Goal: Task Accomplishment & Management: Use online tool/utility

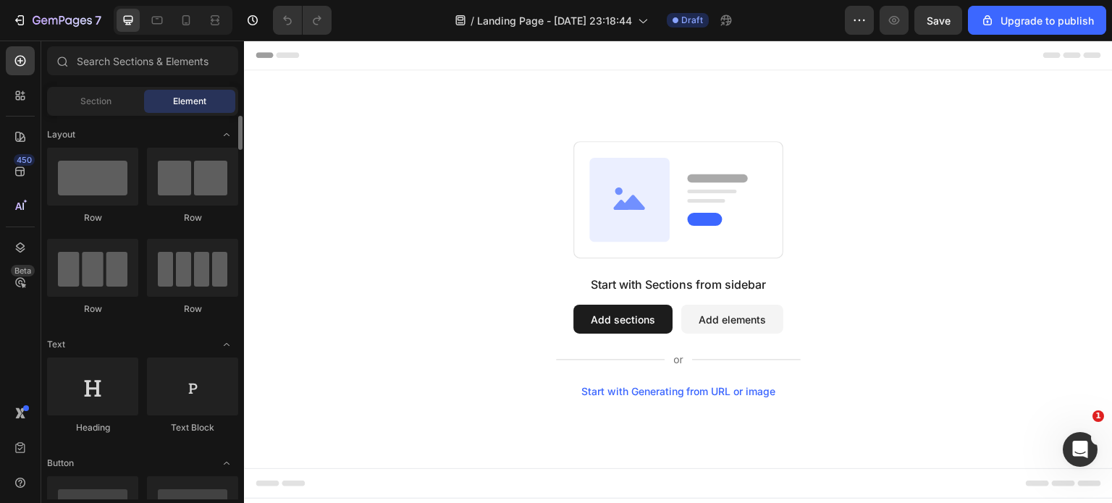
scroll to position [217, 0]
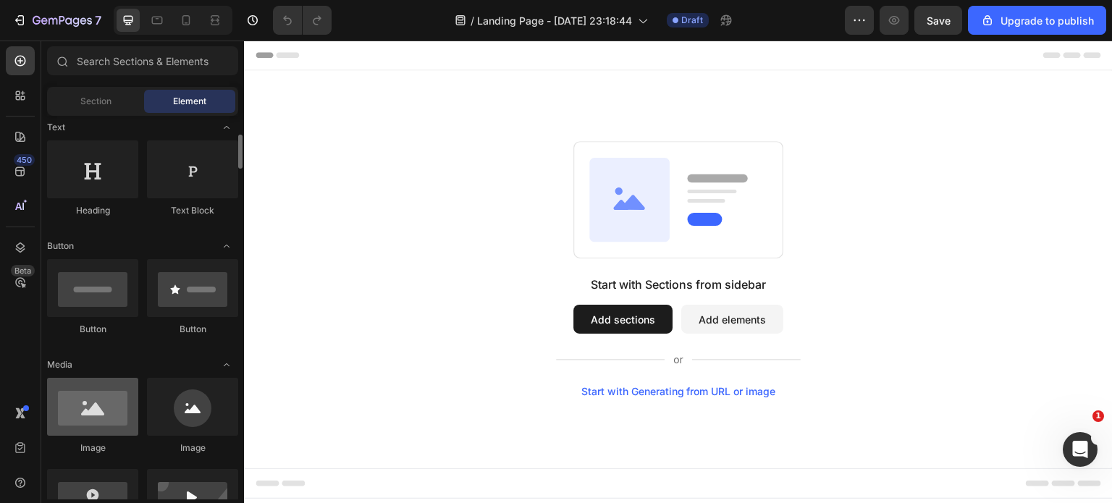
click at [101, 411] on div at bounding box center [92, 407] width 91 height 58
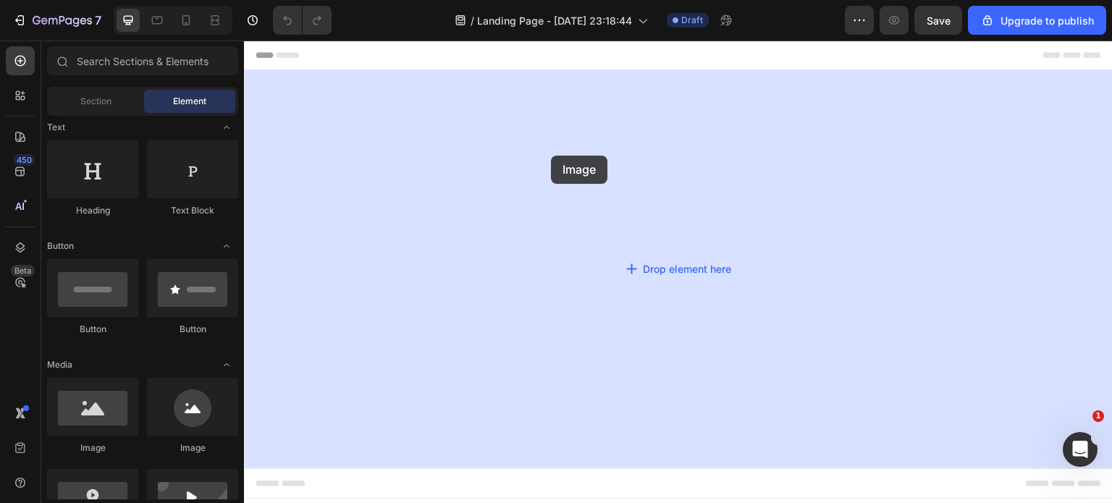
drag, startPoint x: 337, startPoint y: 453, endPoint x: 598, endPoint y: 141, distance: 407.1
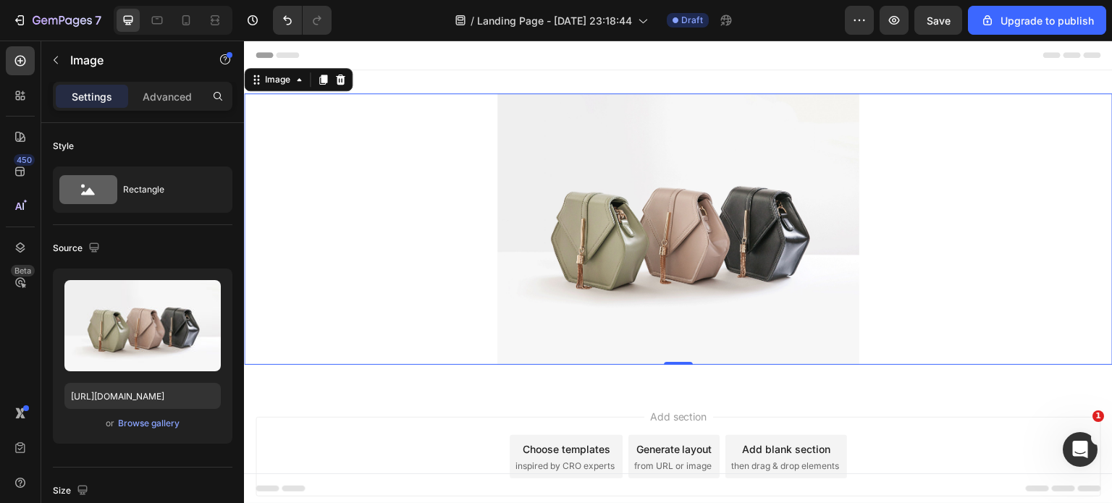
click at [630, 255] on img at bounding box center [679, 229] width 362 height 272
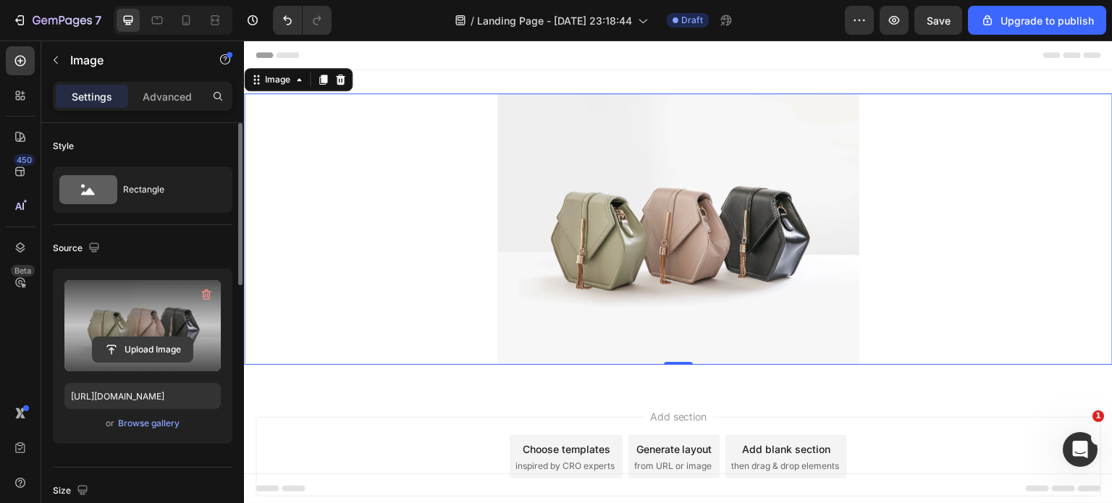
click at [134, 348] on input "file" at bounding box center [143, 349] width 100 height 25
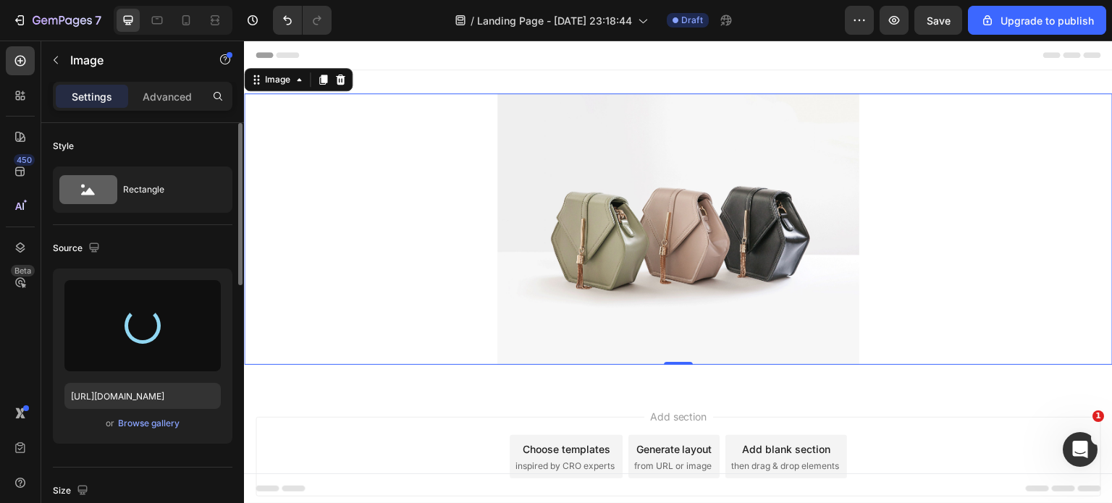
type input "https://cdn.shopify.com/s/files/1/0400/3463/1844/files/gempages_478358424204084…"
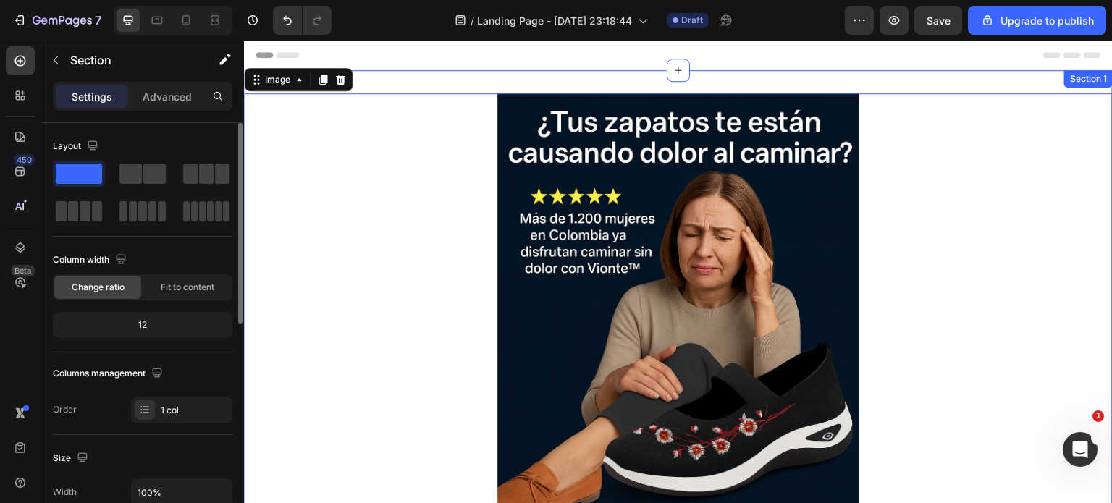
click at [452, 83] on div "Image 0 Section 1" at bounding box center [678, 364] width 869 height 589
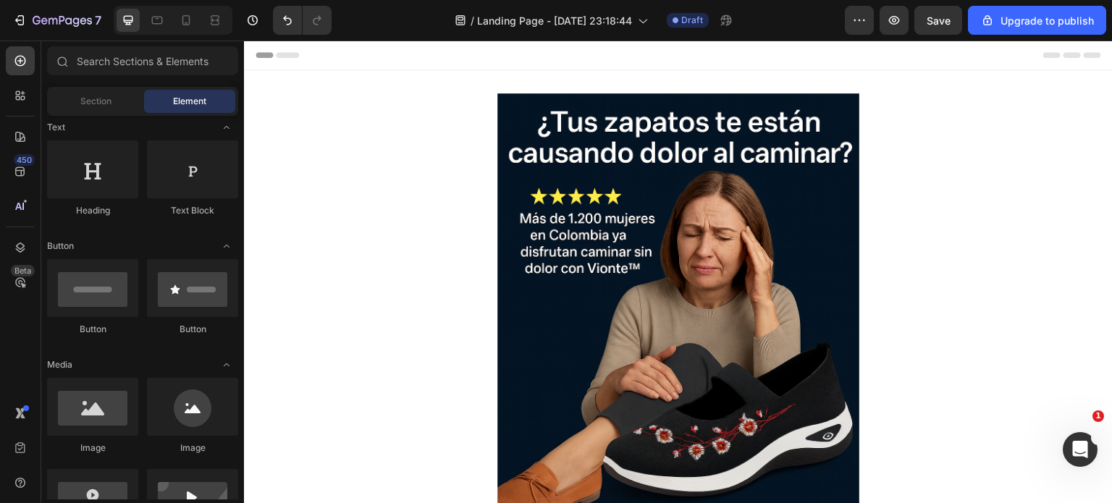
click at [445, 62] on div "Header" at bounding box center [679, 55] width 846 height 29
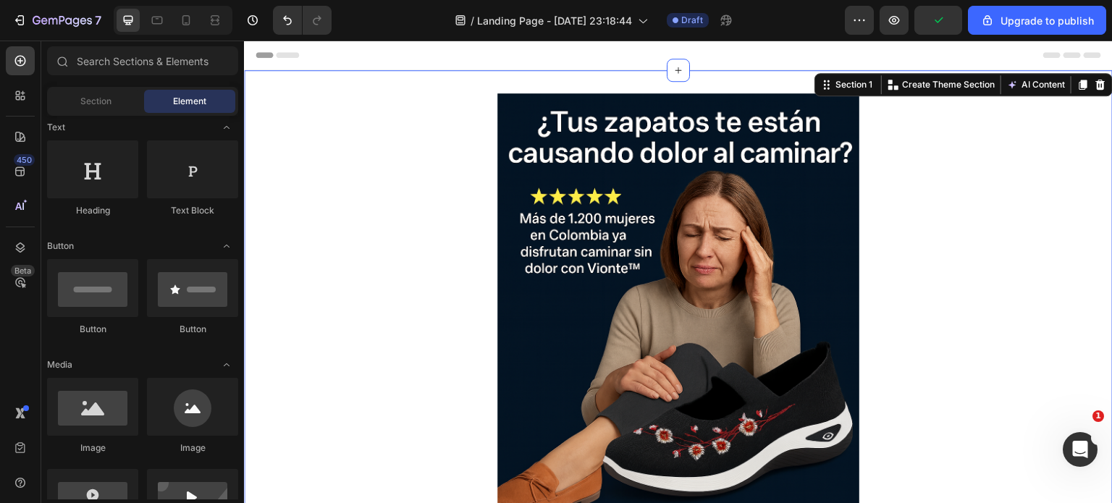
click at [444, 82] on div "Image Section 1 You can create reusable sections Create Theme Section AI Conten…" at bounding box center [678, 364] width 869 height 589
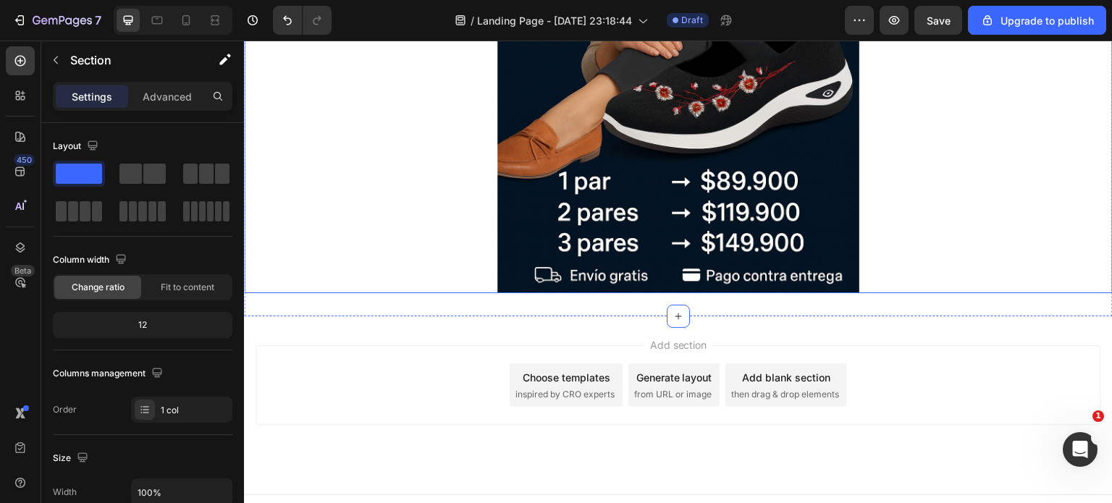
scroll to position [362, 0]
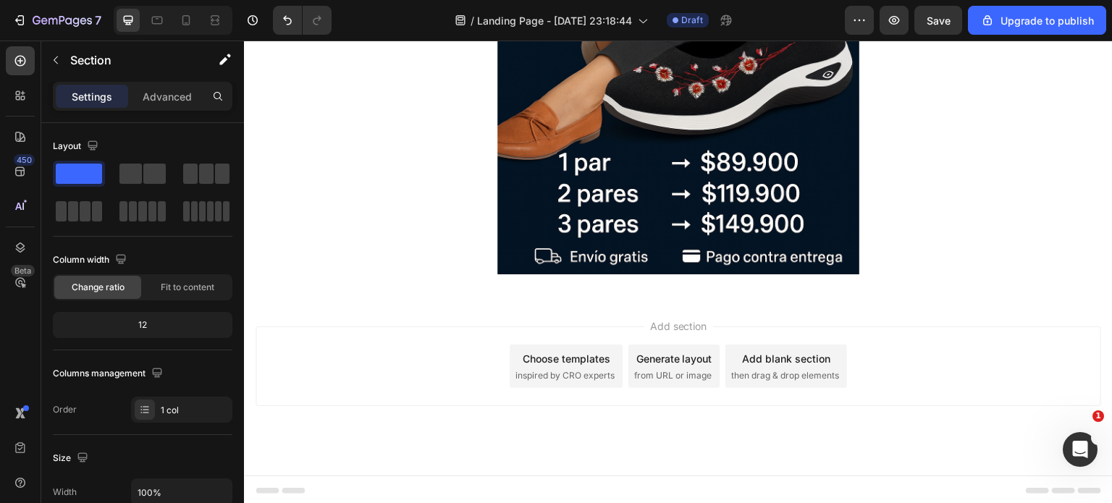
click at [468, 366] on div "Add section Choose templates inspired by CRO experts Generate layout from URL o…" at bounding box center [679, 367] width 846 height 80
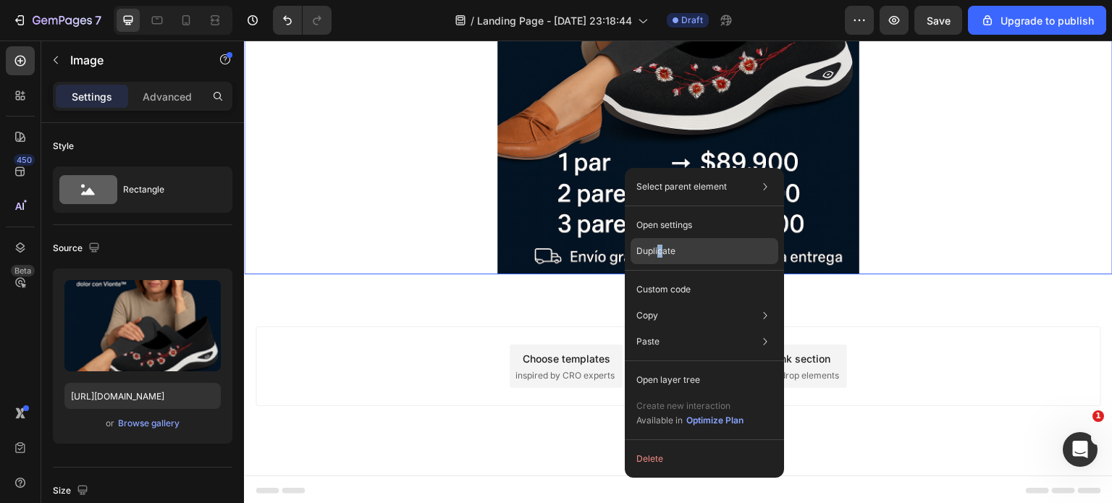
click at [660, 245] on p "Duplicate" at bounding box center [656, 251] width 39 height 13
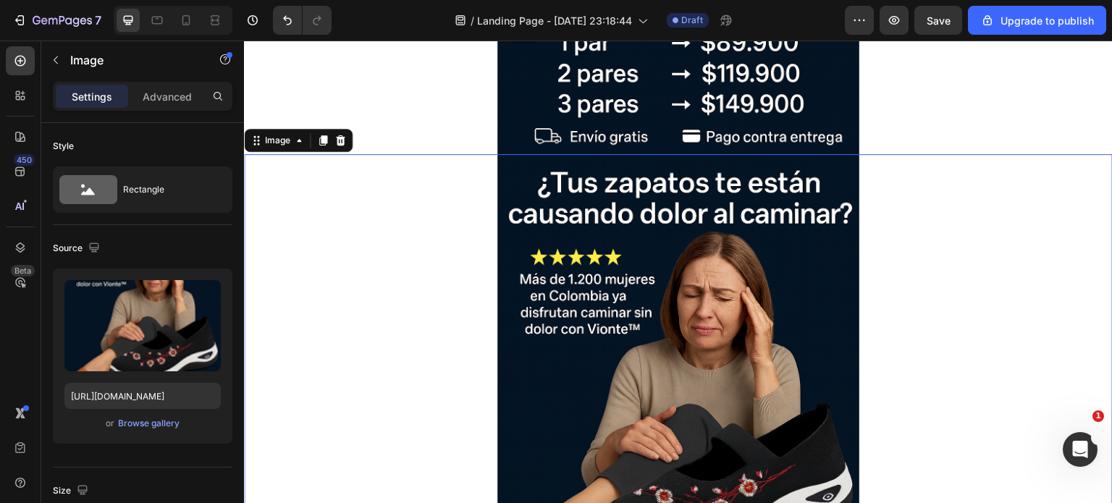
scroll to position [507, 0]
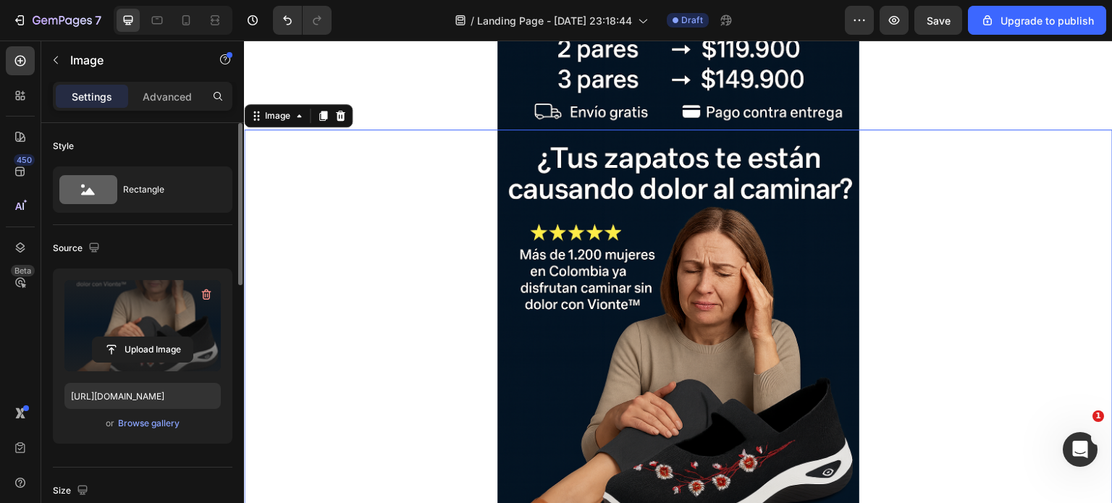
click at [130, 323] on label at bounding box center [142, 325] width 156 height 91
click at [130, 337] on input "file" at bounding box center [143, 349] width 100 height 25
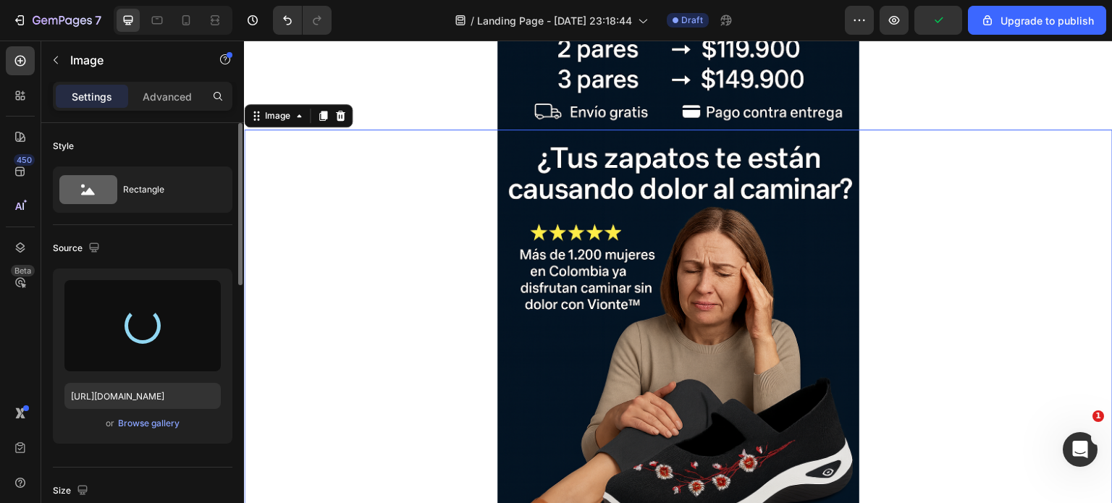
type input "https://cdn.shopify.com/s/files/1/0400/3463/1844/files/gempages_478358424204084…"
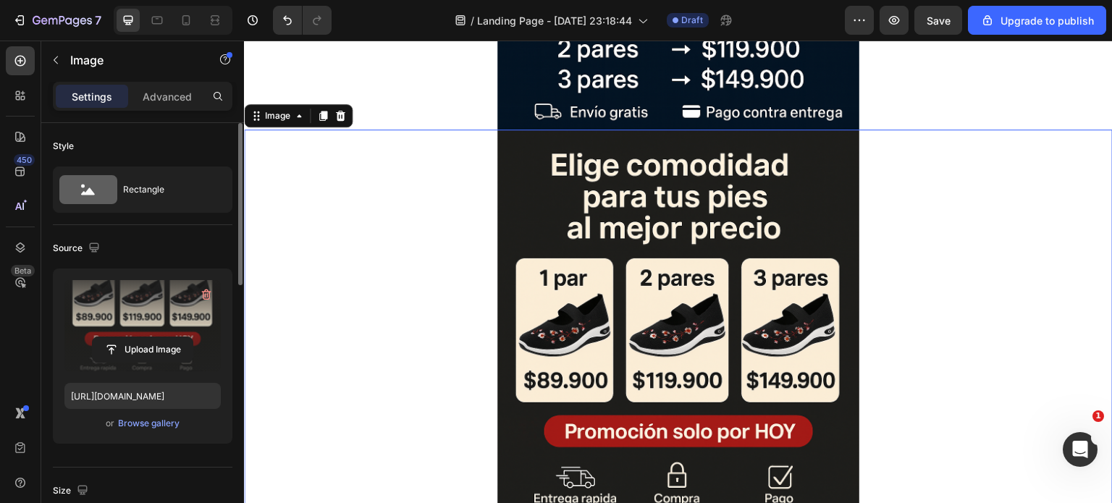
click at [452, 263] on div at bounding box center [678, 401] width 869 height 543
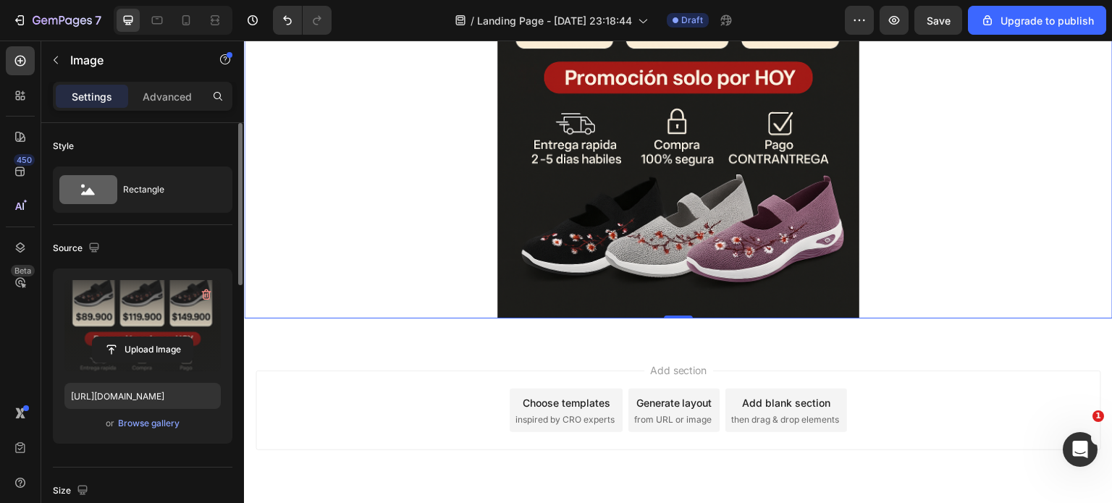
scroll to position [869, 0]
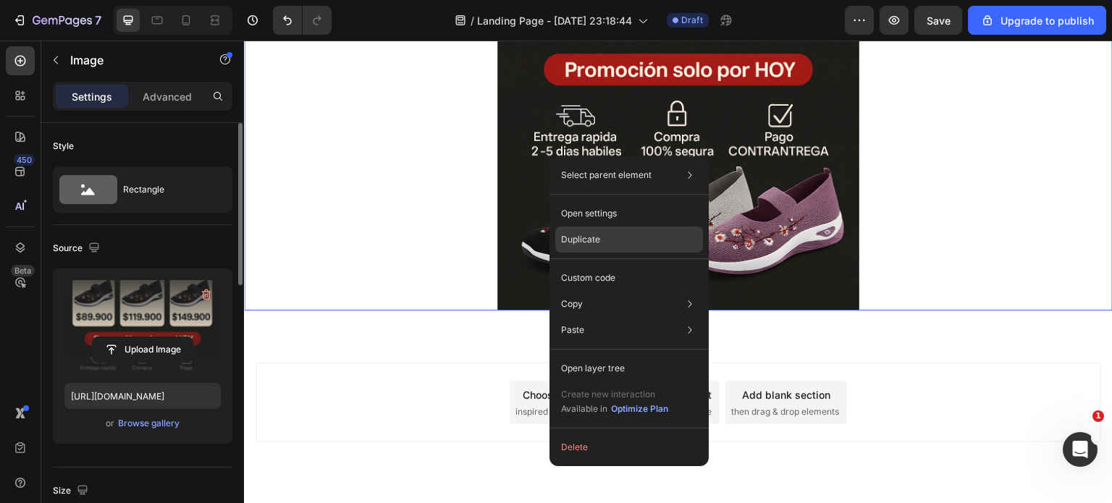
click at [574, 238] on p "Duplicate" at bounding box center [580, 239] width 39 height 13
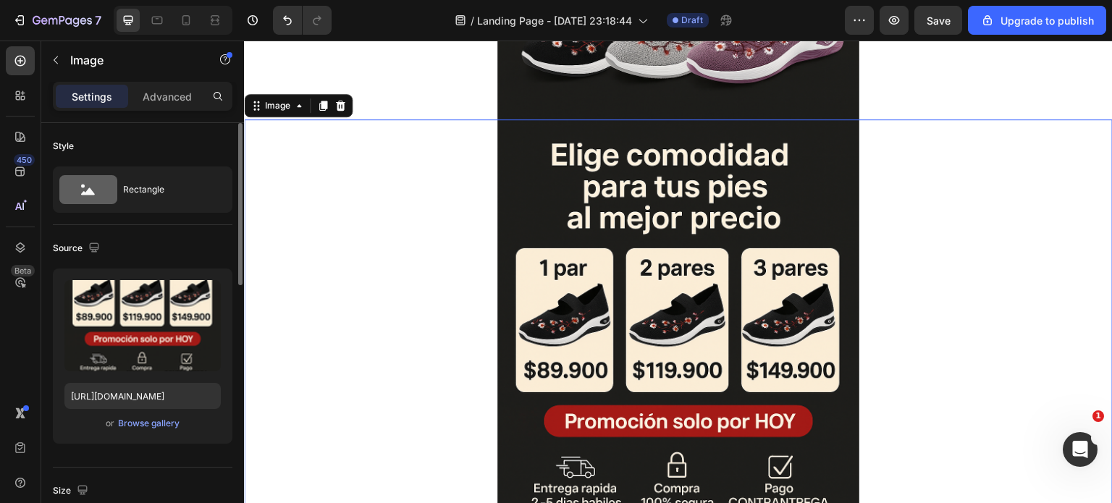
scroll to position [1088, 0]
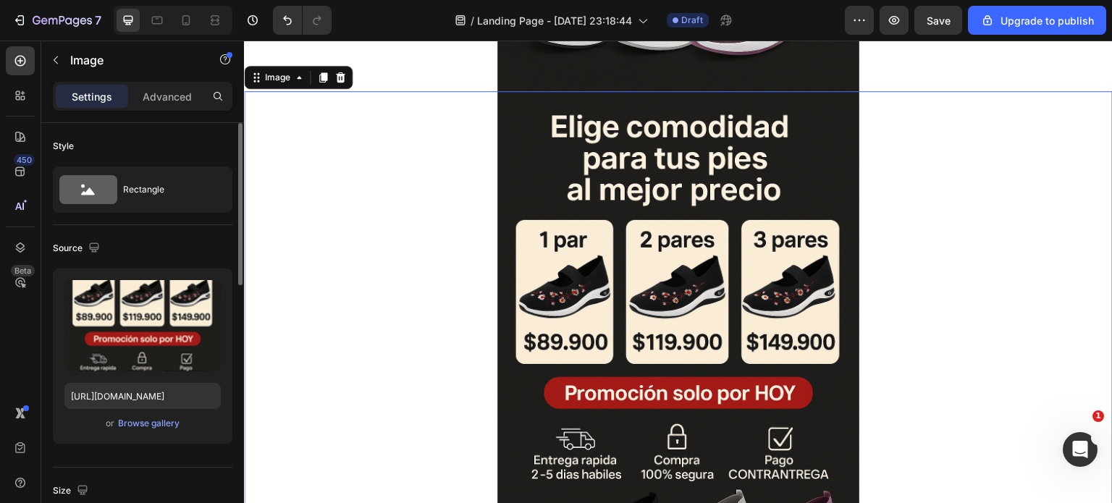
click at [639, 260] on img at bounding box center [679, 362] width 362 height 543
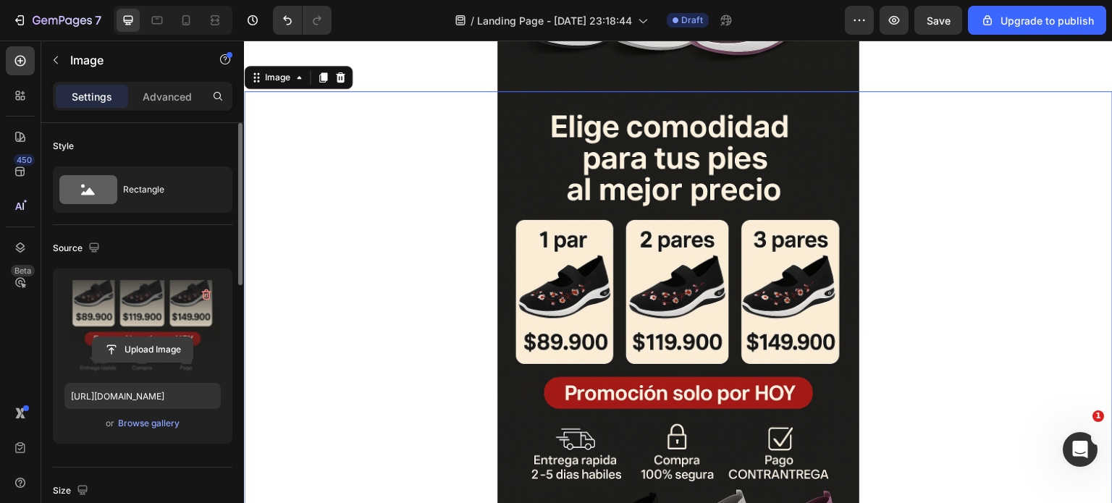
click at [136, 346] on input "file" at bounding box center [143, 349] width 100 height 25
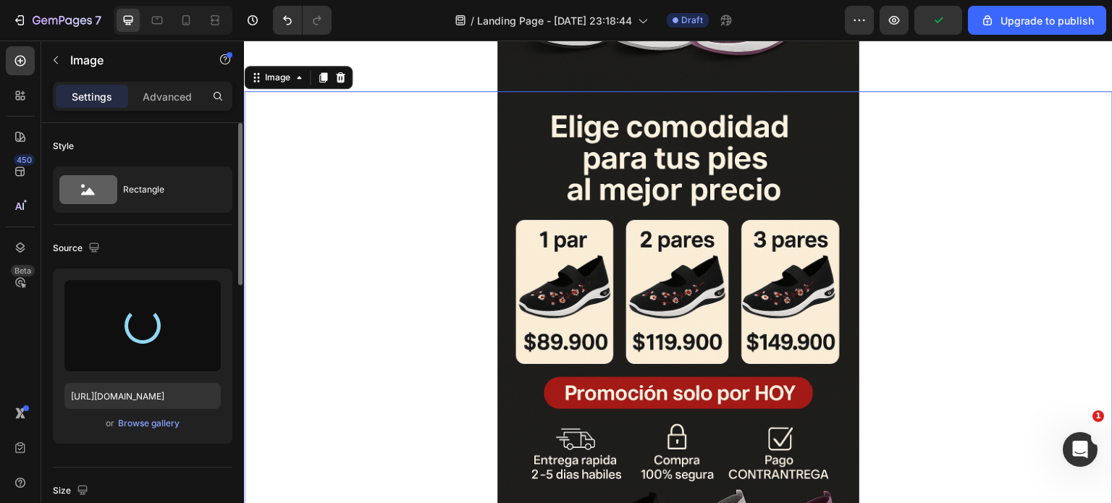
type input "https://cdn.shopify.com/s/files/1/0400/3463/1844/files/gempages_478358424204084…"
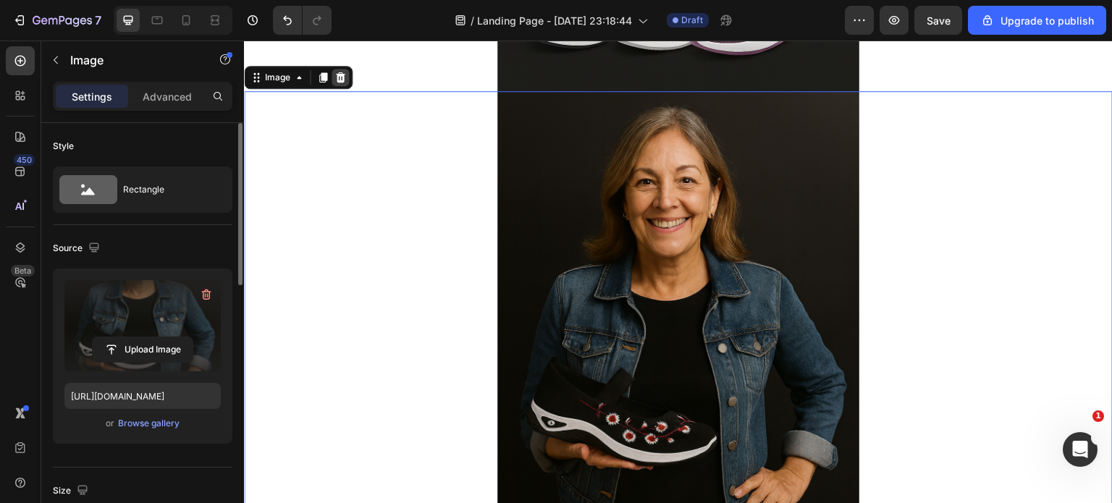
click at [345, 75] on icon at bounding box center [341, 78] width 12 height 12
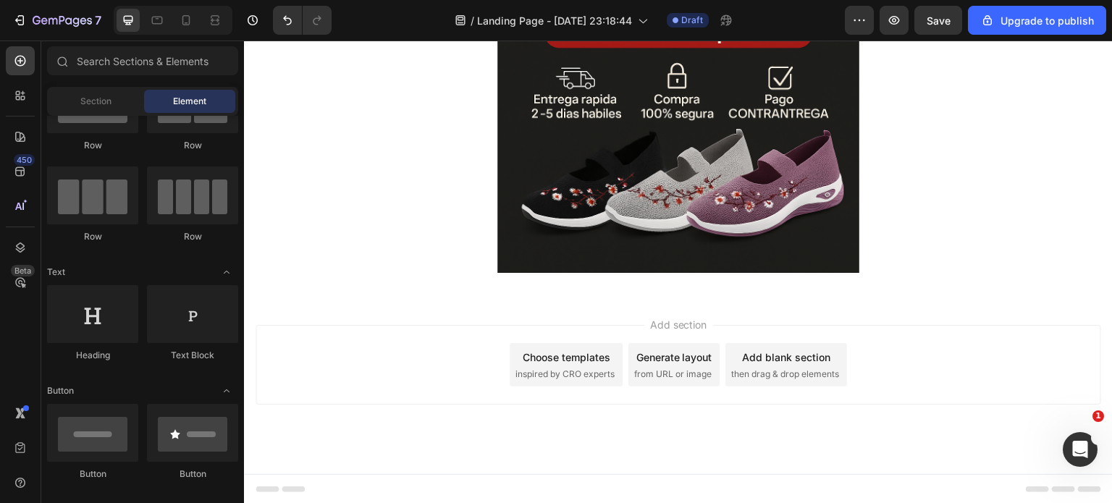
scroll to position [0, 0]
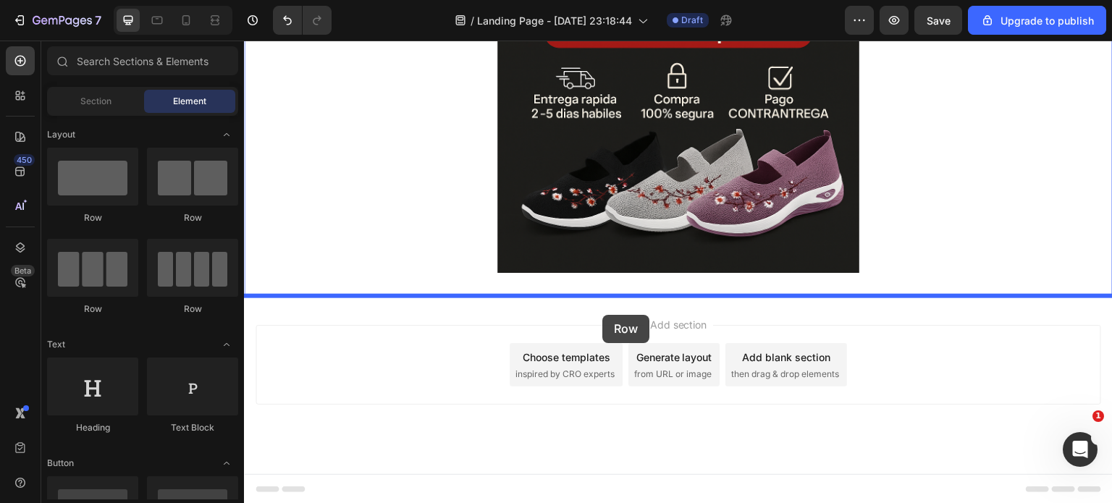
drag, startPoint x: 322, startPoint y: 320, endPoint x: 603, endPoint y: 315, distance: 280.3
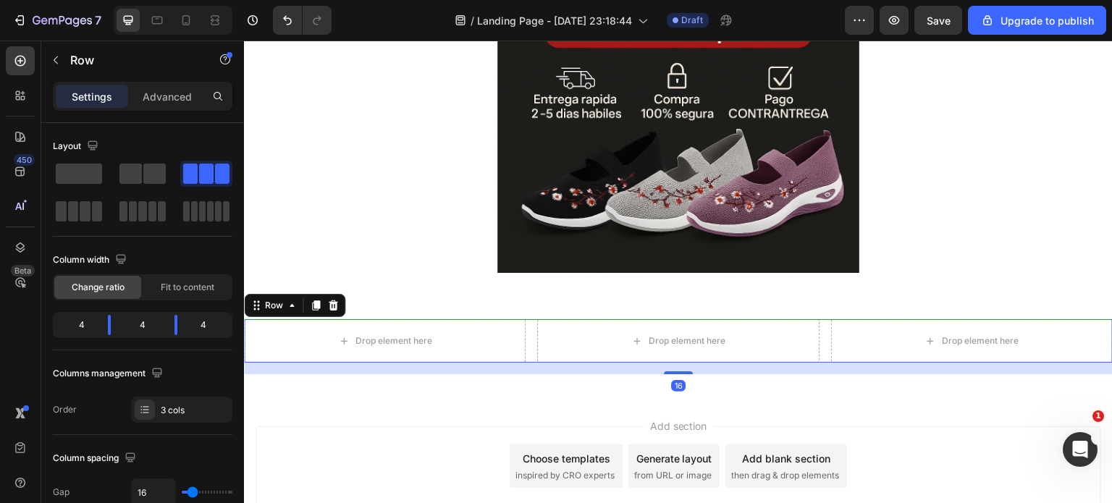
scroll to position [1008, 0]
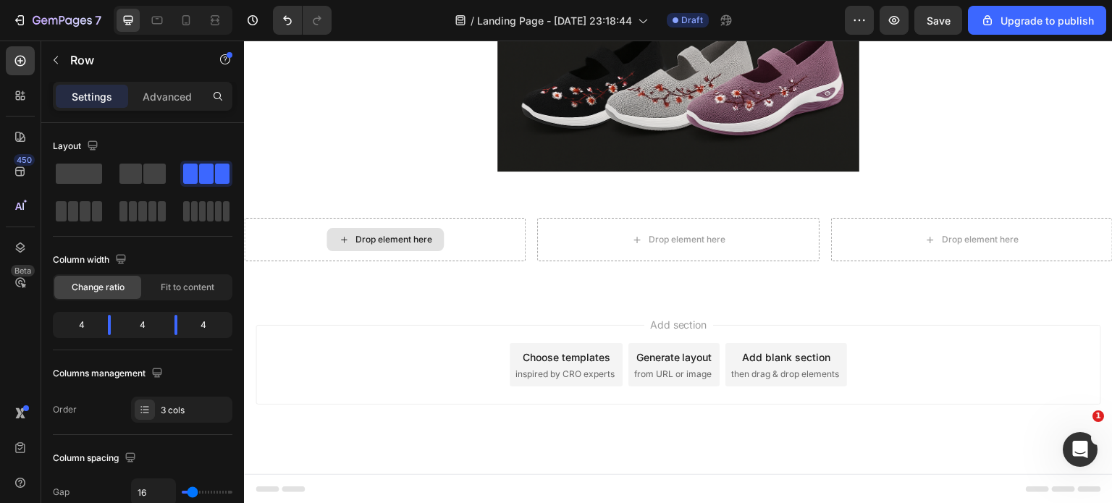
click at [407, 232] on div "Drop element here" at bounding box center [385, 239] width 117 height 23
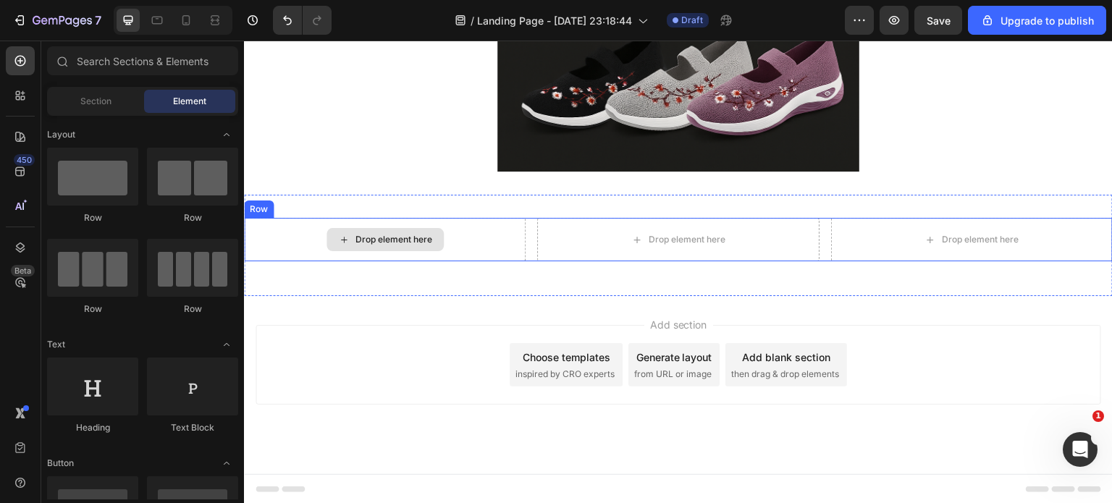
click at [340, 240] on icon at bounding box center [344, 240] width 12 height 12
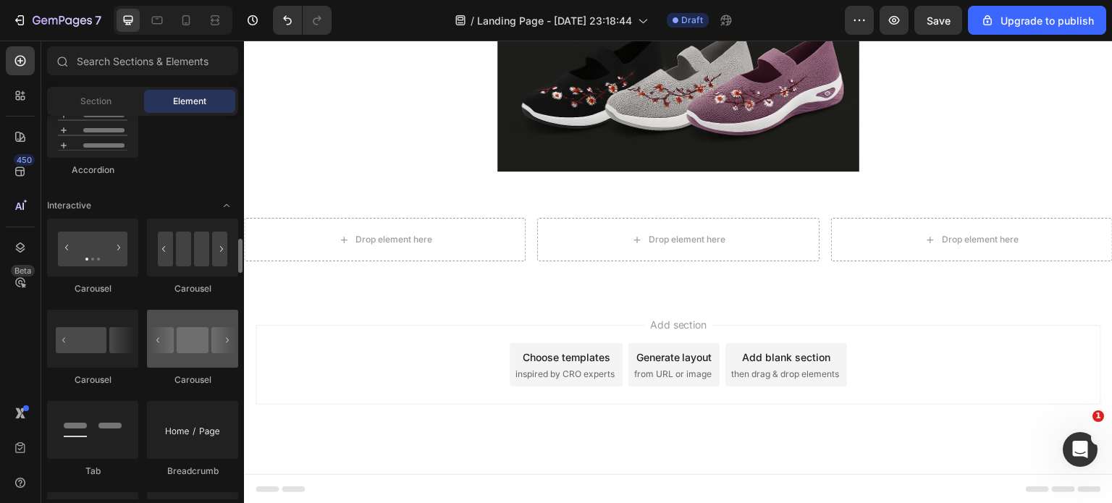
scroll to position [1304, 0]
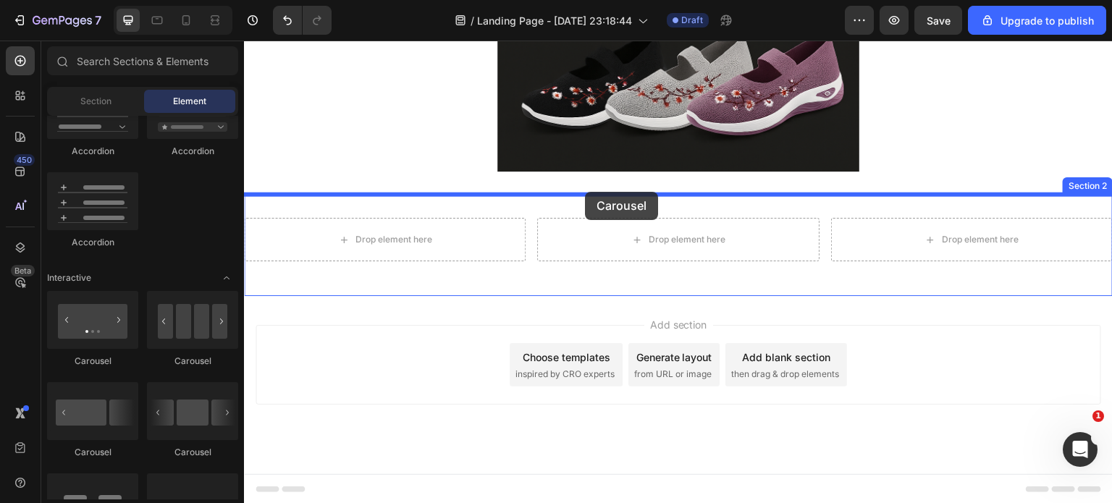
drag, startPoint x: 424, startPoint y: 457, endPoint x: 585, endPoint y: 192, distance: 310.0
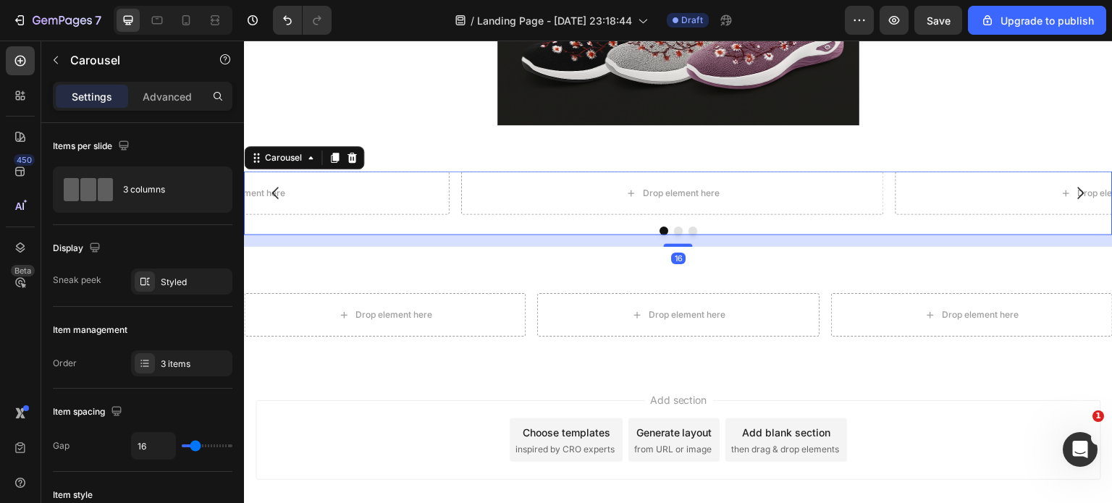
scroll to position [1088, 0]
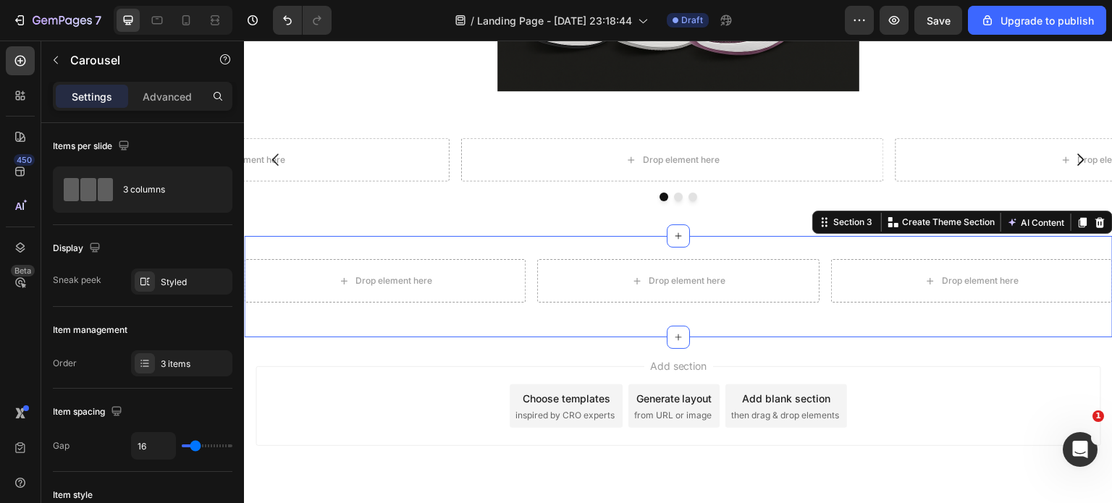
click at [361, 257] on div "Drop element here Drop element here Drop element here Row Section 3 You can cre…" at bounding box center [678, 286] width 869 height 101
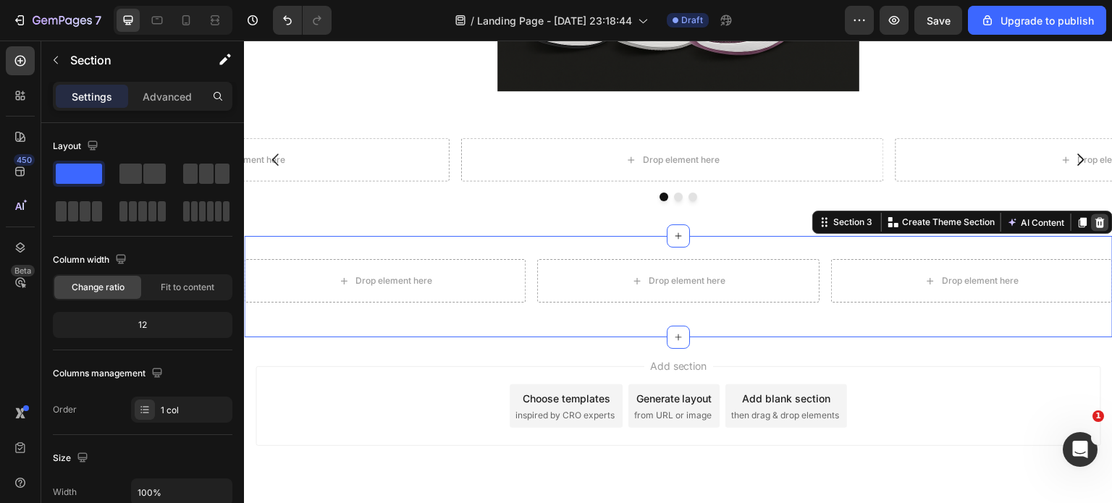
click at [1096, 222] on icon at bounding box center [1100, 222] width 9 height 10
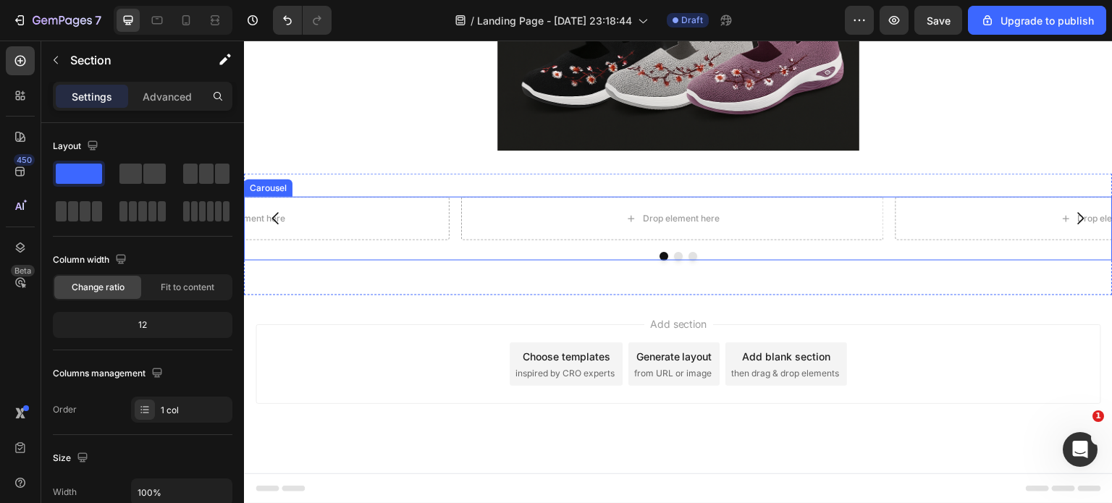
scroll to position [1028, 0]
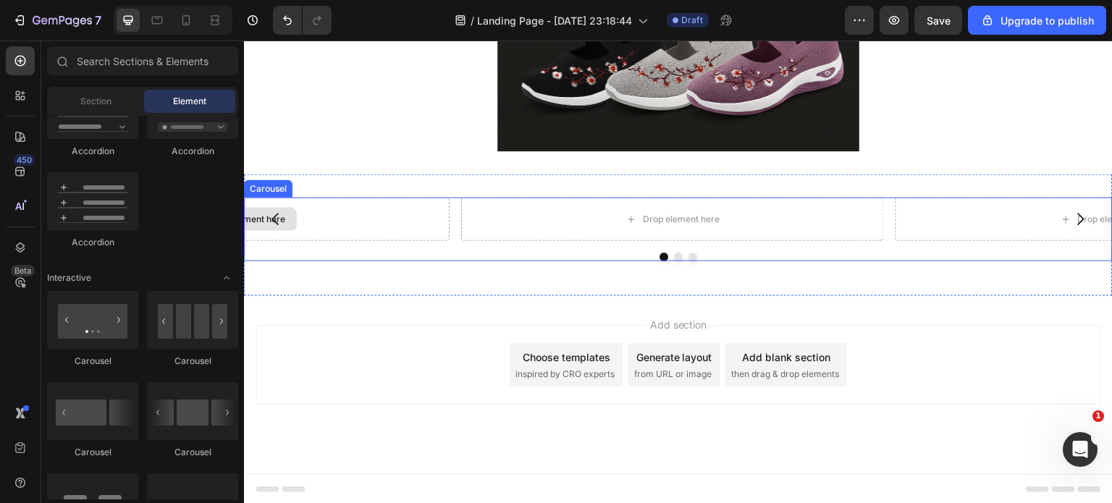
click at [382, 217] on div "Drop element here" at bounding box center [238, 219] width 423 height 43
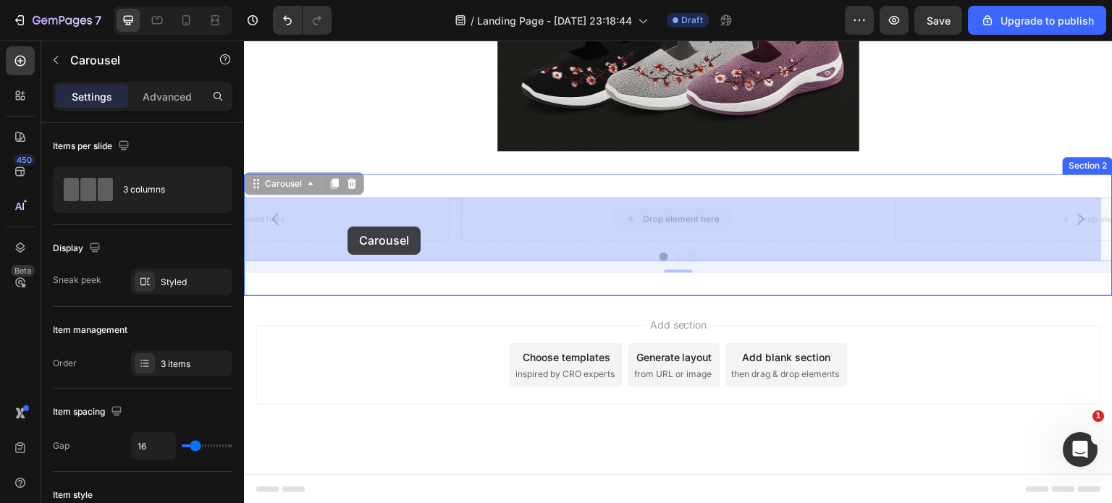
drag, startPoint x: 387, startPoint y: 229, endPoint x: 348, endPoint y: 227, distance: 39.9
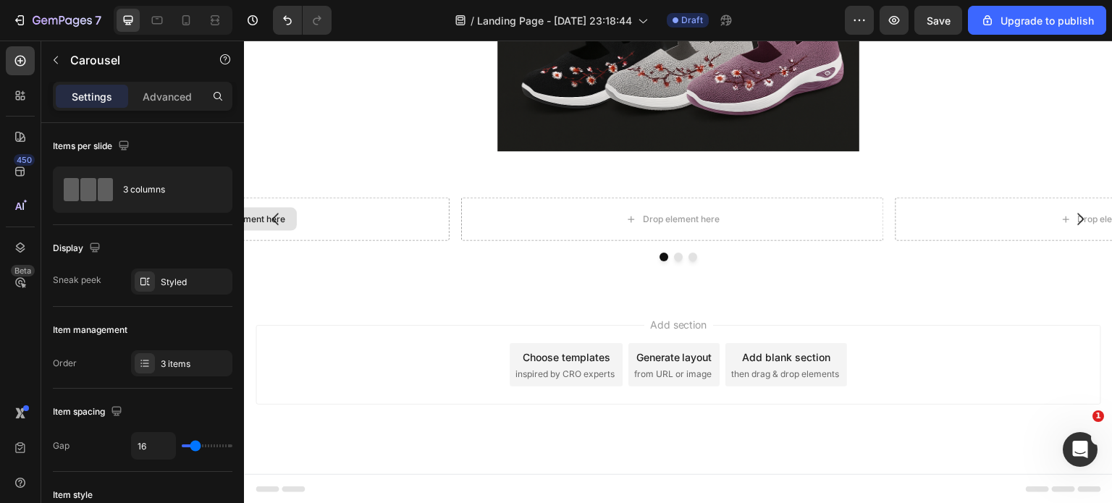
click at [248, 223] on div "Drop element here" at bounding box center [247, 220] width 77 height 12
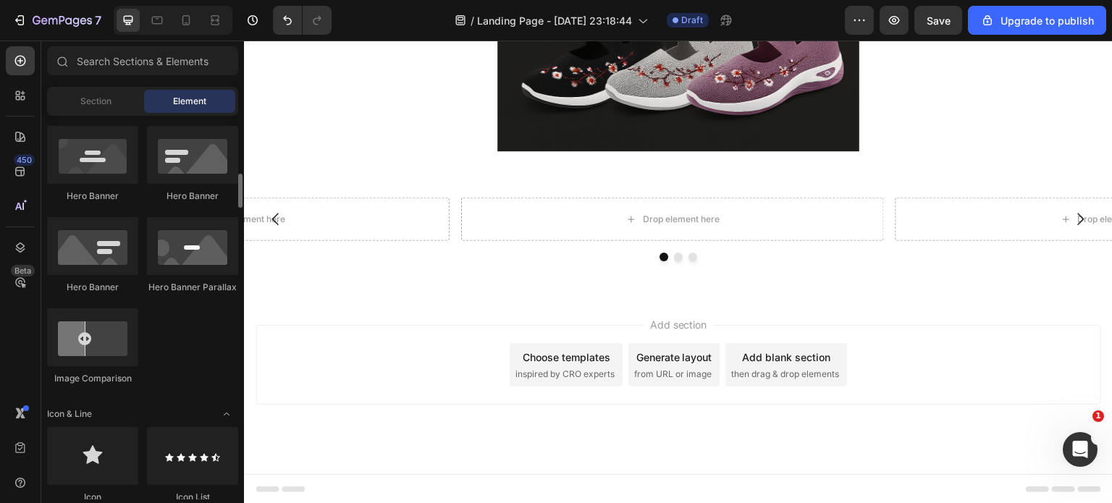
scroll to position [290, 0]
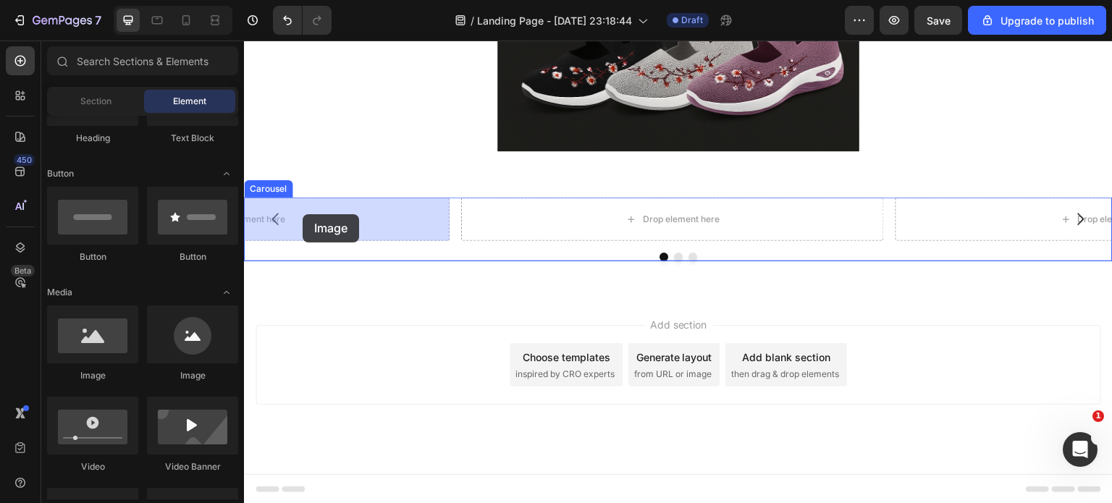
drag, startPoint x: 348, startPoint y: 377, endPoint x: 303, endPoint y: 214, distance: 169.7
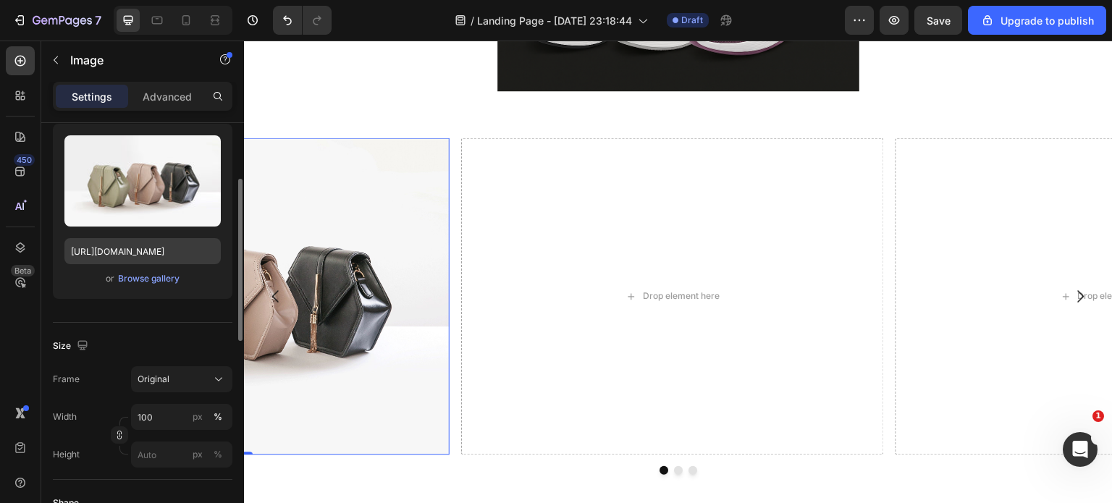
scroll to position [0, 0]
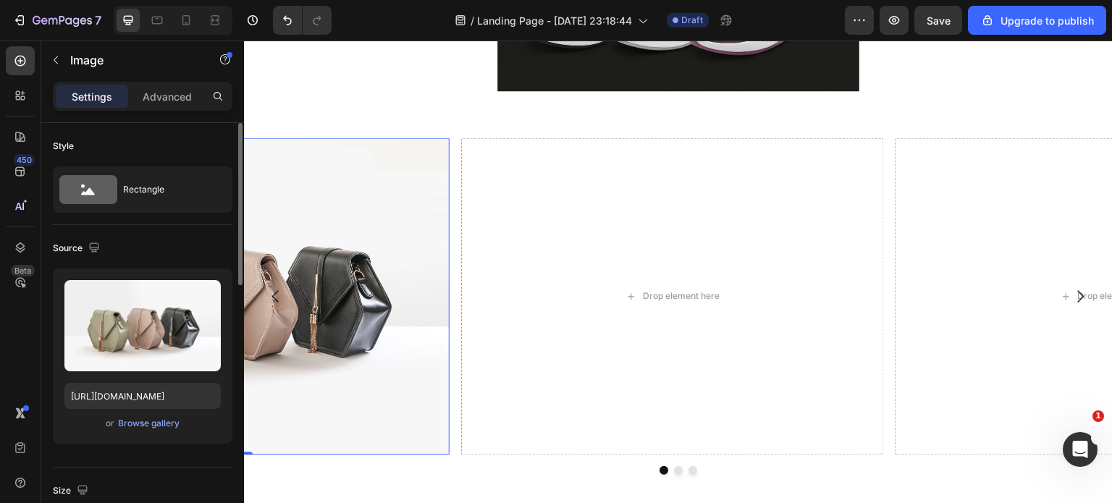
click at [324, 285] on img at bounding box center [238, 296] width 423 height 317
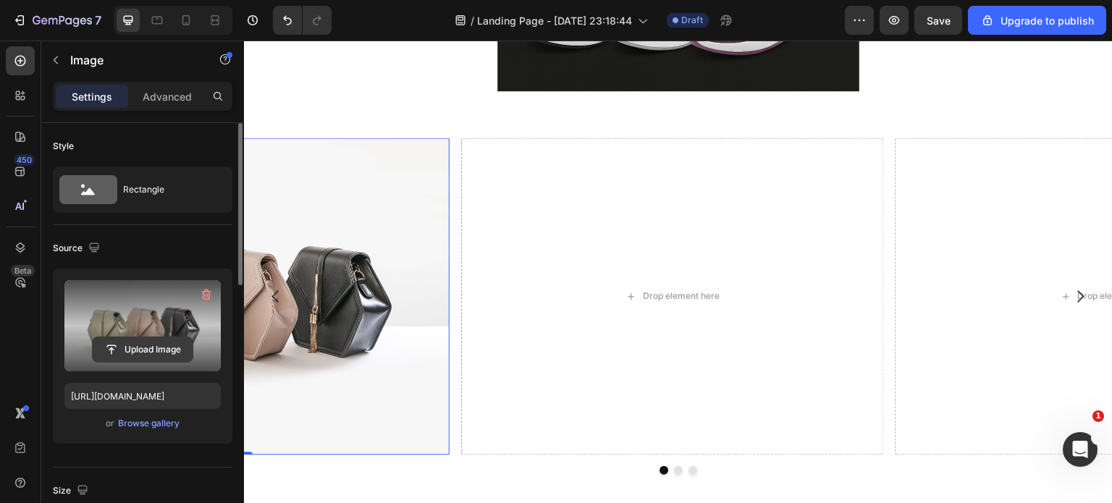
click at [138, 337] on input "file" at bounding box center [143, 349] width 100 height 25
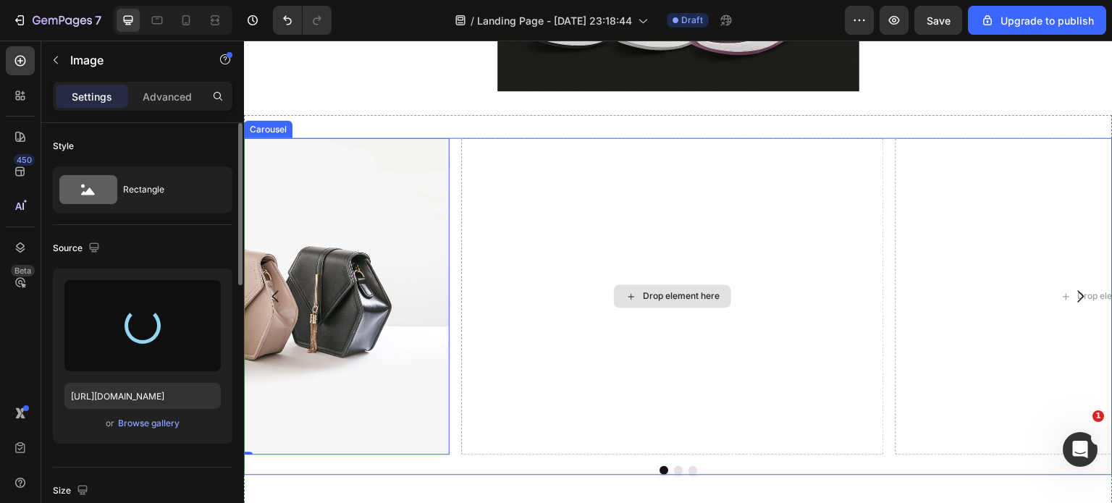
type input "https://cdn.shopify.com/s/files/1/0400/3463/1844/files/gempages_478358424204084…"
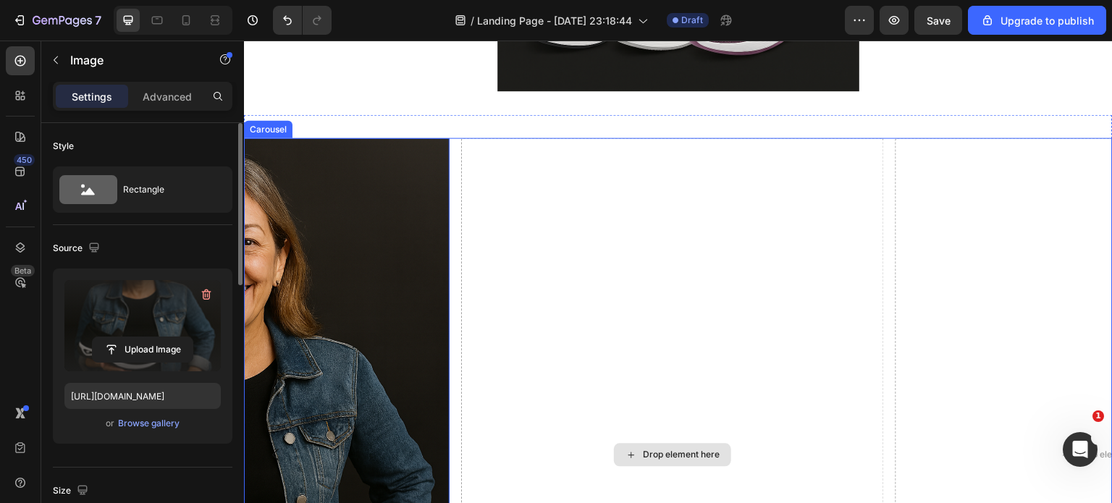
click at [645, 388] on div "Drop element here" at bounding box center [672, 455] width 423 height 635
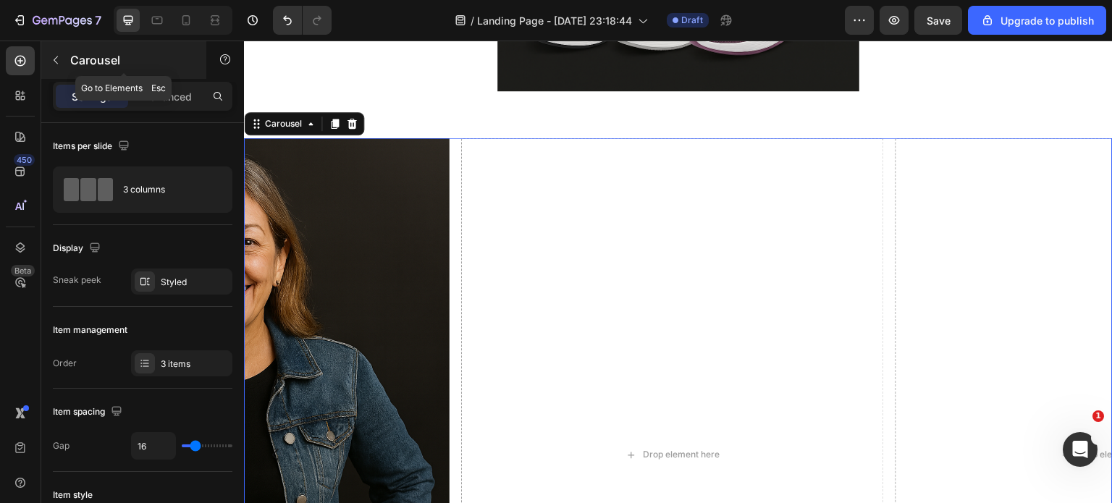
click at [55, 56] on icon "button" at bounding box center [56, 60] width 12 height 12
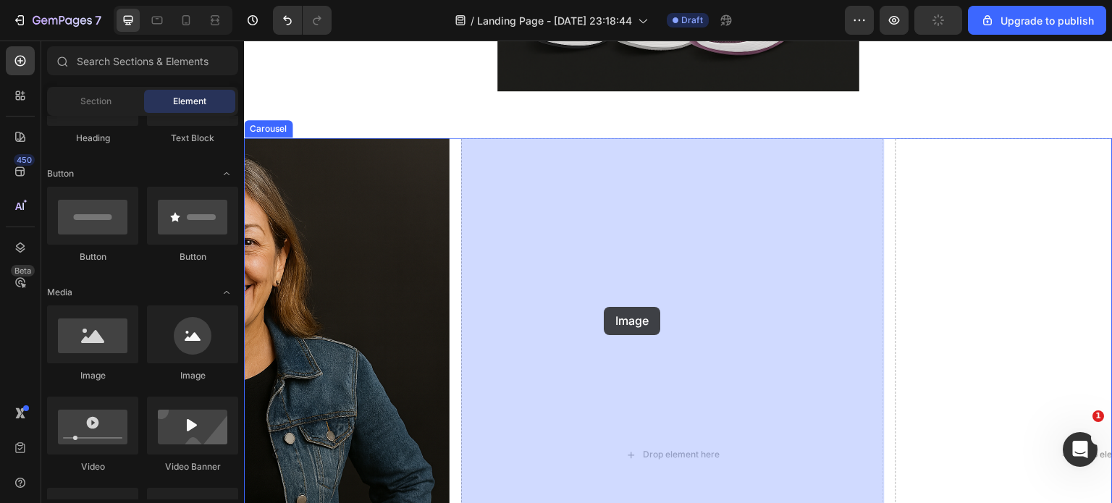
drag, startPoint x: 336, startPoint y: 383, endPoint x: 605, endPoint y: 307, distance: 279.9
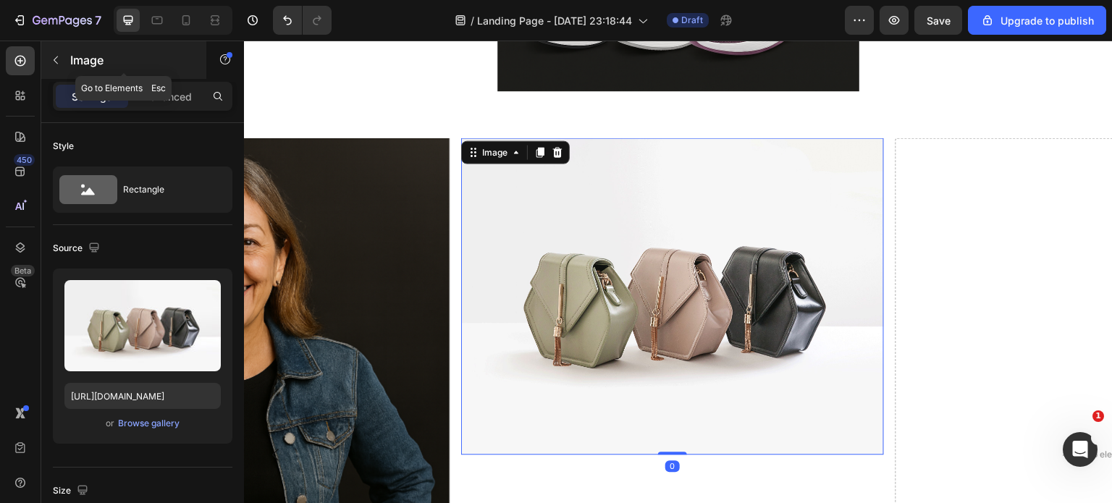
click at [61, 60] on icon "button" at bounding box center [56, 60] width 12 height 12
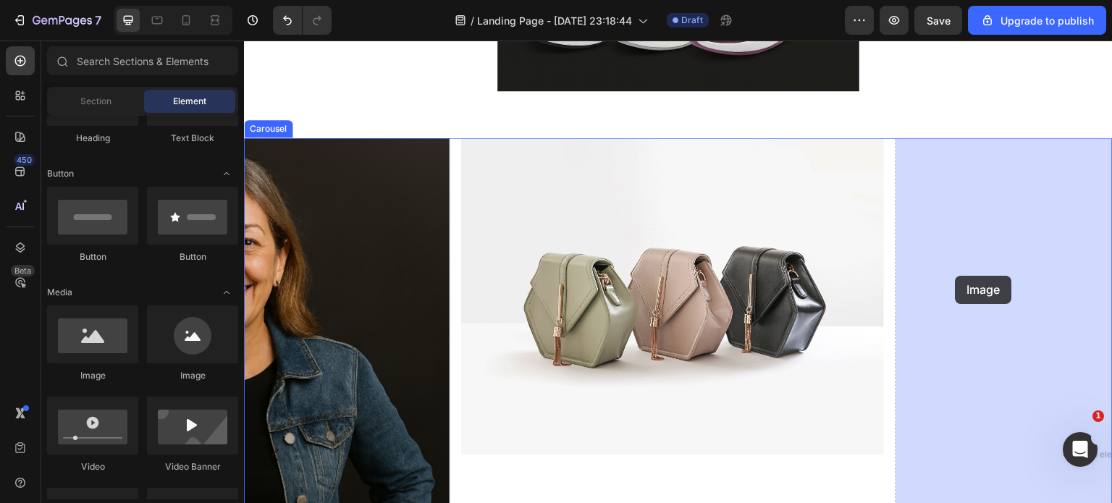
drag, startPoint x: 338, startPoint y: 384, endPoint x: 956, endPoint y: 276, distance: 627.1
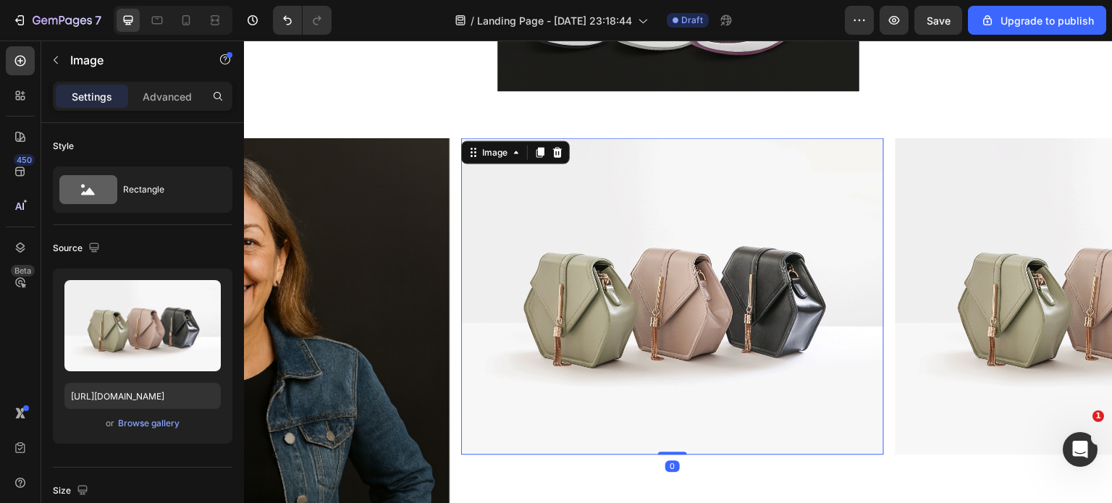
click at [603, 293] on img at bounding box center [672, 296] width 423 height 317
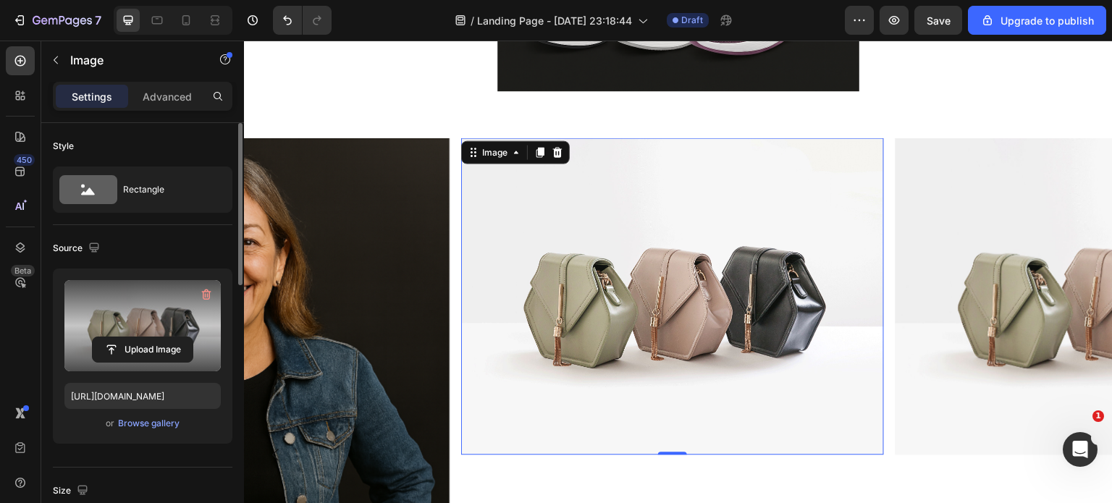
click at [142, 322] on label at bounding box center [142, 325] width 156 height 91
click at [142, 337] on input "file" at bounding box center [143, 349] width 100 height 25
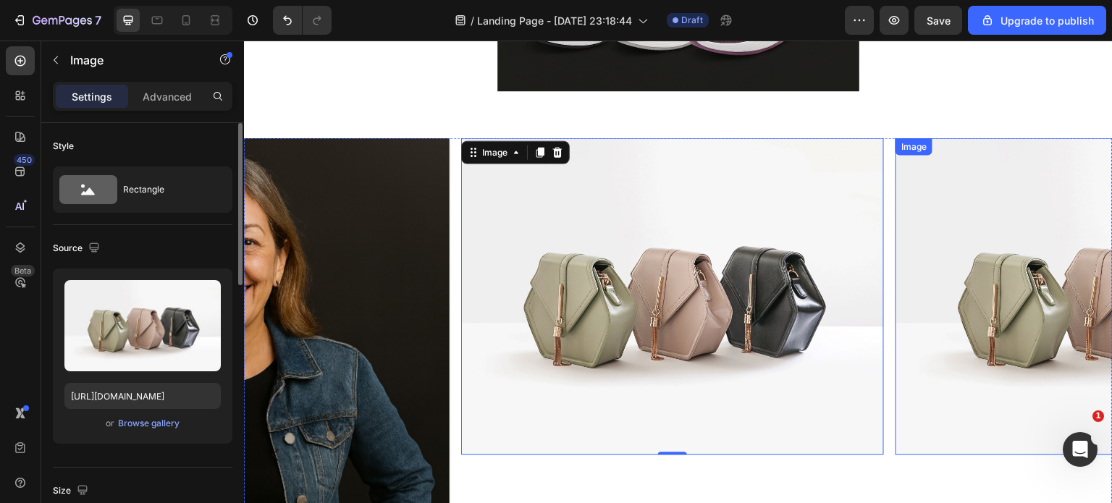
click at [992, 291] on img at bounding box center [1108, 296] width 423 height 317
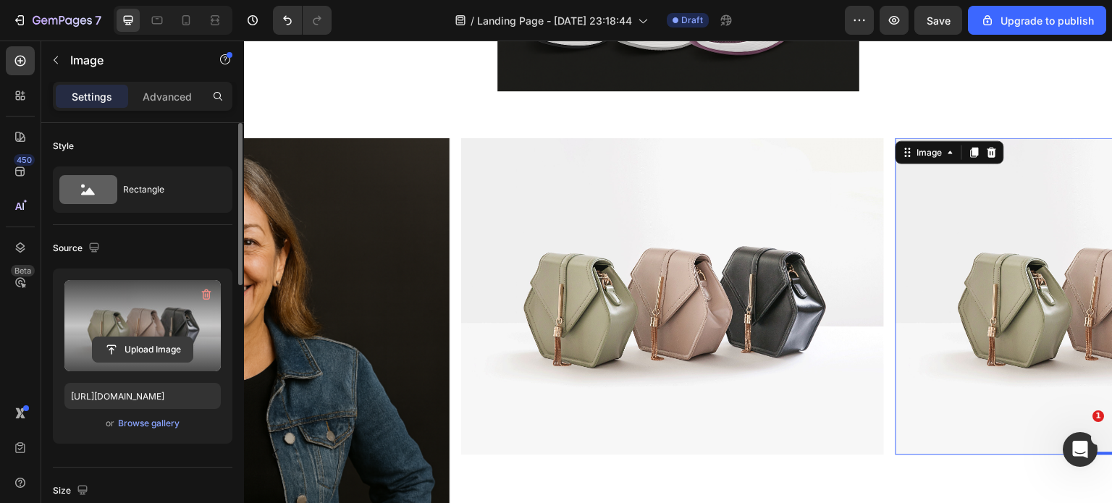
click at [136, 344] on input "file" at bounding box center [143, 349] width 100 height 25
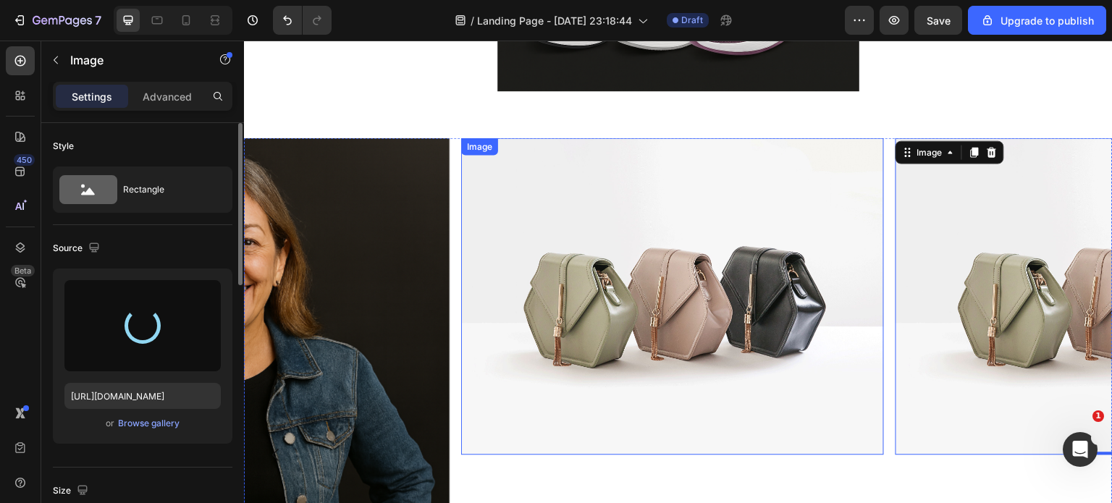
type input "https://cdn.shopify.com/s/files/1/0400/3463/1844/files/gempages_478358424204084…"
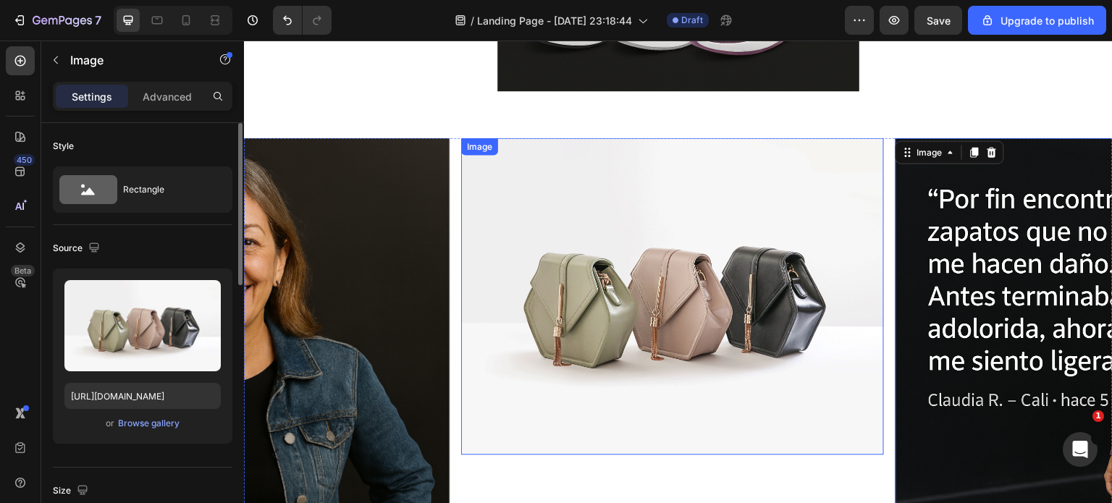
click at [582, 312] on img at bounding box center [672, 296] width 423 height 317
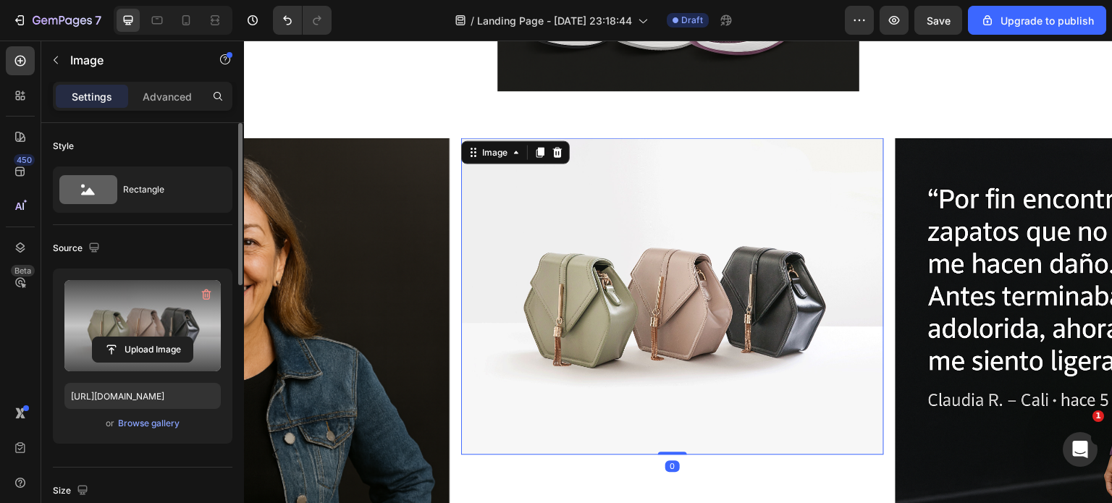
click at [122, 327] on label at bounding box center [142, 325] width 156 height 91
click at [122, 337] on input "file" at bounding box center [143, 349] width 100 height 25
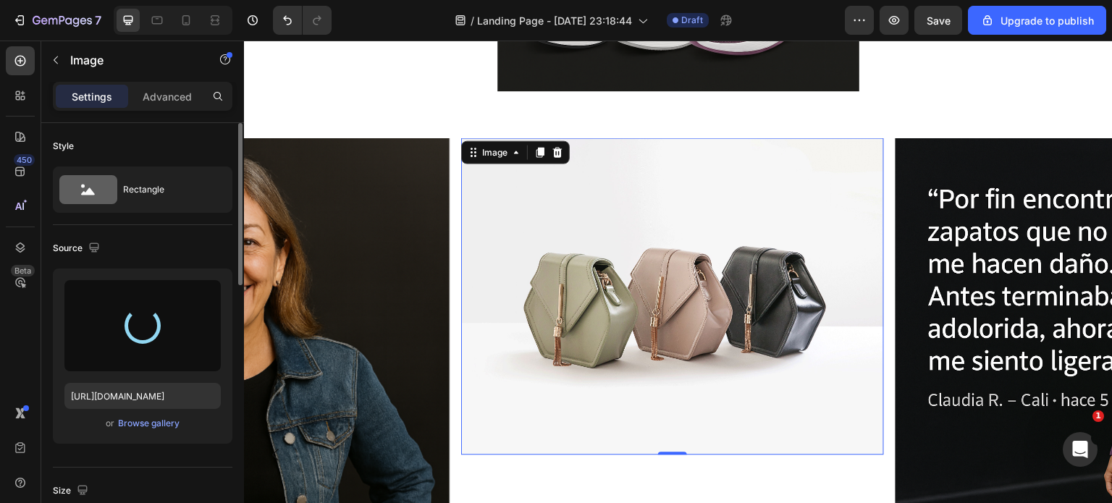
type input "https://cdn.shopify.com/s/files/1/0400/3463/1844/files/gempages_478358424204084…"
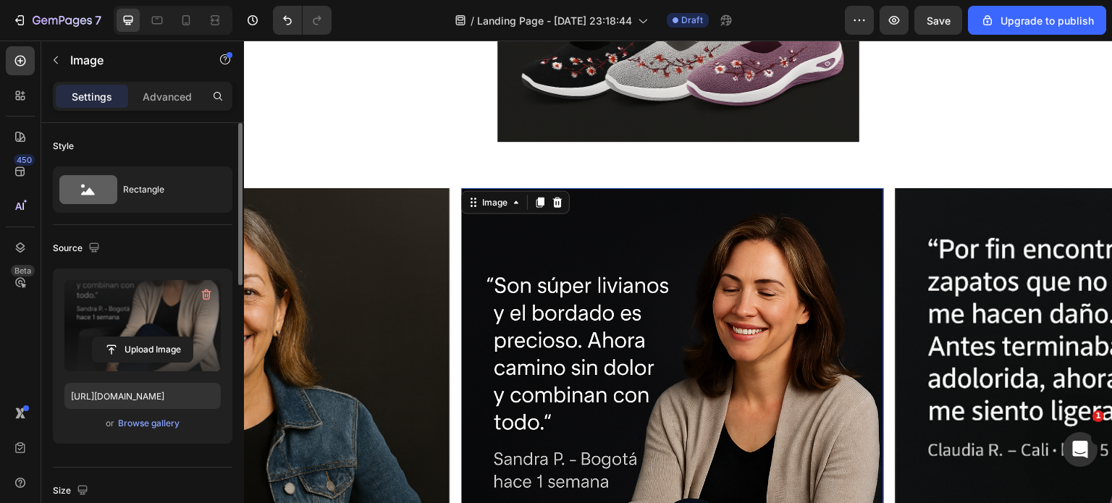
scroll to position [1161, 0]
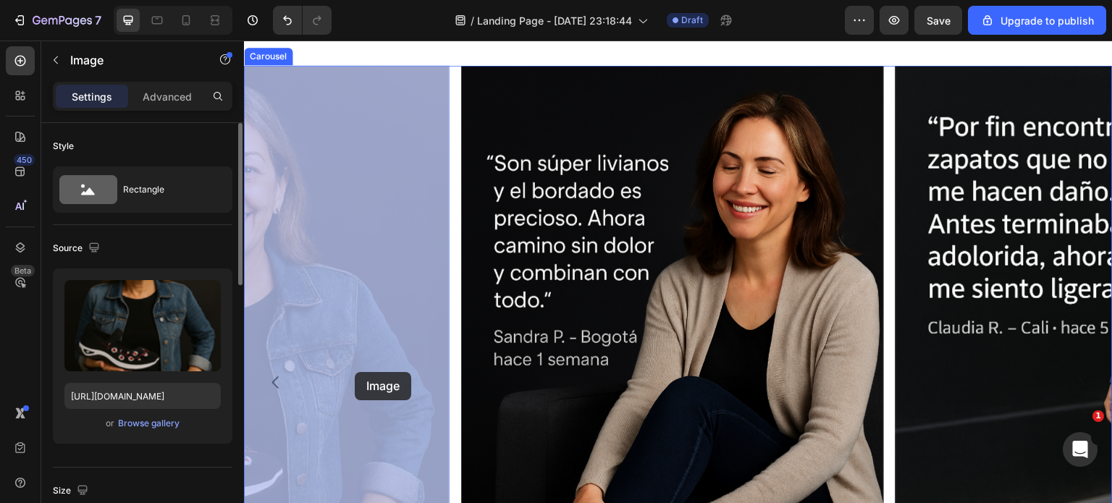
drag, startPoint x: 389, startPoint y: 388, endPoint x: 355, endPoint y: 372, distance: 37.6
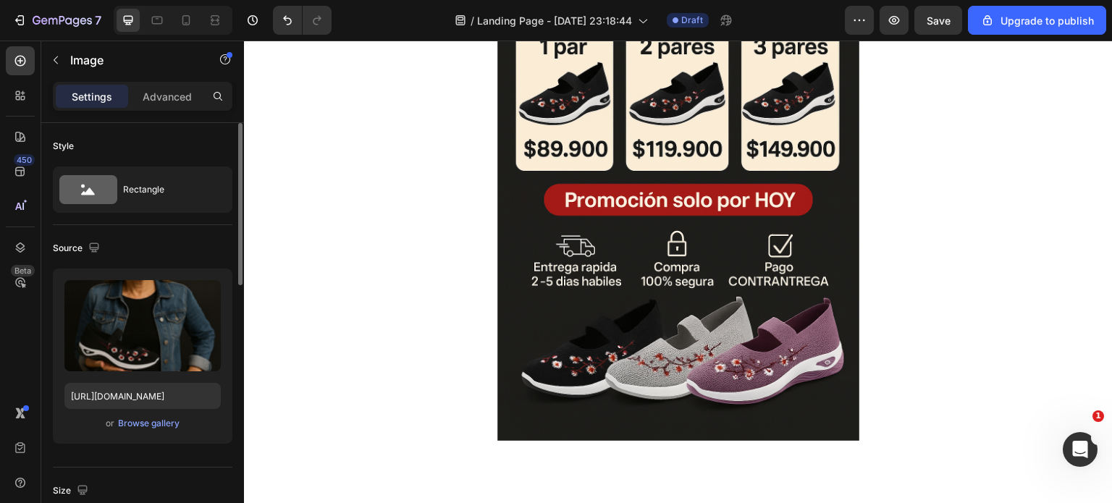
scroll to position [654, 0]
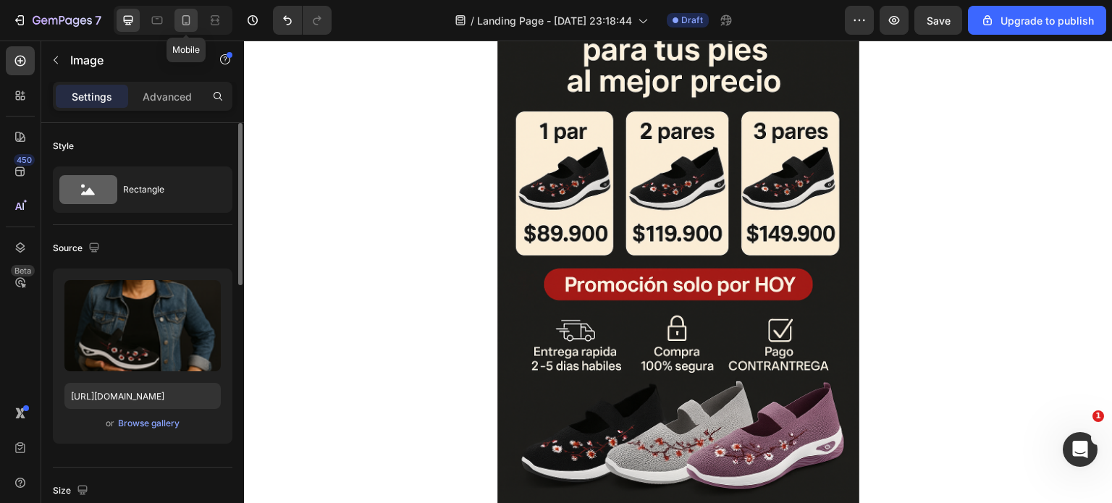
click at [183, 20] on icon at bounding box center [186, 20] width 14 height 14
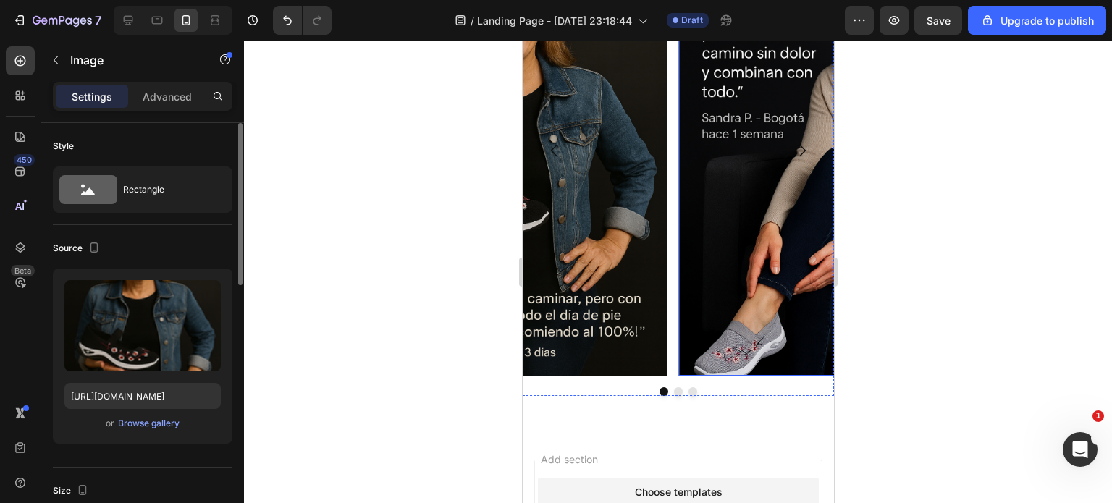
scroll to position [1095, 0]
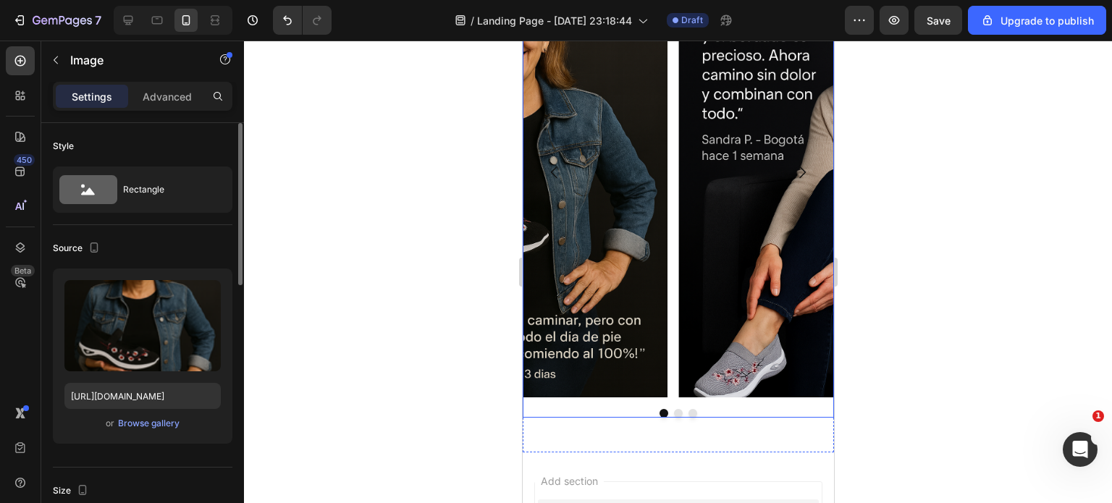
click at [673, 411] on button "Dot" at bounding box center [677, 413] width 9 height 9
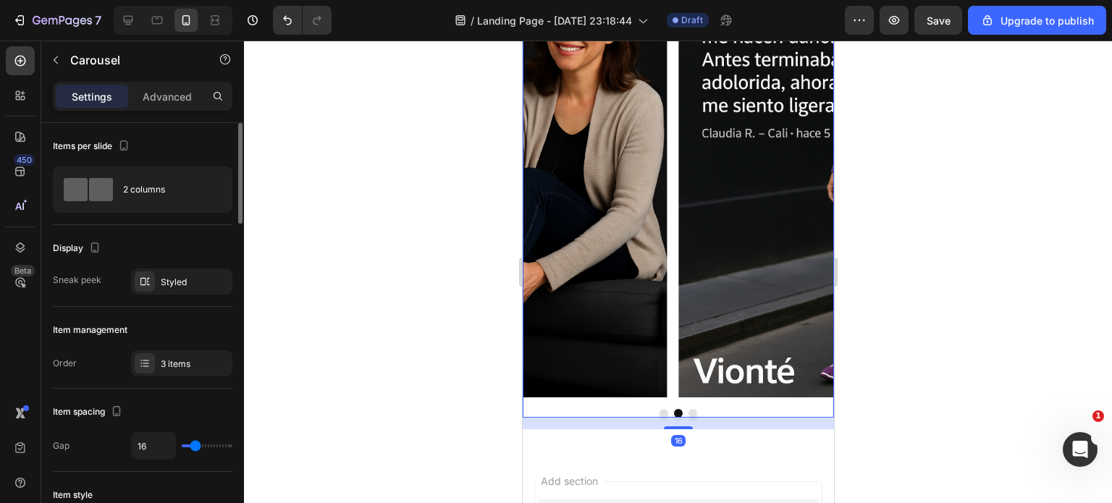
click at [688, 411] on button "Dot" at bounding box center [692, 413] width 9 height 9
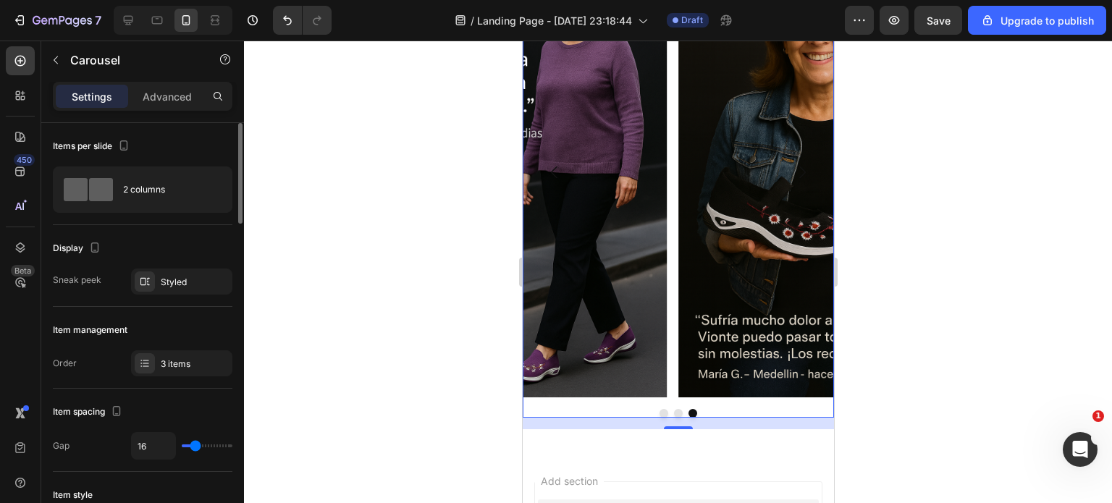
click at [688, 413] on button "Dot" at bounding box center [692, 413] width 9 height 9
click at [659, 411] on button "Dot" at bounding box center [663, 413] width 9 height 9
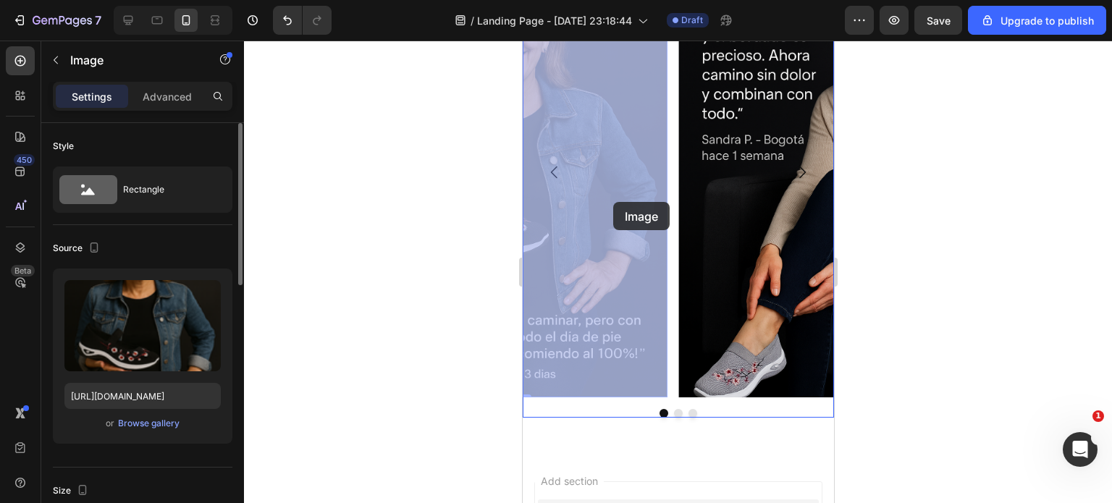
drag, startPoint x: 574, startPoint y: 196, endPoint x: 613, endPoint y: 202, distance: 38.9
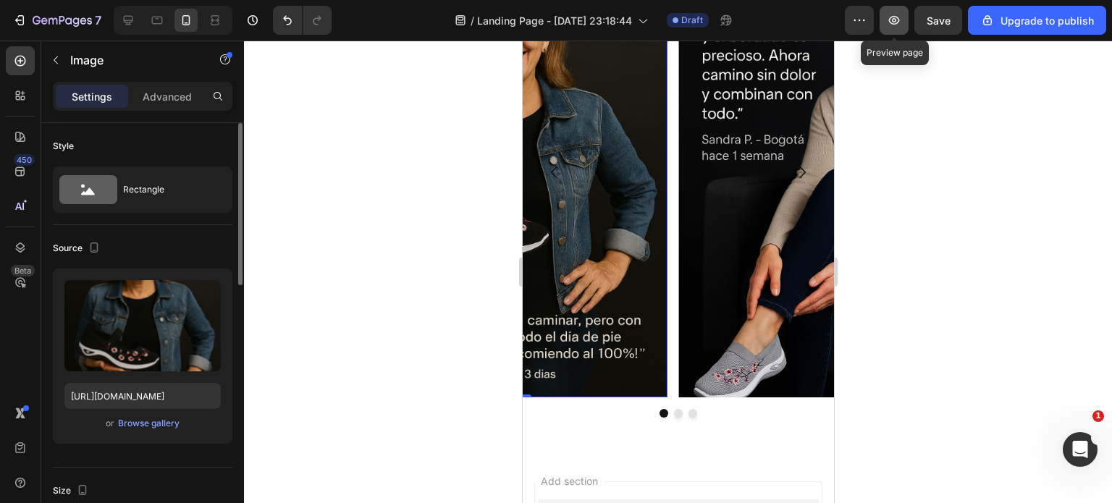
click at [897, 28] on button "button" at bounding box center [894, 20] width 29 height 29
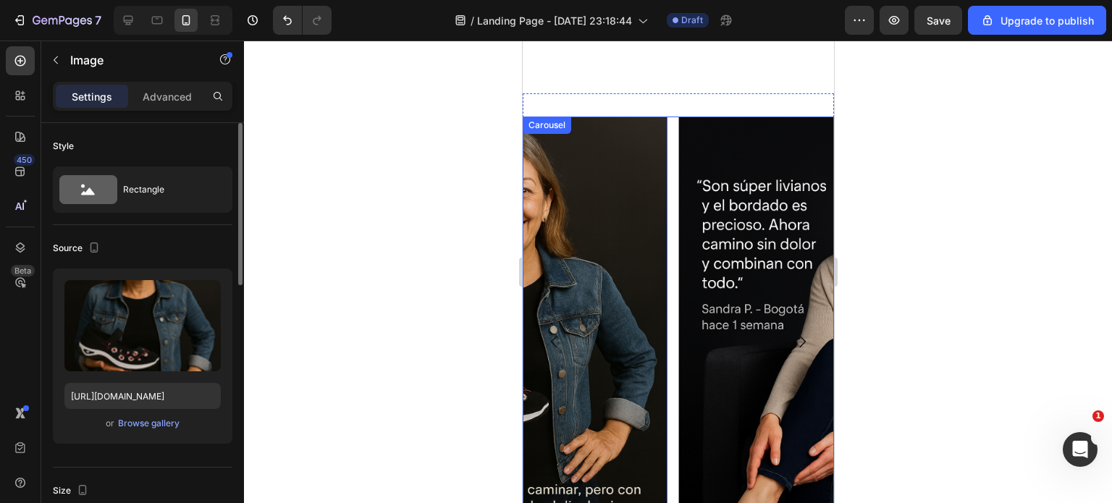
scroll to position [878, 0]
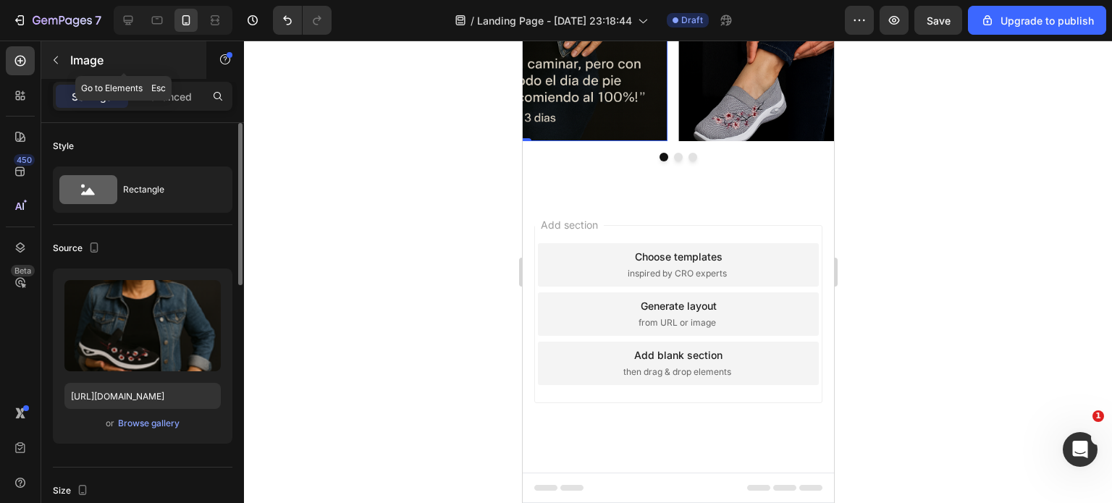
click at [54, 60] on icon "button" at bounding box center [56, 60] width 12 height 12
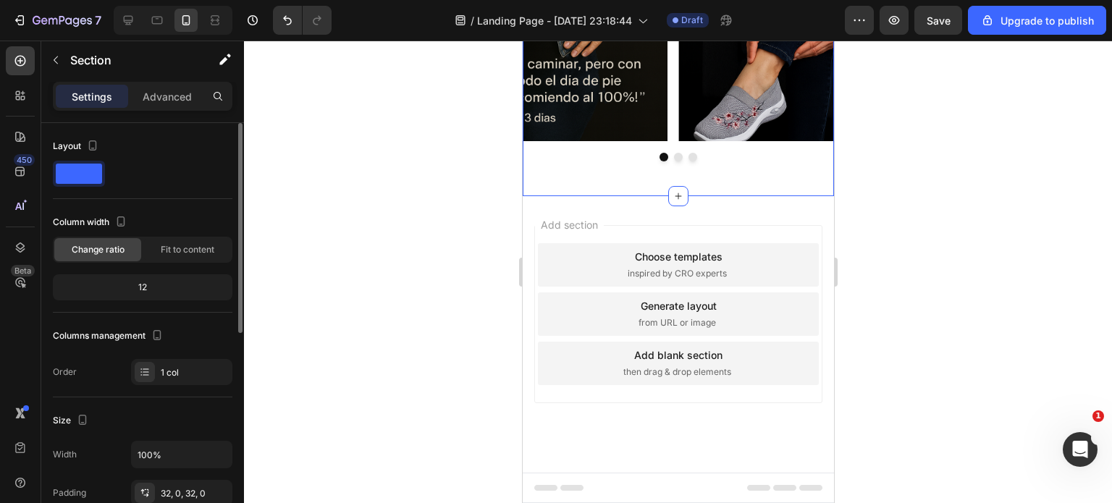
scroll to position [72, 0]
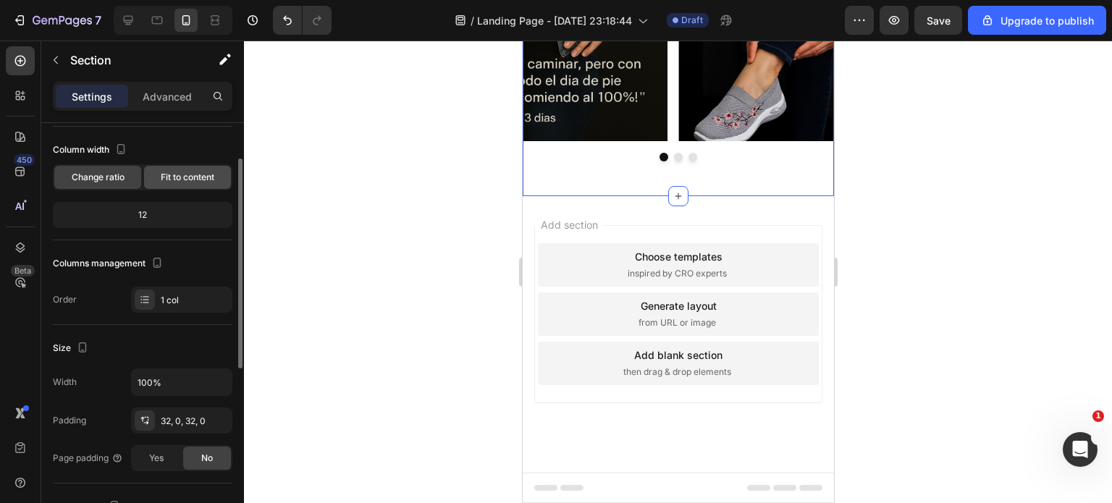
click at [164, 179] on span "Fit to content" at bounding box center [188, 177] width 54 height 13
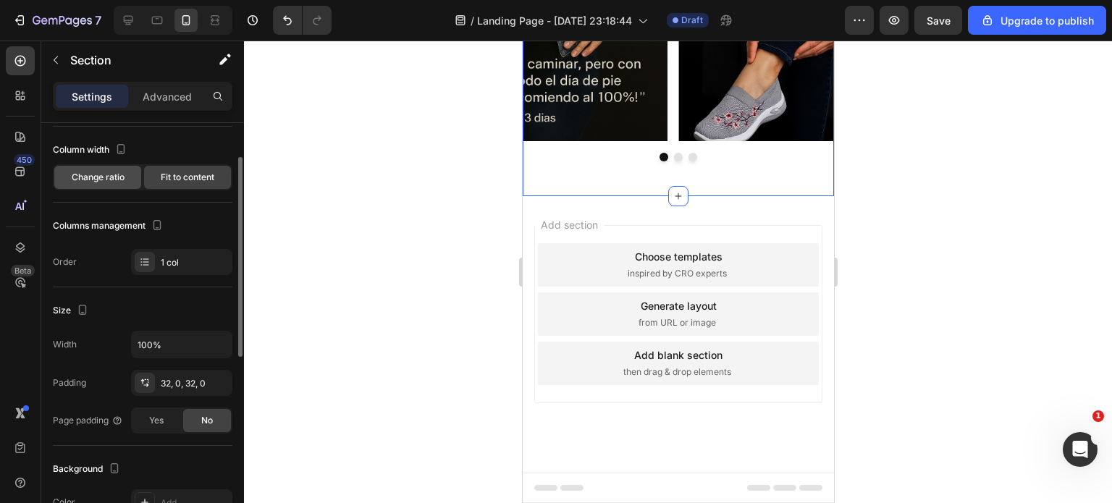
click at [104, 180] on span "Change ratio" at bounding box center [98, 177] width 53 height 13
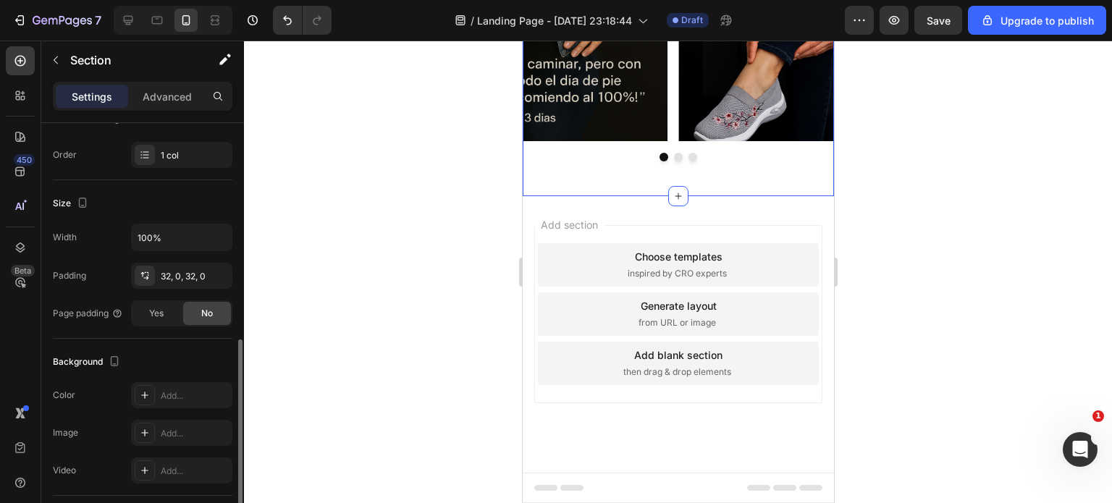
scroll to position [290, 0]
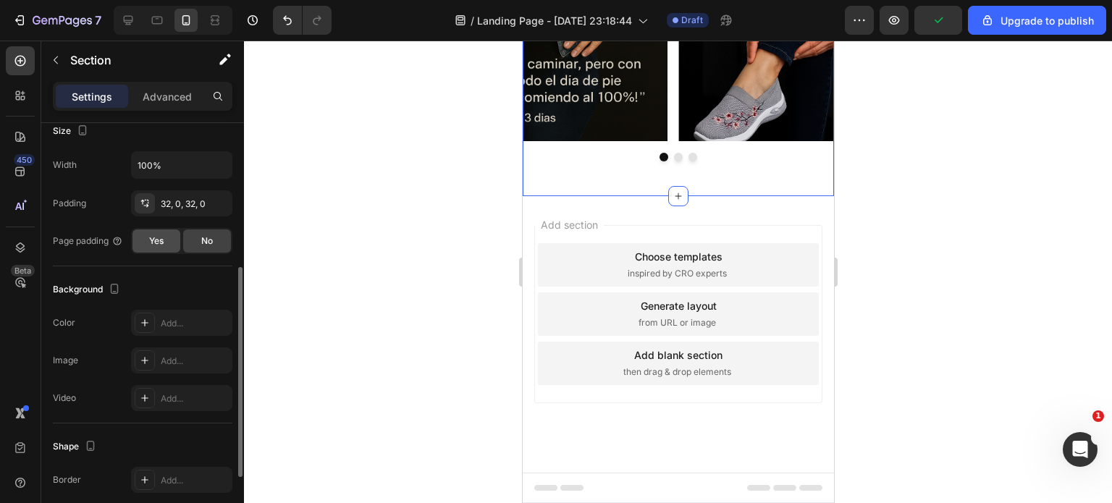
click at [165, 233] on div "Yes" at bounding box center [157, 241] width 48 height 23
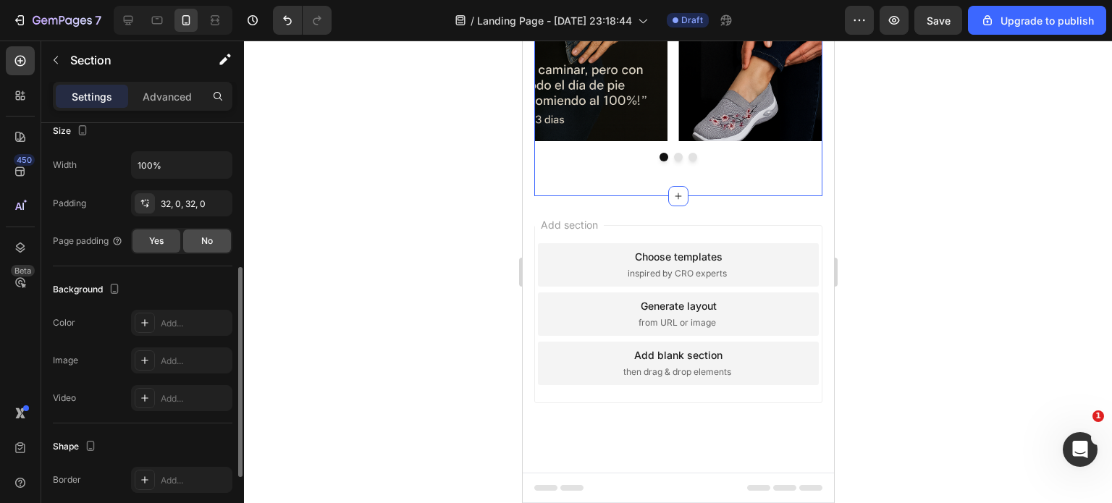
click at [201, 240] on span "No" at bounding box center [207, 241] width 12 height 13
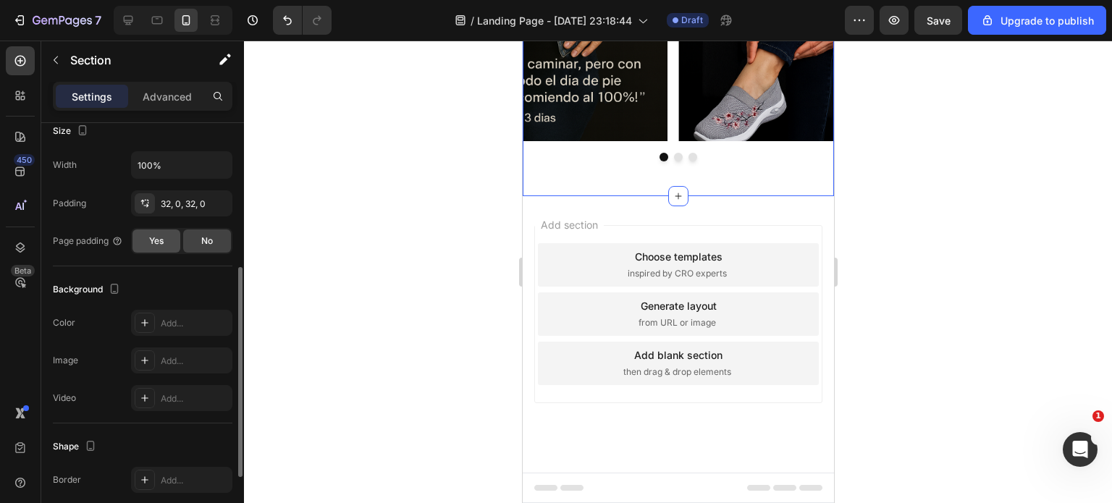
click at [148, 243] on div "Yes" at bounding box center [157, 241] width 48 height 23
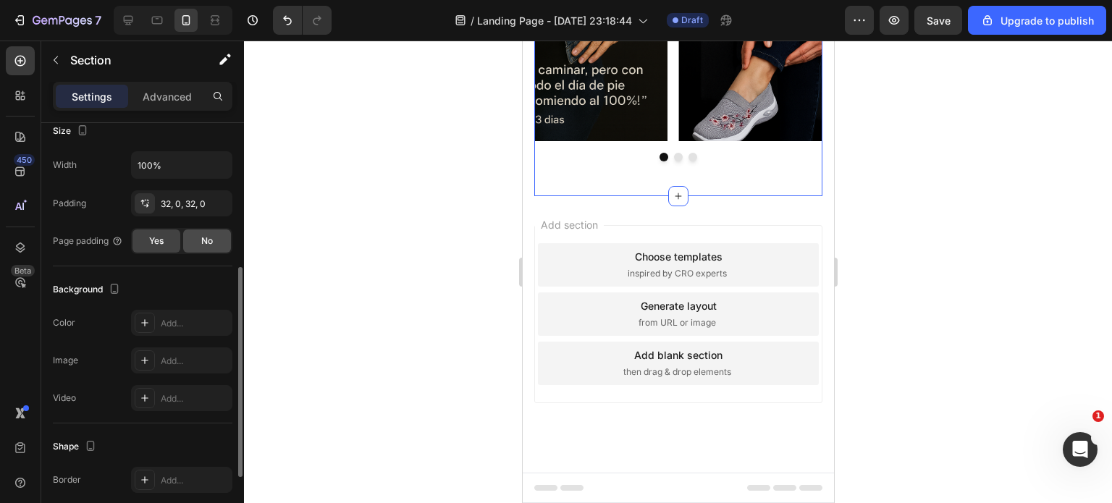
click at [200, 248] on div "No" at bounding box center [207, 241] width 48 height 23
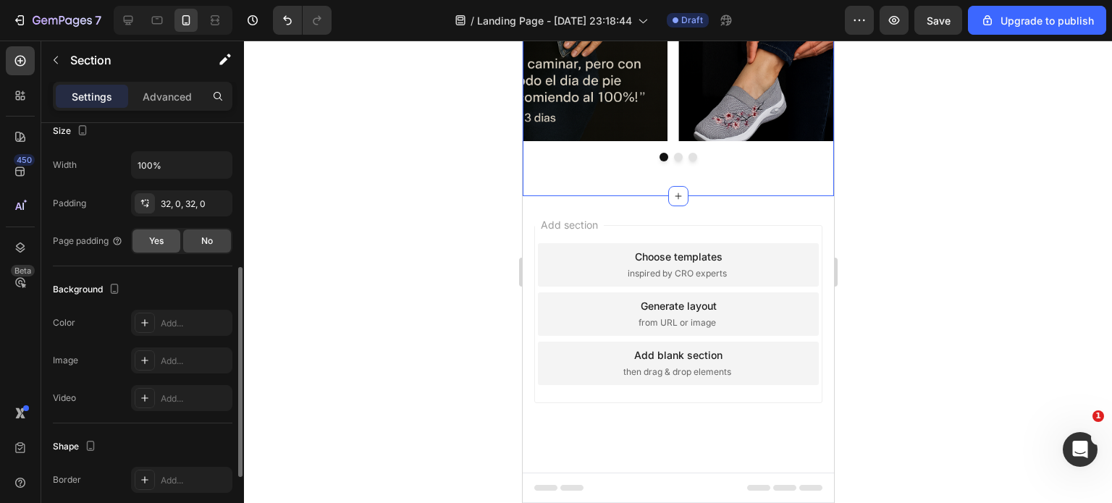
click at [156, 240] on span "Yes" at bounding box center [156, 241] width 14 height 13
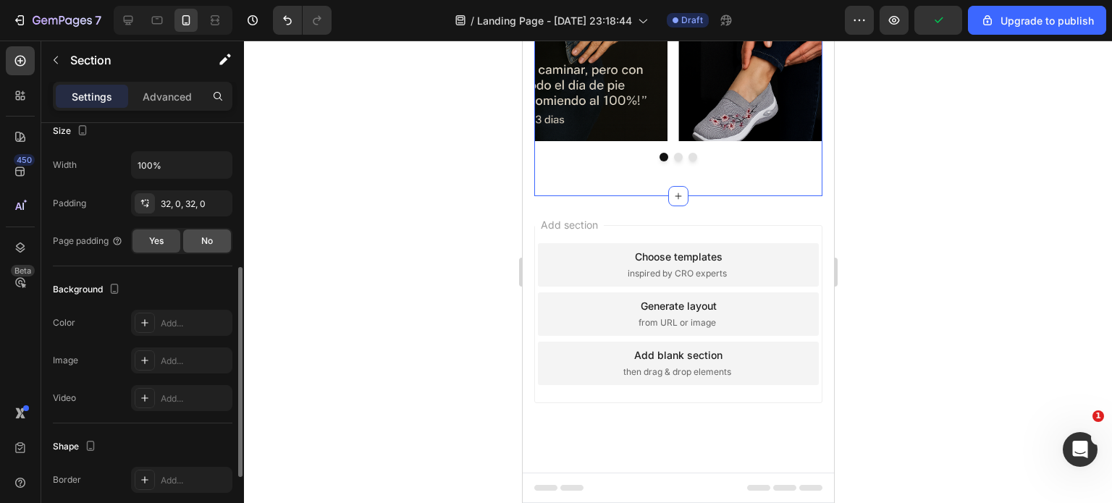
click at [202, 240] on span "No" at bounding box center [207, 241] width 12 height 13
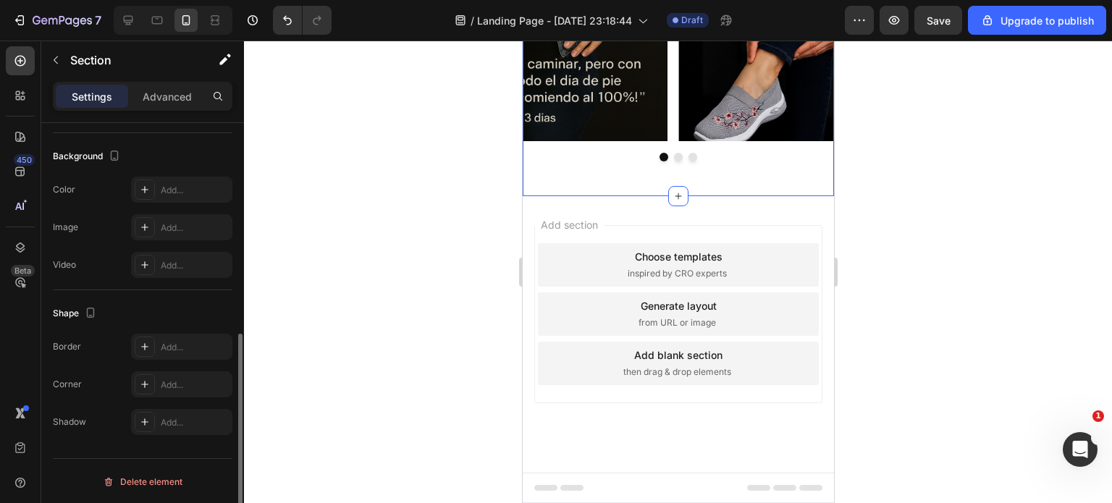
scroll to position [278, 0]
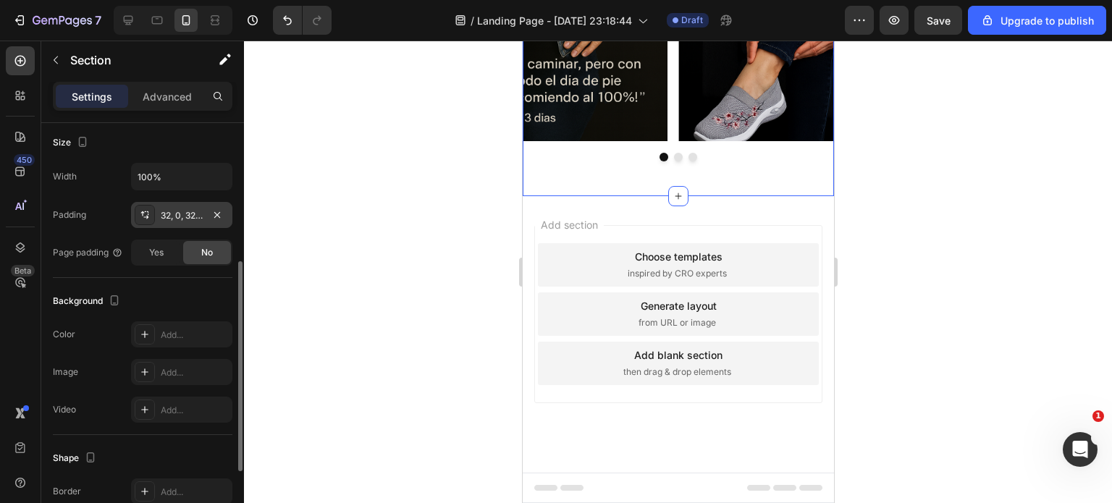
click at [170, 214] on div "32, 0, 32, 0" at bounding box center [182, 215] width 42 height 13
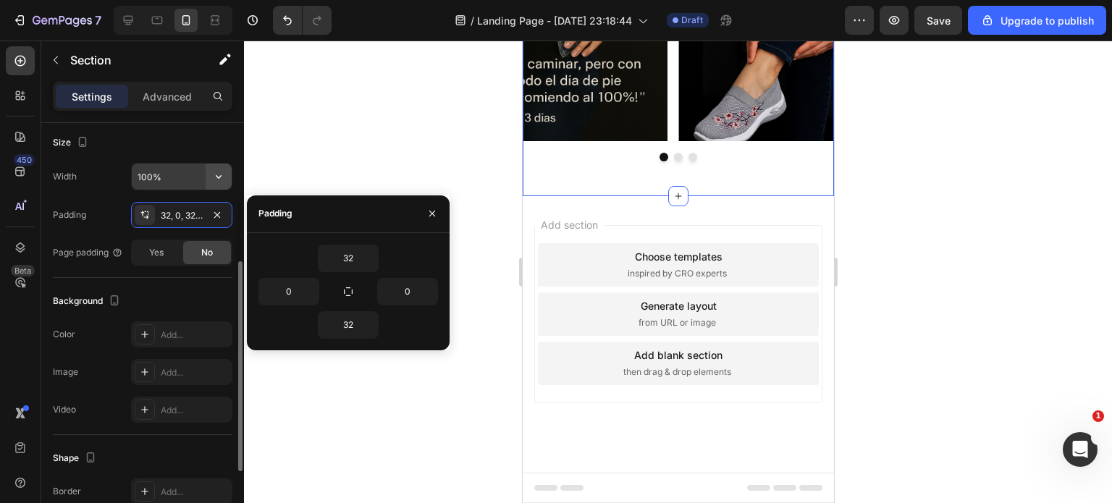
click at [215, 175] on icon "button" at bounding box center [218, 176] width 14 height 14
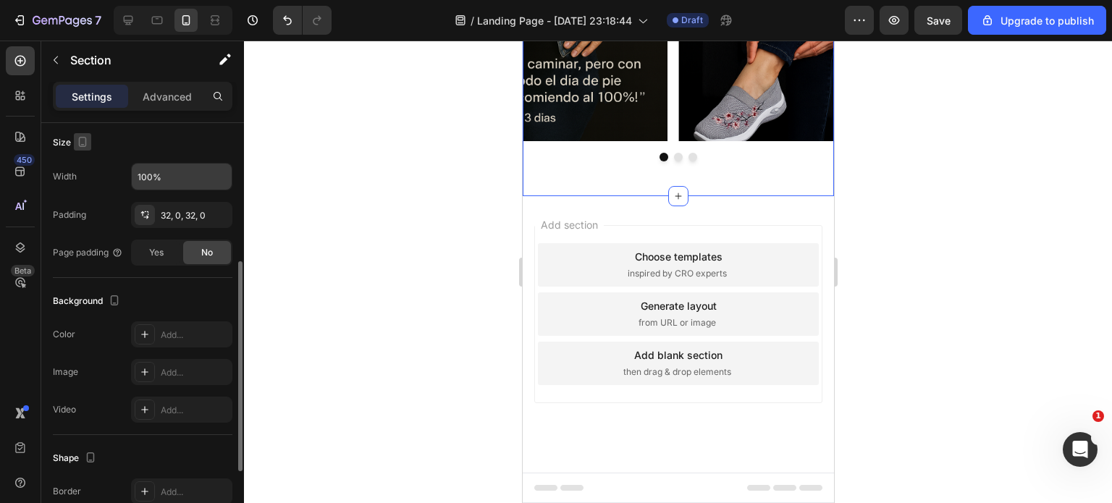
click at [83, 144] on icon "button" at bounding box center [82, 142] width 14 height 14
click at [116, 139] on div "Size" at bounding box center [143, 142] width 180 height 23
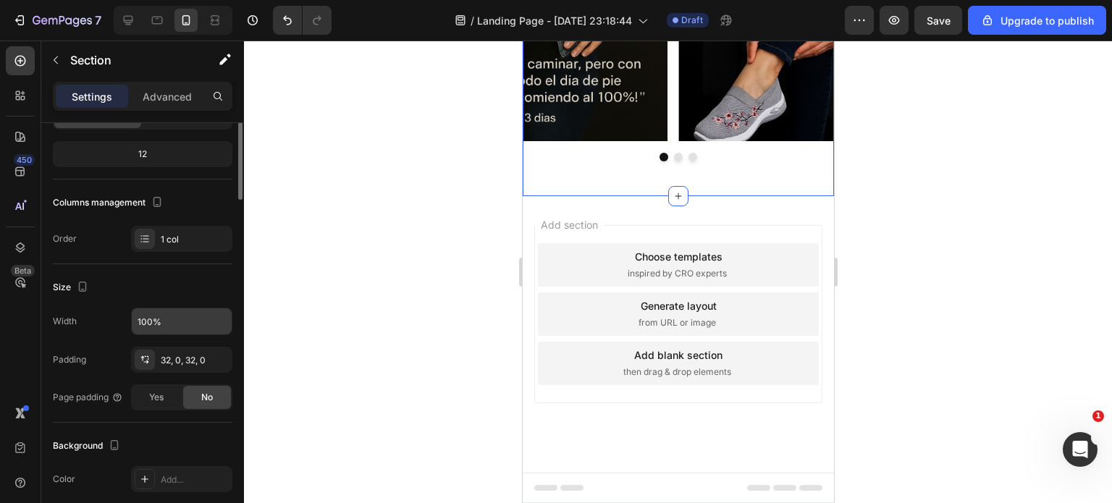
scroll to position [0, 0]
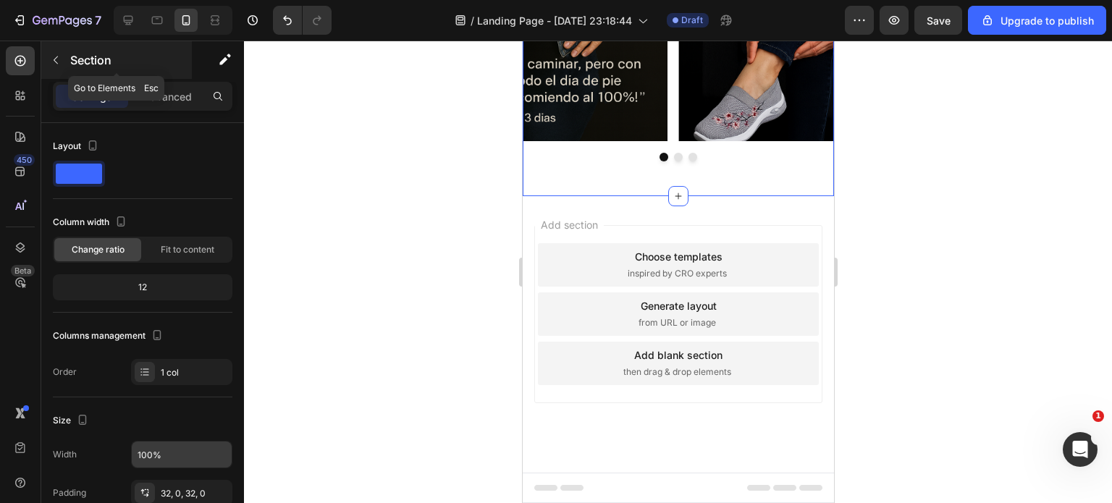
click at [49, 60] on button "button" at bounding box center [55, 60] width 23 height 23
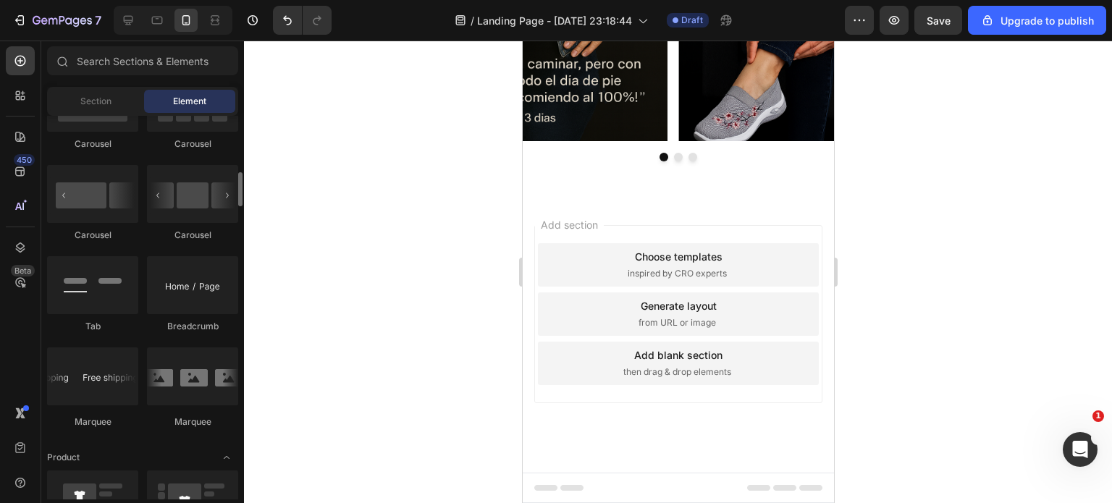
scroll to position [1376, 0]
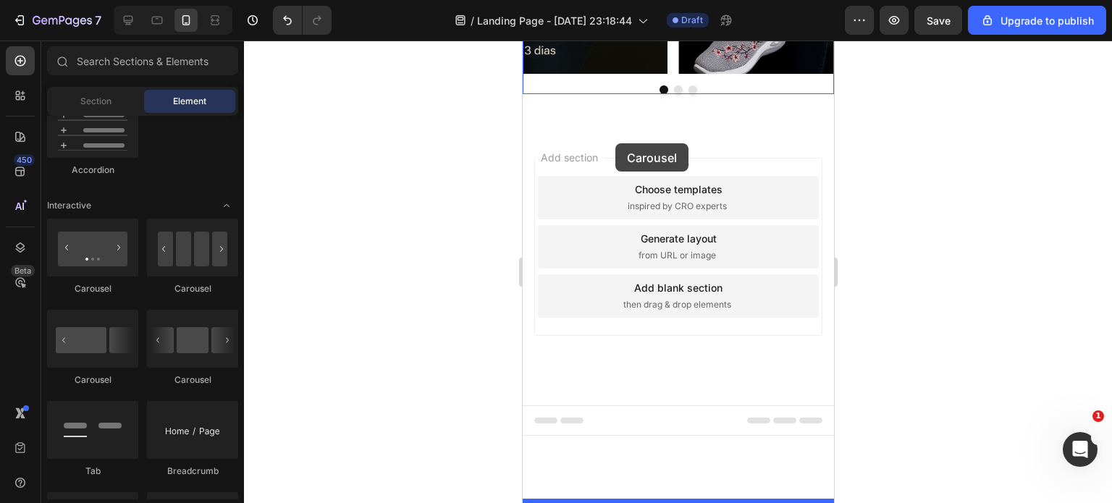
drag, startPoint x: 710, startPoint y: 295, endPoint x: 615, endPoint y: 143, distance: 179.0
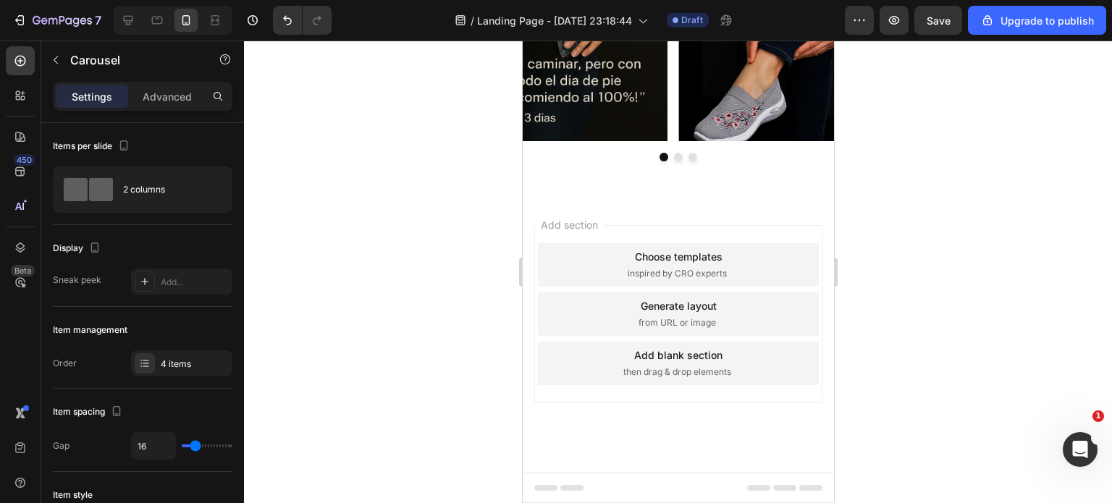
scroll to position [805, 0]
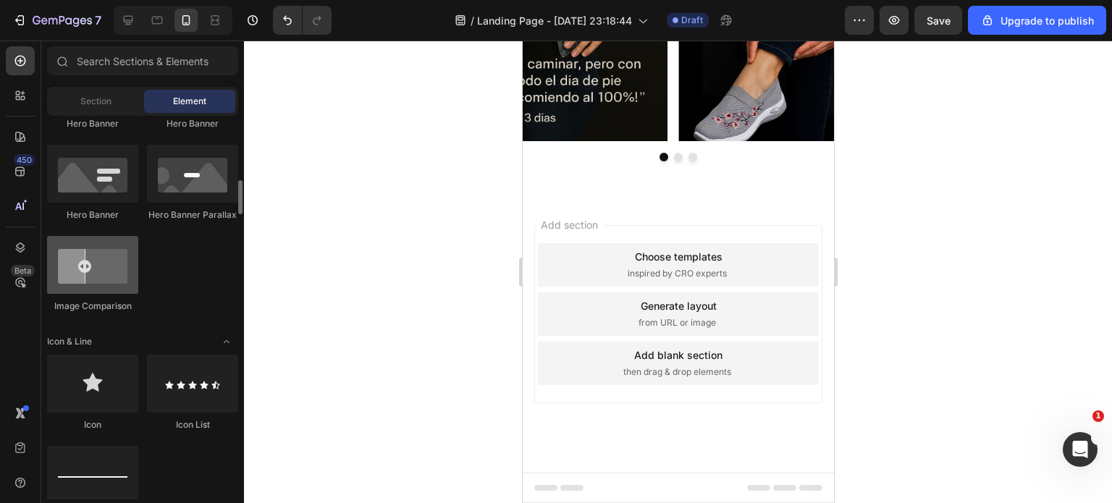
scroll to position [435, 0]
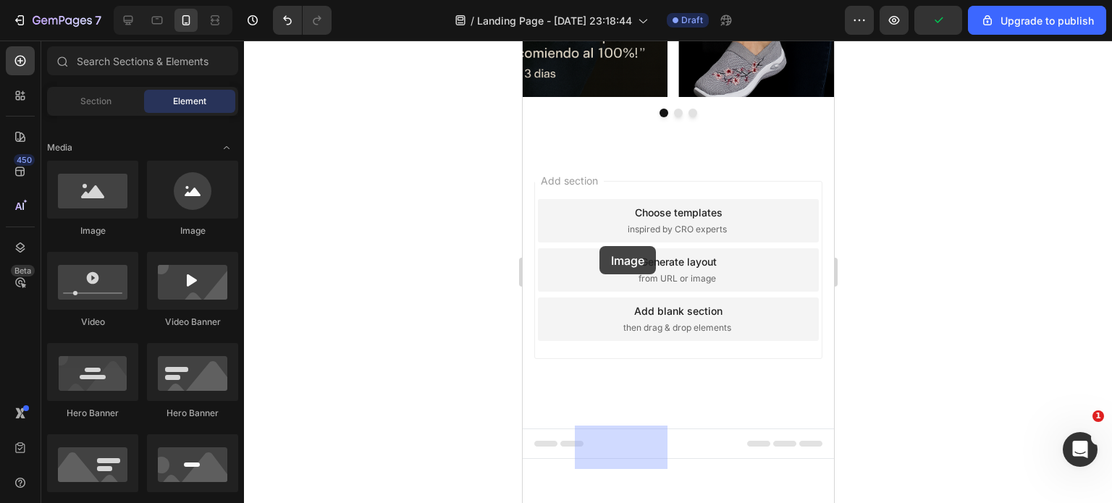
drag, startPoint x: 607, startPoint y: 228, endPoint x: 599, endPoint y: 246, distance: 19.8
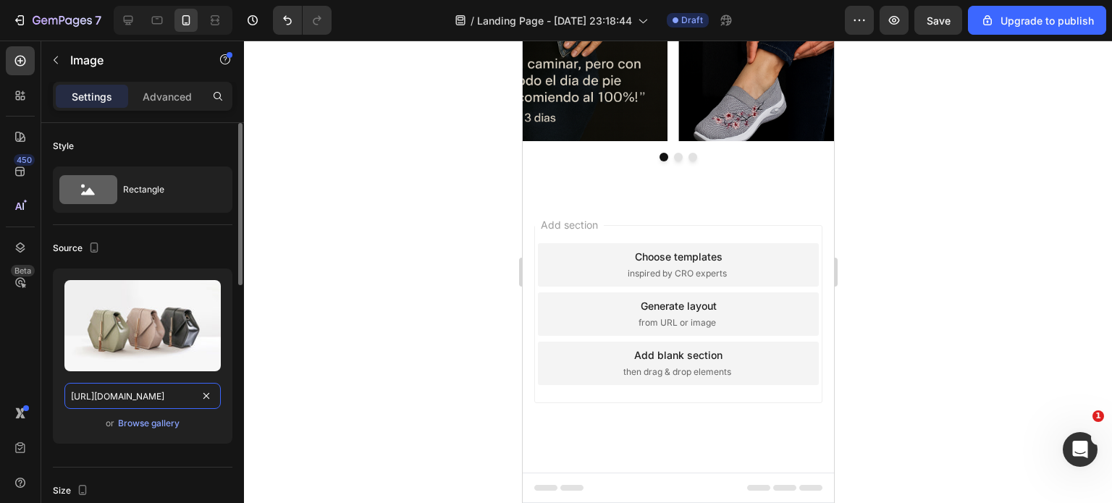
click at [150, 386] on input "https://cdn.shopify.com/s/files/1/2005/9307/files/image_demo.jpg" at bounding box center [142, 396] width 156 height 26
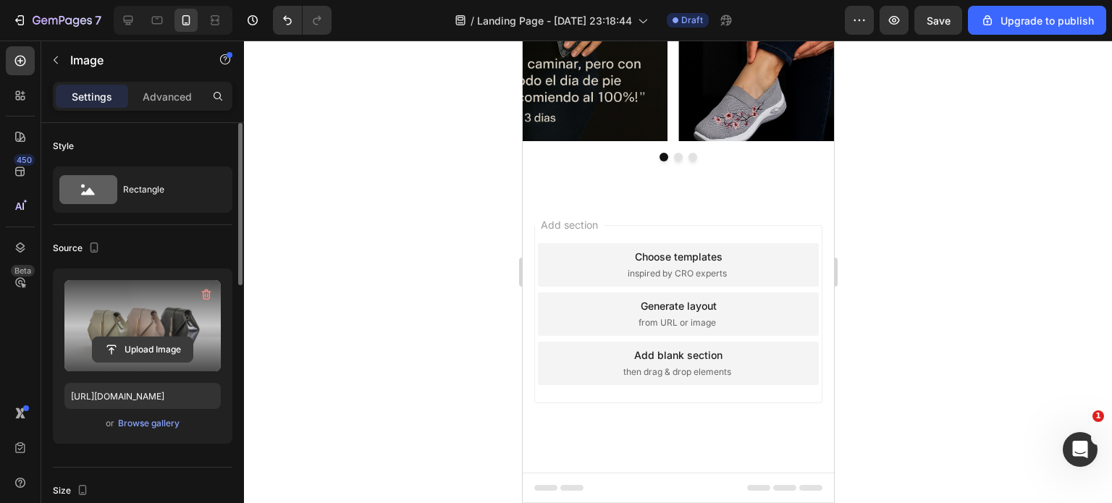
click at [152, 352] on input "file" at bounding box center [143, 349] width 100 height 25
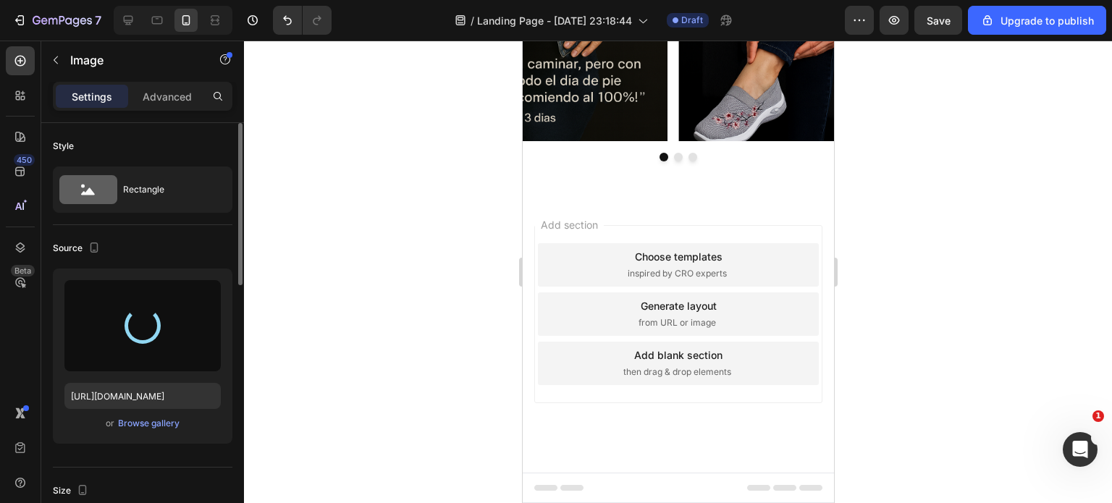
type input "https://cdn.shopify.com/s/files/1/0400/3463/1844/files/gempages_478358424204084…"
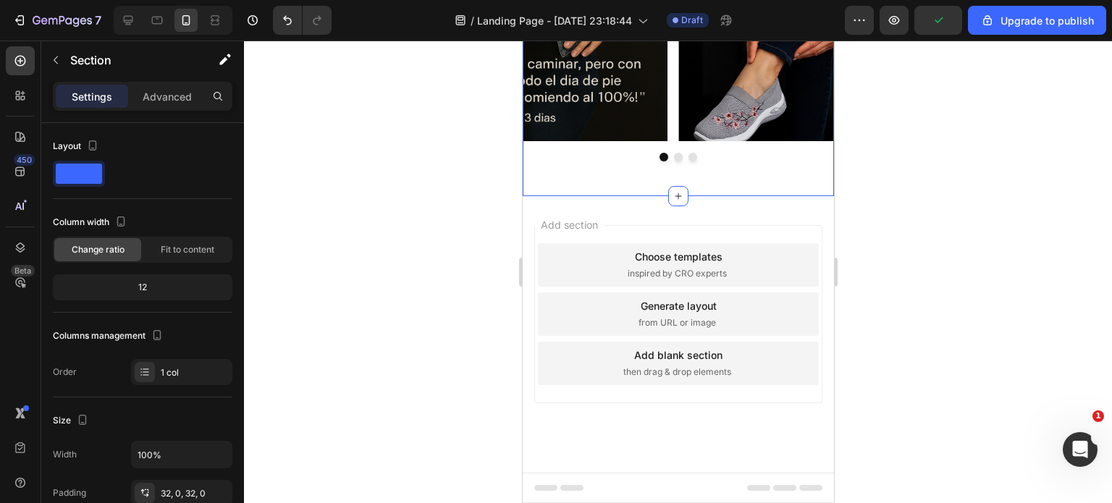
click at [166, 288] on div "12" at bounding box center [143, 287] width 174 height 20
click at [175, 248] on span "Fit to content" at bounding box center [188, 249] width 54 height 13
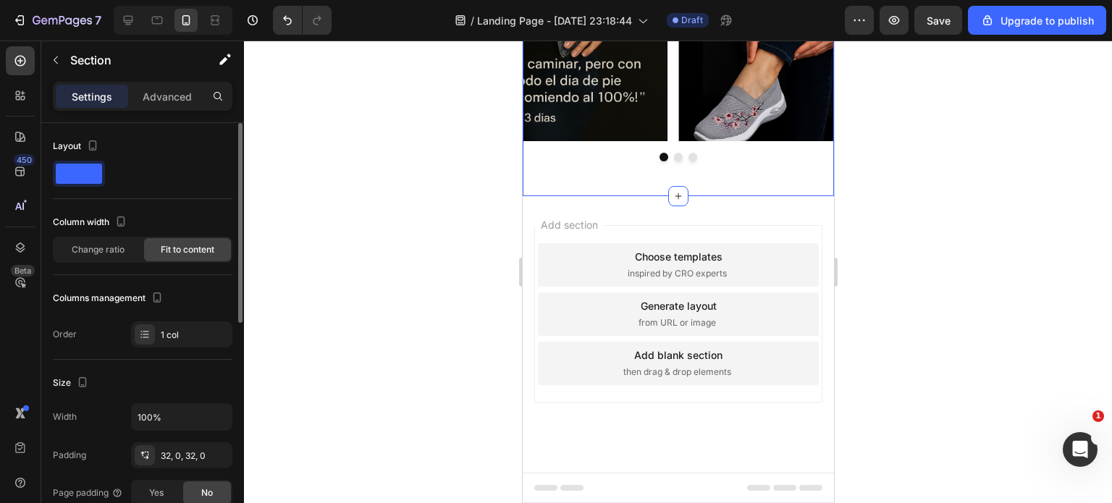
scroll to position [145, 0]
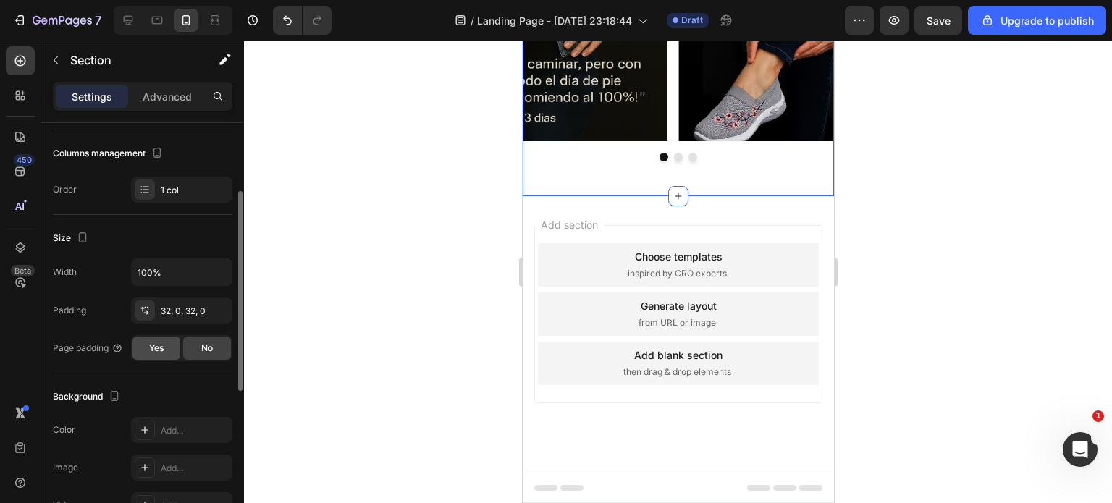
click at [154, 351] on span "Yes" at bounding box center [156, 348] width 14 height 13
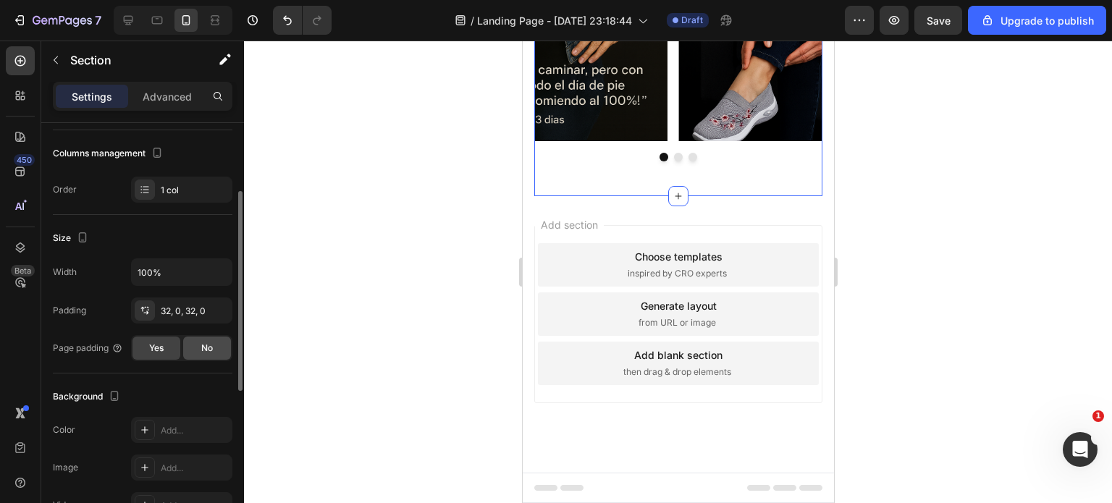
click at [203, 345] on span "No" at bounding box center [207, 348] width 12 height 13
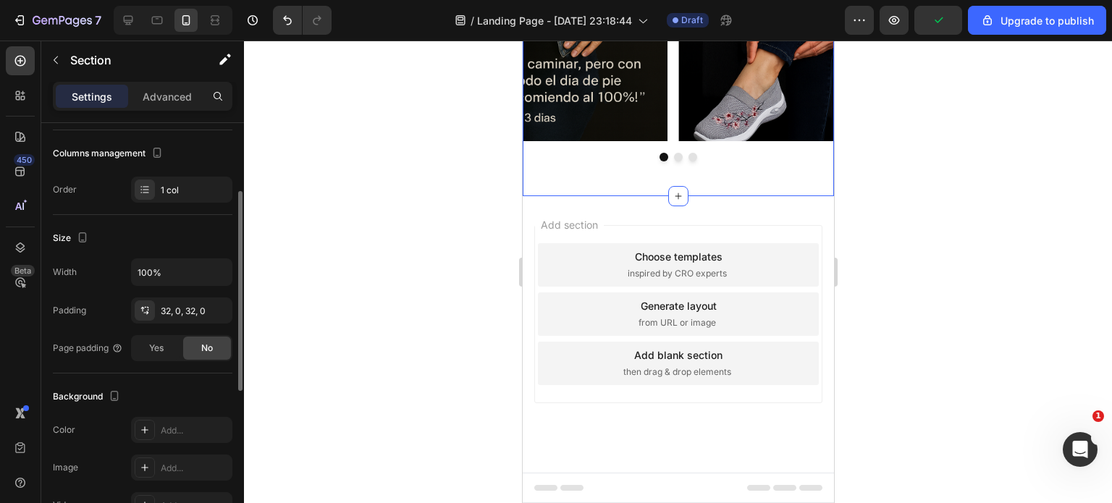
scroll to position [217, 0]
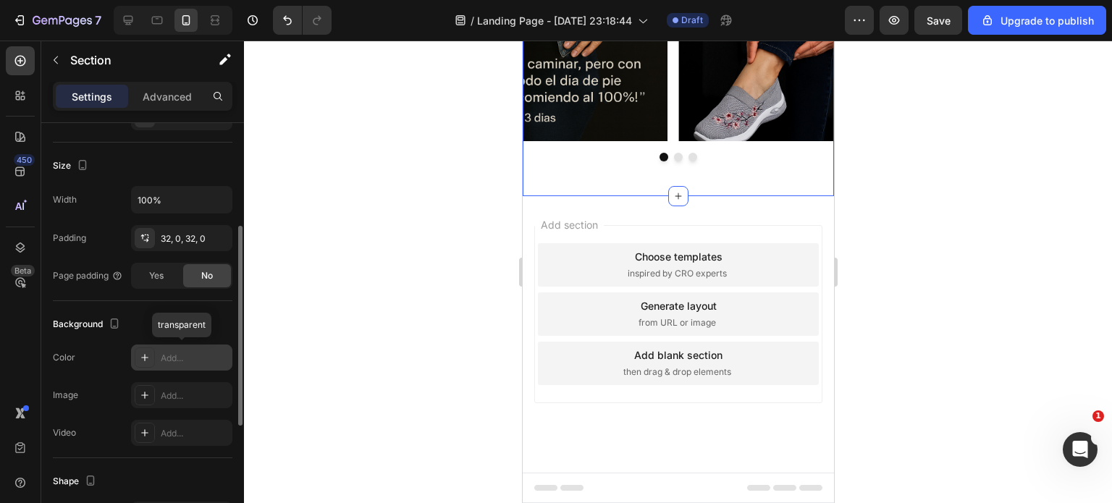
click at [172, 357] on div "Add..." at bounding box center [195, 358] width 68 height 13
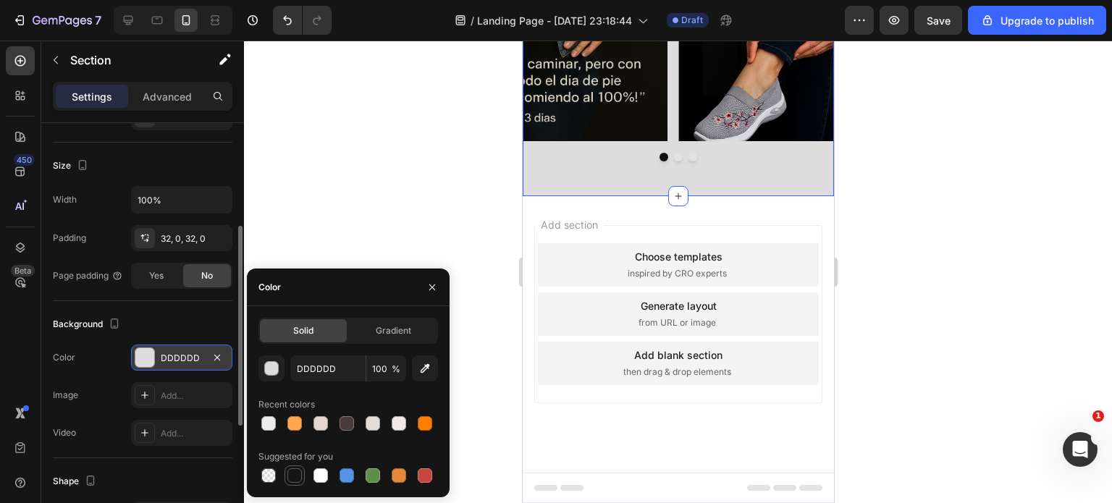
click at [295, 475] on div at bounding box center [294, 476] width 14 height 14
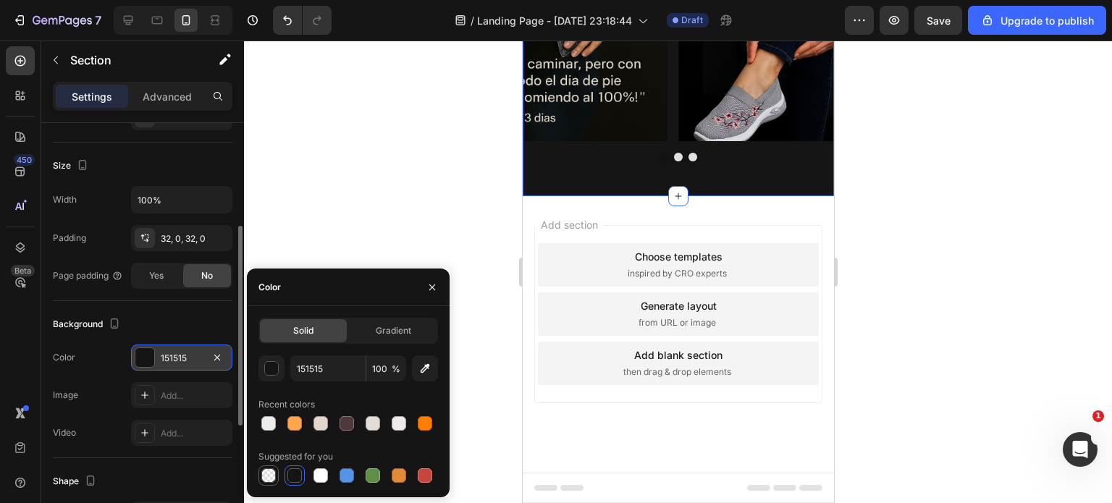
click at [264, 471] on div at bounding box center [268, 476] width 14 height 14
type input "000000"
type input "0"
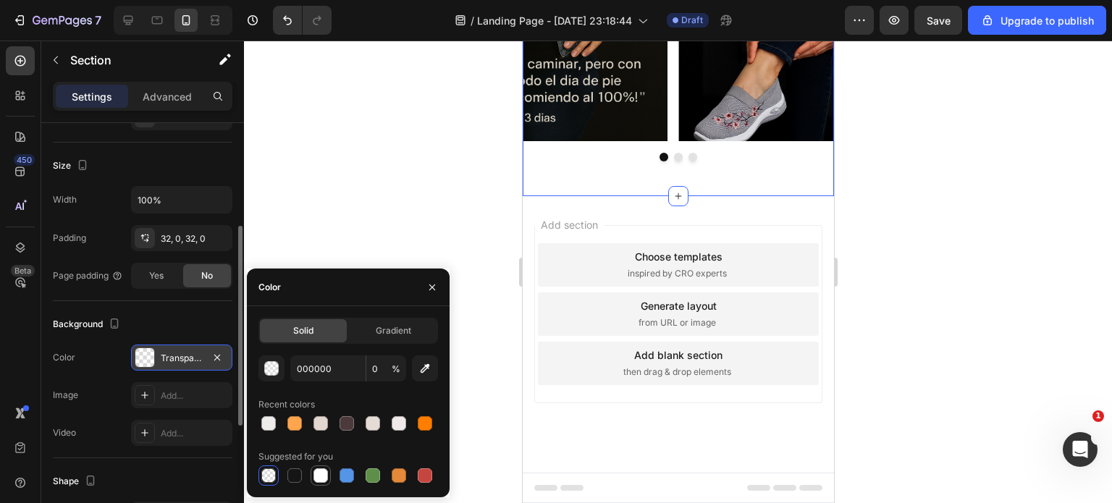
click at [322, 474] on div at bounding box center [321, 476] width 14 height 14
type input "FFFFFF"
type input "100"
drag, startPoint x: 269, startPoint y: 474, endPoint x: 287, endPoint y: 453, distance: 27.7
click at [269, 474] on div at bounding box center [268, 476] width 14 height 14
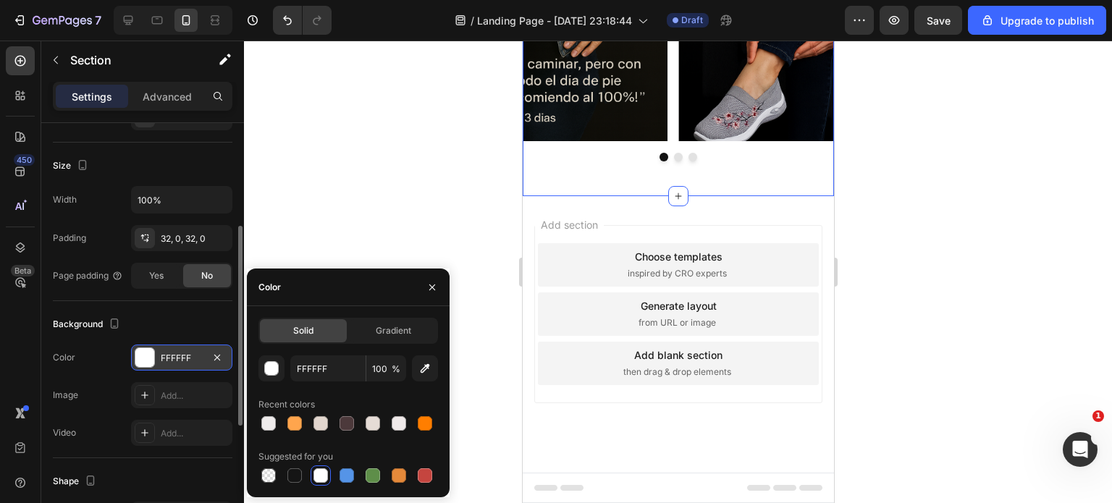
type input "000000"
type input "0"
click at [429, 286] on icon "button" at bounding box center [433, 288] width 12 height 12
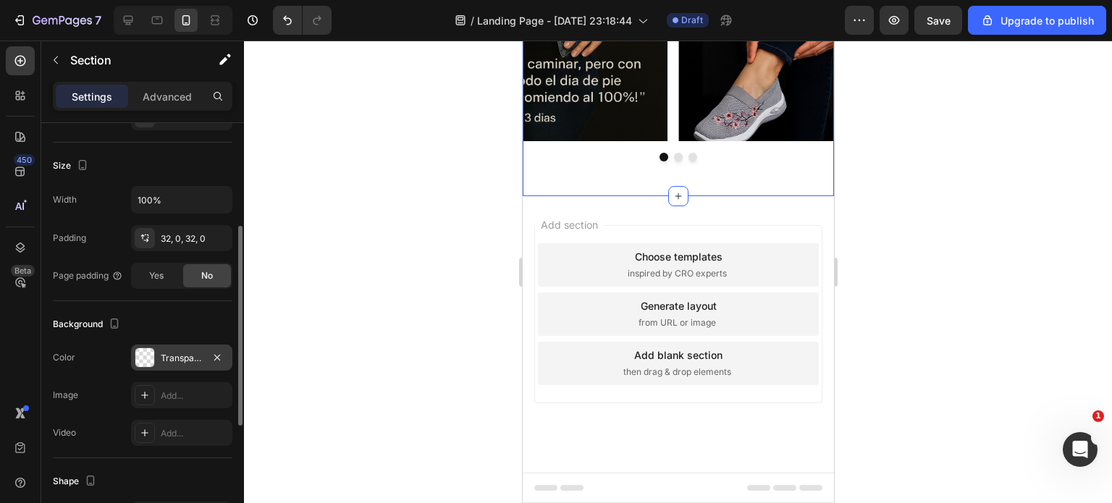
scroll to position [290, 0]
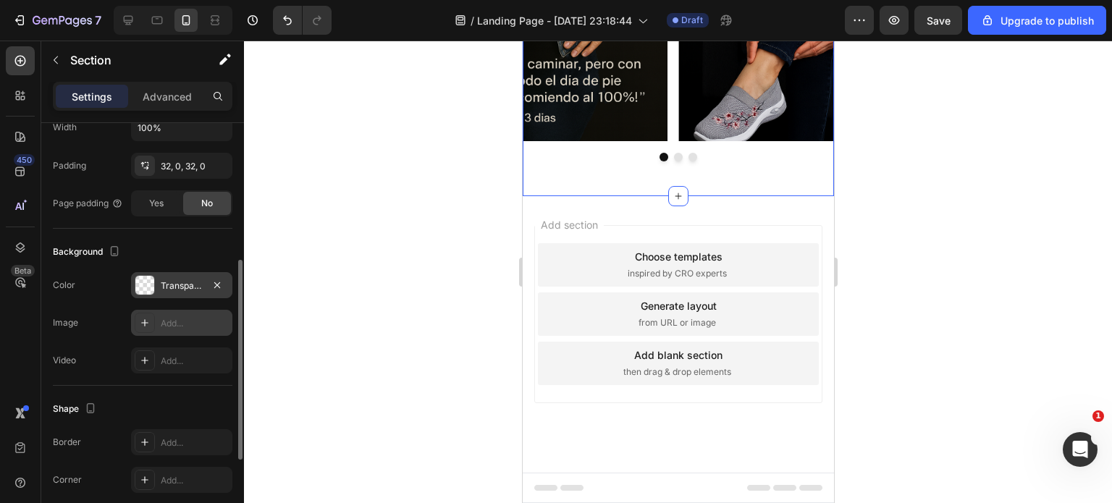
click at [180, 318] on div "Add..." at bounding box center [195, 323] width 68 height 13
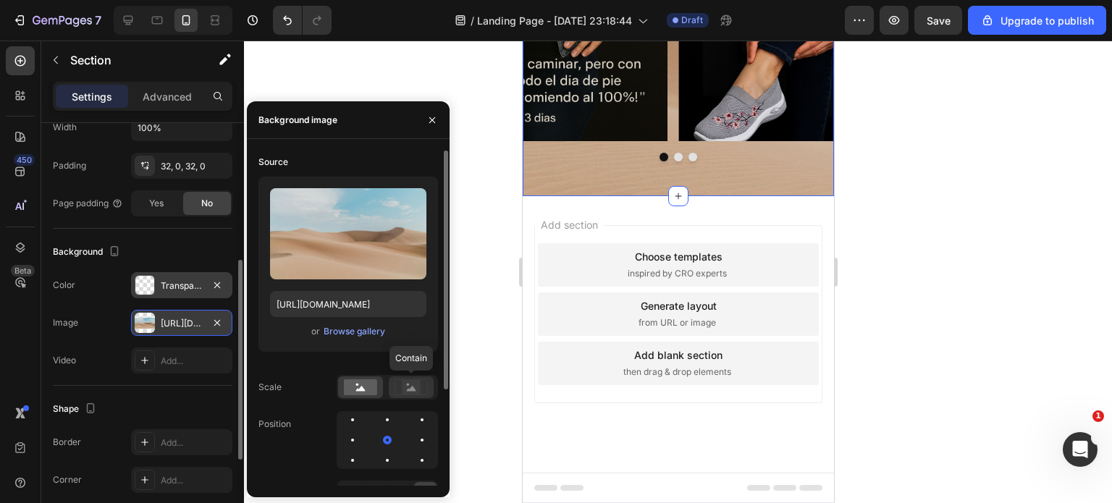
click at [409, 390] on icon at bounding box center [411, 388] width 9 height 5
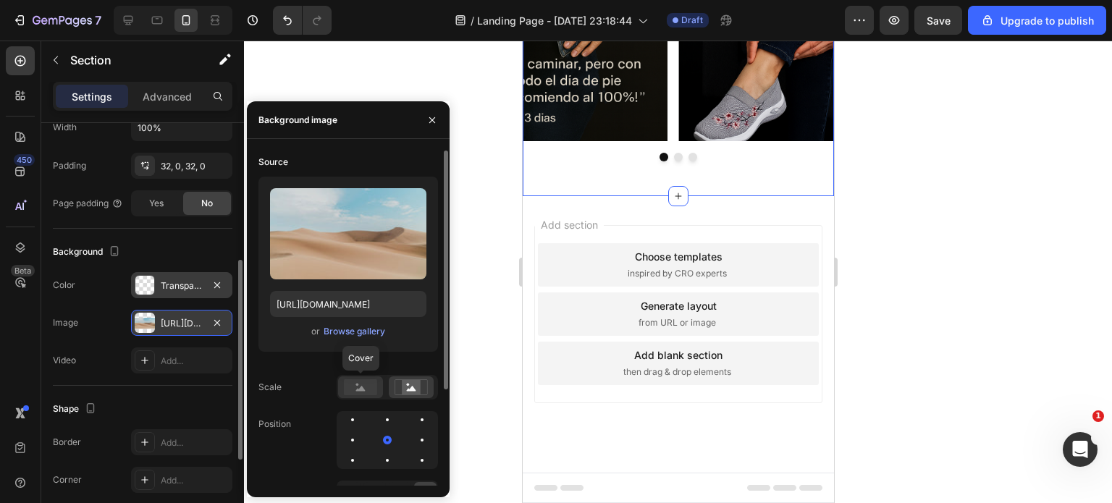
click at [366, 387] on rect at bounding box center [360, 387] width 33 height 16
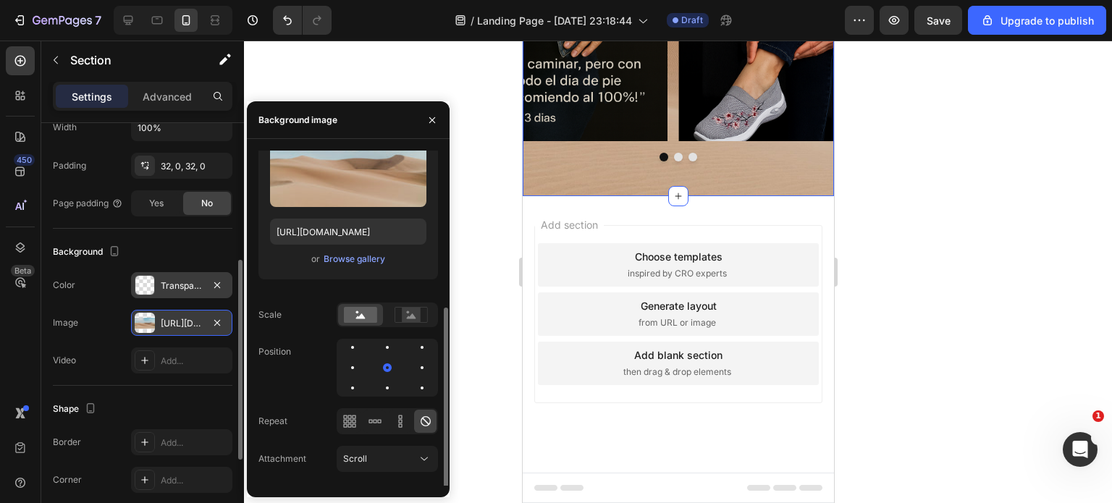
scroll to position [134, 0]
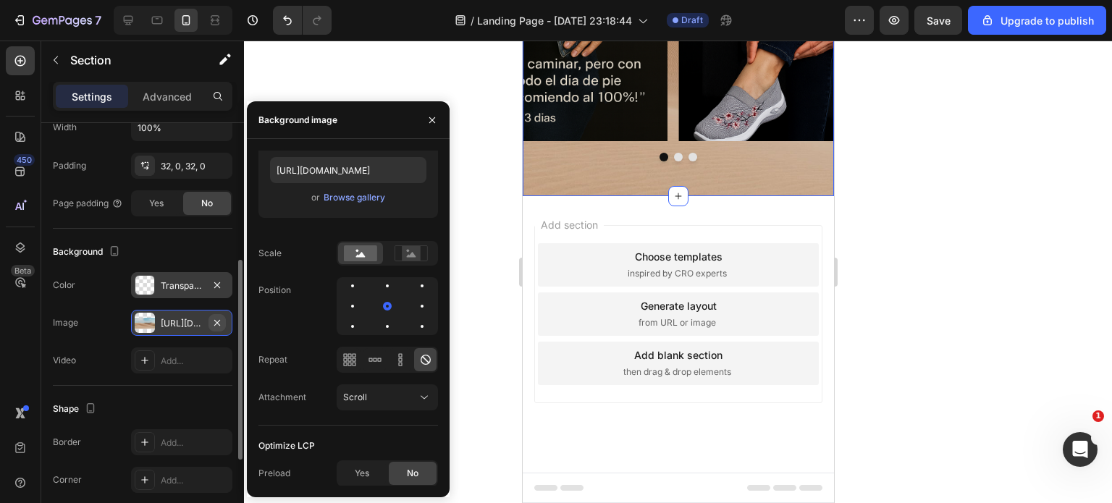
click at [217, 320] on icon "button" at bounding box center [217, 323] width 12 height 12
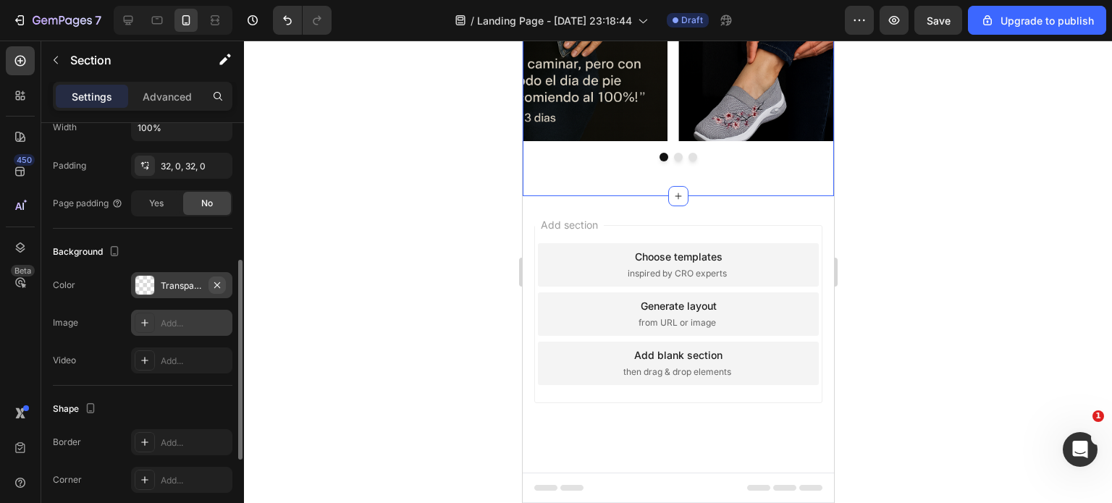
click at [217, 282] on icon "button" at bounding box center [217, 285] width 6 height 6
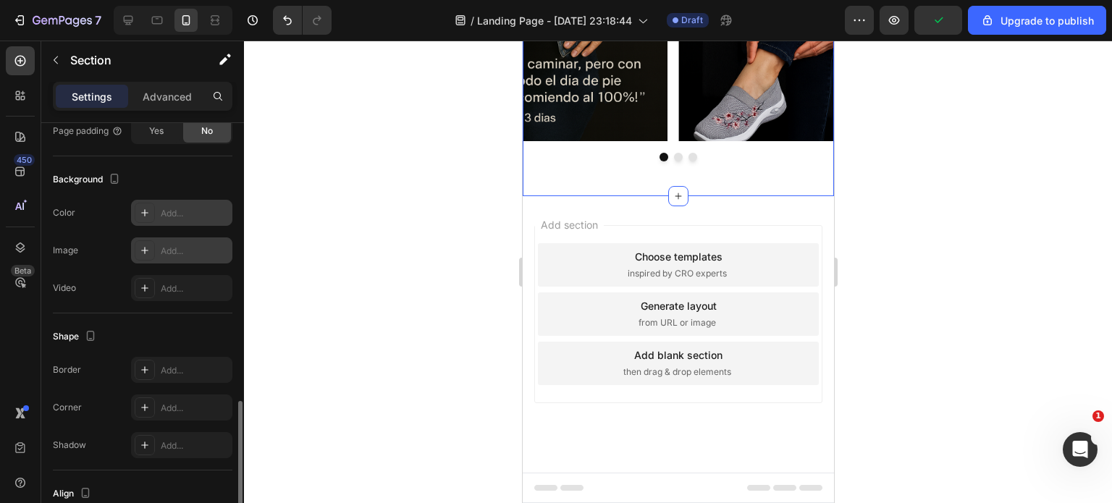
scroll to position [435, 0]
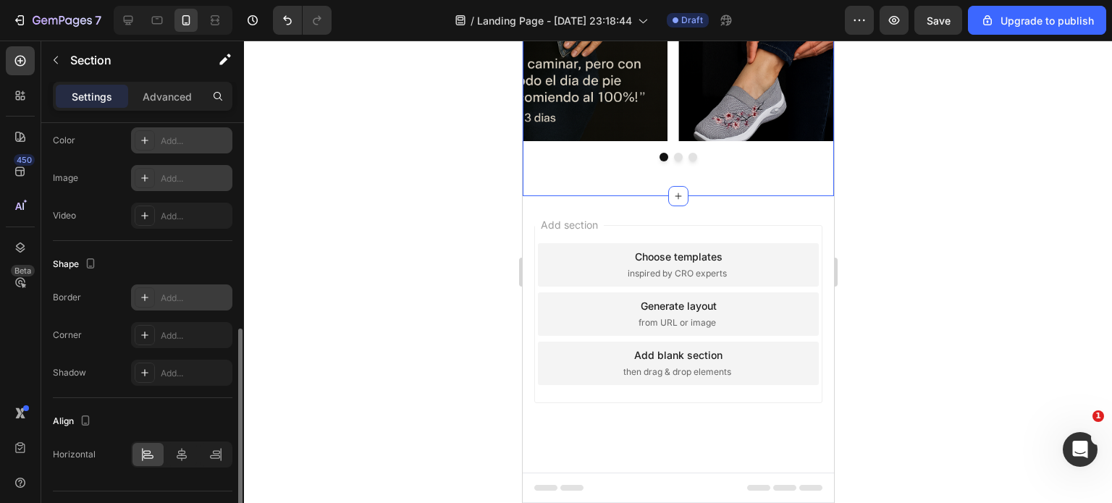
click at [174, 298] on div "Add..." at bounding box center [195, 298] width 68 height 13
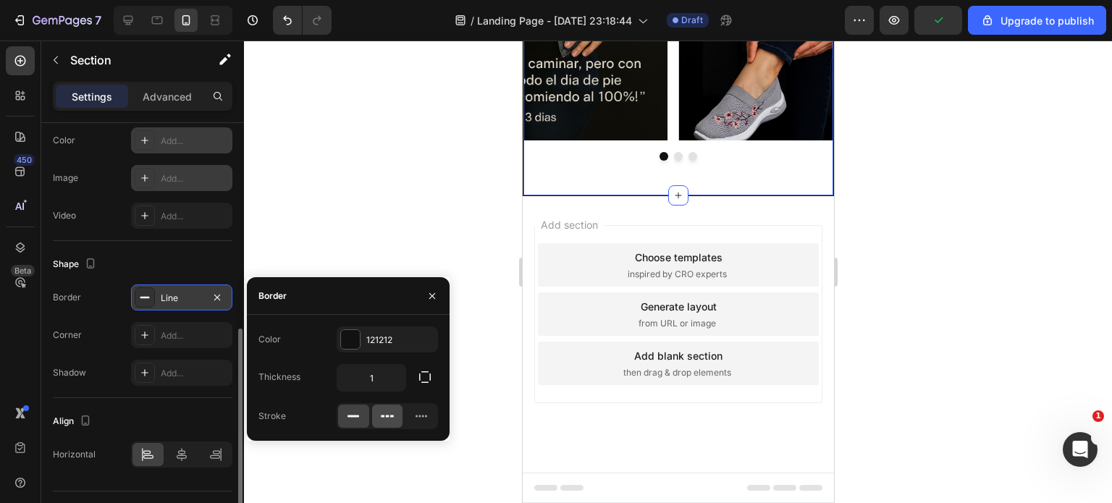
click at [380, 419] on icon at bounding box center [387, 416] width 14 height 14
click at [356, 416] on rect at bounding box center [354, 417] width 12 height 2
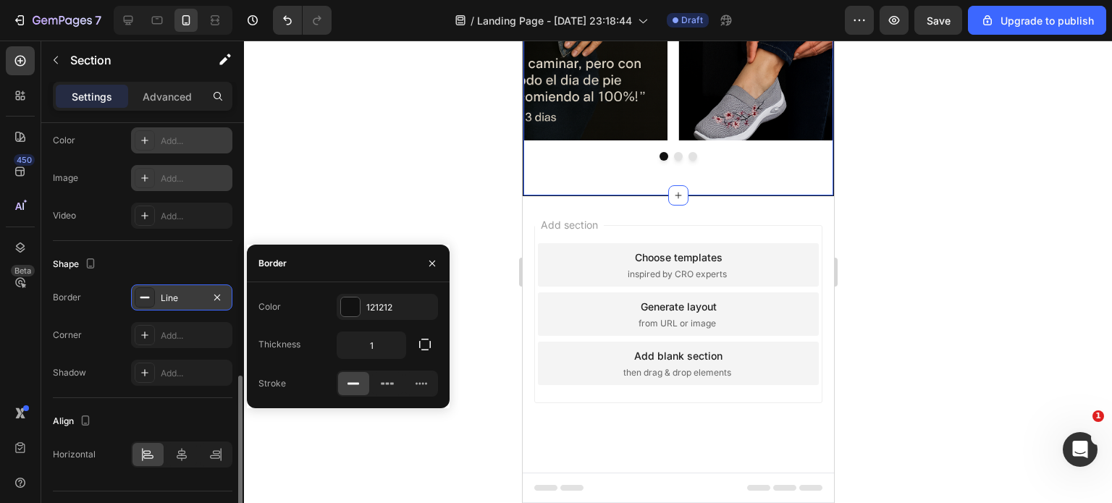
scroll to position [466, 0]
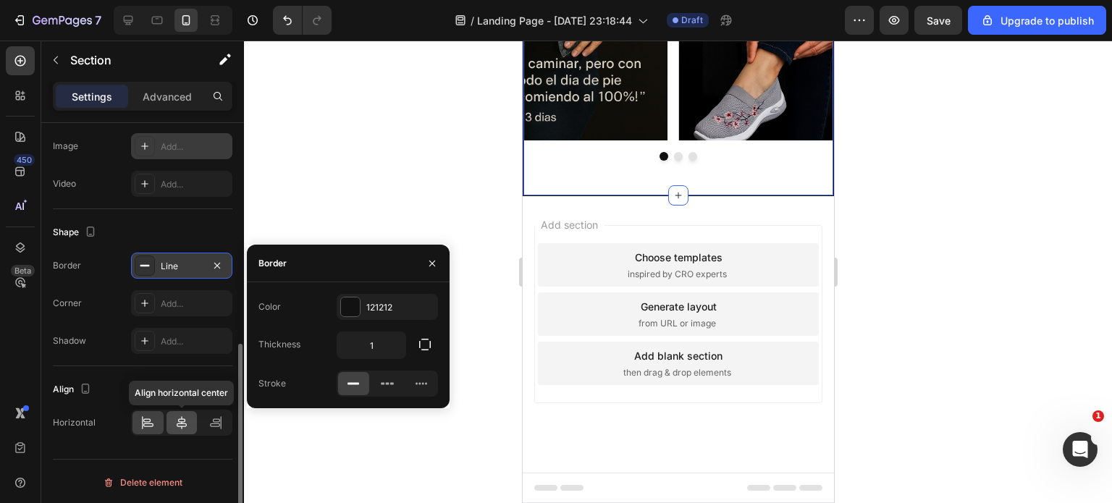
click at [188, 420] on icon at bounding box center [182, 423] width 14 height 14
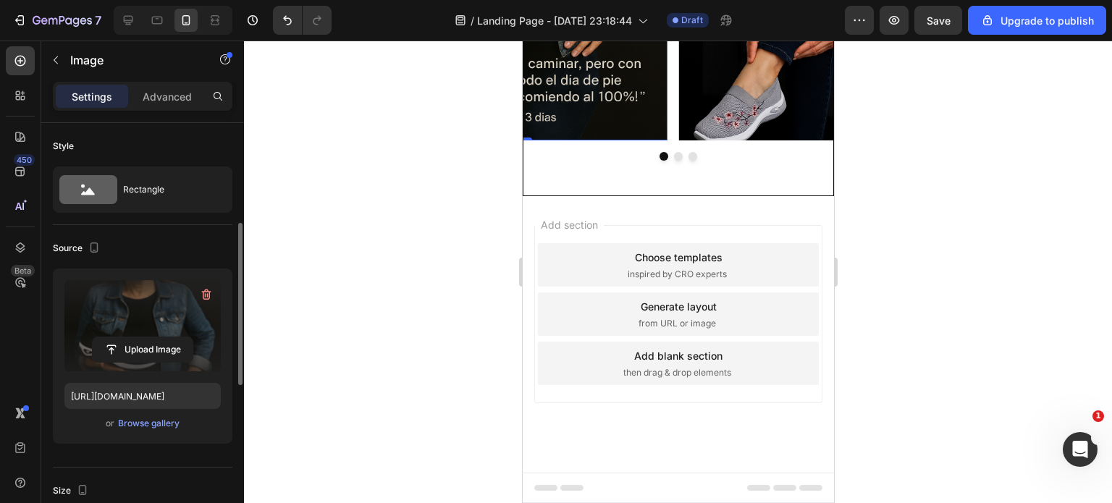
scroll to position [290, 0]
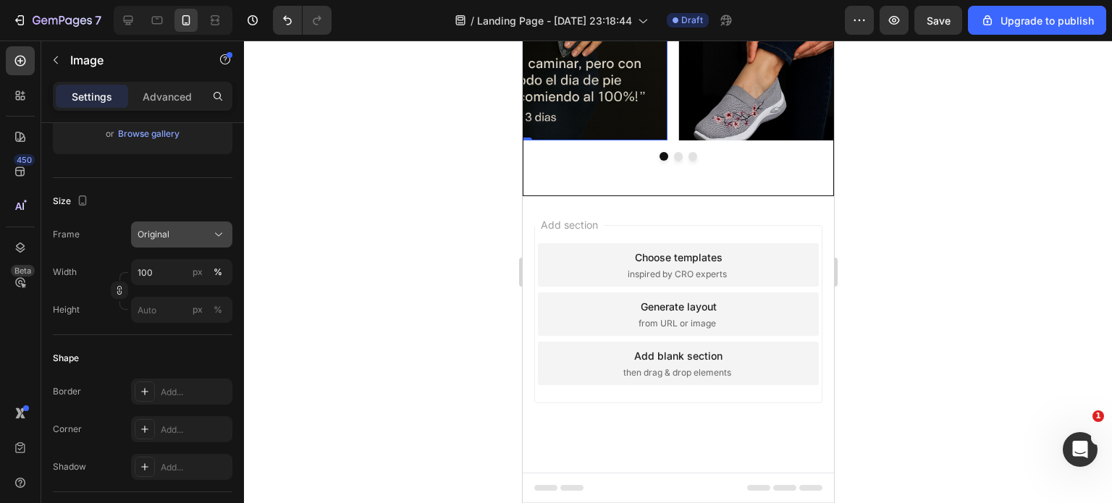
click at [188, 237] on div "Original" at bounding box center [173, 234] width 71 height 13
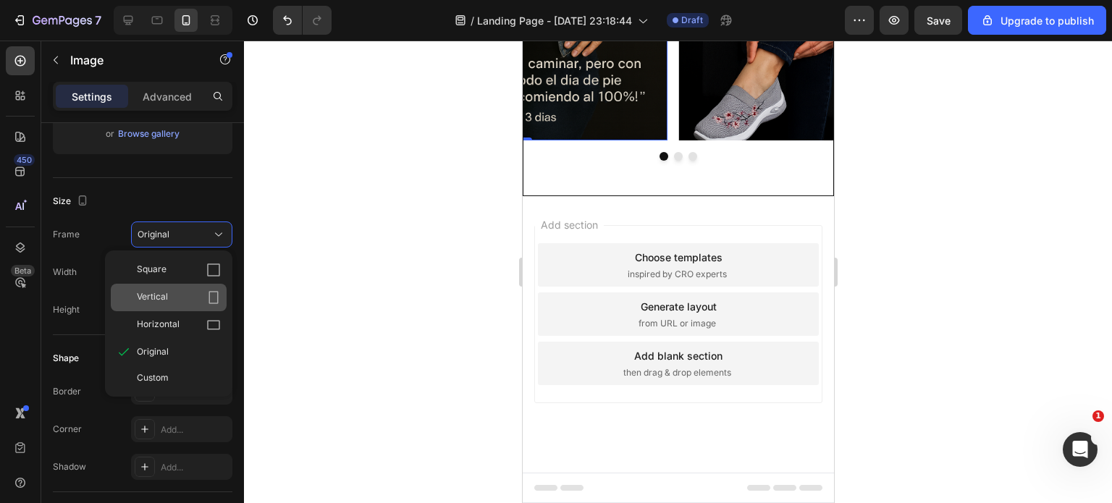
click at [170, 290] on div "Vertical" at bounding box center [179, 297] width 84 height 14
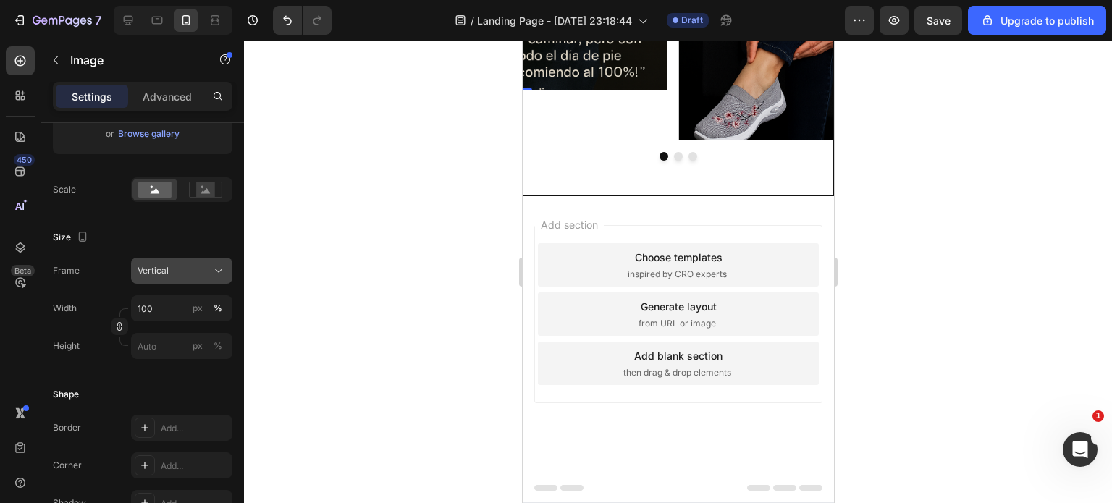
click at [181, 272] on div "Vertical" at bounding box center [173, 270] width 71 height 13
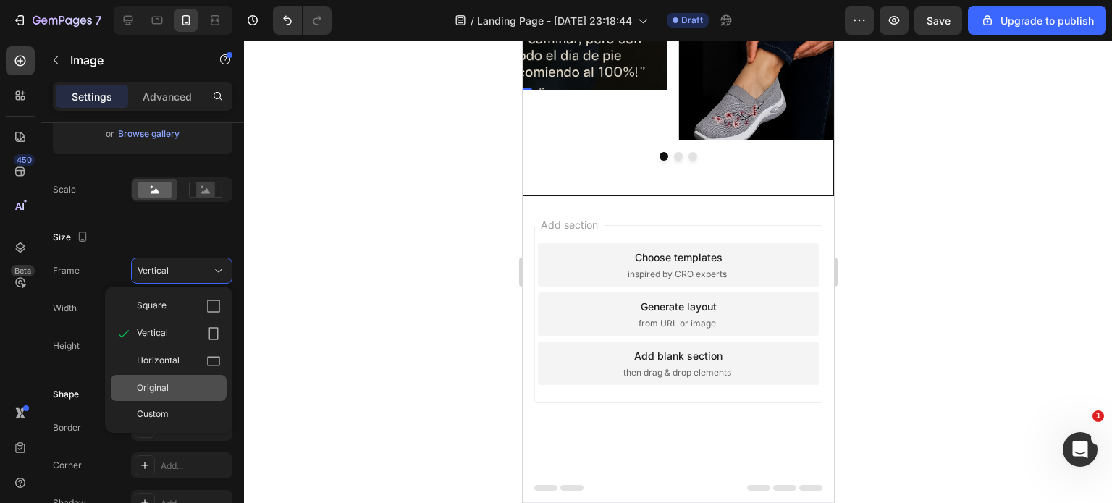
click at [168, 377] on div "Original" at bounding box center [169, 388] width 116 height 26
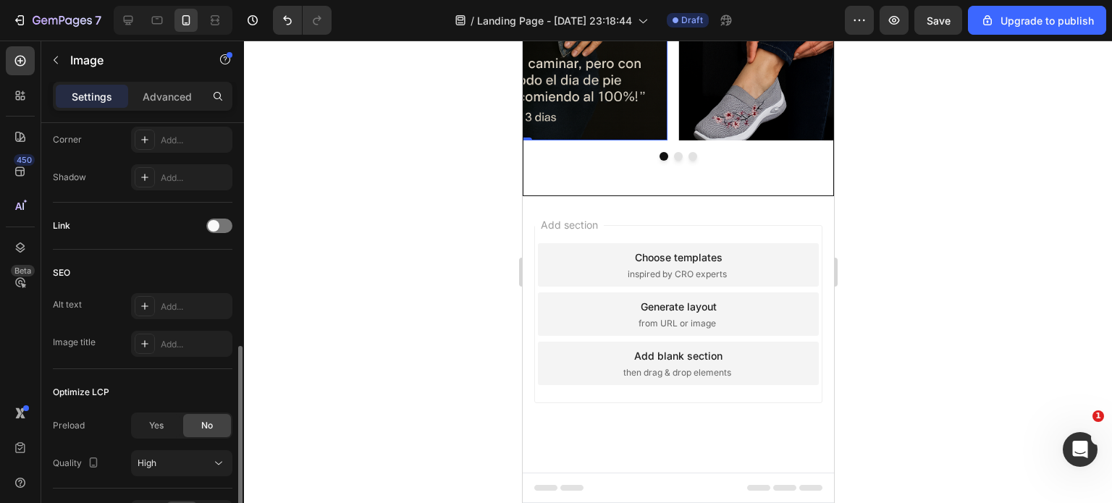
scroll to position [652, 0]
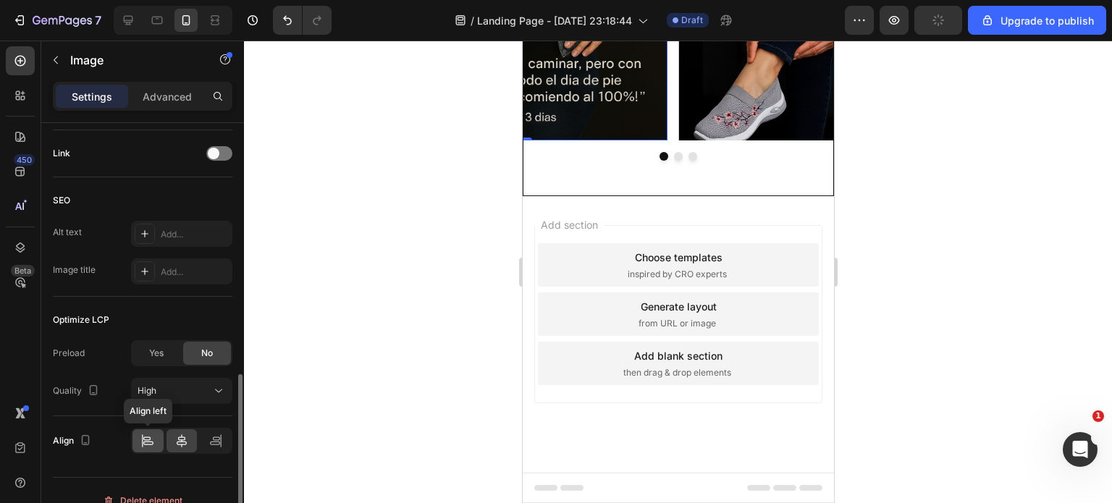
click at [145, 441] on icon at bounding box center [147, 441] width 14 height 14
click at [175, 441] on icon at bounding box center [182, 441] width 14 height 14
click at [159, 348] on span "Yes" at bounding box center [156, 353] width 14 height 13
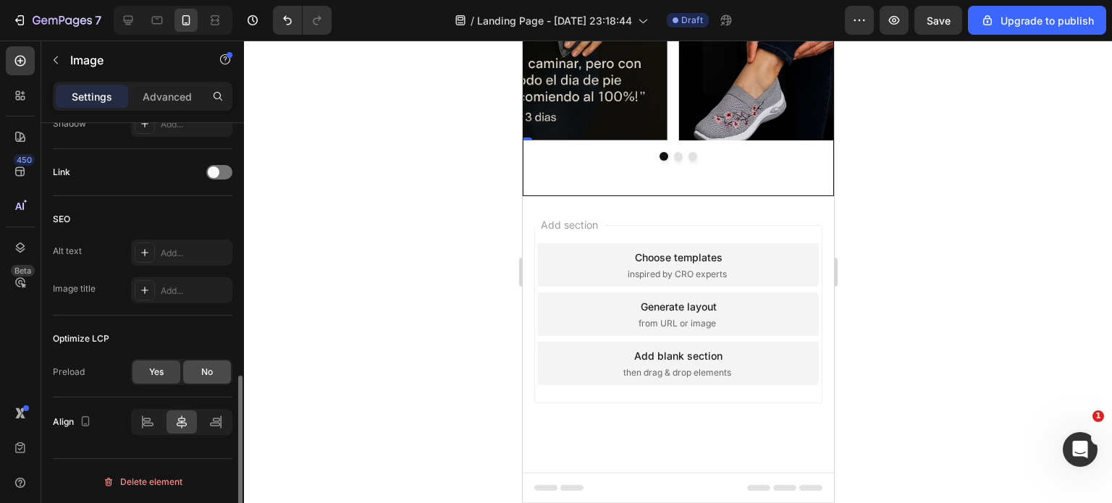
click at [211, 366] on span "No" at bounding box center [207, 372] width 12 height 13
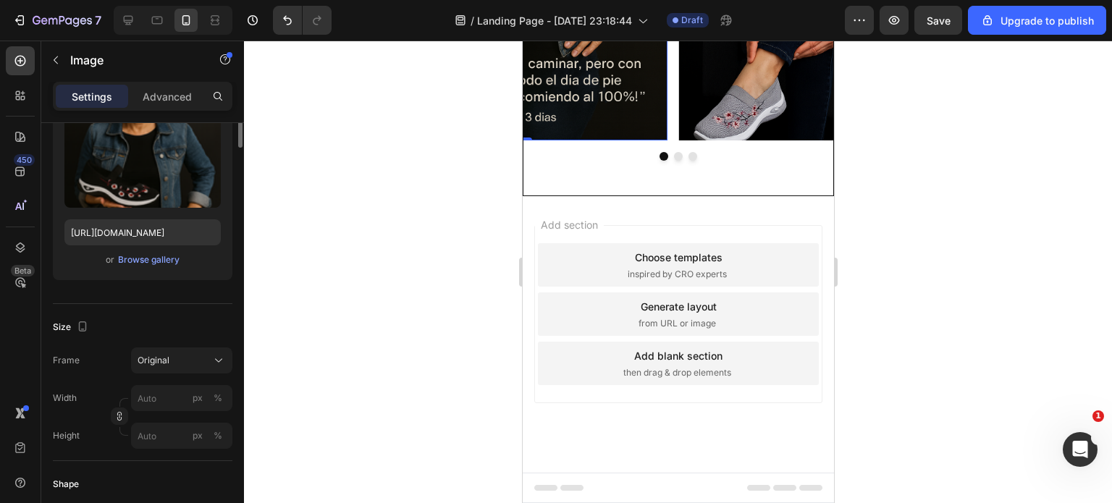
scroll to position [0, 0]
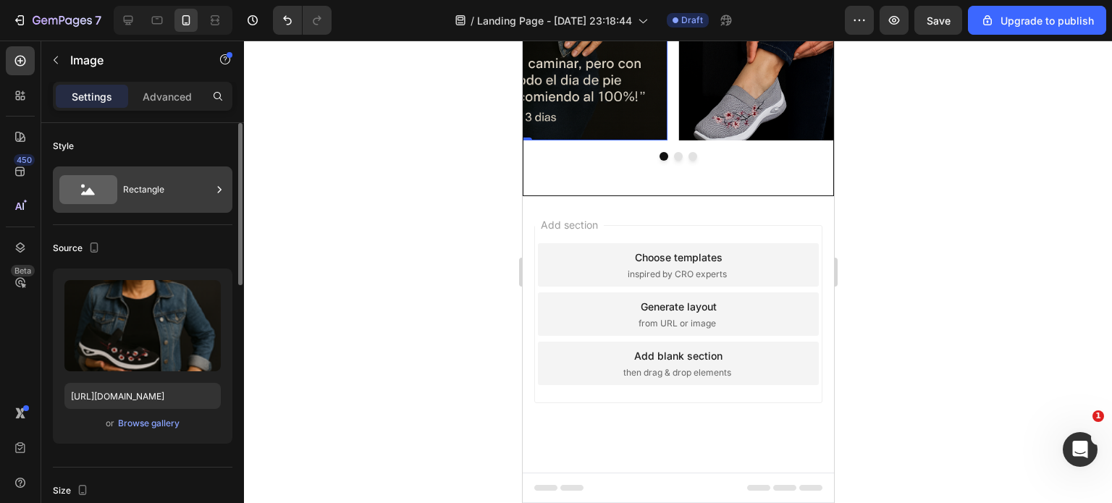
click at [222, 185] on icon at bounding box center [219, 189] width 14 height 14
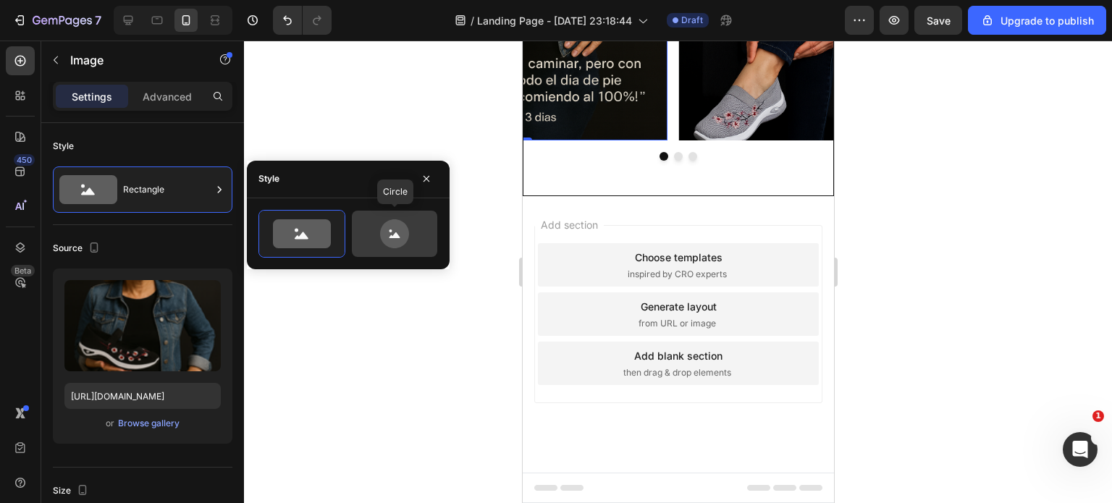
click at [397, 235] on icon at bounding box center [395, 235] width 11 height 6
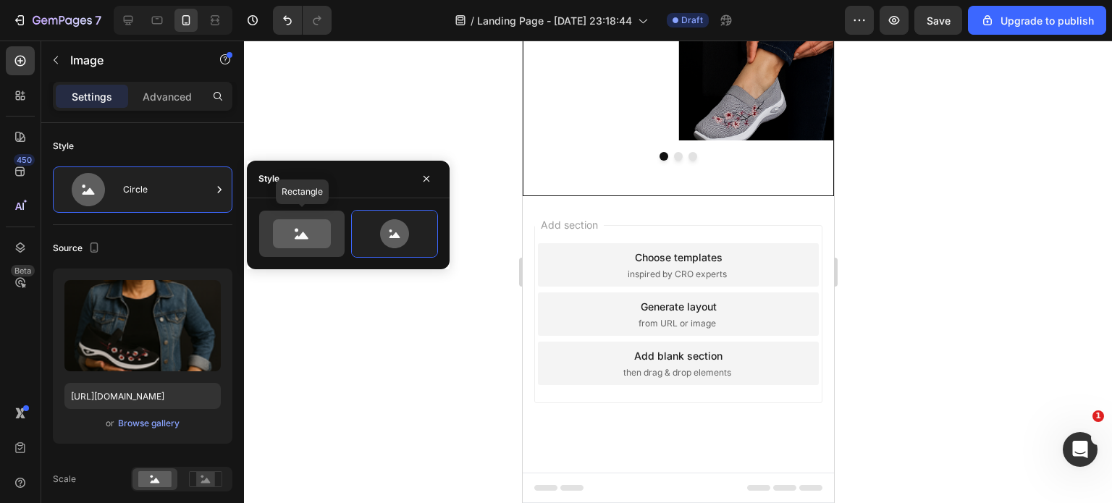
click at [301, 234] on icon at bounding box center [302, 235] width 14 height 7
type input "100"
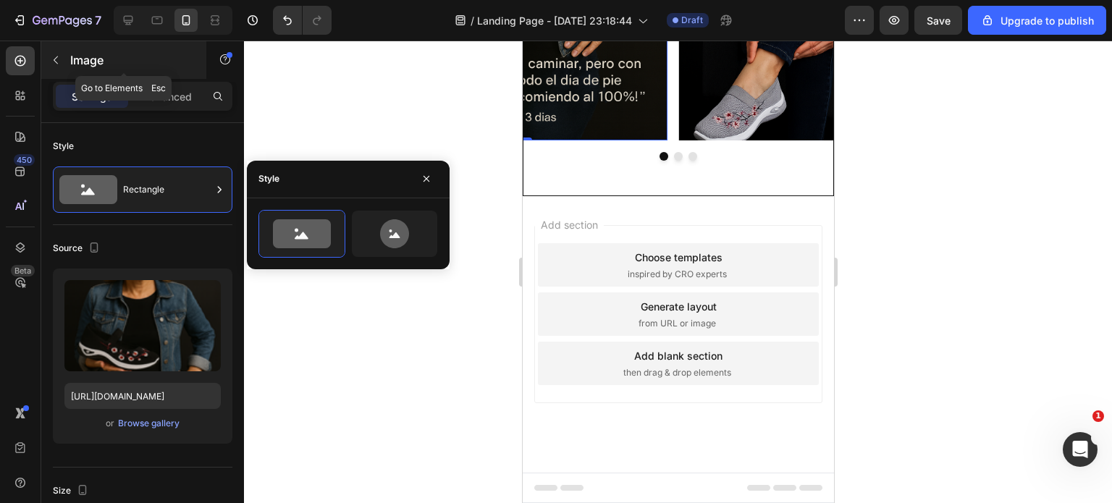
click at [56, 54] on icon "button" at bounding box center [56, 60] width 12 height 12
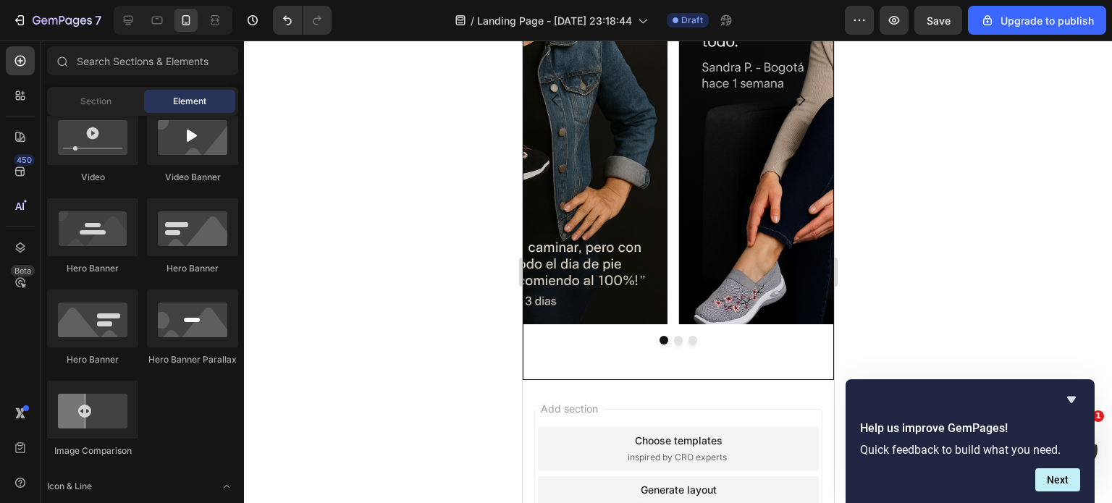
scroll to position [290, 0]
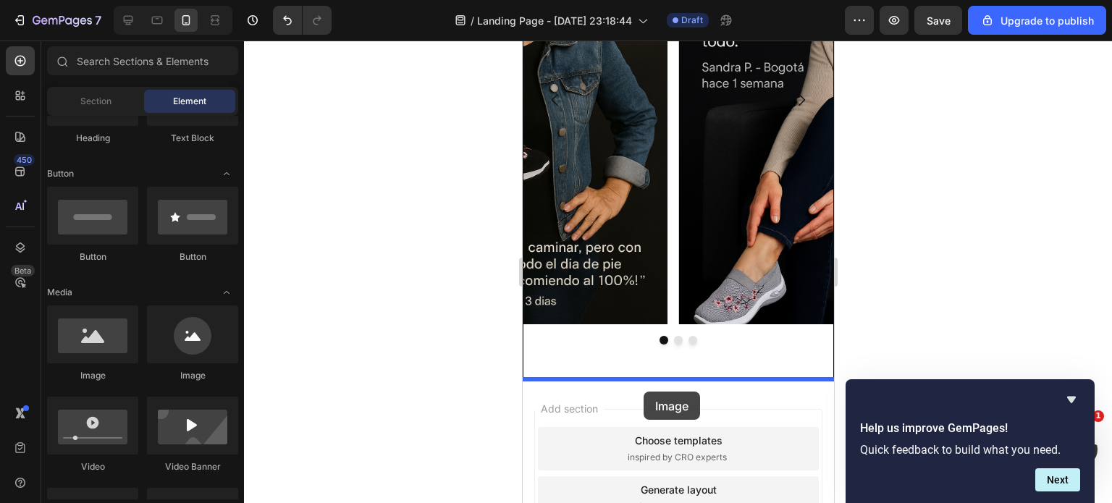
drag, startPoint x: 632, startPoint y: 385, endPoint x: 643, endPoint y: 392, distance: 13.1
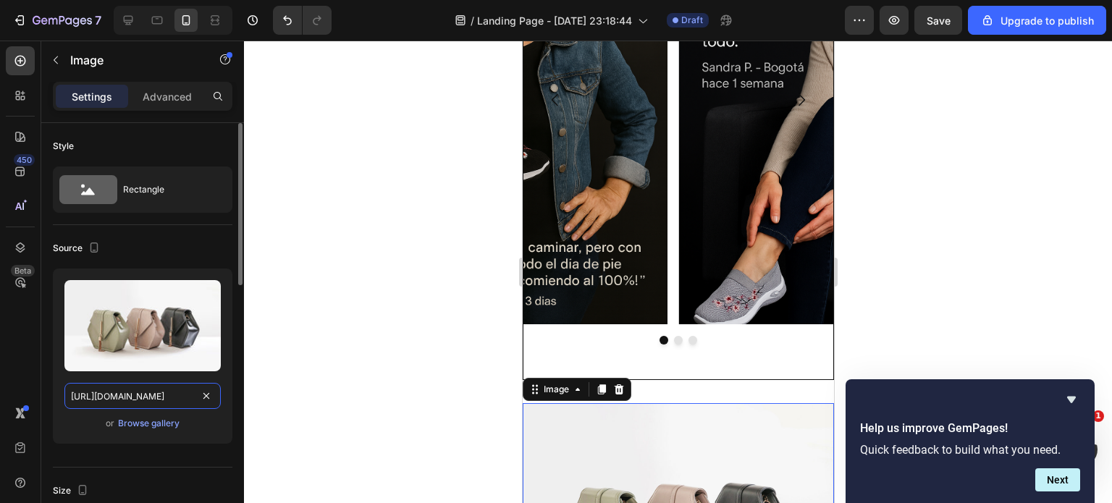
click at [147, 385] on input "https://cdn.shopify.com/s/files/1/2005/9307/files/image_demo.jpg" at bounding box center [142, 396] width 156 height 26
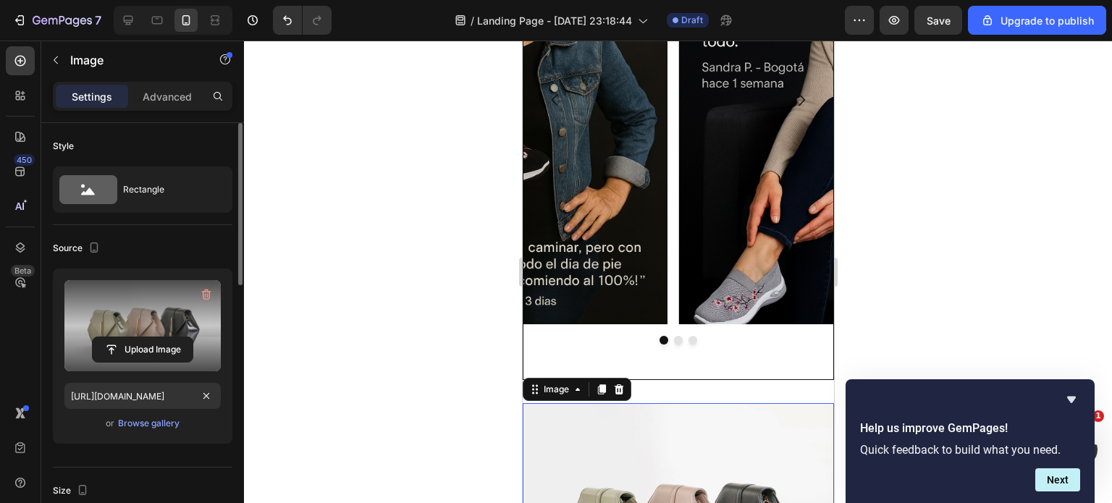
click at [159, 329] on label at bounding box center [142, 325] width 156 height 91
click at [159, 337] on input "file" at bounding box center [143, 349] width 100 height 25
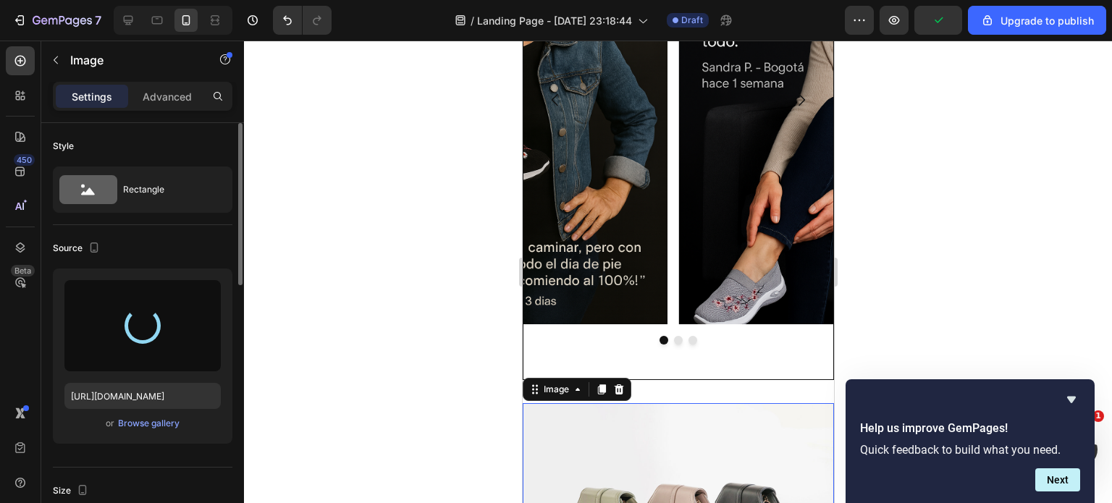
type input "https://cdn.shopify.com/s/files/1/0400/3463/1844/files/gempages_478358424204084…"
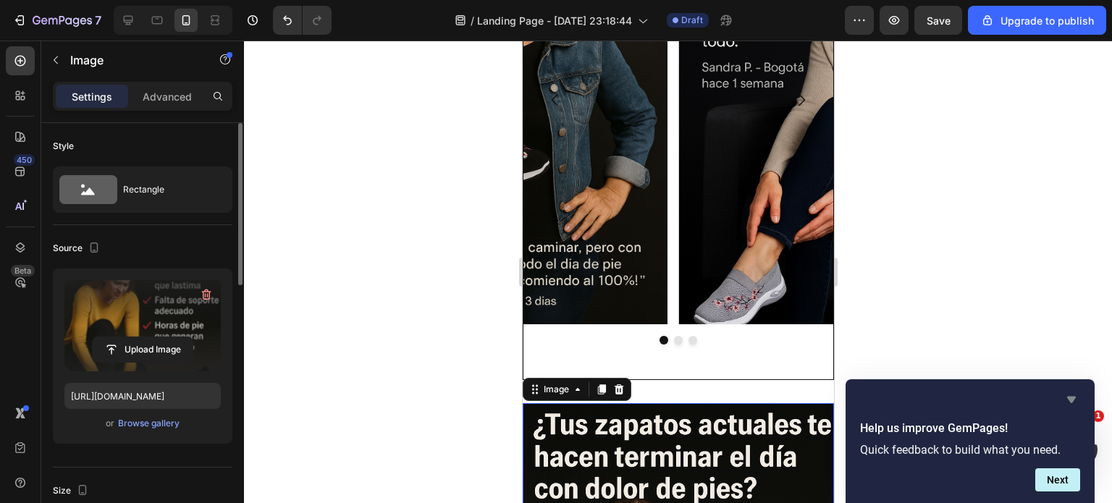
click at [1073, 399] on icon "Hide survey" at bounding box center [1071, 400] width 9 height 7
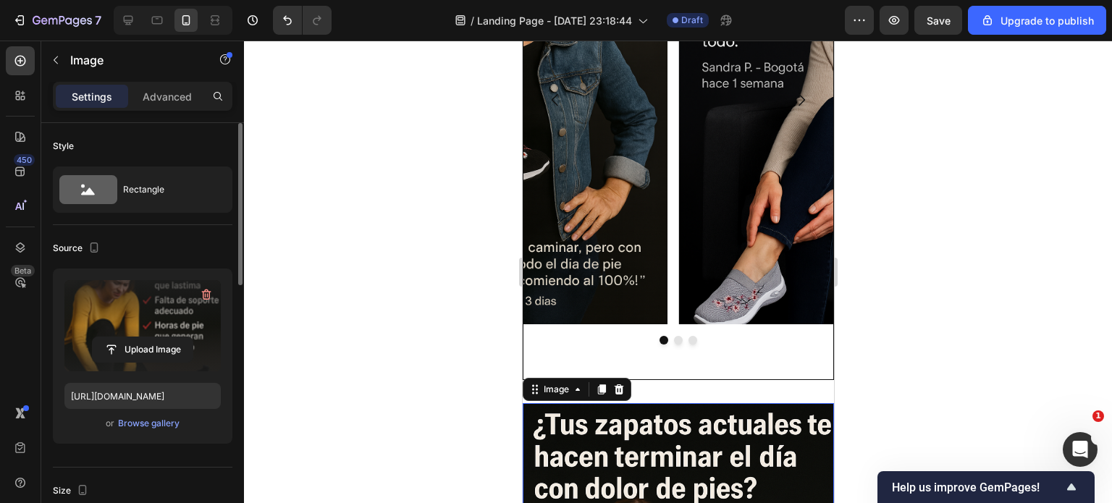
click at [481, 318] on div at bounding box center [678, 272] width 868 height 463
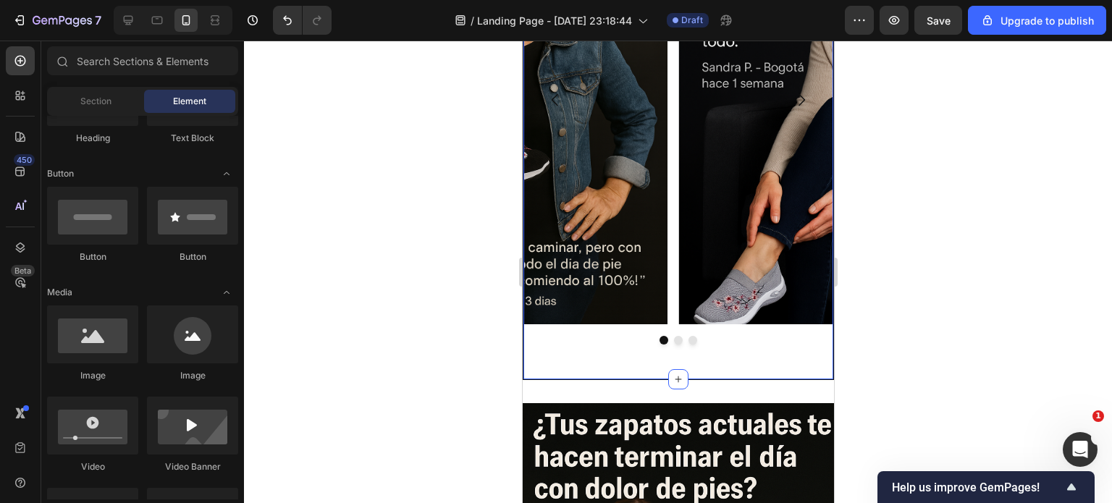
click at [588, 361] on div "Image Image Image Carousel Section 2 You can create reusable sections Create Th…" at bounding box center [677, 116] width 311 height 529
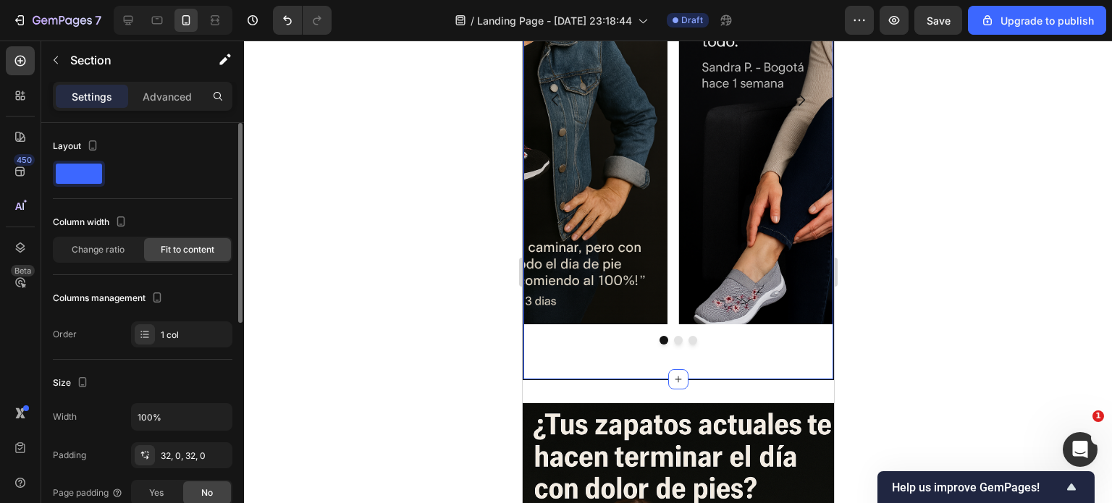
click at [81, 180] on span at bounding box center [79, 174] width 46 height 20
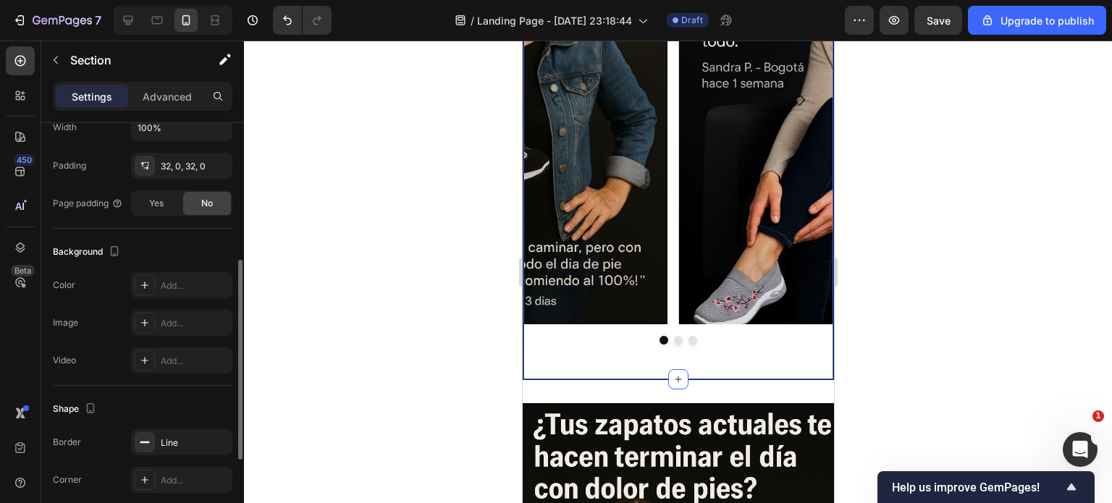
scroll to position [466, 0]
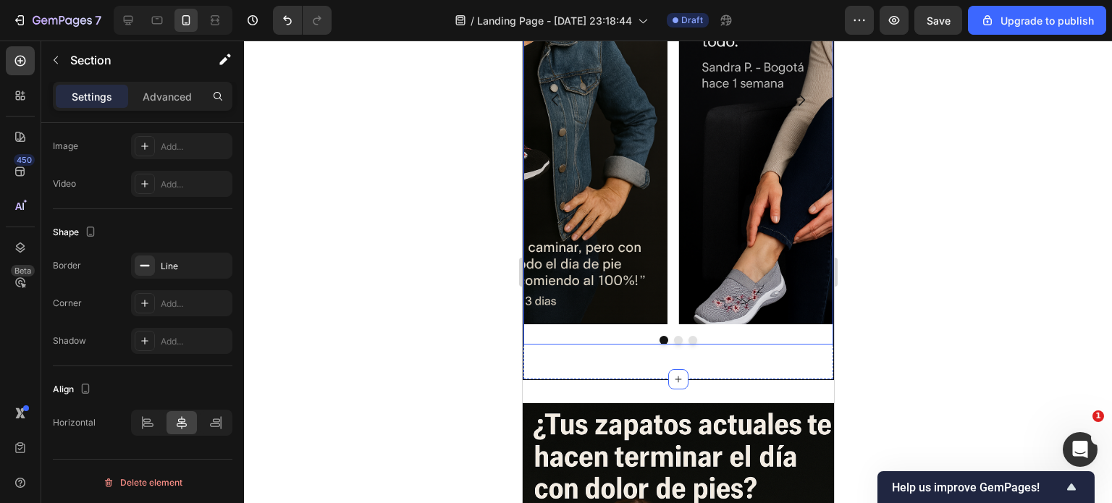
click at [623, 330] on div "Image Image Image Carousel" at bounding box center [678, 109] width 310 height 469
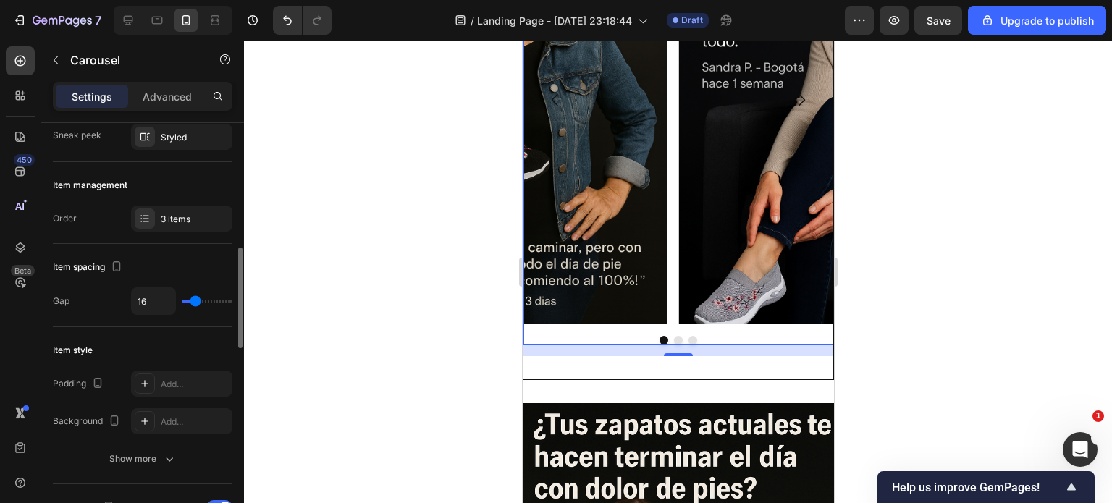
scroll to position [217, 0]
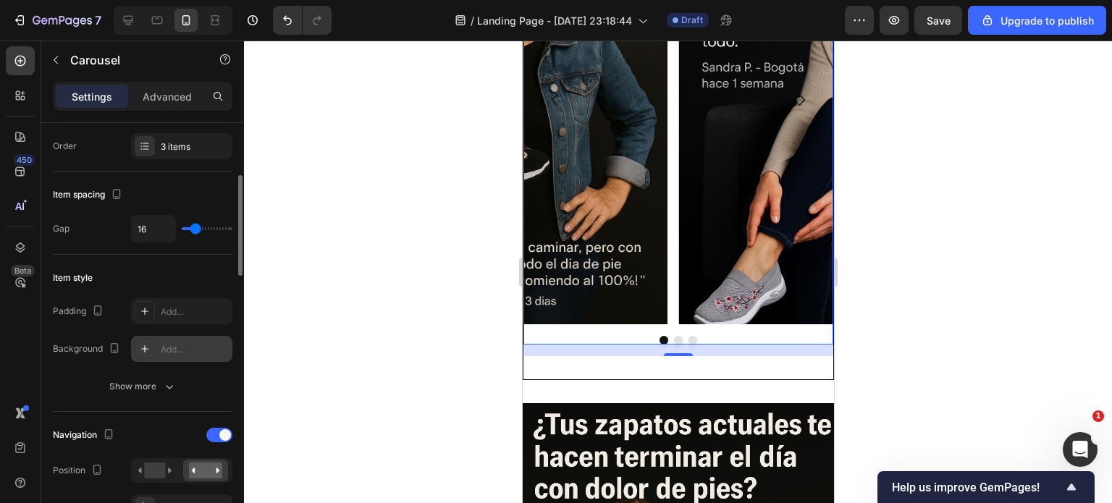
click at [135, 351] on div at bounding box center [145, 349] width 20 height 20
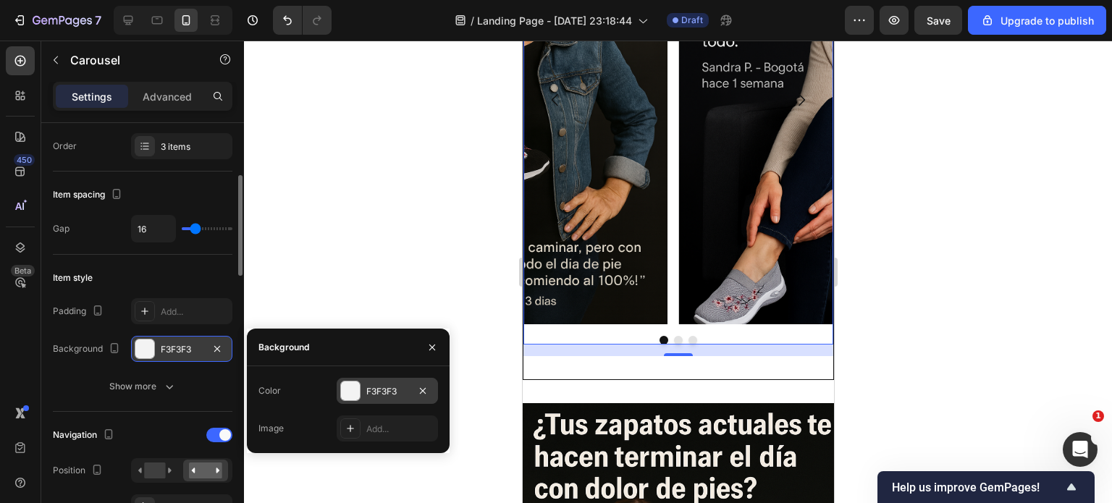
click at [361, 392] on div "F3F3F3" at bounding box center [387, 391] width 101 height 26
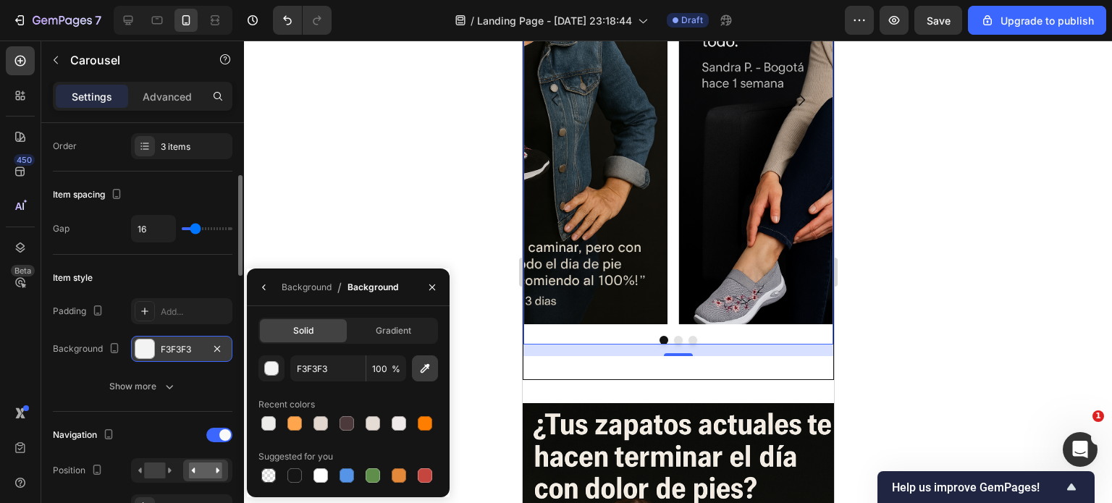
click at [427, 371] on icon "button" at bounding box center [425, 368] width 14 height 14
type input "110F0A"
click at [431, 289] on icon "button" at bounding box center [433, 288] width 12 height 12
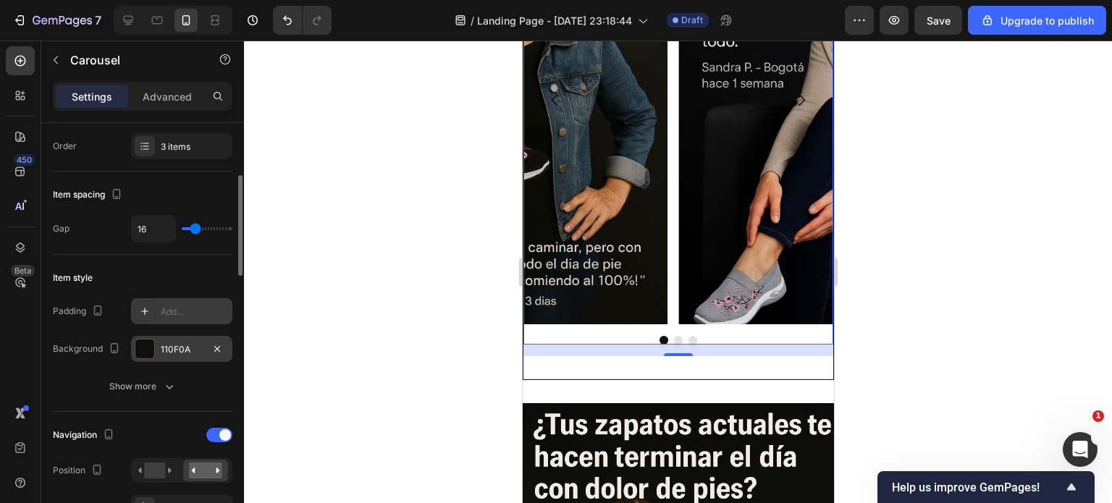
click at [156, 312] on div "Add..." at bounding box center [181, 311] width 101 height 26
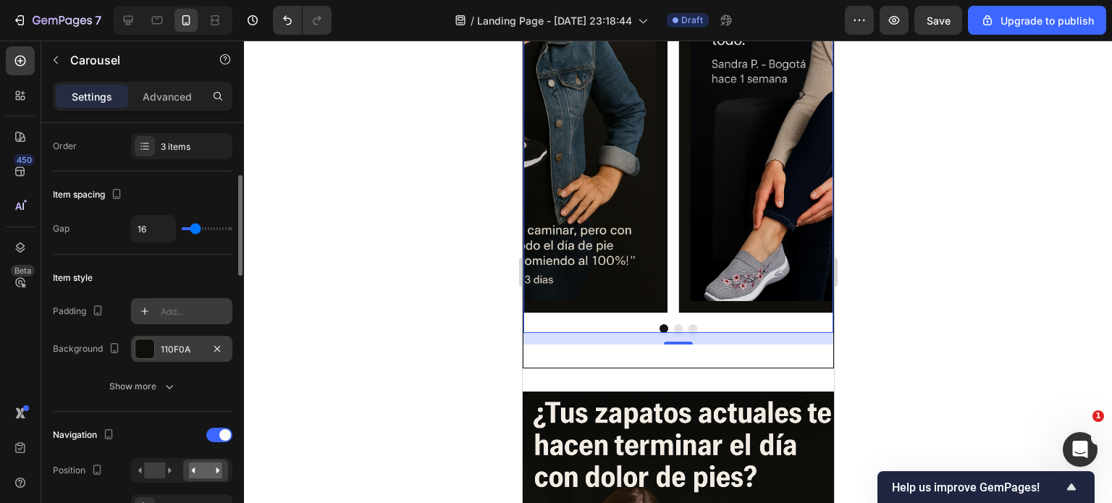
scroll to position [1162, 0]
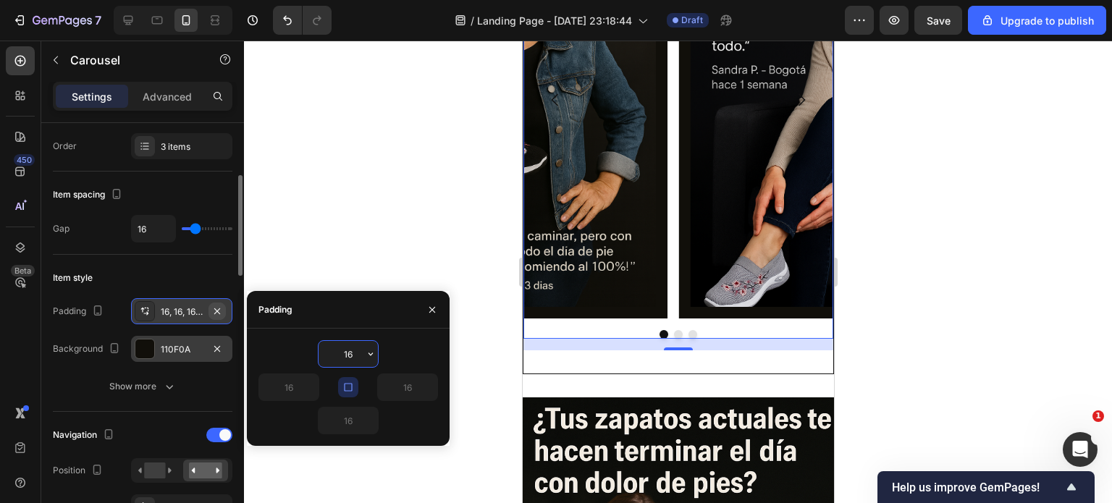
click at [219, 308] on icon "button" at bounding box center [217, 311] width 6 height 6
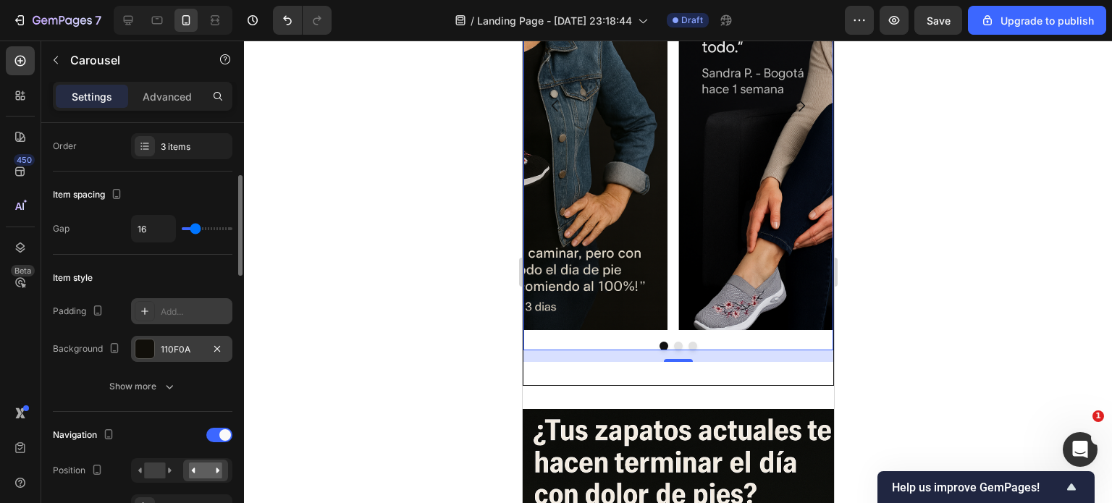
scroll to position [1167, 0]
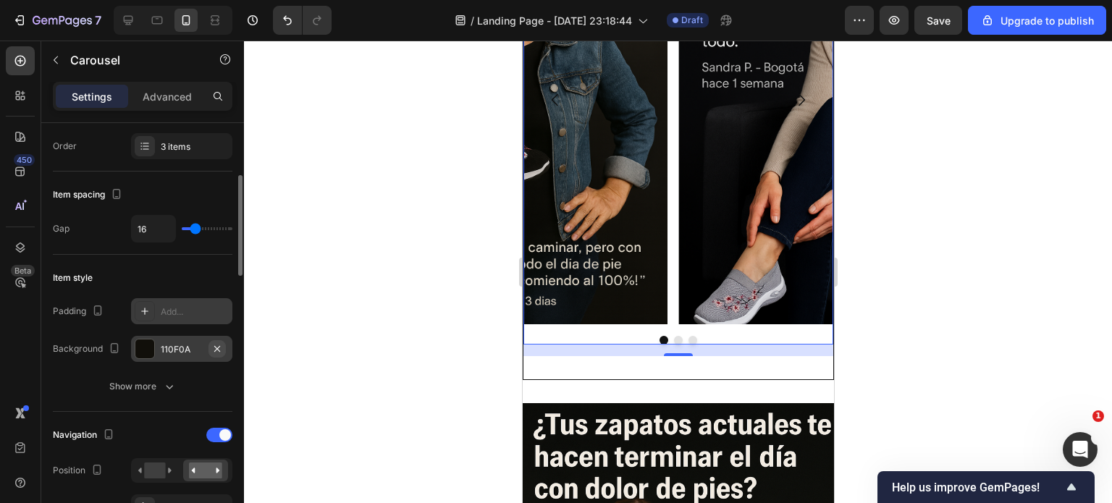
click at [215, 349] on icon "button" at bounding box center [217, 348] width 6 height 6
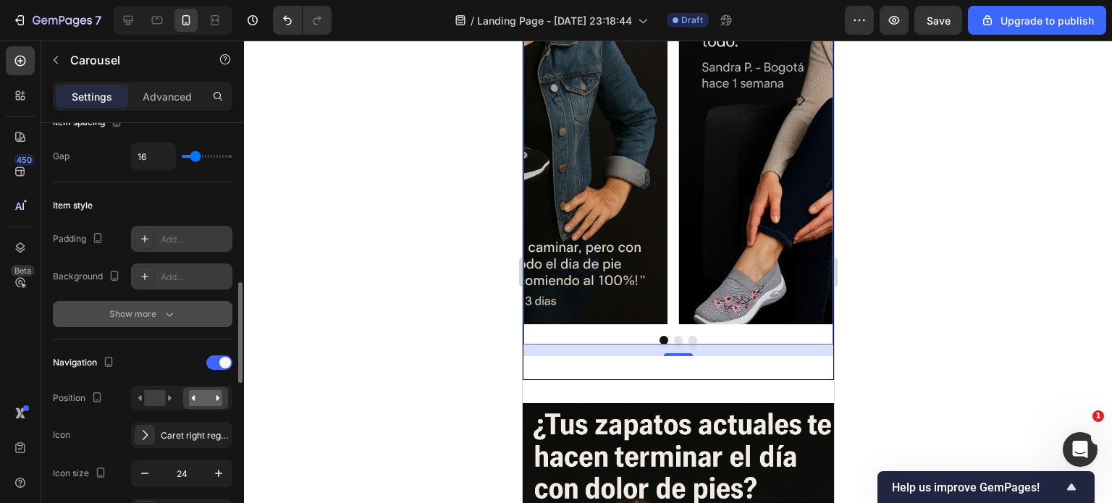
scroll to position [362, 0]
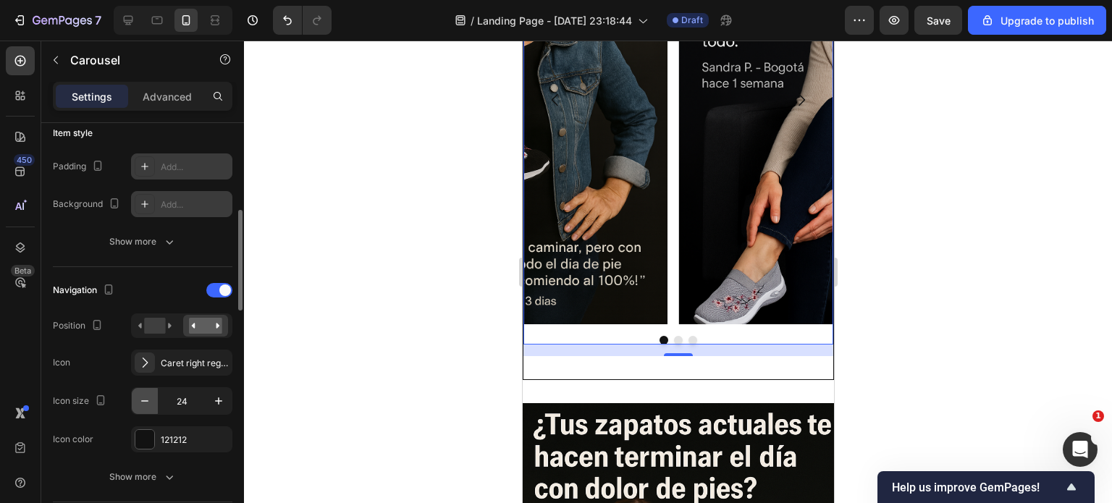
click at [144, 395] on icon "button" at bounding box center [145, 401] width 14 height 14
click at [220, 402] on icon "button" at bounding box center [218, 401] width 14 height 14
type input "24"
click at [215, 287] on div at bounding box center [219, 290] width 26 height 14
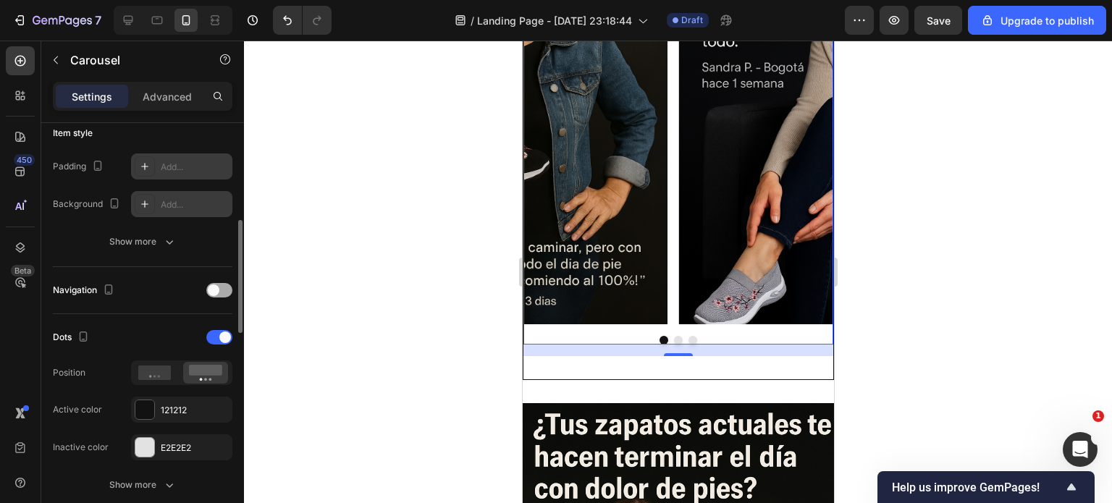
click at [220, 292] on div at bounding box center [219, 290] width 26 height 14
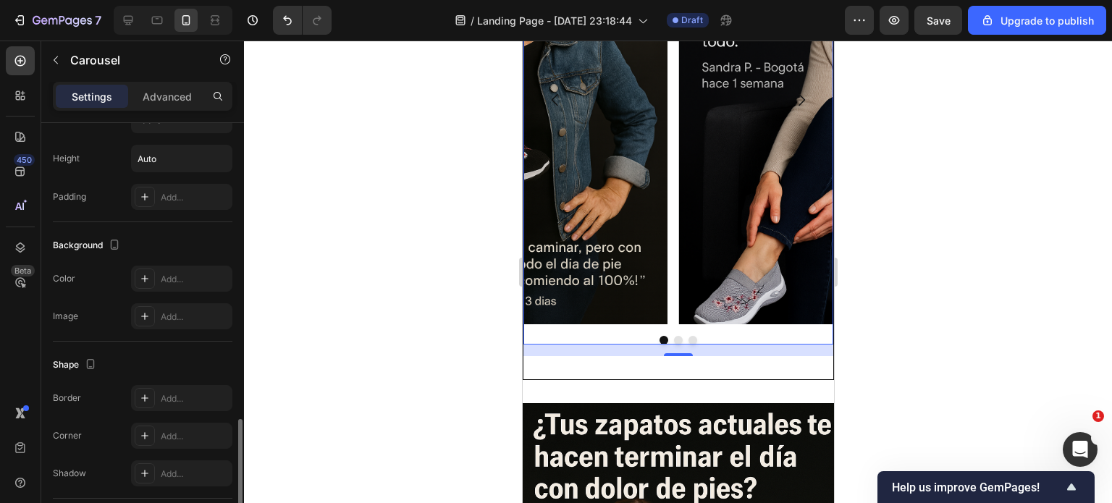
scroll to position [1330, 0]
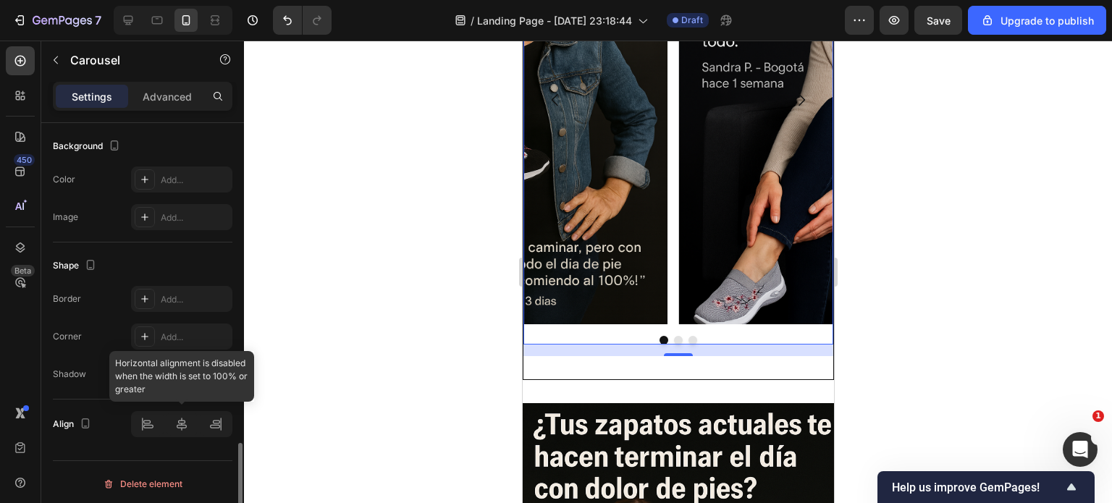
click at [182, 424] on div at bounding box center [181, 424] width 101 height 26
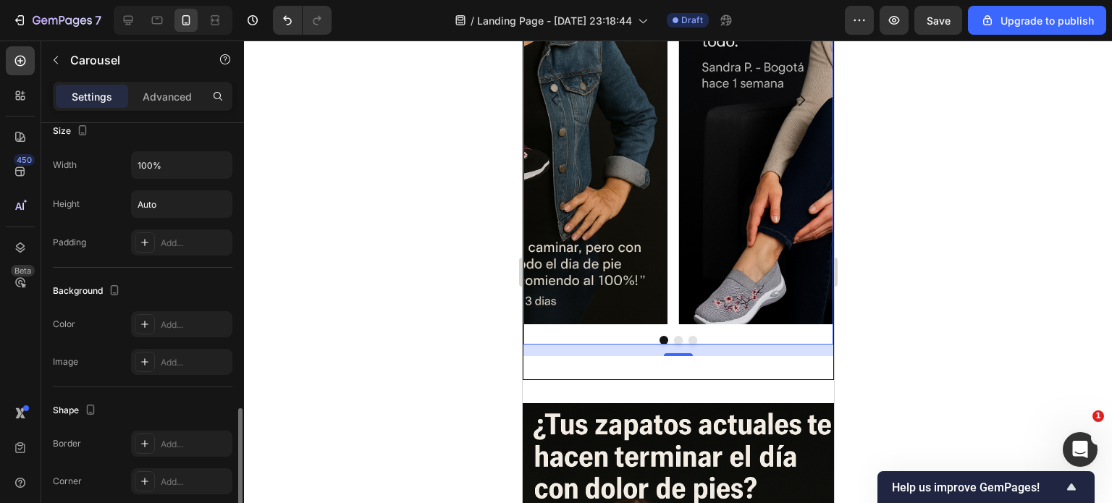
scroll to position [1113, 0]
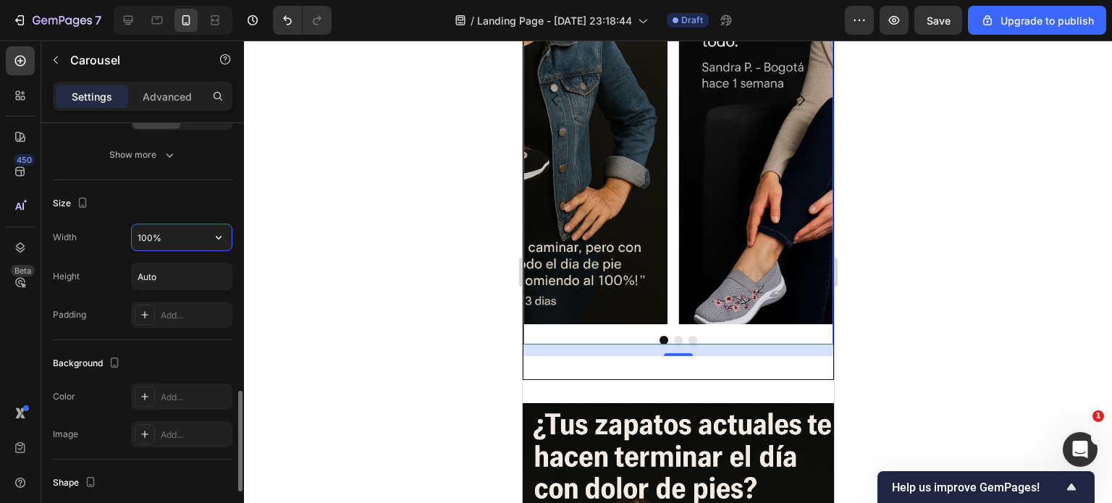
click at [188, 238] on input "100%" at bounding box center [182, 237] width 100 height 26
click at [217, 237] on icon "button" at bounding box center [218, 237] width 14 height 14
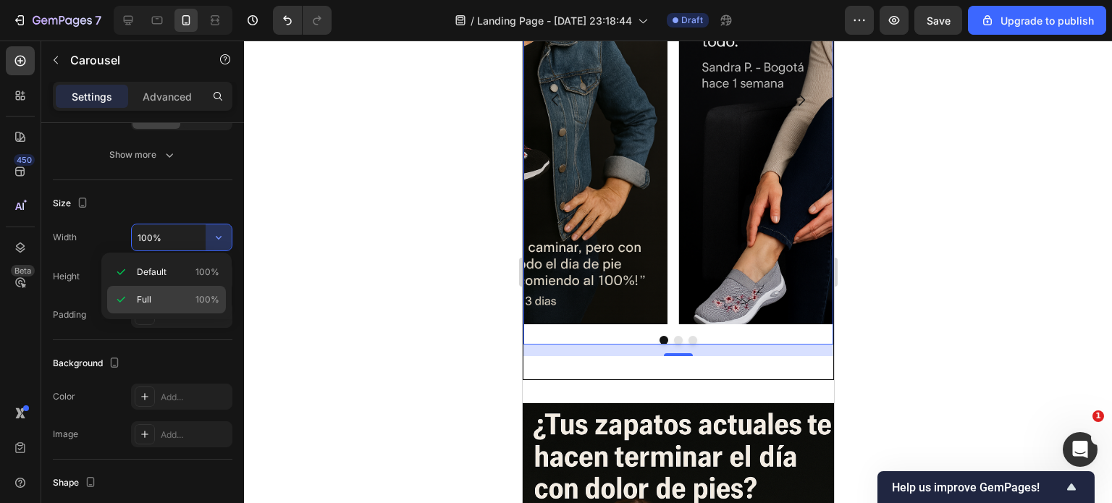
click at [208, 295] on span "100%" at bounding box center [208, 299] width 24 height 13
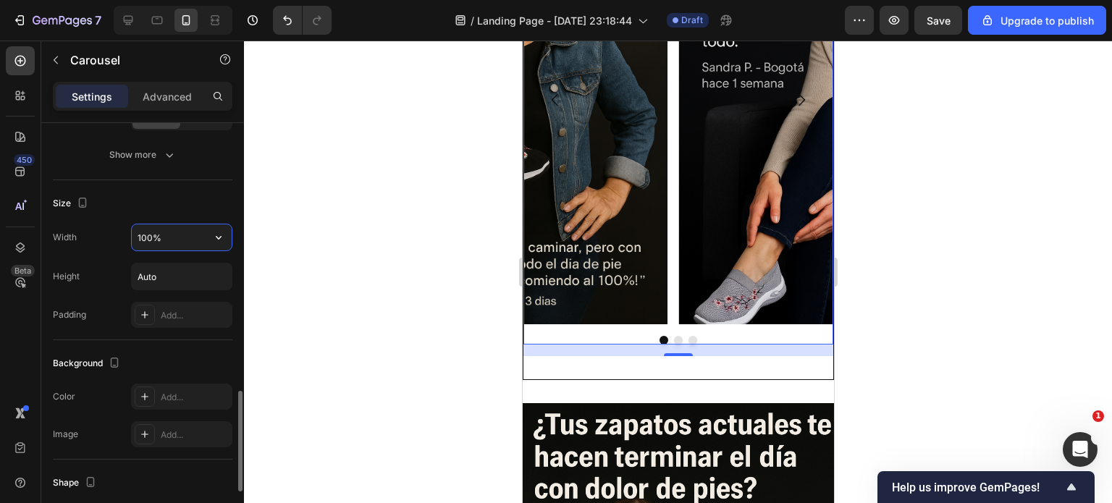
click at [201, 236] on input "100%" at bounding box center [182, 237] width 100 height 26
click at [215, 237] on icon "button" at bounding box center [218, 237] width 14 height 14
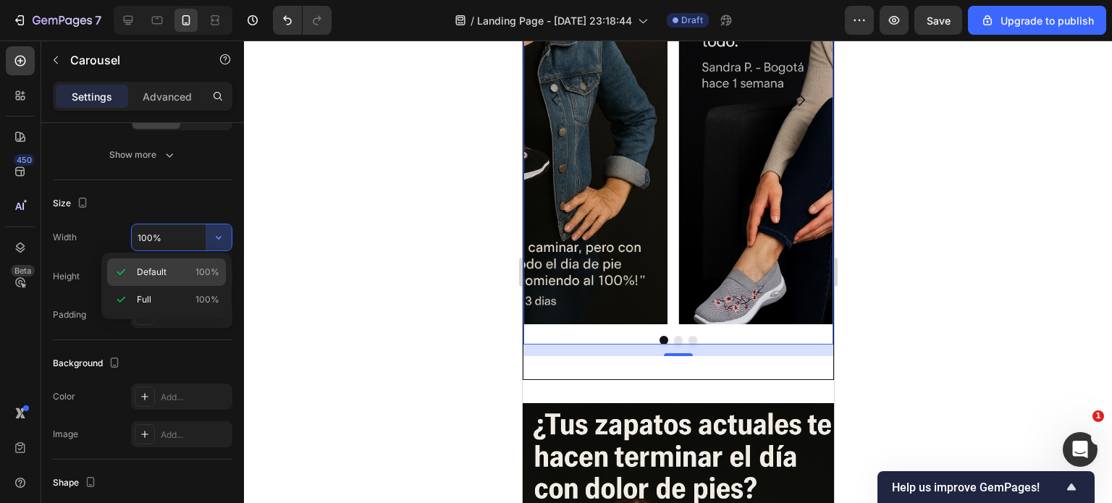
click at [180, 266] on p "Default 100%" at bounding box center [178, 272] width 83 height 13
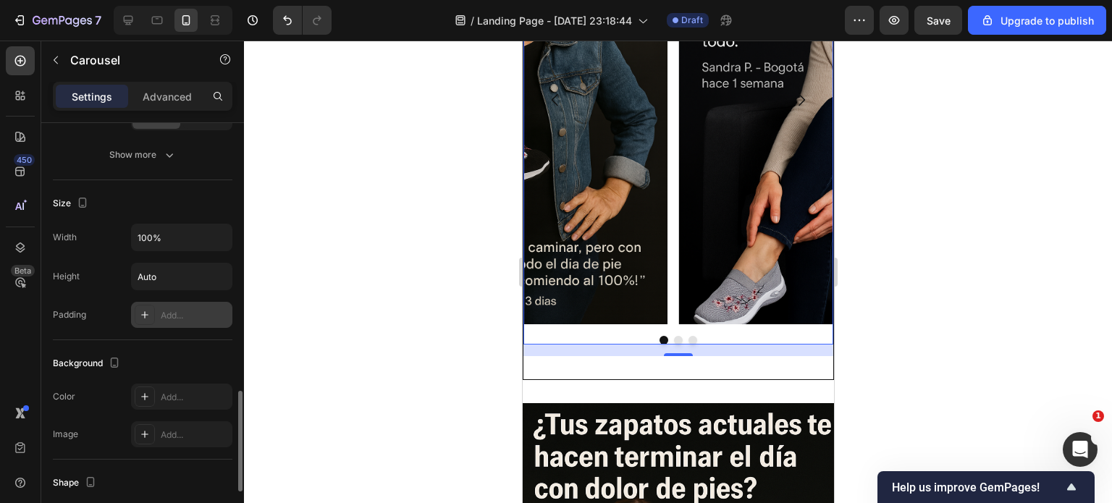
click at [149, 315] on icon at bounding box center [145, 315] width 12 height 12
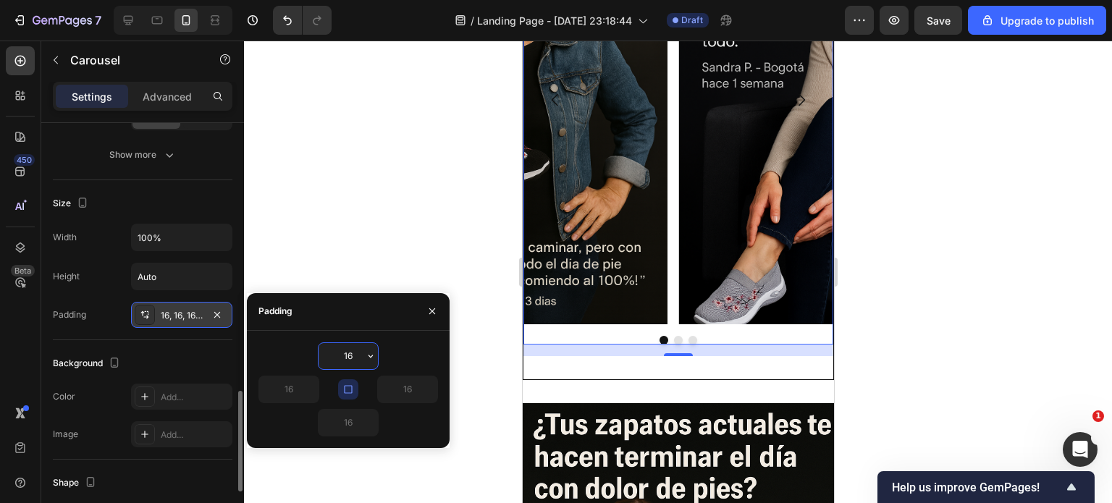
scroll to position [1150, 0]
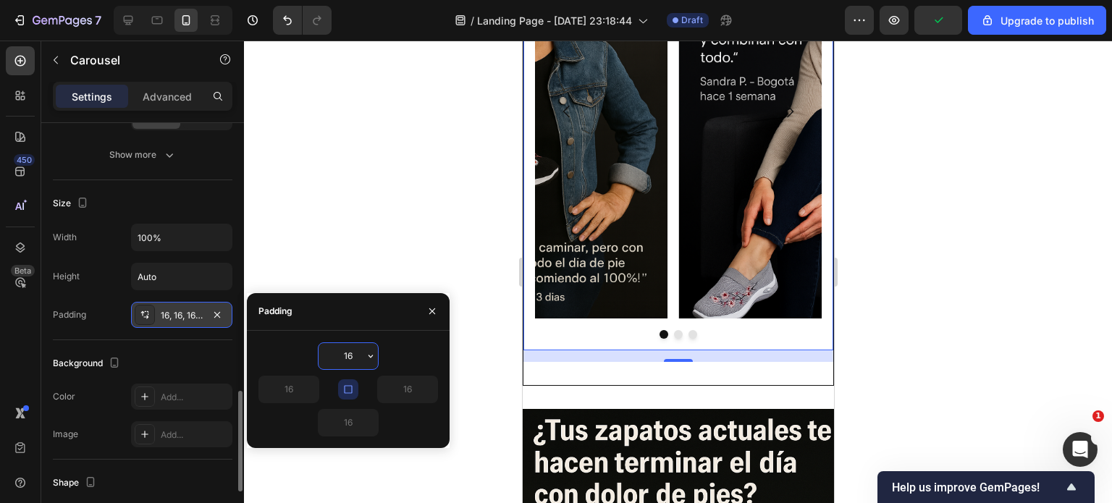
click at [217, 309] on icon "button" at bounding box center [217, 315] width 12 height 12
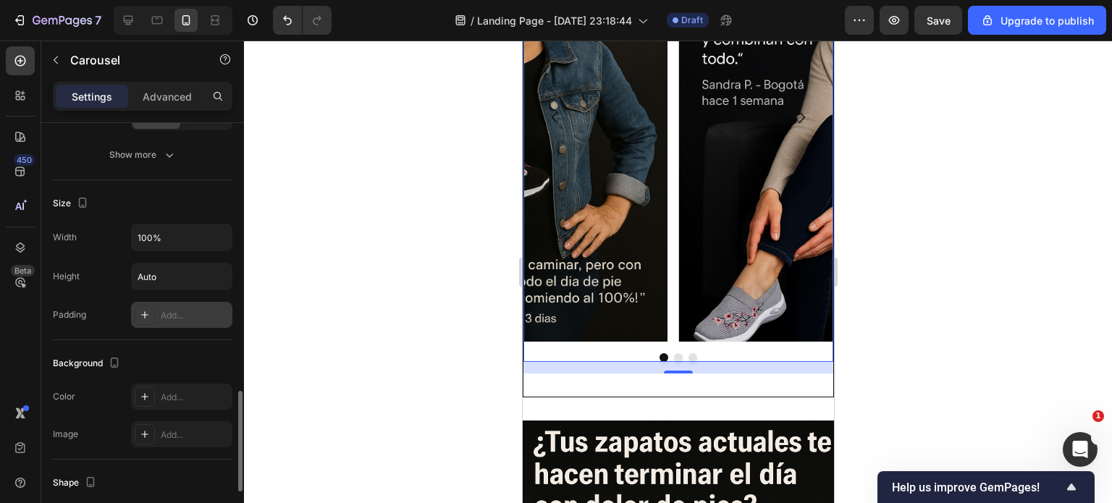
scroll to position [1167, 0]
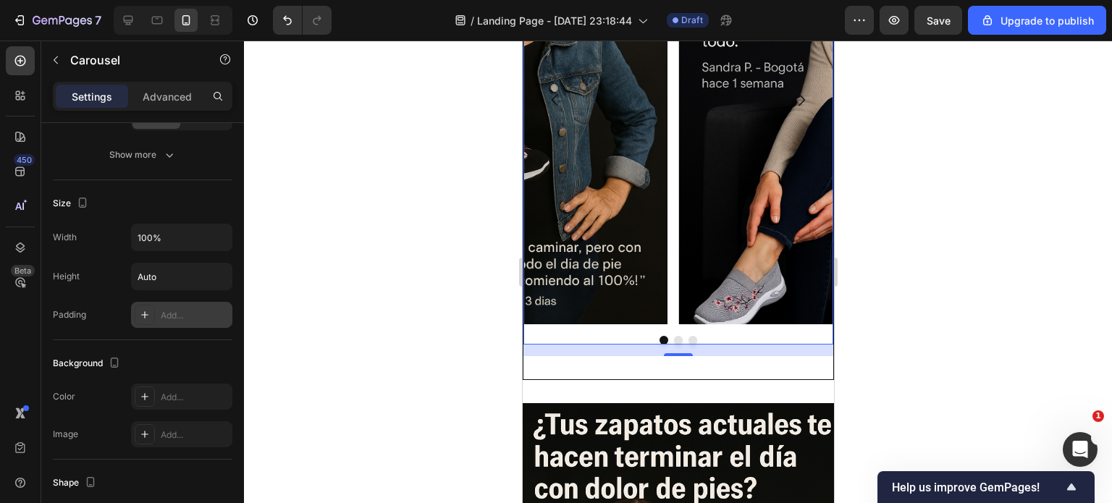
click at [673, 338] on button "Dot" at bounding box center [677, 340] width 9 height 9
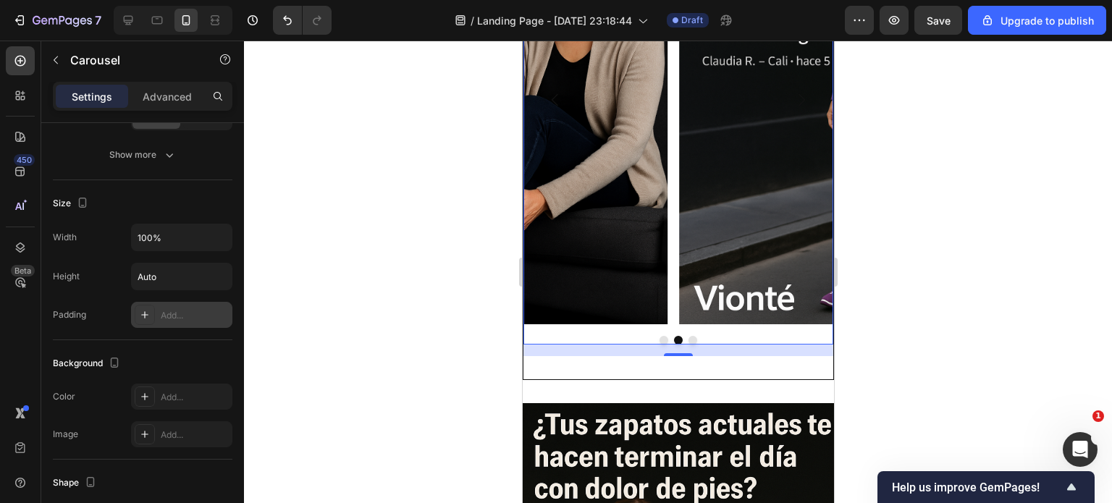
click at [688, 340] on button "Dot" at bounding box center [692, 340] width 9 height 9
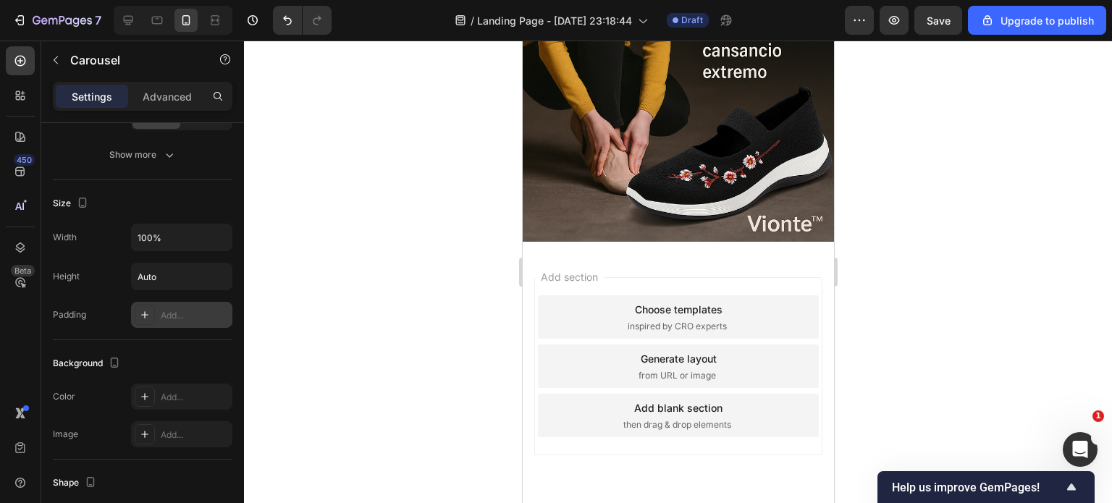
scroll to position [1819, 0]
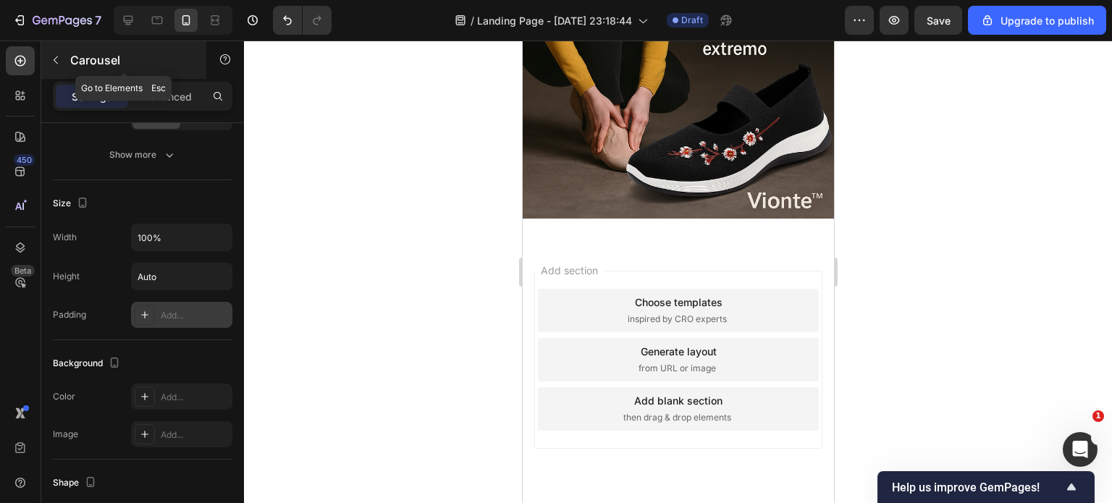
click at [75, 53] on p "Carousel" at bounding box center [131, 59] width 123 height 17
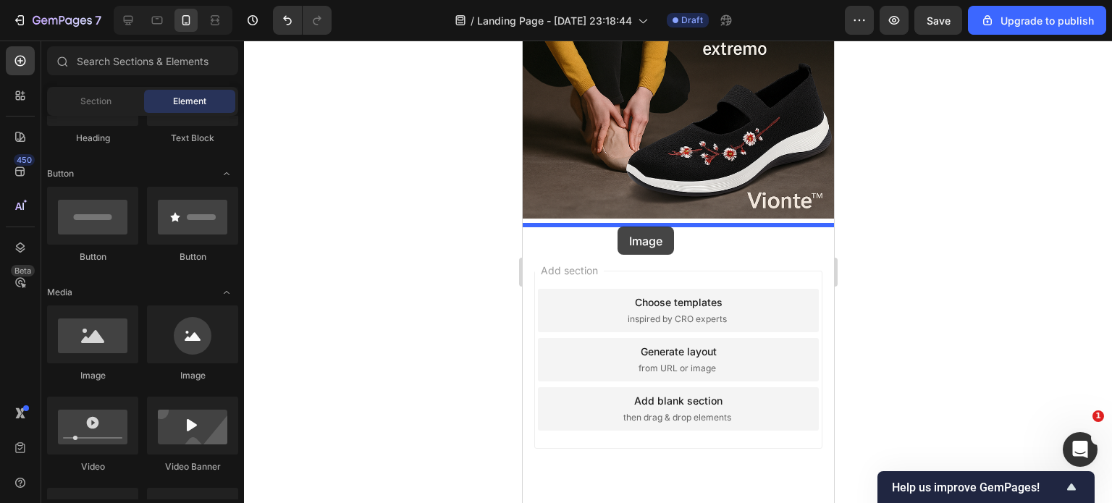
drag, startPoint x: 614, startPoint y: 366, endPoint x: 617, endPoint y: 227, distance: 139.8
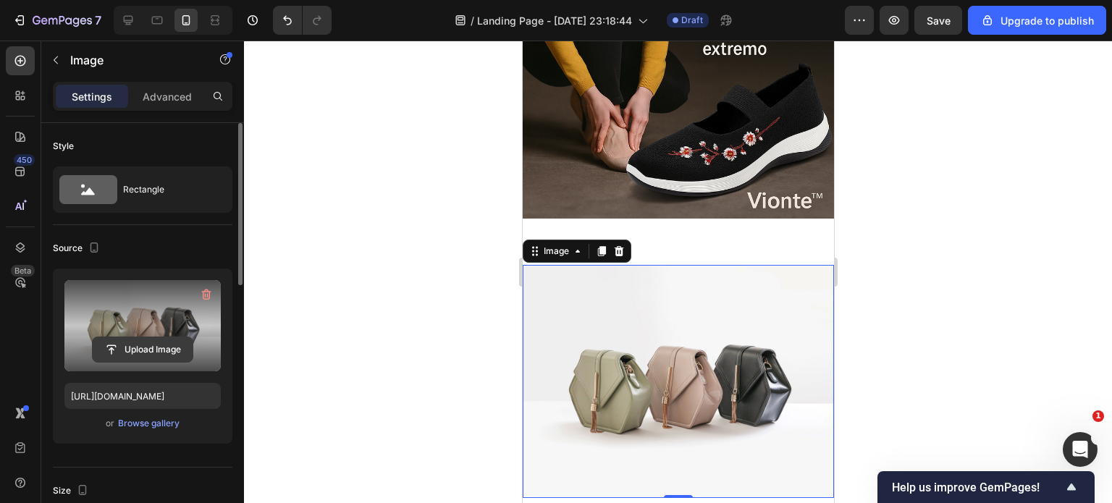
click at [159, 342] on input "file" at bounding box center [143, 349] width 100 height 25
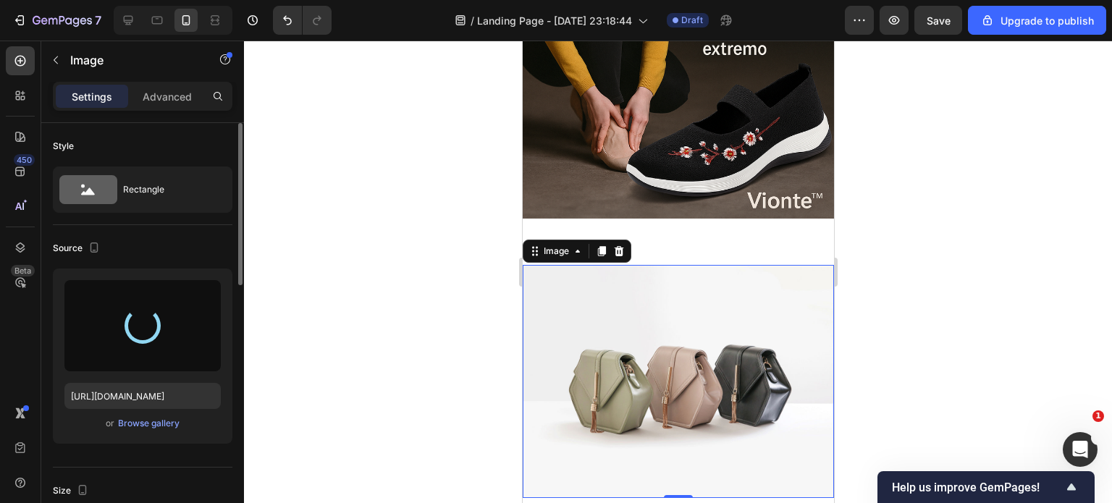
type input "https://cdn.shopify.com/s/files/1/0400/3463/1844/files/gempages_478358424204084…"
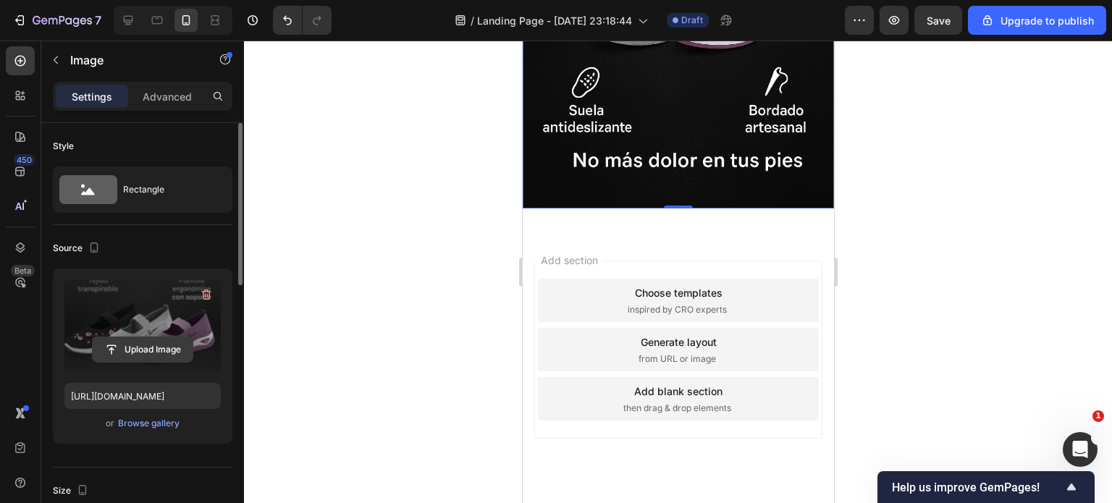
scroll to position [72, 0]
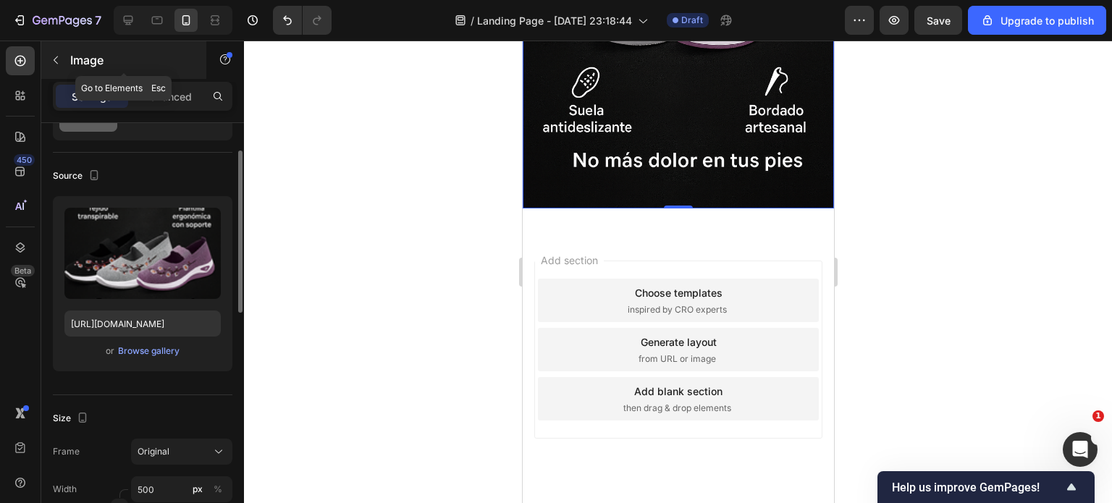
click at [59, 64] on icon "button" at bounding box center [56, 60] width 12 height 12
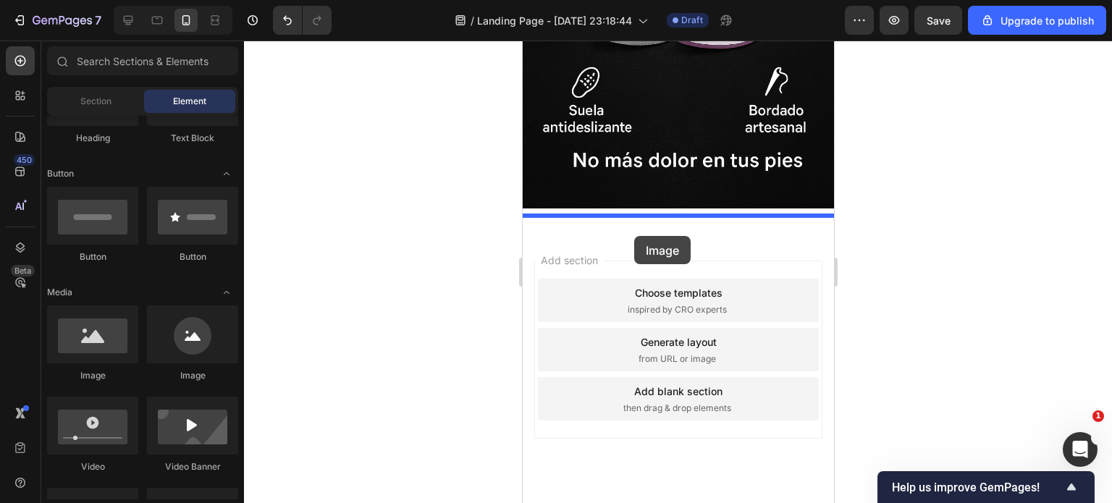
drag, startPoint x: 606, startPoint y: 366, endPoint x: 634, endPoint y: 236, distance: 133.2
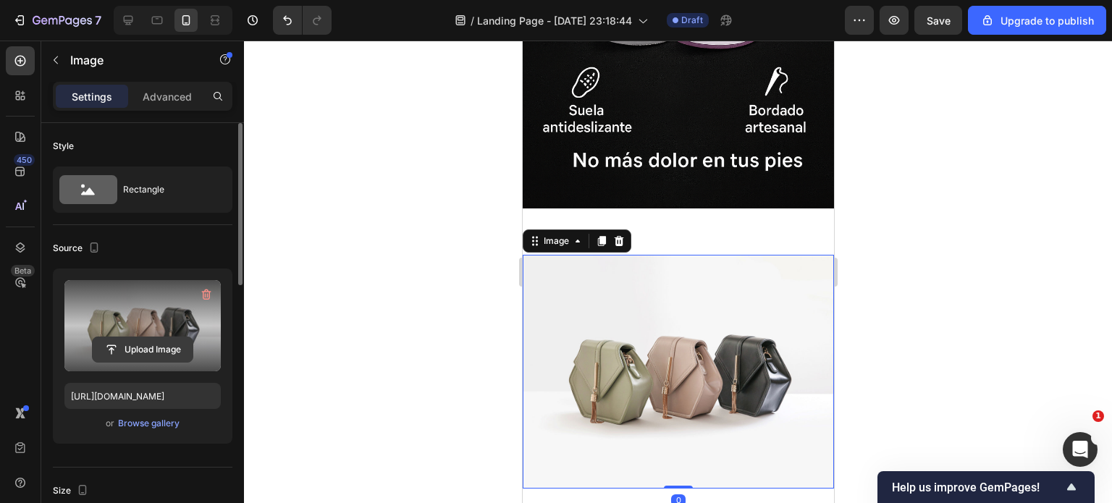
click at [105, 349] on input "file" at bounding box center [143, 349] width 100 height 25
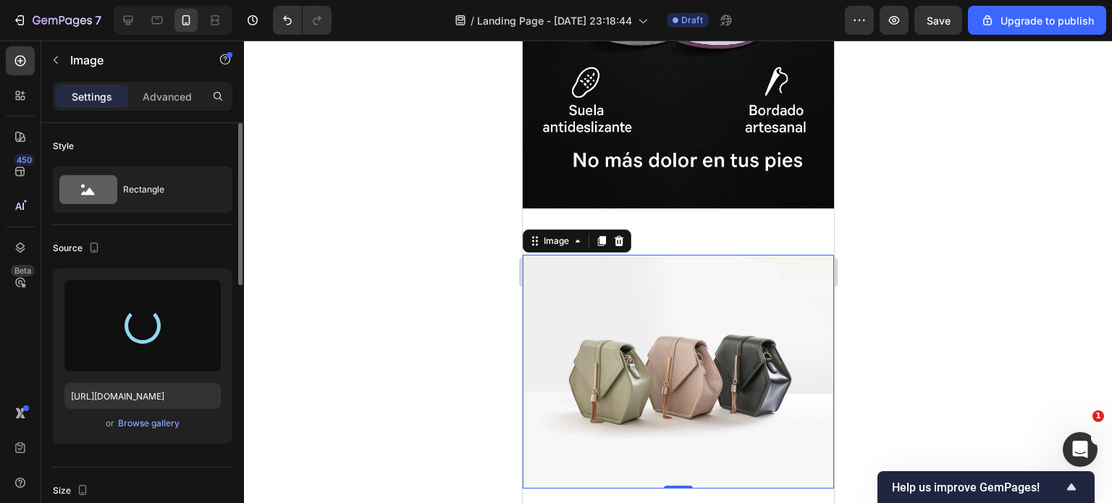
type input "https://cdn.shopify.com/s/files/1/0400/3463/1844/files/gempages_478358424204084…"
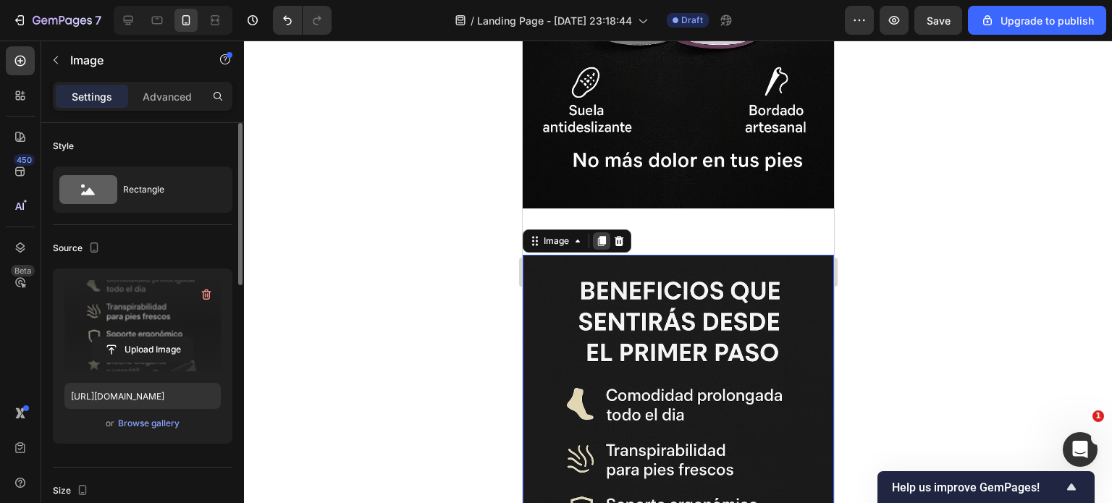
click at [601, 237] on icon at bounding box center [601, 242] width 8 height 10
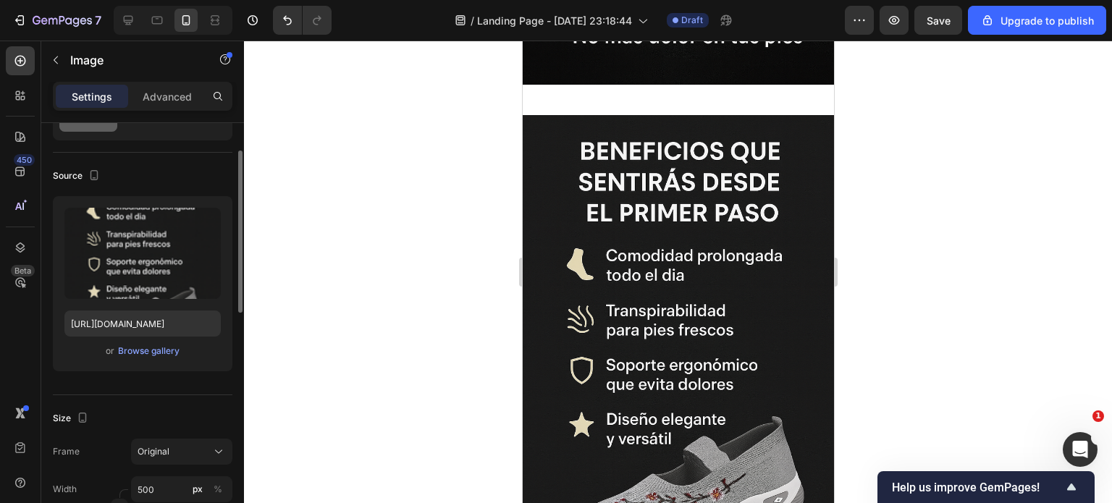
scroll to position [2346, 0]
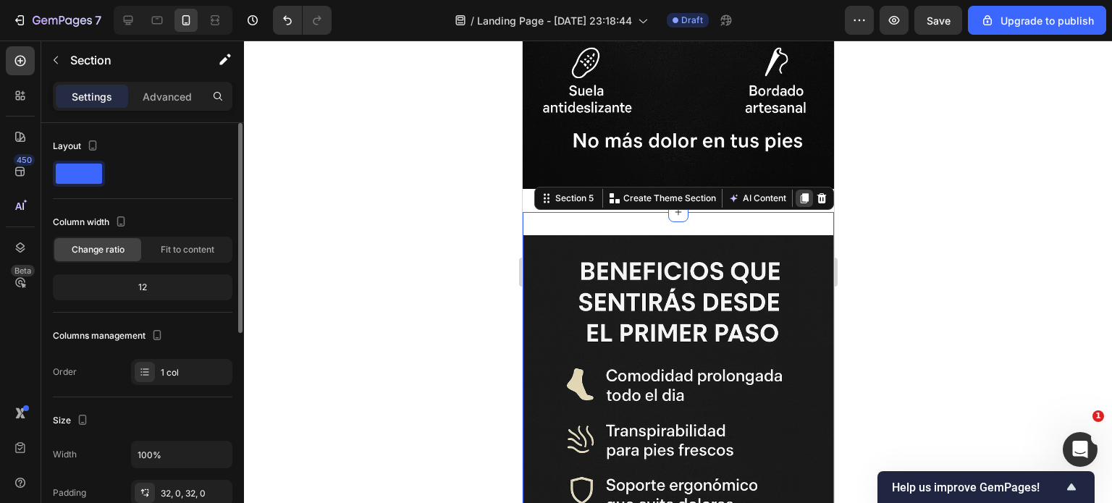
click at [800, 194] on icon at bounding box center [804, 199] width 8 height 10
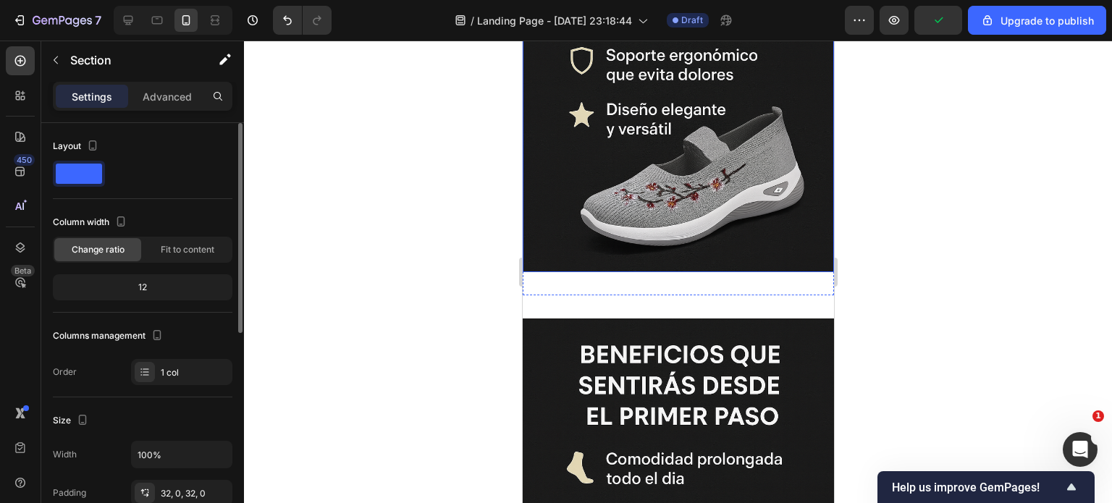
scroll to position [3254, 0]
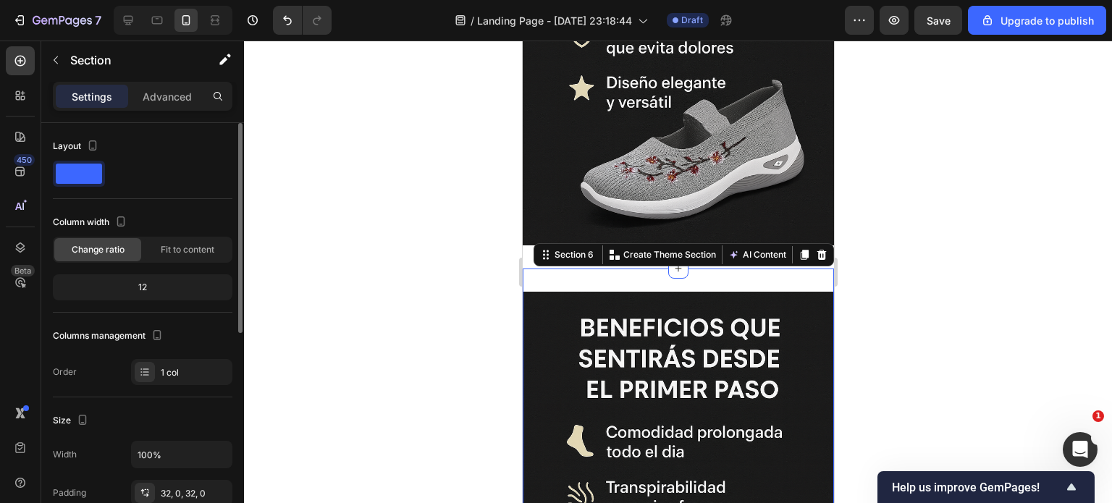
click at [800, 250] on icon at bounding box center [804, 255] width 8 height 10
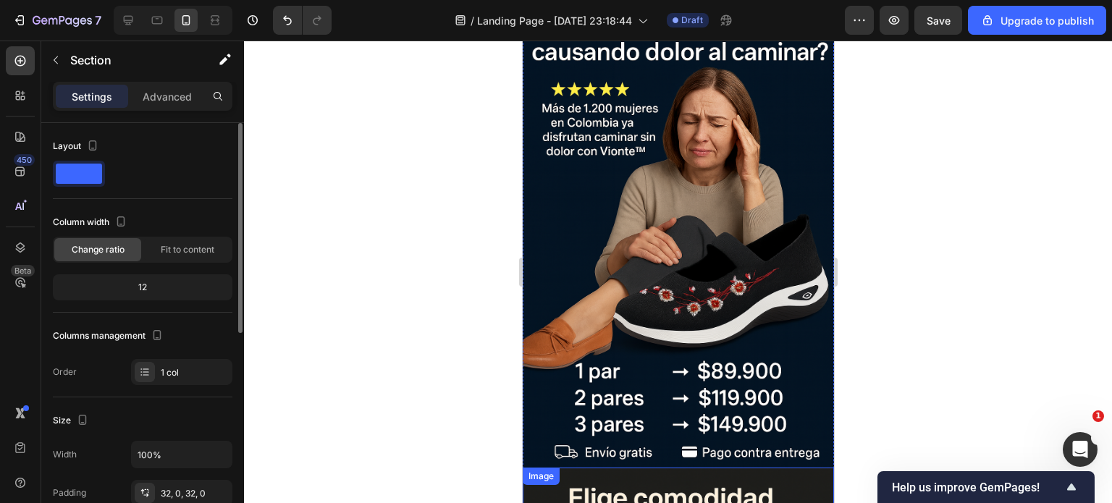
scroll to position [0, 0]
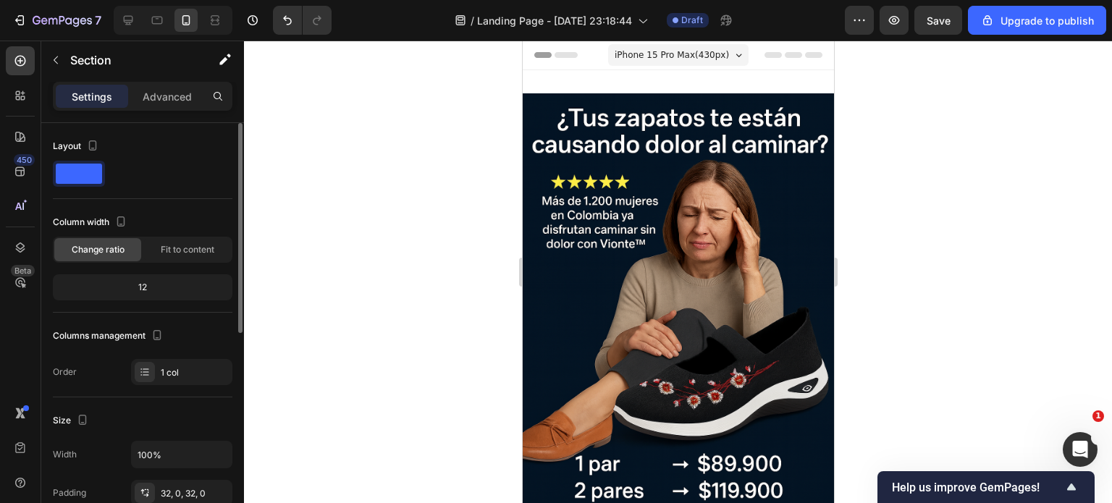
click at [725, 57] on div "iPhone 15 Pro Max ( 430 px)" at bounding box center [678, 55] width 140 height 22
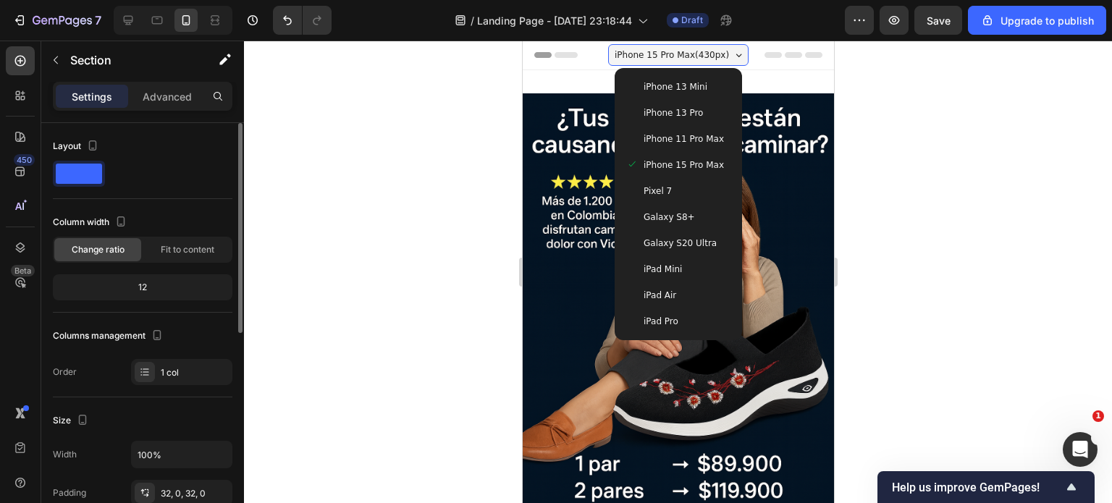
click at [725, 58] on div "iPhone 15 Pro Max ( 430 px)" at bounding box center [678, 55] width 140 height 22
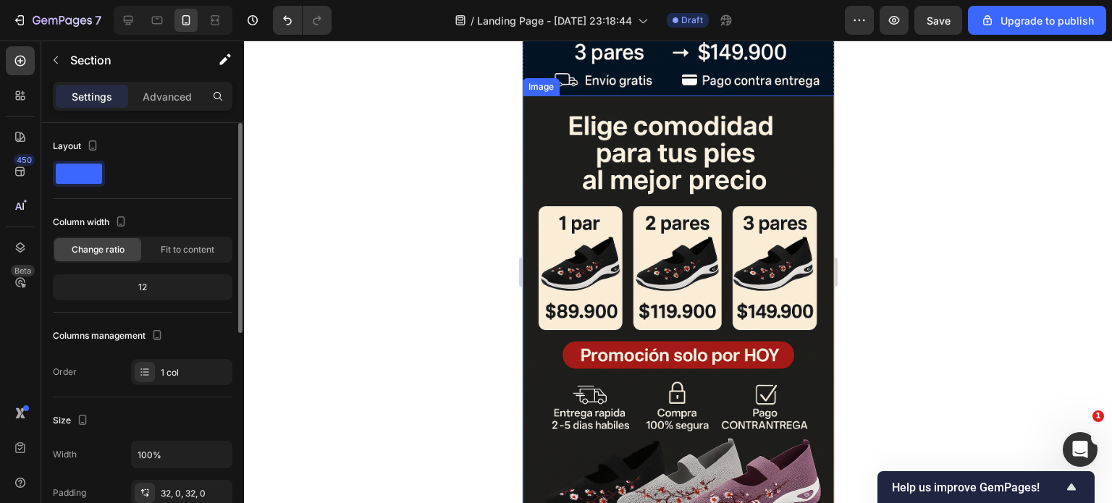
scroll to position [869, 0]
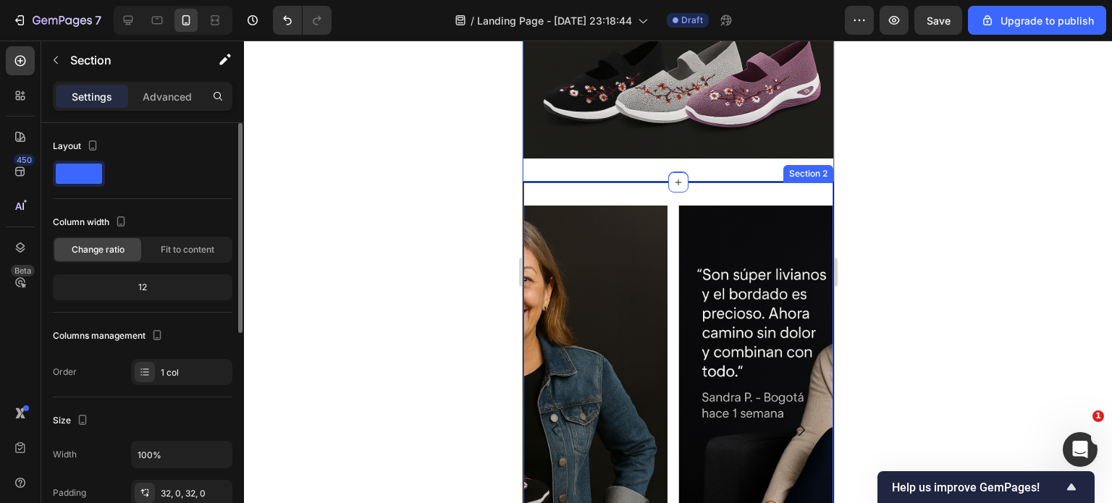
click at [713, 182] on div "Image Image Image Carousel Section 2" at bounding box center [677, 446] width 311 height 529
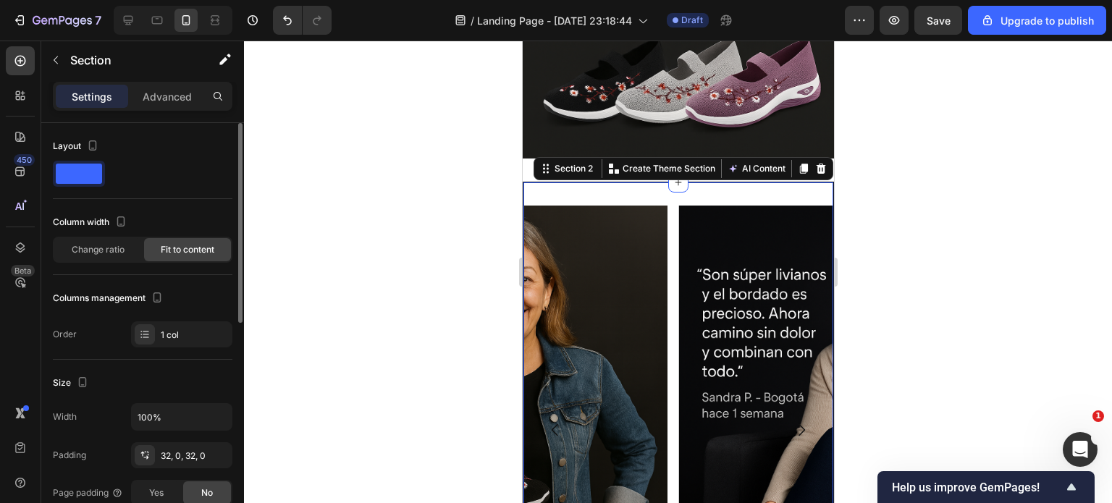
click at [436, 162] on div at bounding box center [678, 272] width 868 height 463
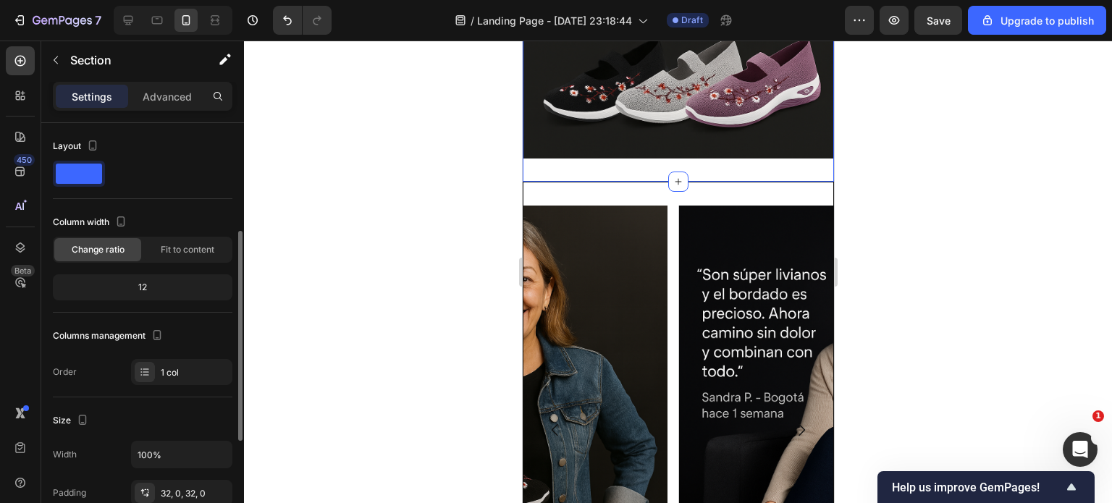
scroll to position [72, 0]
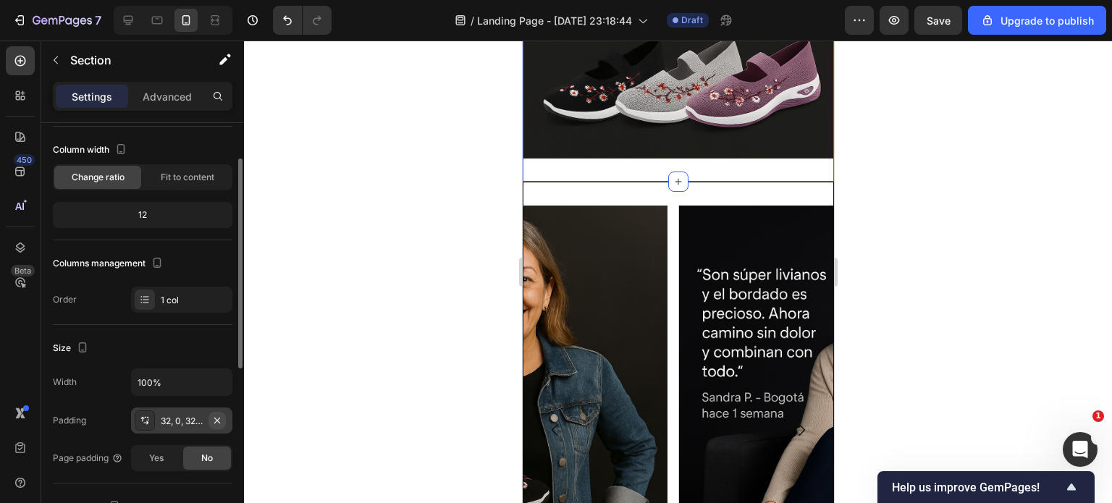
click at [219, 417] on icon "button" at bounding box center [217, 420] width 6 height 6
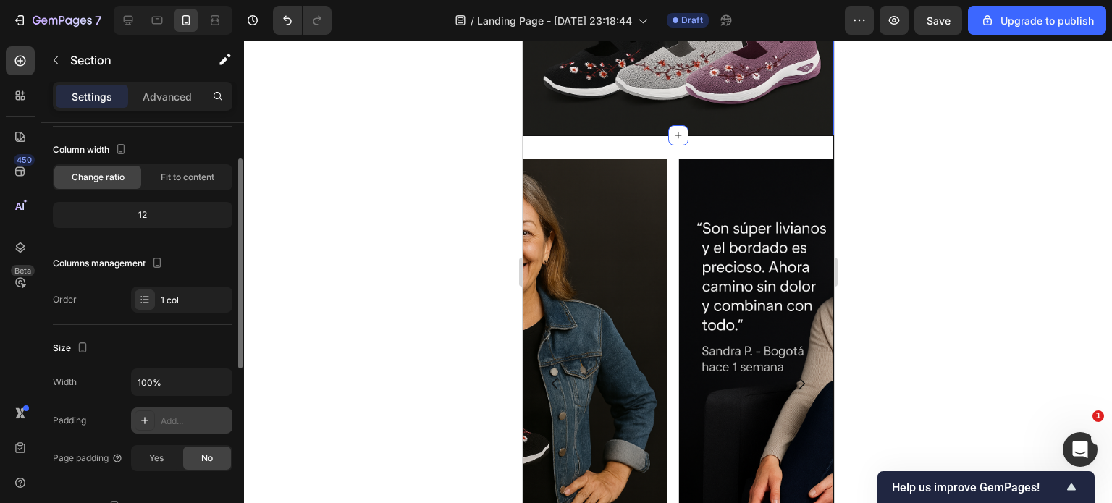
click at [149, 419] on icon at bounding box center [145, 421] width 12 height 12
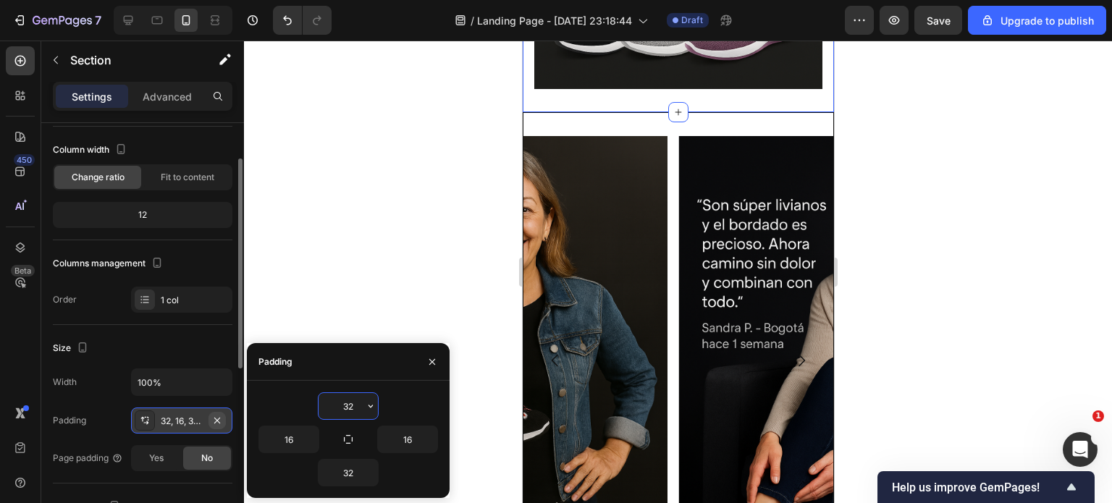
click at [219, 419] on icon "button" at bounding box center [217, 421] width 12 height 12
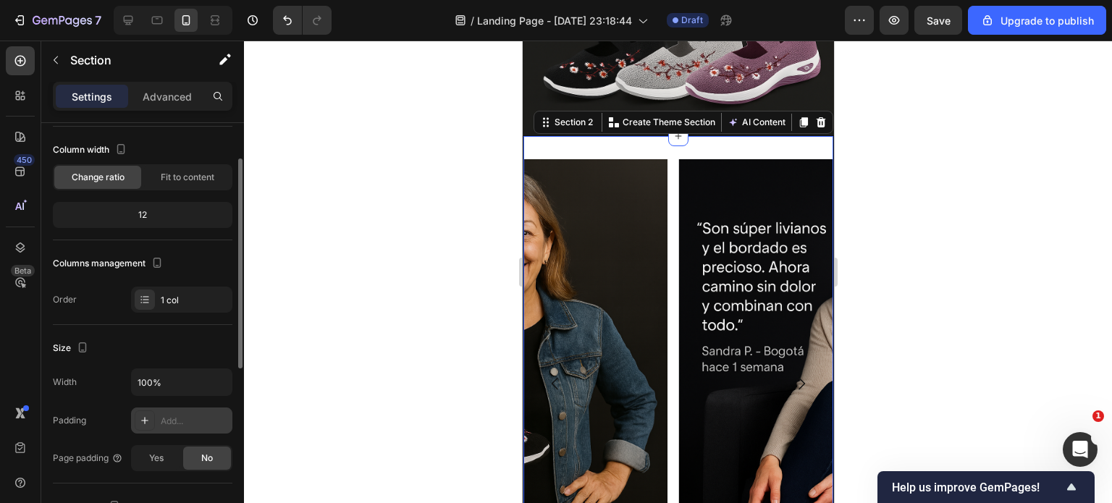
click at [647, 135] on div "Image Image Image Carousel Section 2 You can create reusable sections Create Th…" at bounding box center [677, 399] width 311 height 529
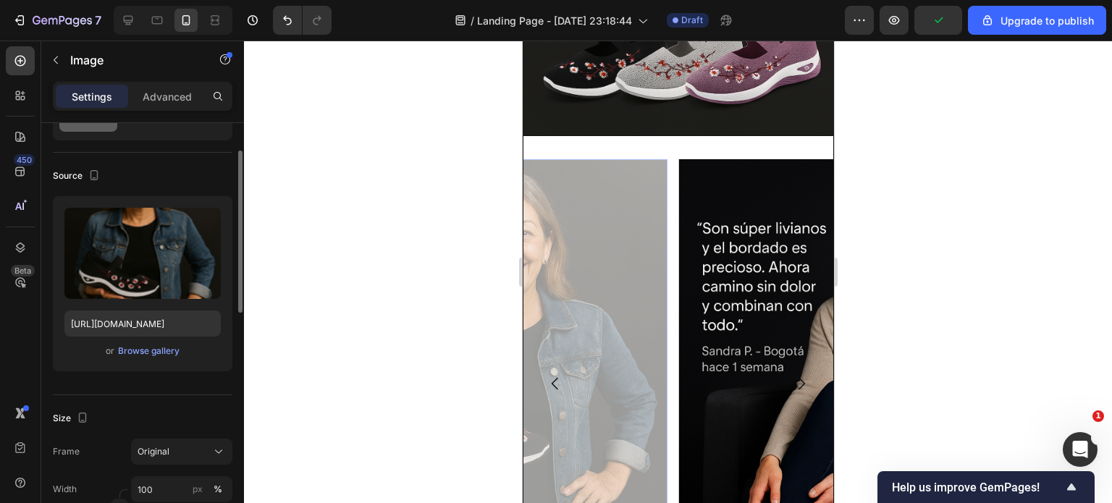
scroll to position [0, 0]
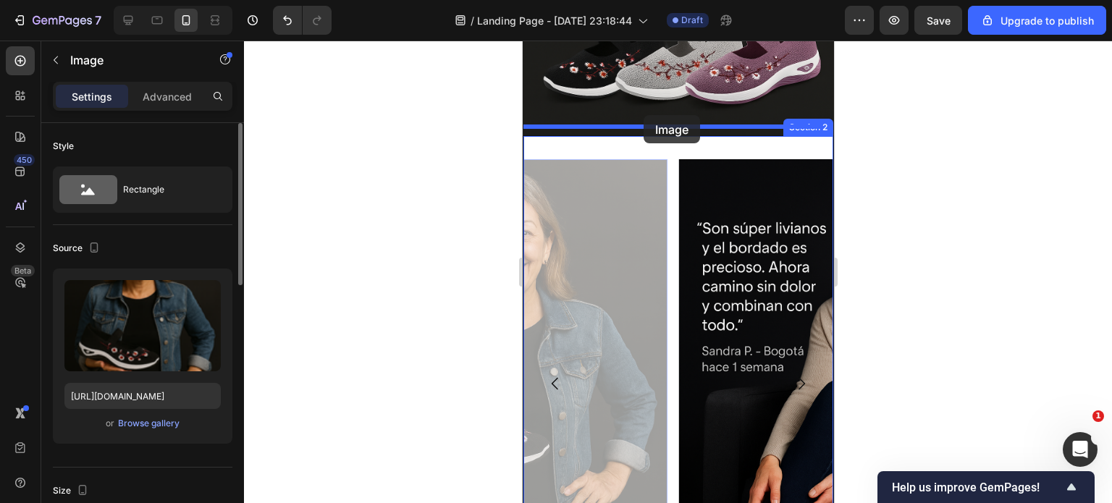
drag, startPoint x: 638, startPoint y: 135, endPoint x: 643, endPoint y: 115, distance: 20.9
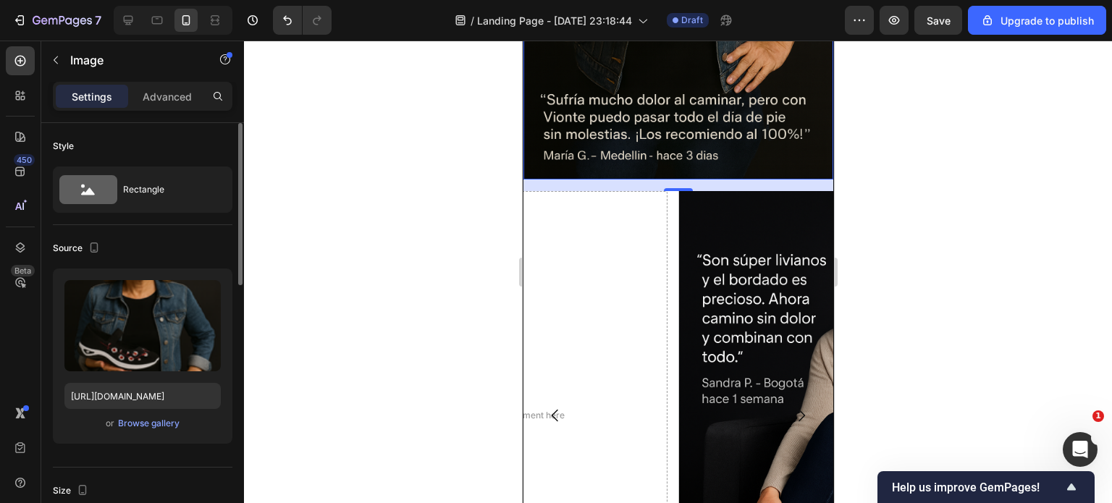
scroll to position [1304, 0]
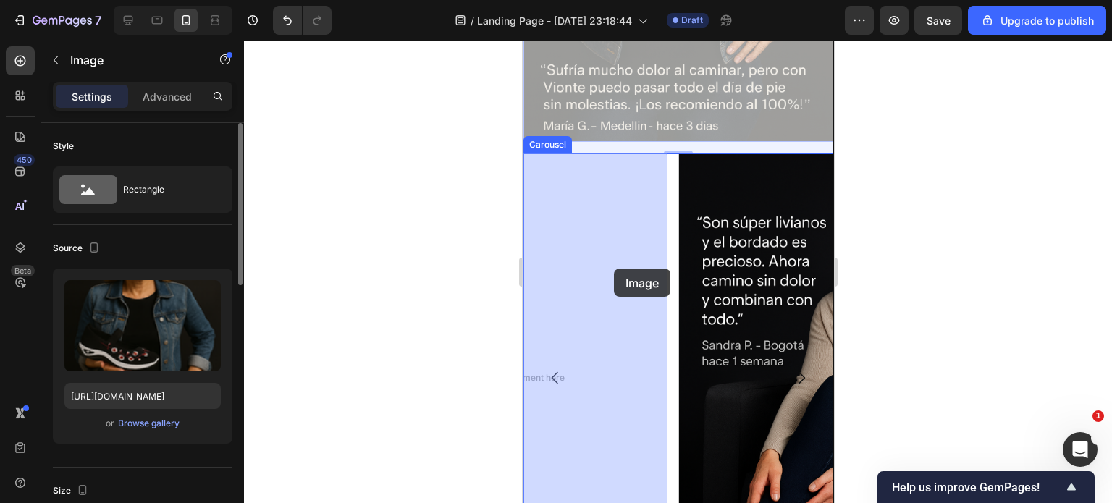
drag, startPoint x: 667, startPoint y: 80, endPoint x: 608, endPoint y: 275, distance: 204.3
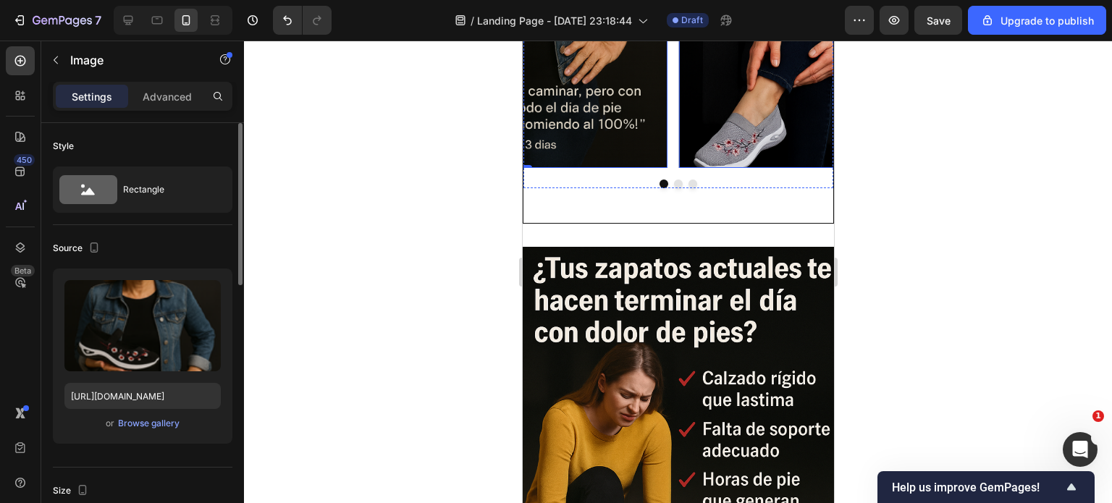
scroll to position [1350, 0]
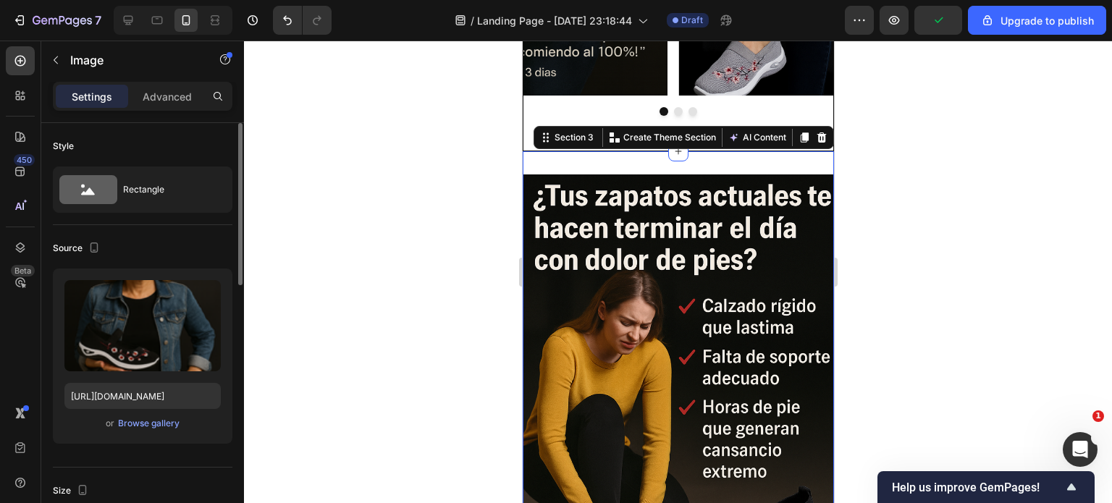
click at [627, 161] on div "Image Section 3 You can create reusable sections Create Theme Section AI Conten…" at bounding box center [677, 407] width 311 height 513
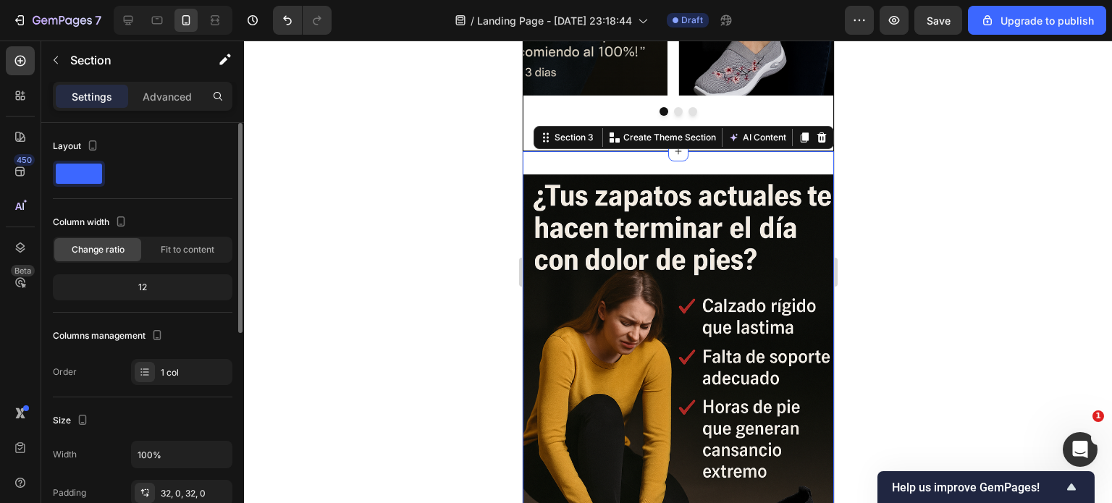
click at [547, 161] on div "Image Section 3 You can create reusable sections Create Theme Section AI Conten…" at bounding box center [677, 407] width 311 height 513
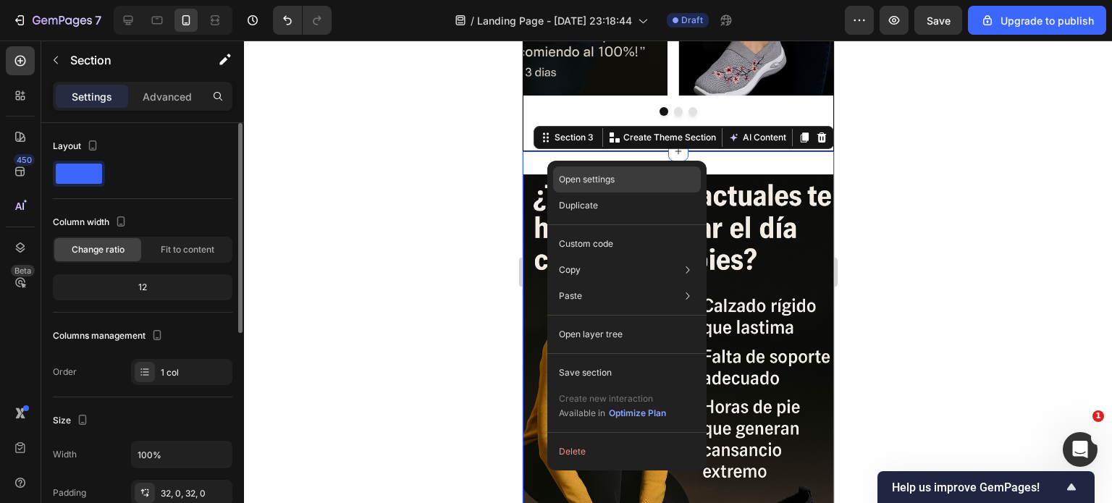
click at [572, 176] on p "Open settings" at bounding box center [587, 179] width 56 height 13
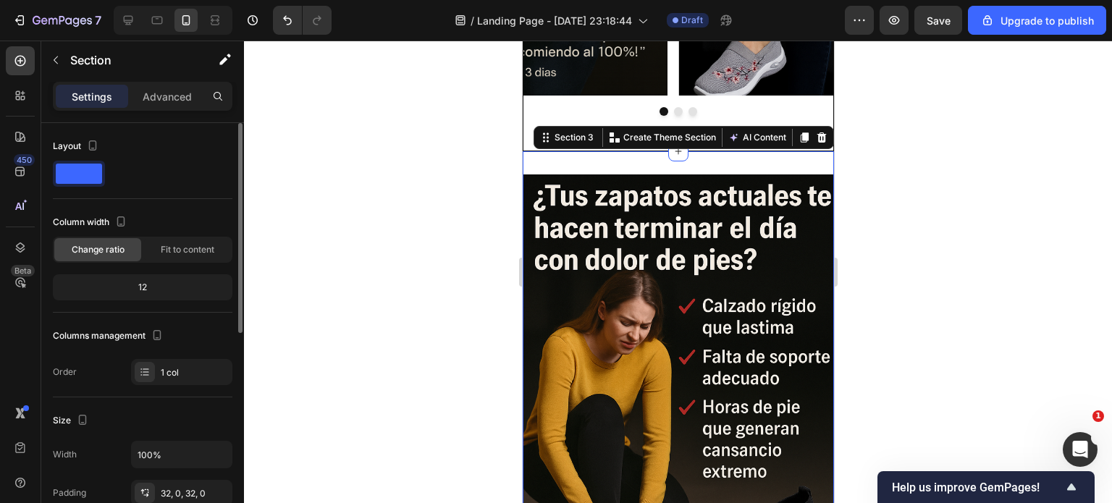
scroll to position [145, 0]
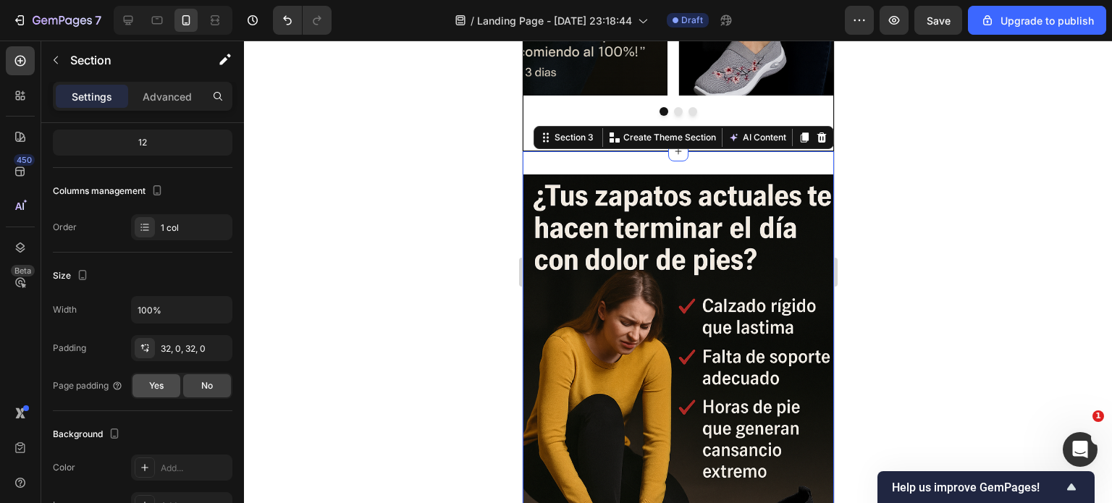
click at [134, 377] on div "Yes" at bounding box center [157, 385] width 48 height 23
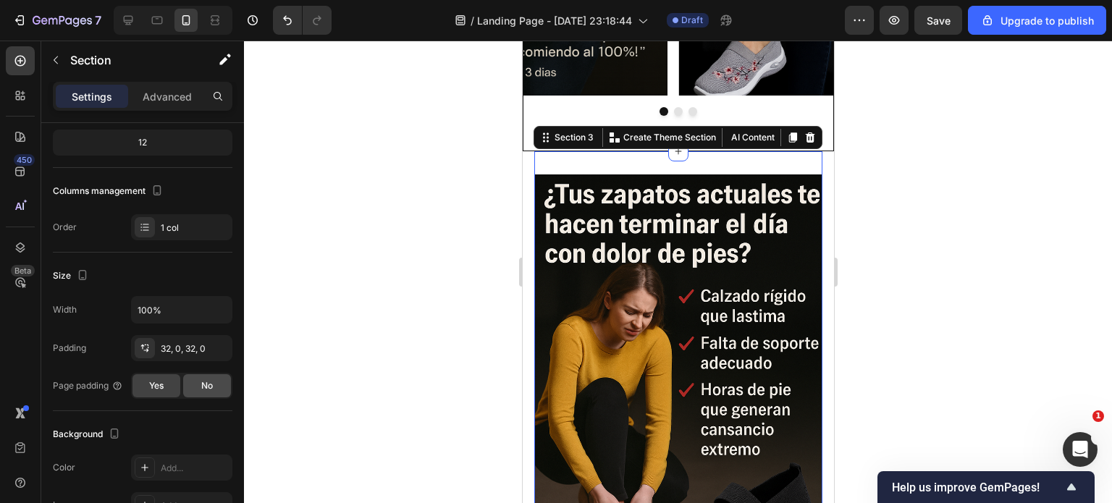
click at [222, 387] on div "No" at bounding box center [207, 385] width 48 height 23
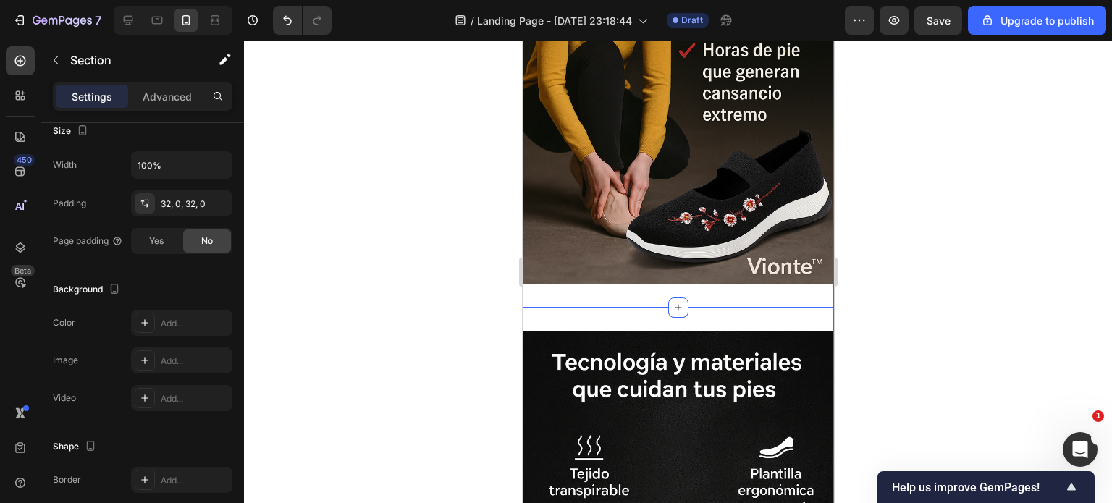
scroll to position [1712, 0]
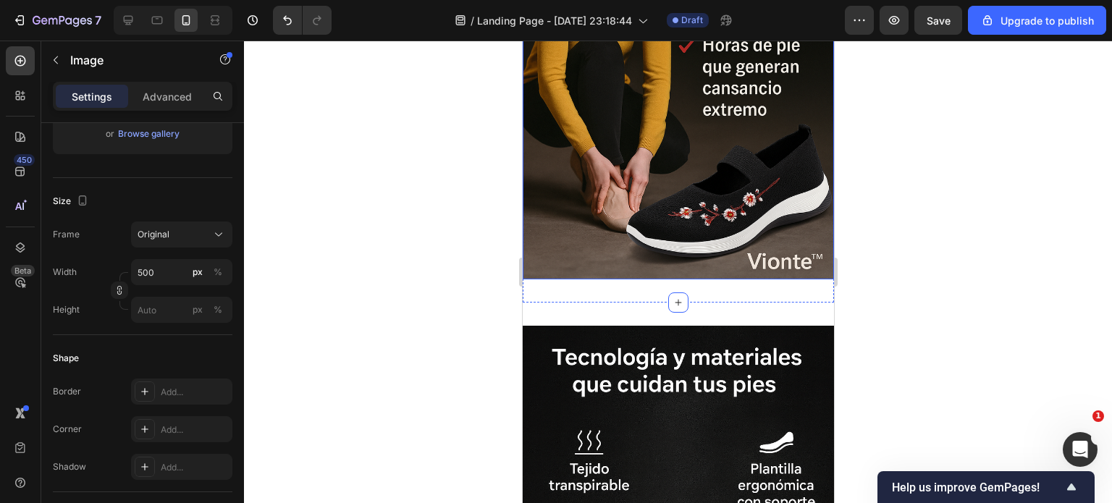
click at [597, 217] on img at bounding box center [677, 45] width 311 height 467
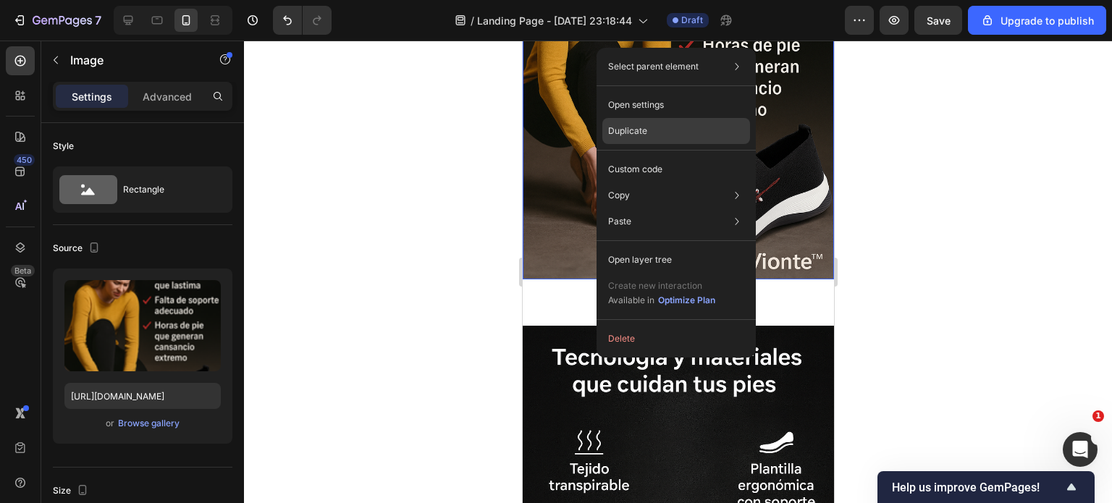
click at [629, 134] on p "Duplicate" at bounding box center [627, 131] width 39 height 13
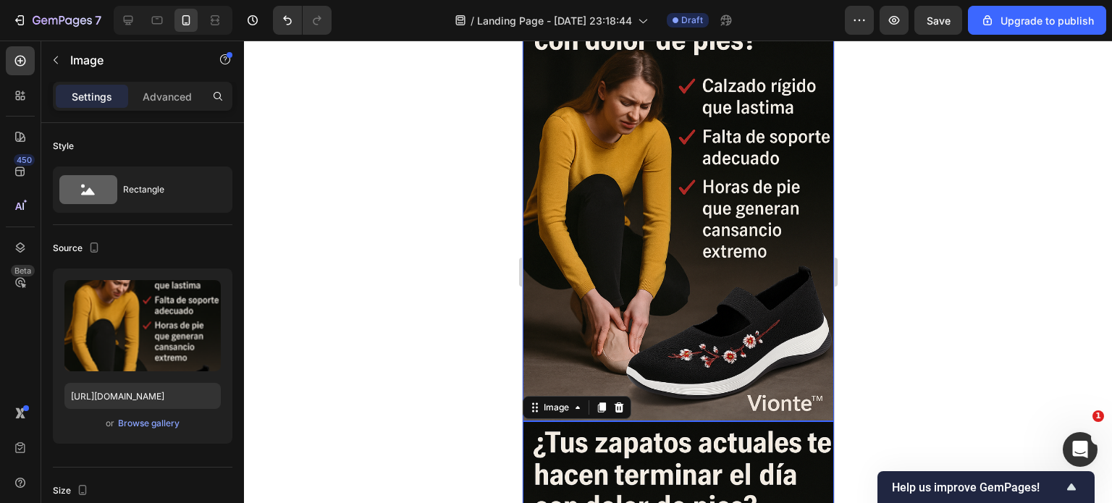
scroll to position [1666, 0]
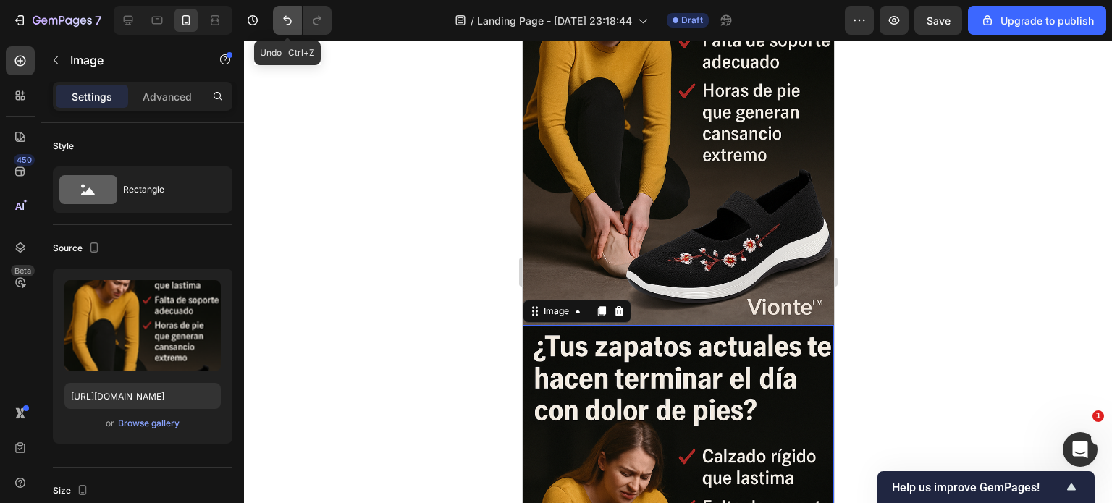
click at [285, 22] on icon "Undo/Redo" at bounding box center [287, 20] width 14 height 14
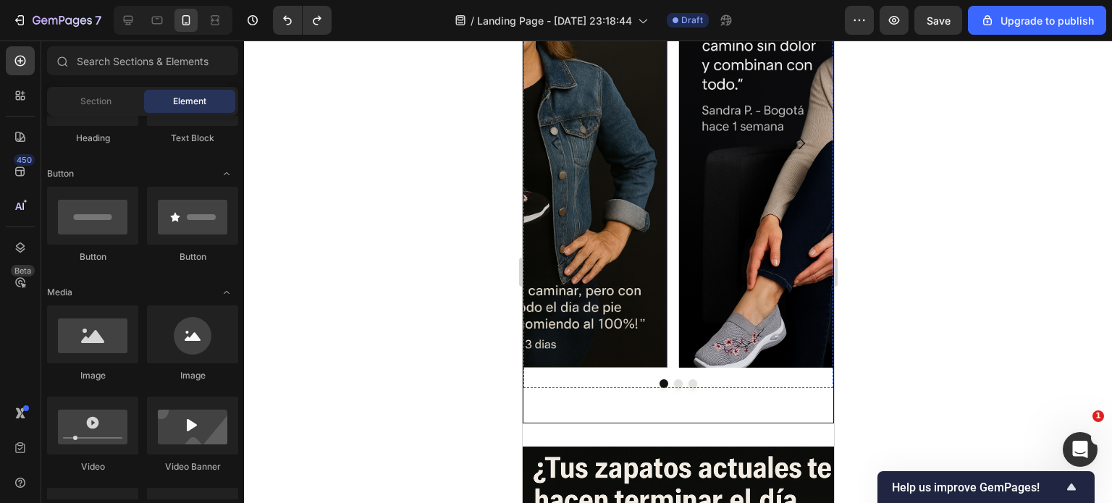
scroll to position [1159, 0]
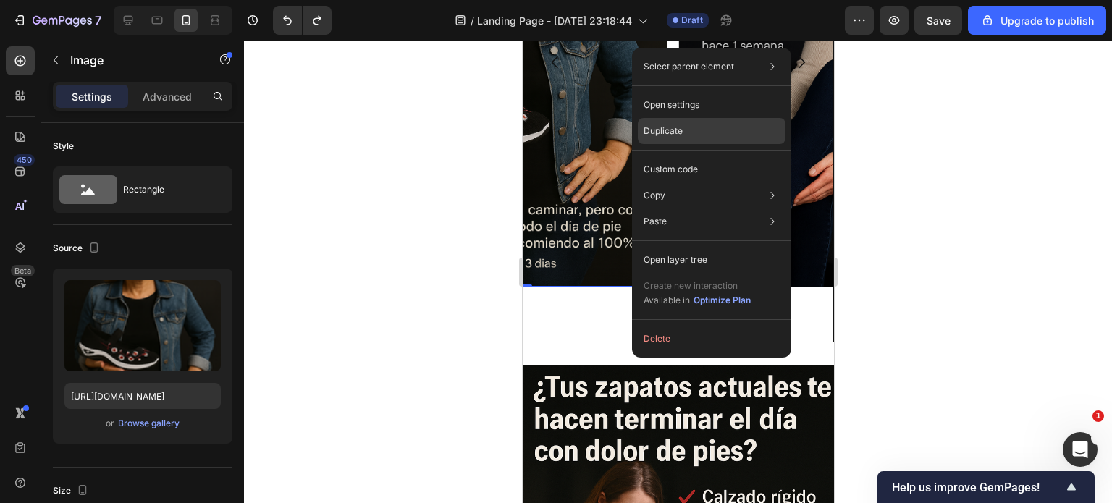
click at [665, 123] on div "Duplicate" at bounding box center [712, 131] width 148 height 26
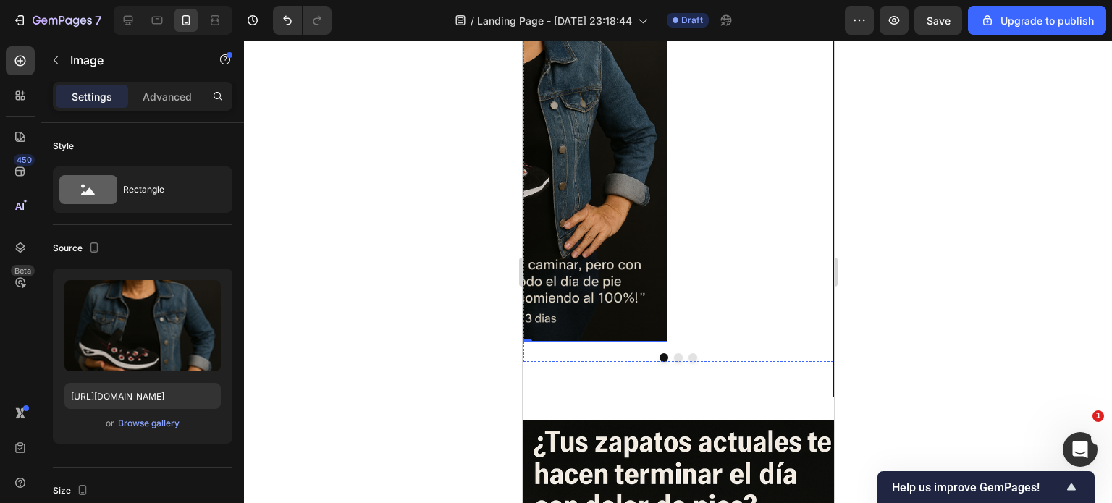
scroll to position [1528, 0]
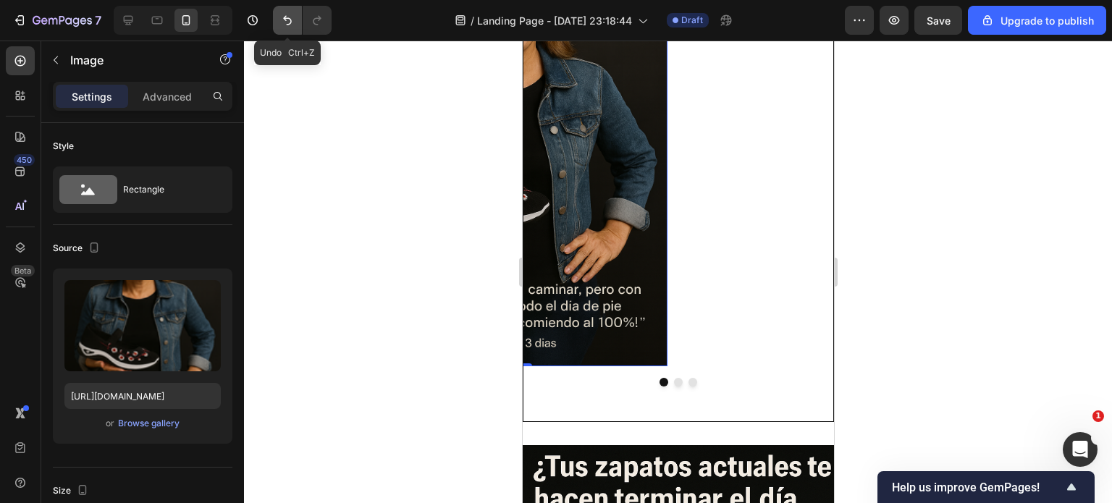
click at [282, 22] on icon "Undo/Redo" at bounding box center [287, 20] width 14 height 14
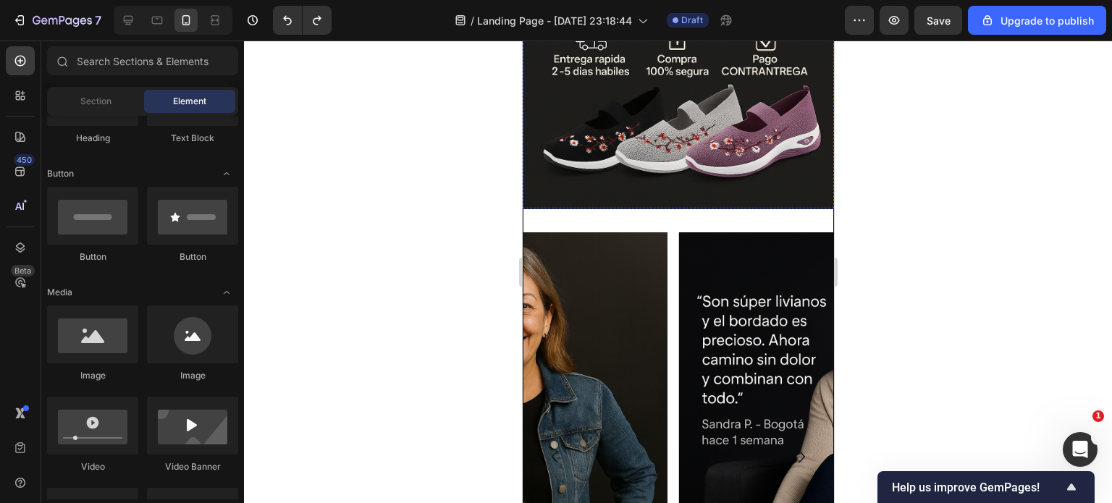
scroll to position [797, 0]
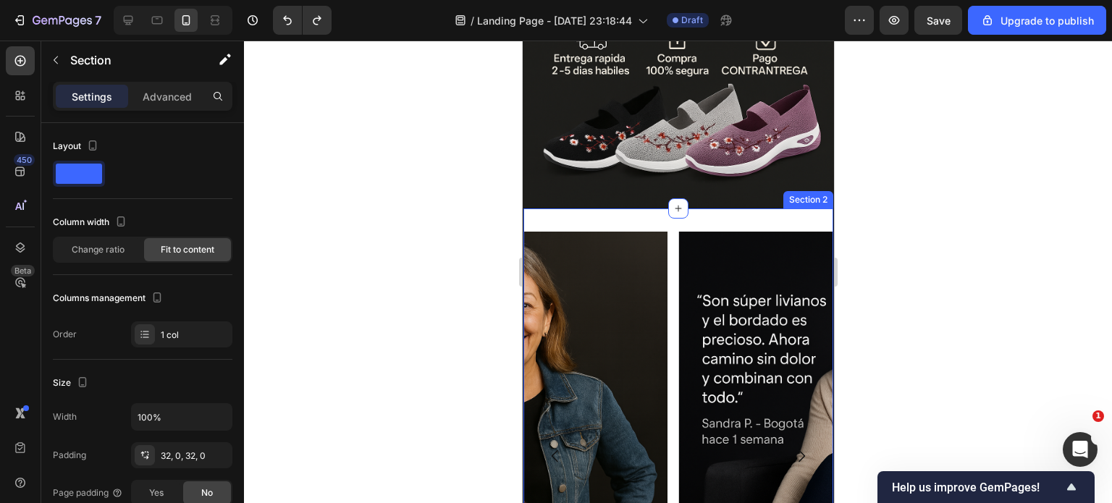
click at [613, 208] on div "Image Image Image Carousel Section 2" at bounding box center [677, 472] width 311 height 529
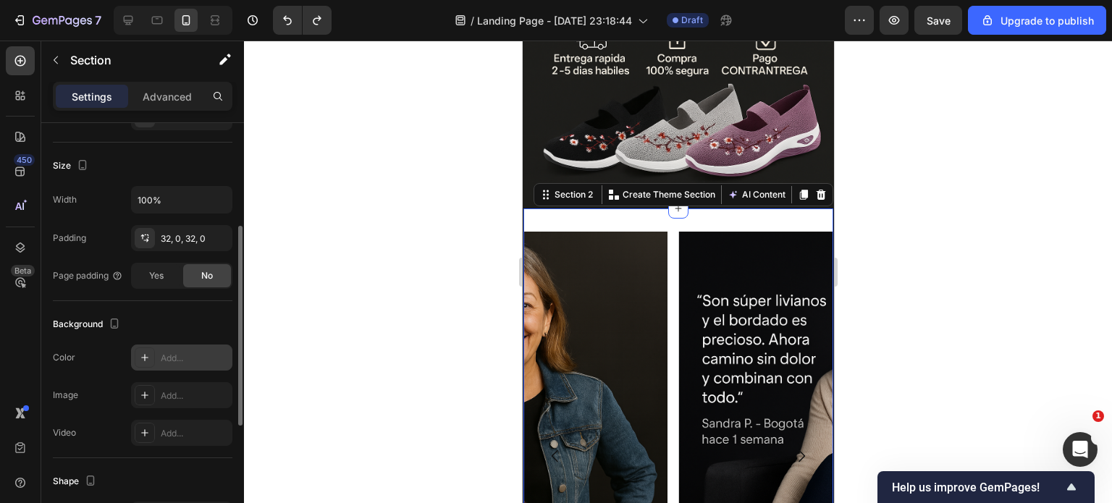
click at [152, 348] on div at bounding box center [145, 358] width 20 height 20
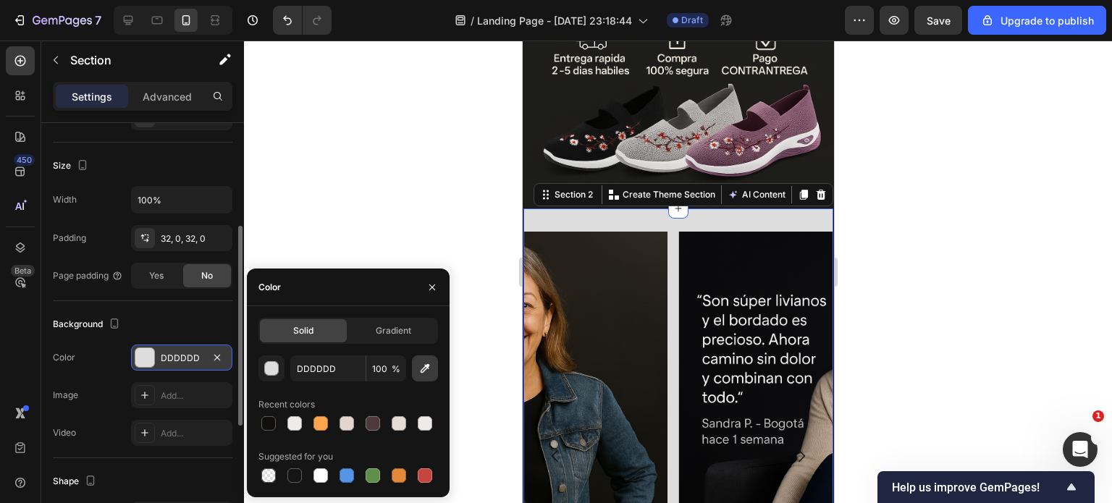
click at [424, 370] on icon "button" at bounding box center [425, 368] width 9 height 9
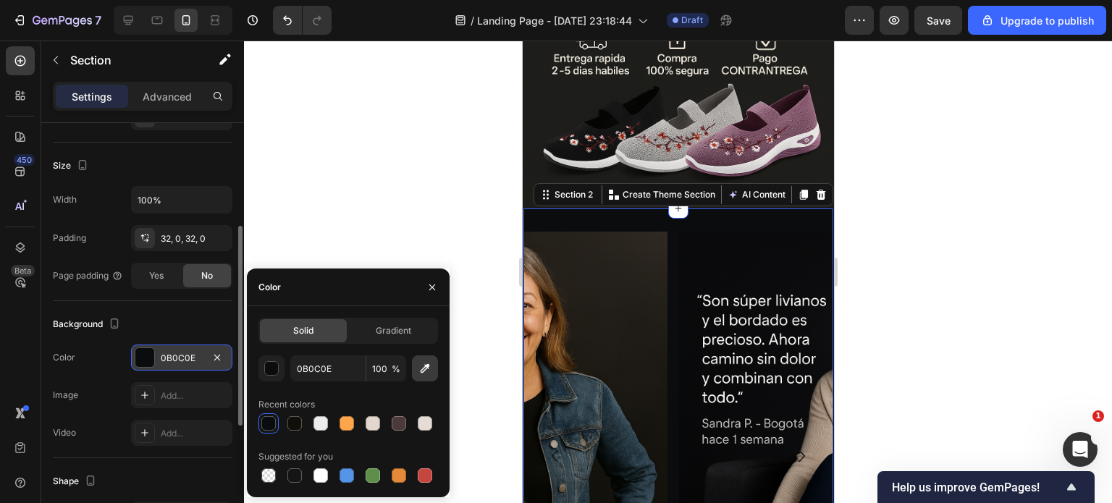
click at [432, 366] on button "button" at bounding box center [425, 369] width 26 height 26
type input "1E1F1C"
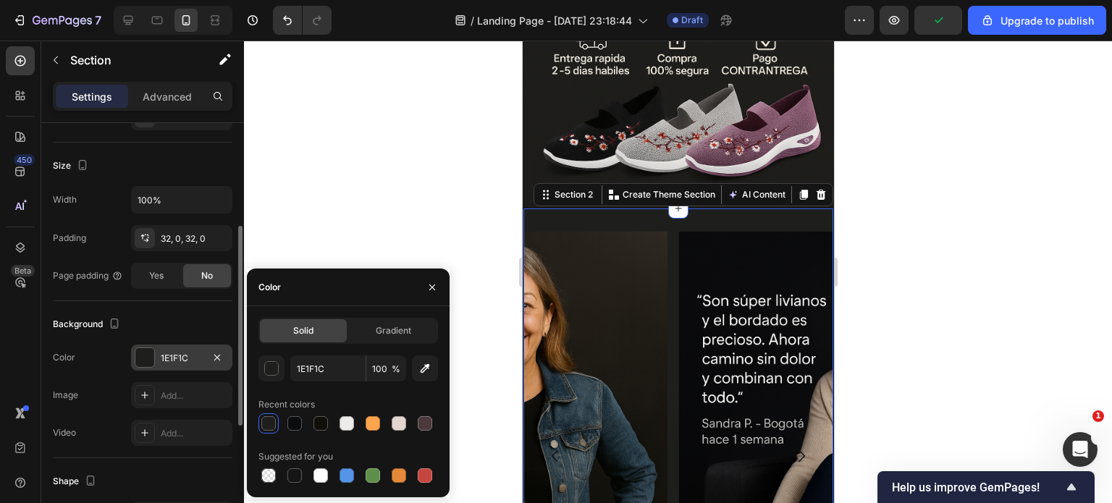
click at [464, 199] on div at bounding box center [678, 272] width 868 height 463
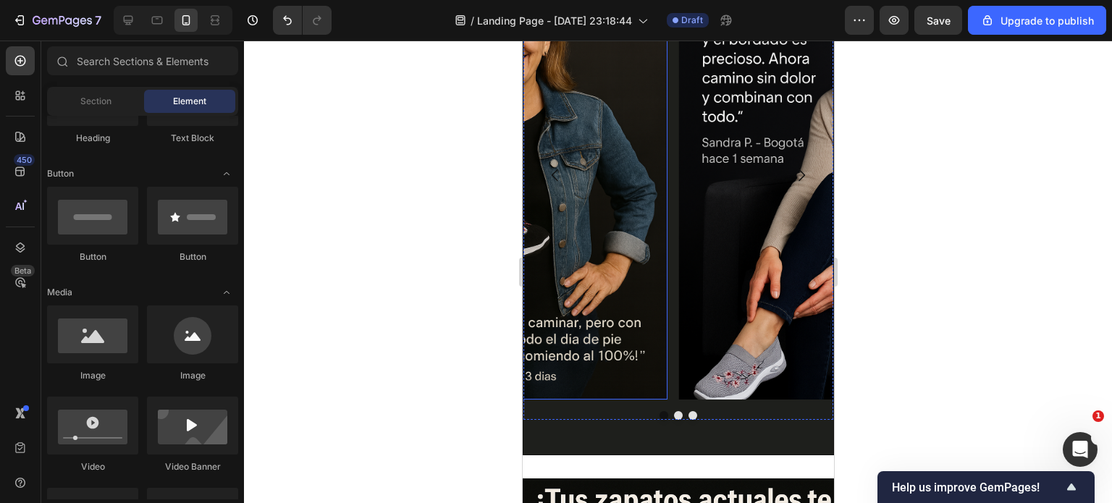
scroll to position [1159, 0]
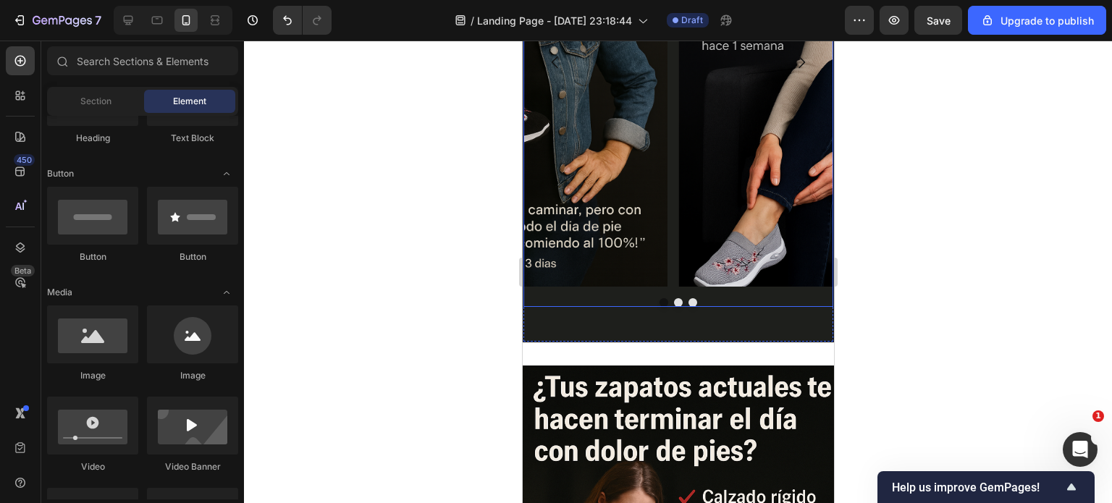
click at [676, 303] on div at bounding box center [678, 302] width 310 height 9
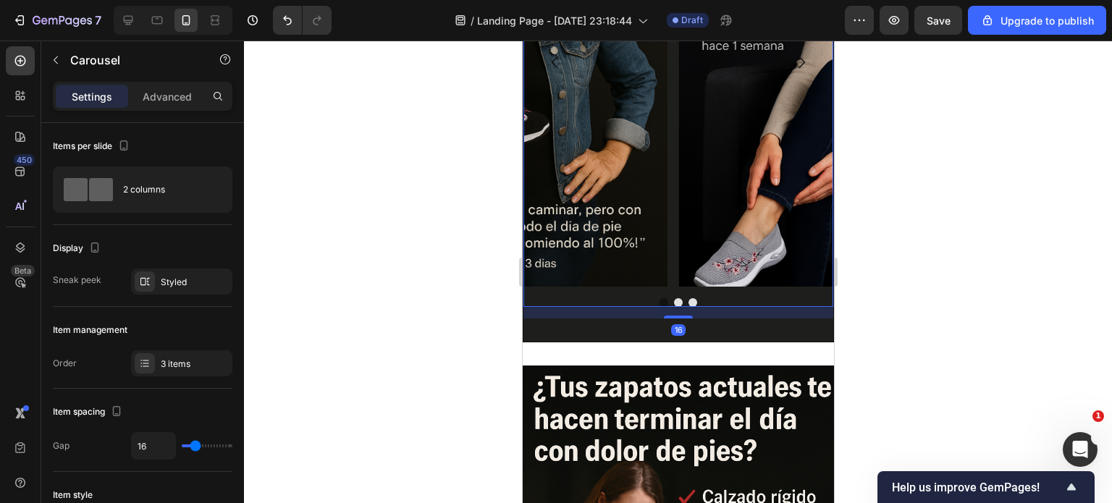
click at [673, 302] on button "Dot" at bounding box center [677, 302] width 9 height 9
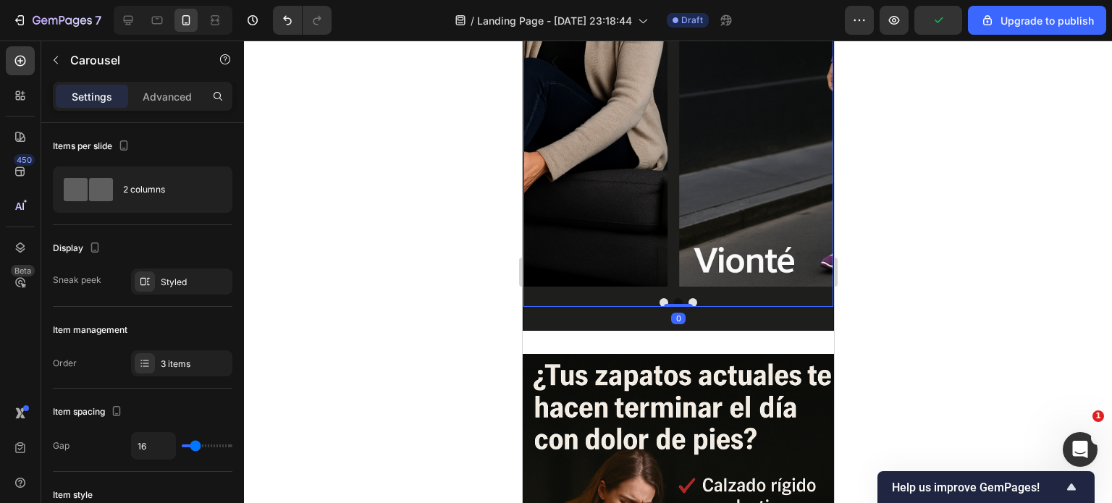
drag, startPoint x: 673, startPoint y: 315, endPoint x: 661, endPoint y: 277, distance: 40.3
click at [673, 299] on div "Image Image Image Carousel 0" at bounding box center [678, 72] width 310 height 469
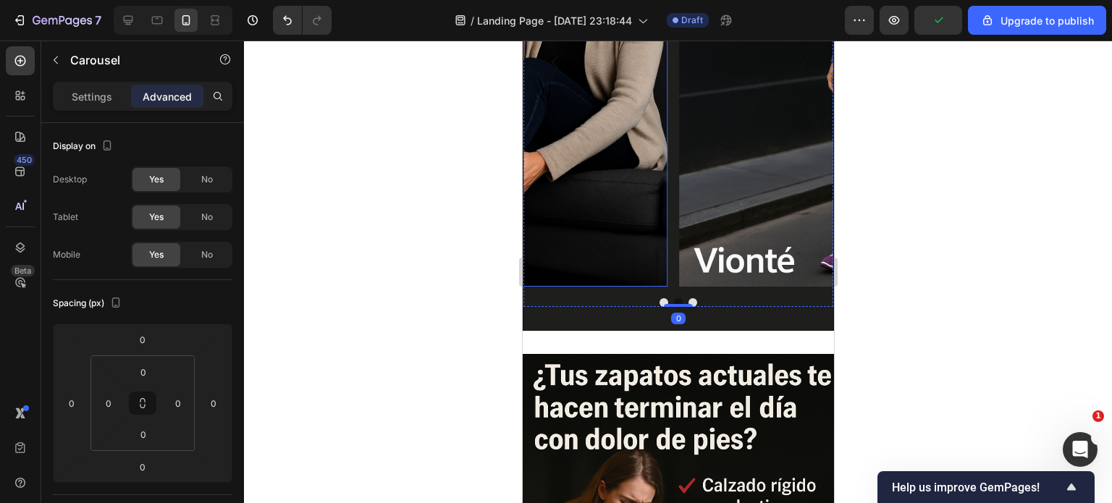
click at [468, 289] on div at bounding box center [678, 272] width 868 height 463
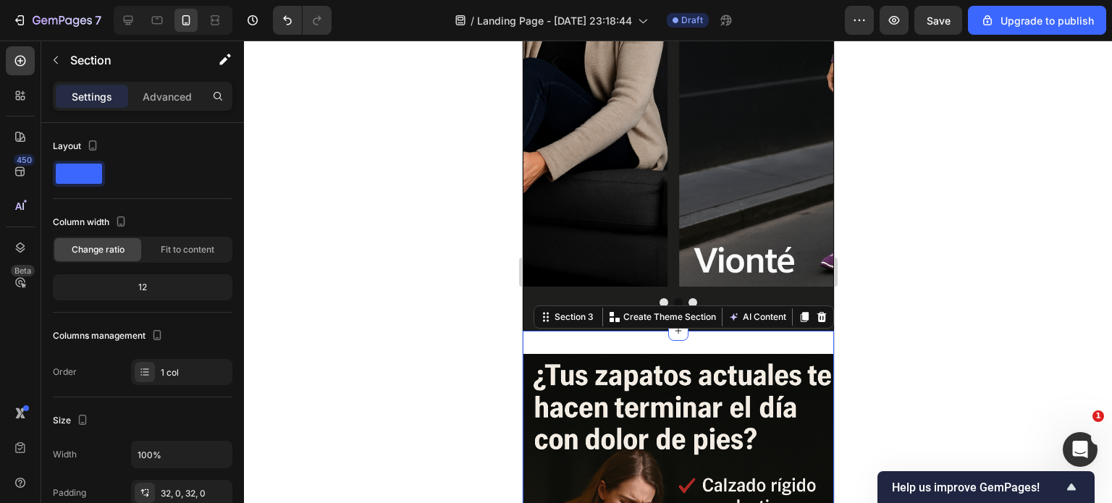
click at [419, 272] on div at bounding box center [678, 272] width 868 height 463
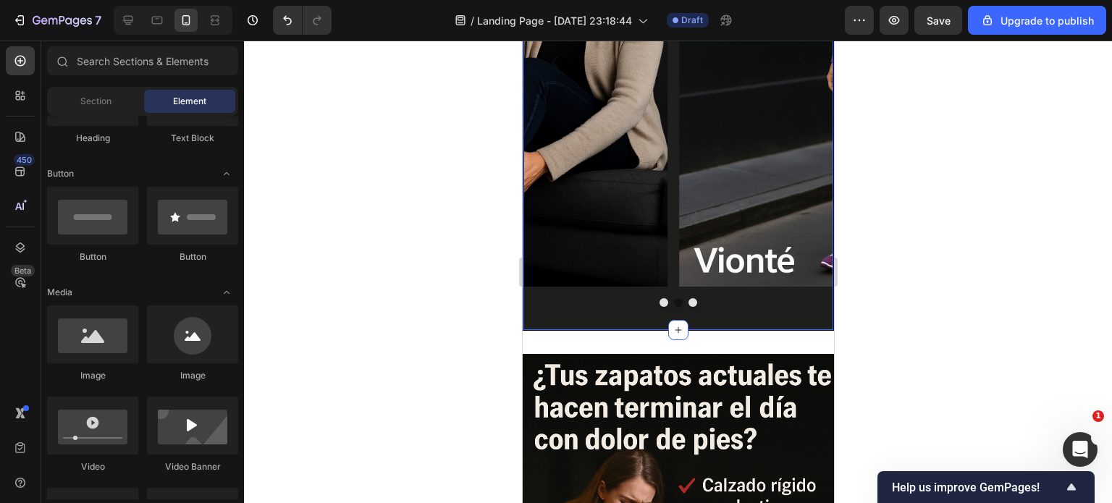
click at [636, 327] on div "Image Image Image Carousel Section 2 You can create reusable sections Create Th…" at bounding box center [677, 72] width 311 height 517
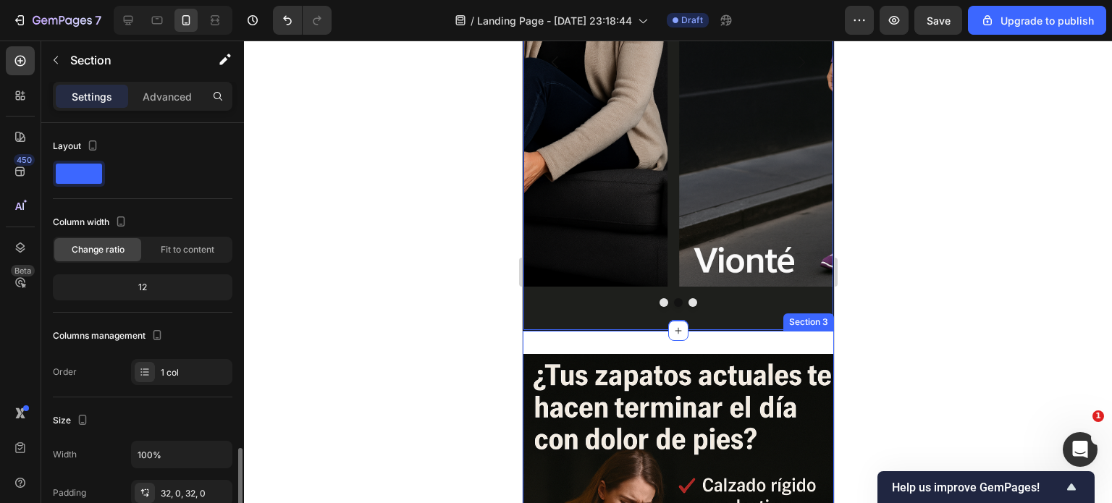
scroll to position [217, 0]
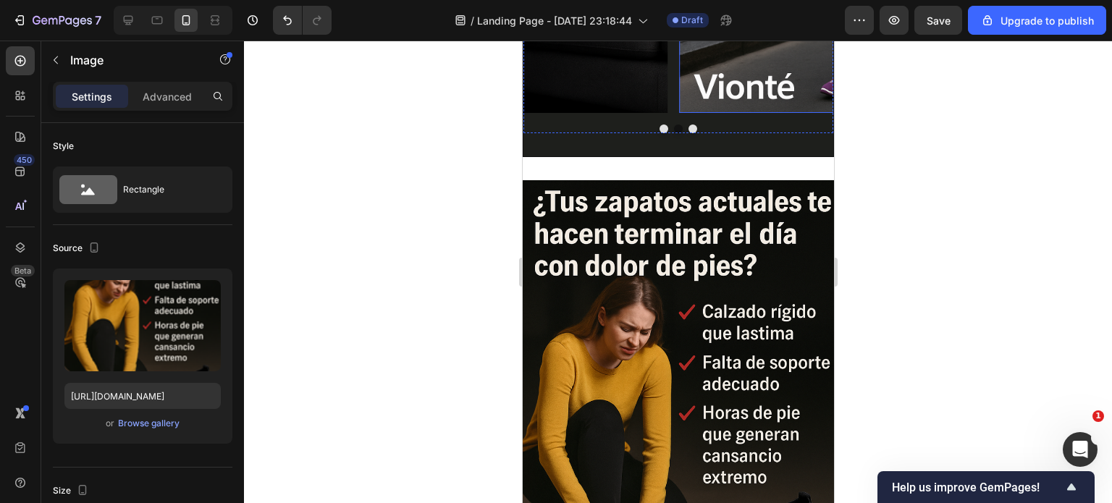
scroll to position [1376, 0]
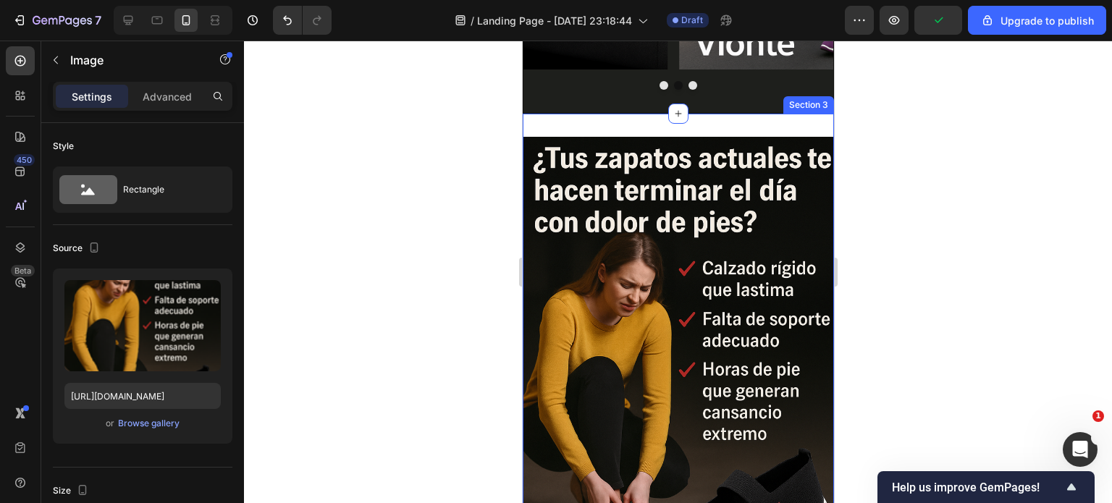
click at [697, 120] on div "Image Section 3" at bounding box center [677, 370] width 311 height 513
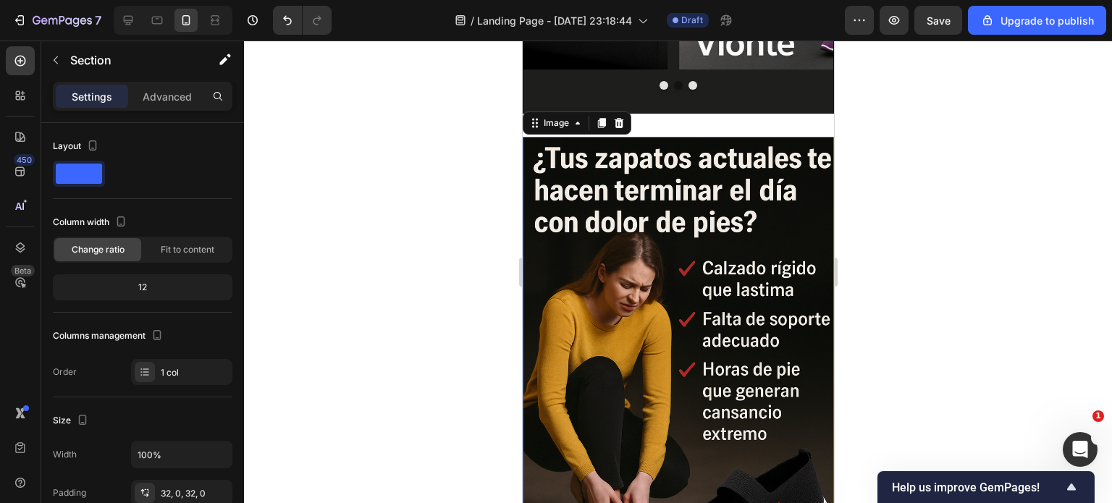
click at [711, 144] on img at bounding box center [677, 370] width 311 height 467
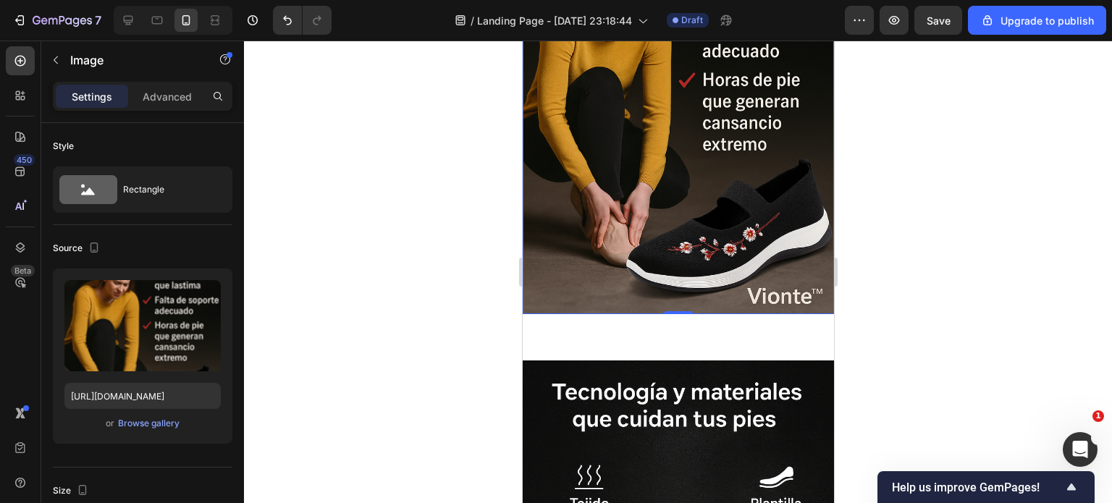
scroll to position [1738, 0]
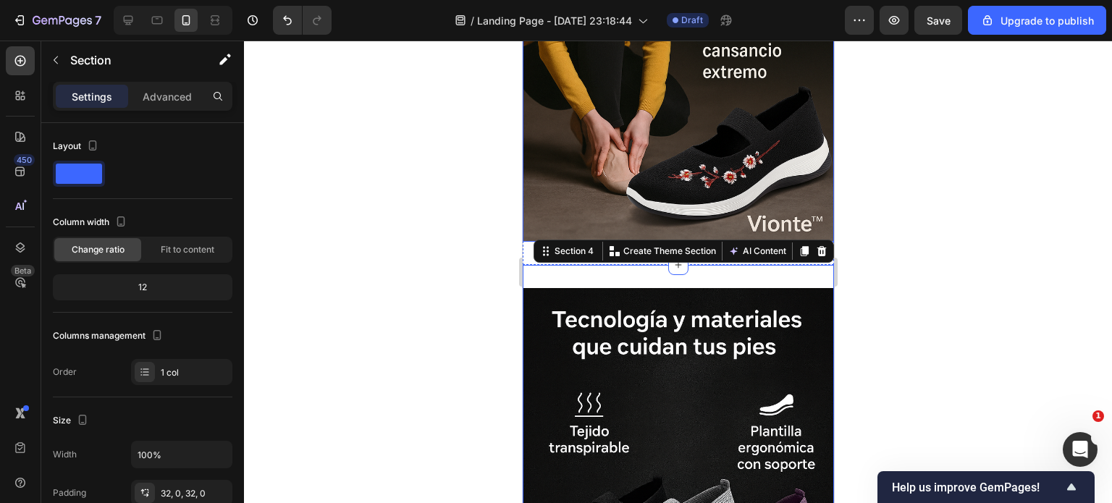
click at [496, 190] on div at bounding box center [678, 272] width 868 height 463
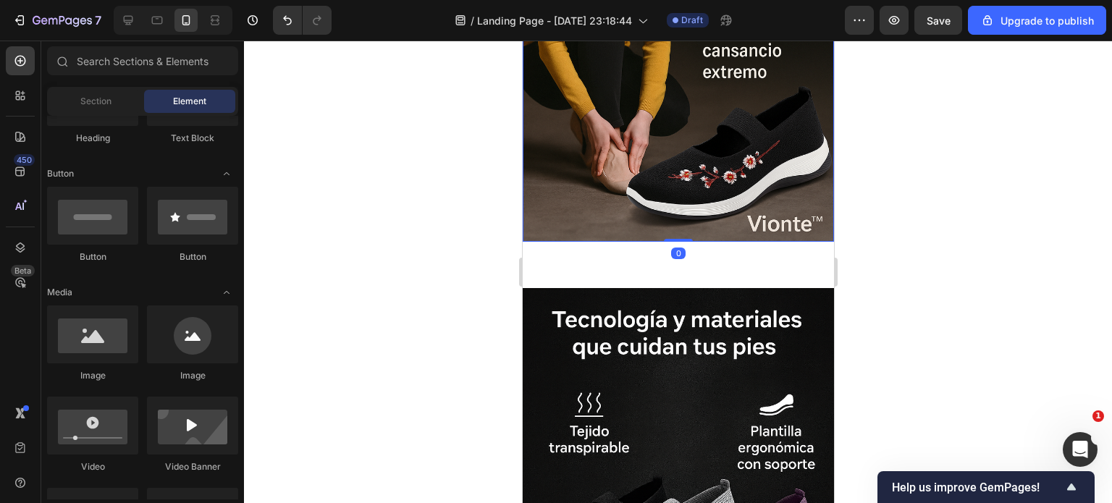
click at [645, 203] on img at bounding box center [677, 8] width 311 height 467
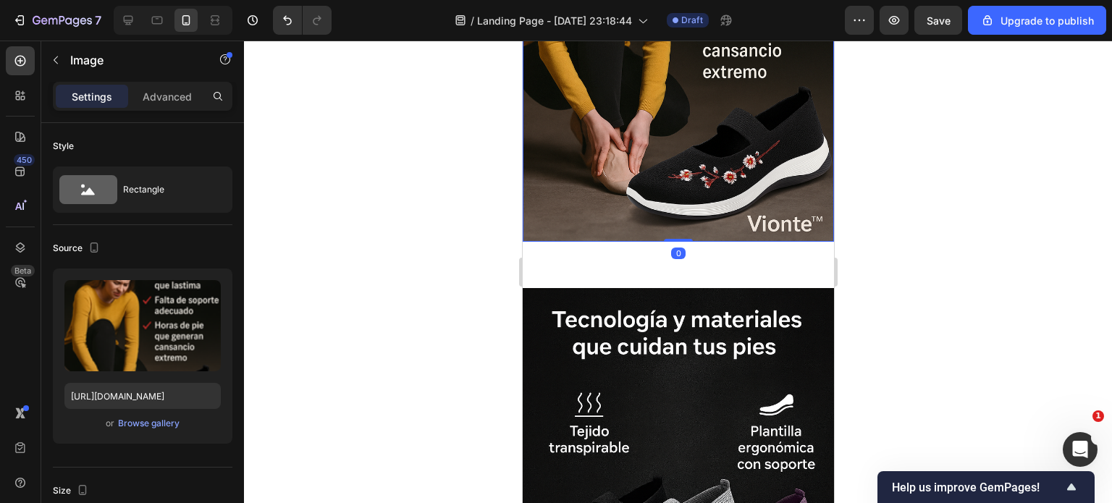
drag, startPoint x: 674, startPoint y: 224, endPoint x: 676, endPoint y: 182, distance: 42.0
click at [676, 182] on div "Image 0" at bounding box center [677, 8] width 311 height 467
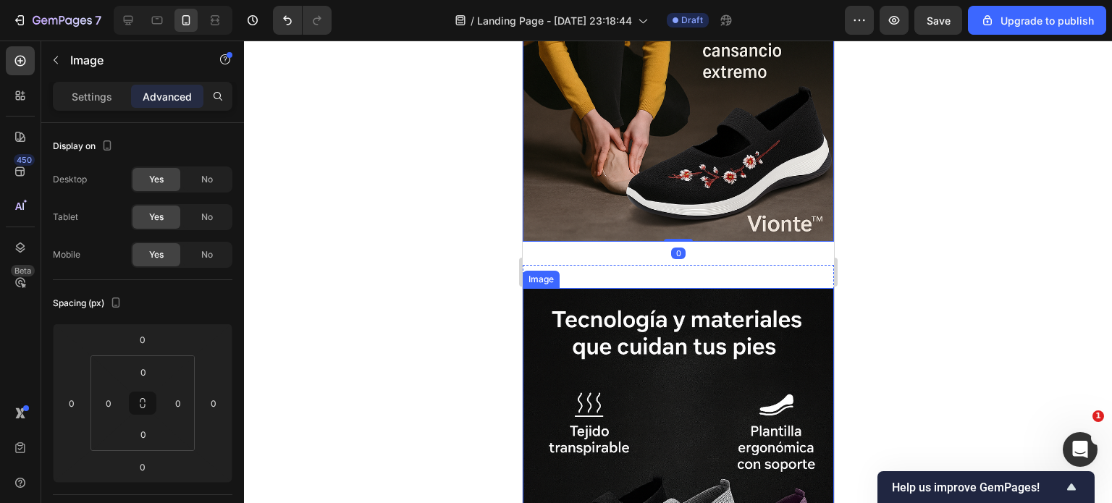
click at [663, 214] on img at bounding box center [677, 8] width 311 height 467
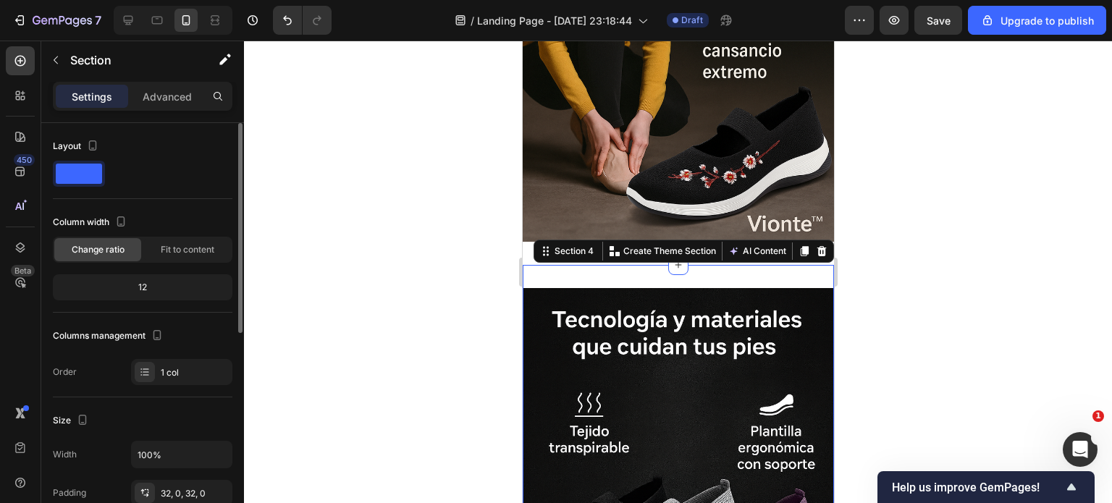
click at [160, 286] on div "12" at bounding box center [143, 287] width 174 height 20
click at [143, 285] on div "12" at bounding box center [143, 287] width 174 height 20
click at [139, 288] on div "12" at bounding box center [143, 287] width 174 height 20
click at [171, 249] on span "Fit to content" at bounding box center [188, 249] width 54 height 13
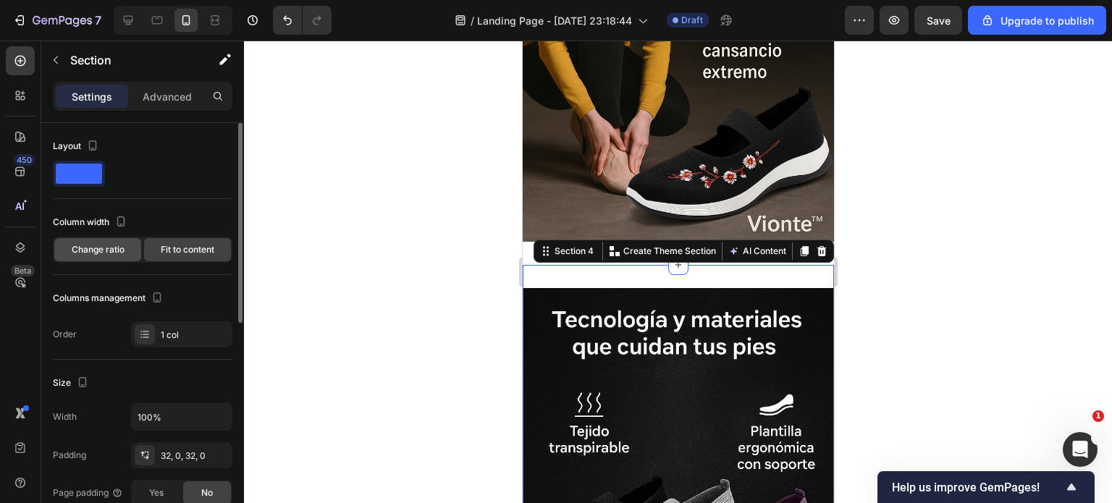
click at [112, 247] on span "Change ratio" at bounding box center [98, 249] width 53 height 13
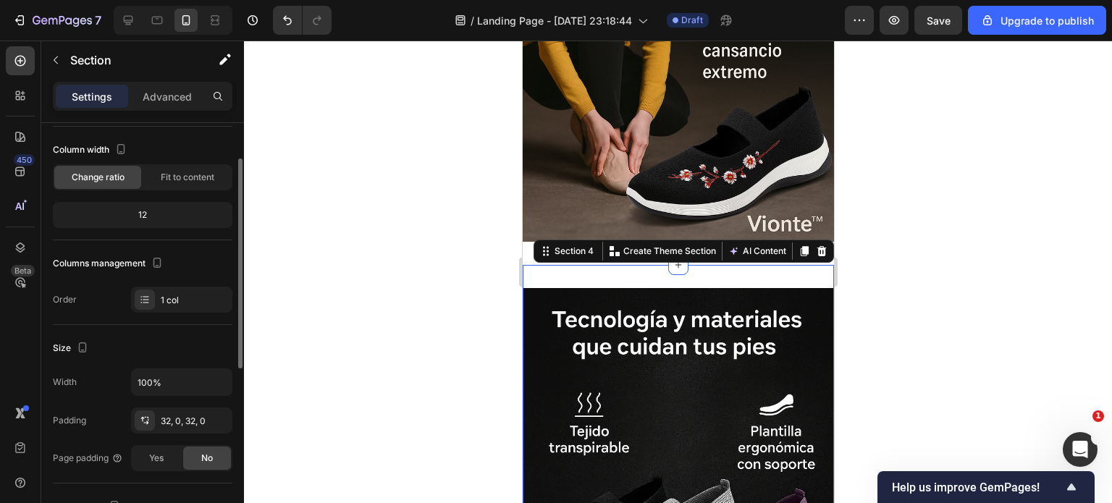
scroll to position [145, 0]
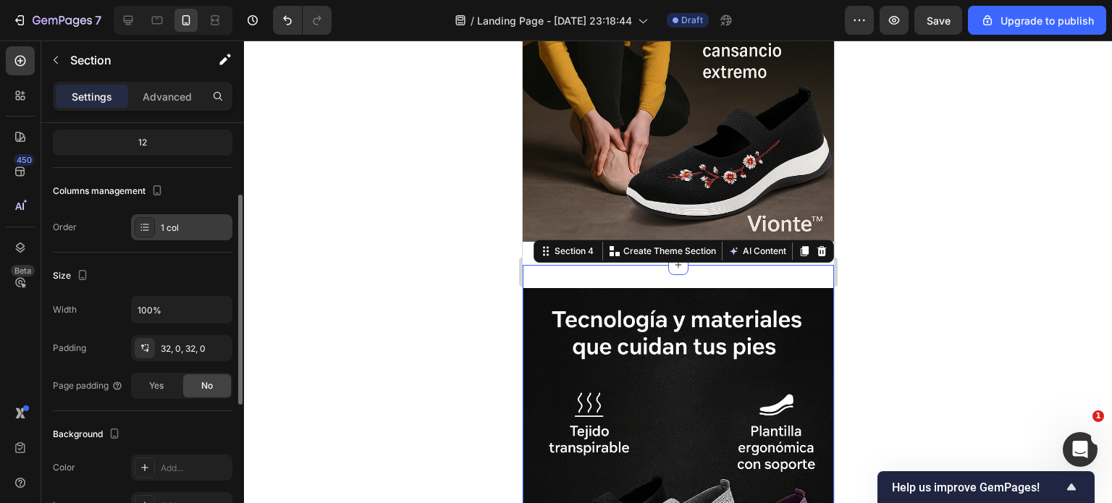
click at [154, 231] on div at bounding box center [145, 227] width 20 height 20
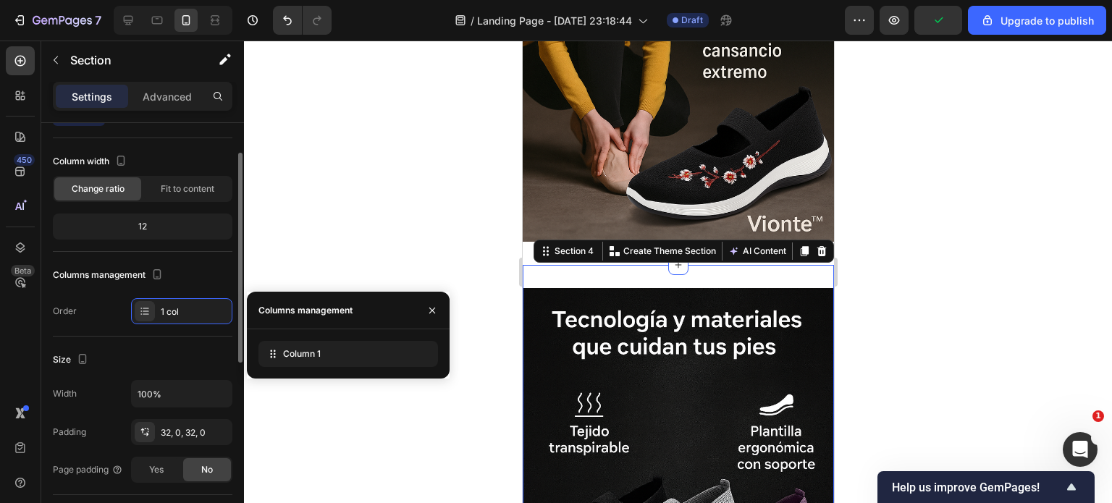
scroll to position [0, 0]
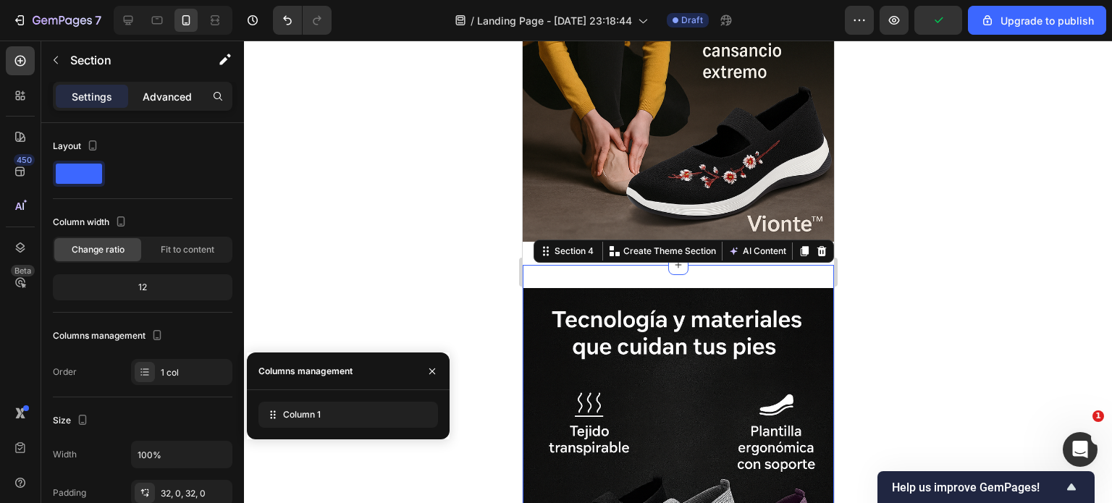
click at [166, 86] on div "Advanced" at bounding box center [167, 96] width 72 height 23
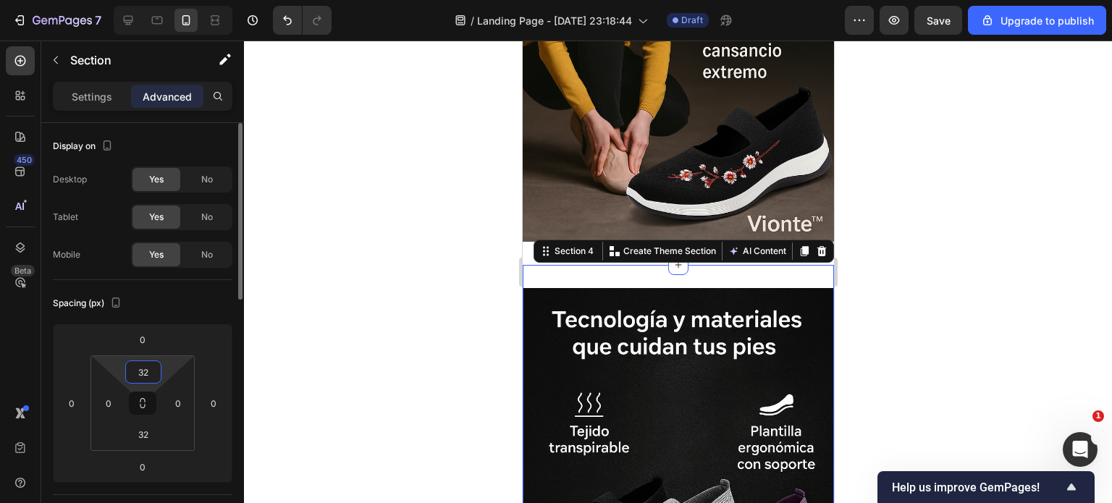
click at [148, 374] on input "32" at bounding box center [143, 372] width 29 height 22
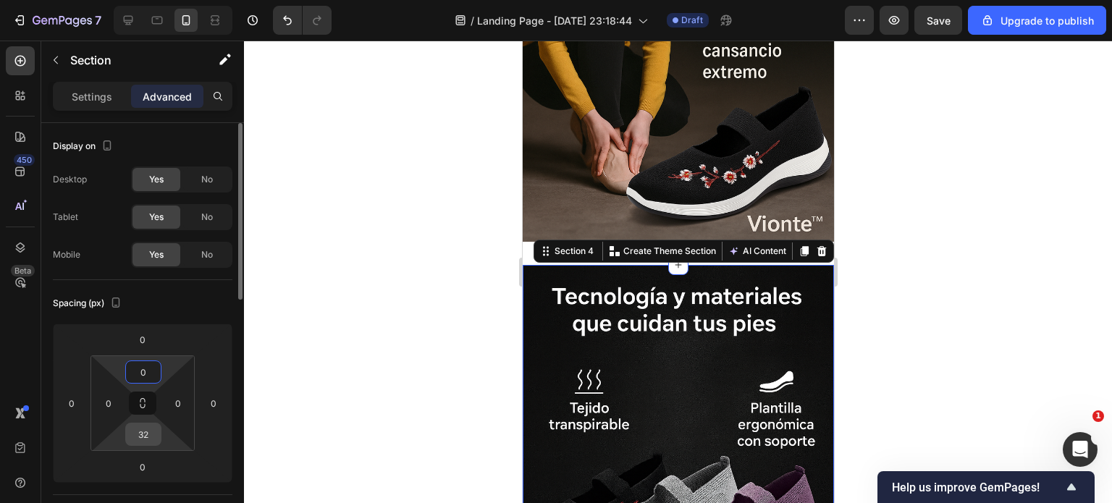
type input "0"
click at [141, 441] on input "32" at bounding box center [143, 435] width 29 height 22
type input "0"
click at [408, 272] on div at bounding box center [678, 272] width 868 height 463
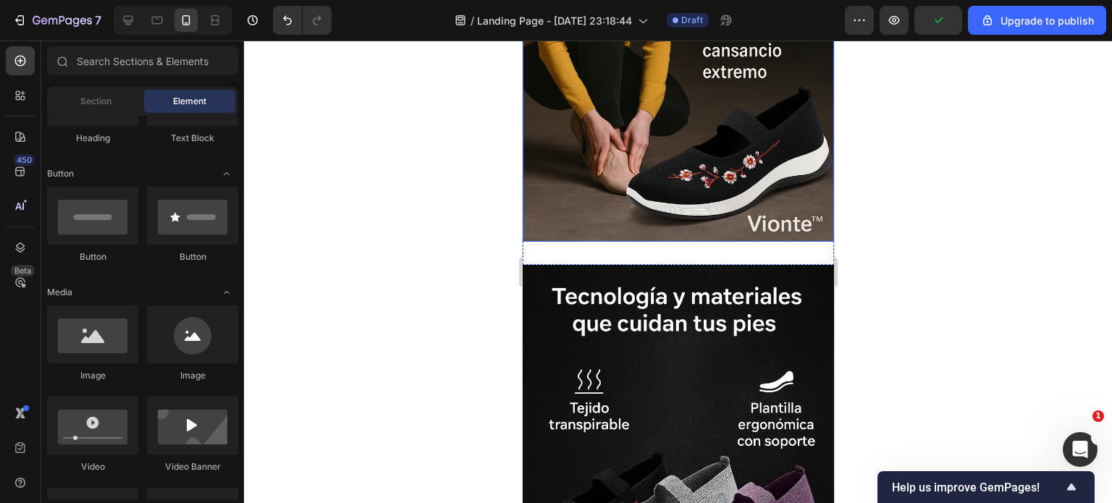
click at [608, 211] on img at bounding box center [677, 8] width 311 height 467
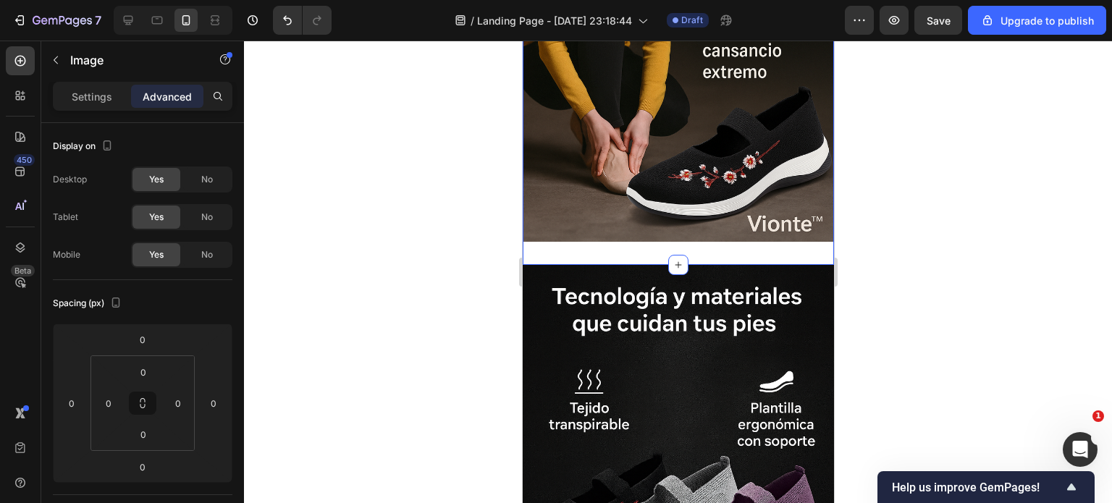
click at [617, 237] on div "Image Section 3 You can create reusable sections Create Theme Section AI Conten…" at bounding box center [677, 8] width 311 height 513
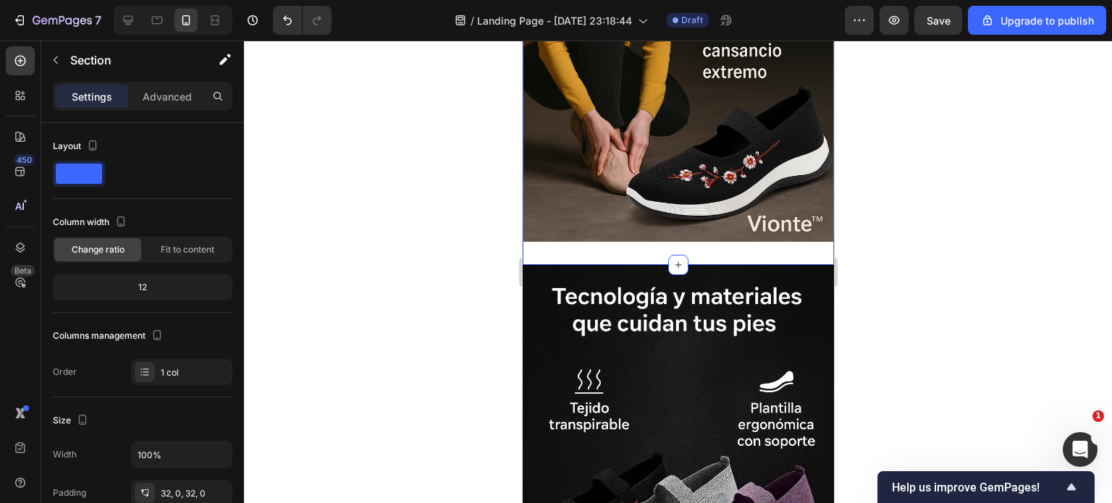
click at [622, 190] on img at bounding box center [677, 8] width 311 height 467
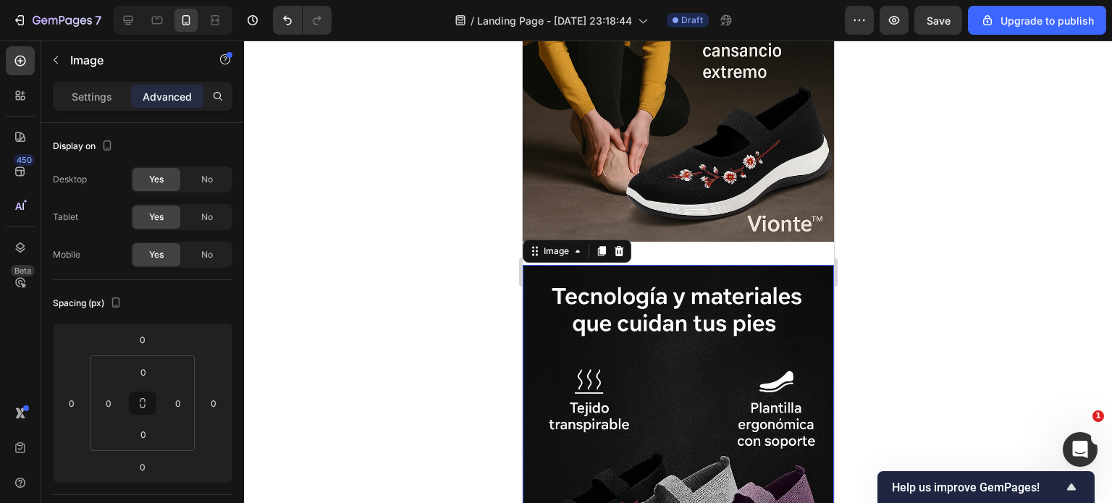
click at [605, 286] on img at bounding box center [677, 498] width 311 height 467
click at [650, 351] on img at bounding box center [677, 498] width 311 height 467
click at [622, 165] on img at bounding box center [677, 8] width 311 height 467
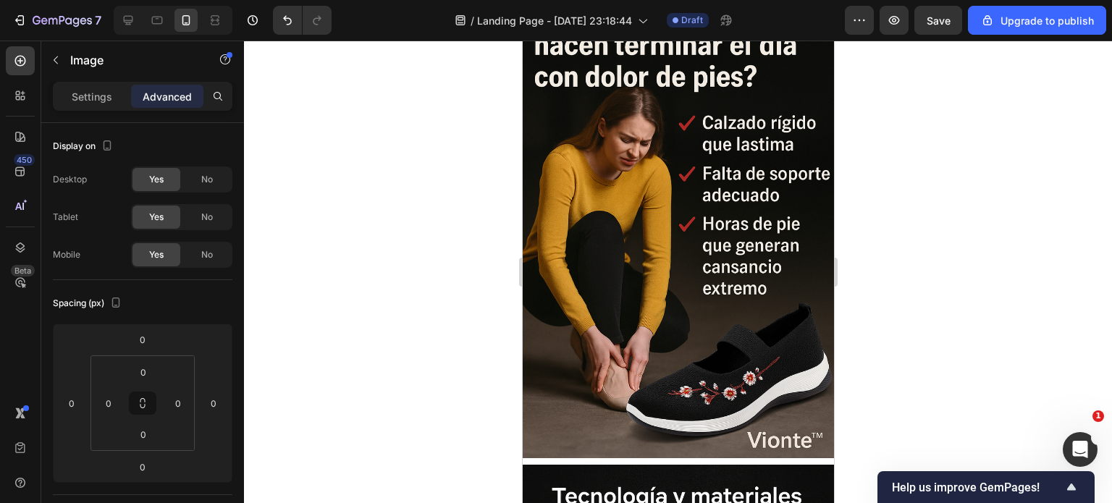
scroll to position [1666, 0]
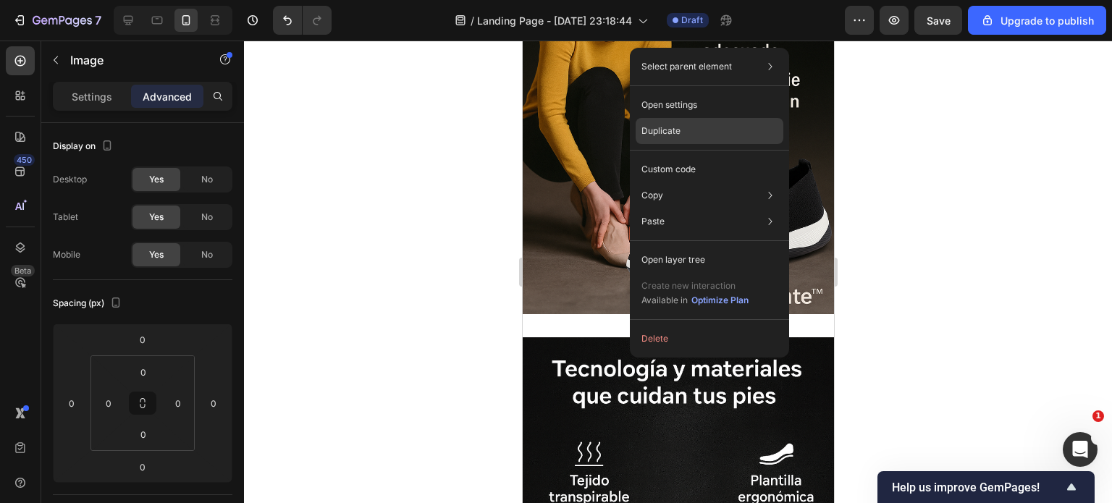
click at [671, 125] on p "Duplicate" at bounding box center [661, 131] width 39 height 13
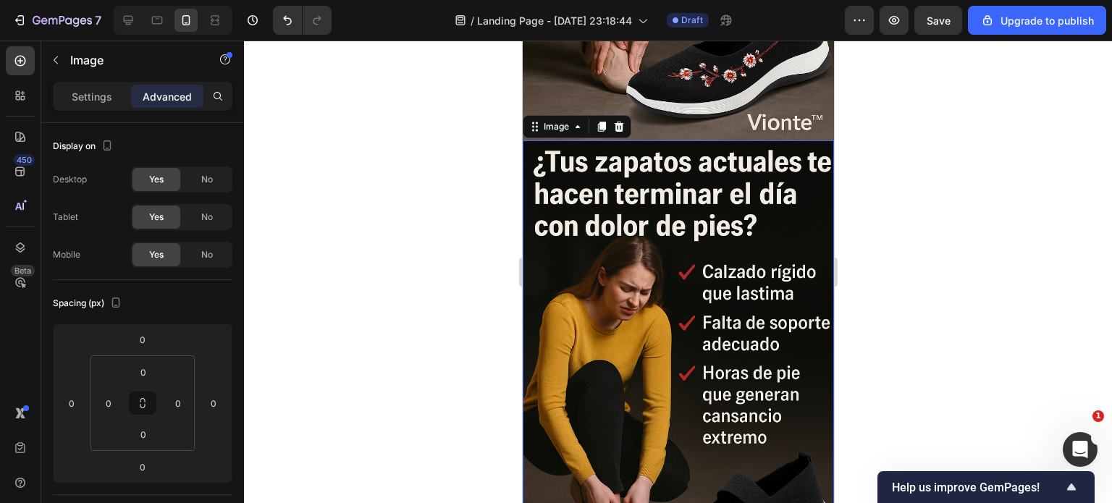
scroll to position [1872, 0]
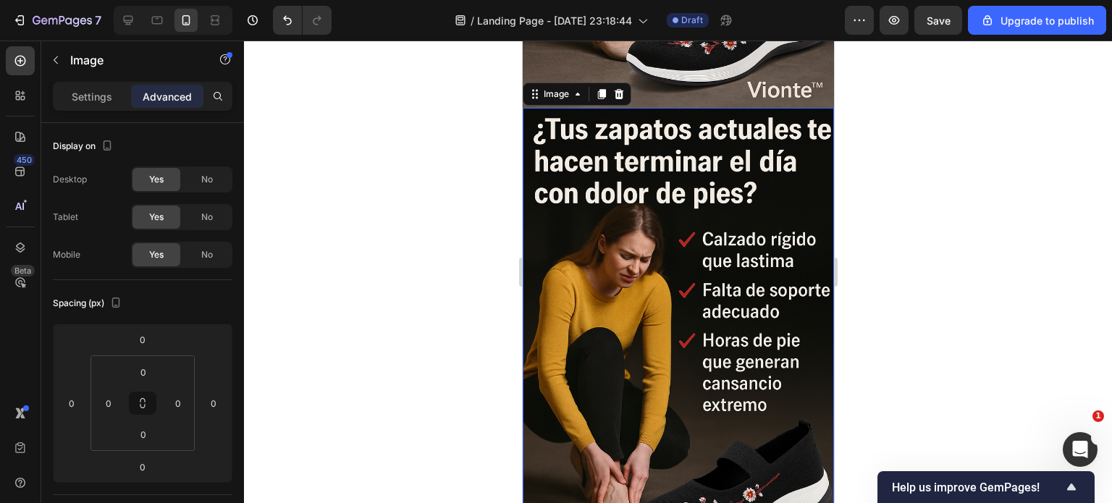
click at [679, 222] on img at bounding box center [677, 341] width 311 height 467
click at [76, 93] on p "Settings" at bounding box center [92, 96] width 41 height 15
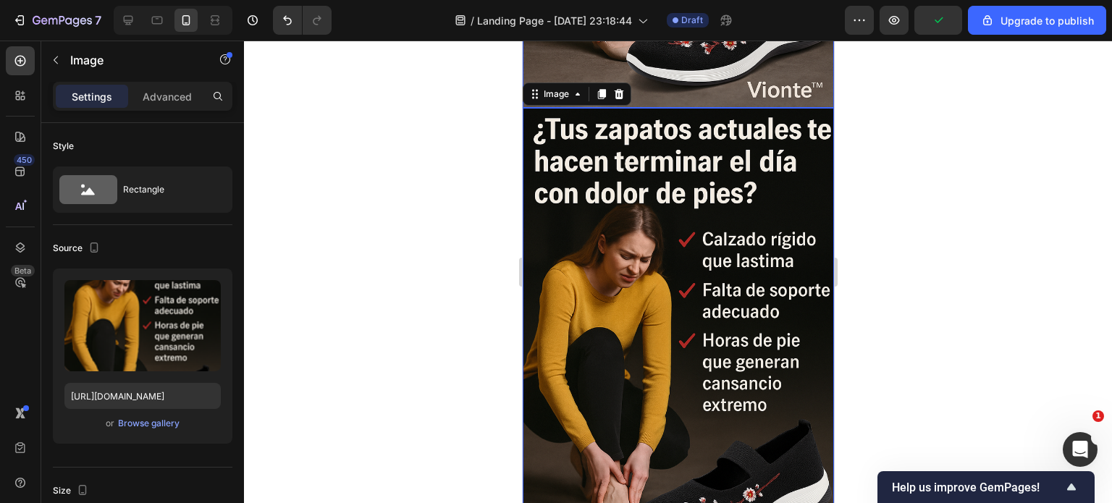
scroll to position [2234, 0]
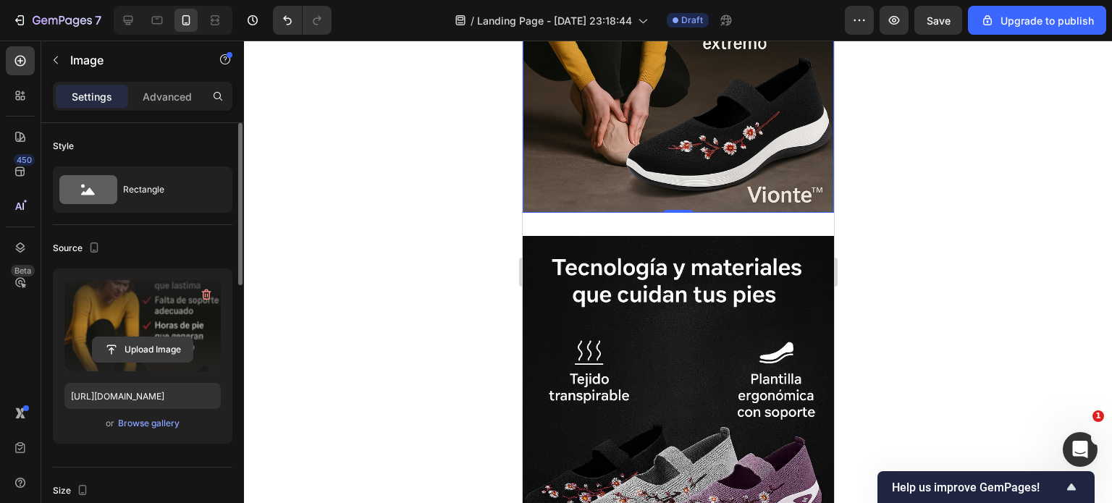
click at [131, 350] on input "file" at bounding box center [143, 349] width 100 height 25
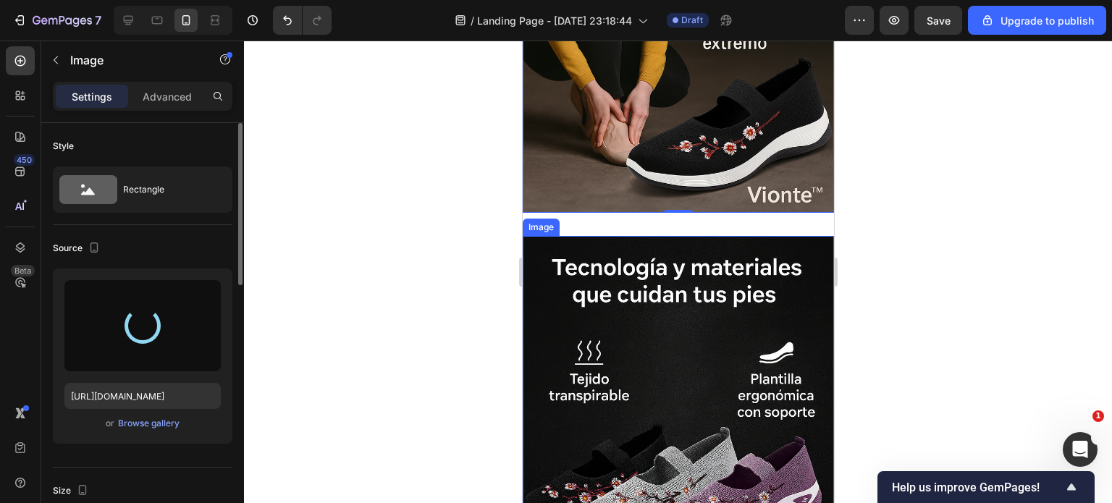
type input "https://cdn.shopify.com/s/files/1/0400/3463/1844/files/gempages_478358424204084…"
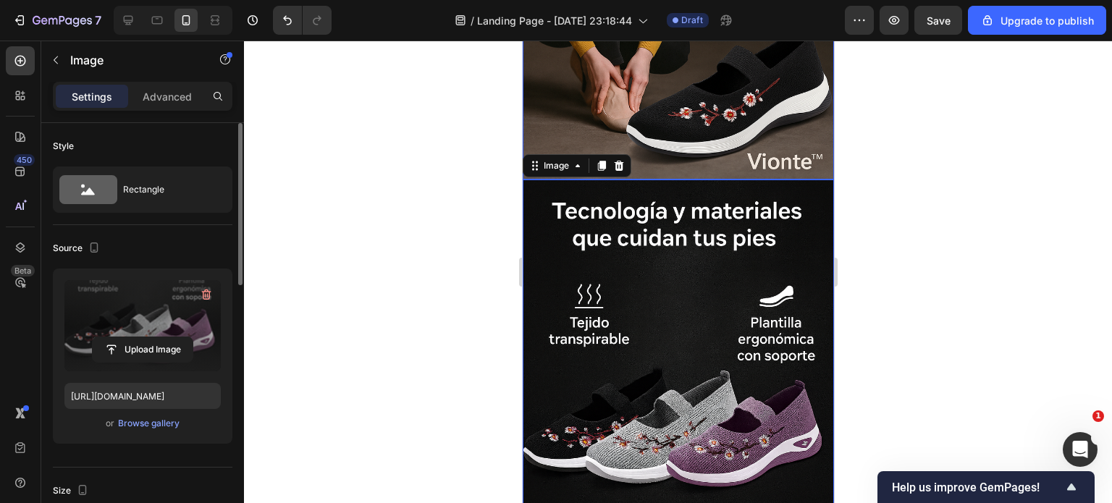
scroll to position [1944, 0]
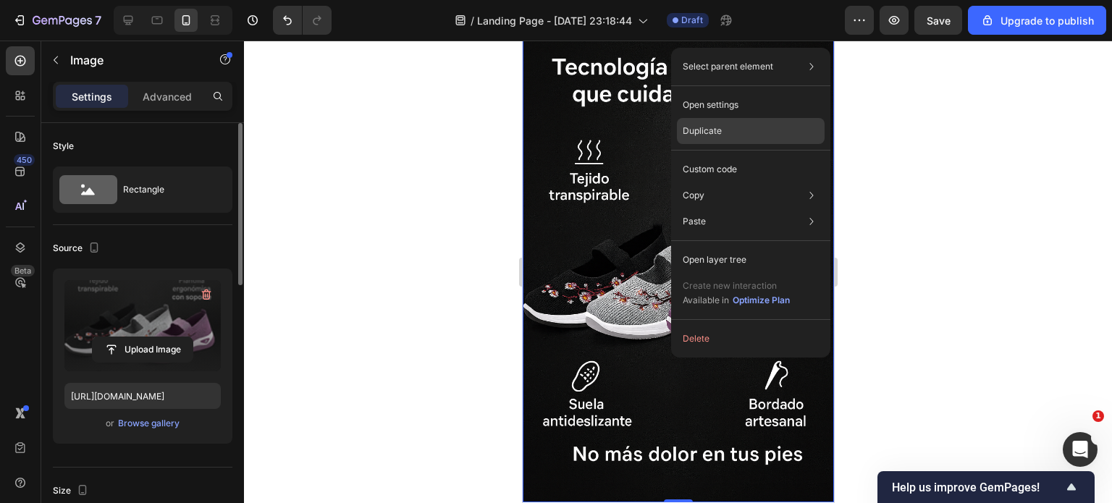
click at [721, 132] on p "Duplicate" at bounding box center [702, 131] width 39 height 13
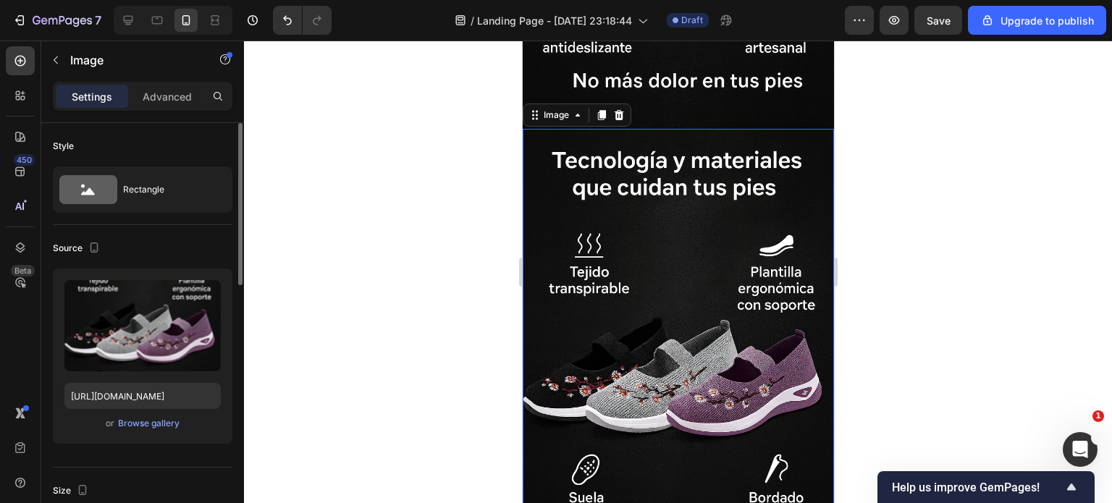
scroll to position [2323, 0]
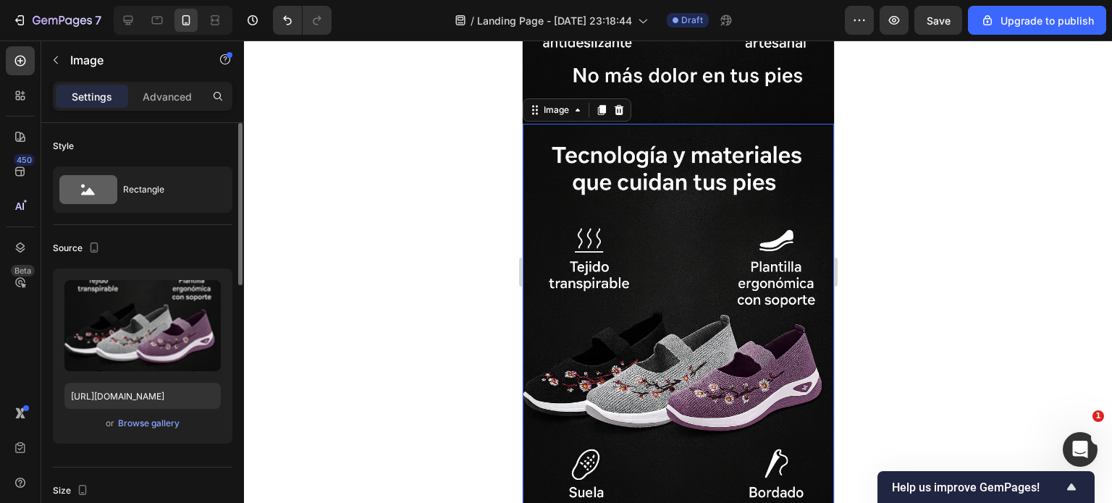
click at [581, 245] on img at bounding box center [677, 357] width 311 height 467
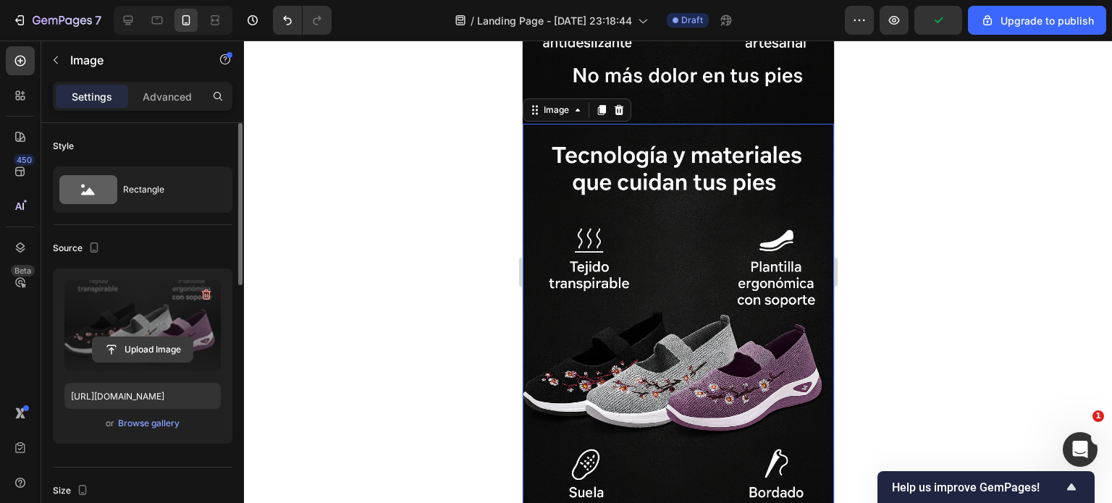
click at [162, 358] on input "file" at bounding box center [143, 349] width 100 height 25
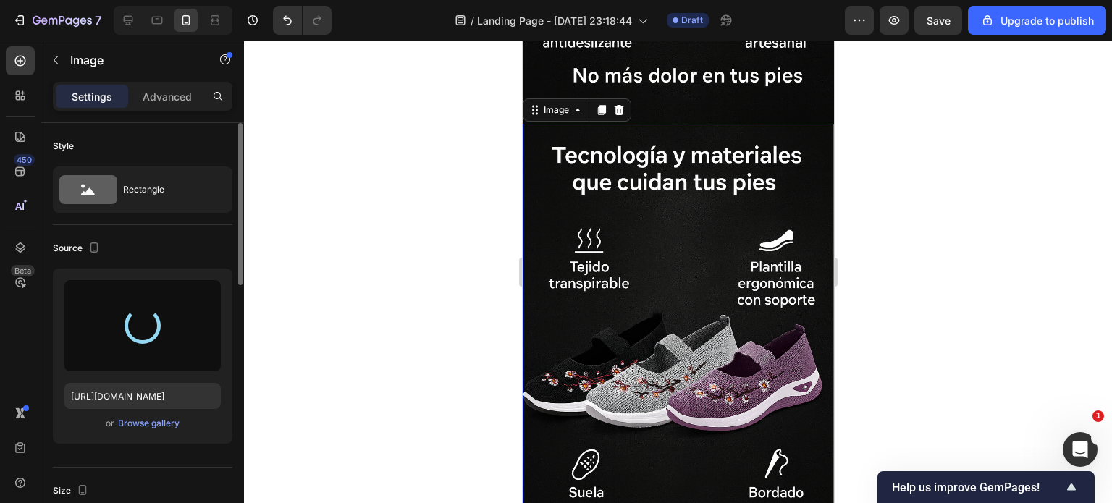
type input "https://cdn.shopify.com/s/files/1/0400/3463/1844/files/gempages_478358424204084…"
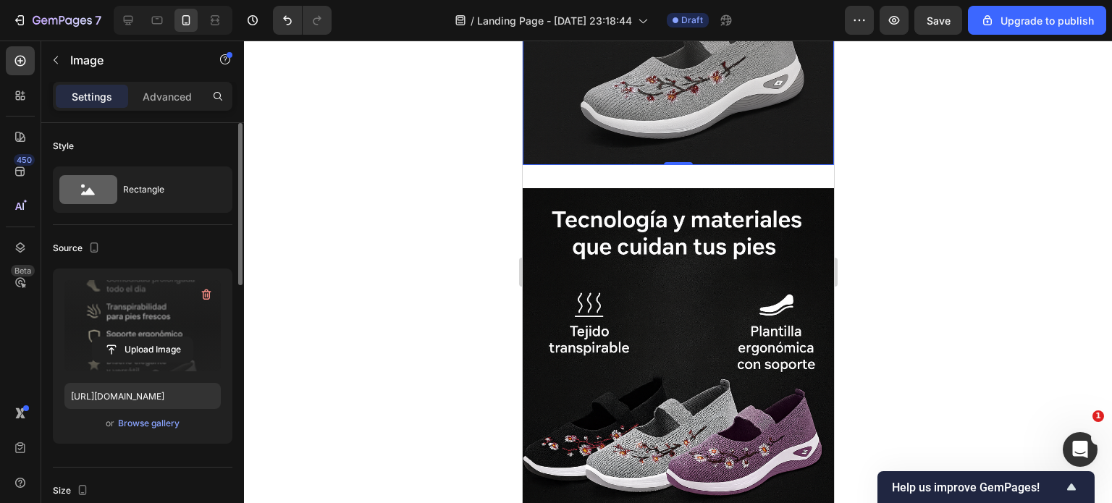
scroll to position [2758, 0]
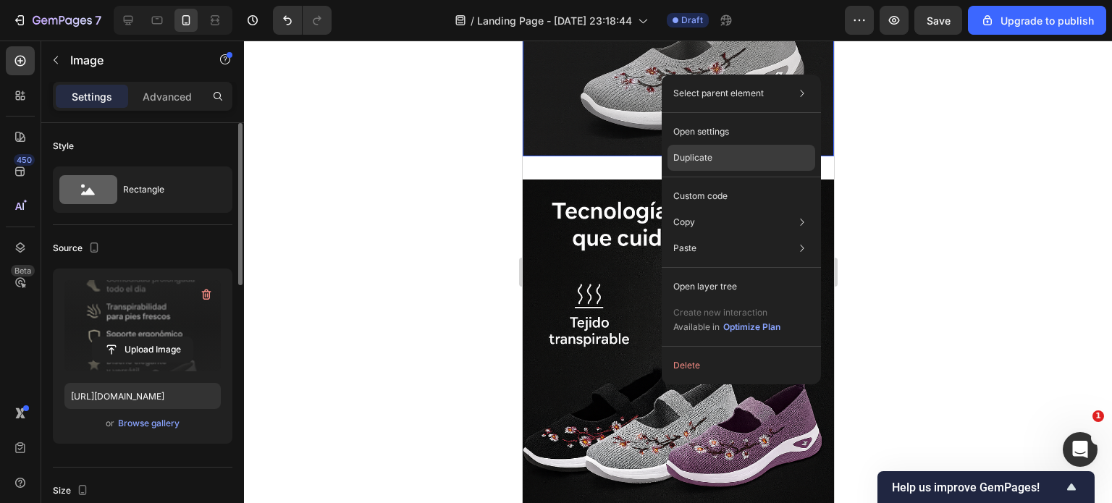
click at [697, 154] on p "Duplicate" at bounding box center [692, 157] width 39 height 13
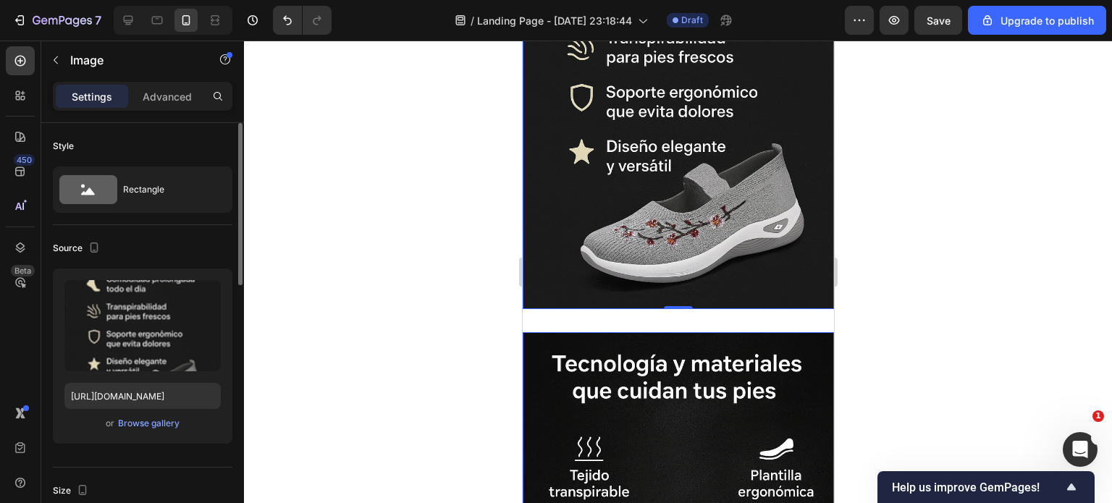
scroll to position [3047, 0]
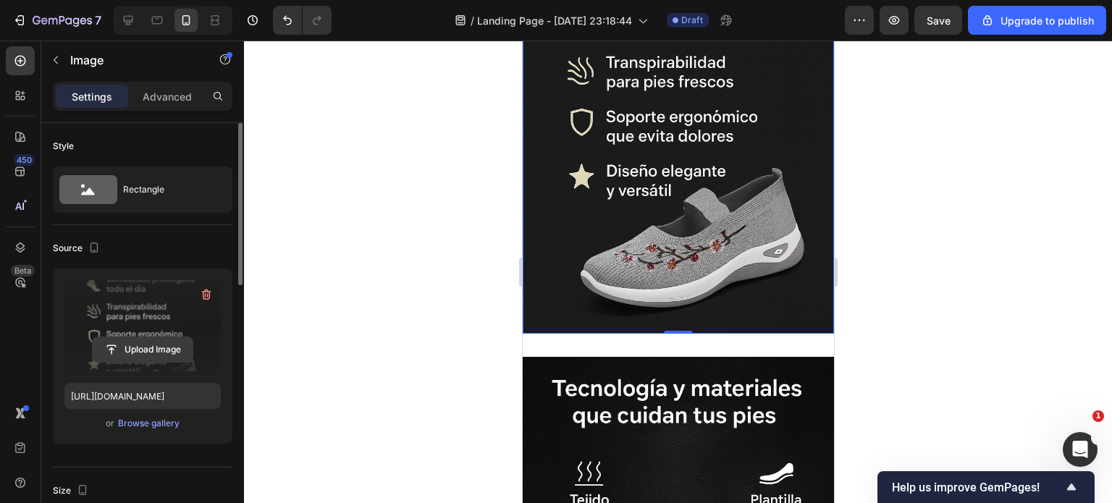
click at [151, 340] on input "file" at bounding box center [143, 349] width 100 height 25
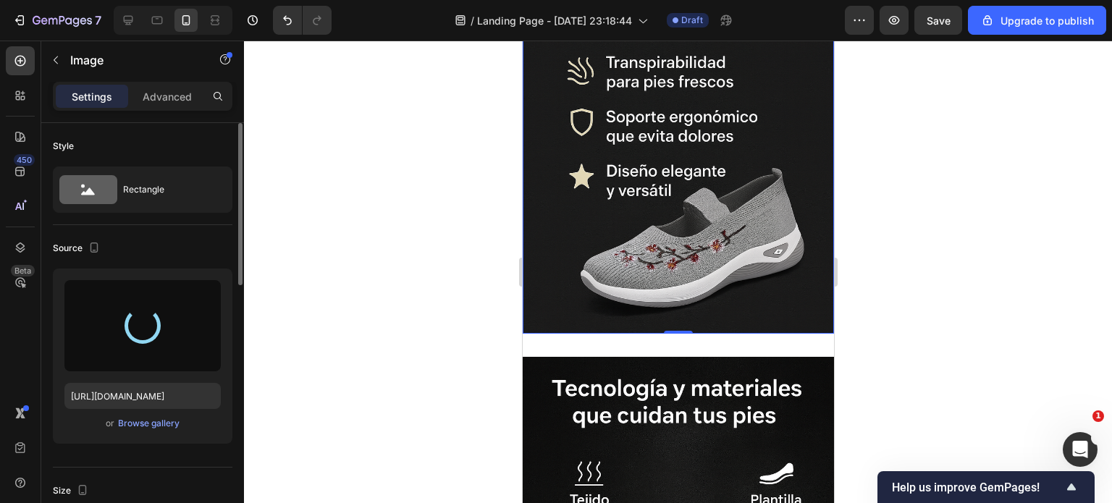
type input "https://cdn.shopify.com/s/files/1/0400/3463/1844/files/gempages_478358424204084…"
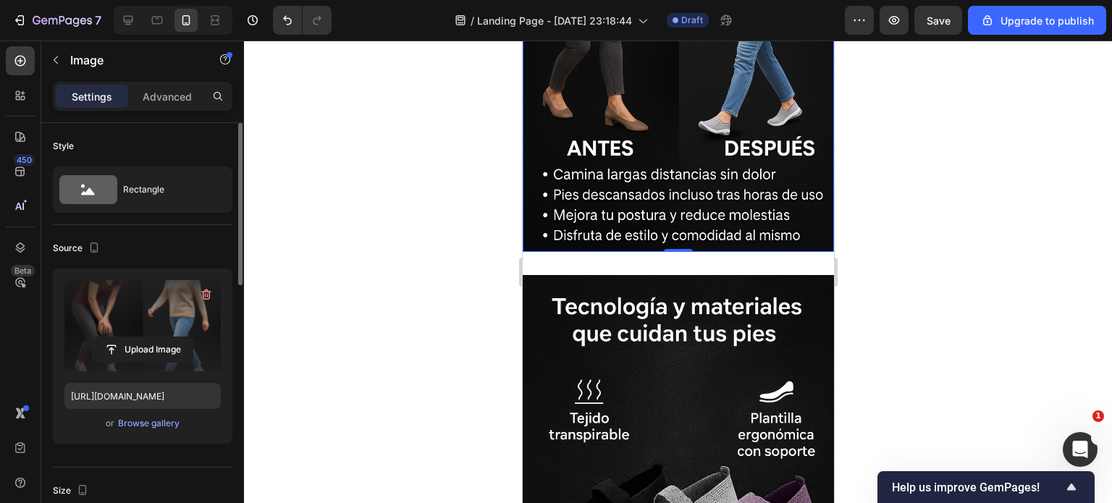
scroll to position [3192, 0]
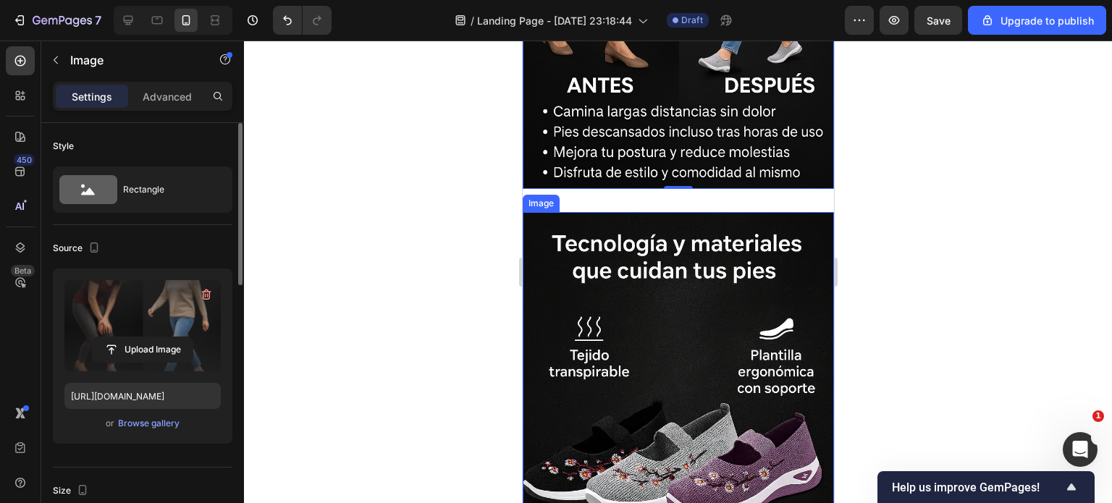
click at [676, 308] on img at bounding box center [677, 445] width 311 height 467
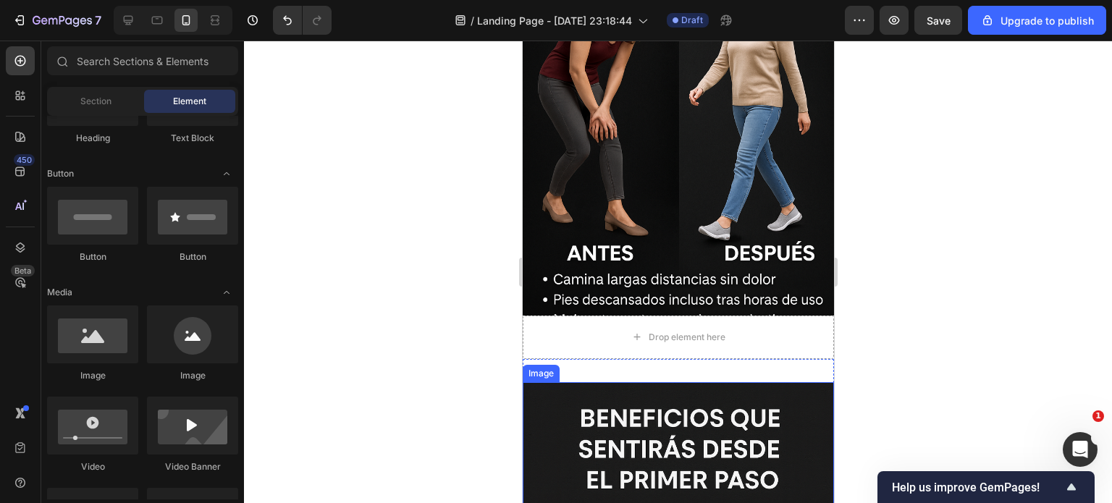
scroll to position [3120, 0]
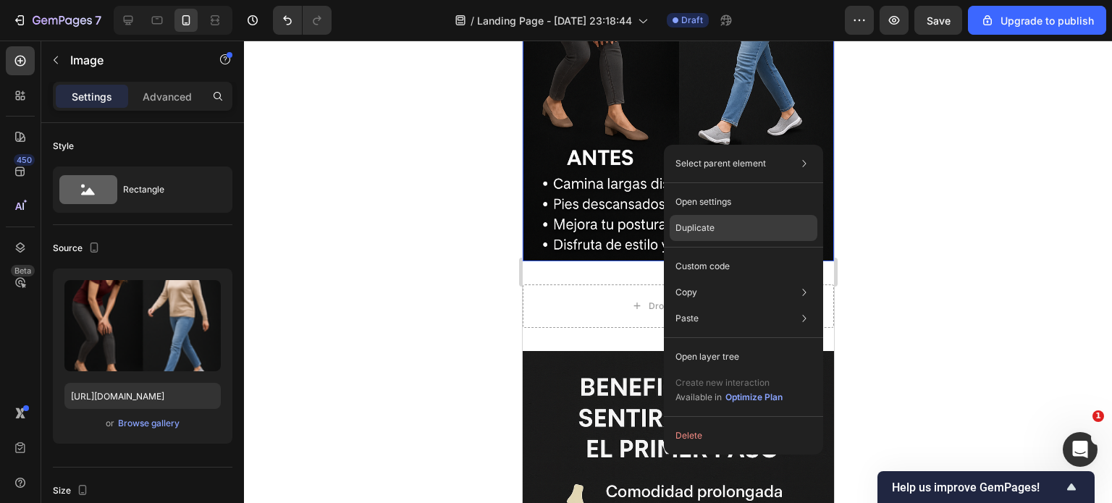
click at [702, 220] on div "Duplicate" at bounding box center [744, 228] width 148 height 26
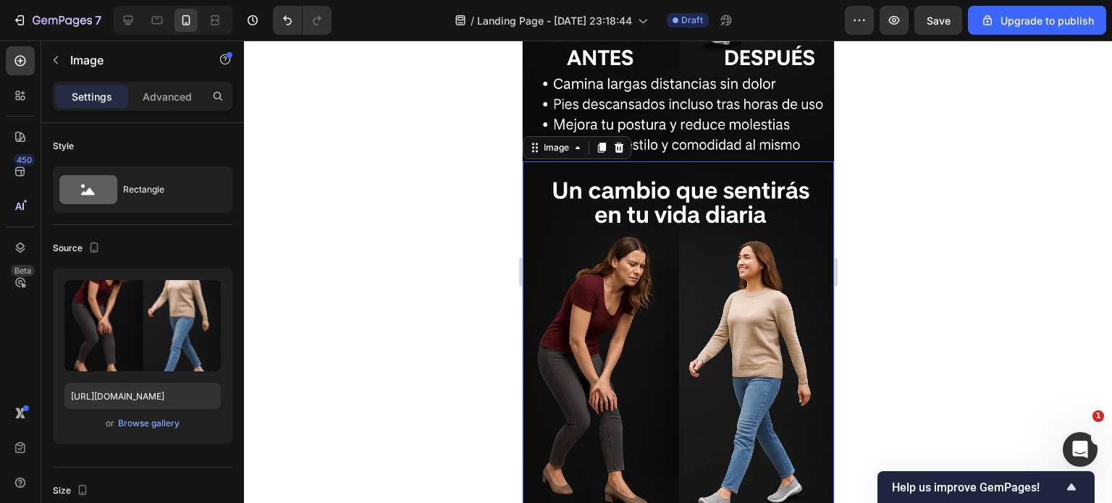
scroll to position [3225, 0]
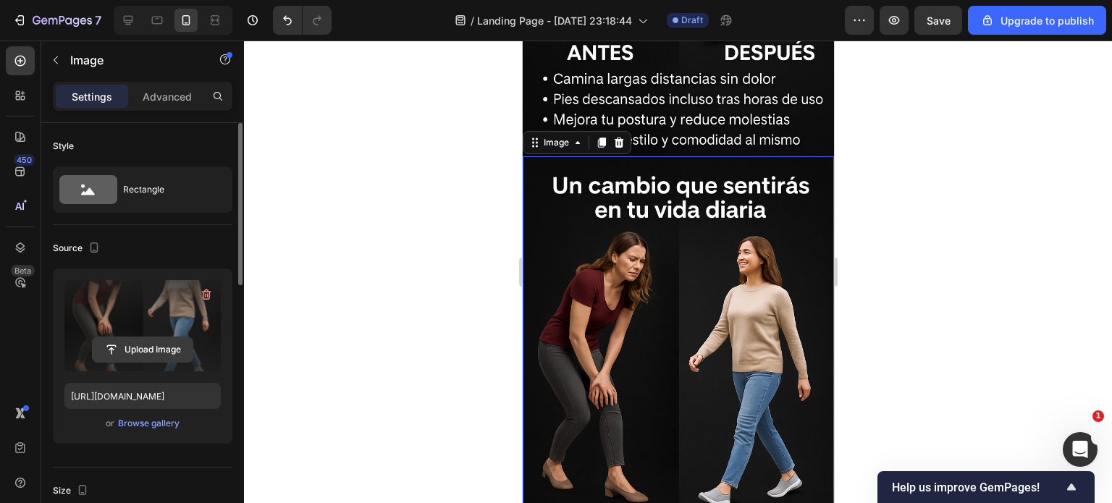
click at [120, 360] on input "file" at bounding box center [143, 349] width 100 height 25
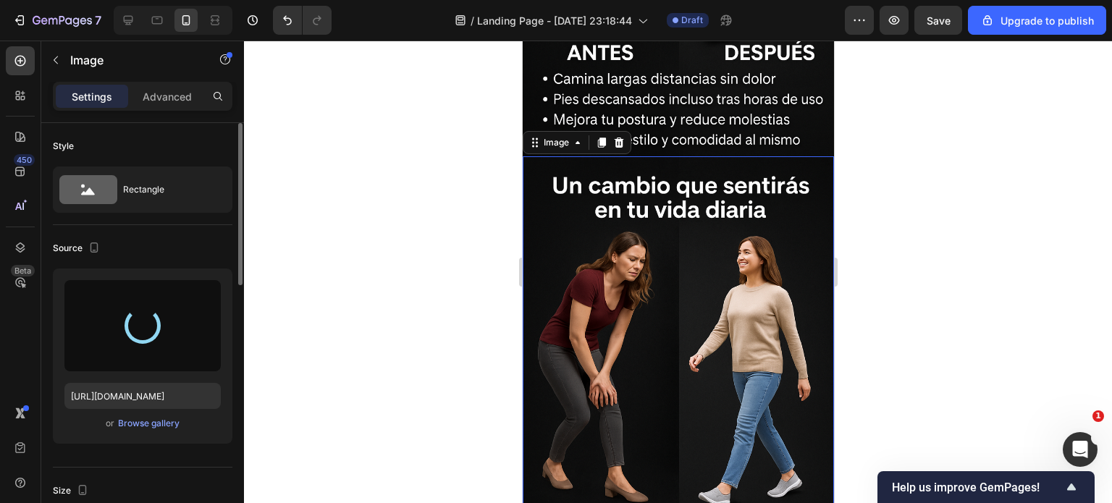
type input "https://cdn.shopify.com/s/files/1/0400/3463/1844/files/gempages_478358424204084…"
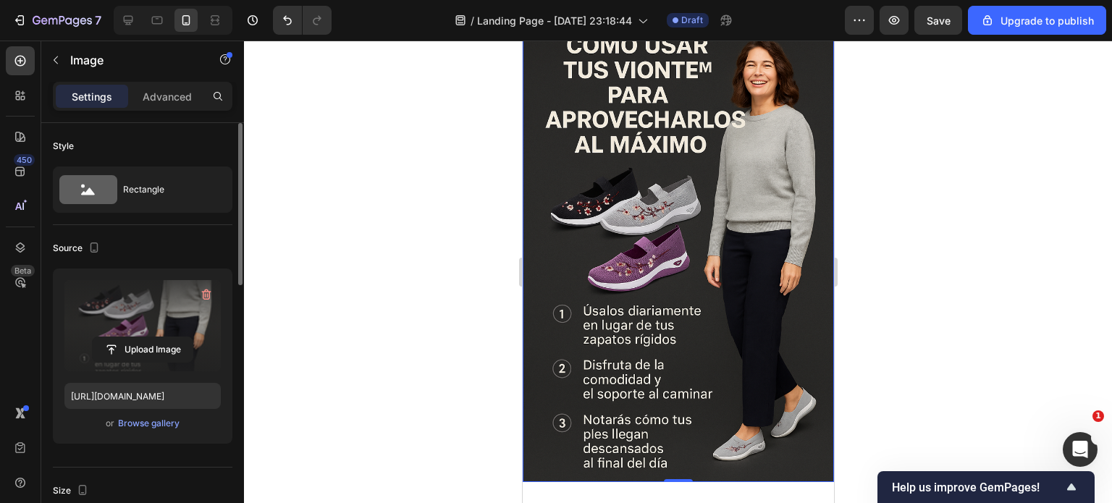
scroll to position [3370, 0]
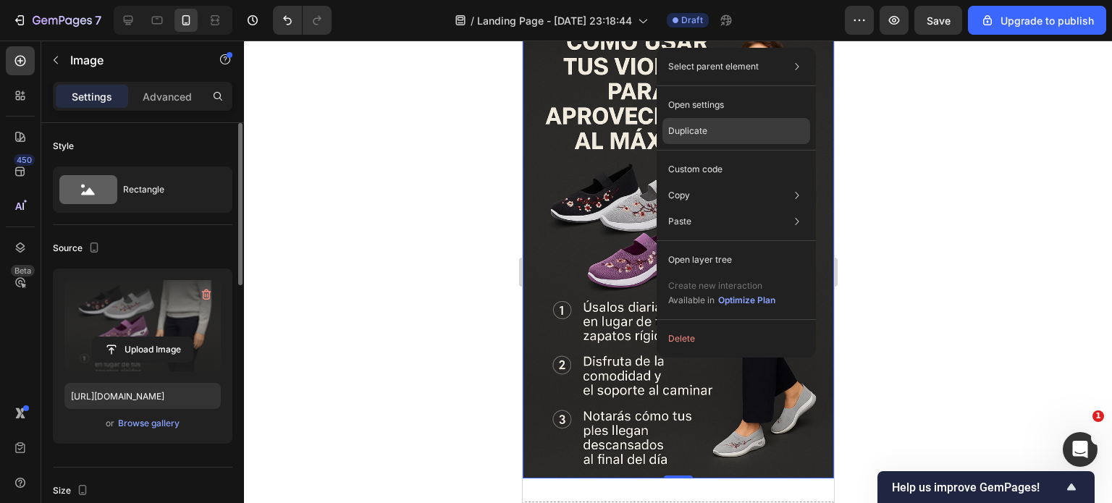
click at [723, 125] on div "Duplicate" at bounding box center [737, 131] width 148 height 26
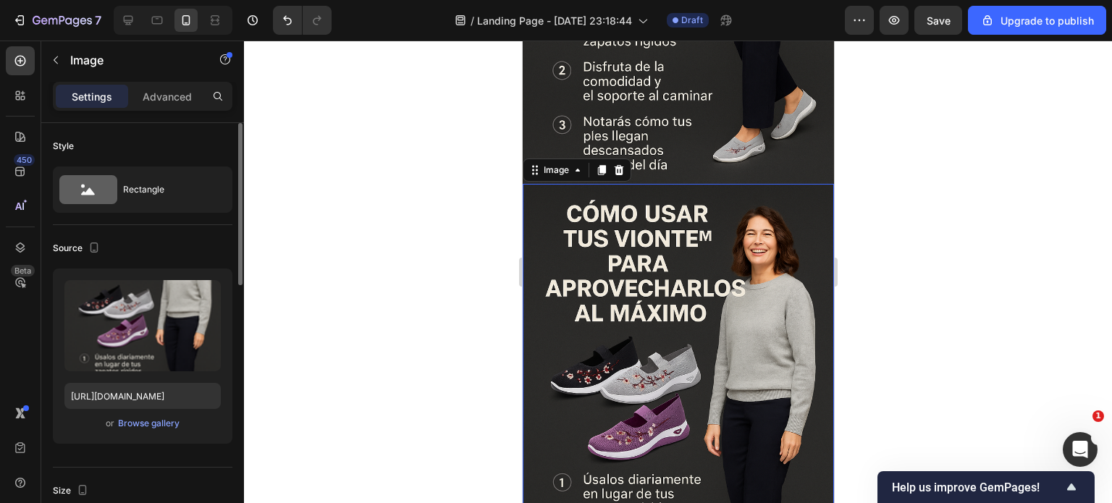
scroll to position [3676, 0]
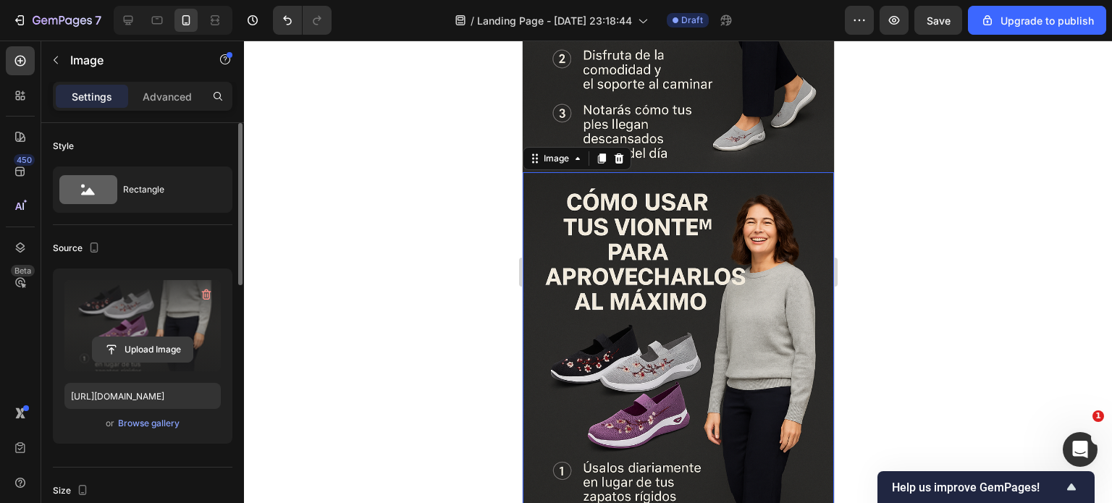
click at [159, 344] on input "file" at bounding box center [143, 349] width 100 height 25
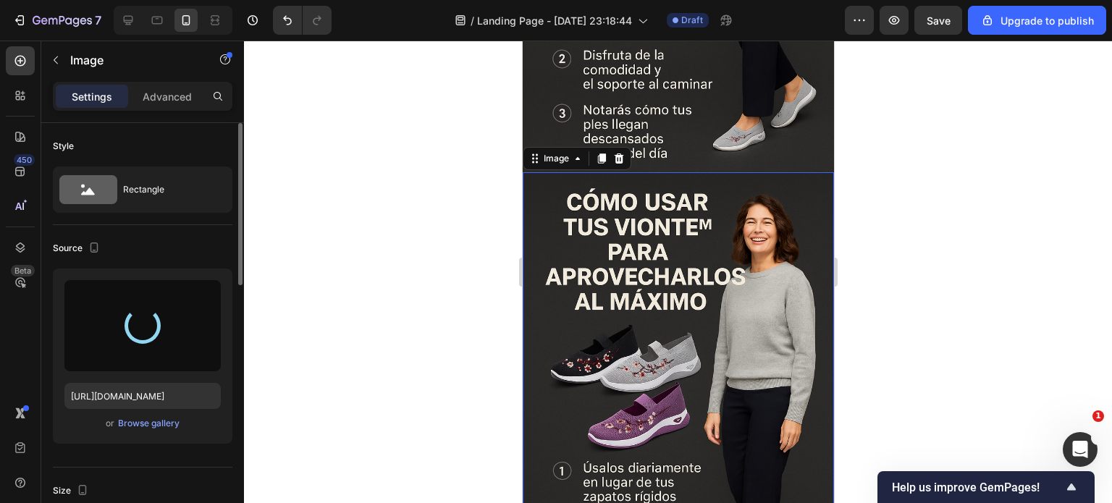
type input "https://cdn.shopify.com/s/files/1/0400/3463/1844/files/gempages_478358424204084…"
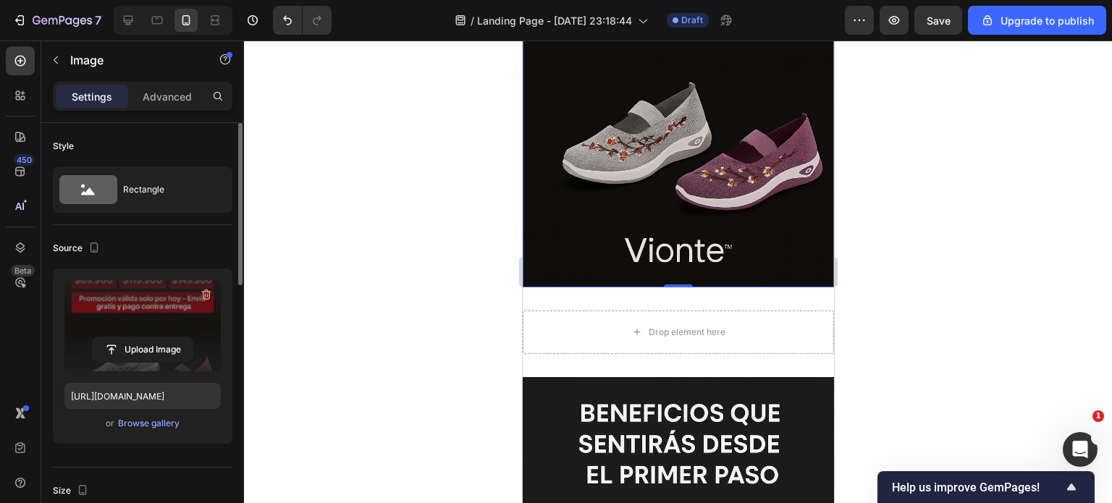
scroll to position [4110, 0]
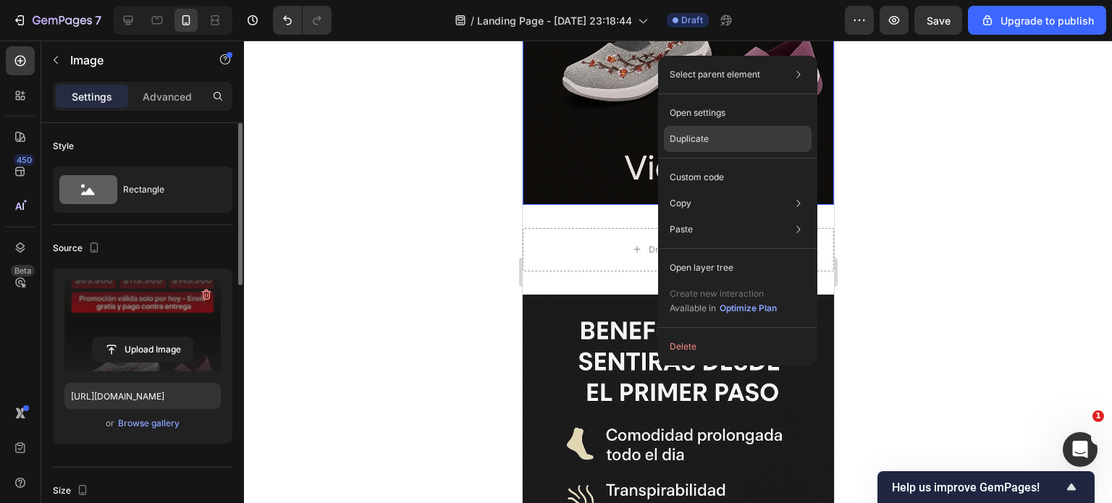
click at [684, 147] on div "Duplicate" at bounding box center [738, 139] width 148 height 26
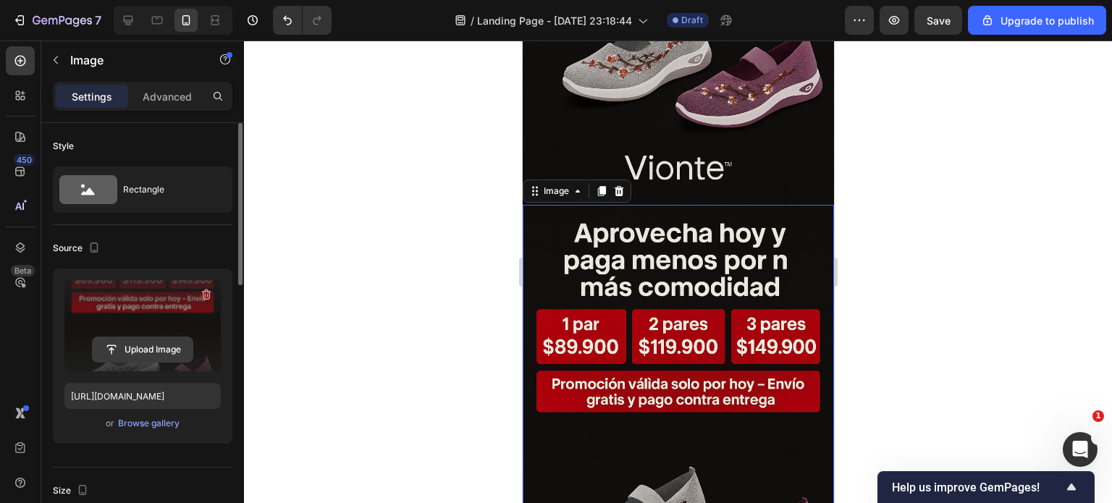
click at [162, 348] on input "file" at bounding box center [143, 349] width 100 height 25
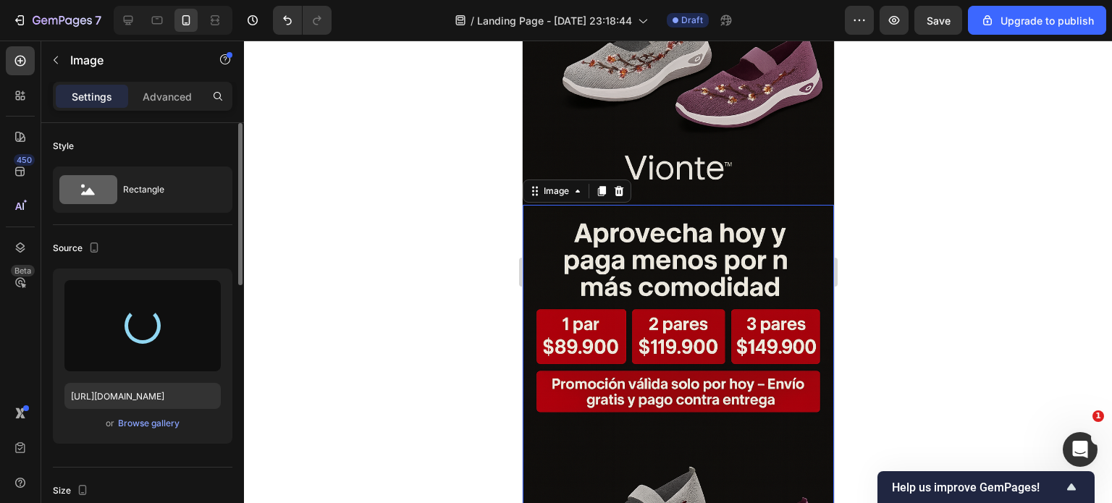
type input "https://cdn.shopify.com/s/files/1/0400/3463/1844/files/gempages_478358424204084…"
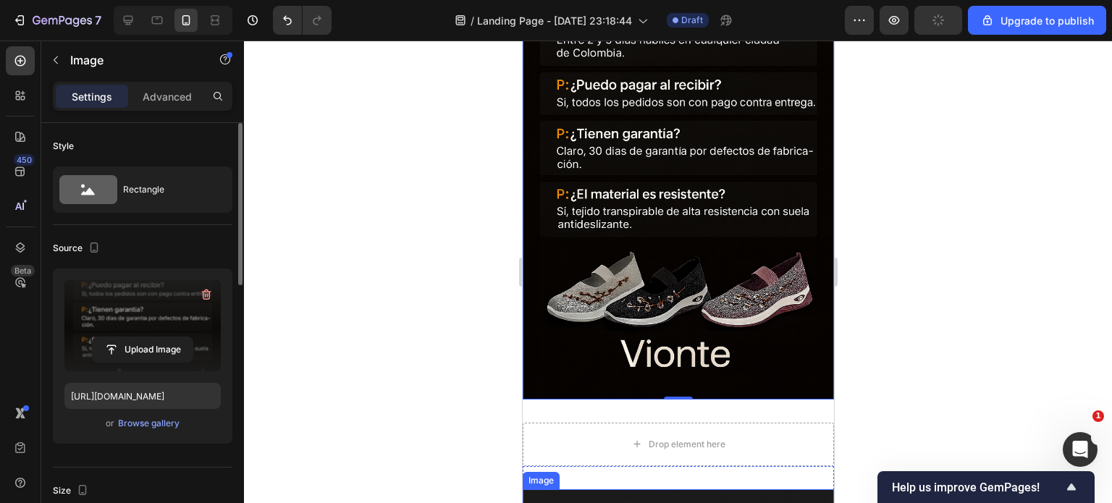
scroll to position [4328, 0]
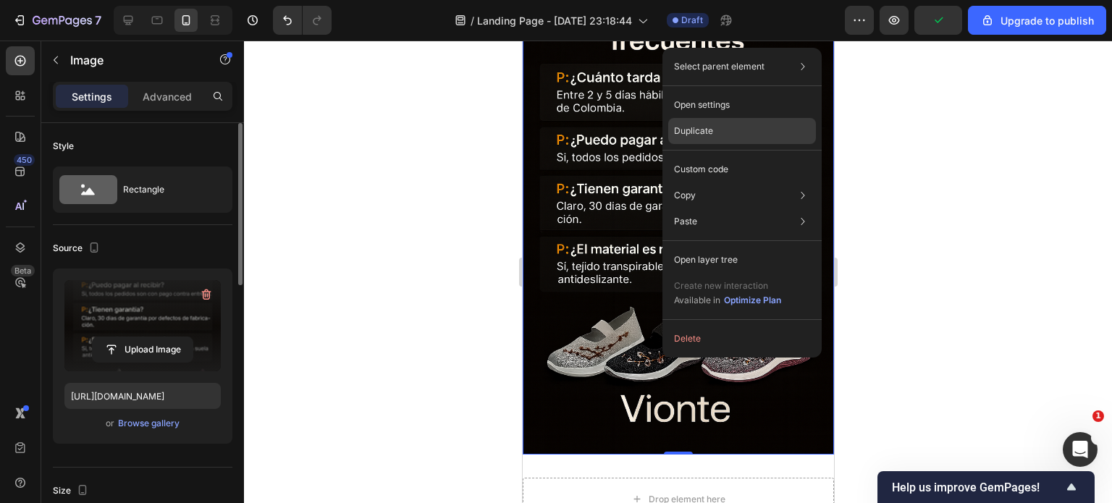
click at [721, 124] on div "Duplicate" at bounding box center [742, 131] width 148 height 26
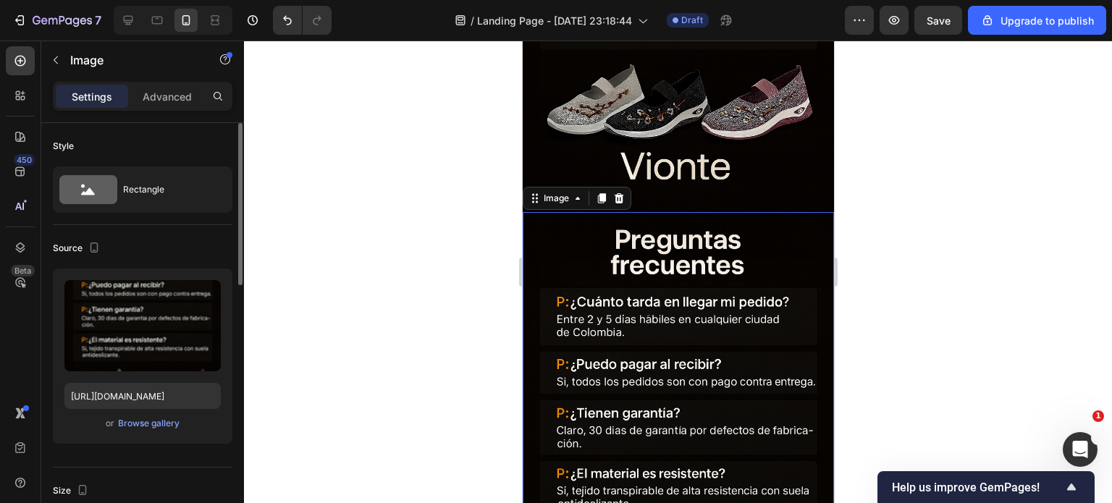
scroll to position [4578, 0]
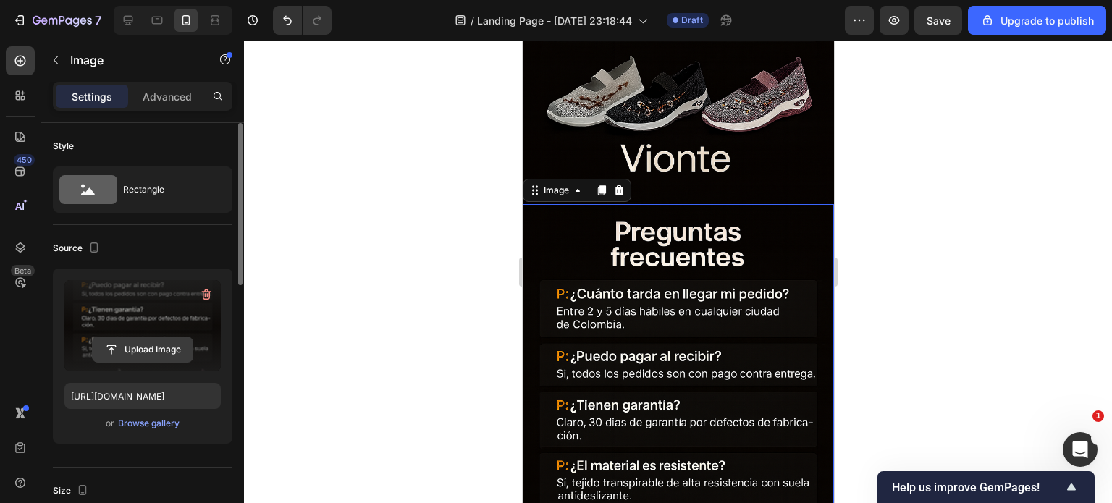
click at [122, 345] on input "file" at bounding box center [143, 349] width 100 height 25
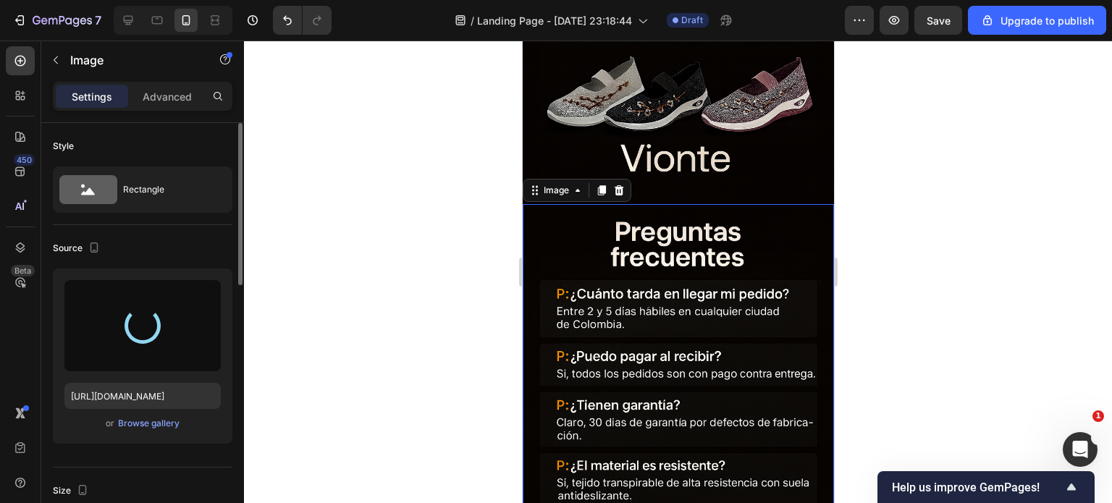
type input "https://cdn.shopify.com/s/files/1/0400/3463/1844/files/gempages_478358424204084…"
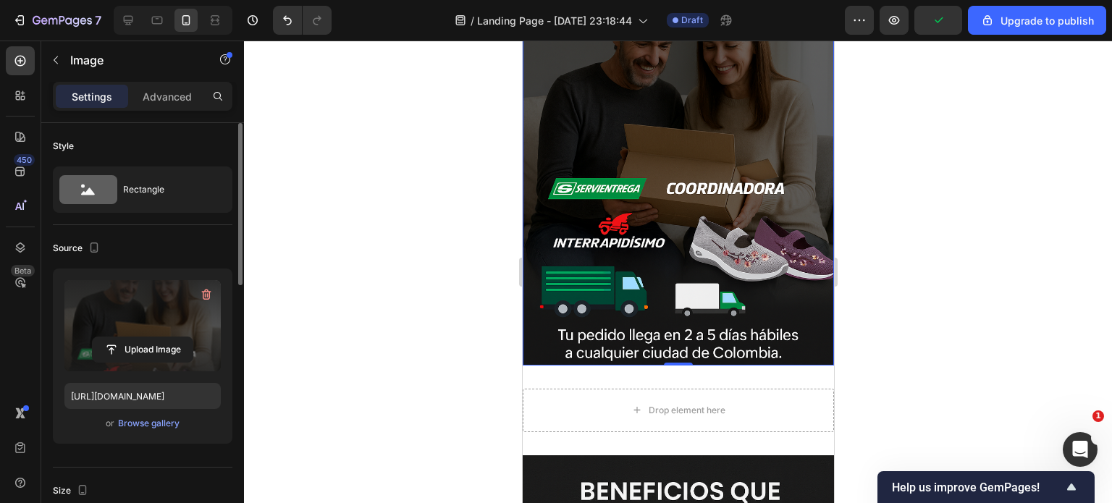
scroll to position [4940, 0]
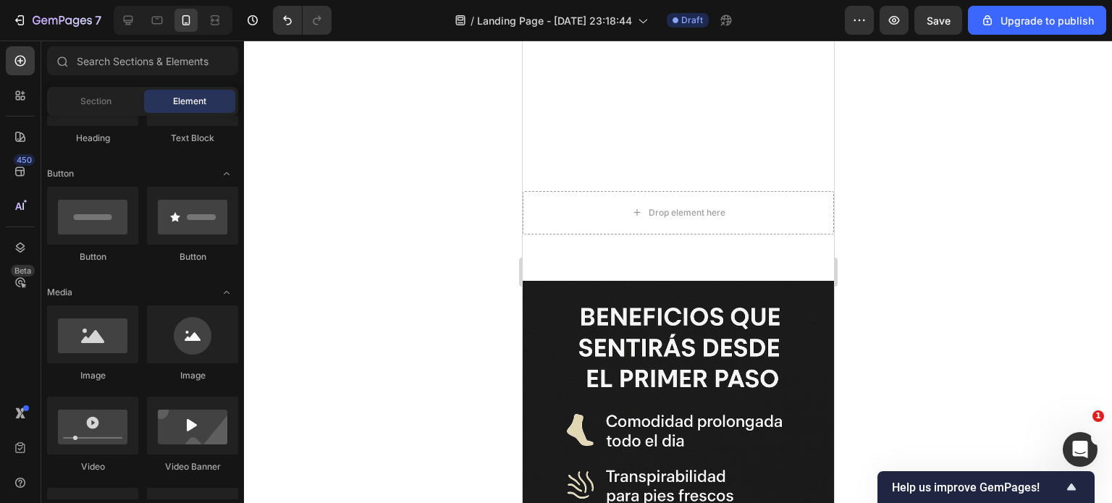
scroll to position [5158, 0]
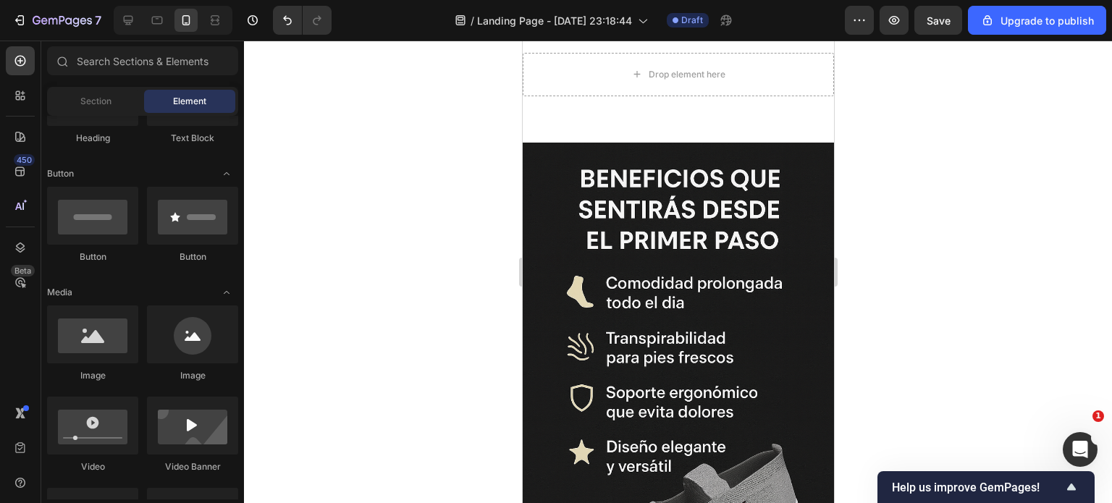
click at [642, 345] on img at bounding box center [677, 376] width 311 height 467
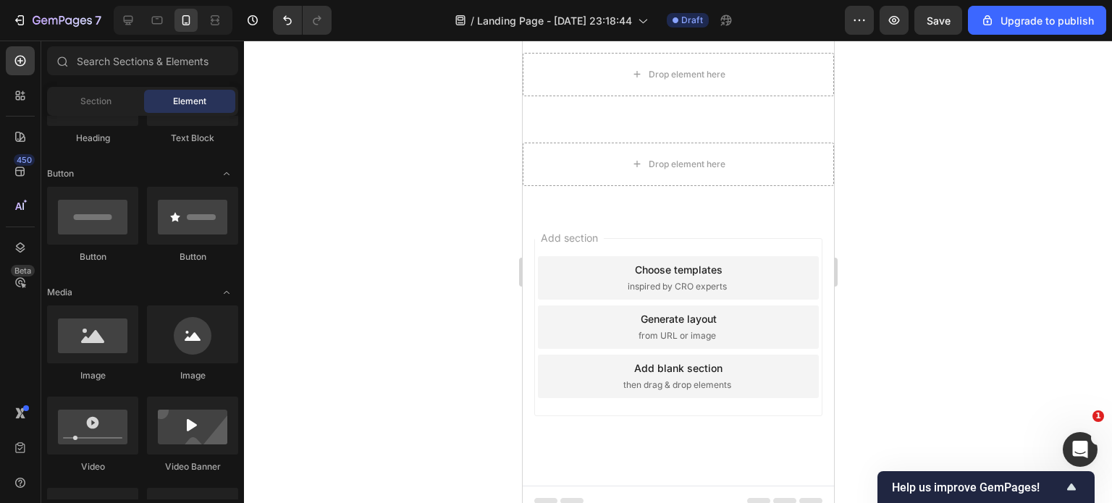
click at [652, 219] on div "Add section Choose templates inspired by CRO experts Generate layout from URL o…" at bounding box center [677, 347] width 311 height 277
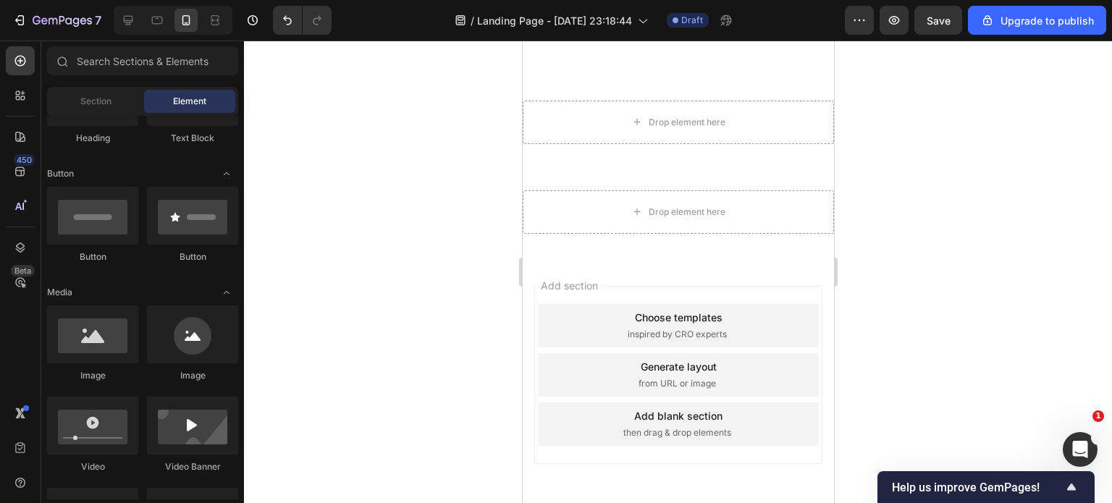
scroll to position [5013, 0]
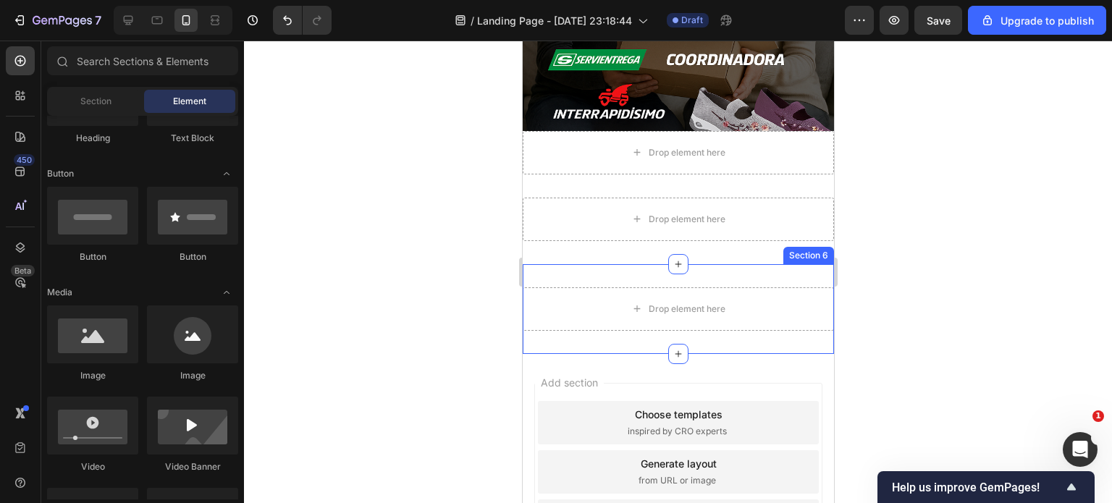
click at [600, 271] on div "Drop element here Section 6" at bounding box center [677, 309] width 311 height 90
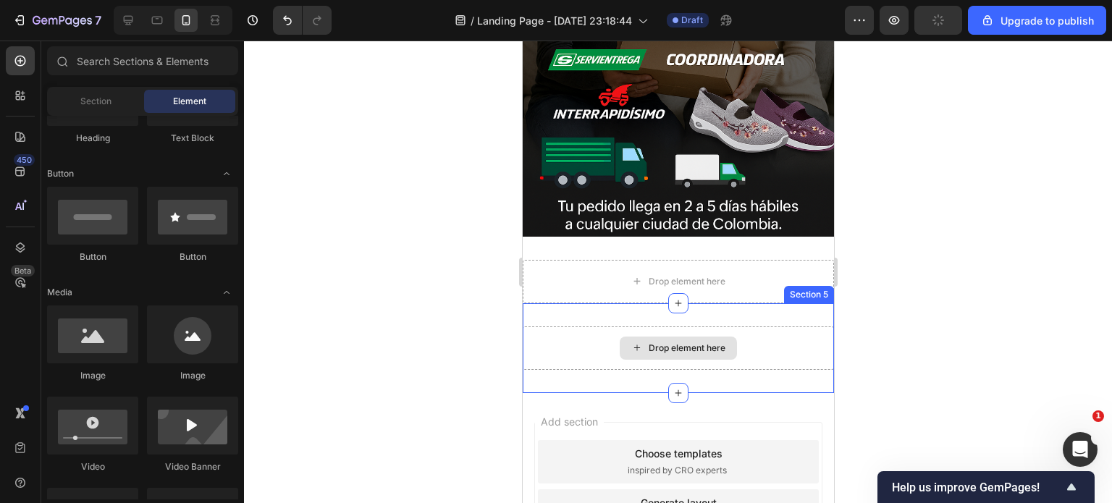
click at [603, 327] on div "Drop element here" at bounding box center [677, 348] width 311 height 43
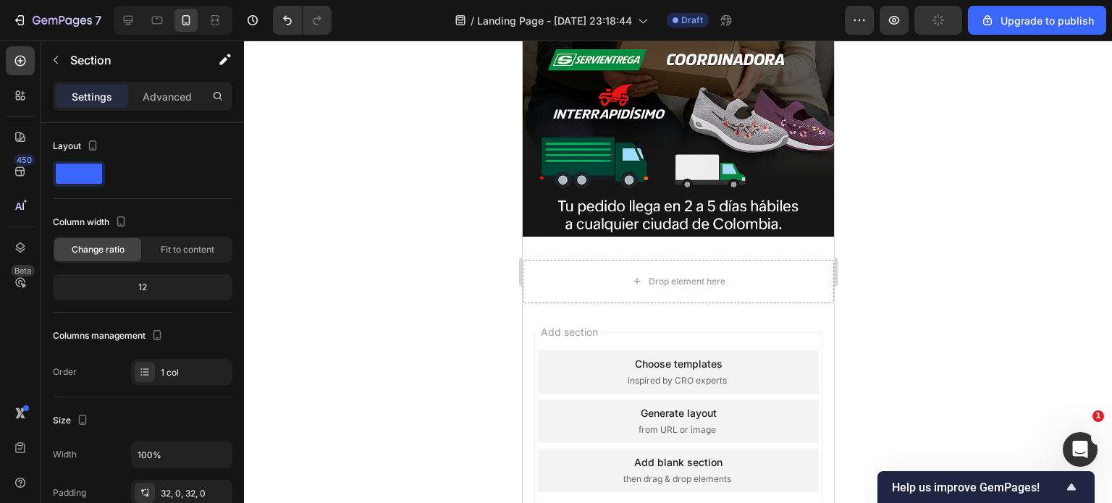
scroll to position [4990, 0]
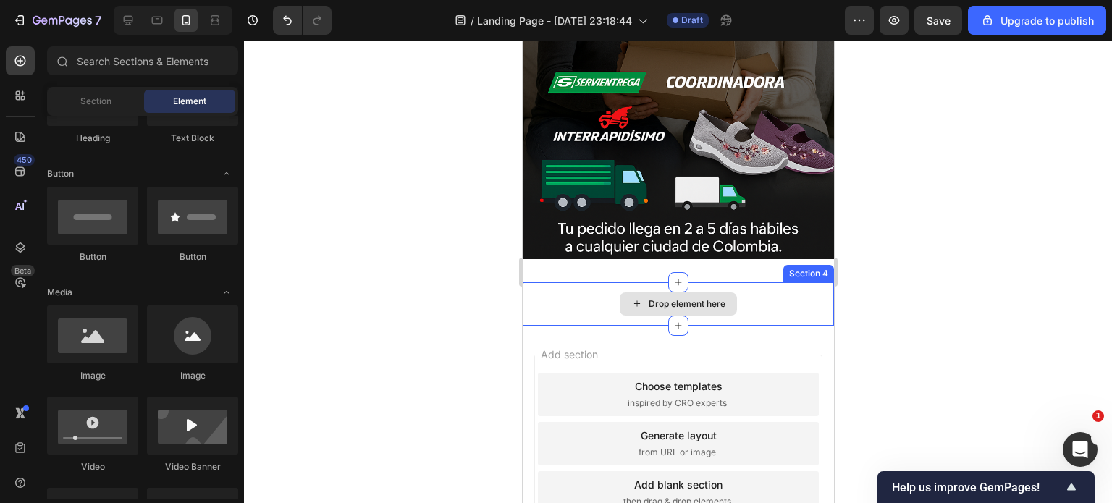
click at [613, 282] on div "Drop element here" at bounding box center [677, 303] width 311 height 43
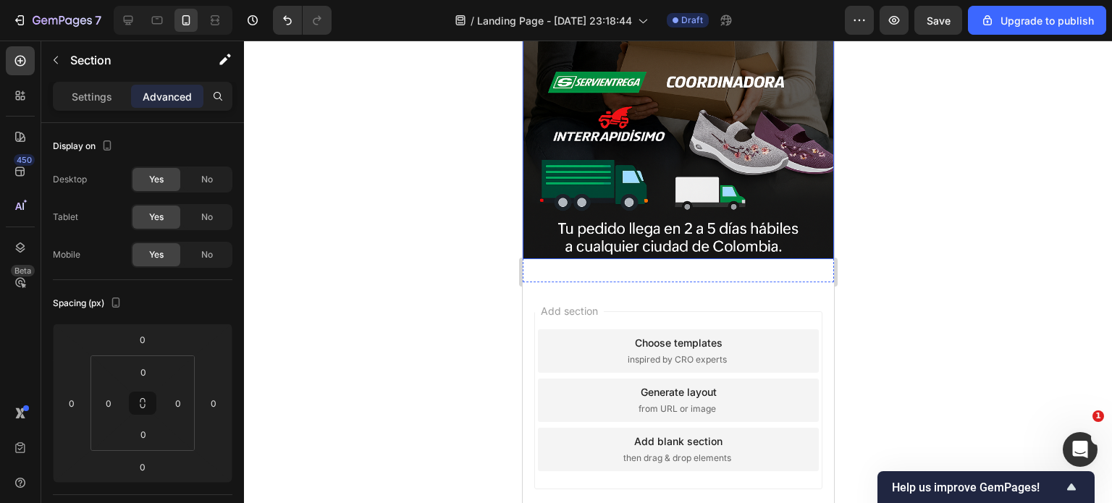
scroll to position [4947, 0]
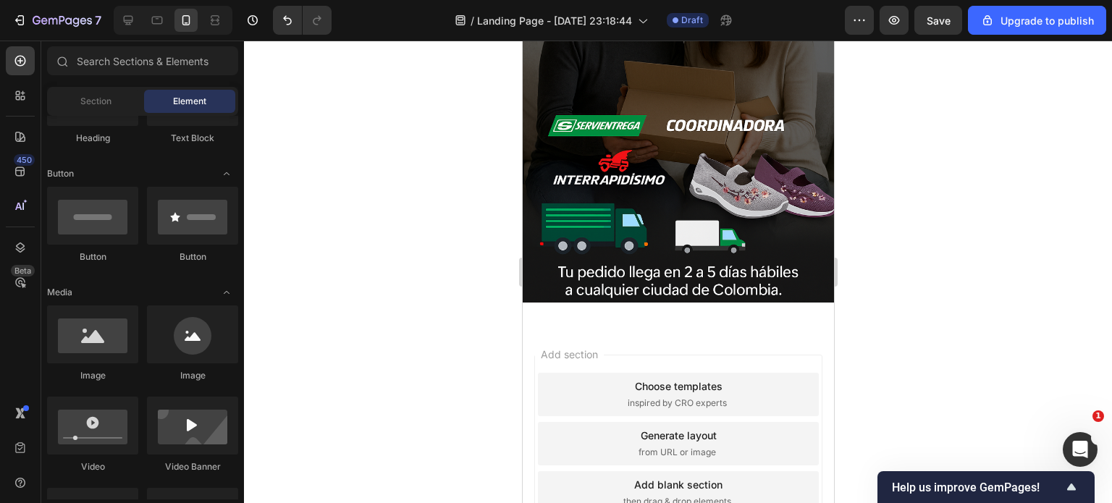
click at [624, 326] on div "Add section Choose templates inspired by CRO experts Generate layout from URL o…" at bounding box center [677, 464] width 311 height 277
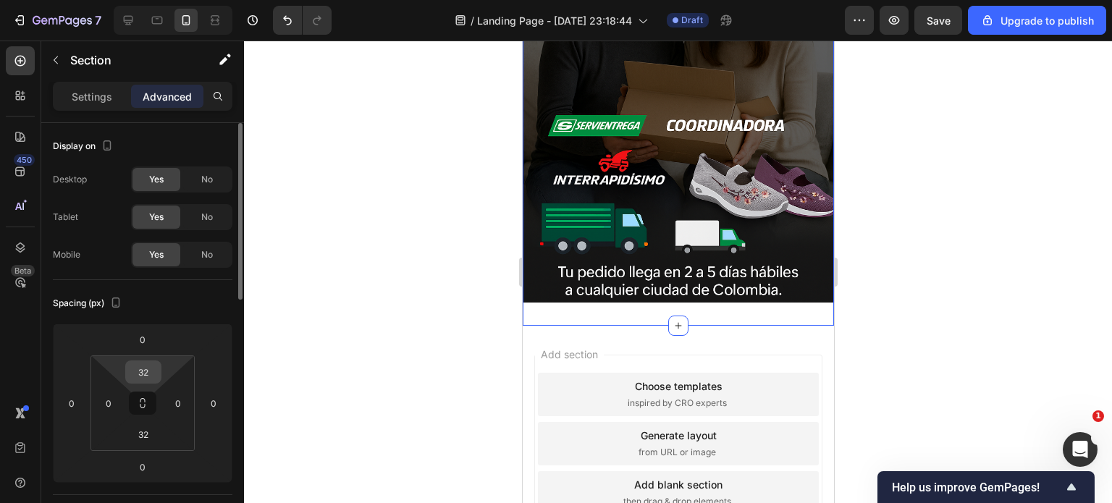
click at [142, 371] on input "32" at bounding box center [143, 372] width 29 height 22
type input "0"
click at [119, 0] on html "7 / Landing Page - Sep 27, 23:18:44 Draft Preview Upgrade to publish 450 Beta S…" at bounding box center [556, 0] width 1112 height 0
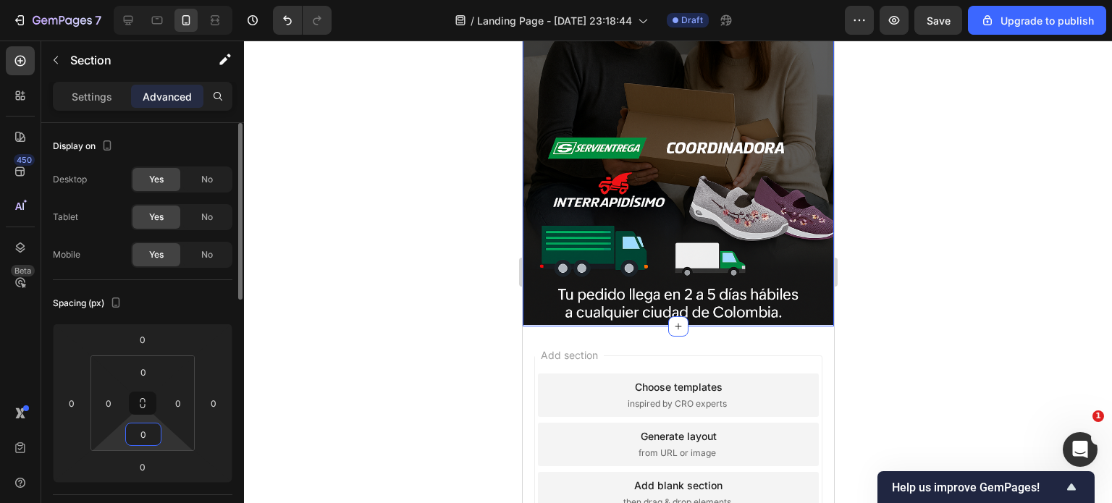
scroll to position [4900, 0]
type input "0"
click at [387, 356] on div at bounding box center [678, 272] width 868 height 463
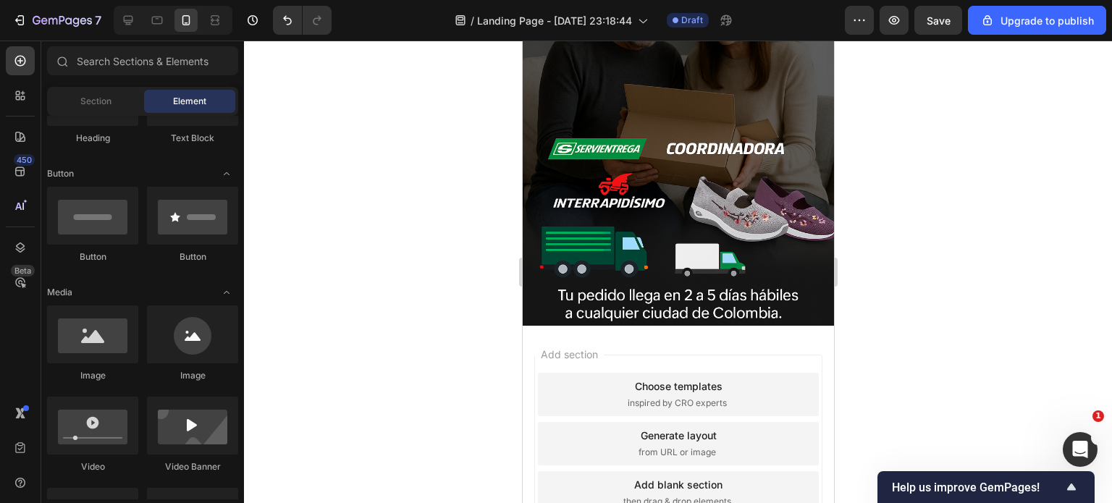
click at [570, 440] on div "Add section Choose templates inspired by CRO experts Generate layout from URL o…" at bounding box center [677, 464] width 311 height 277
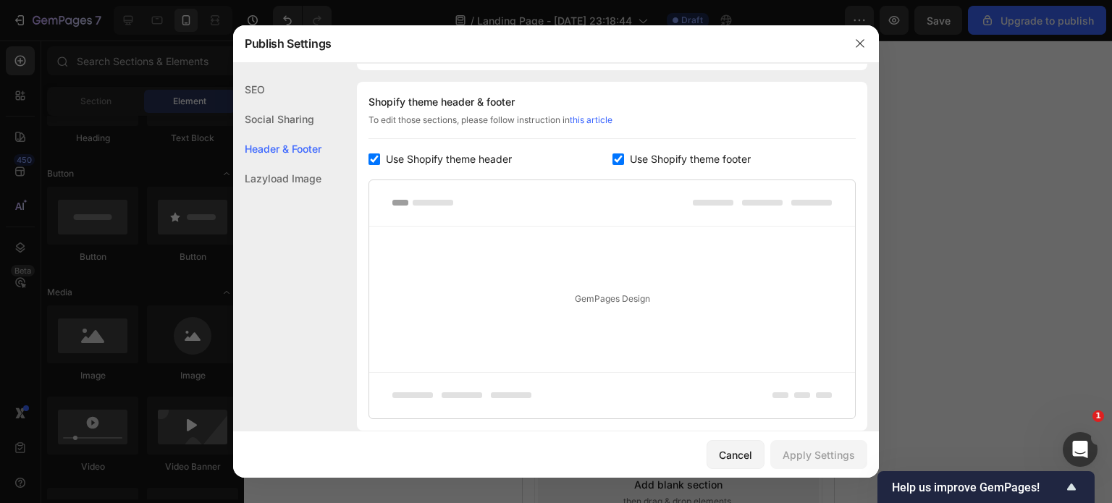
scroll to position [678, 0]
click at [613, 156] on input "checkbox" at bounding box center [619, 156] width 12 height 12
checkbox input "false"
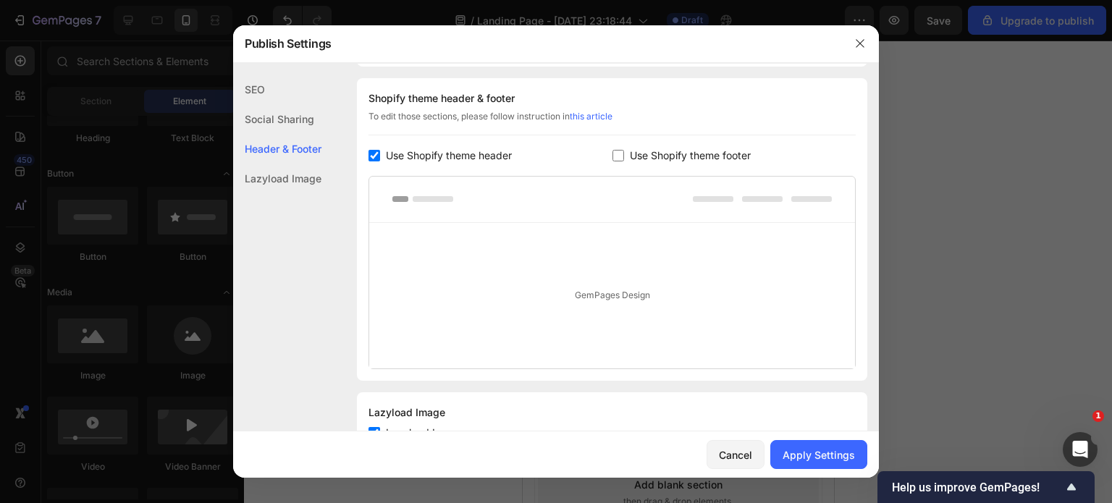
click at [373, 154] on input "checkbox" at bounding box center [375, 156] width 12 height 12
checkbox input "false"
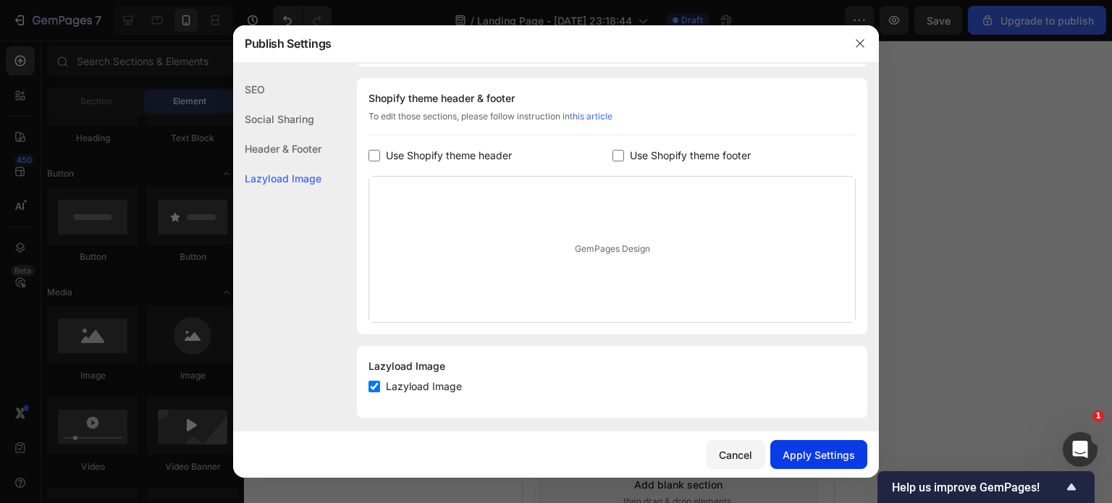
click at [816, 450] on div "Apply Settings" at bounding box center [819, 455] width 72 height 15
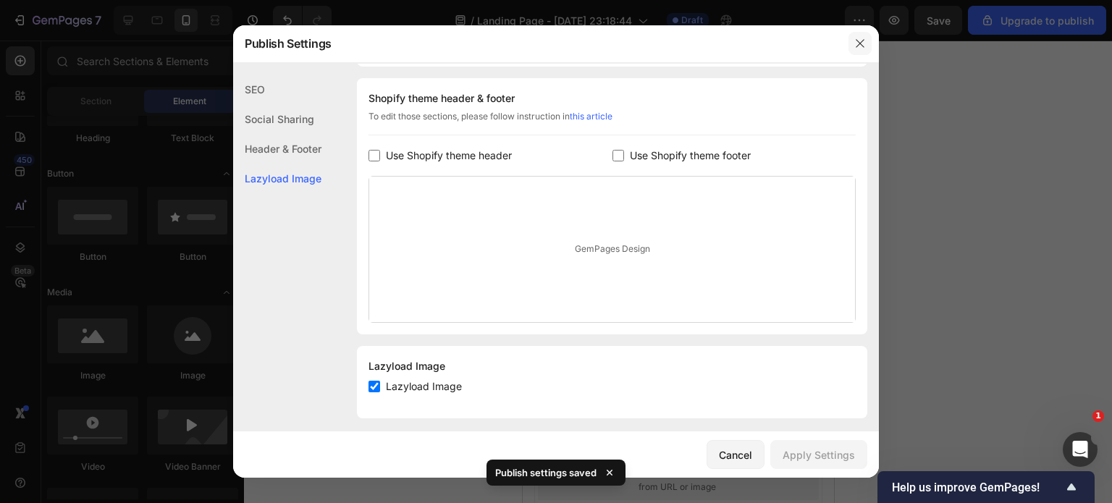
click at [856, 43] on icon "button" at bounding box center [861, 44] width 12 height 12
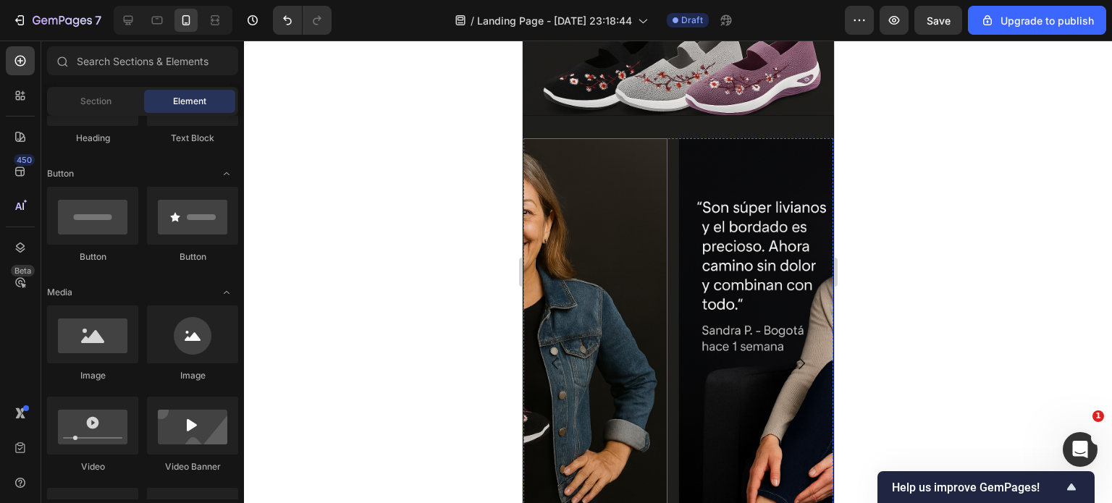
scroll to position [810, 0]
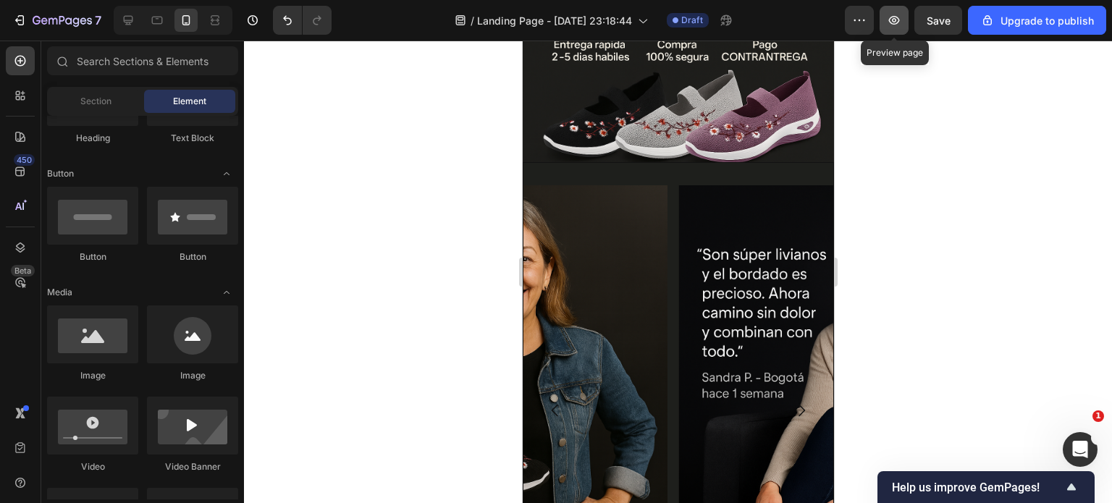
click at [894, 19] on icon "button" at bounding box center [894, 20] width 4 height 4
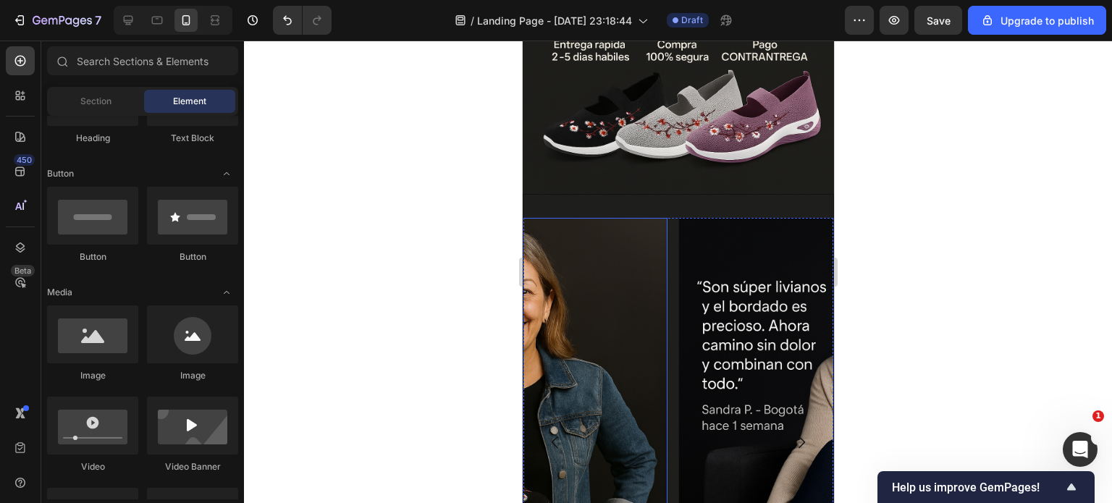
click at [640, 321] on img at bounding box center [517, 442] width 300 height 449
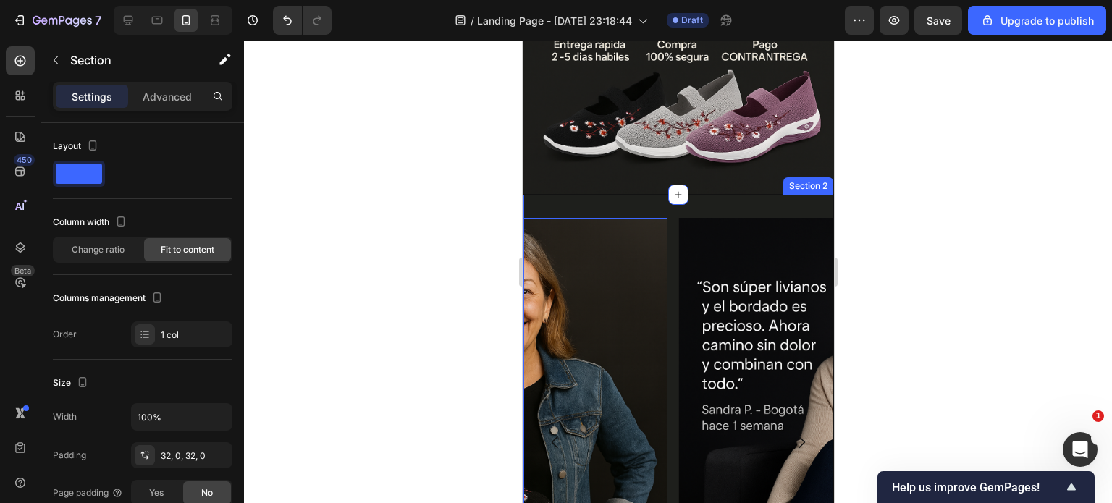
click at [699, 194] on div "Image Image Image 0 Carousel Section 2" at bounding box center [677, 452] width 311 height 517
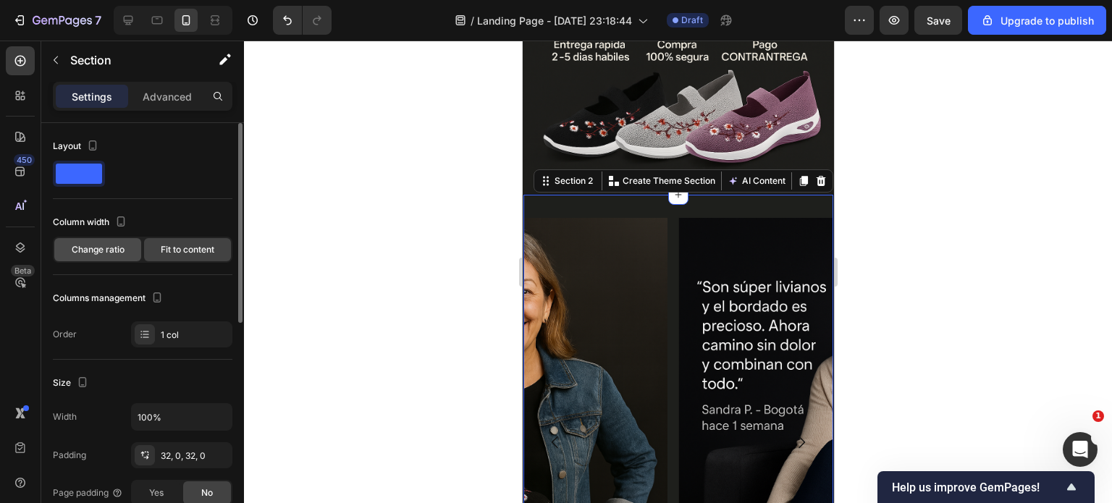
click at [87, 253] on span "Change ratio" at bounding box center [98, 249] width 53 height 13
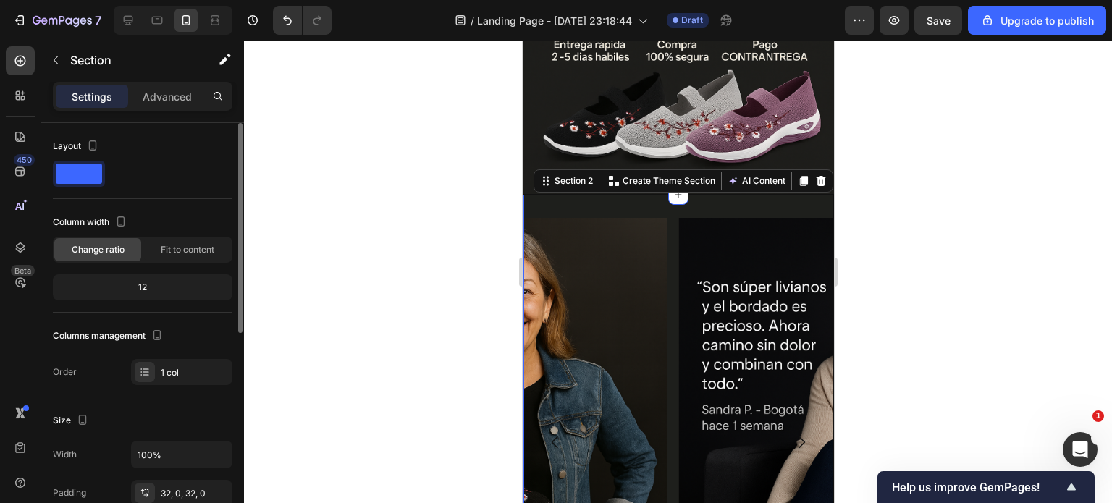
click at [101, 292] on div "12" at bounding box center [143, 287] width 174 height 20
click at [166, 250] on span "Fit to content" at bounding box center [188, 249] width 54 height 13
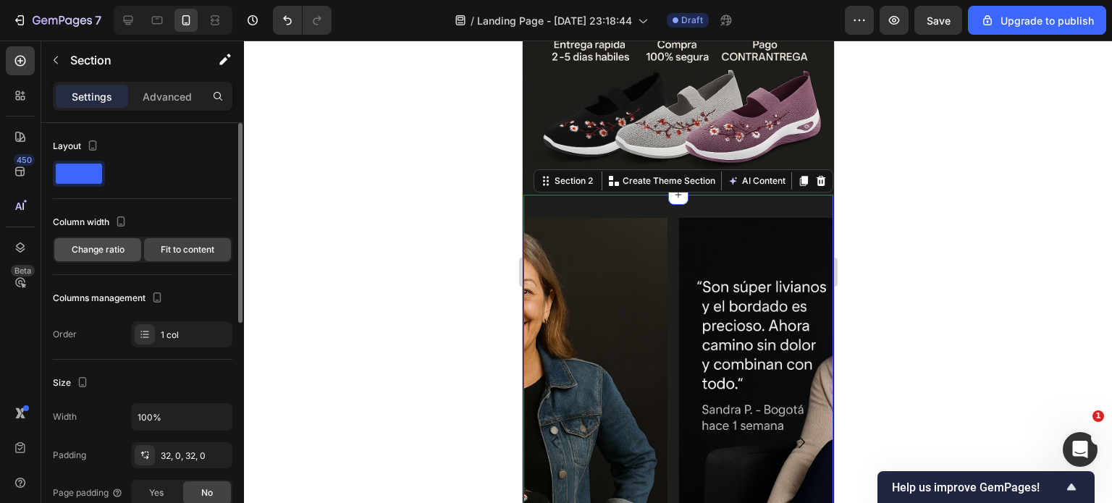
click at [108, 249] on span "Change ratio" at bounding box center [98, 249] width 53 height 13
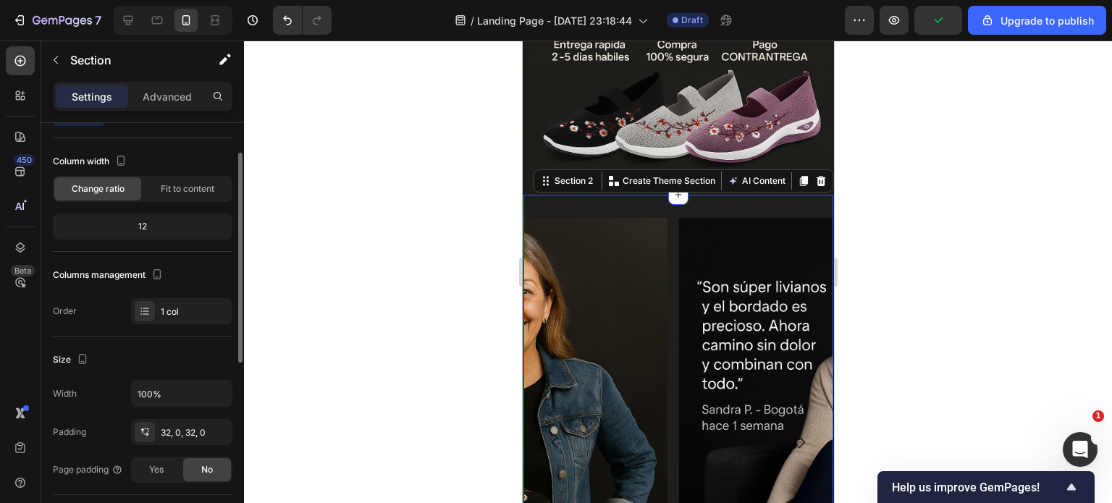
scroll to position [0, 0]
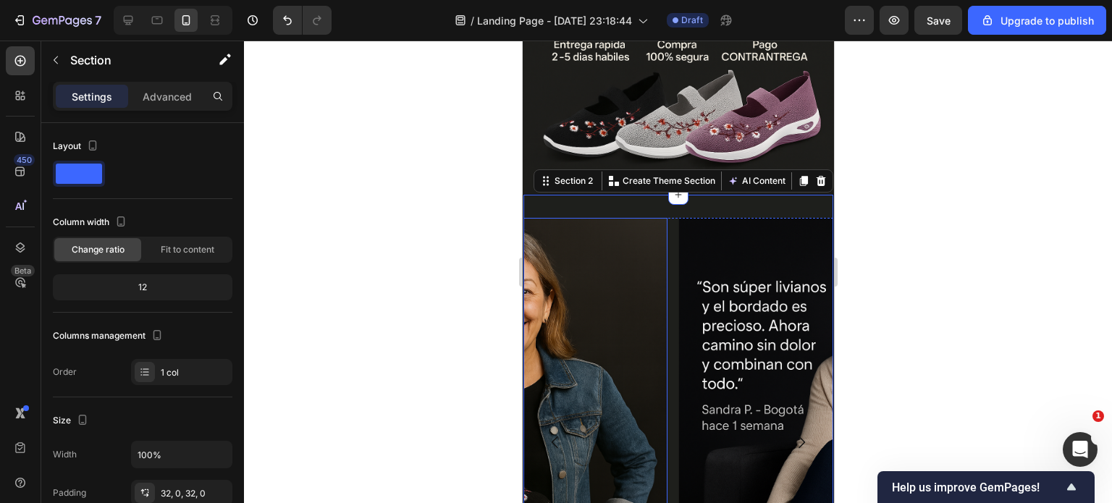
click at [647, 223] on img at bounding box center [517, 442] width 300 height 449
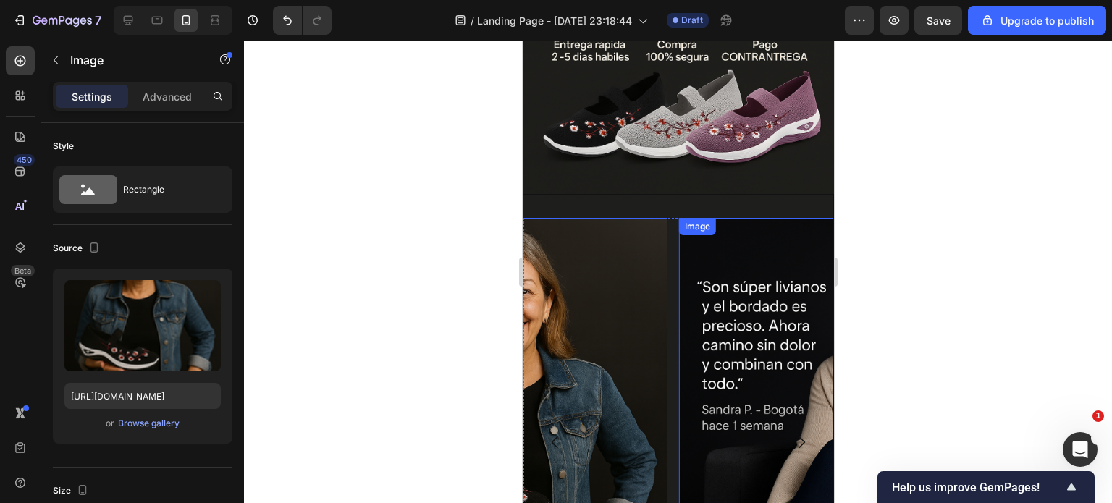
click at [715, 342] on img at bounding box center [829, 442] width 300 height 449
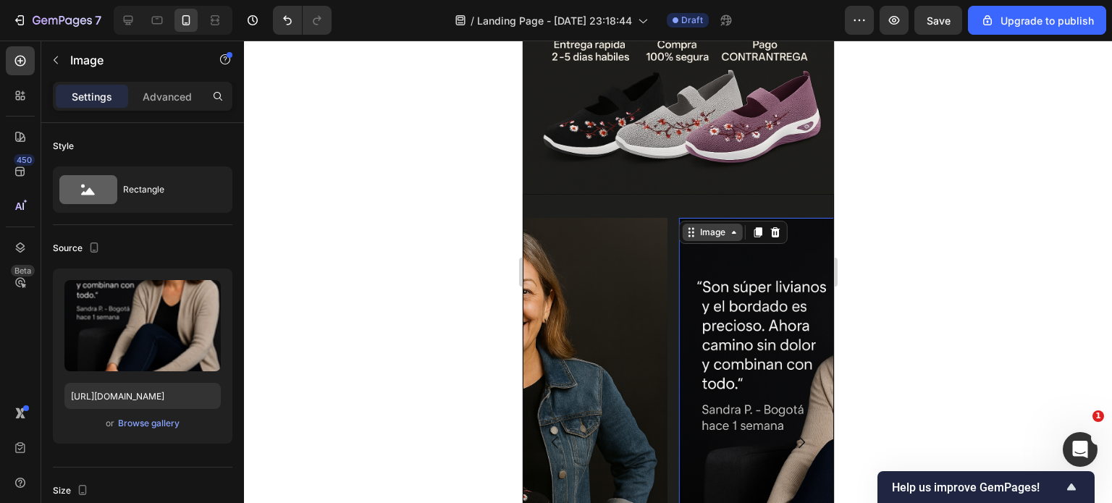
click at [705, 226] on div "Image" at bounding box center [712, 232] width 31 height 13
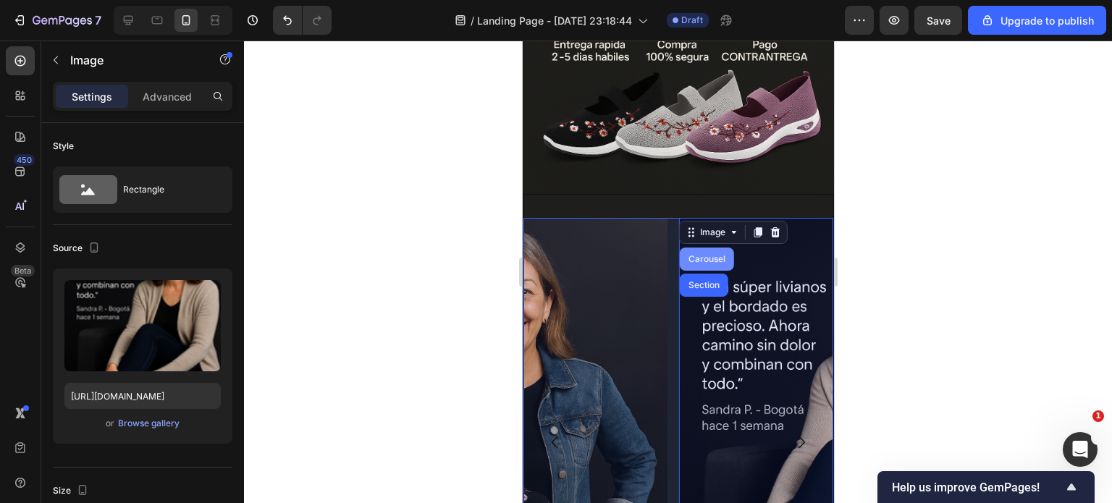
click at [709, 255] on div "Carousel" at bounding box center [706, 259] width 43 height 9
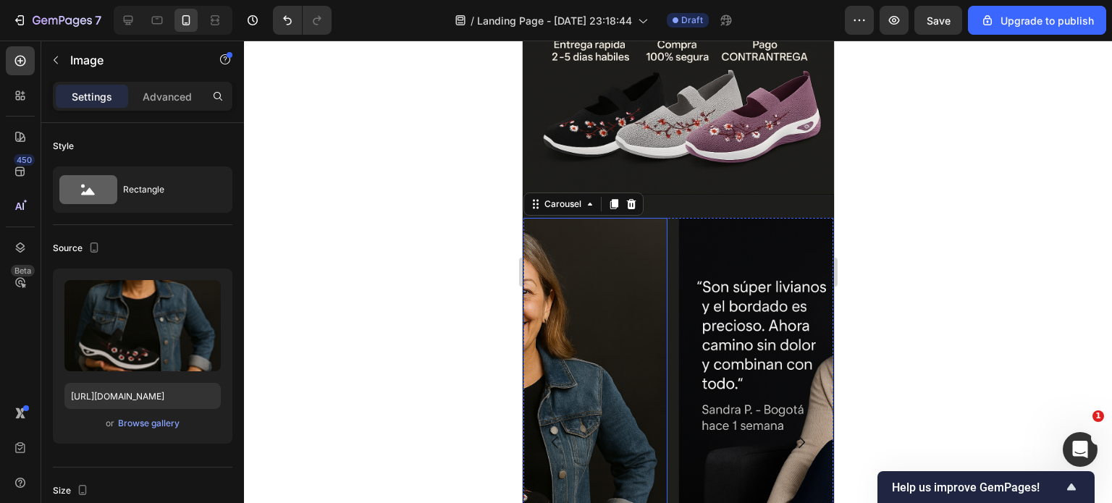
click at [641, 230] on img at bounding box center [517, 442] width 300 height 449
click at [576, 218] on img at bounding box center [517, 442] width 300 height 449
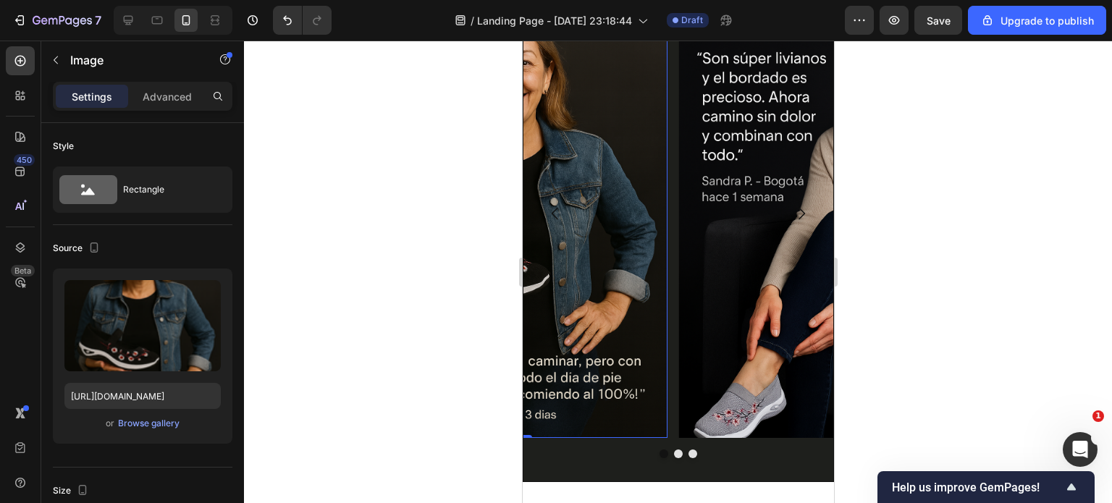
scroll to position [1028, 0]
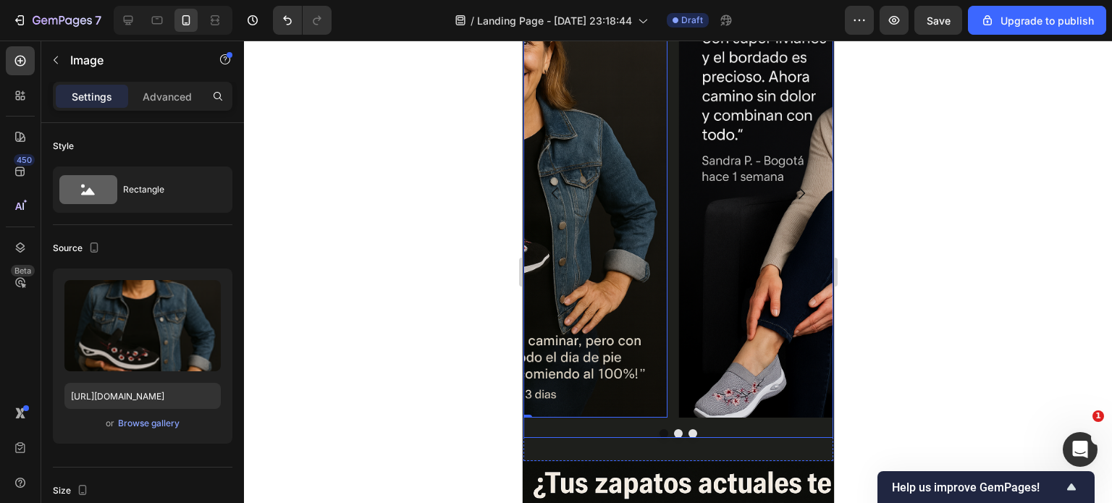
click at [659, 430] on button "Dot" at bounding box center [663, 433] width 9 height 9
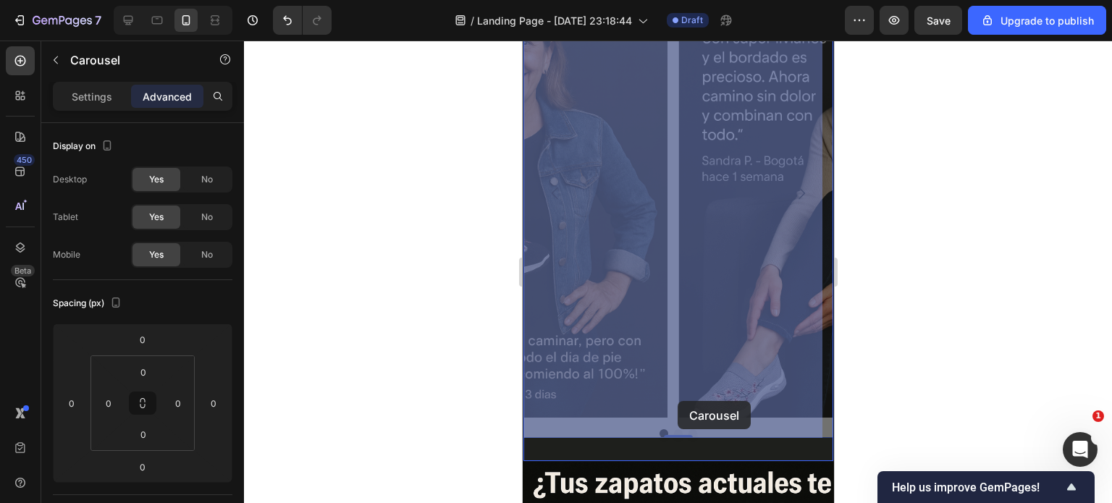
drag, startPoint x: 673, startPoint y: 432, endPoint x: 677, endPoint y: 401, distance: 30.6
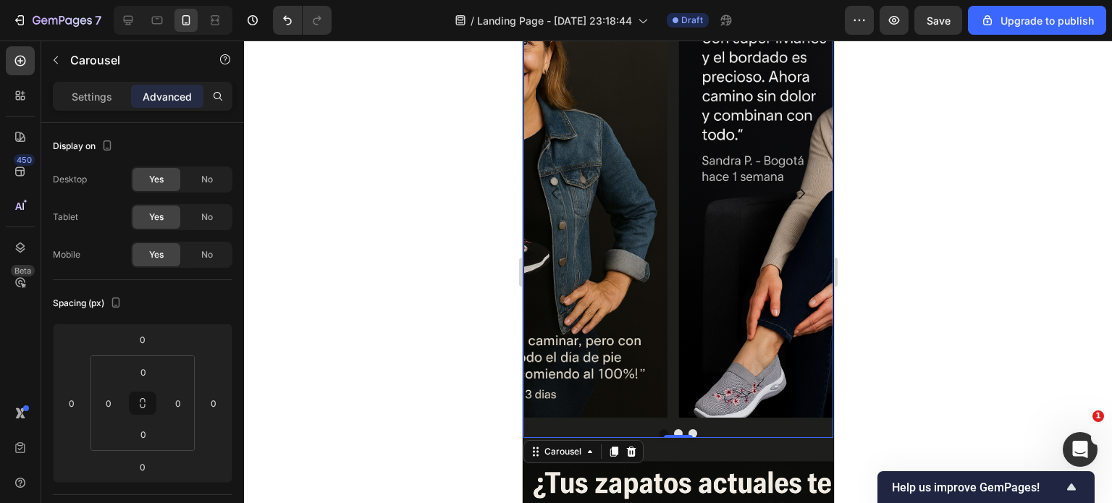
click at [673, 414] on div "Image Image Image" at bounding box center [678, 193] width 310 height 449
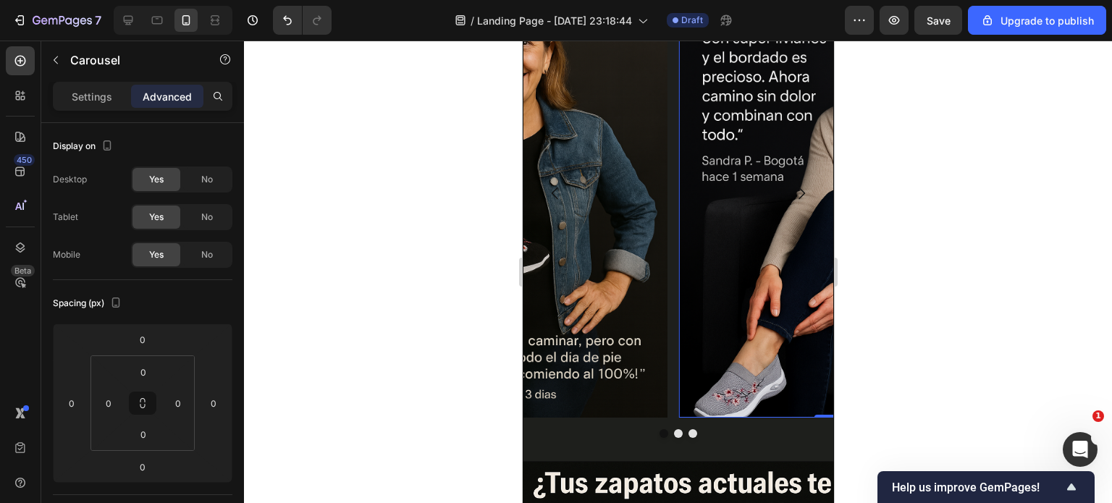
click at [695, 395] on img at bounding box center [829, 193] width 300 height 449
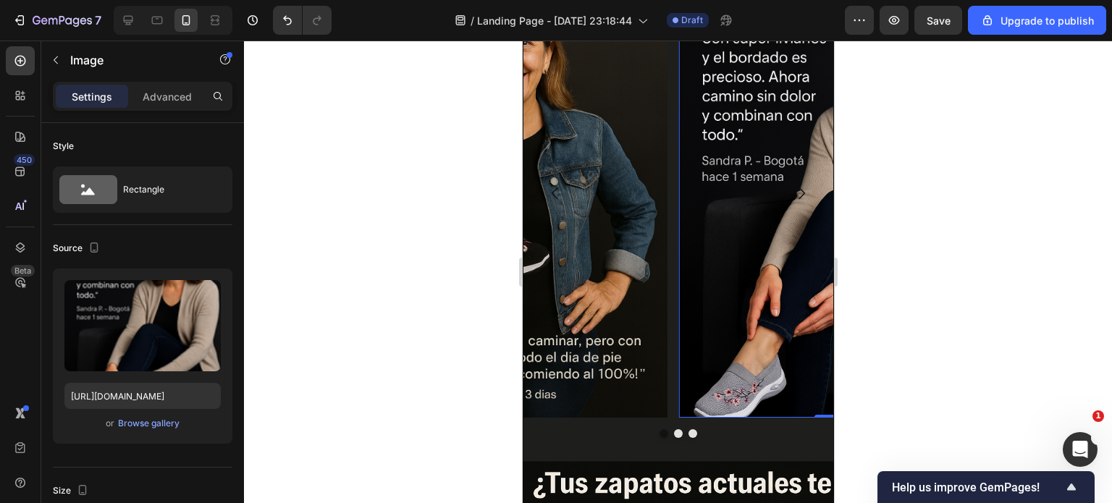
click at [632, 434] on div at bounding box center [678, 433] width 310 height 9
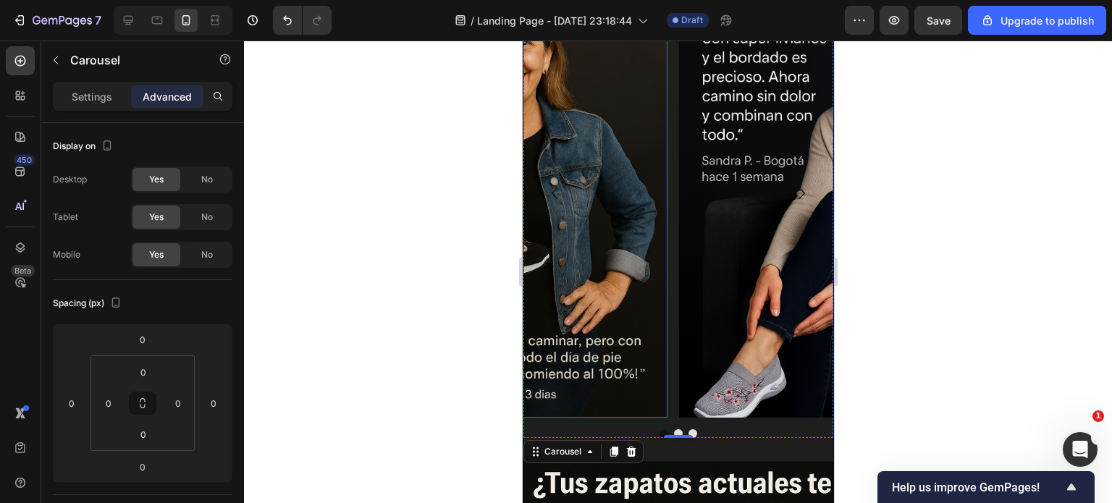
scroll to position [738, 0]
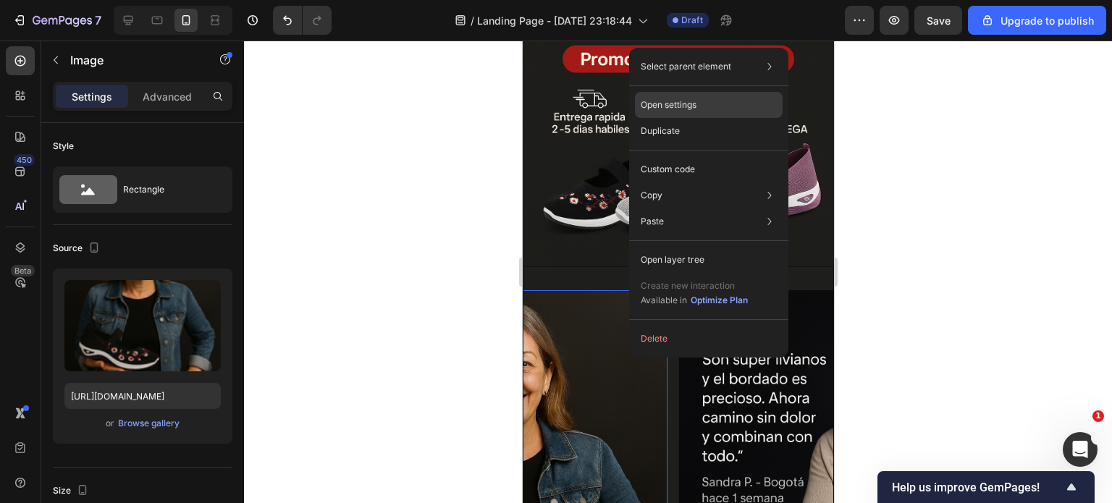
click at [689, 100] on p "Open settings" at bounding box center [669, 104] width 56 height 13
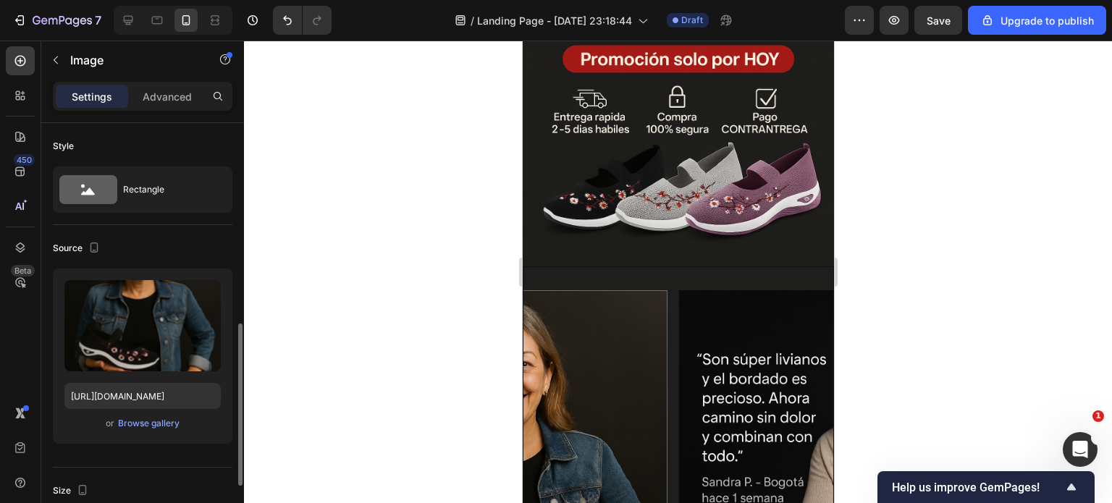
scroll to position [145, 0]
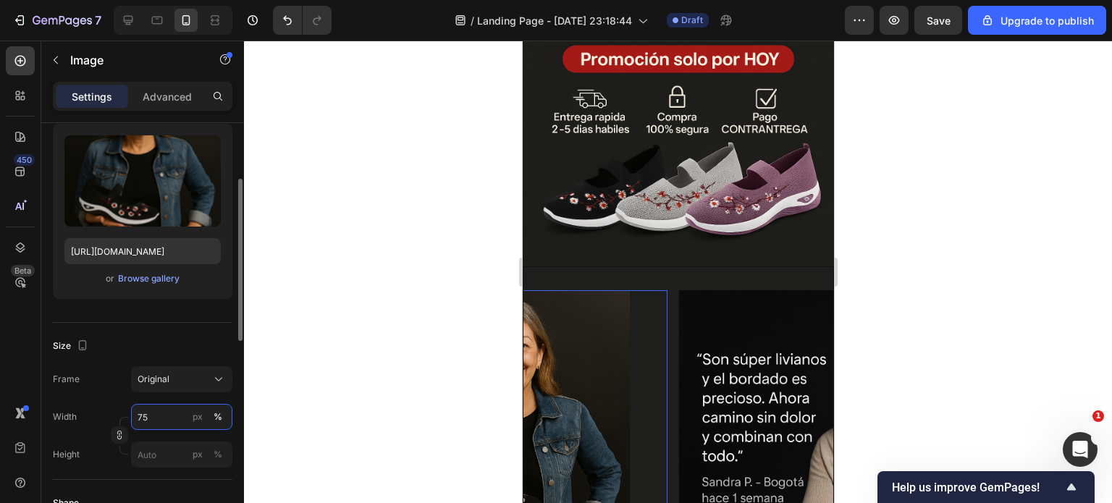
type input "7"
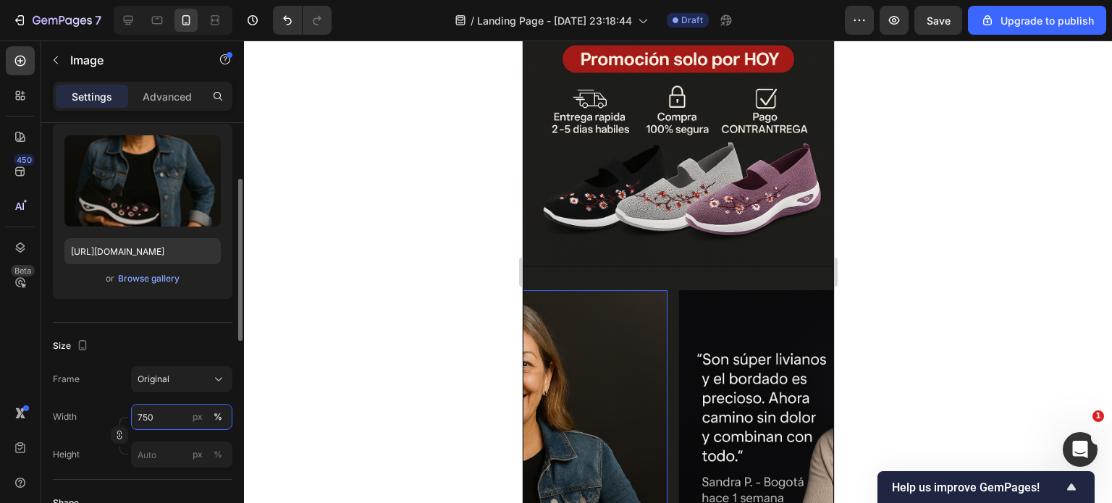
drag, startPoint x: 179, startPoint y: 414, endPoint x: 128, endPoint y: 411, distance: 50.8
click at [128, 411] on div "Width 750 px %" at bounding box center [143, 417] width 180 height 26
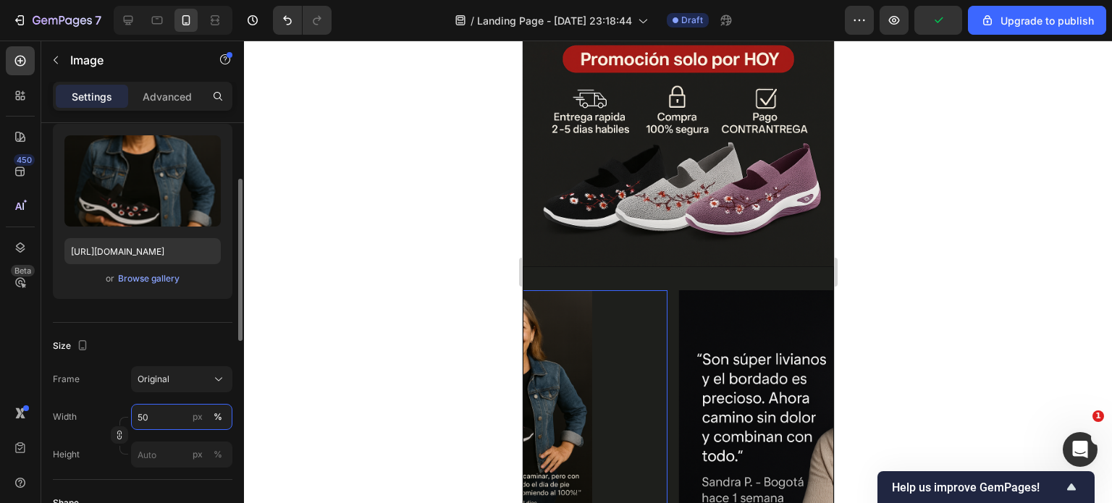
drag, startPoint x: 156, startPoint y: 416, endPoint x: 122, endPoint y: 419, distance: 34.8
click at [122, 419] on div "Width 50 px % Height px %" at bounding box center [143, 436] width 180 height 64
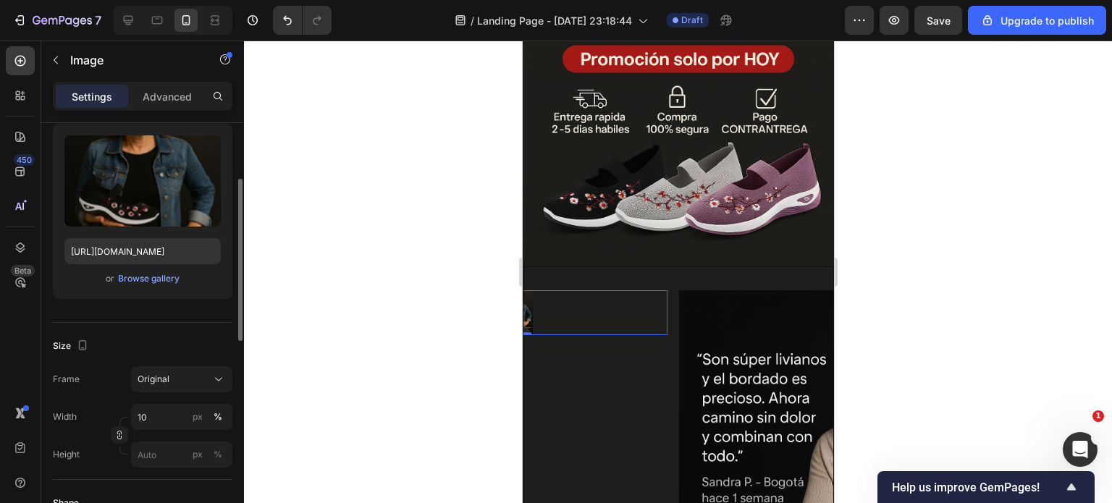
click at [165, 341] on div "Size" at bounding box center [143, 346] width 180 height 23
click at [169, 418] on input "10" at bounding box center [181, 417] width 101 height 26
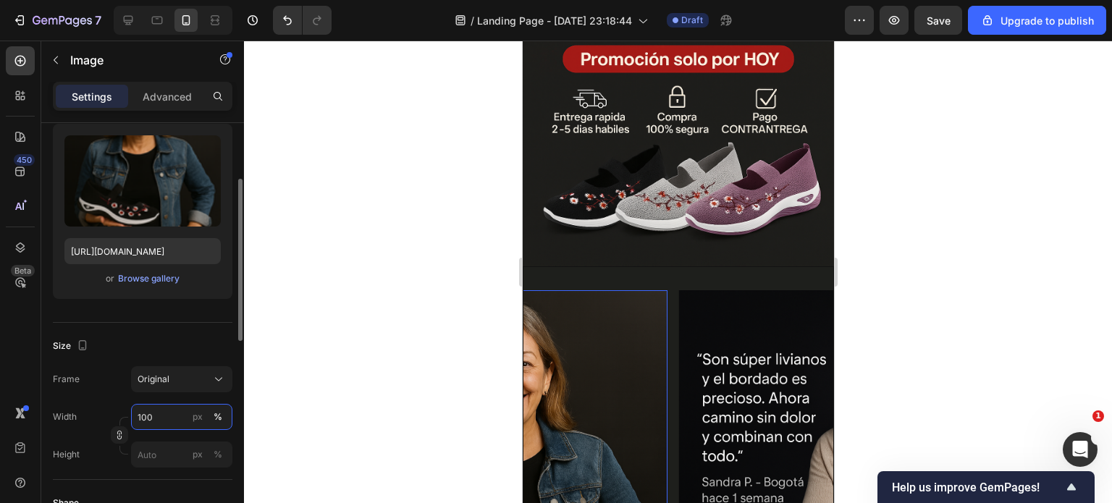
type input "100"
click at [190, 373] on div "Original" at bounding box center [173, 379] width 71 height 13
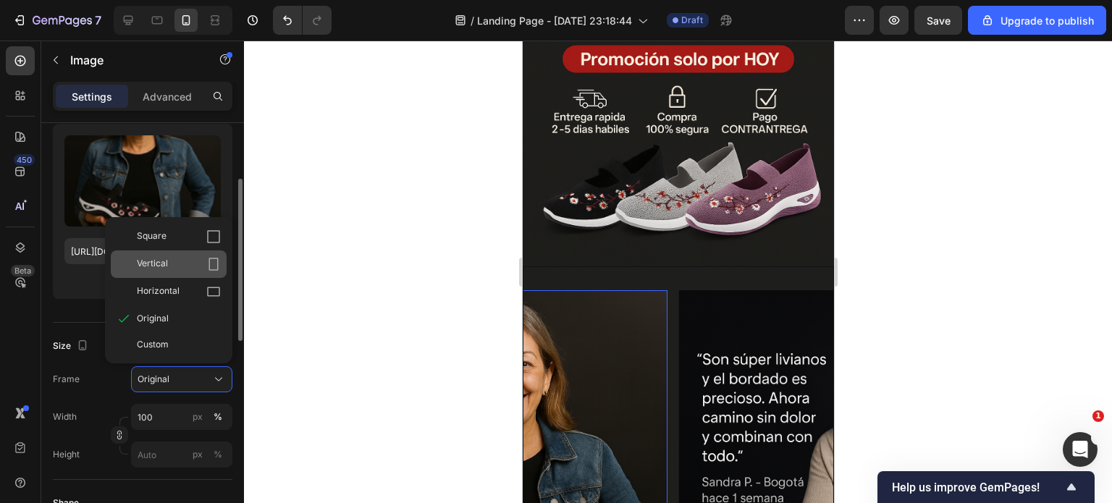
click at [180, 261] on div "Vertical" at bounding box center [179, 264] width 84 height 14
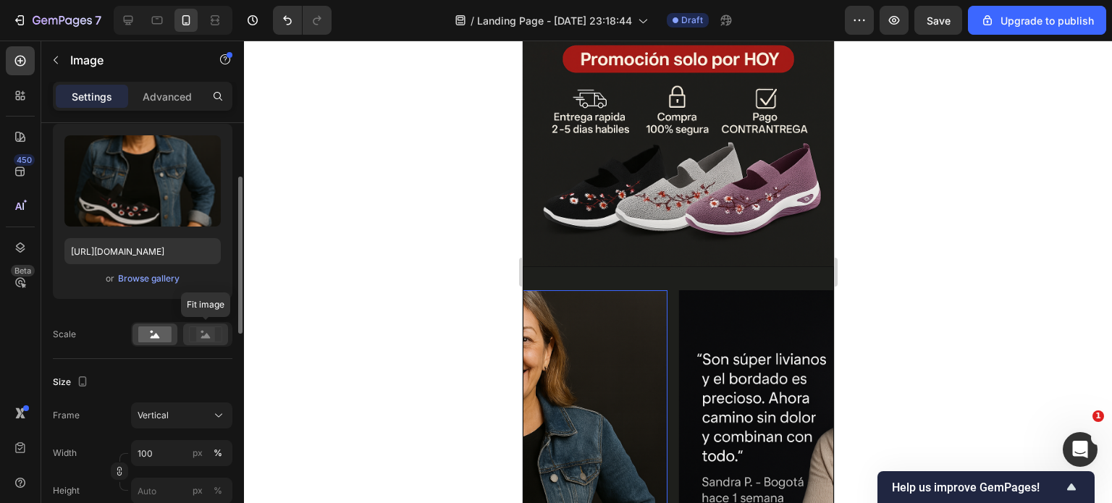
click at [201, 337] on icon at bounding box center [205, 335] width 9 height 5
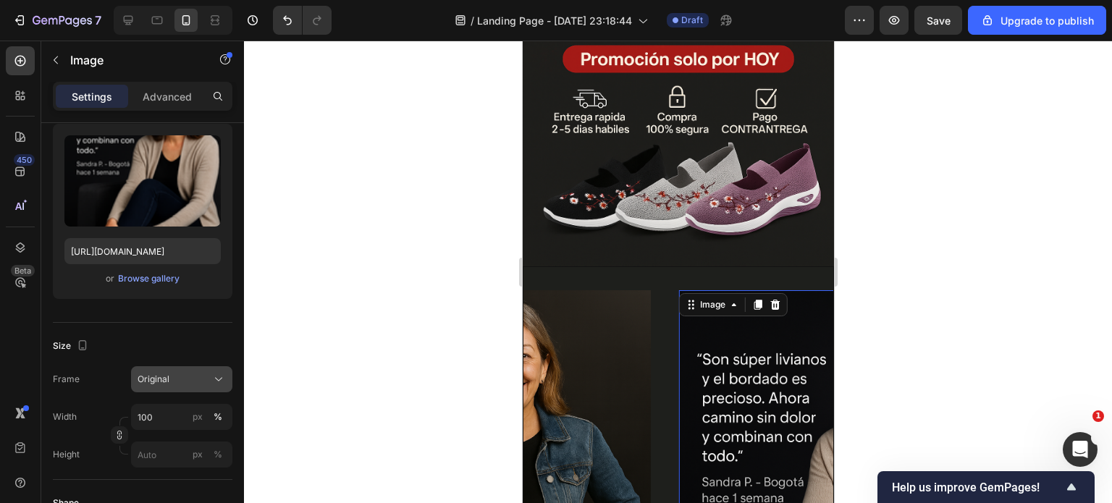
click at [177, 384] on div "Original" at bounding box center [173, 379] width 71 height 13
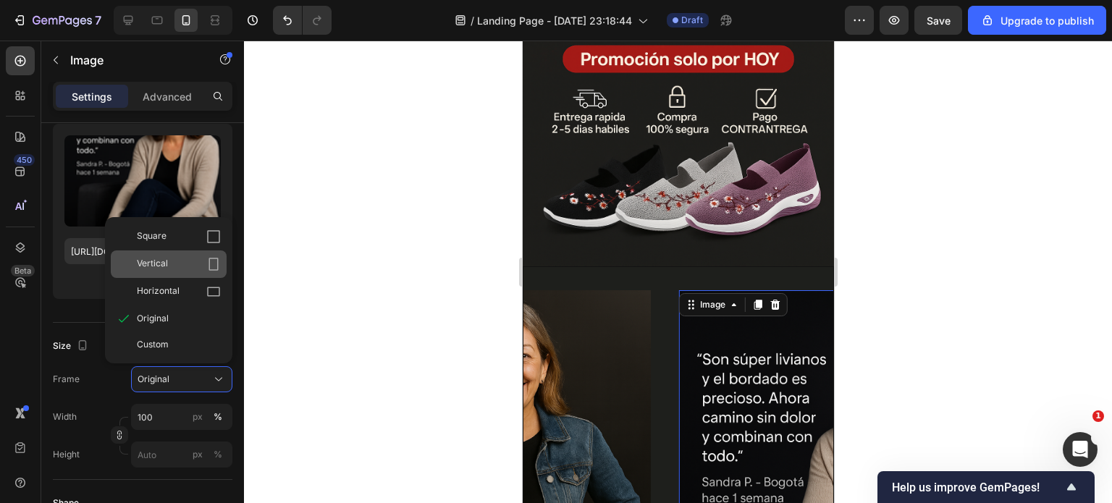
click at [197, 272] on div "Vertical" at bounding box center [169, 265] width 116 height 28
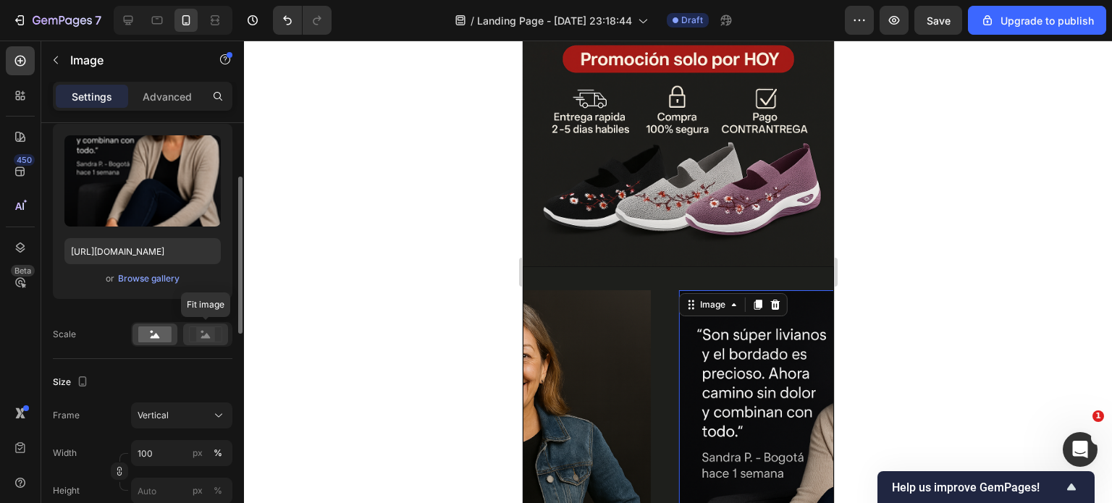
click at [211, 335] on rect at bounding box center [205, 334] width 19 height 14
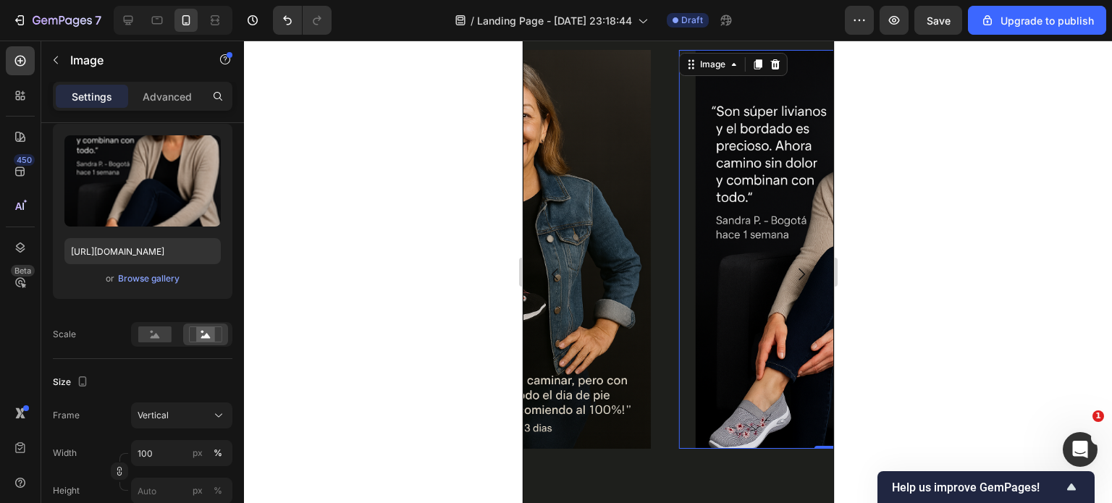
scroll to position [955, 0]
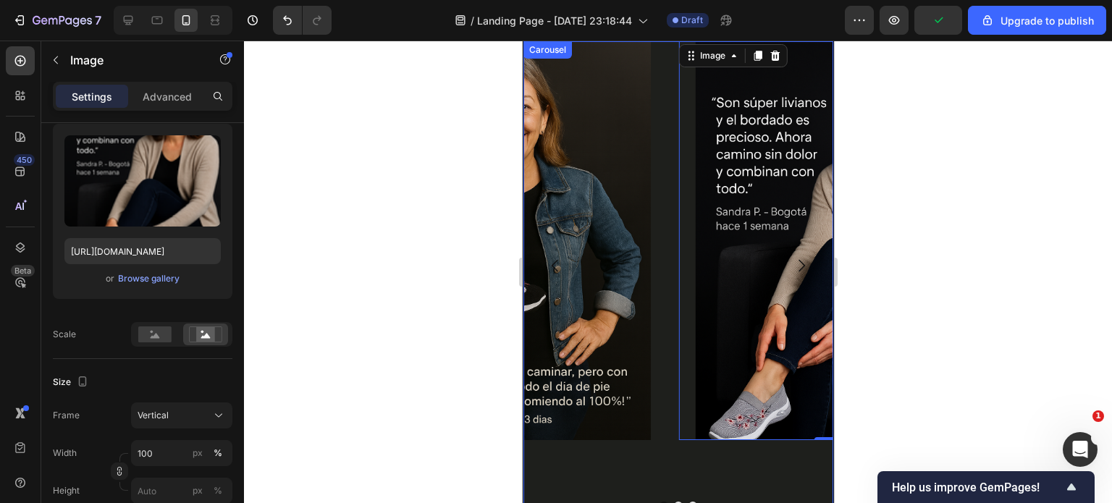
click at [684, 502] on div at bounding box center [678, 506] width 310 height 9
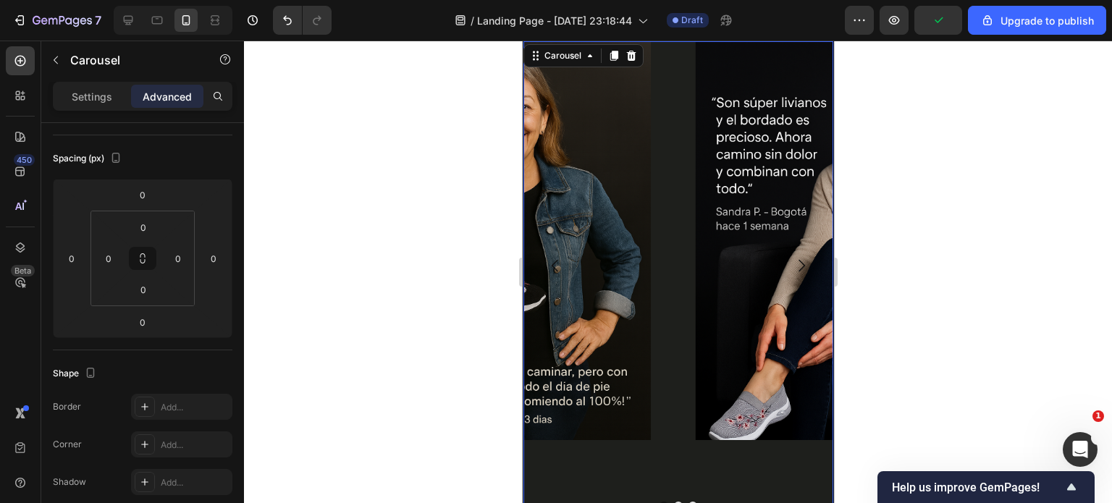
scroll to position [0, 0]
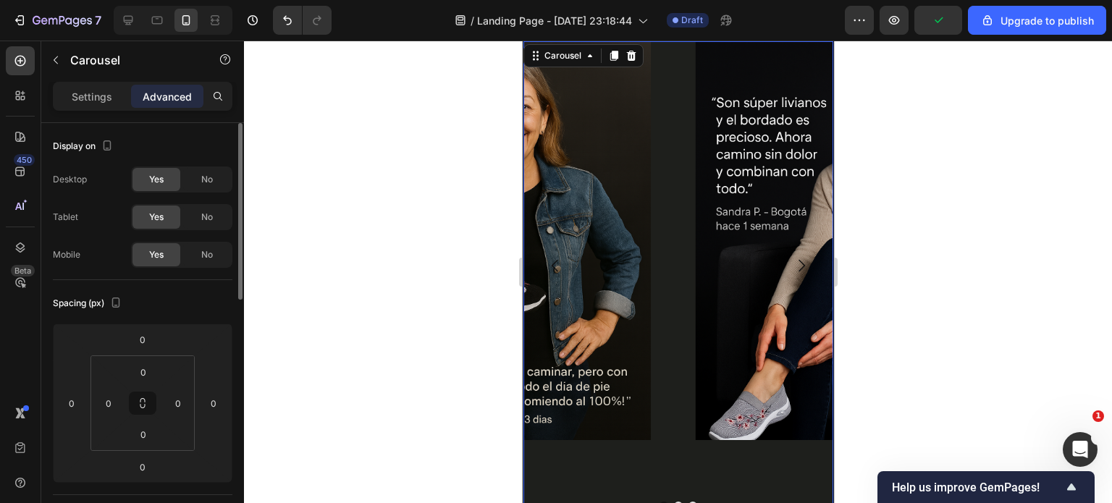
click at [686, 502] on div at bounding box center [678, 506] width 310 height 9
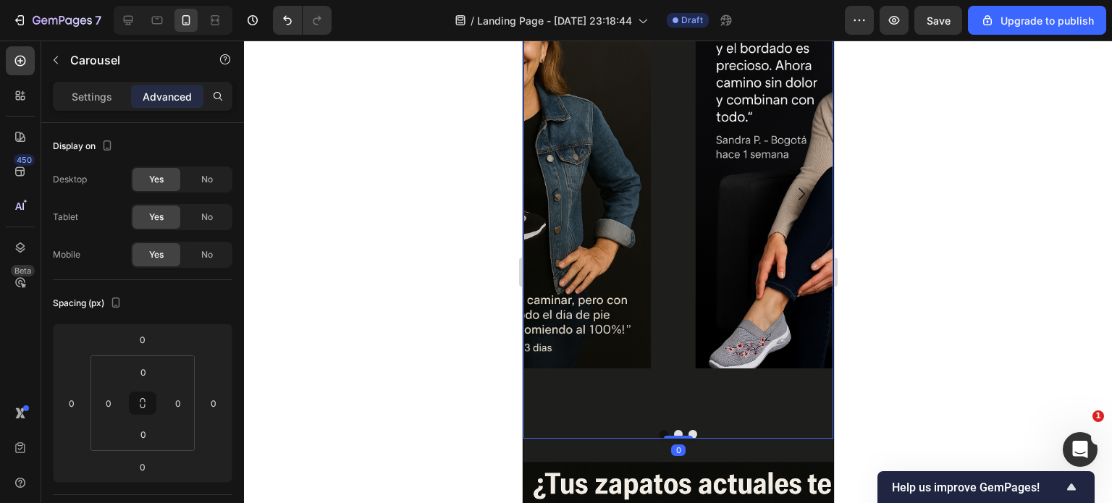
scroll to position [1028, 0]
click at [690, 431] on button "Dot" at bounding box center [692, 433] width 9 height 9
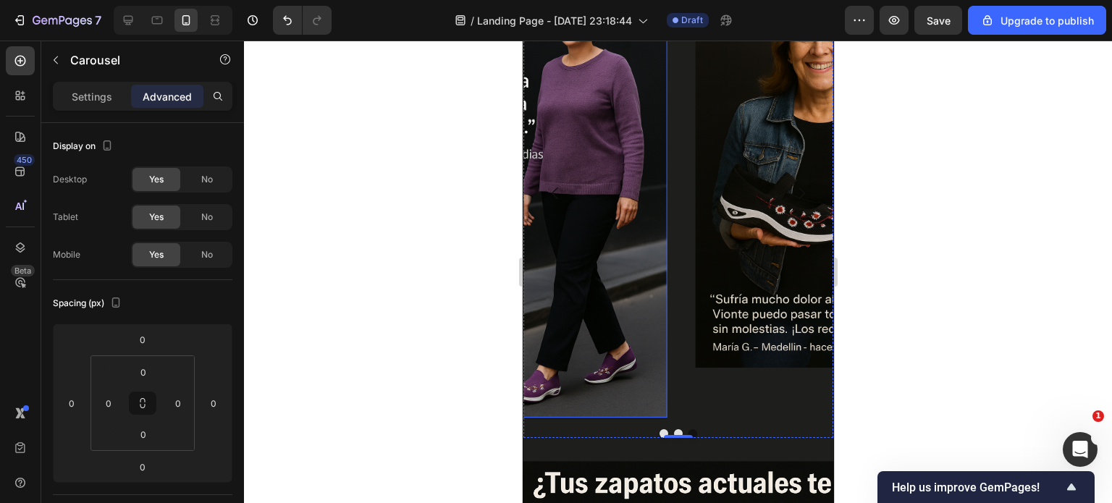
click at [618, 315] on img at bounding box center [517, 193] width 300 height 449
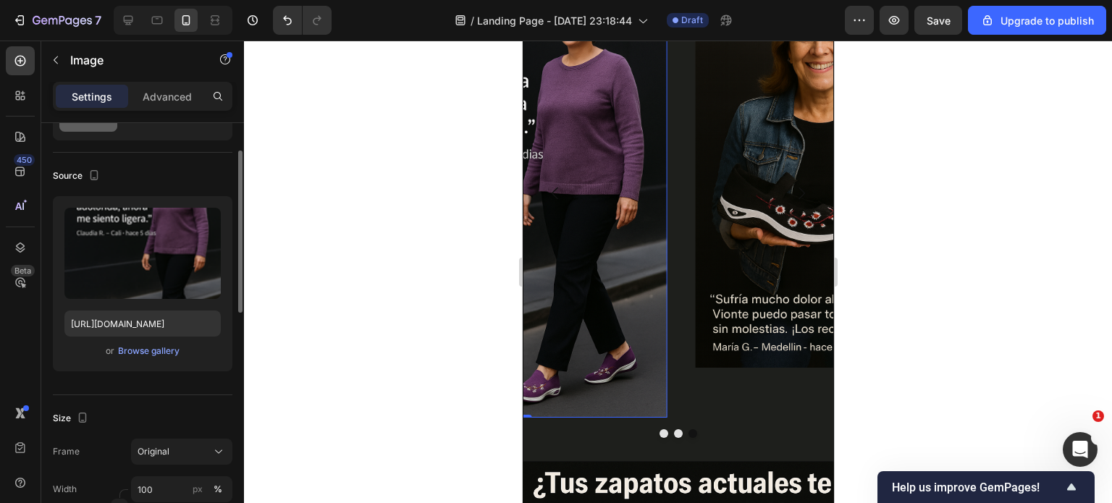
scroll to position [217, 0]
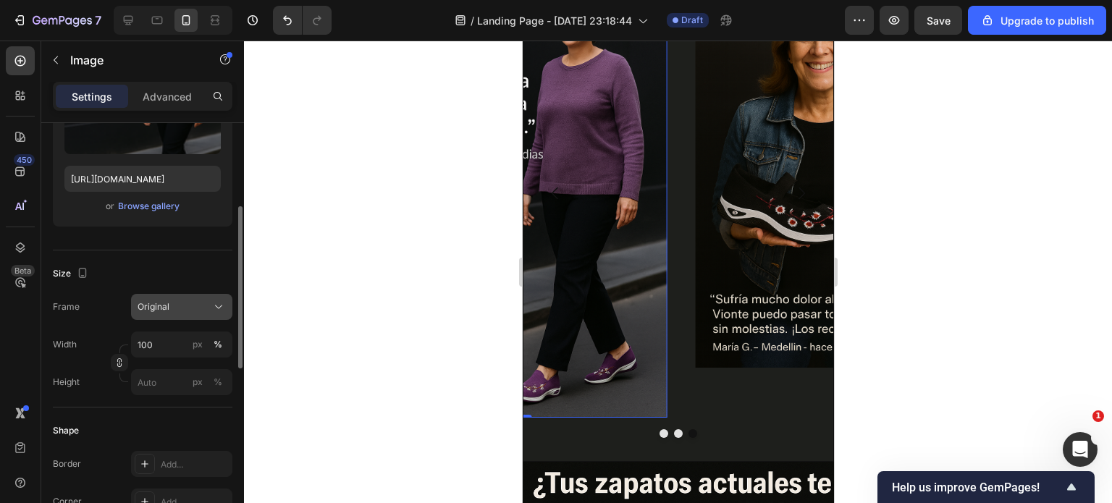
click at [168, 315] on button "Original" at bounding box center [181, 307] width 101 height 26
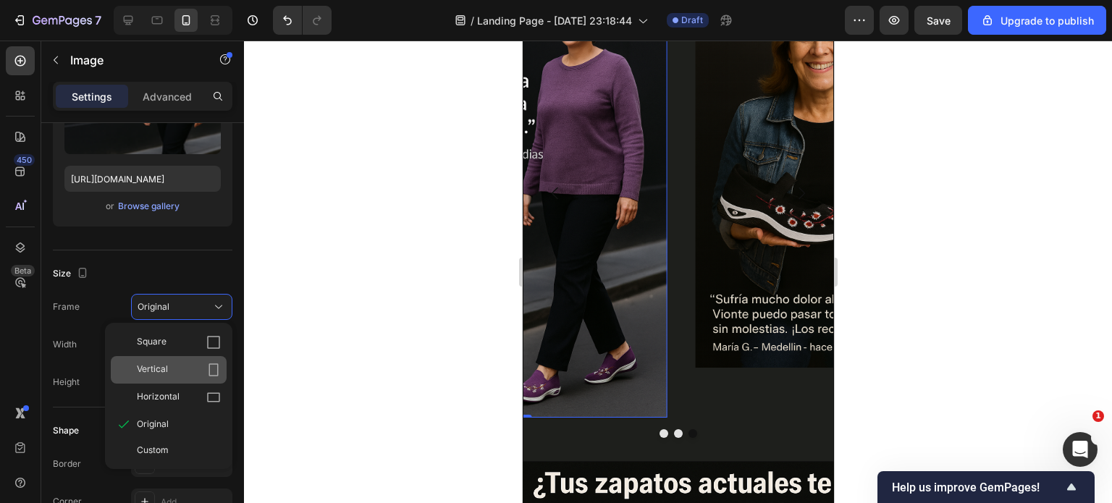
click at [213, 369] on icon at bounding box center [213, 370] width 14 height 14
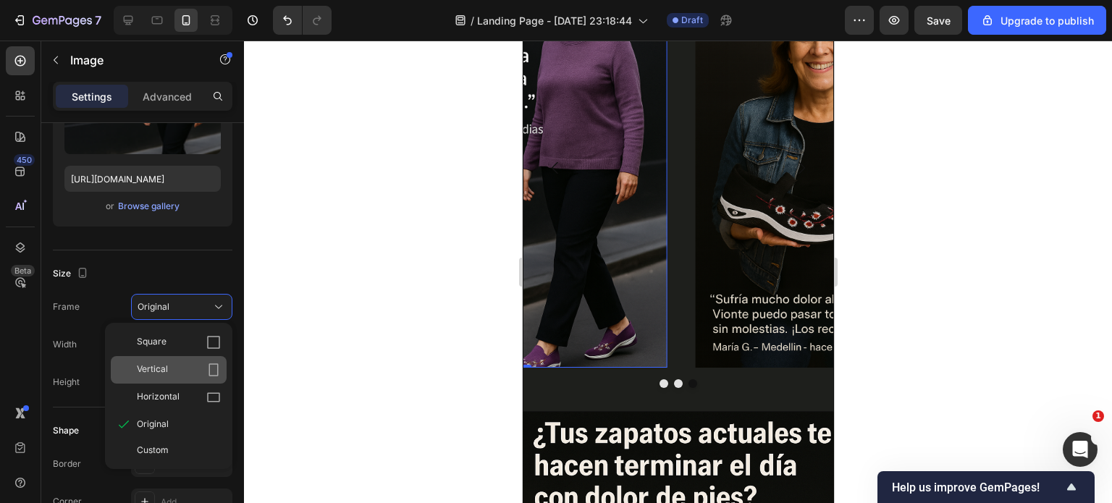
scroll to position [1002, 0]
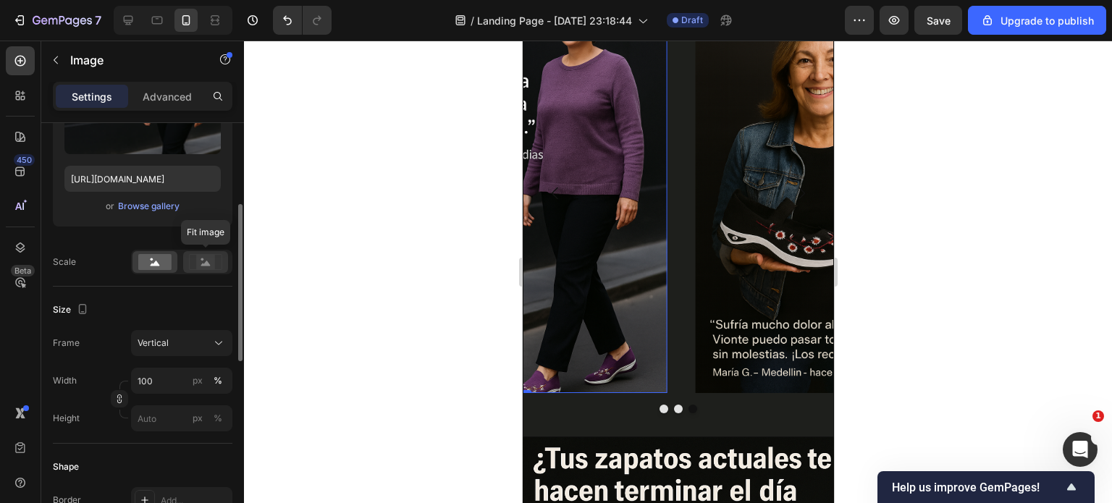
click at [203, 259] on rect at bounding box center [205, 262] width 19 height 14
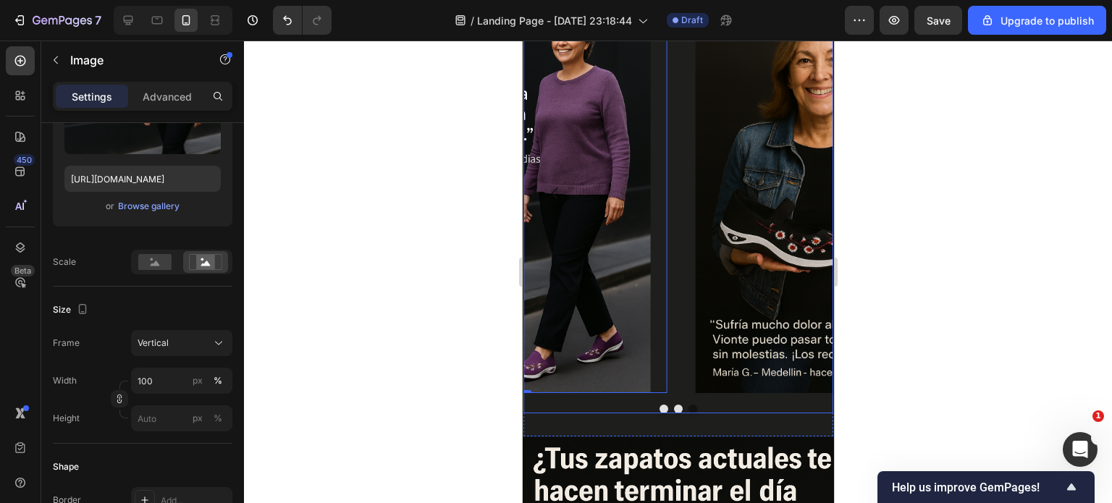
click at [784, 400] on div "Image Image 0 Image Carousel" at bounding box center [678, 203] width 310 height 419
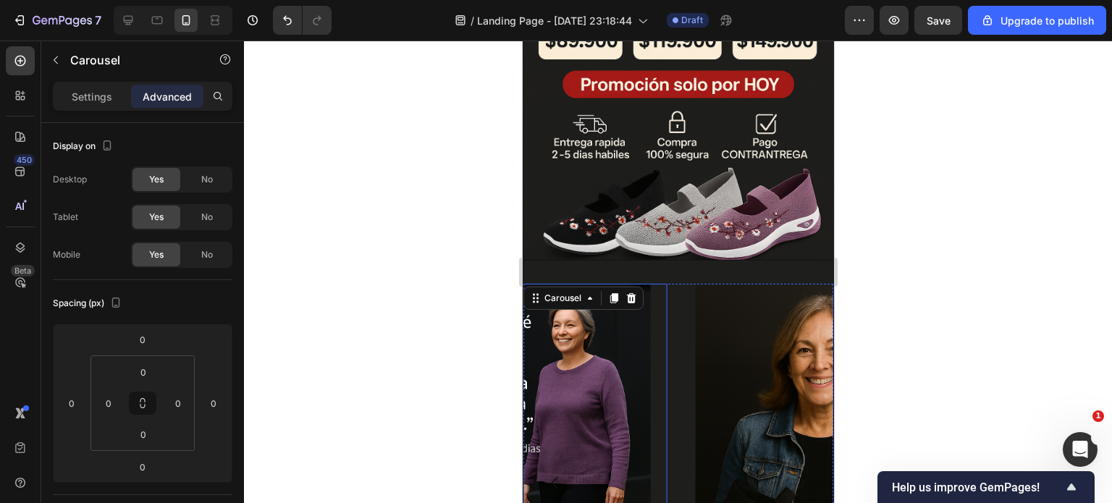
scroll to position [785, 0]
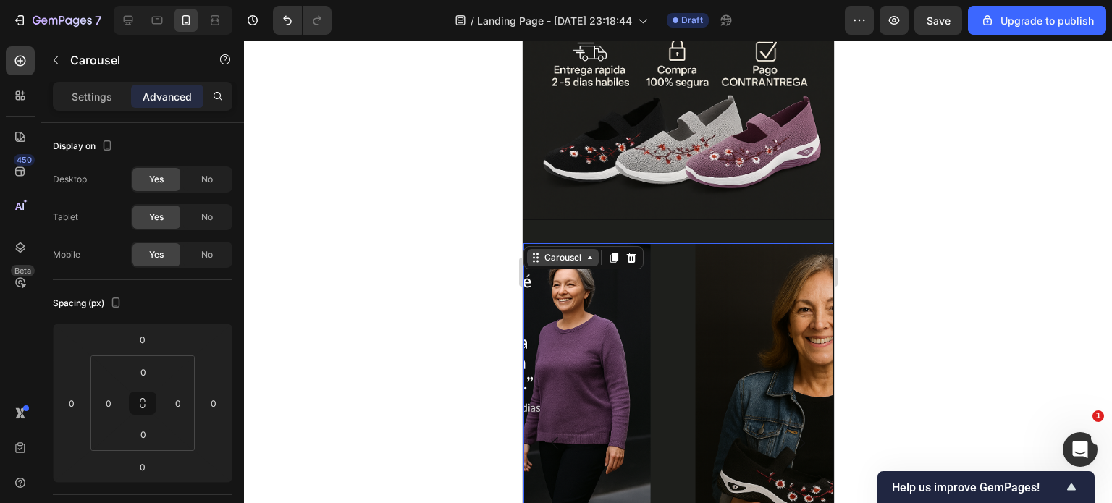
click at [534, 252] on icon at bounding box center [535, 258] width 12 height 12
click at [466, 350] on div at bounding box center [678, 272] width 868 height 463
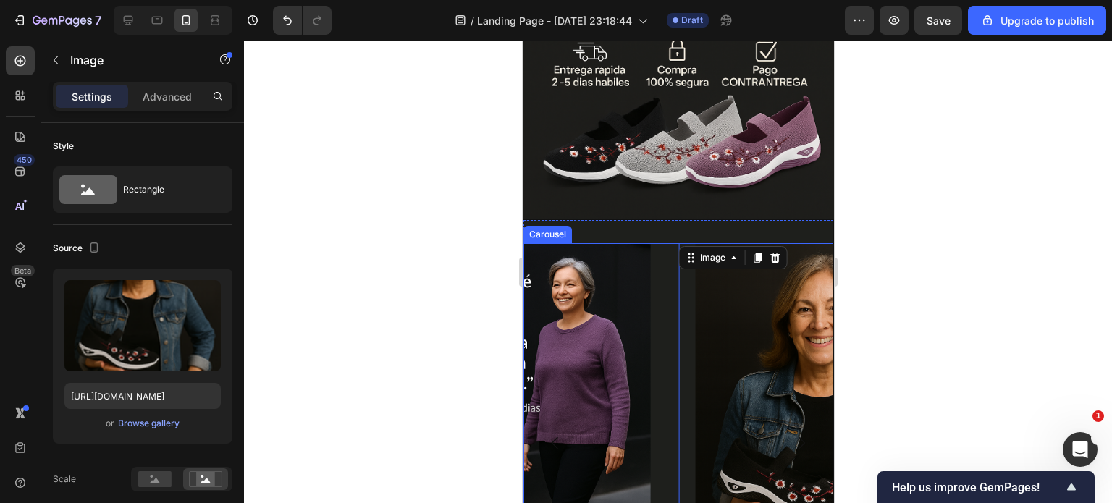
click at [671, 333] on div "Image Image Image 0" at bounding box center [678, 442] width 310 height 399
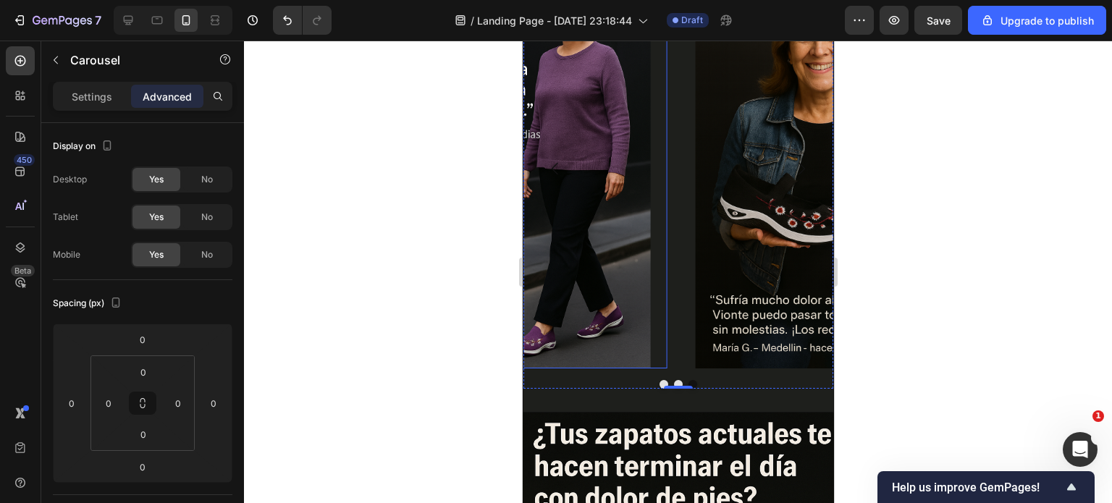
scroll to position [1002, 0]
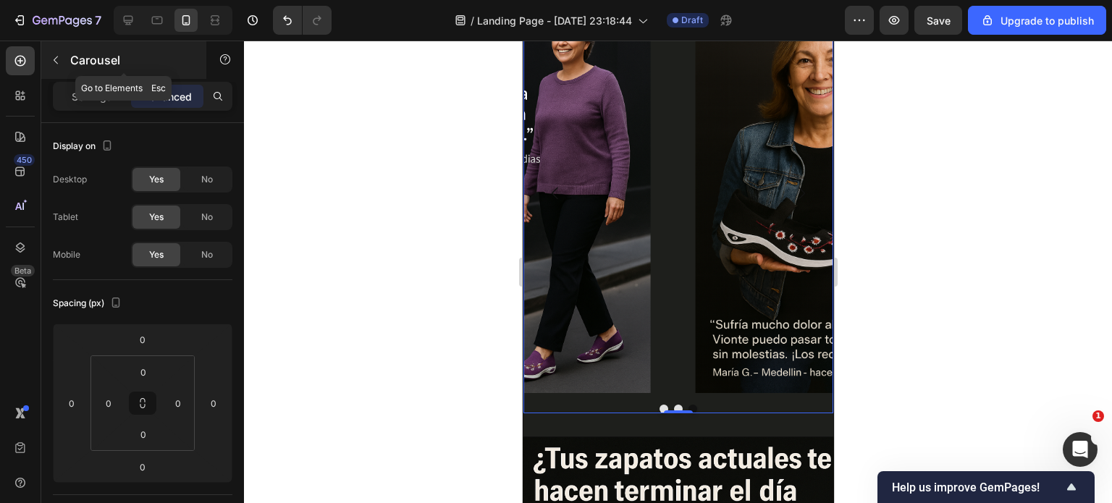
click at [51, 63] on icon "button" at bounding box center [56, 60] width 12 height 12
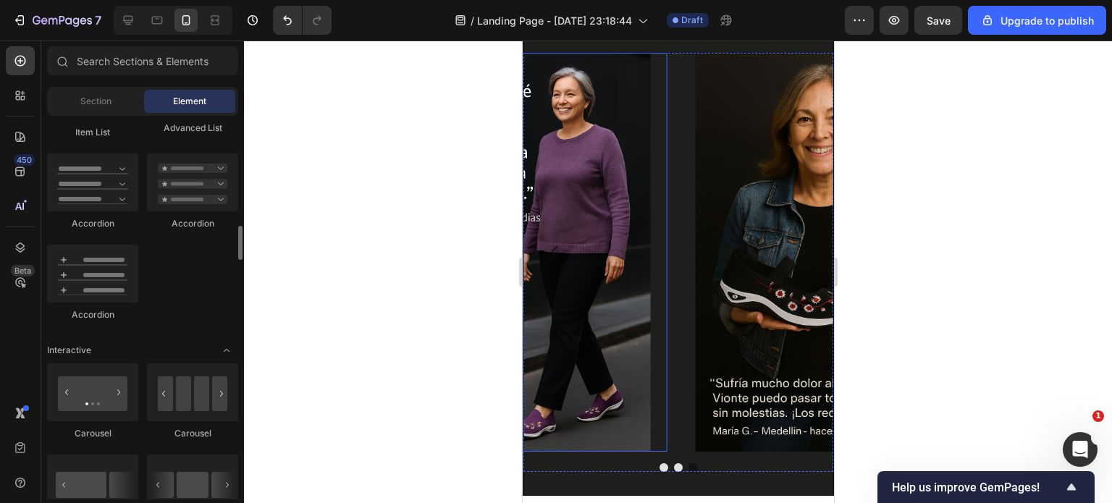
scroll to position [785, 0]
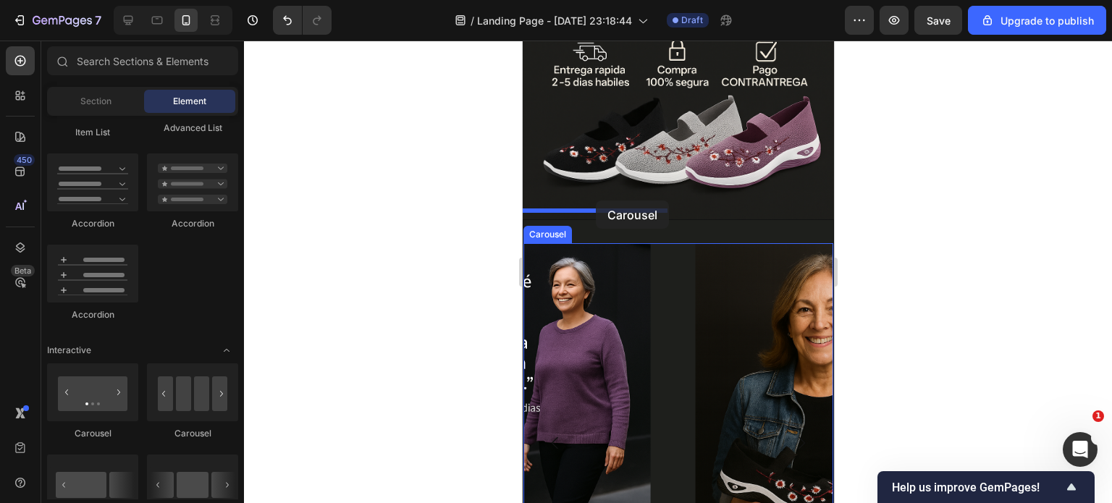
drag, startPoint x: 614, startPoint y: 438, endPoint x: 595, endPoint y: 201, distance: 238.3
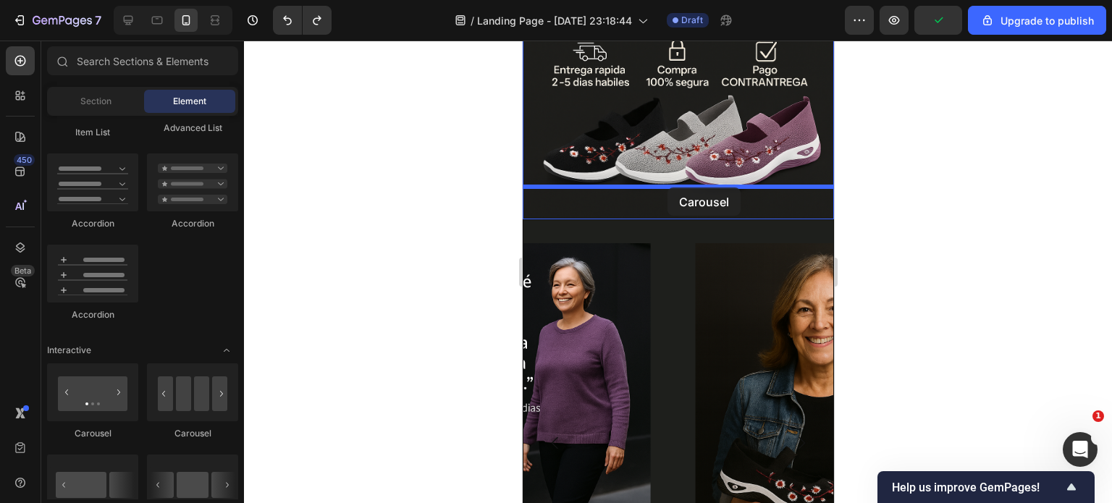
drag, startPoint x: 627, startPoint y: 413, endPoint x: 666, endPoint y: 187, distance: 229.2
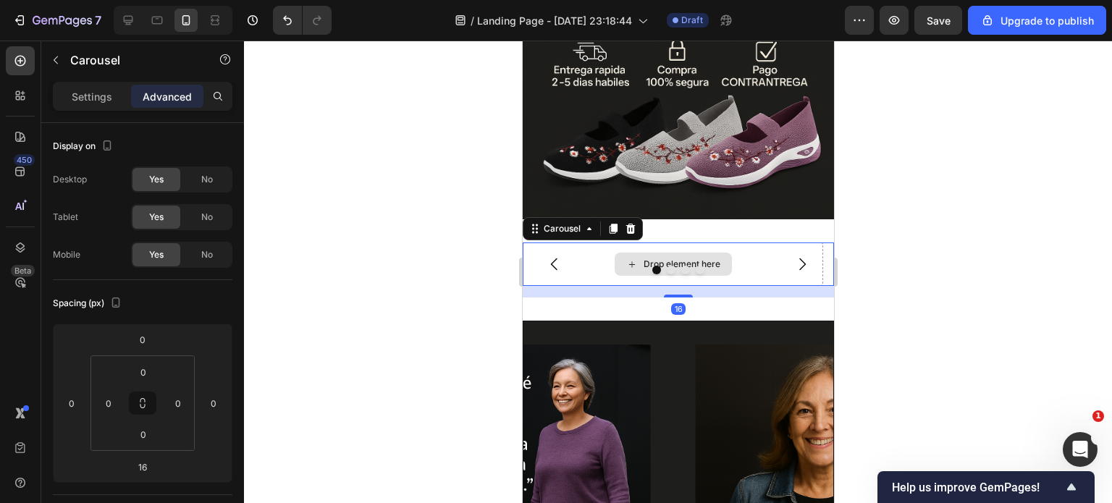
click at [723, 253] on div "Drop element here" at bounding box center [672, 264] width 117 height 23
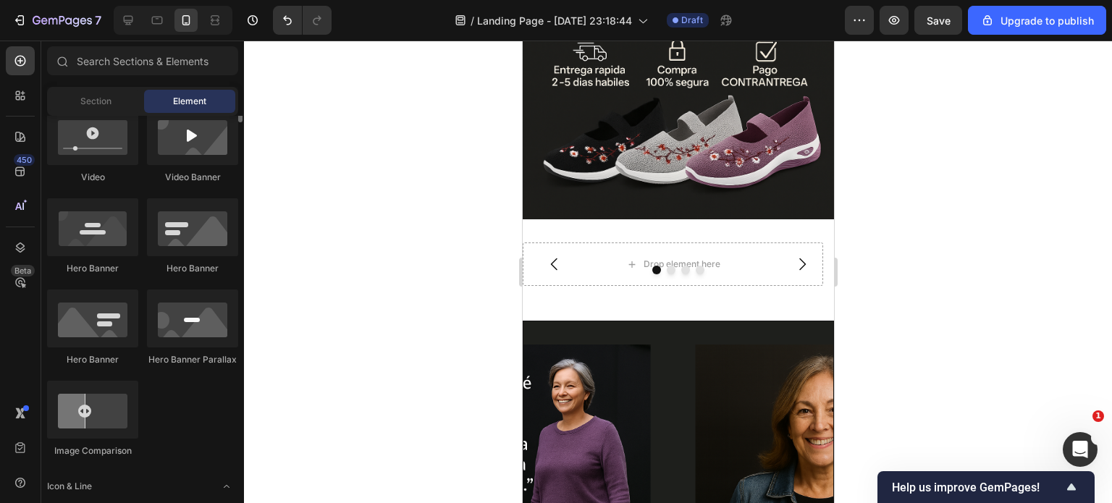
scroll to position [435, 0]
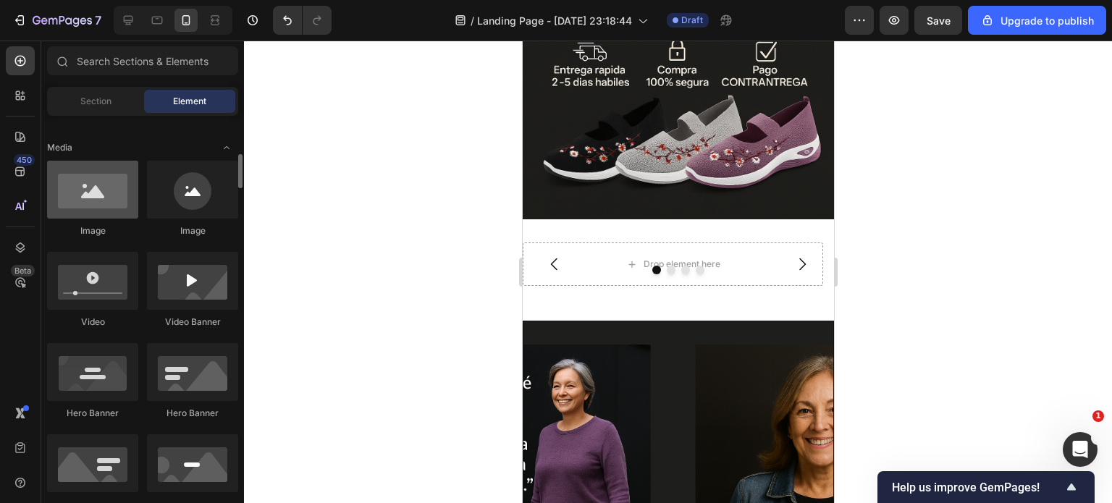
click at [104, 185] on div at bounding box center [92, 190] width 91 height 58
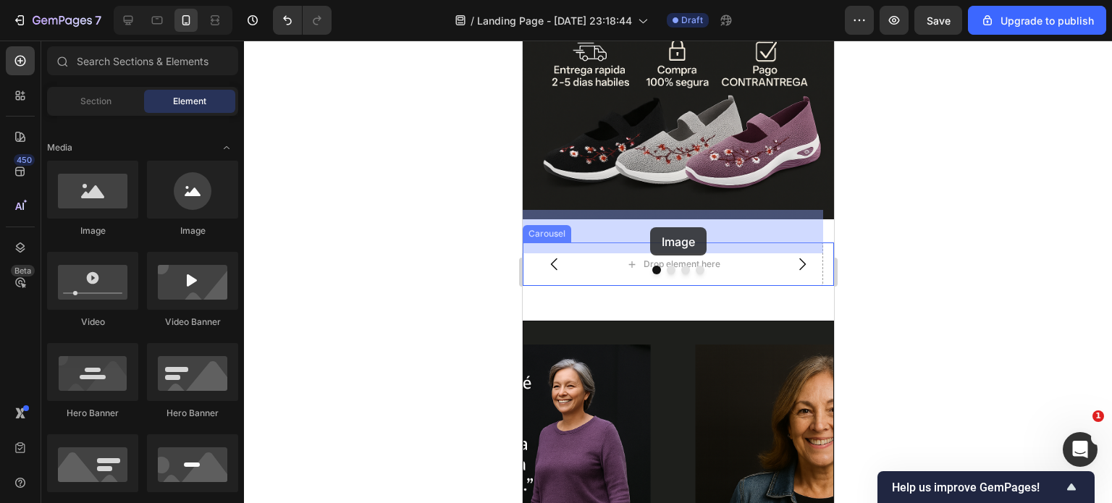
drag, startPoint x: 626, startPoint y: 230, endPoint x: 650, endPoint y: 227, distance: 23.4
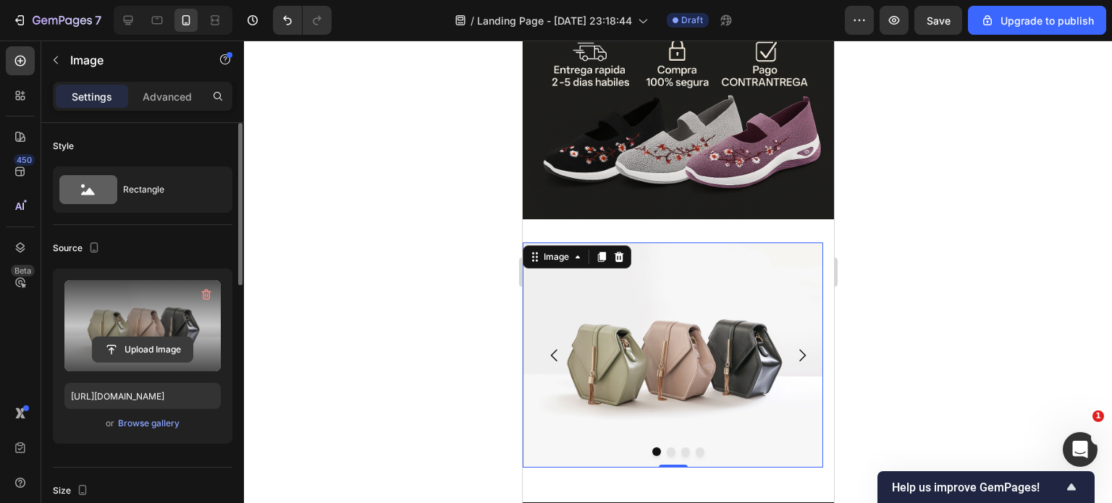
click at [156, 342] on input "file" at bounding box center [143, 349] width 100 height 25
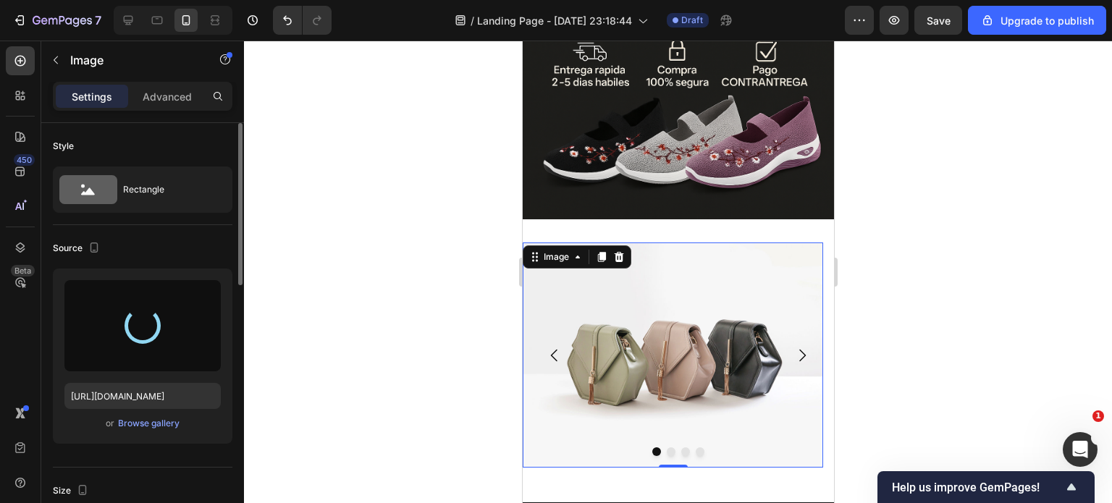
type input "https://cdn.shopify.com/s/files/1/0400/3463/1844/files/gempages_478358424204084…"
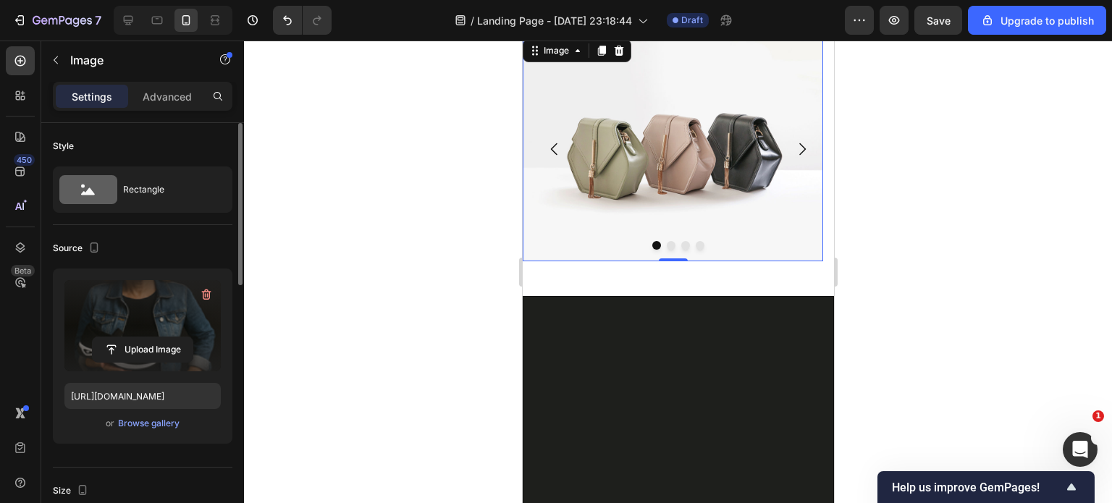
scroll to position [1002, 0]
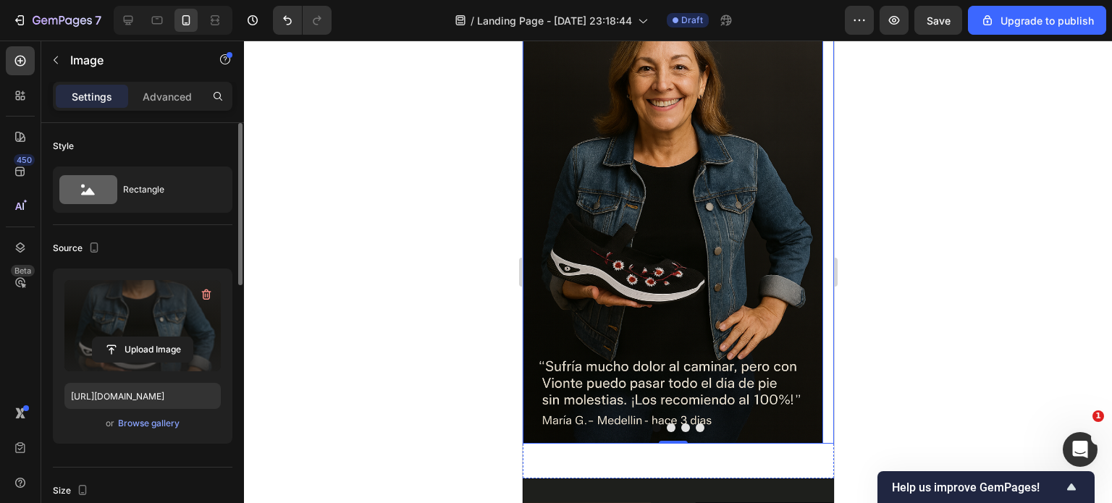
click at [681, 427] on button "Dot" at bounding box center [685, 428] width 9 height 9
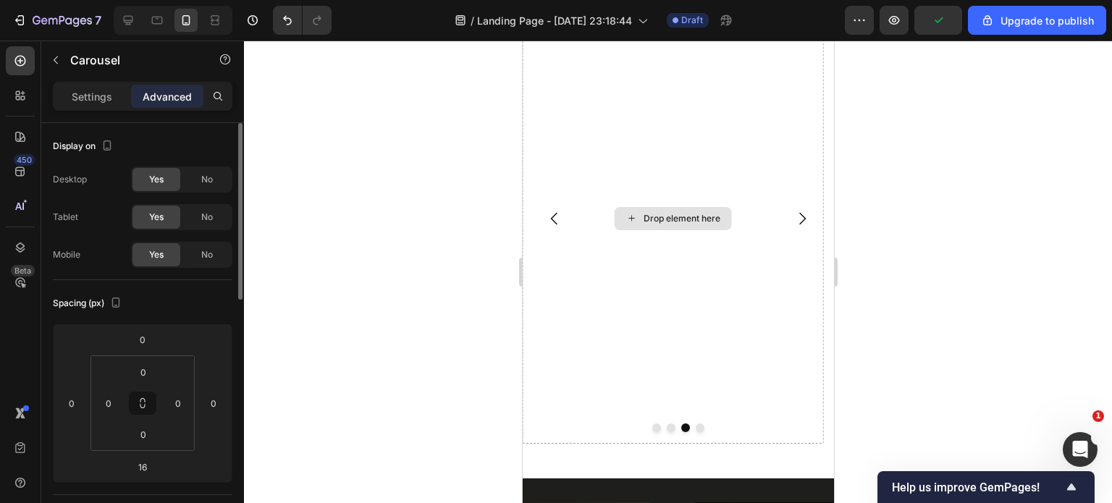
click at [666, 225] on div "Drop element here" at bounding box center [672, 218] width 117 height 23
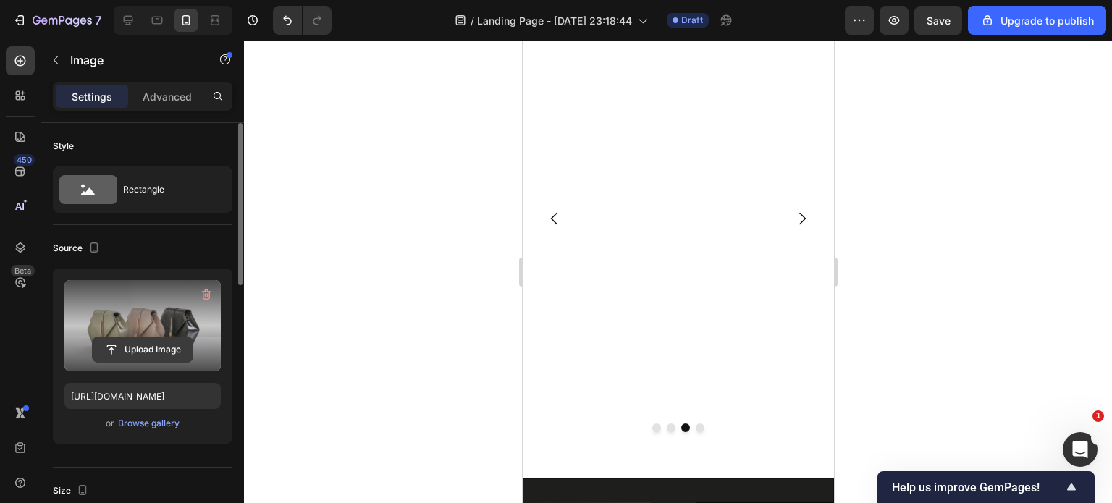
click at [117, 345] on input "file" at bounding box center [143, 349] width 100 height 25
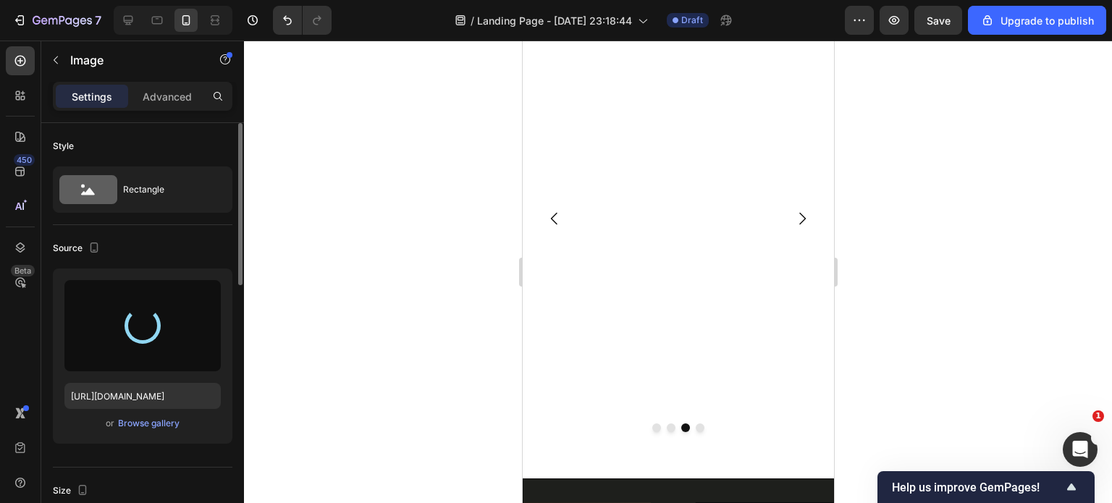
type input "https://cdn.shopify.com/s/files/1/0400/3463/1844/files/gempages_478358424204084…"
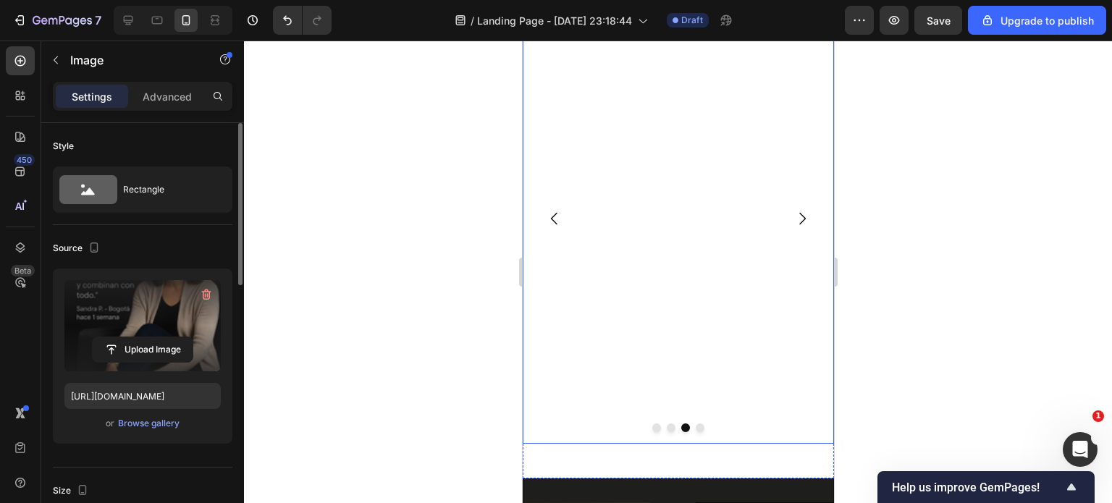
click at [695, 429] on button "Dot" at bounding box center [699, 428] width 9 height 9
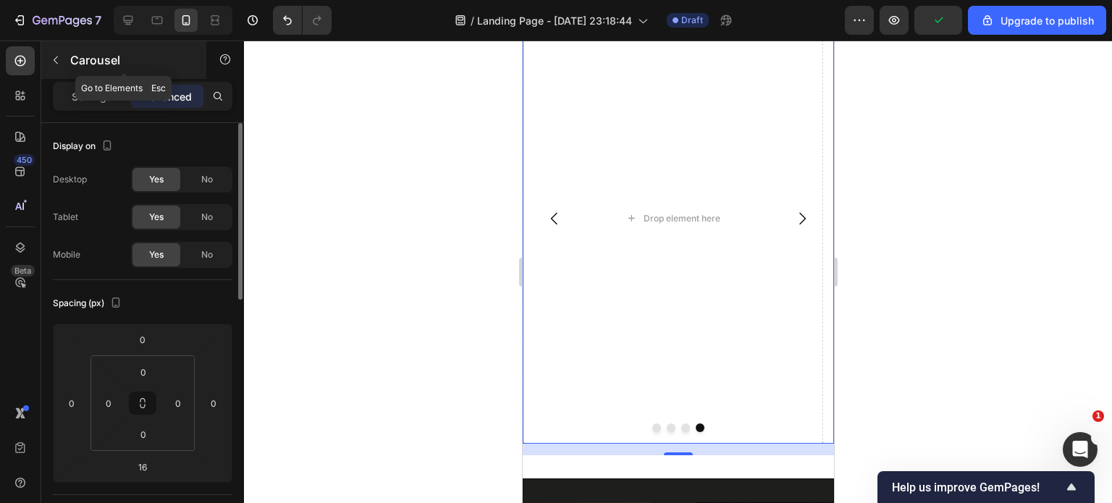
click at [54, 57] on icon "button" at bounding box center [56, 60] width 12 height 12
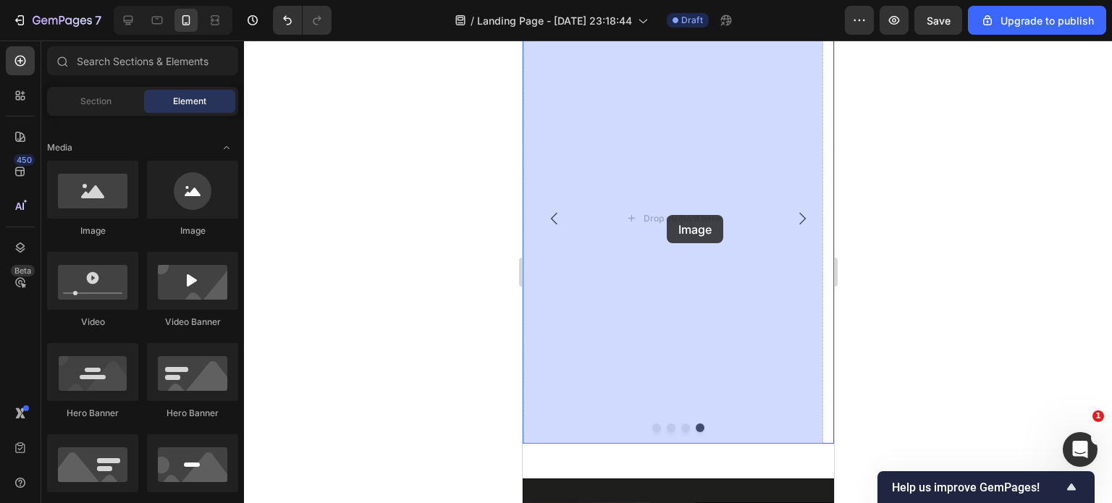
drag, startPoint x: 607, startPoint y: 229, endPoint x: 666, endPoint y: 215, distance: 61.0
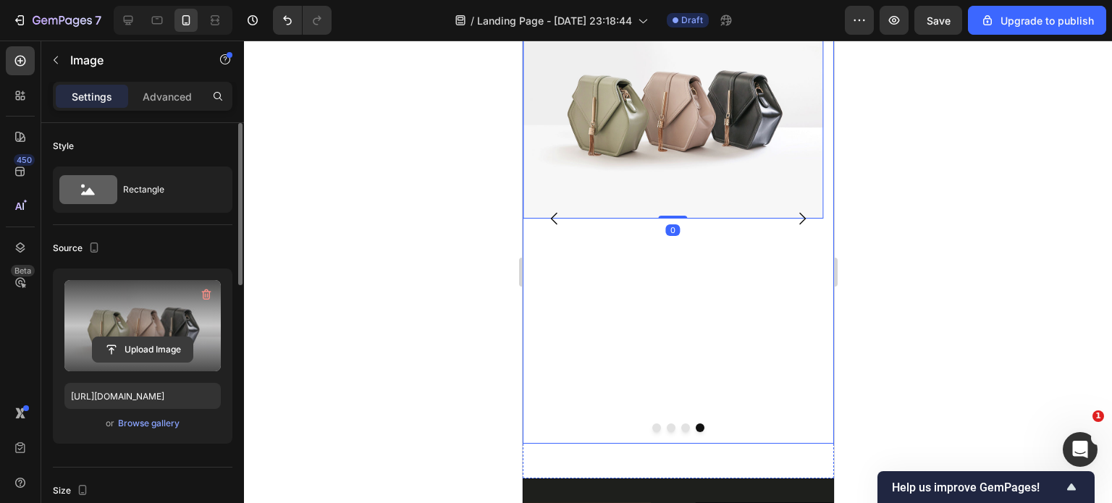
click at [132, 350] on input "file" at bounding box center [143, 349] width 100 height 25
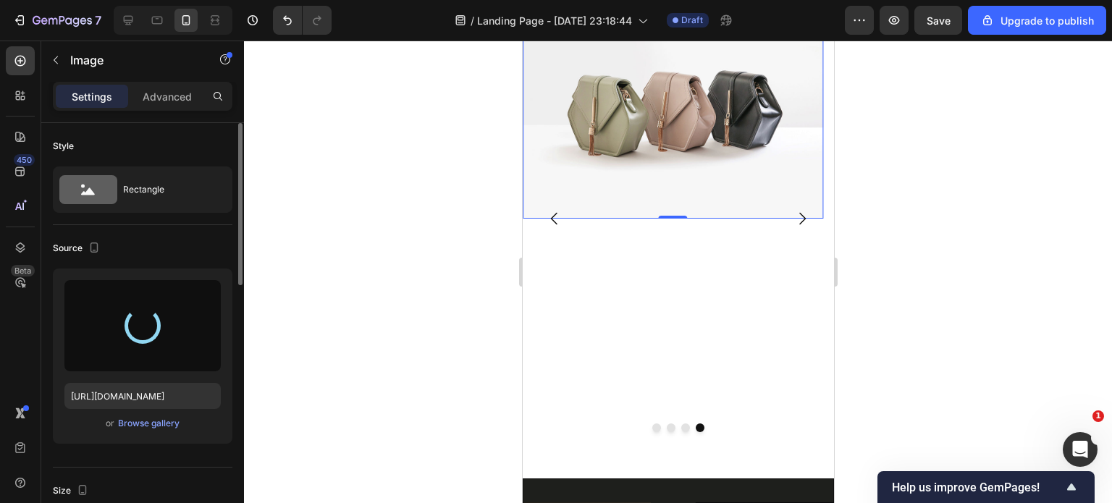
type input "https://cdn.shopify.com/s/files/1/0400/3463/1844/files/gempages_478358424204084…"
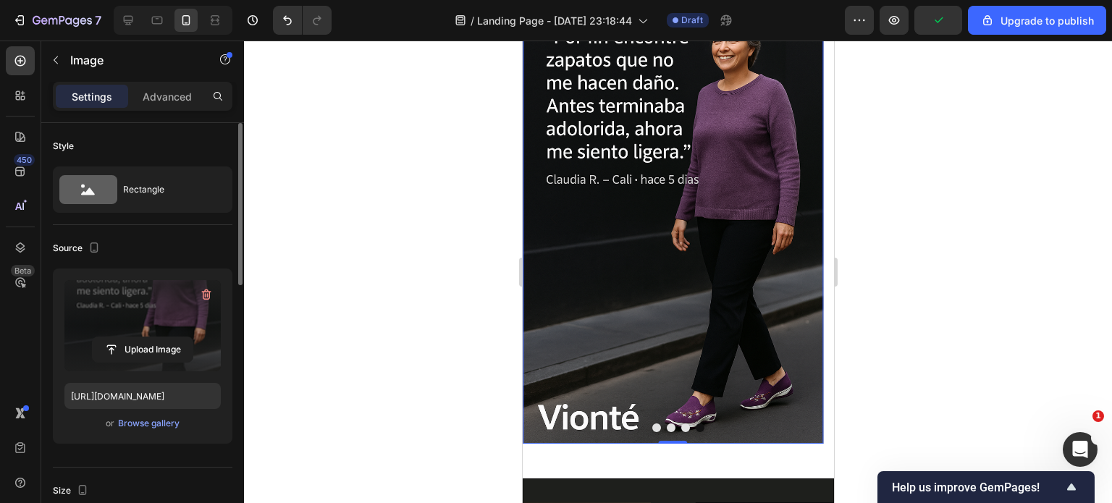
click at [619, 286] on img at bounding box center [672, 218] width 301 height 451
click at [55, 57] on icon "button" at bounding box center [56, 60] width 4 height 8
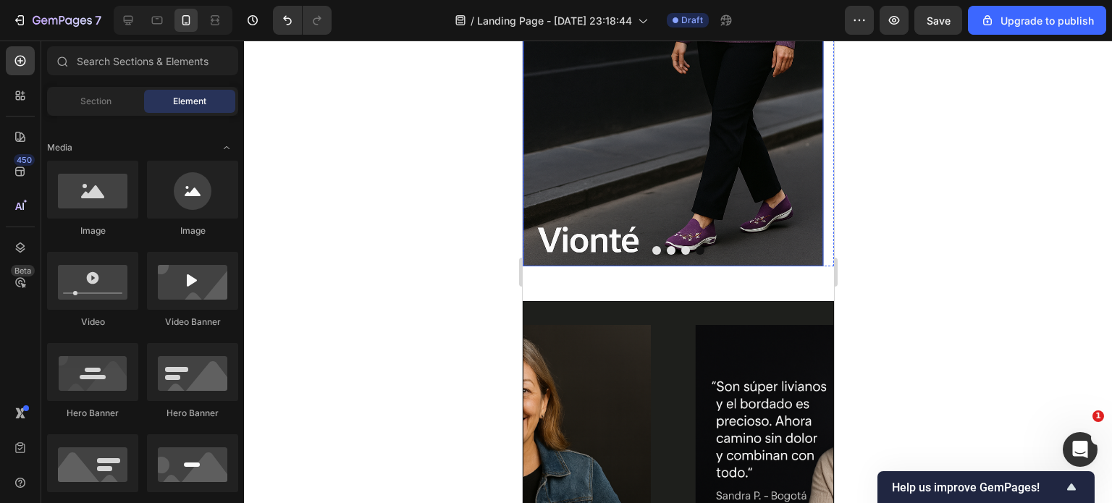
scroll to position [1220, 0]
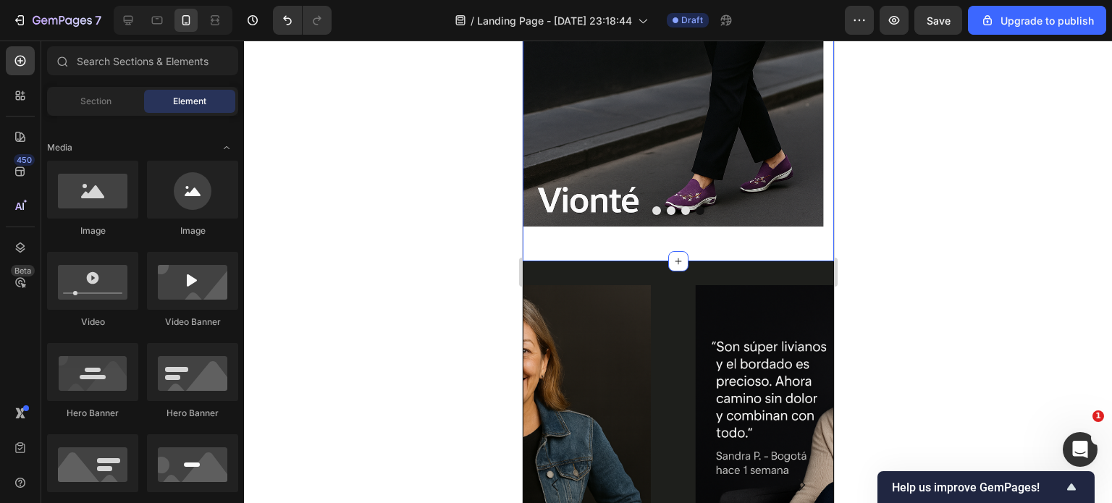
click at [726, 245] on div "Image Drop element here Image Image Carousel Section 2" at bounding box center [677, 7] width 311 height 509
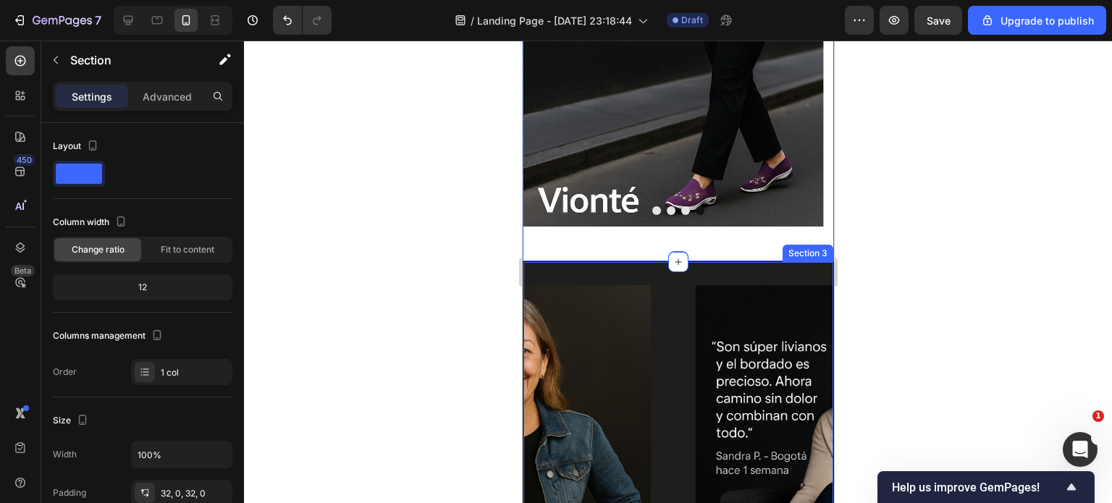
click at [722, 280] on div "Image Image Image Carousel Section 3" at bounding box center [677, 494] width 311 height 467
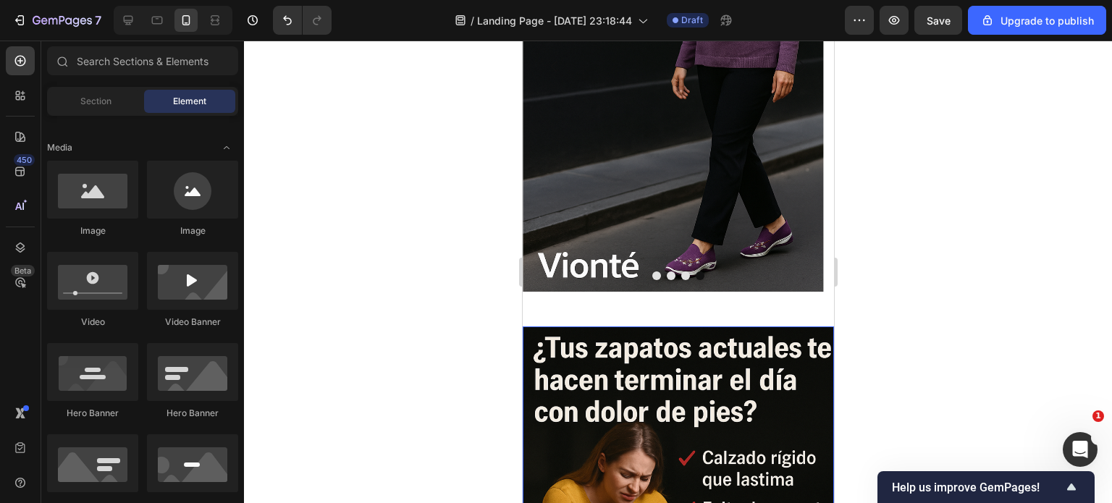
scroll to position [1147, 0]
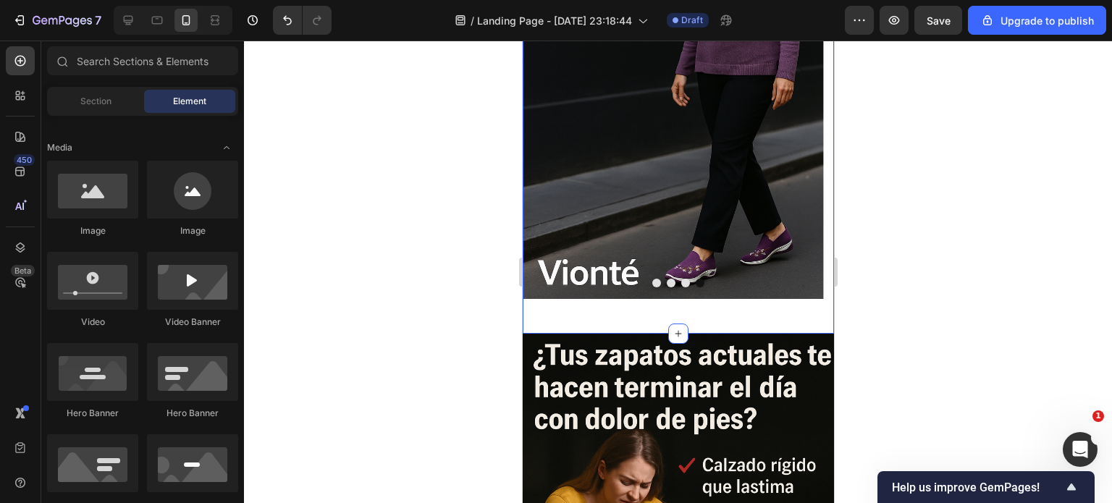
click at [629, 320] on div "Image Drop element here Image Image Carousel Section 2 You can create reusable …" at bounding box center [677, 79] width 311 height 509
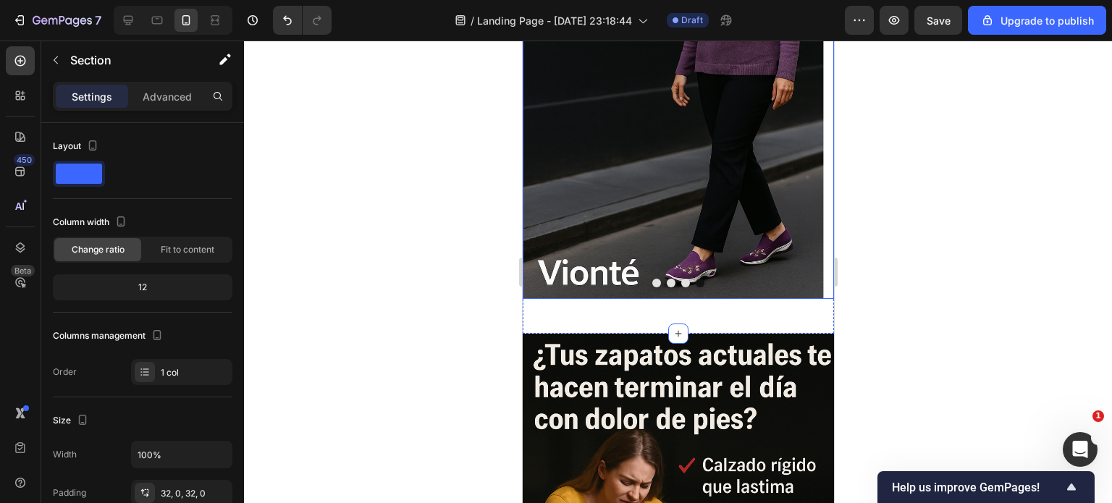
click at [681, 281] on button "Dot" at bounding box center [685, 283] width 9 height 9
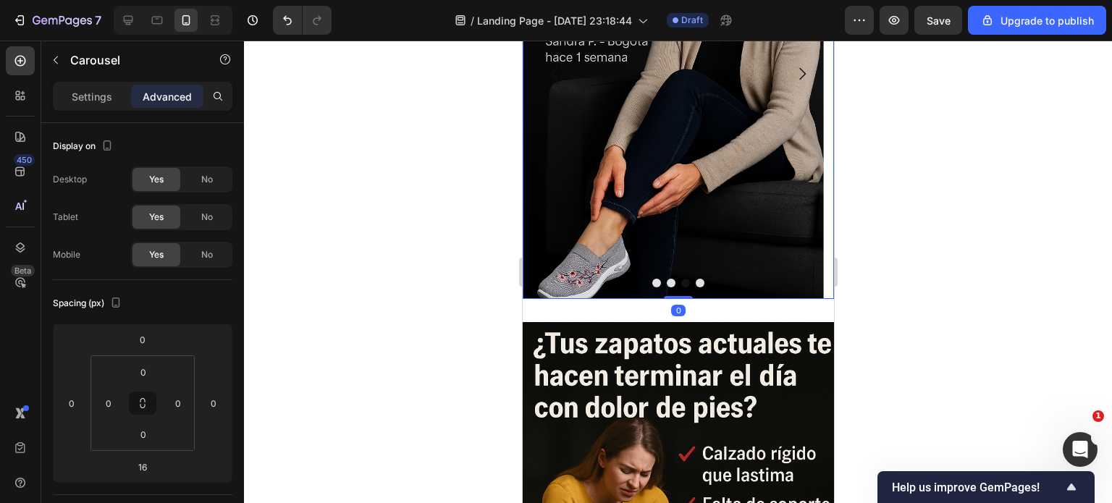
drag, startPoint x: 667, startPoint y: 309, endPoint x: 673, endPoint y: 285, distance: 25.3
click at [673, 285] on div "Image Drop element here Image Image Carousel 0" at bounding box center [677, 74] width 311 height 451
type input "0"
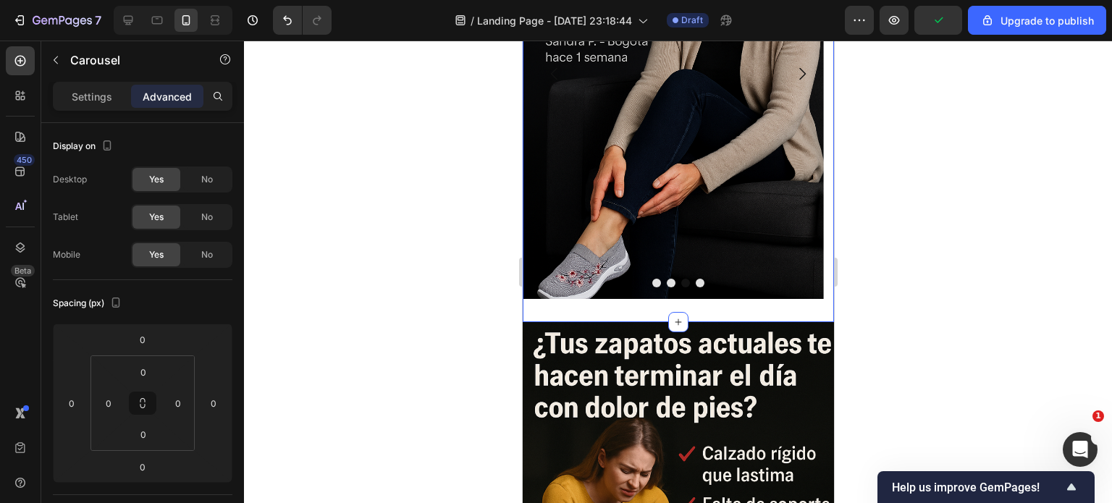
click at [600, 312] on div "Image Drop element here Image Image Carousel Section 2 You can create reusable …" at bounding box center [677, 74] width 311 height 498
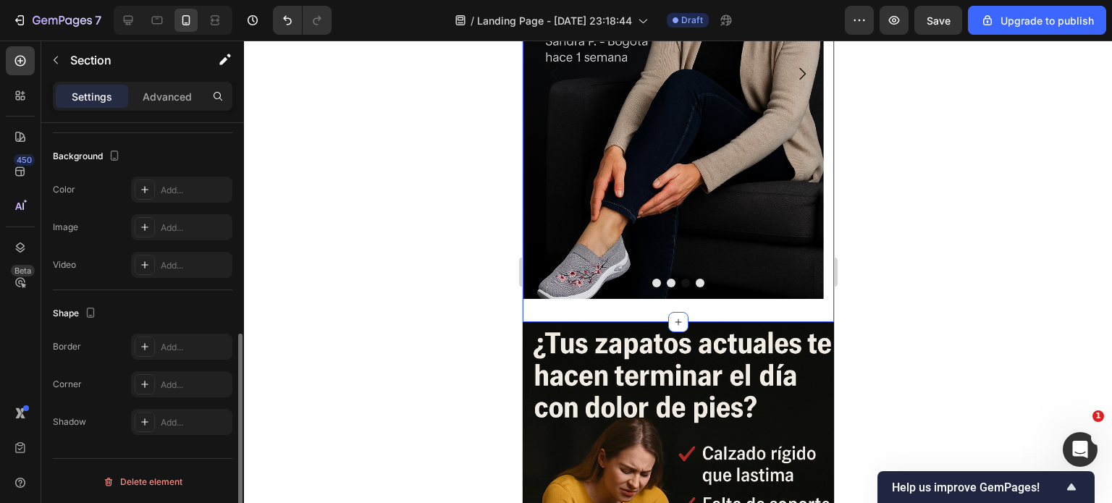
scroll to position [133, 0]
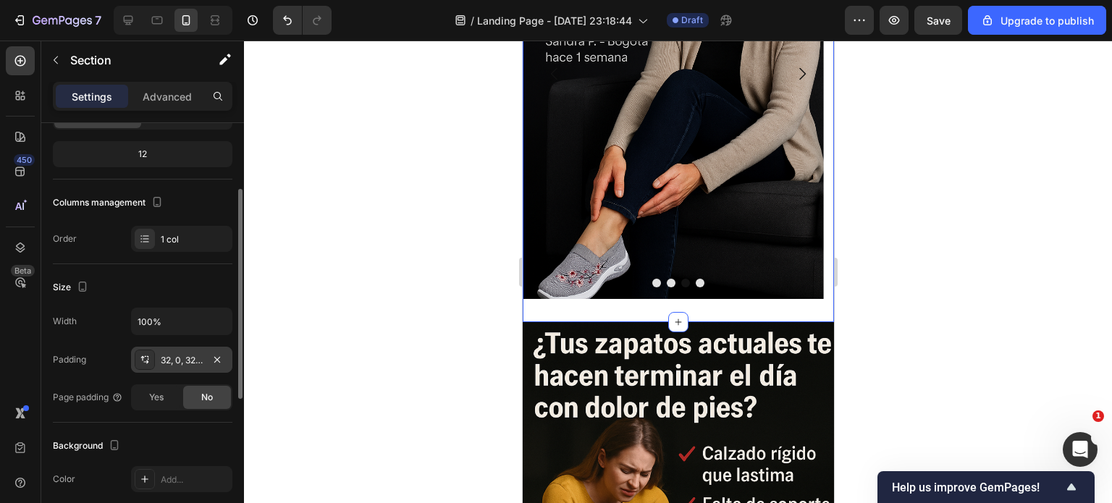
click at [175, 358] on div "32, 0, 32, 0" at bounding box center [182, 360] width 42 height 13
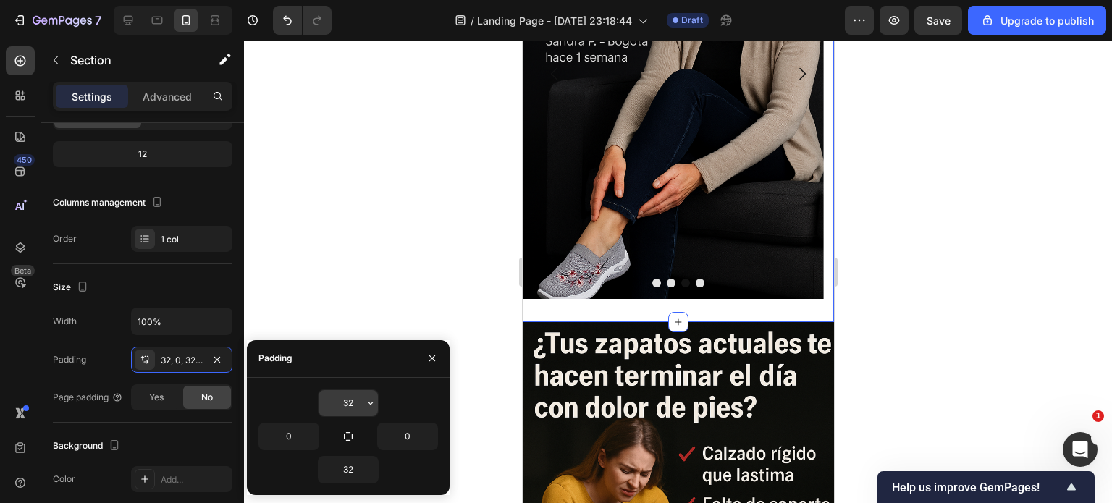
click at [356, 400] on input "32" at bounding box center [348, 403] width 59 height 26
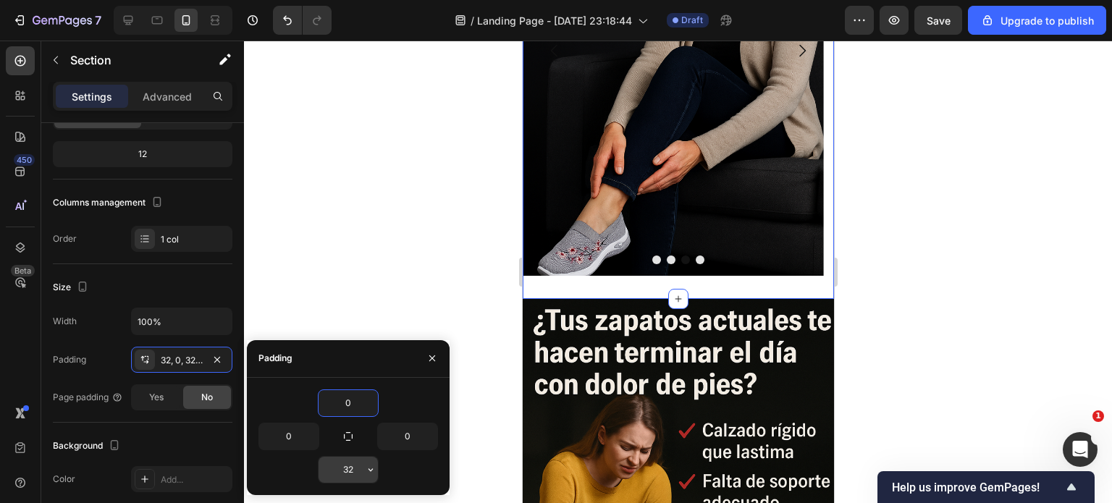
type input "0"
click at [357, 472] on input "32" at bounding box center [348, 470] width 59 height 26
type input "0"
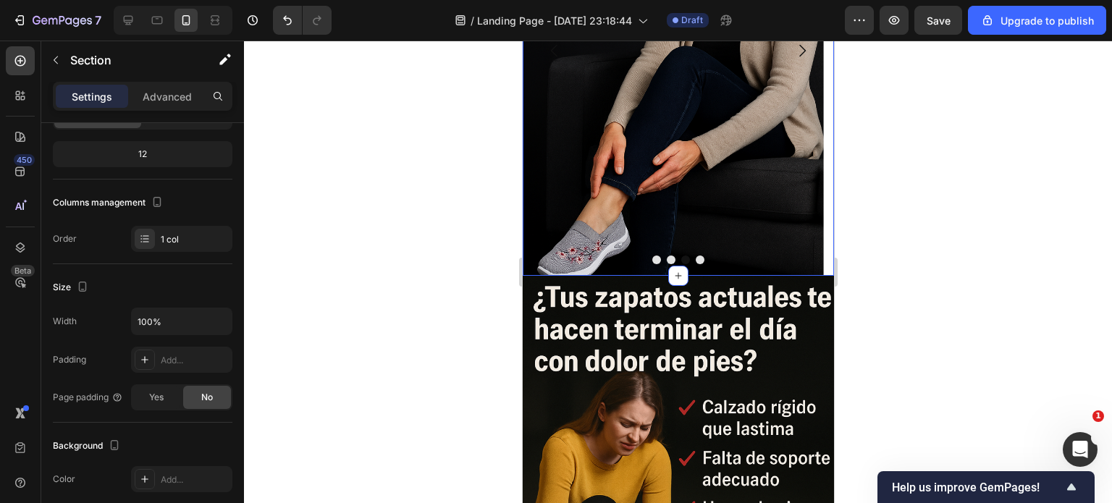
click at [408, 303] on div at bounding box center [678, 272] width 868 height 463
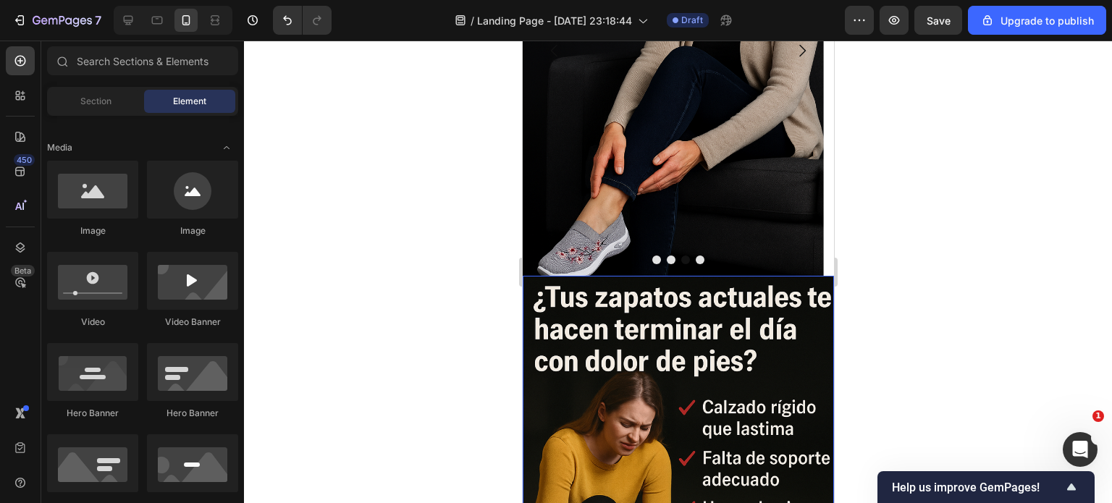
scroll to position [1002, 0]
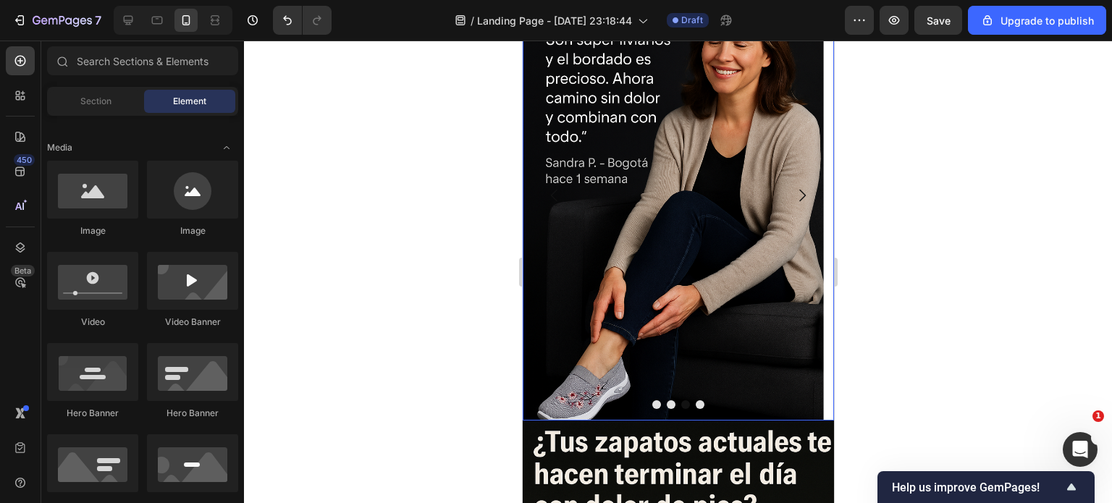
click at [695, 408] on button "Dot" at bounding box center [699, 404] width 9 height 9
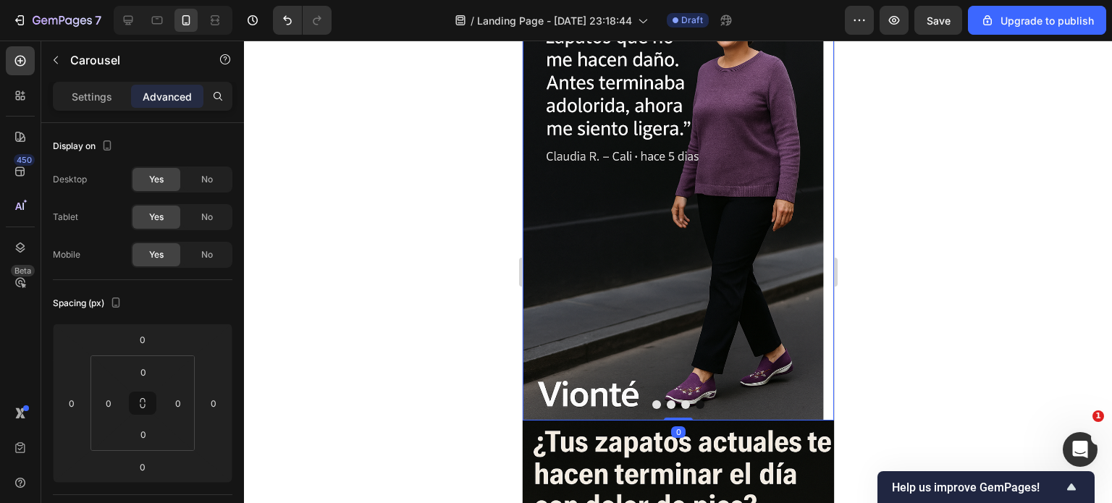
click at [695, 408] on button "Dot" at bounding box center [699, 404] width 9 height 9
click at [681, 403] on button "Dot" at bounding box center [685, 404] width 9 height 9
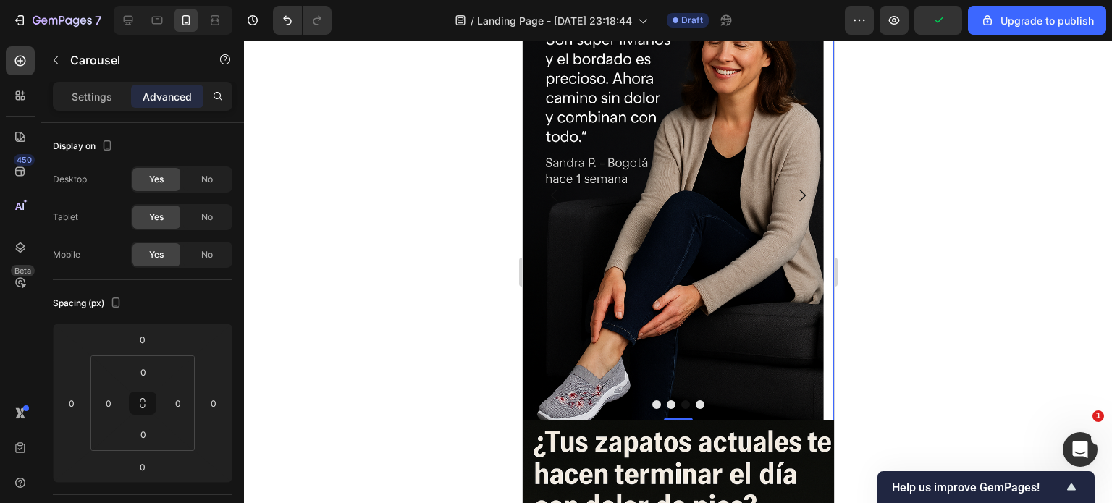
click at [666, 405] on button "Dot" at bounding box center [670, 404] width 9 height 9
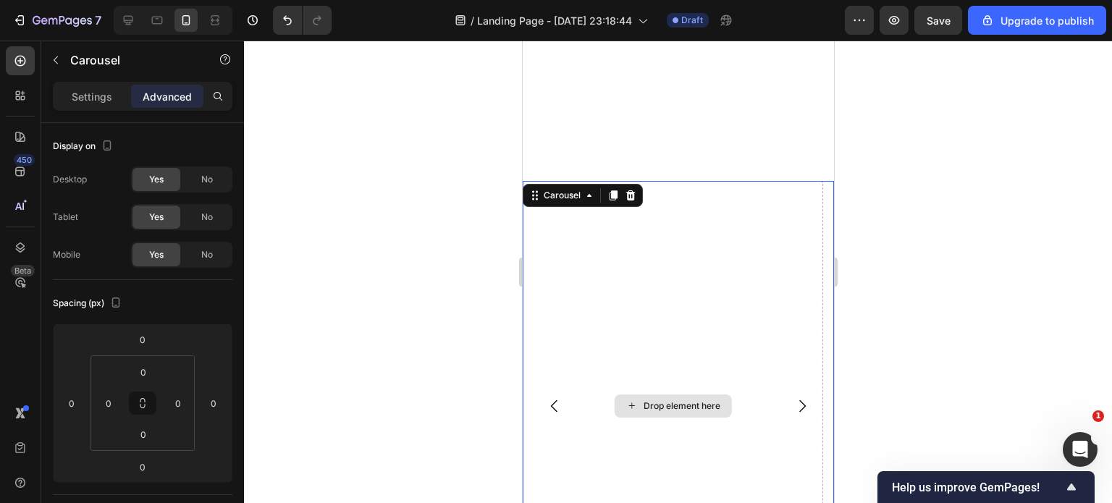
scroll to position [785, 0]
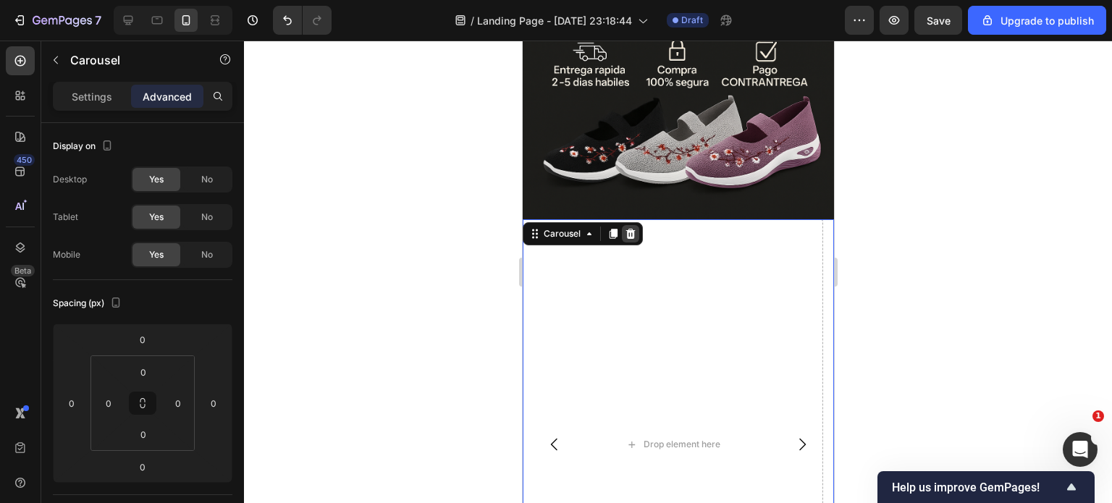
click at [629, 228] on icon at bounding box center [630, 234] width 12 height 12
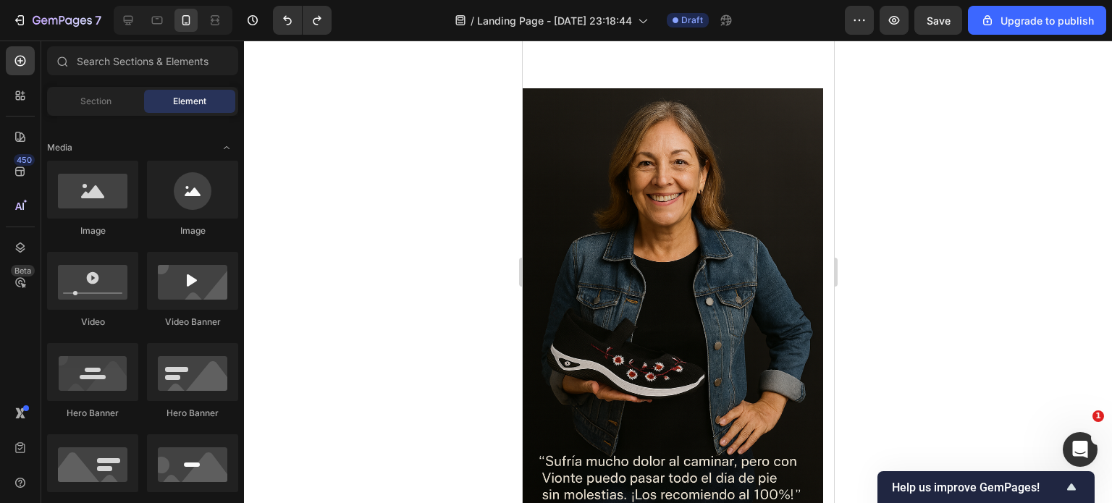
scroll to position [1075, 0]
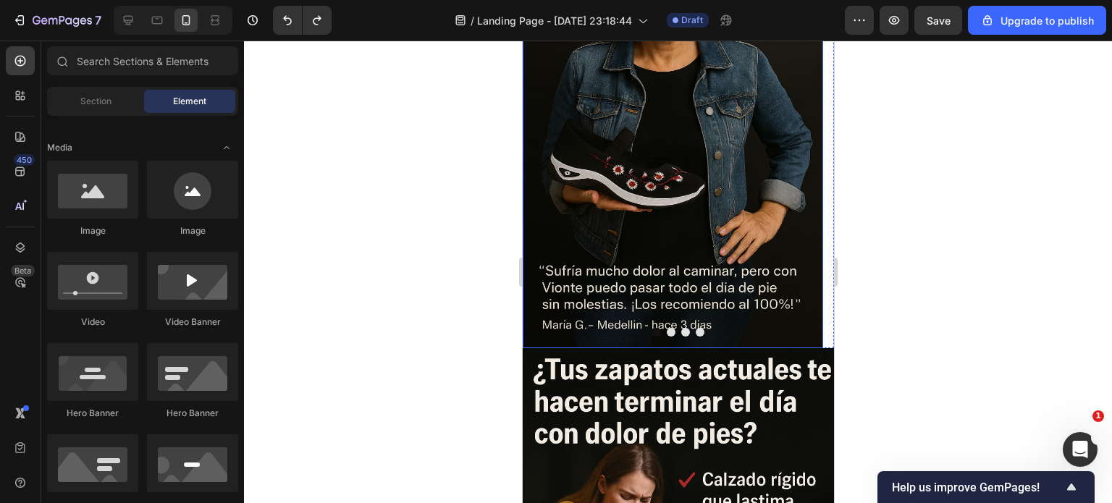
click at [577, 234] on img at bounding box center [672, 123] width 301 height 451
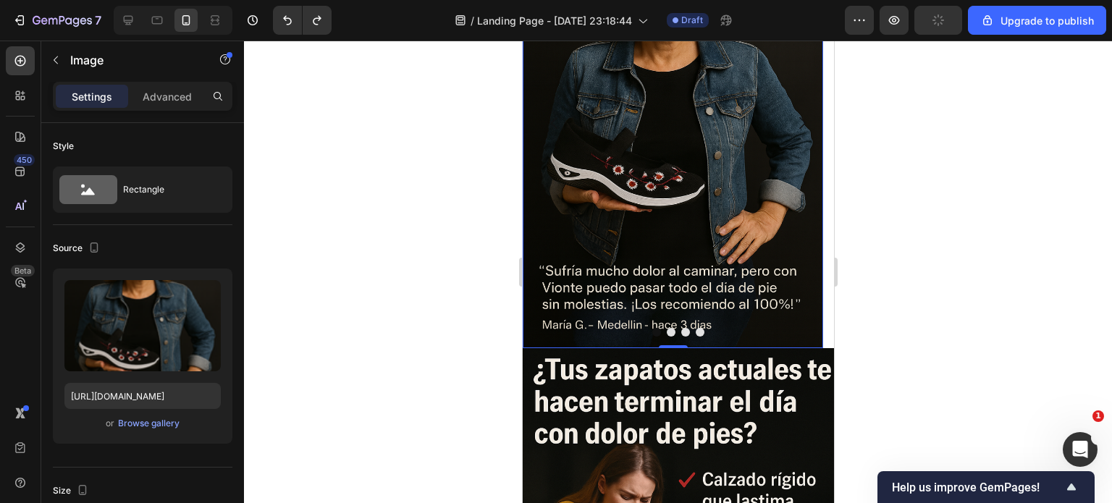
scroll to position [290, 0]
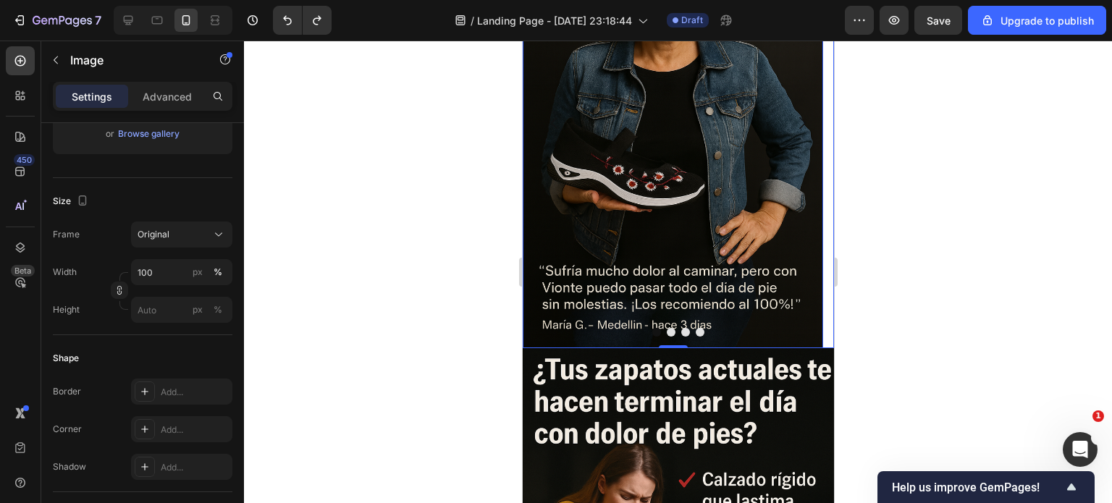
click at [681, 332] on button "Dot" at bounding box center [685, 332] width 9 height 9
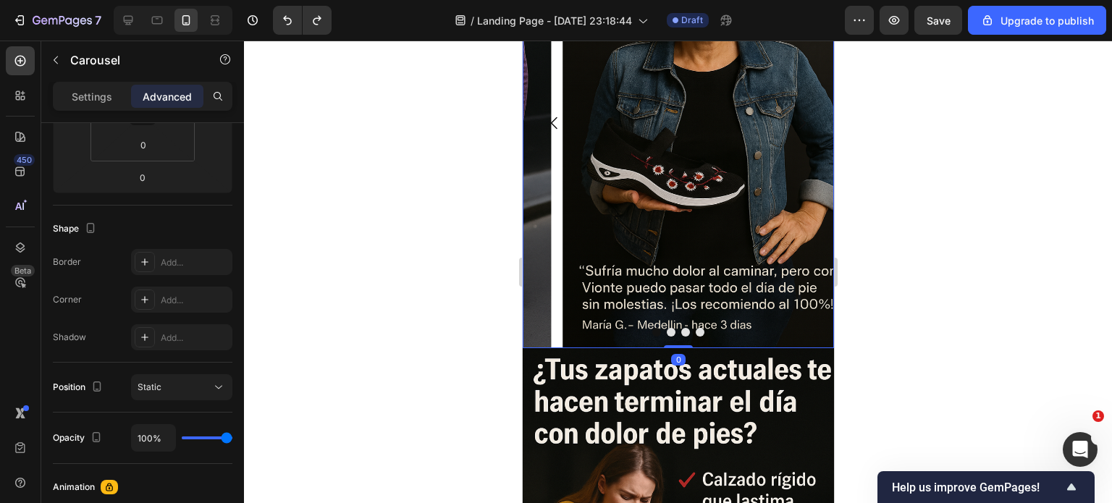
scroll to position [0, 0]
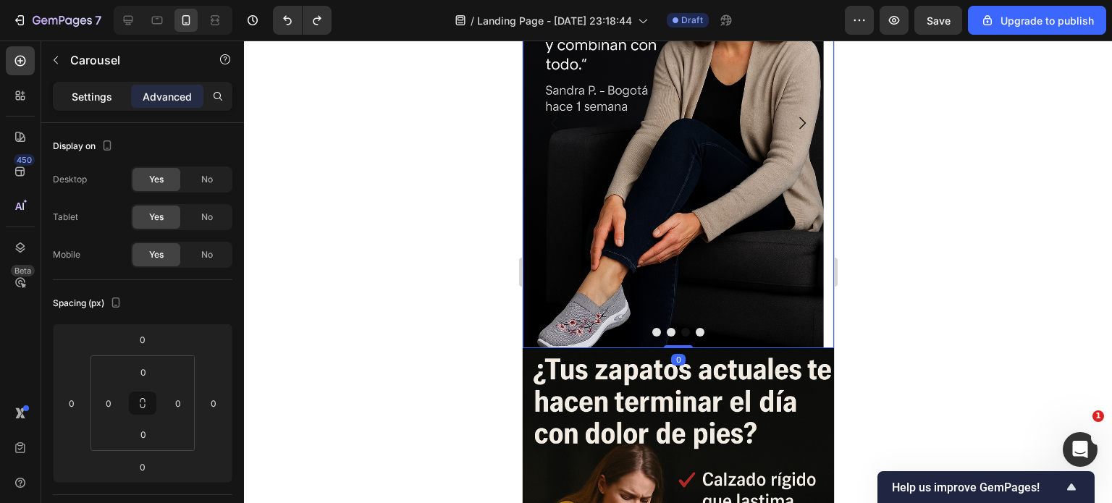
click at [86, 96] on p "Settings" at bounding box center [92, 96] width 41 height 15
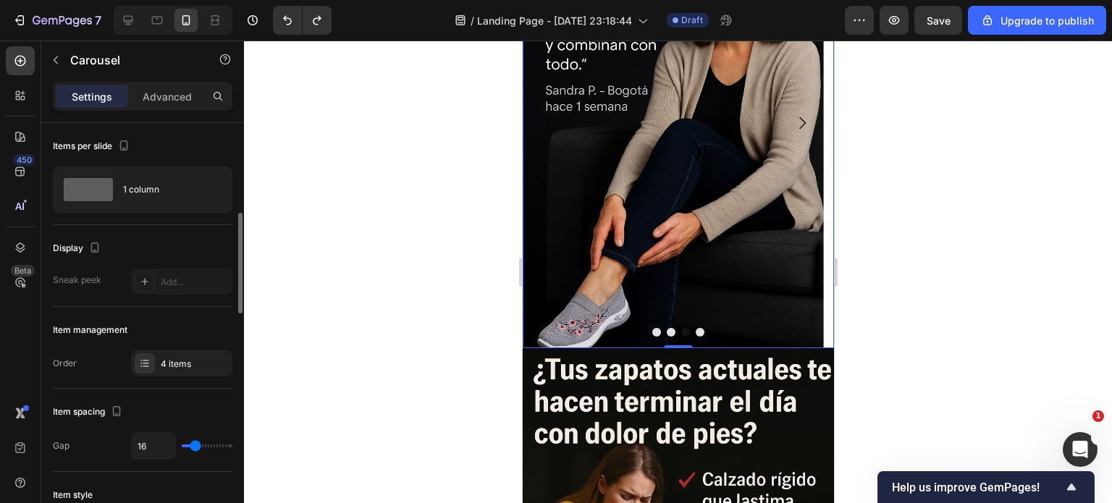
scroll to position [145, 0]
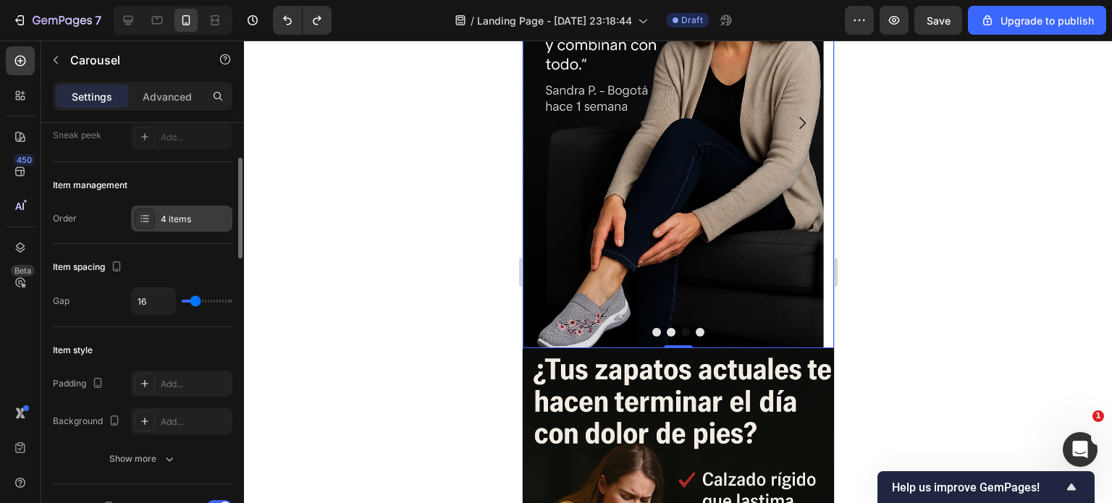
click at [182, 211] on div "4 items" at bounding box center [181, 219] width 101 height 26
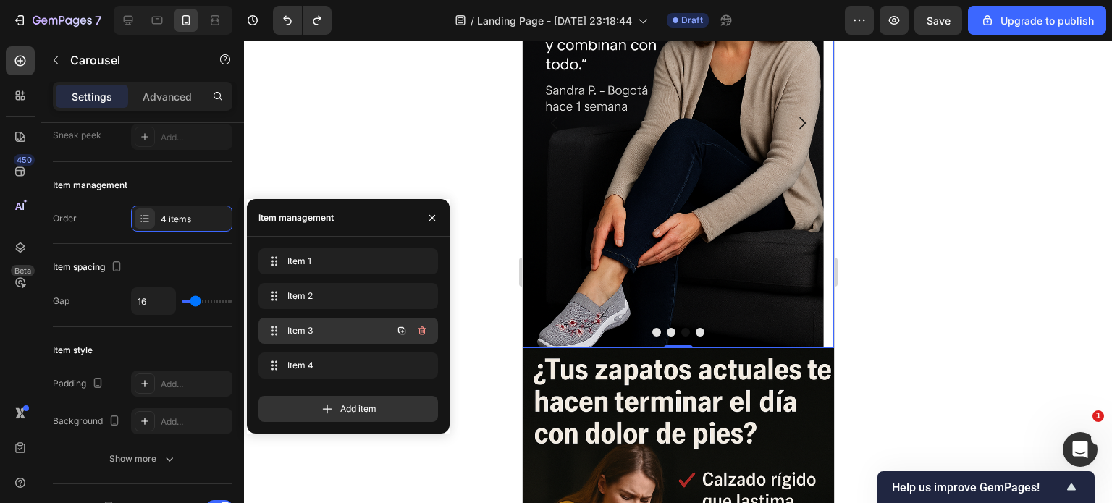
click at [298, 327] on span "Item 3" at bounding box center [328, 330] width 82 height 13
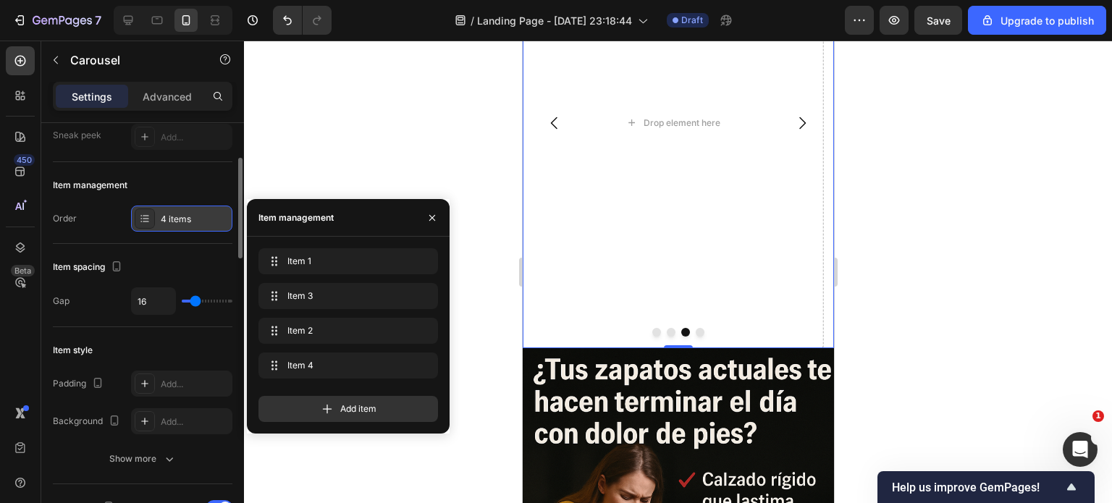
drag, startPoint x: 287, startPoint y: 329, endPoint x: 161, endPoint y: 213, distance: 171.7
drag, startPoint x: 307, startPoint y: 295, endPoint x: 316, endPoint y: 265, distance: 30.9
drag, startPoint x: 311, startPoint y: 262, endPoint x: 314, endPoint y: 337, distance: 75.4
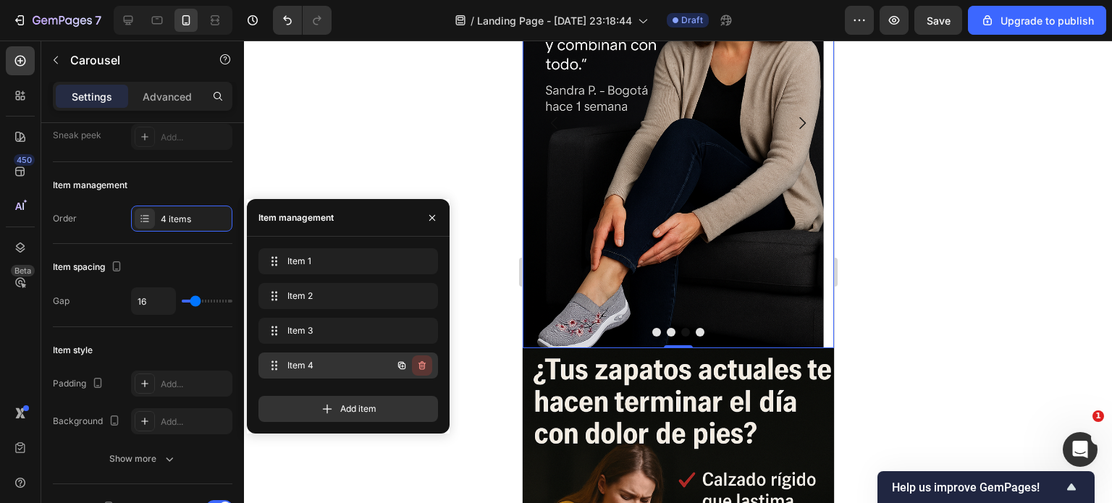
click at [421, 367] on icon "button" at bounding box center [421, 367] width 1 height 4
click at [422, 362] on div "Delete" at bounding box center [412, 365] width 27 height 13
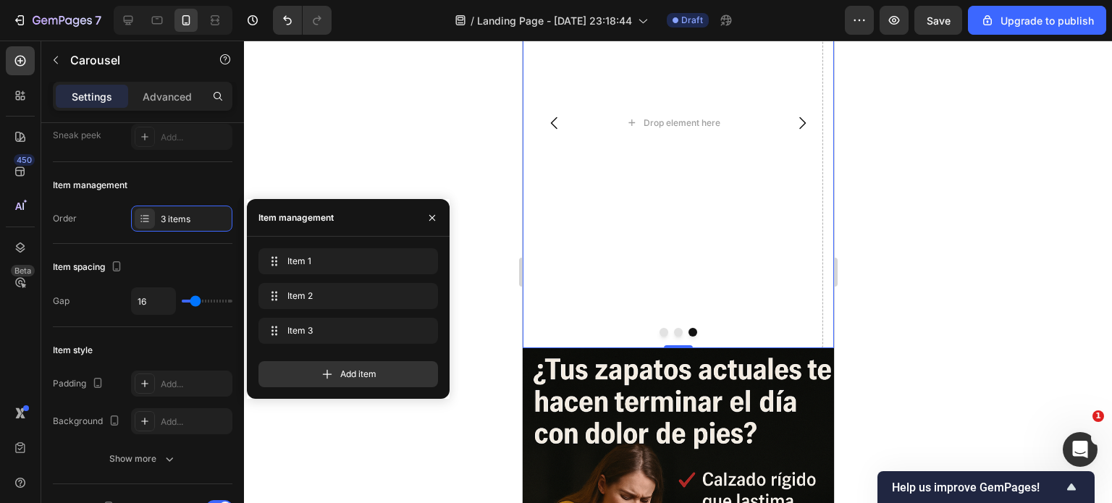
click at [676, 328] on div at bounding box center [677, 332] width 311 height 9
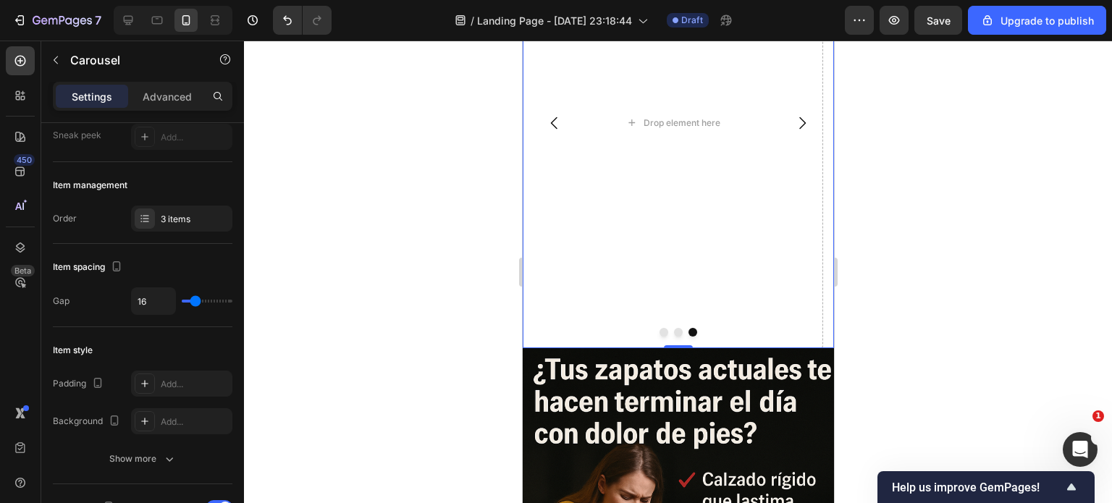
click at [674, 332] on button "Dot" at bounding box center [677, 332] width 9 height 9
drag, startPoint x: 658, startPoint y: 332, endPoint x: 655, endPoint y: 339, distance: 7.5
click at [659, 333] on button "Dot" at bounding box center [663, 332] width 9 height 9
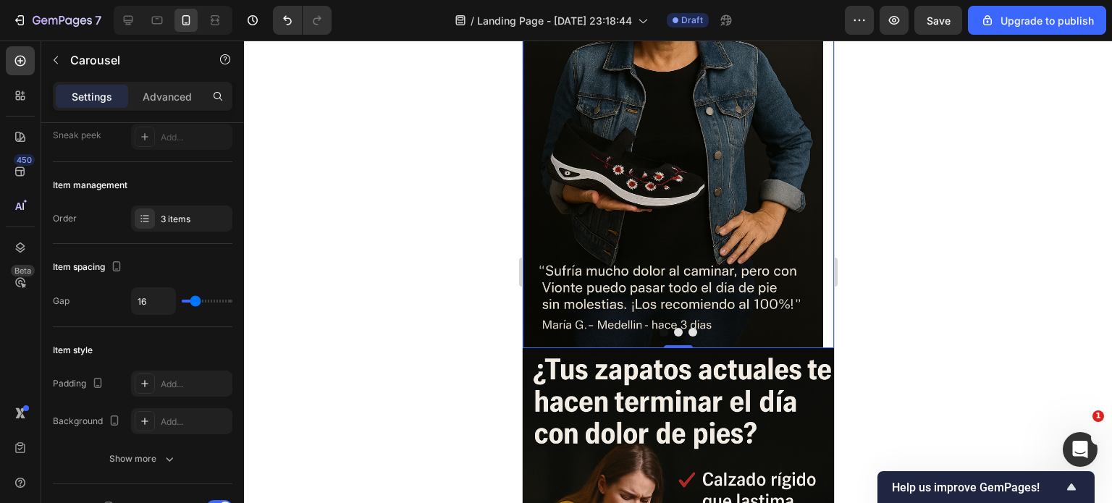
click at [673, 333] on button "Dot" at bounding box center [677, 332] width 9 height 9
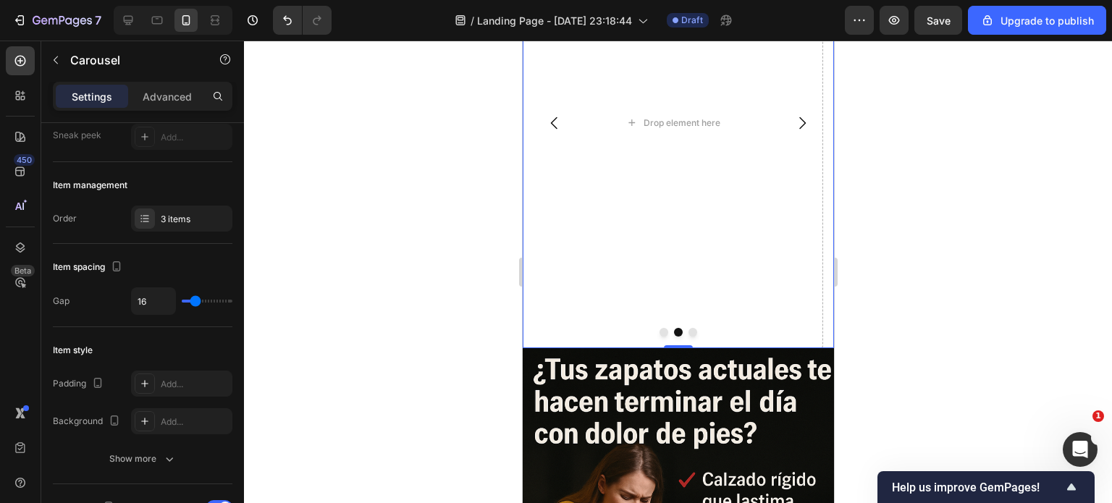
click at [688, 334] on button "Dot" at bounding box center [692, 332] width 9 height 9
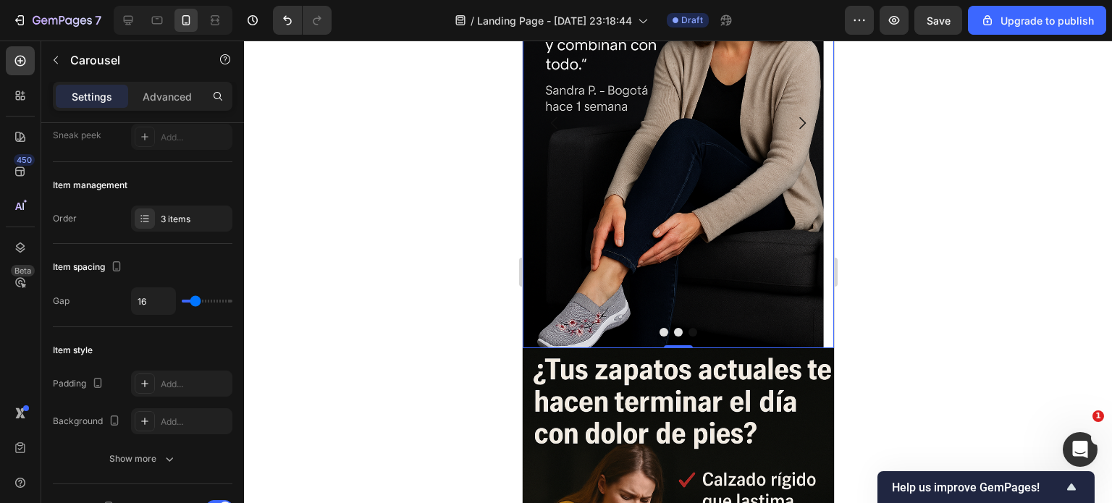
click at [674, 333] on button "Dot" at bounding box center [677, 332] width 9 height 9
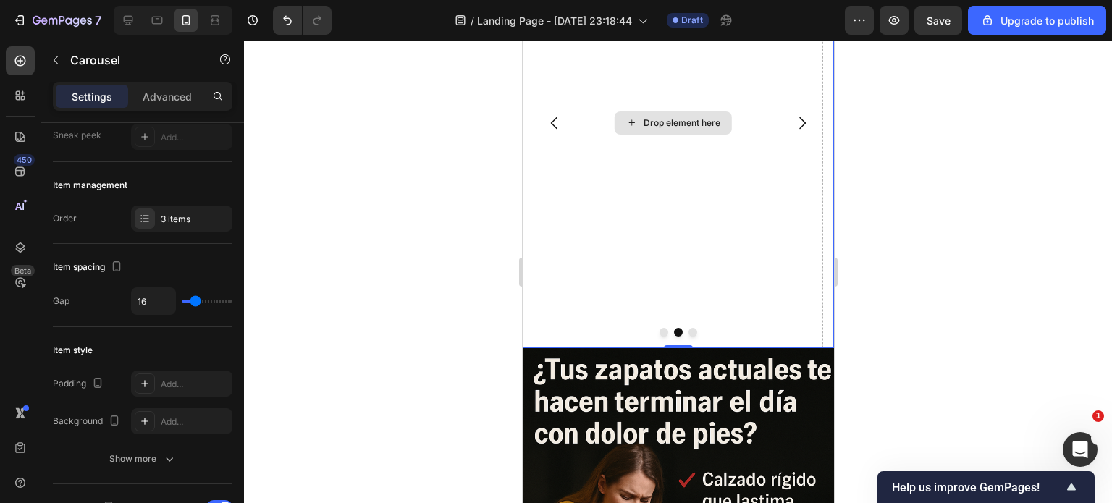
click at [665, 172] on div "Drop element here" at bounding box center [672, 123] width 301 height 451
click at [660, 124] on div "Drop element here" at bounding box center [681, 123] width 77 height 12
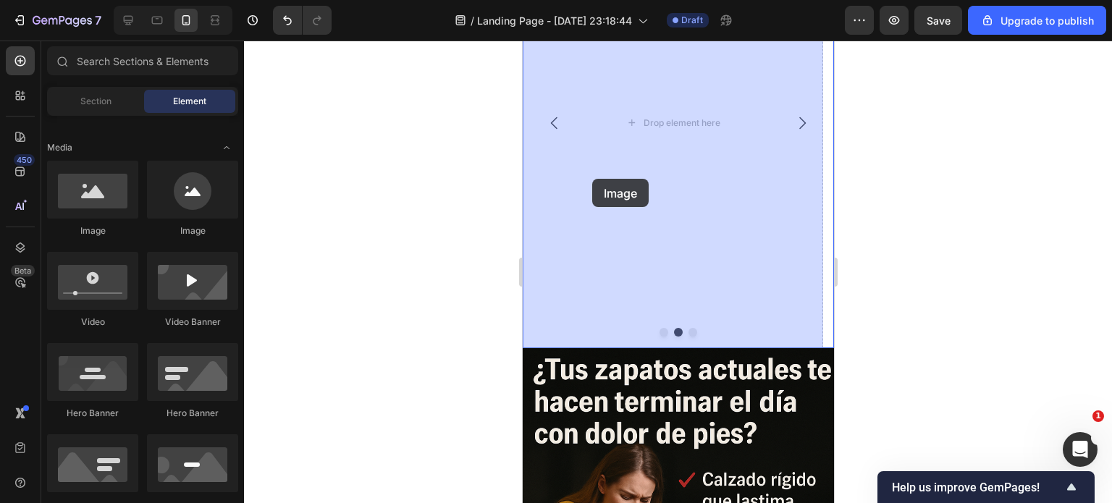
drag, startPoint x: 624, startPoint y: 230, endPoint x: 592, endPoint y: 179, distance: 60.5
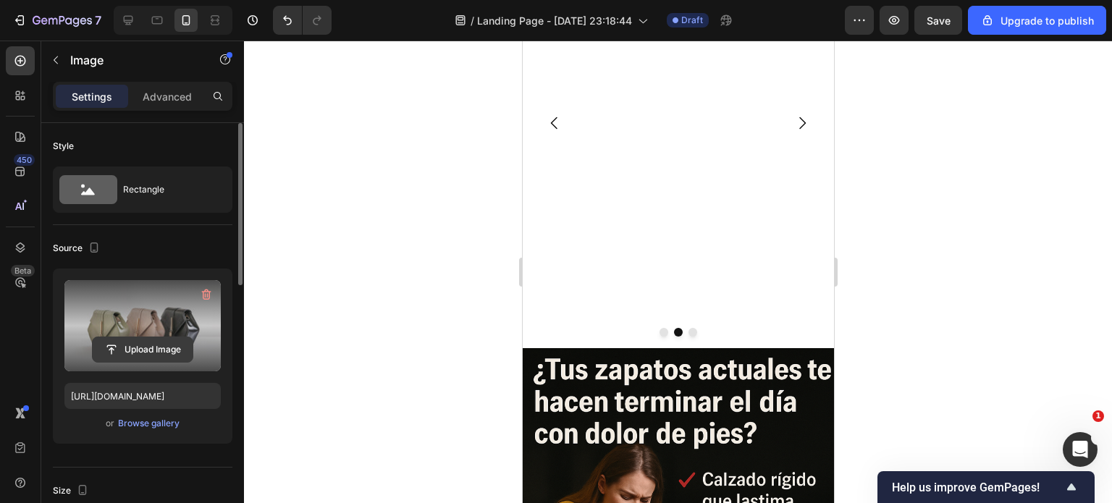
click at [138, 341] on input "file" at bounding box center [143, 349] width 100 height 25
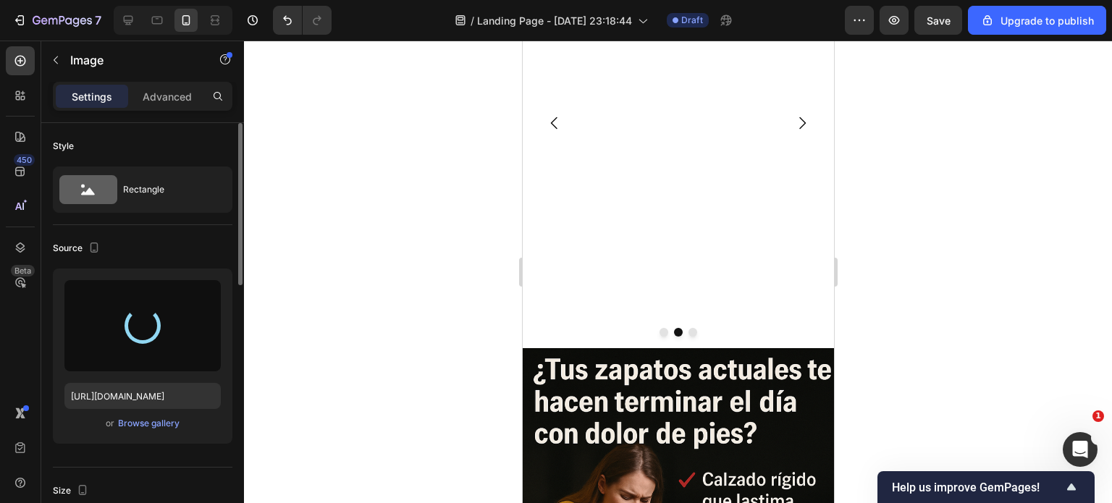
type input "https://cdn.shopify.com/s/files/1/0400/3463/1844/files/gempages_478358424204084…"
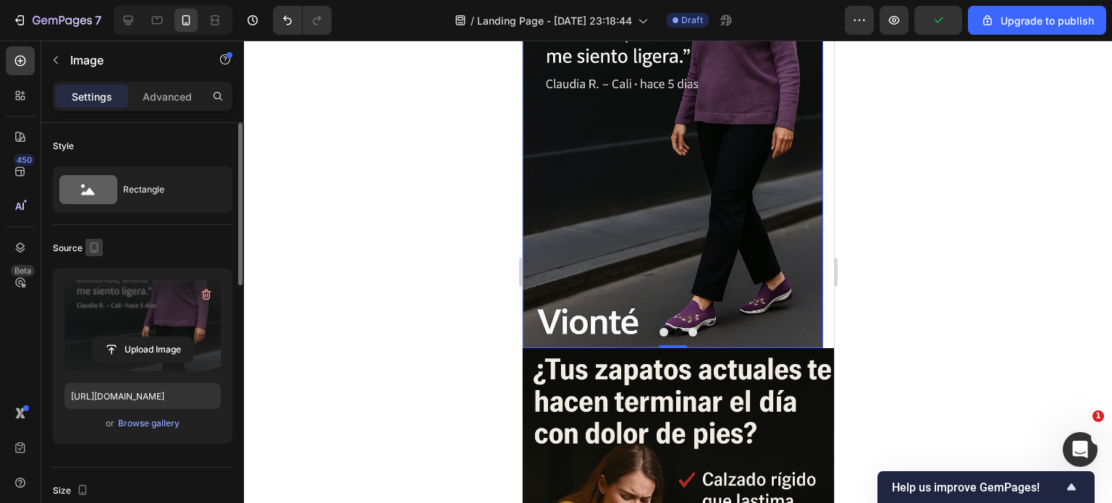
click at [93, 245] on icon "button" at bounding box center [94, 247] width 14 height 14
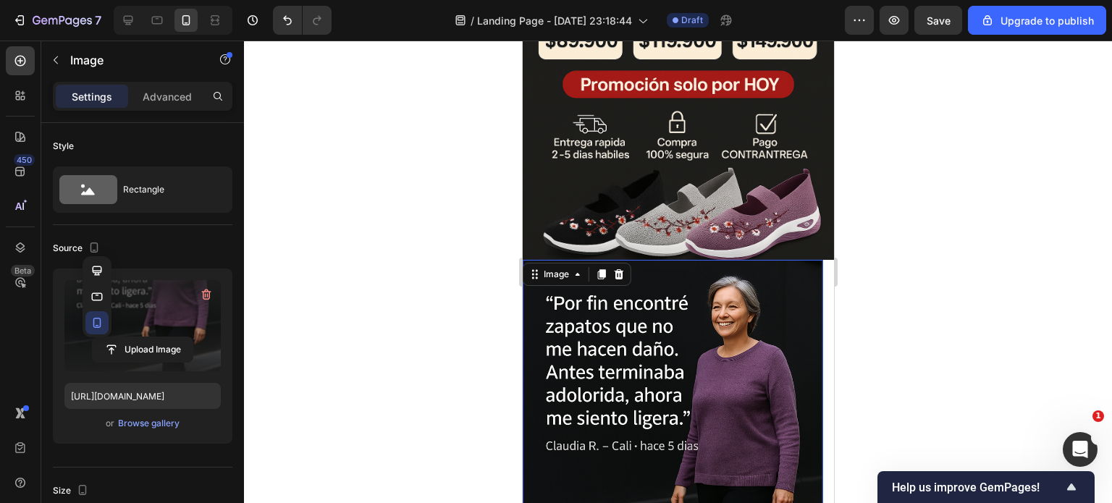
scroll to position [785, 0]
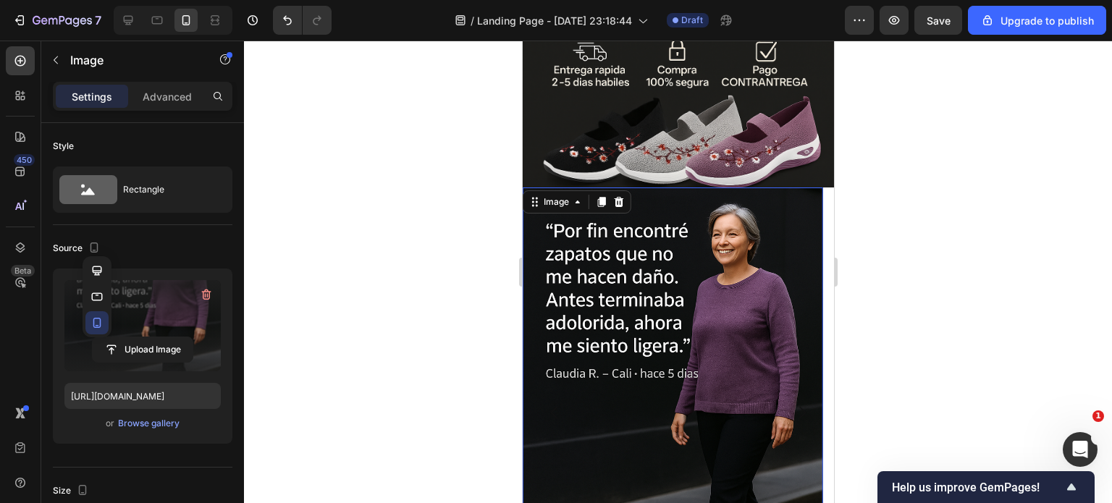
click at [432, 219] on div at bounding box center [678, 272] width 868 height 463
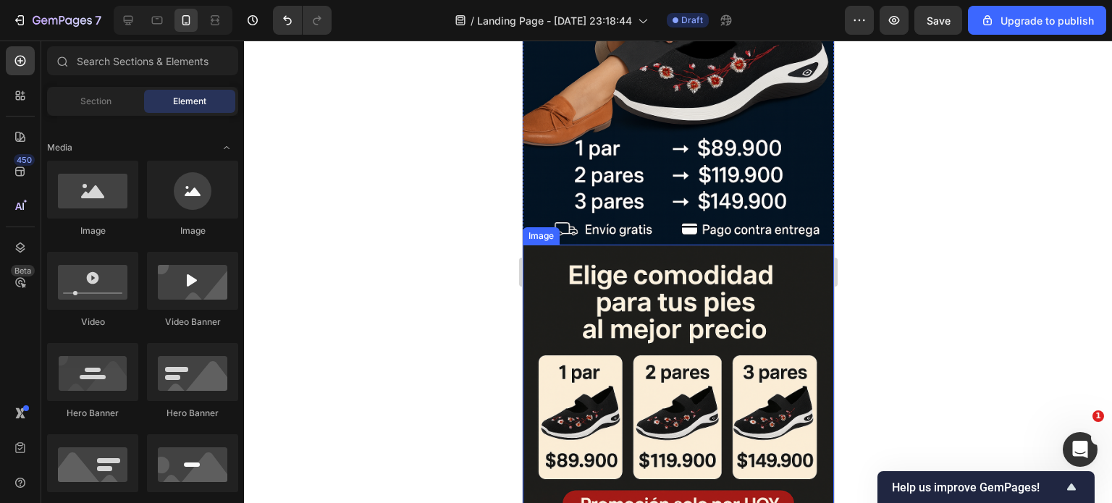
scroll to position [0, 0]
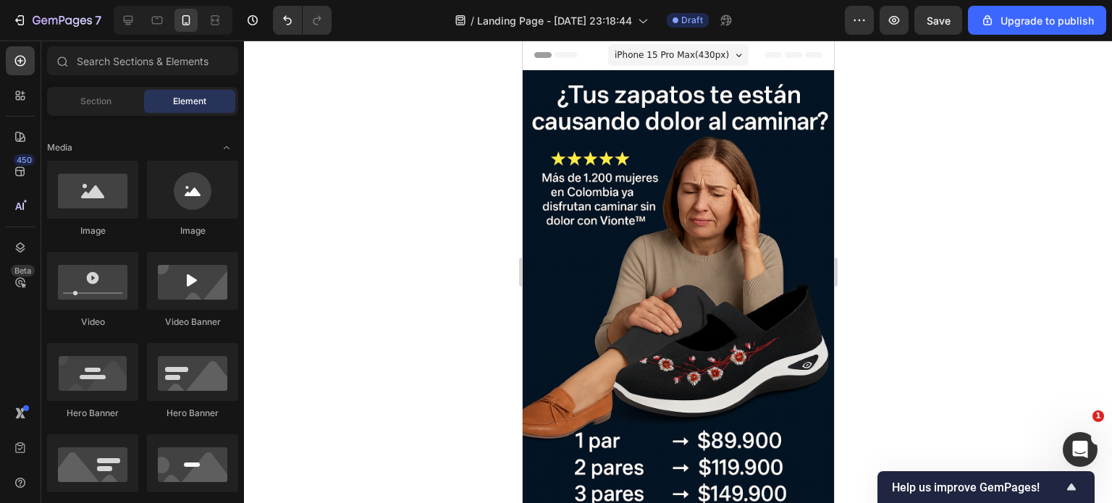
click at [569, 56] on span "Header" at bounding box center [566, 55] width 32 height 14
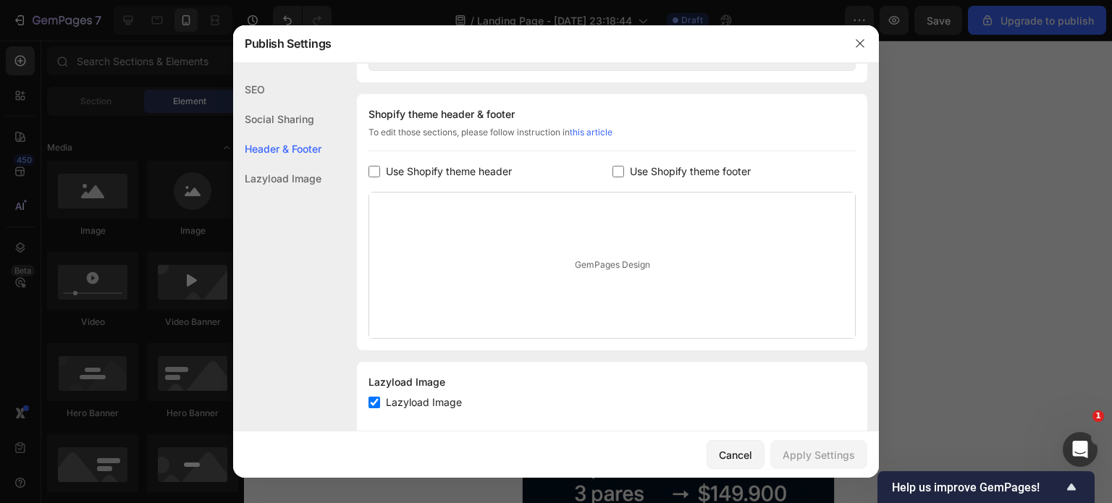
scroll to position [678, 0]
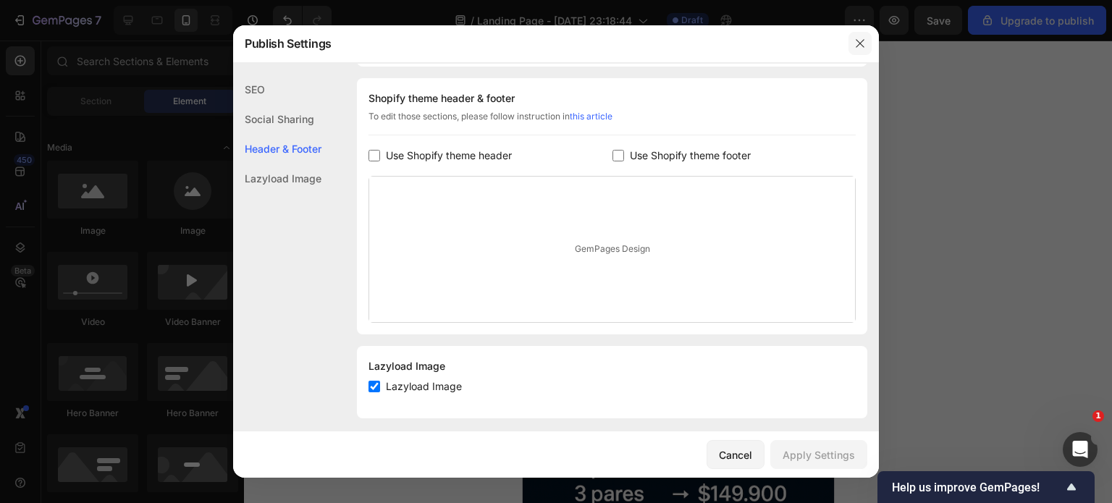
click at [867, 40] on button "button" at bounding box center [860, 43] width 23 height 23
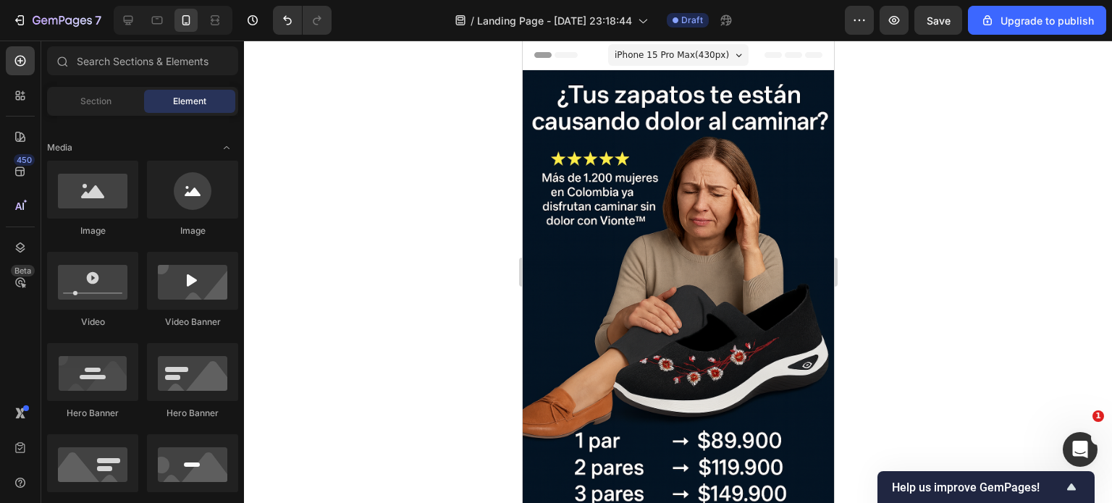
click at [720, 54] on div "iPhone 15 Pro Max ( 430 px)" at bounding box center [678, 55] width 140 height 22
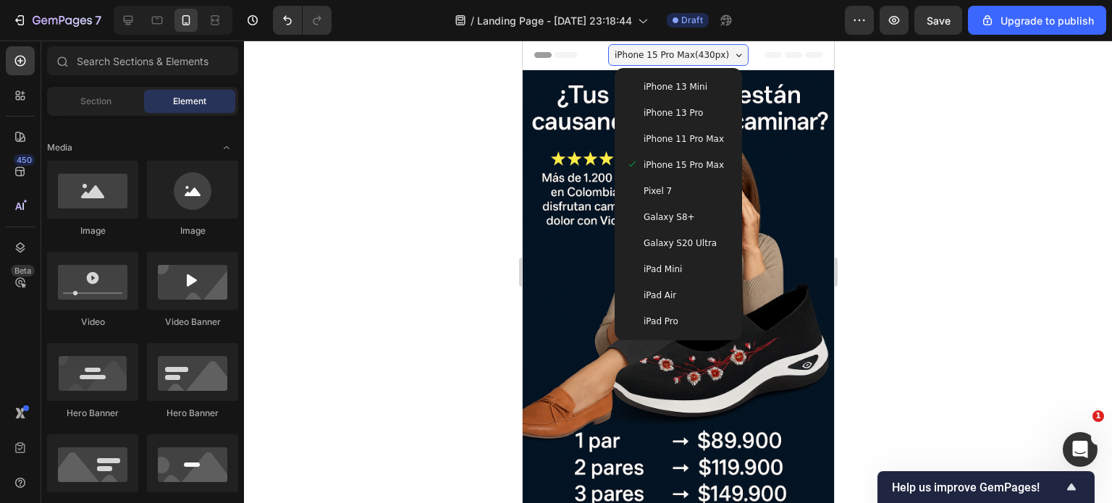
click at [697, 109] on div "iPhone 13 Pro" at bounding box center [678, 113] width 104 height 14
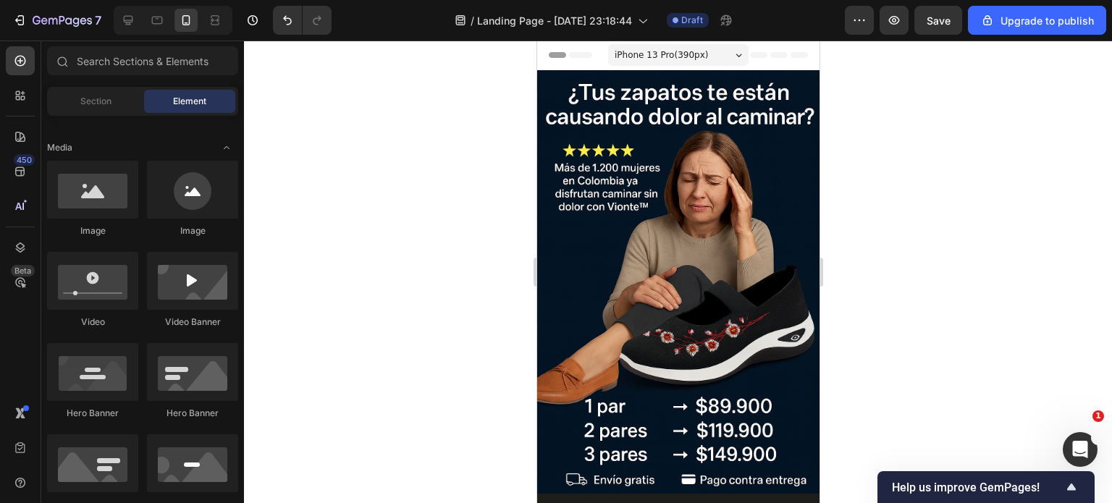
click at [728, 60] on div "iPhone 13 Pro ( 390 px)" at bounding box center [678, 55] width 140 height 22
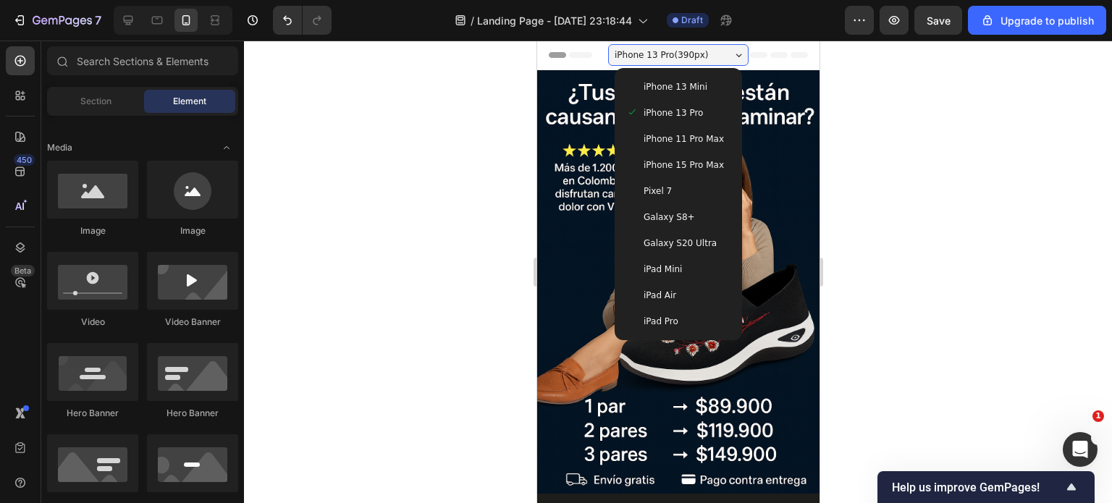
click at [698, 161] on span "iPhone 15 Pro Max" at bounding box center [683, 165] width 80 height 14
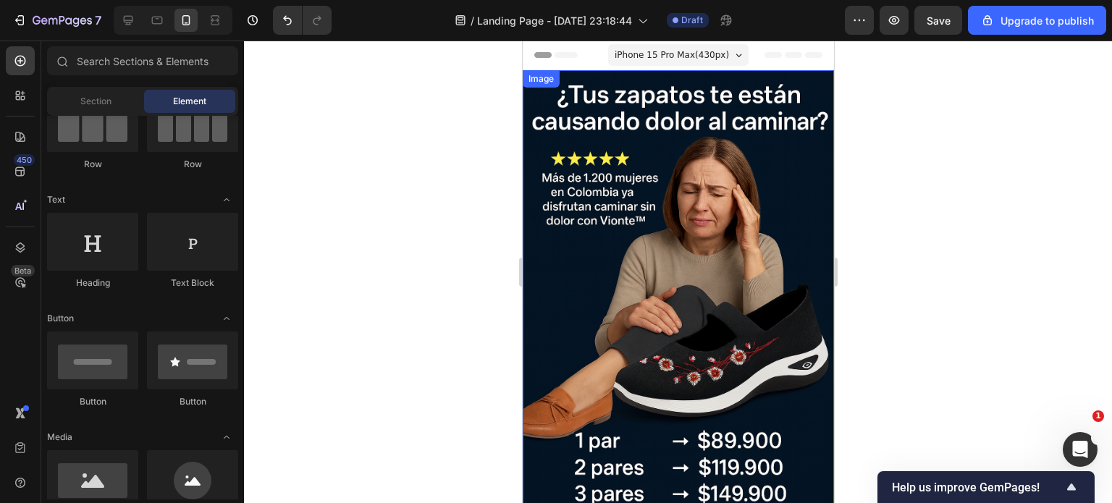
scroll to position [290, 0]
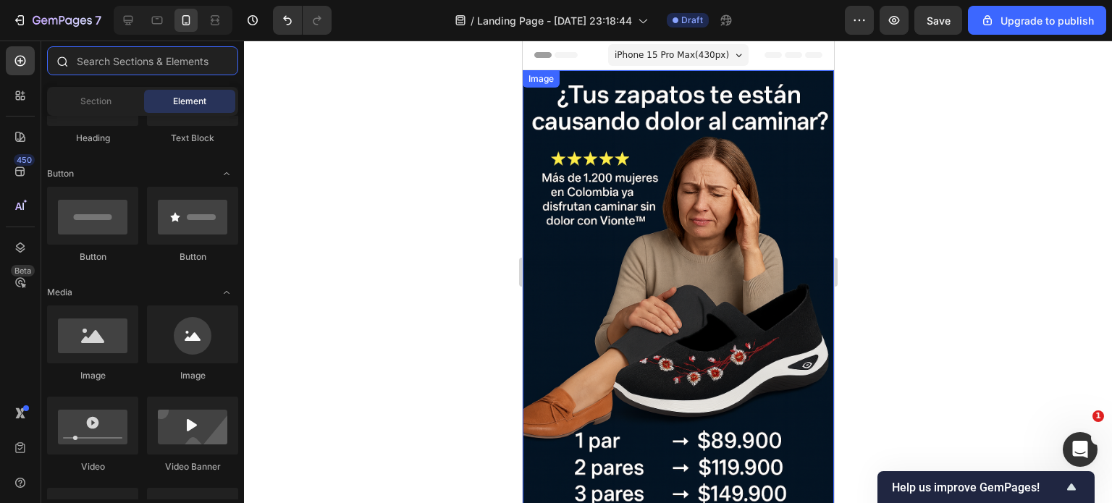
click at [145, 62] on input "text" at bounding box center [142, 60] width 191 height 29
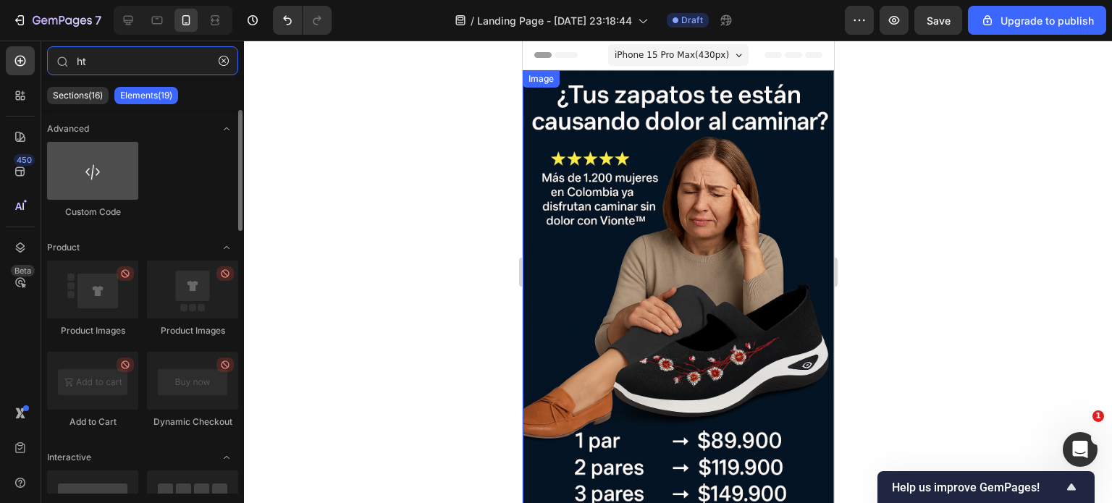
type input "ht"
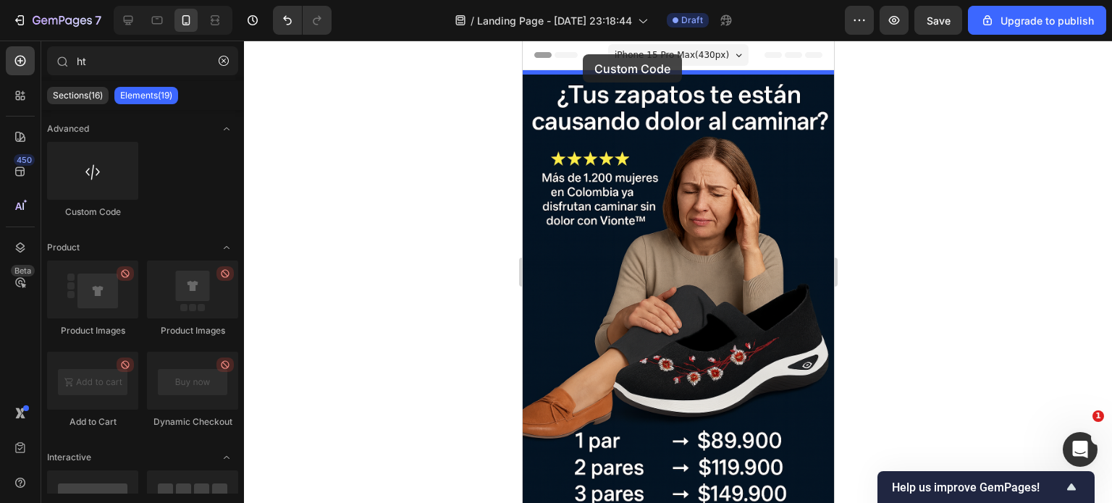
drag, startPoint x: 619, startPoint y: 218, endPoint x: 582, endPoint y: 54, distance: 167.8
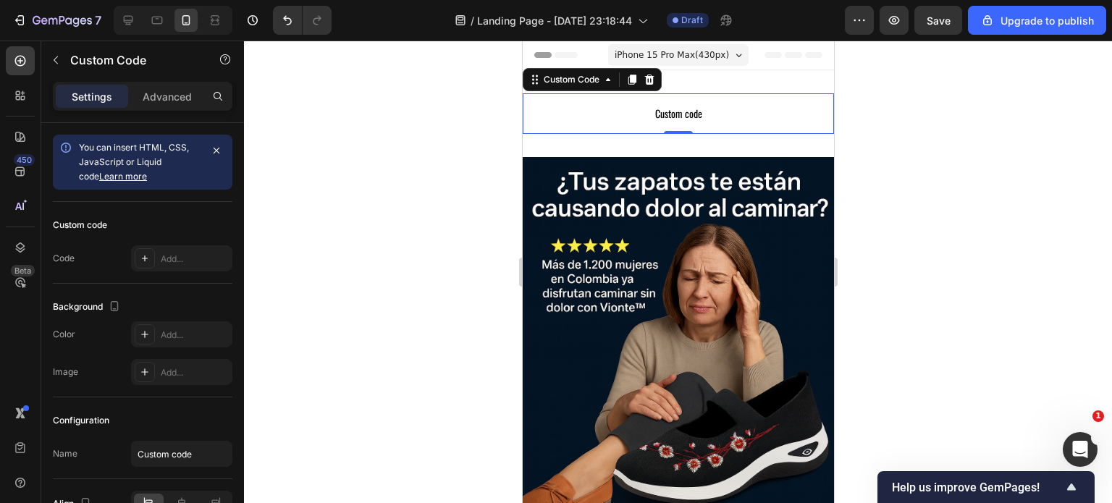
click at [610, 113] on span "Custom code" at bounding box center [677, 113] width 311 height 17
click at [666, 109] on span "Custom code" at bounding box center [677, 113] width 311 height 17
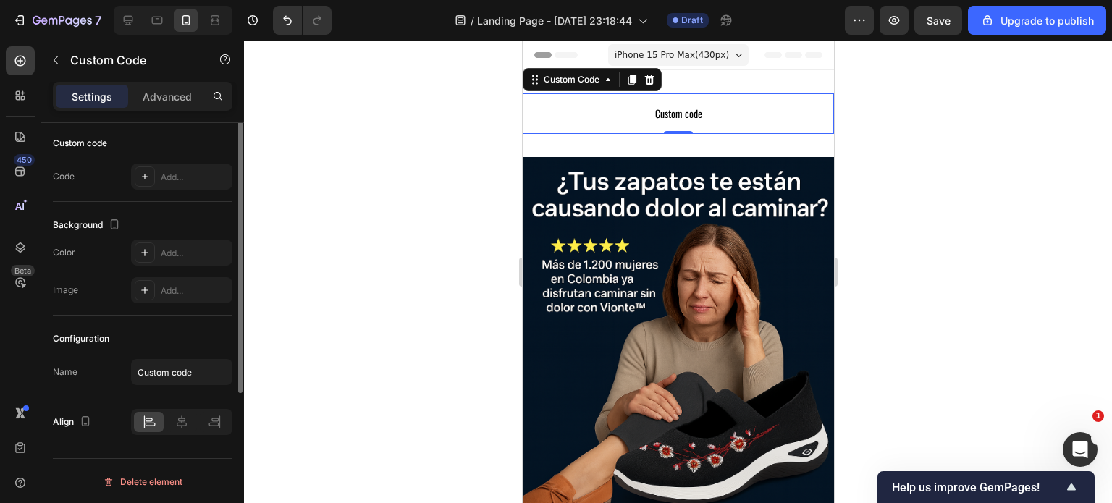
scroll to position [0, 0]
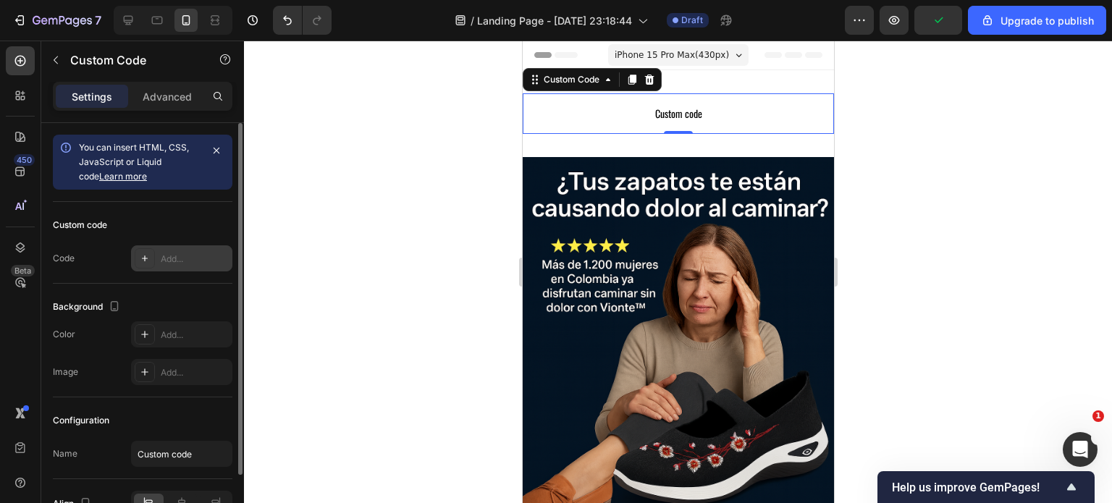
click at [176, 257] on div "Add..." at bounding box center [195, 259] width 68 height 13
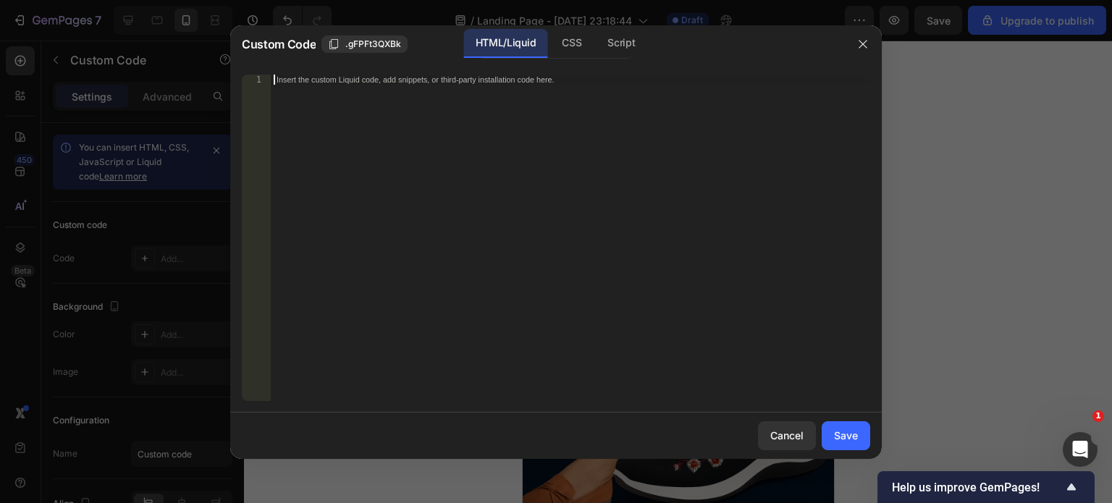
click at [391, 196] on div "Insert the custom Liquid code, add snippets, or third-party installation code h…" at bounding box center [571, 248] width 600 height 347
paste textarea "setInterval(actualizarContador, 2000); actualizarContador(); </script>"
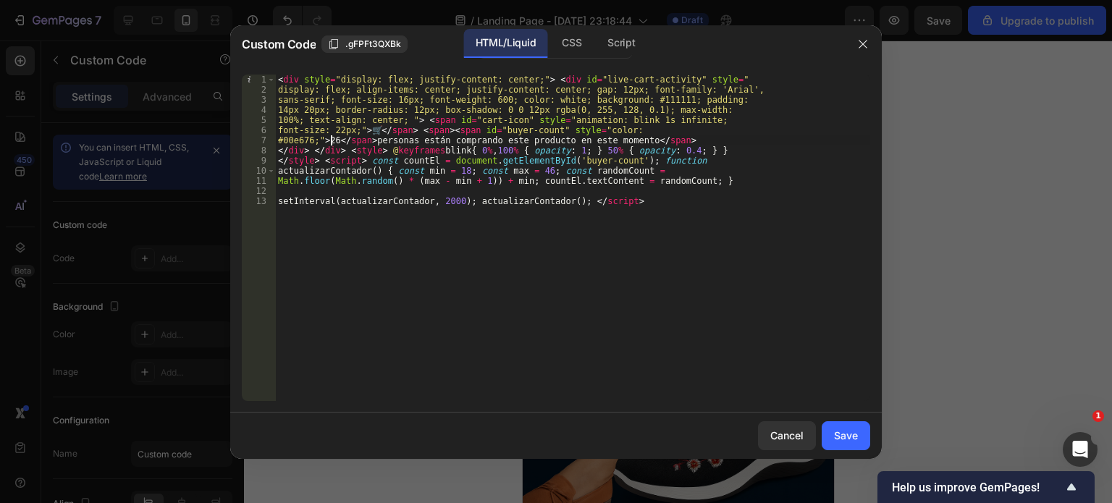
click at [333, 138] on div "< div style = "display: flex; justify-content: center;" > < div id = "live-cart…" at bounding box center [572, 248] width 595 height 347
type textarea "#00e676;">27</span> personas están comprando este producto en este momento</spa…"
click at [832, 427] on button "Save" at bounding box center [846, 435] width 49 height 29
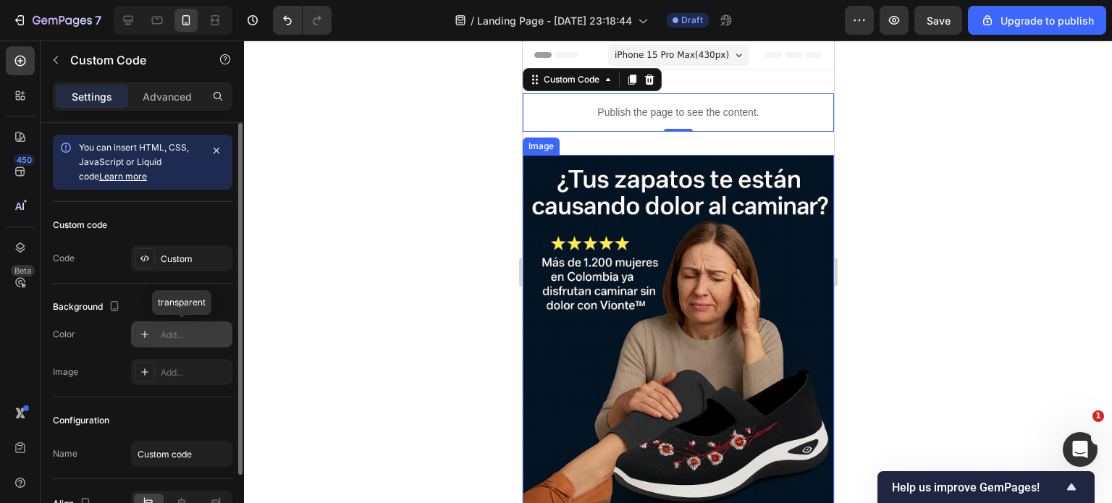
click at [180, 332] on div "Add..." at bounding box center [195, 335] width 68 height 13
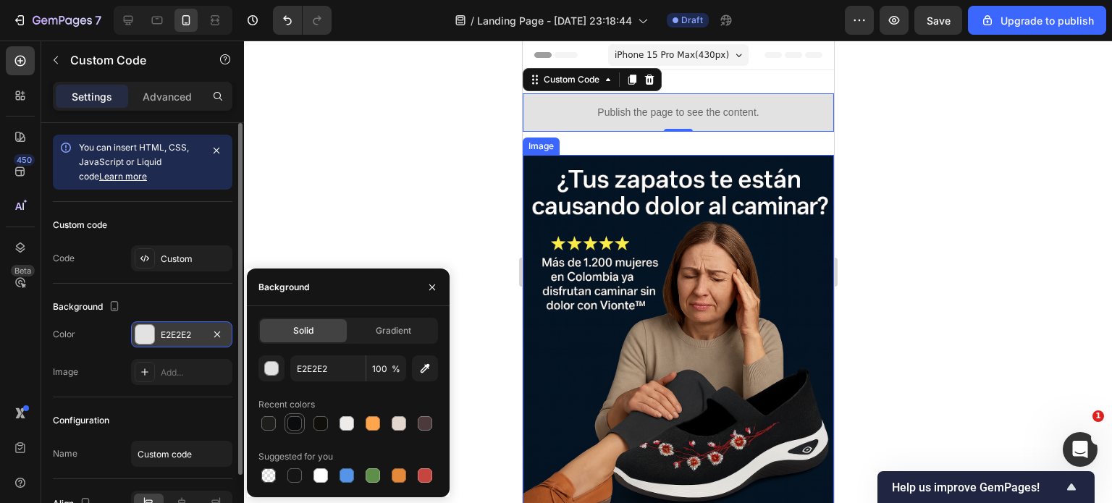
click at [290, 426] on div at bounding box center [294, 423] width 14 height 14
type input "0B0C0E"
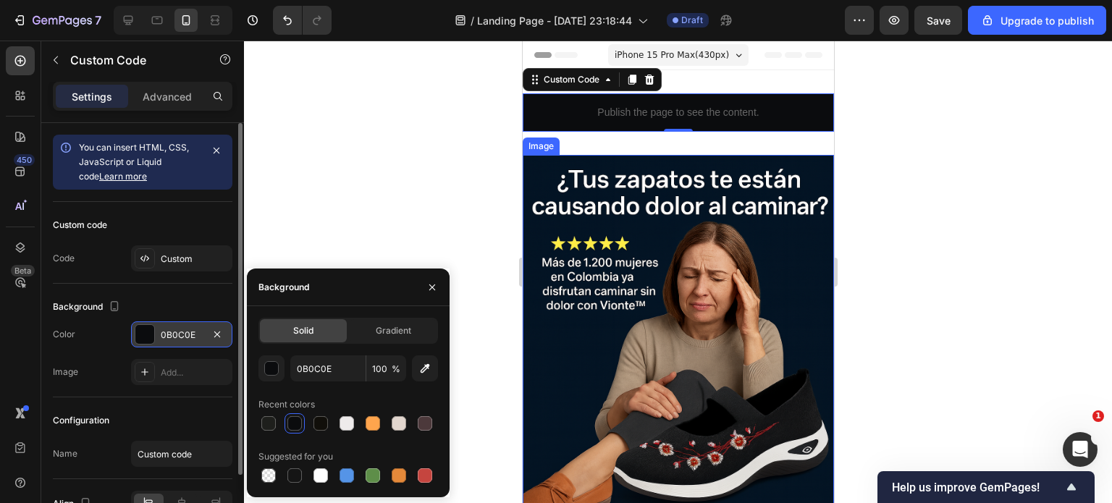
click at [271, 240] on div at bounding box center [678, 272] width 868 height 463
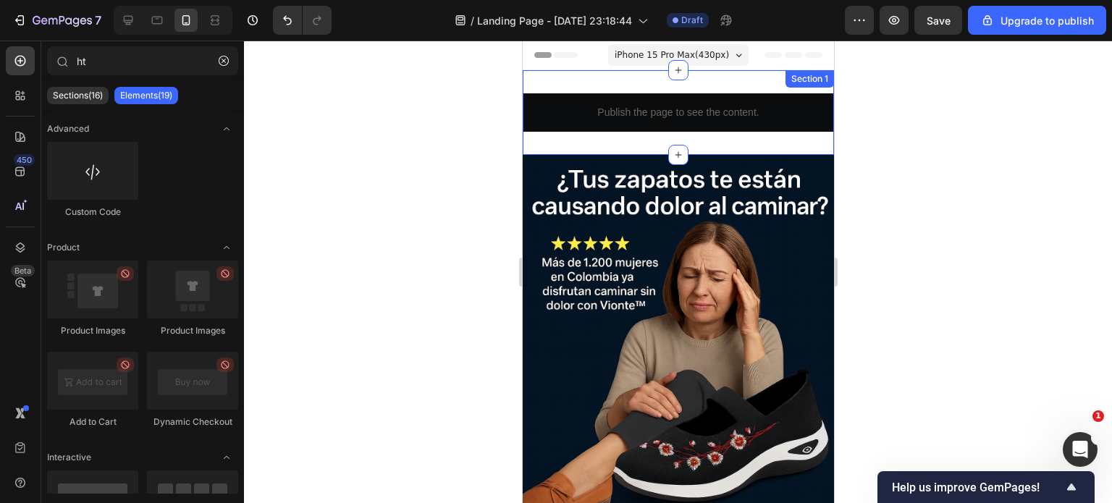
click at [610, 139] on div "Publish the page to see the content. Custom Code Section 1" at bounding box center [677, 112] width 311 height 85
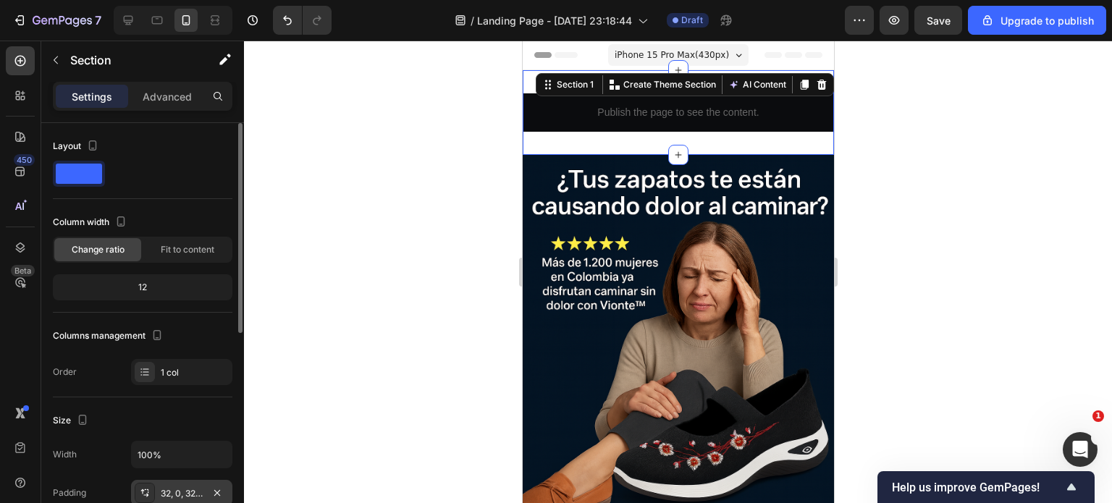
click at [171, 494] on div "32, 0, 32, 0" at bounding box center [182, 493] width 42 height 13
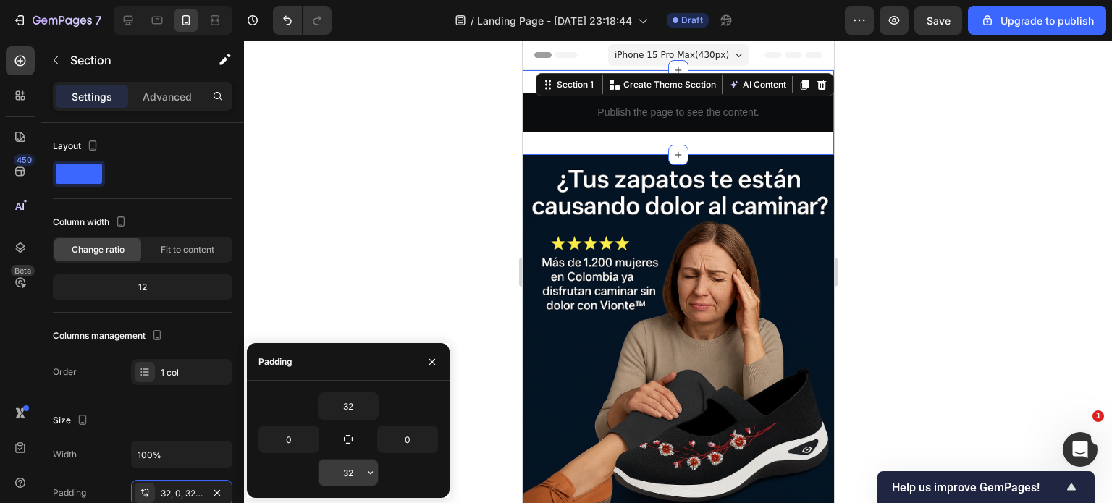
click at [356, 474] on input "32" at bounding box center [348, 473] width 59 height 26
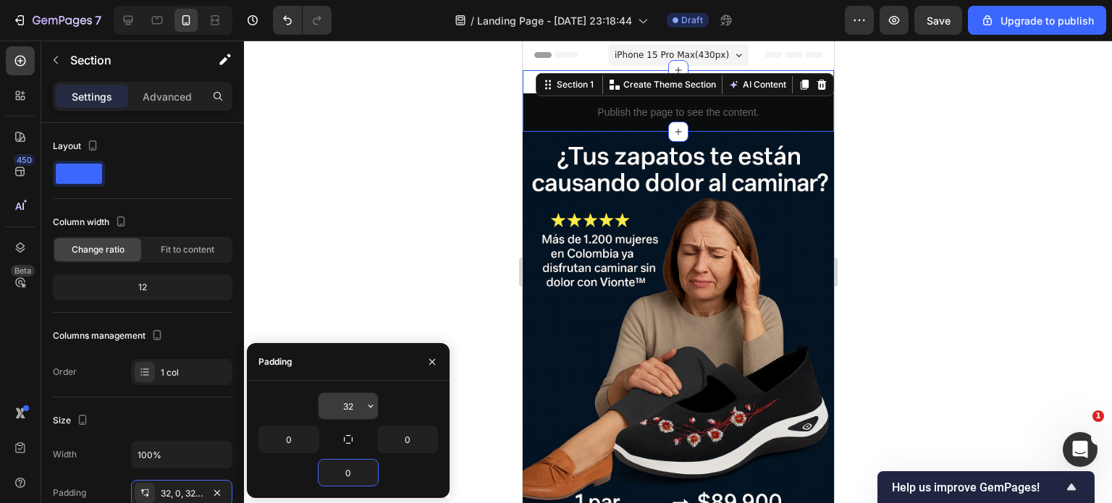
type input "0"
click at [356, 397] on input "32" at bounding box center [348, 406] width 59 height 26
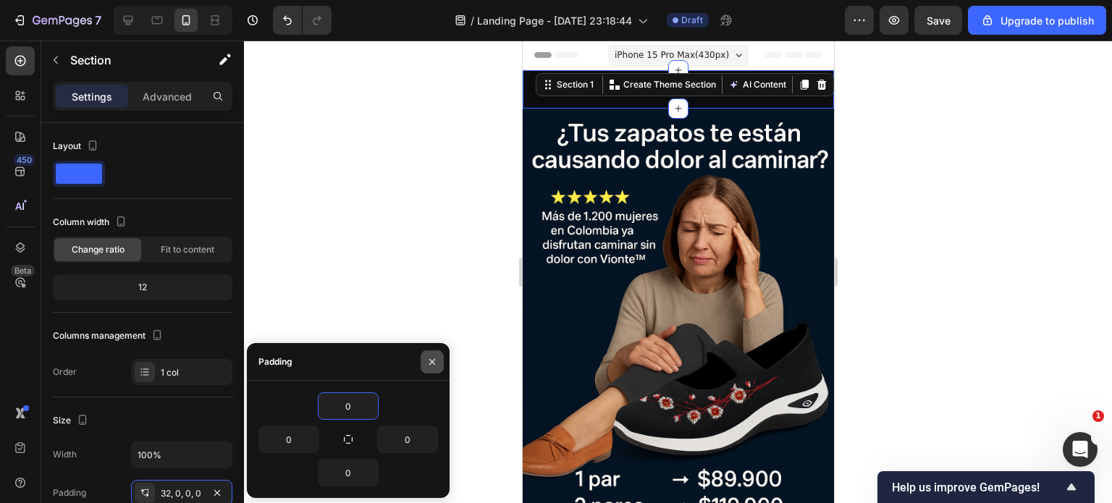
type input "0"
click at [432, 364] on icon "button" at bounding box center [433, 362] width 12 height 12
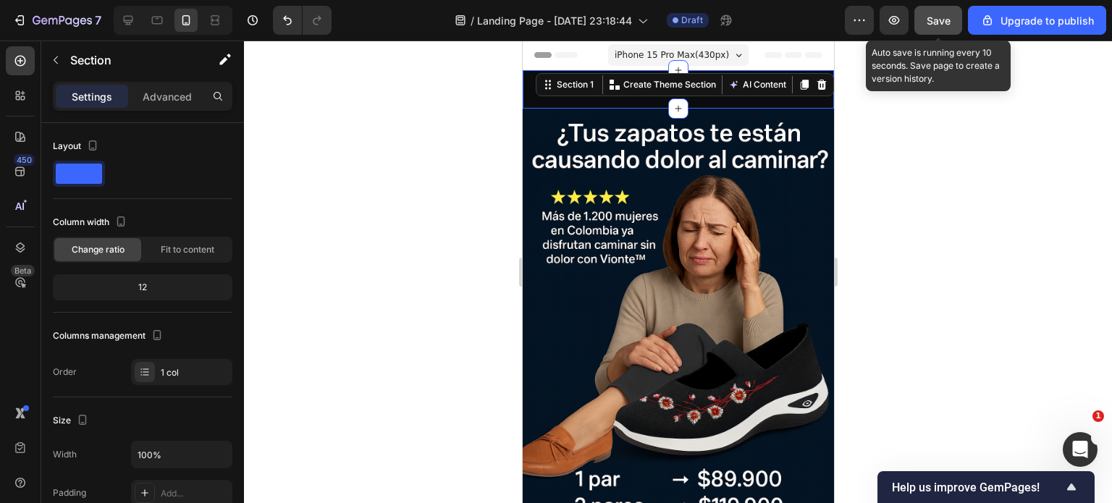
click at [931, 29] on button "Save" at bounding box center [939, 20] width 48 height 29
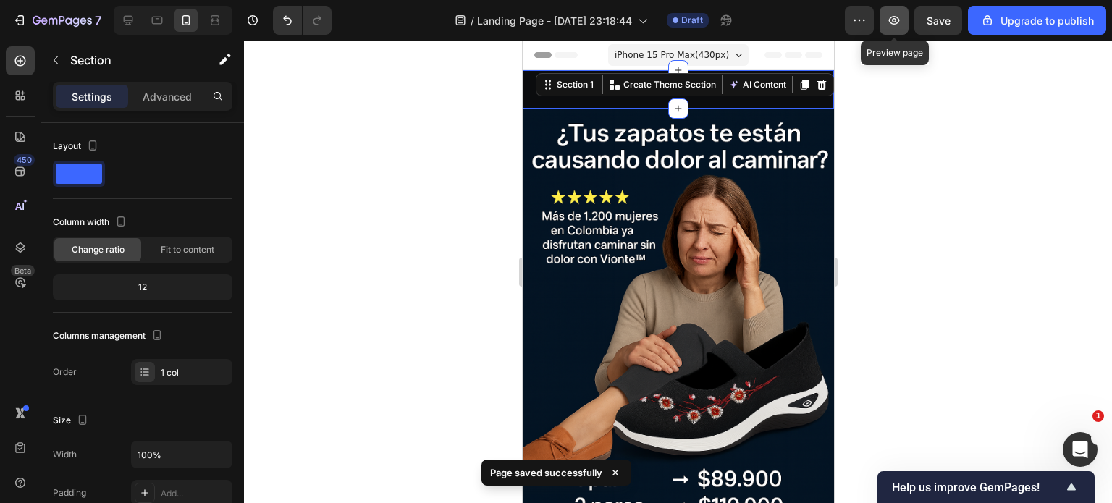
click at [894, 20] on icon "button" at bounding box center [894, 20] width 4 height 4
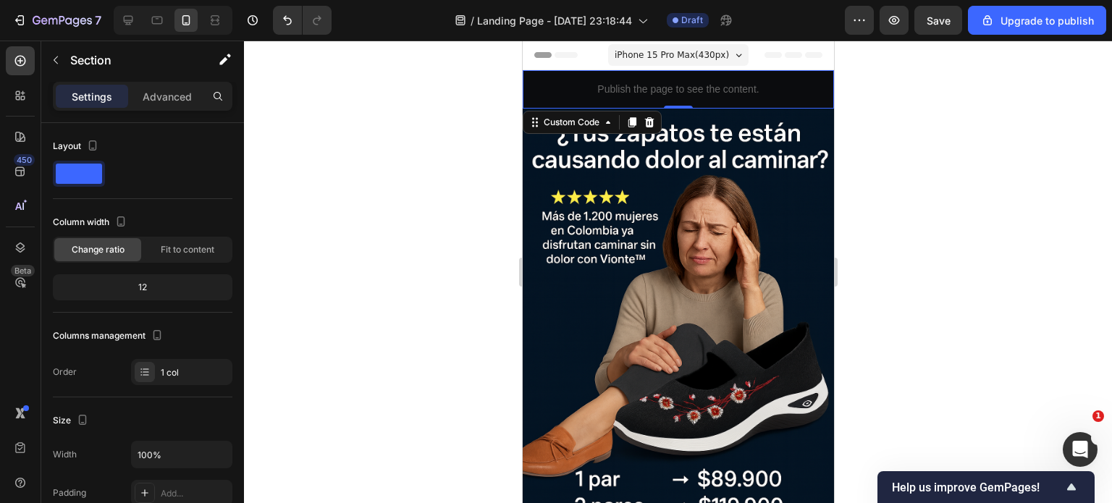
click at [601, 101] on div "Publish the page to see the content." at bounding box center [677, 89] width 311 height 38
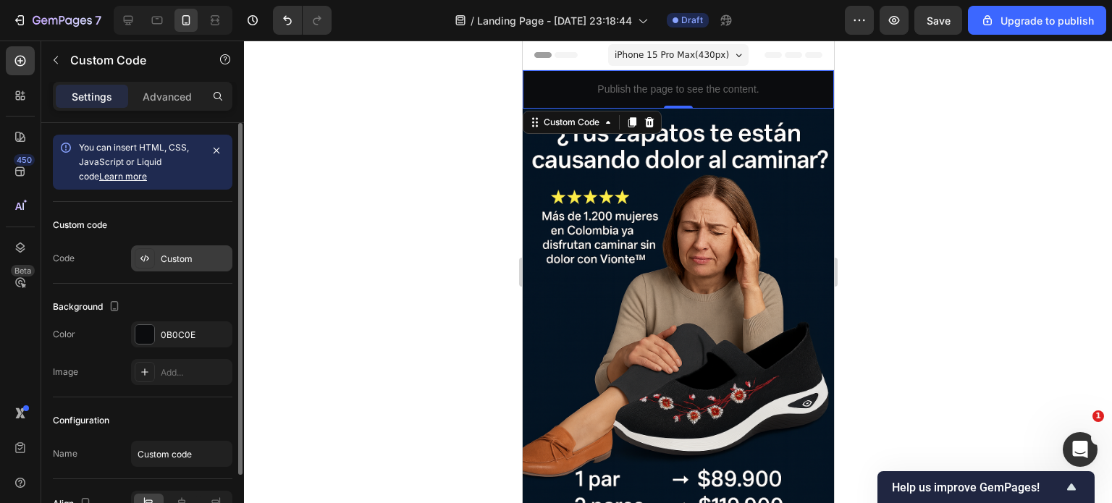
click at [171, 259] on div "Custom" at bounding box center [195, 259] width 68 height 13
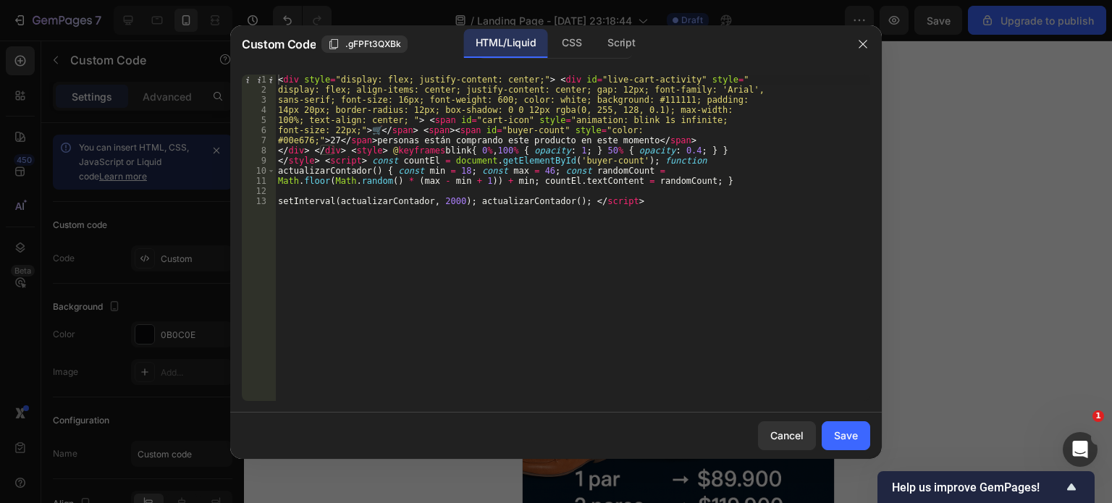
click at [377, 140] on div "< div style = "display: flex; justify-content: center;" > < div id = "live-cart…" at bounding box center [572, 248] width 595 height 347
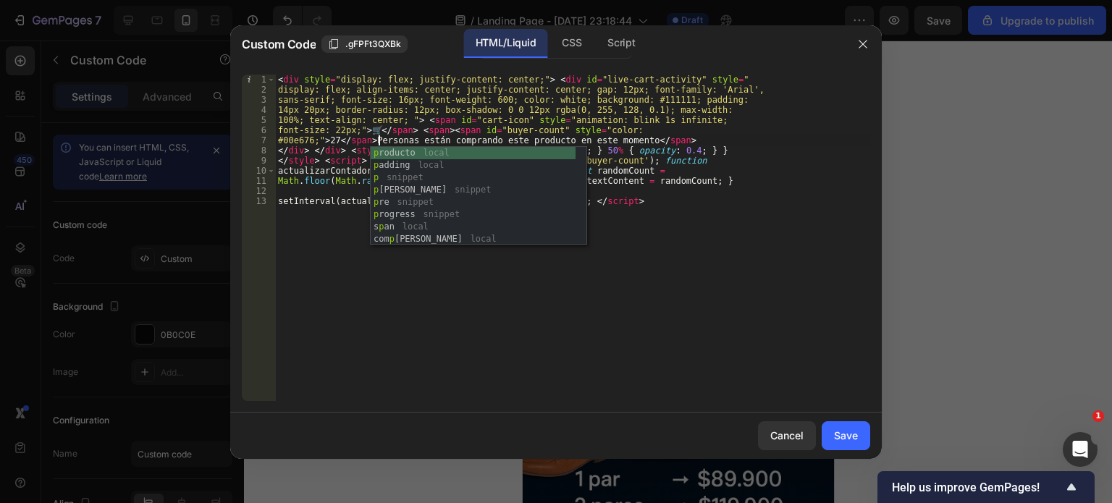
click at [408, 293] on div "< div style = "display: flex; justify-content: center;" > < div id = "live-cart…" at bounding box center [572, 248] width 595 height 347
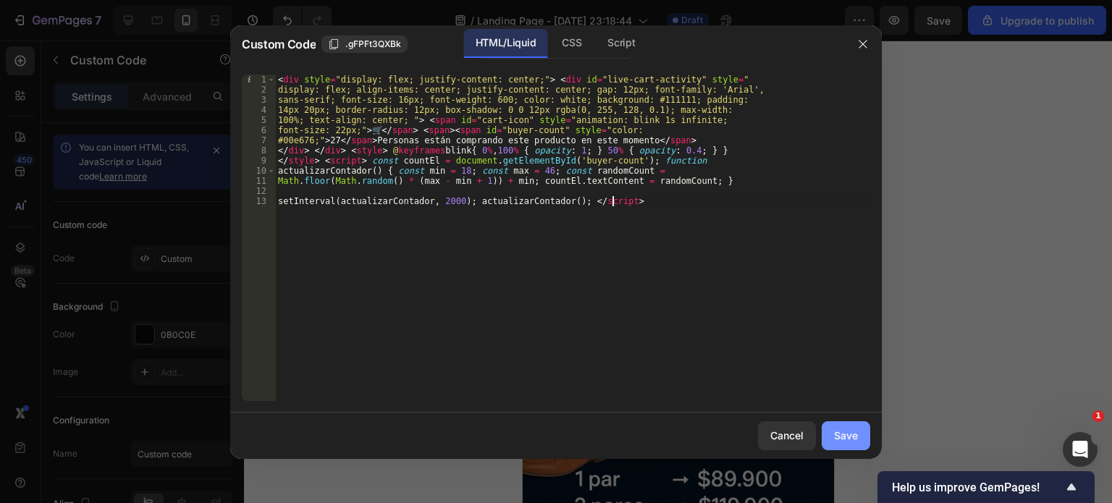
type textarea "setInterval(actualizarContador, 2000); actualizarContador(); </script>"
click at [860, 442] on button "Save" at bounding box center [846, 435] width 49 height 29
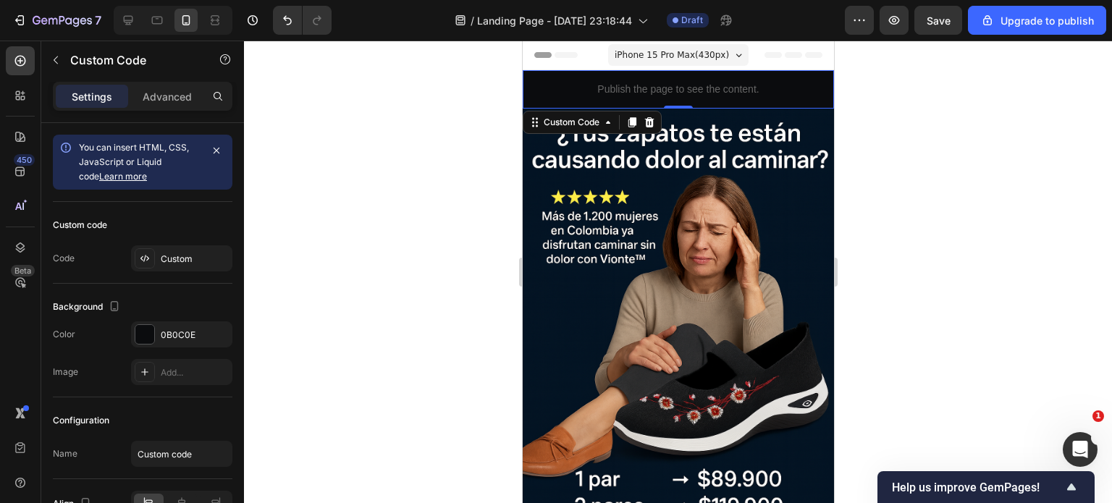
click at [497, 112] on div at bounding box center [678, 272] width 868 height 463
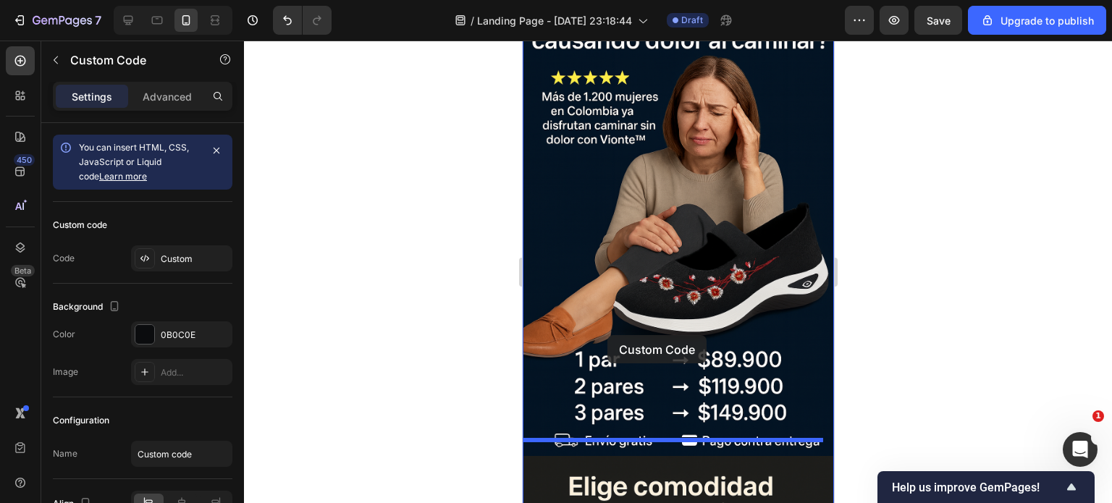
scroll to position [0, 0]
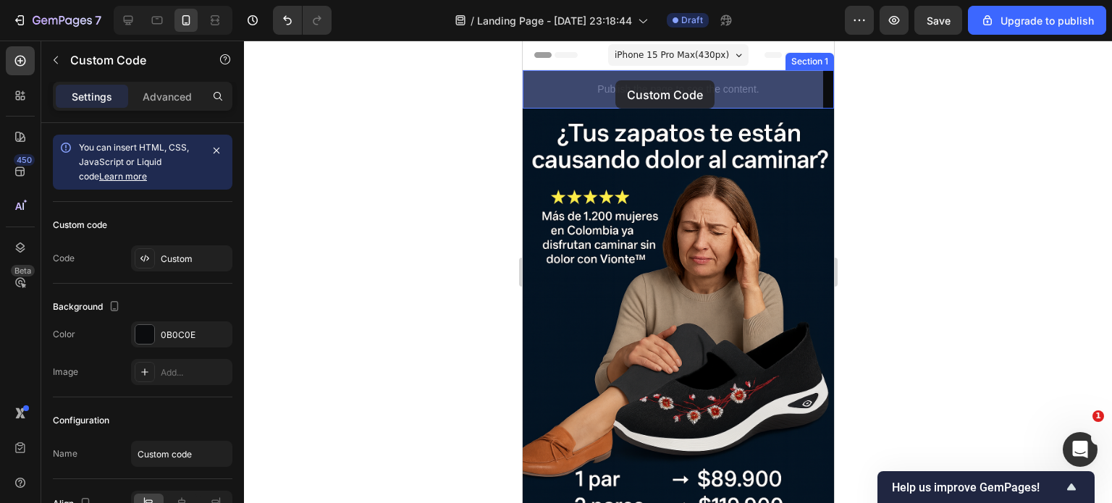
drag, startPoint x: 562, startPoint y: 119, endPoint x: 619, endPoint y: 77, distance: 71.4
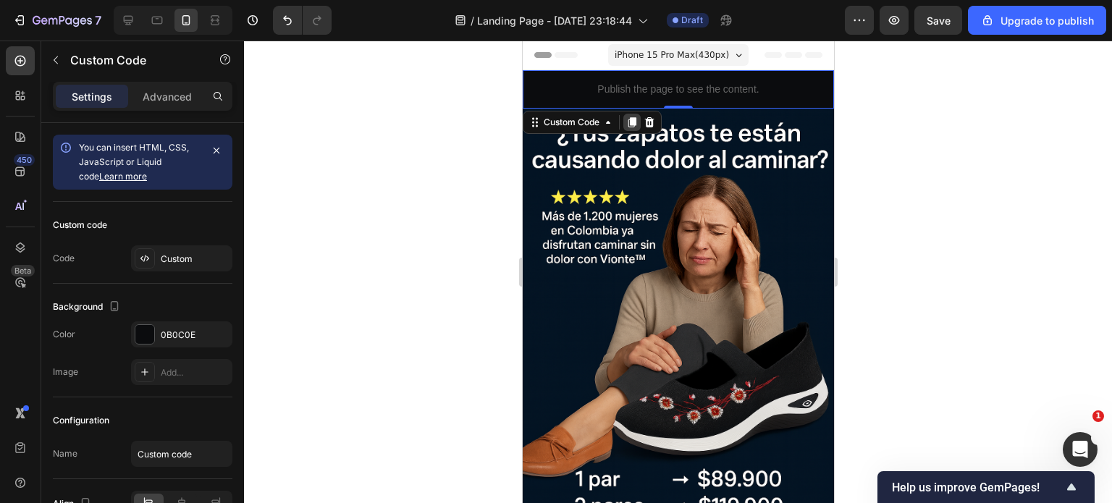
click at [632, 123] on icon at bounding box center [632, 122] width 8 height 10
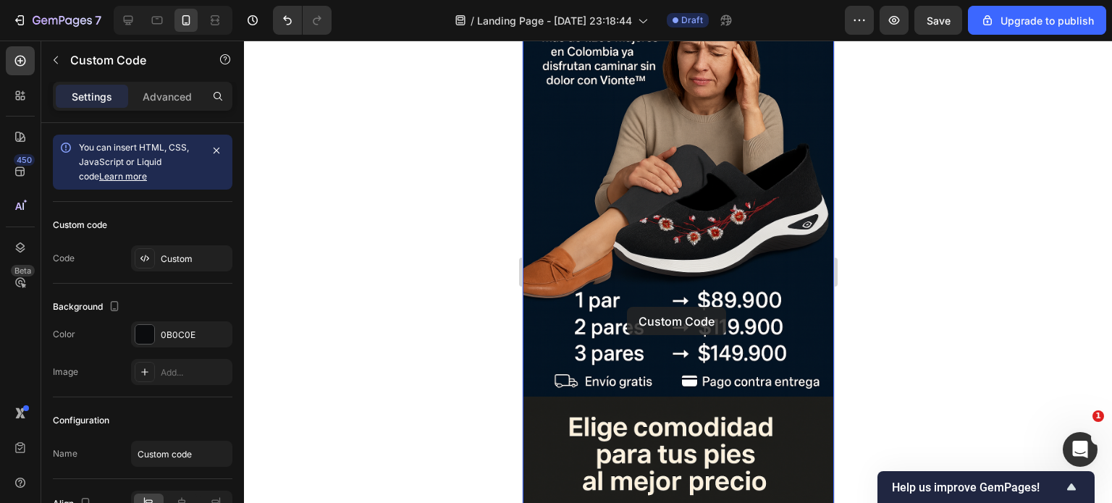
scroll to position [435, 0]
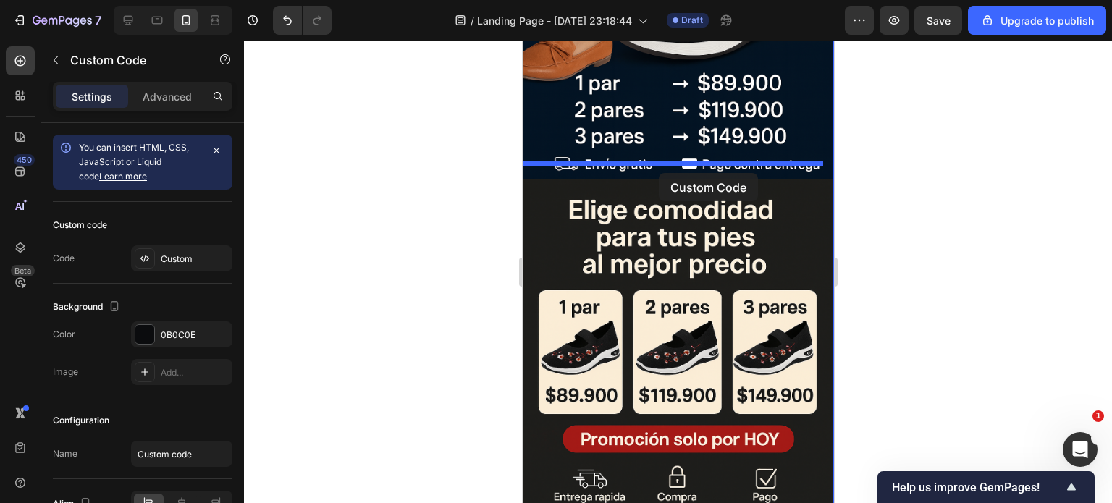
drag, startPoint x: 631, startPoint y: 126, endPoint x: 658, endPoint y: 173, distance: 54.5
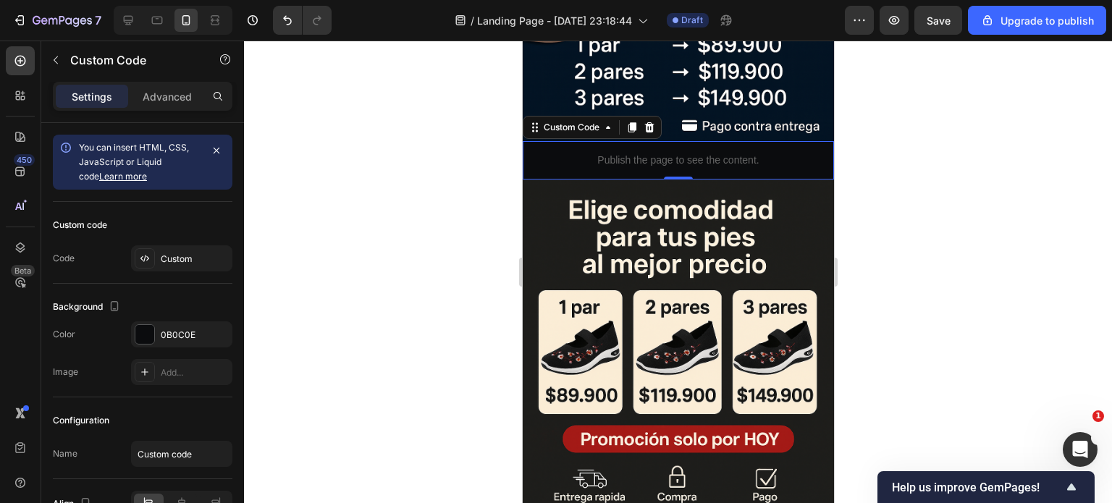
click at [642, 153] on p "Publish the page to see the content." at bounding box center [677, 160] width 311 height 15
click at [193, 260] on div "Custom" at bounding box center [195, 259] width 68 height 13
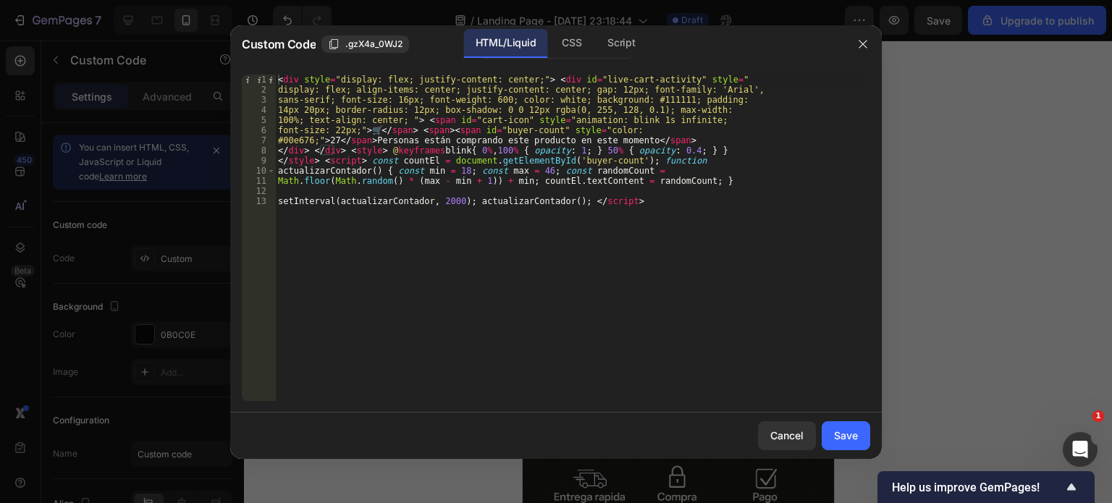
click at [617, 243] on div "< div style = "display: flex; justify-content: center;" > < div id = "live-cart…" at bounding box center [572, 248] width 595 height 347
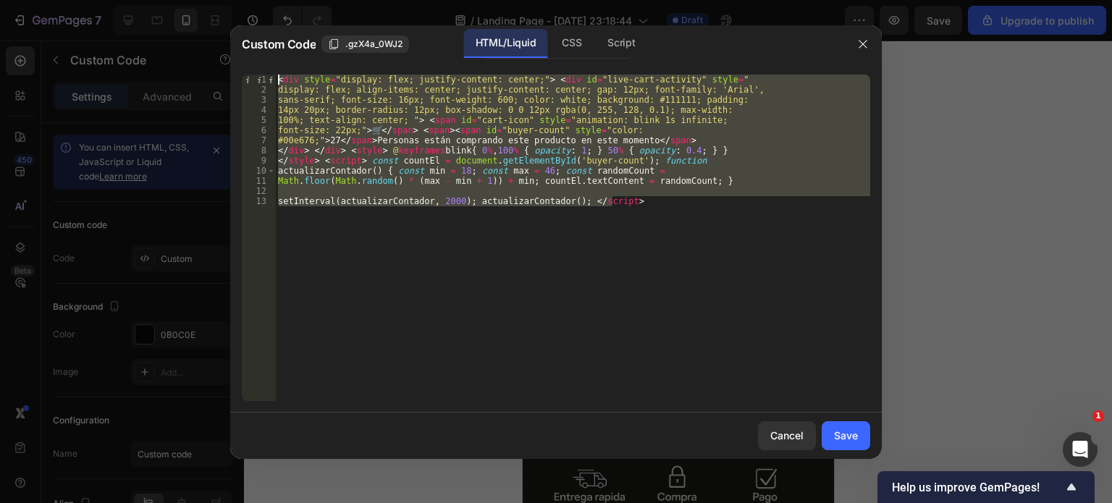
drag, startPoint x: 629, startPoint y: 203, endPoint x: 295, endPoint y: 60, distance: 363.7
click at [295, 60] on div "Custom Code .gzX4a_0WJ2 HTML/Liquid CSS Script setInterval(actualizarContador, …" at bounding box center [556, 242] width 652 height 434
paste textarea "{ font-size: 12px; color: #aaa; } </style>"
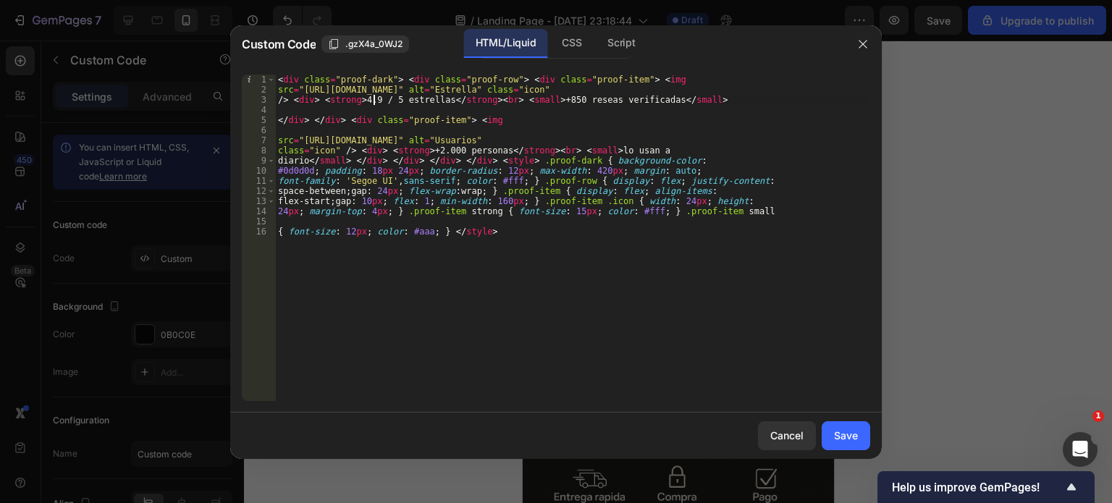
click at [372, 98] on div "< div class = "proof-dark" > < div class = "proof-row" > < div class = "proof-i…" at bounding box center [572, 248] width 595 height 347
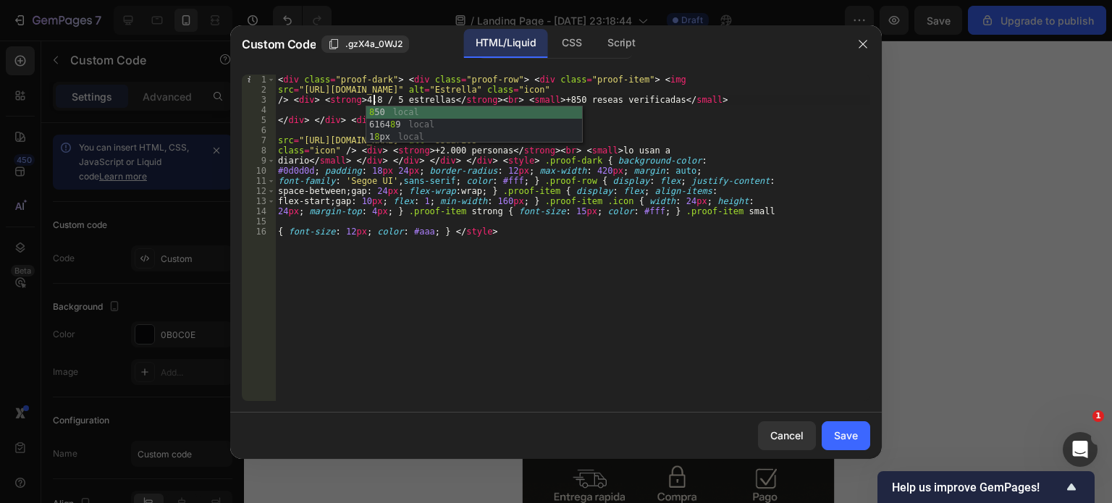
scroll to position [0, 7]
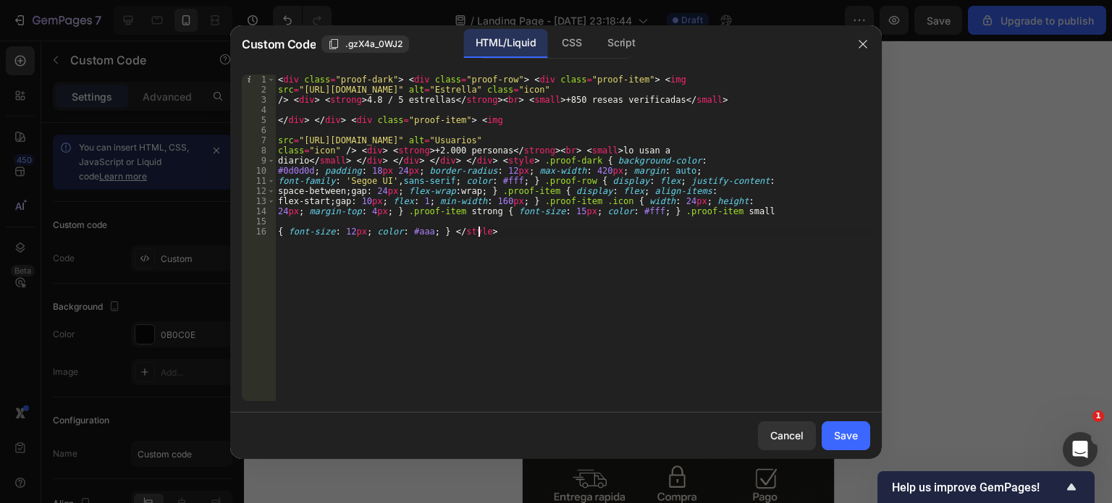
click at [498, 360] on div "< div class = "proof-dark" > < div class = "proof-row" > < div class = "proof-i…" at bounding box center [572, 248] width 595 height 347
click at [402, 98] on div "< div class = "proof-dark" > < div class = "proof-row" > < div class = "proof-i…" at bounding box center [572, 248] width 595 height 347
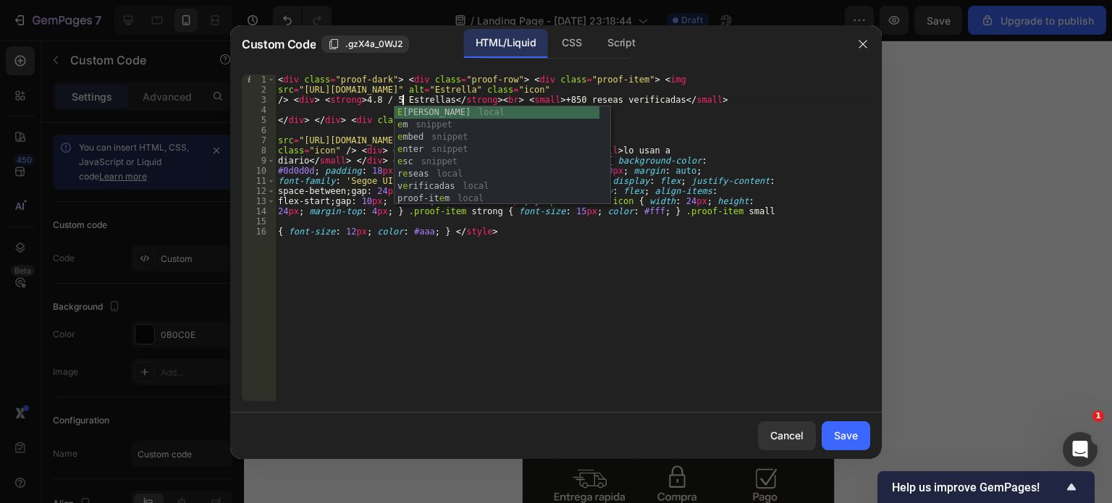
scroll to position [0, 10]
click at [463, 344] on div "< div class = "proof-dark" > < div class = "proof-row" > < div class = "proof-i…" at bounding box center [572, 248] width 595 height 347
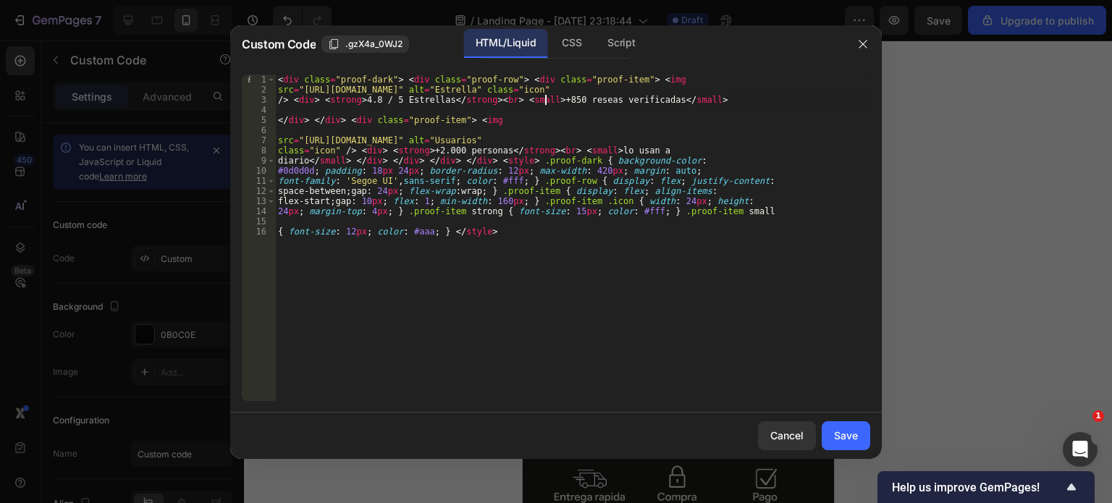
drag, startPoint x: 545, startPoint y: 98, endPoint x: 553, endPoint y: 166, distance: 68.5
click at [545, 109] on div "< div class = "proof-dark" > < div class = "proof-row" > < div class = "proof-i…" at bounding box center [572, 248] width 595 height 347
click at [547, 97] on div "< div class = "proof-dark" > < div class = "proof-row" > < div class = "proof-i…" at bounding box center [572, 238] width 595 height 327
click at [642, 287] on div "< div class = "proof-dark" > < div class = "proof-row" > < div class = "proof-i…" at bounding box center [572, 248] width 595 height 347
type textarea "{ font-size: 12px; color: #aaa; } </style>"
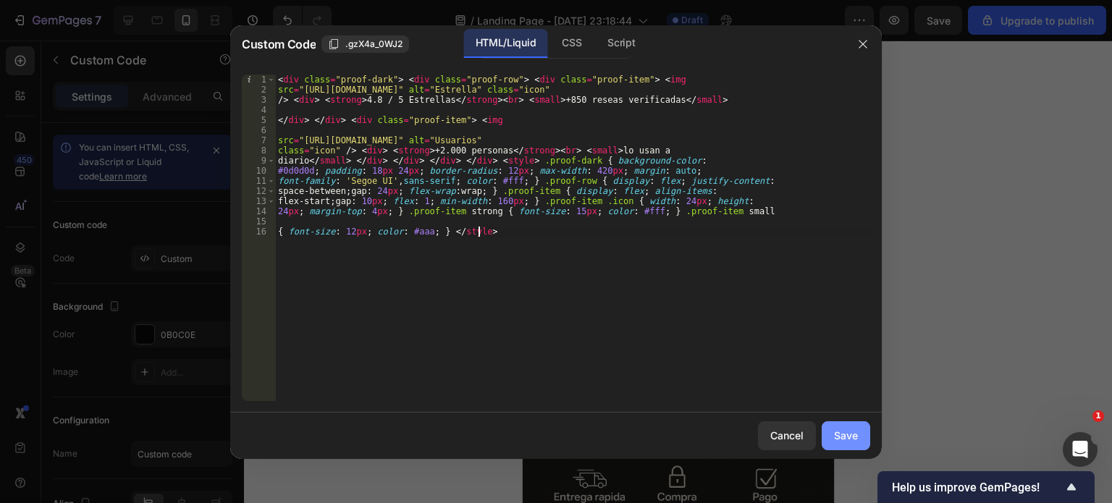
click at [846, 435] on div "Save" at bounding box center [846, 435] width 24 height 15
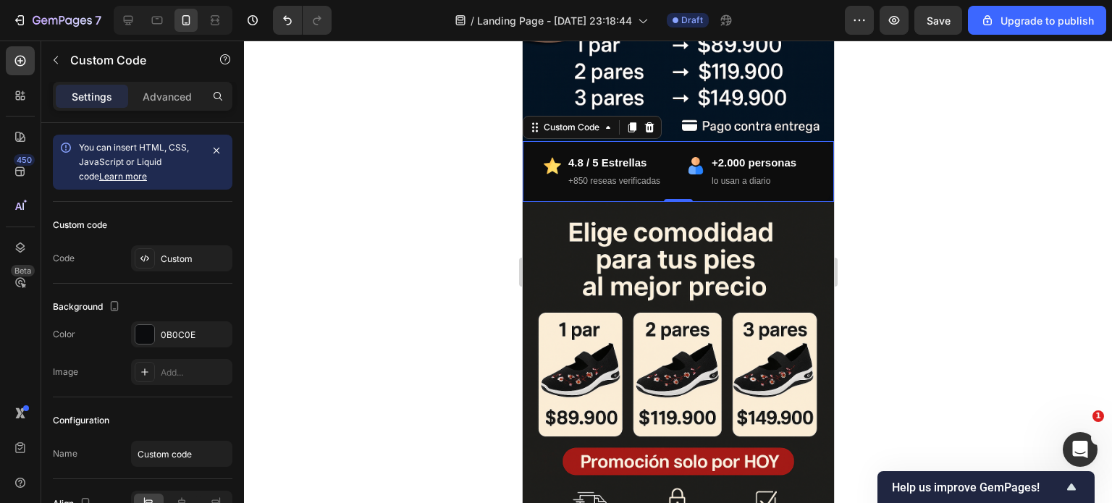
click at [403, 219] on div at bounding box center [678, 272] width 868 height 463
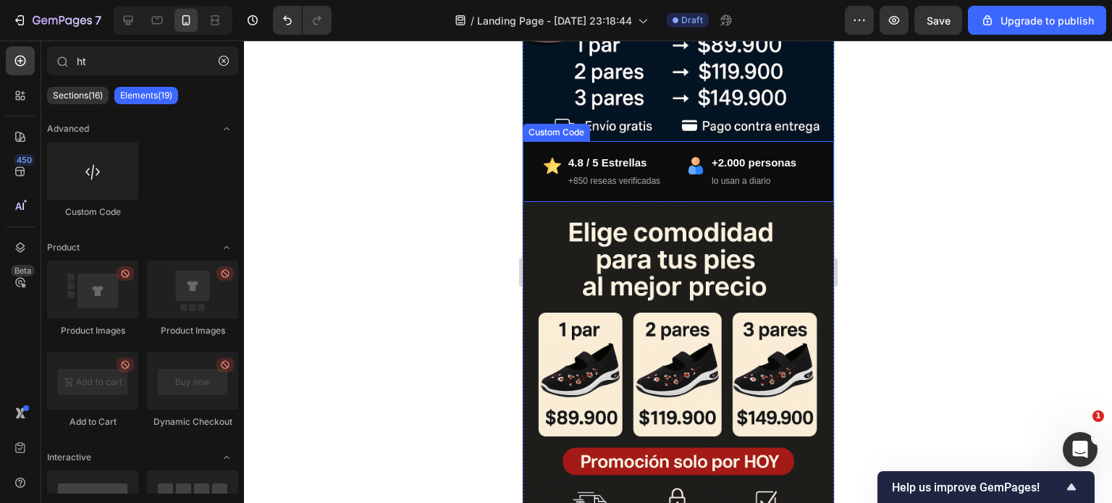
click at [586, 158] on div "4.8 / 5 Estrellas +850 reseas verificadas" at bounding box center [614, 171] width 92 height 35
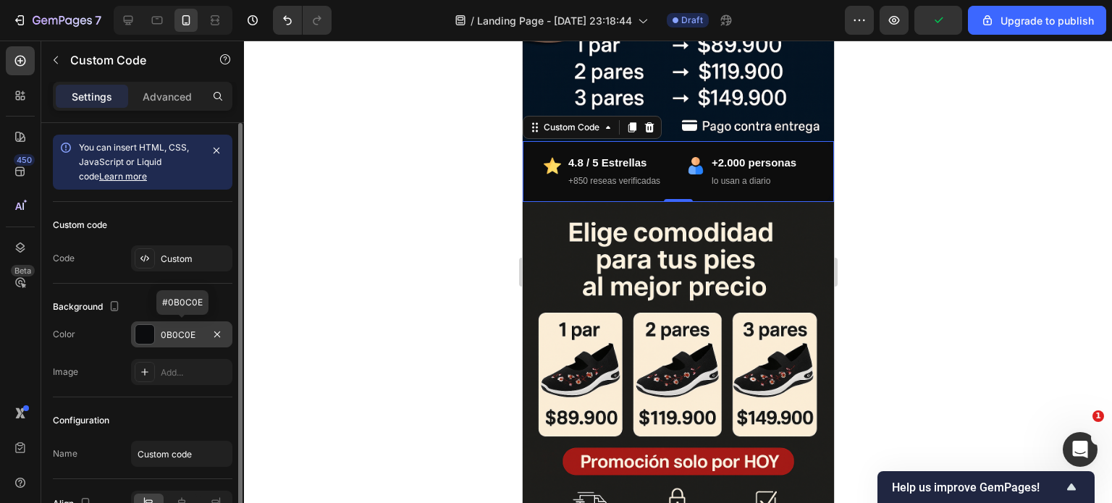
click at [164, 334] on div "0B0C0E" at bounding box center [182, 335] width 42 height 13
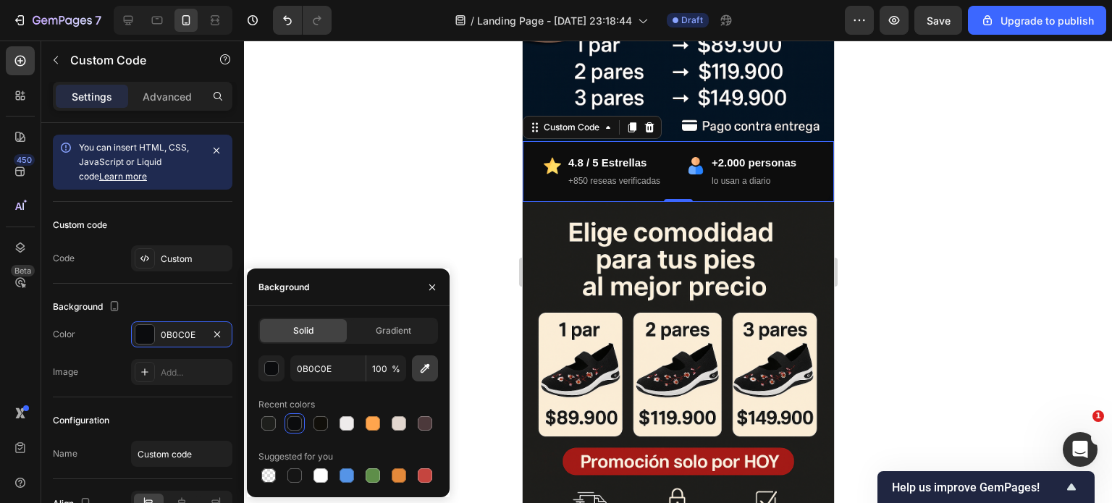
click at [426, 371] on icon "button" at bounding box center [425, 368] width 14 height 14
type input "1D1D1B"
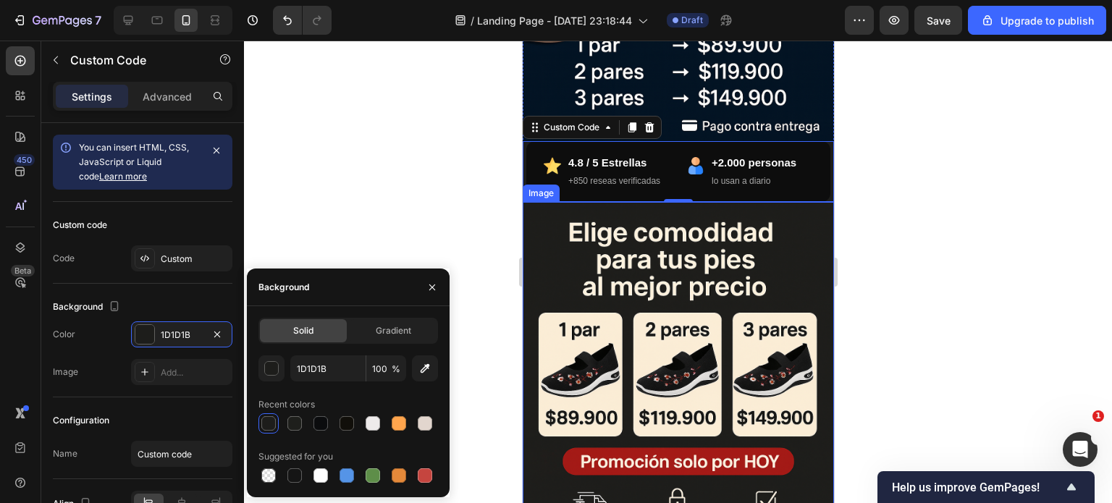
click at [493, 259] on div at bounding box center [678, 272] width 868 height 463
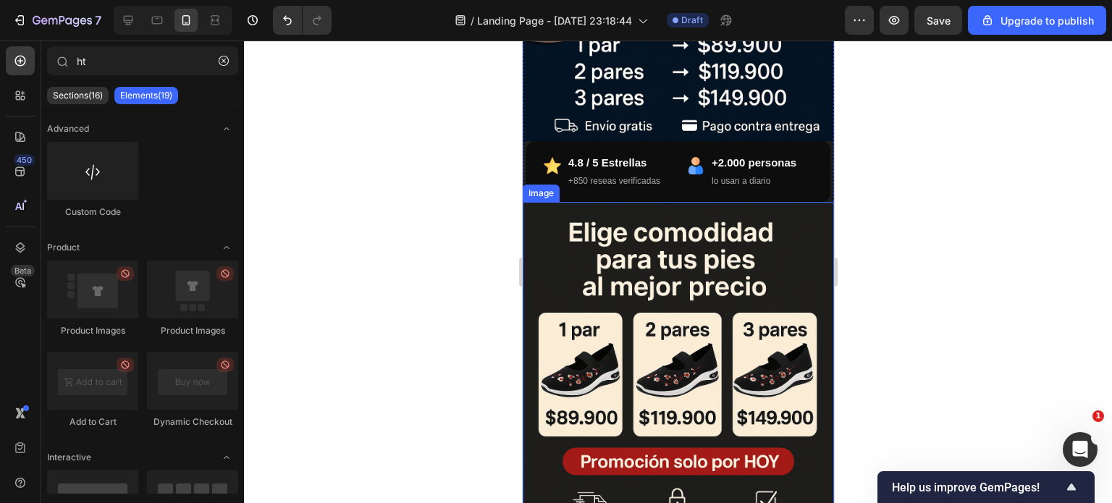
click at [469, 242] on div at bounding box center [678, 272] width 868 height 463
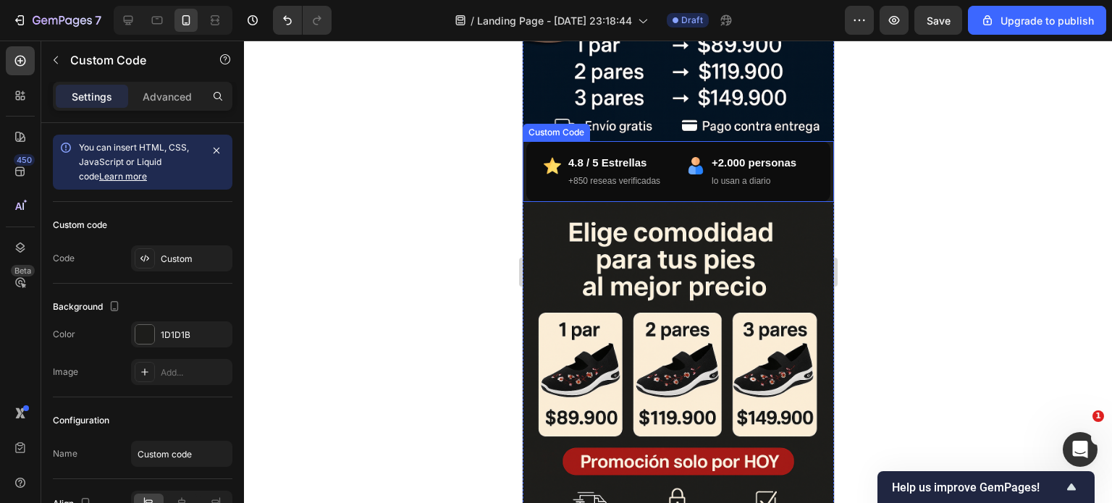
click at [660, 176] on div "4.8 / 5 Estrellas +850 reseas verificadas +2.000 personas lo usan a diario" at bounding box center [678, 171] width 304 height 61
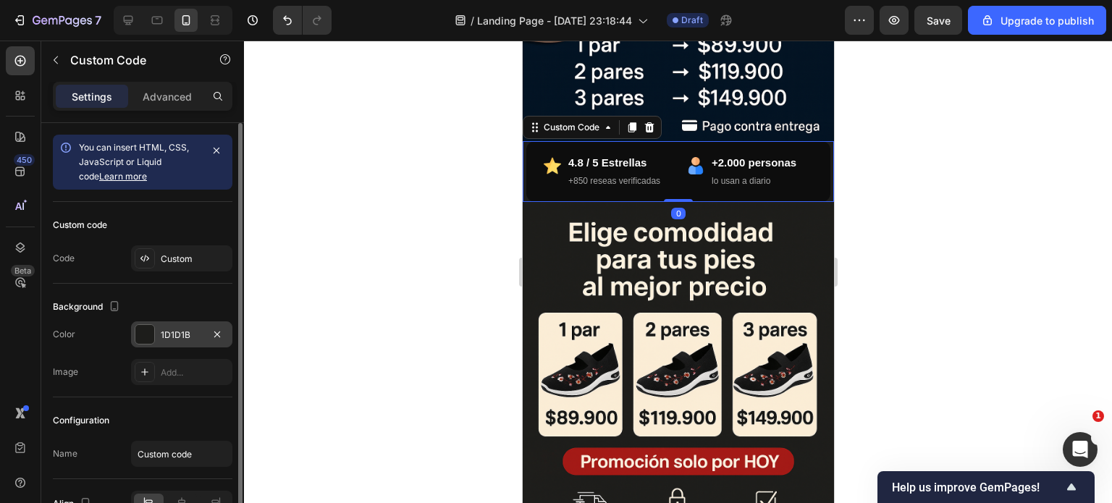
click at [177, 333] on div "1D1D1B" at bounding box center [182, 335] width 42 height 13
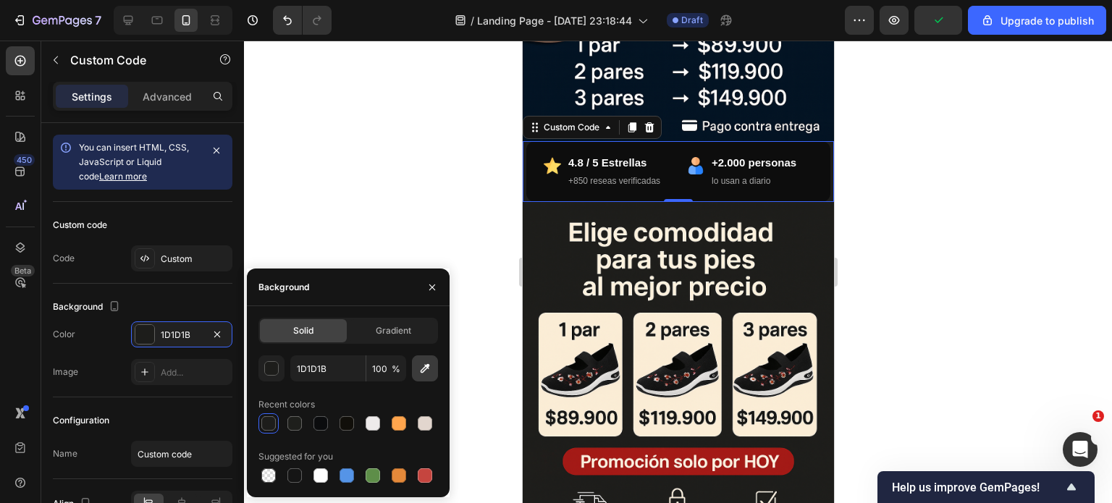
click at [427, 365] on icon "button" at bounding box center [425, 368] width 9 height 9
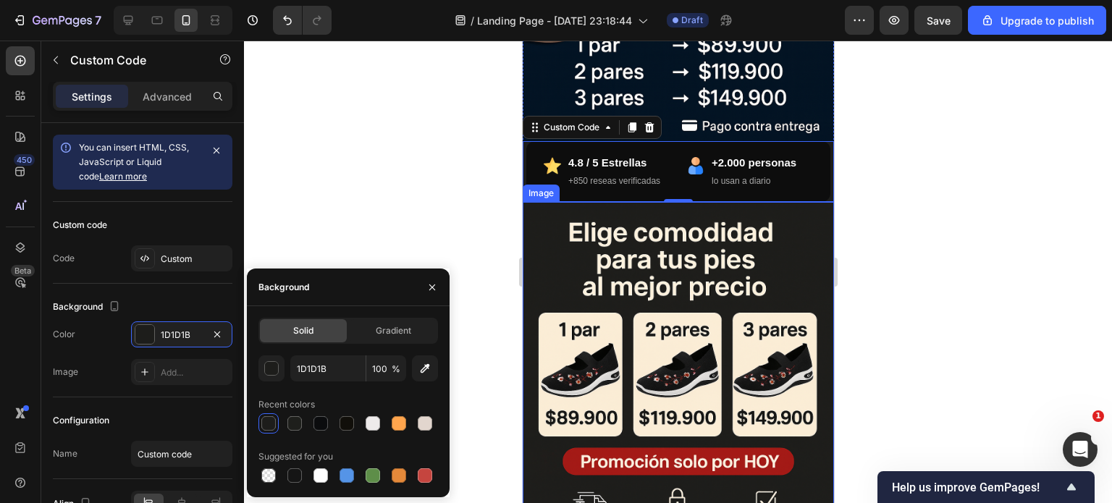
click at [472, 214] on div at bounding box center [678, 272] width 868 height 463
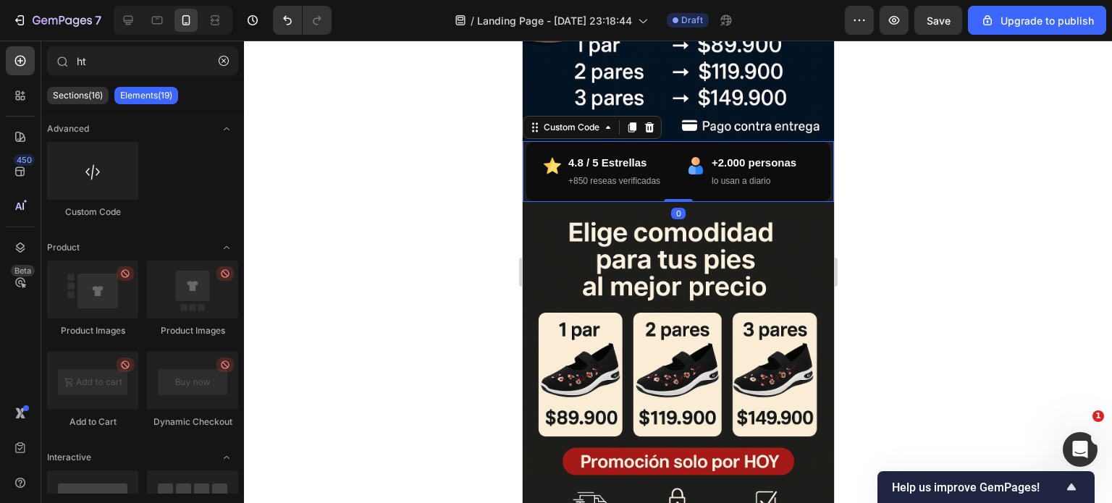
click at [587, 176] on small "+850 reseas verificadas" at bounding box center [614, 181] width 92 height 10
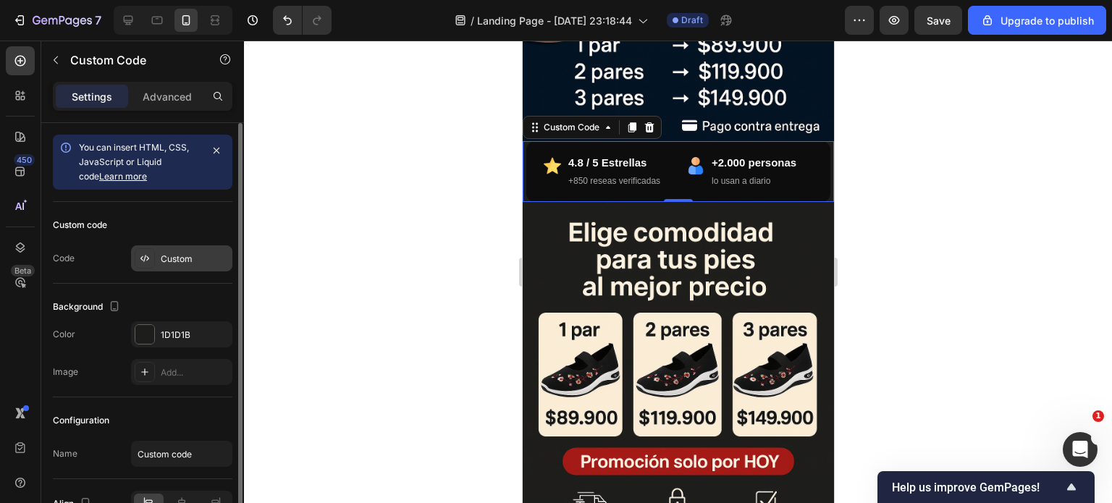
click at [177, 261] on div "Custom" at bounding box center [195, 259] width 68 height 13
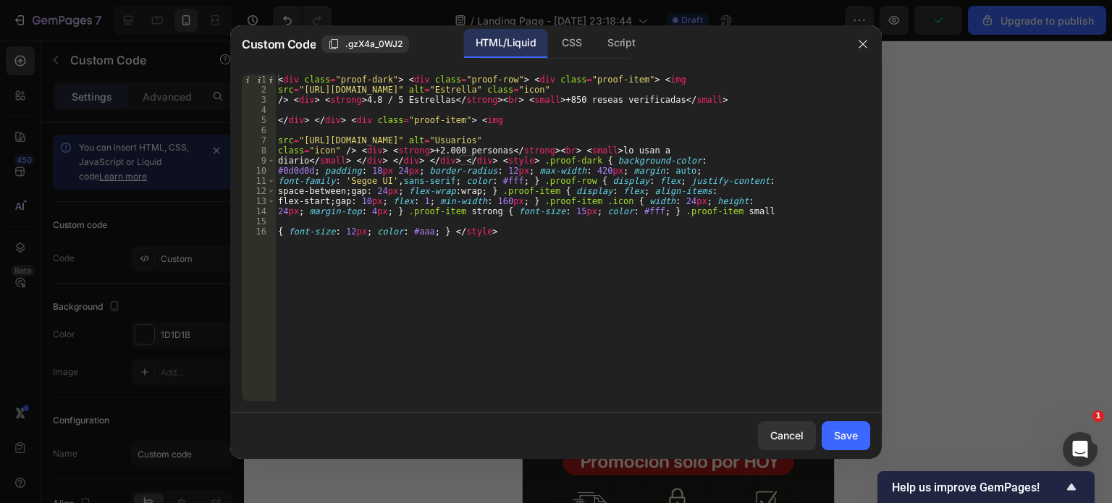
drag, startPoint x: 461, startPoint y: 149, endPoint x: 454, endPoint y: 180, distance: 31.1
click at [461, 149] on div "< div class = "proof-dark" > < div class = "proof-row" > < div class = "proof-i…" at bounding box center [572, 248] width 595 height 347
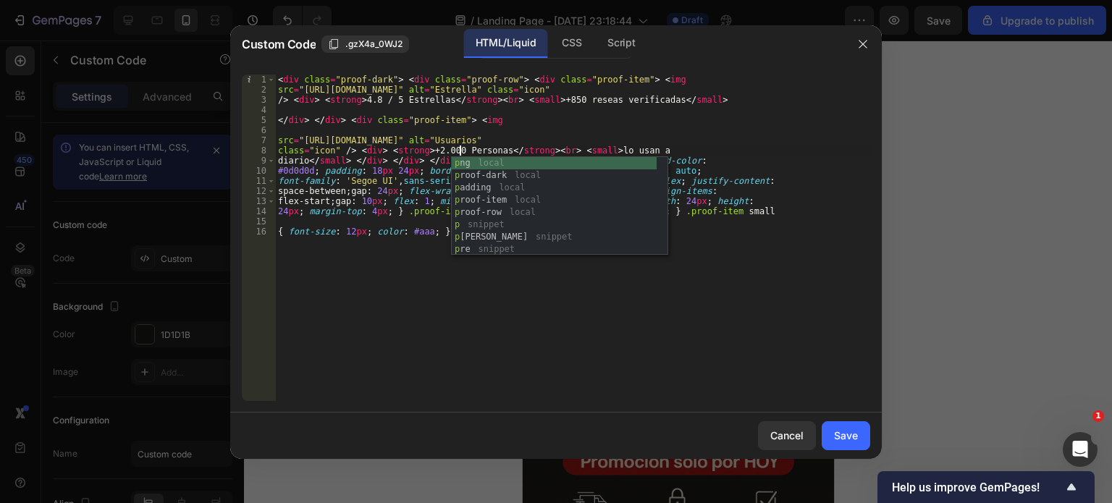
click at [469, 323] on div "< div class = "proof-dark" > < div class = "proof-row" > < div class = "proof-i…" at bounding box center [572, 248] width 595 height 347
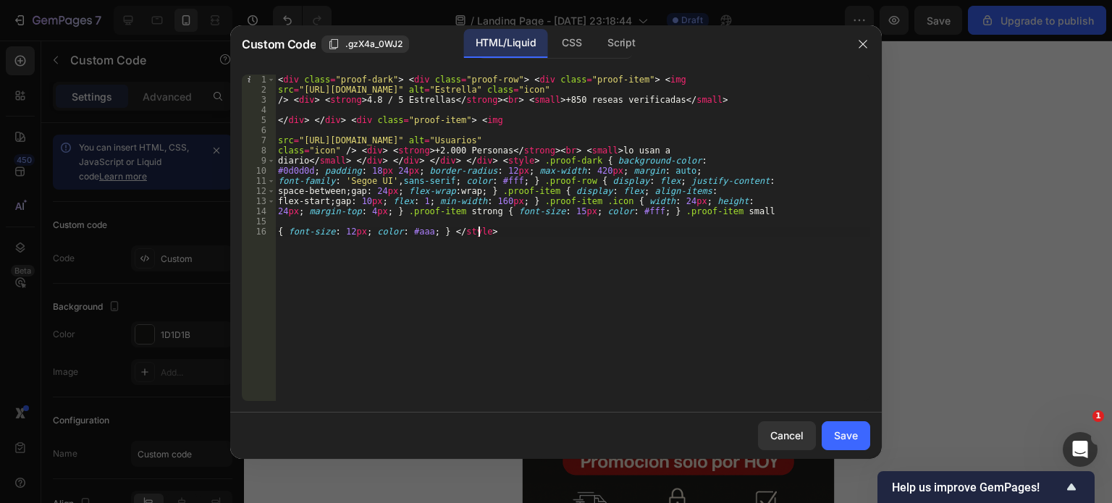
click at [582, 101] on div "< div class = "proof-dark" > < div class = "proof-row" > < div class = "proof-i…" at bounding box center [572, 248] width 595 height 347
type textarea "/> <div> <strong>4.8 / 5 Estrellas</strong><br> <small>+850 reseñas verificadas…"
click at [852, 428] on div "Save" at bounding box center [846, 435] width 24 height 15
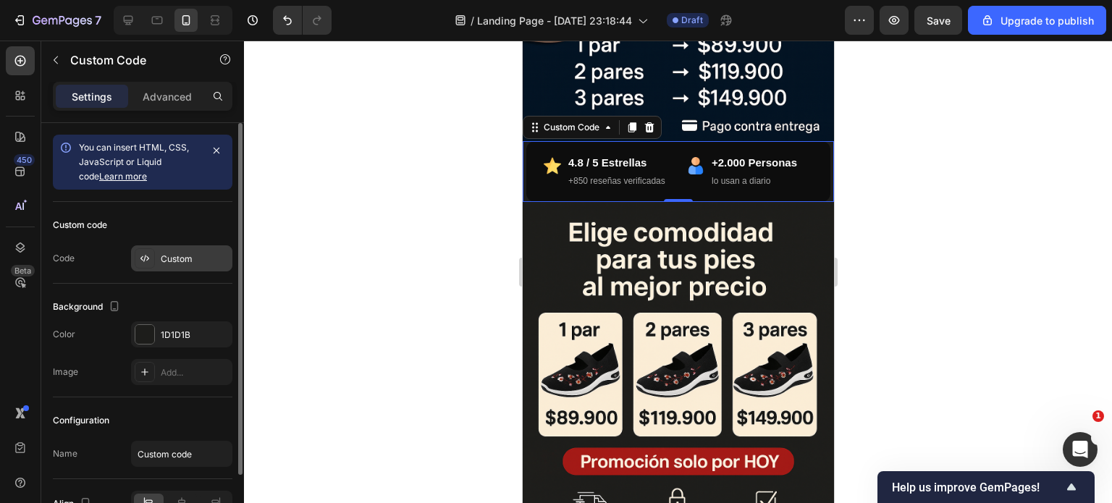
click at [168, 266] on div "Custom" at bounding box center [181, 258] width 101 height 26
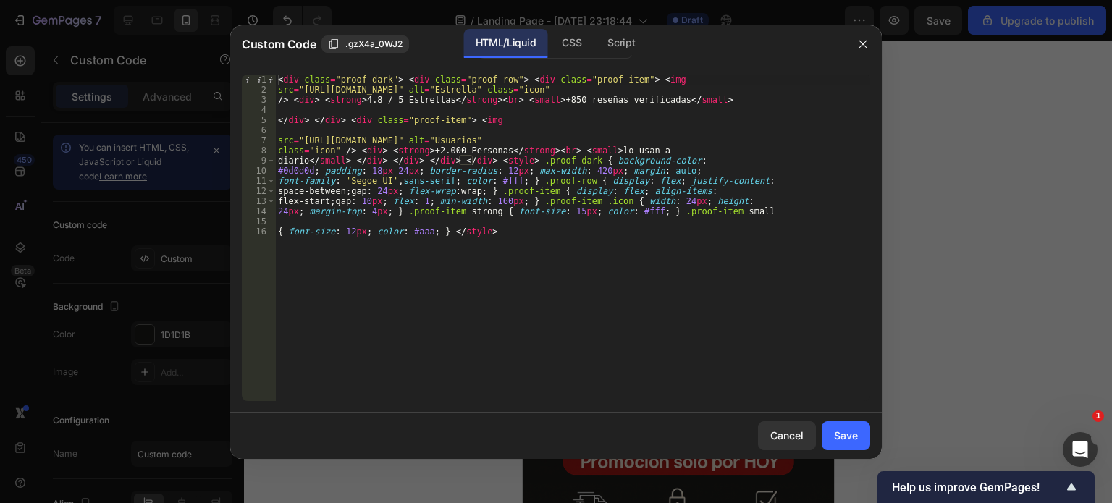
click at [568, 97] on div "< div class = "proof-dark" > < div class = "proof-row" > < div class = "proof-i…" at bounding box center [572, 248] width 595 height 347
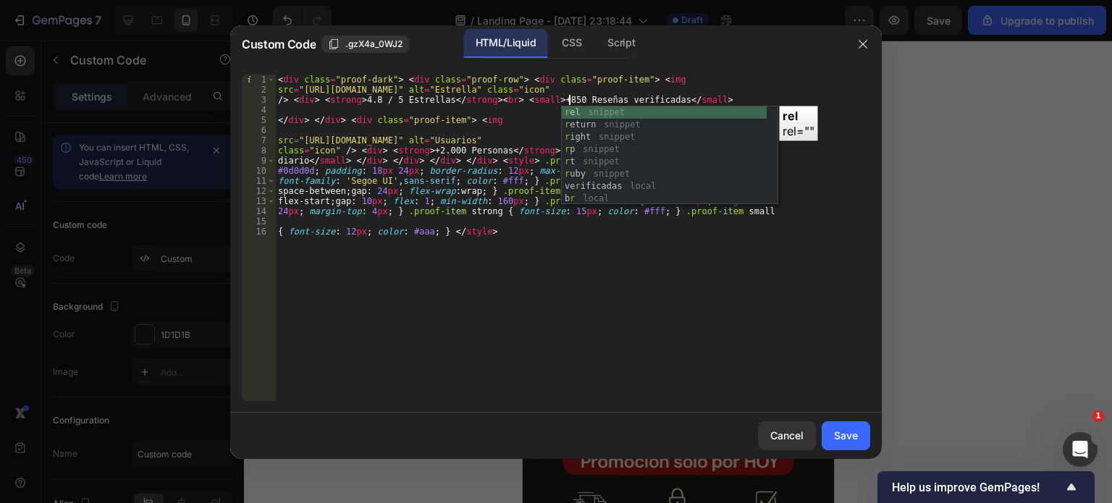
click at [608, 98] on div "< div class = "proof-dark" > < div class = "proof-row" > < div class = "proof-i…" at bounding box center [572, 248] width 595 height 347
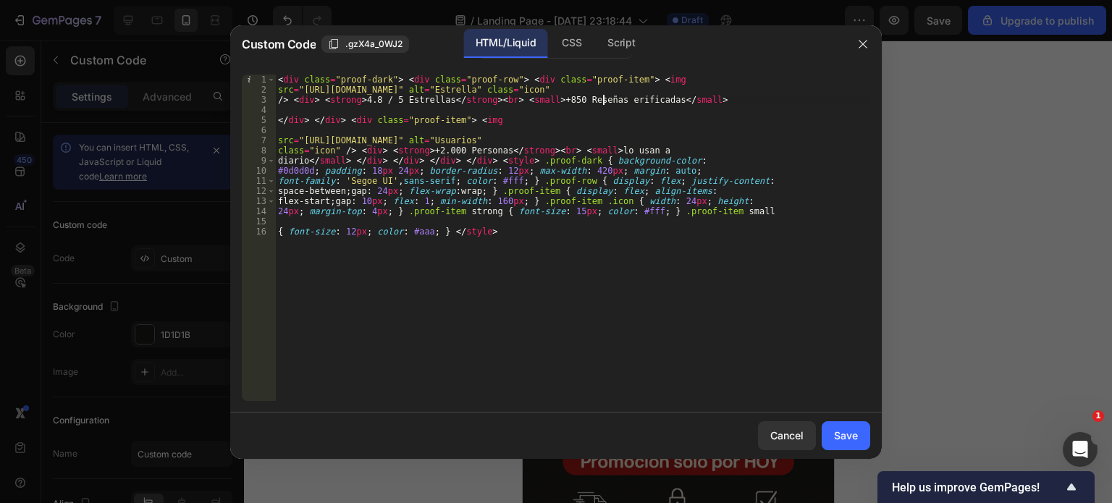
scroll to position [0, 28]
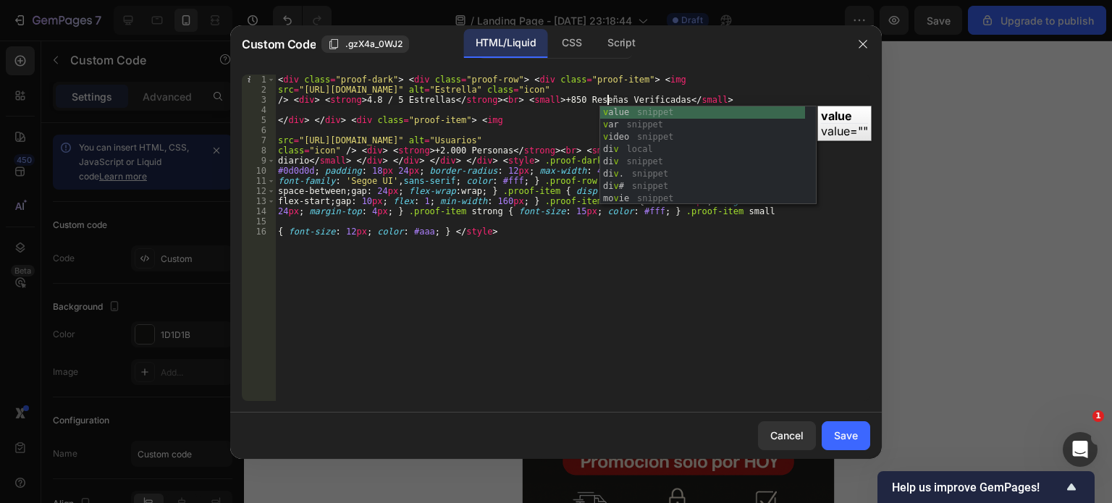
click at [504, 289] on div "< div class = "proof-dark" > < div class = "proof-row" > < div class = "proof-i…" at bounding box center [572, 248] width 595 height 347
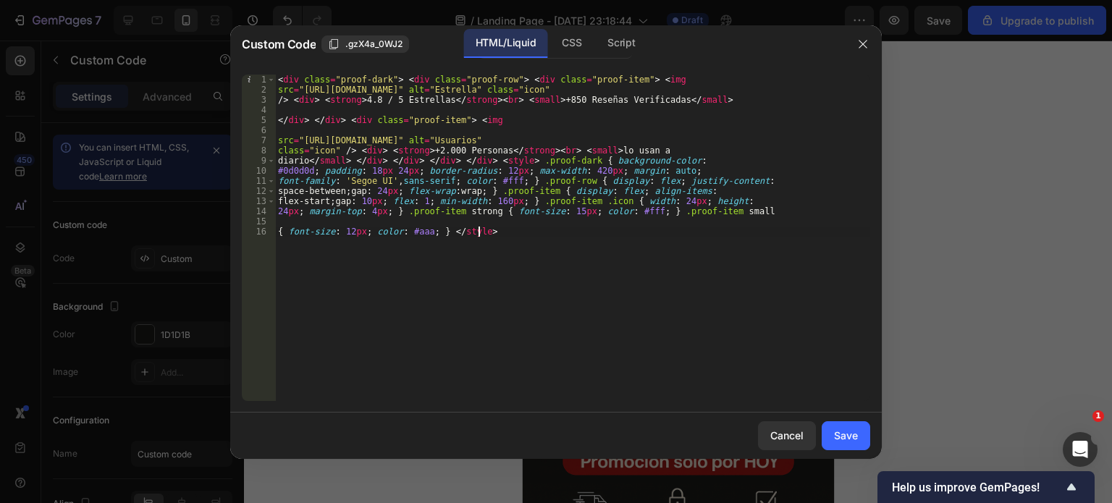
scroll to position [0, 15]
click at [597, 147] on div "< div class = "proof-dark" > < div class = "proof-row" > < div class = "proof-i…" at bounding box center [572, 248] width 595 height 347
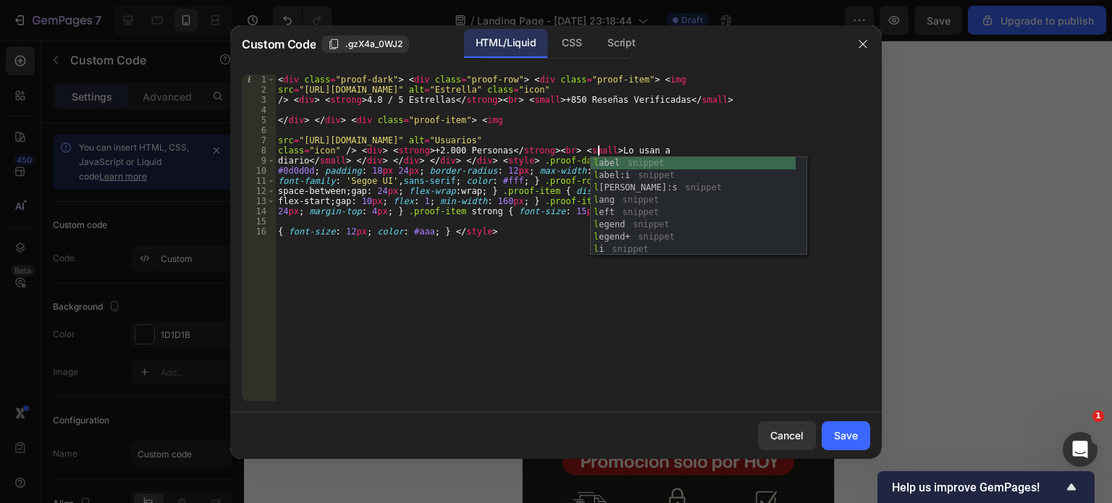
scroll to position [0, 26]
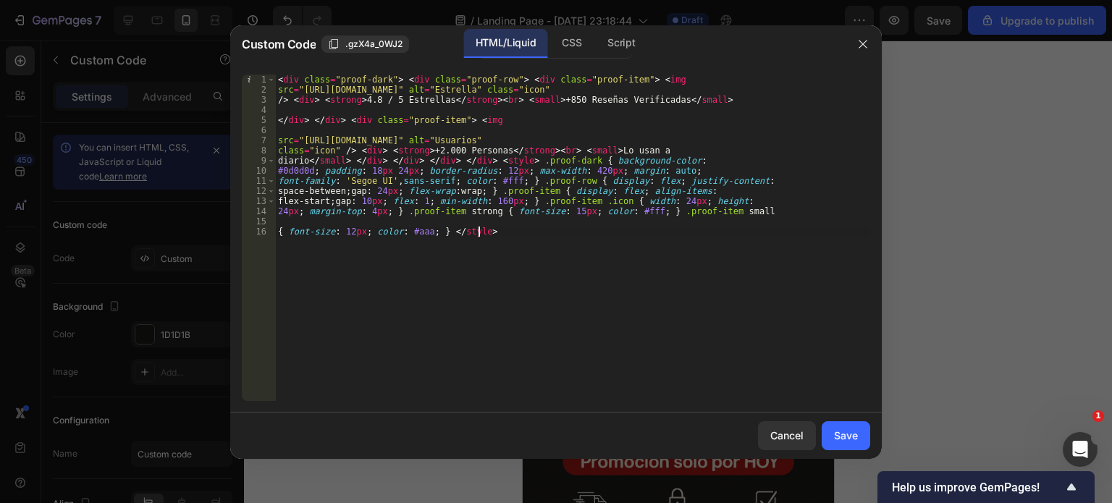
click at [521, 286] on div "< div class = "proof-dark" > < div class = "proof-row" > < div class = "proof-i…" at bounding box center [572, 248] width 595 height 347
type textarea "{ font-size: 12px; color: #aaa; } </style>"
click at [861, 440] on button "Save" at bounding box center [846, 435] width 49 height 29
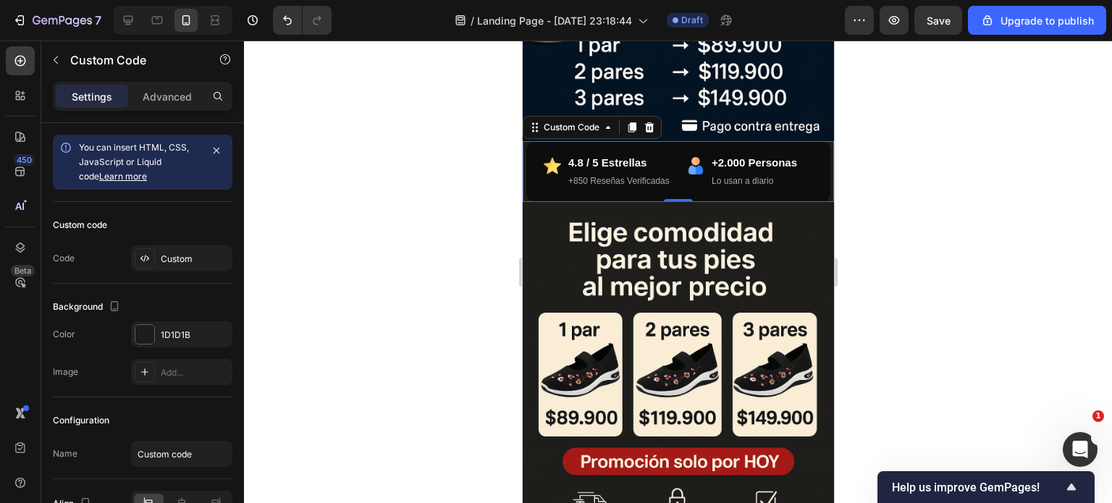
click at [439, 271] on div at bounding box center [678, 272] width 868 height 463
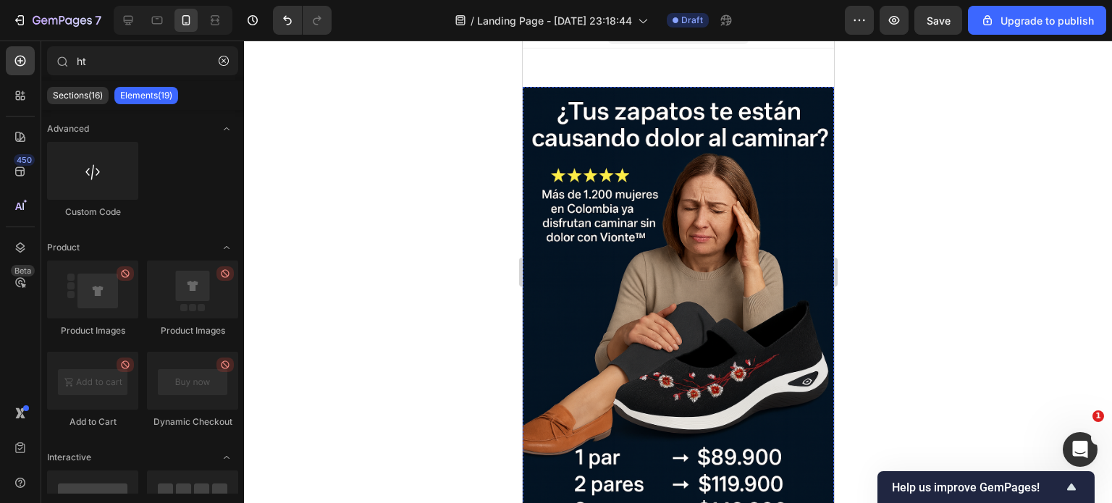
scroll to position [0, 0]
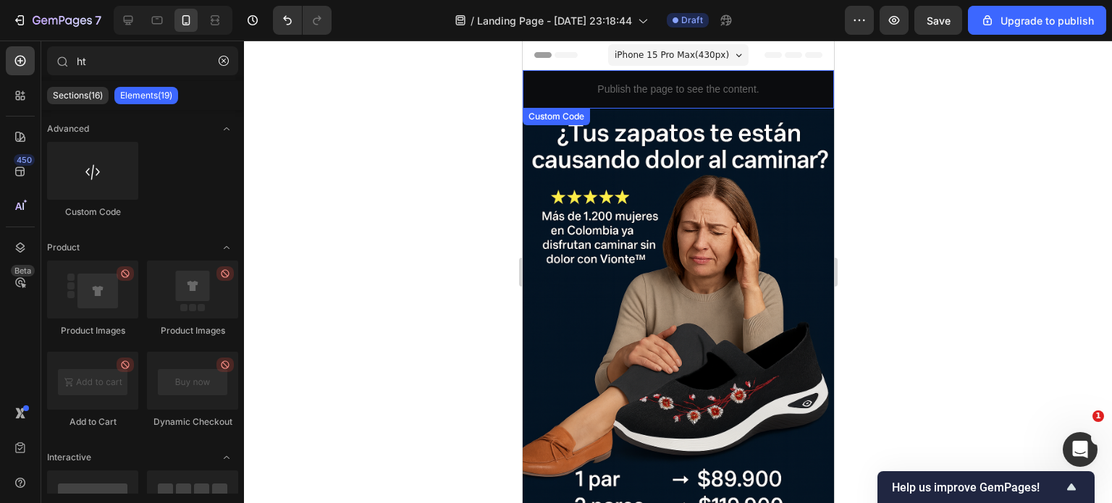
click at [660, 82] on p "Publish the page to see the content." at bounding box center [677, 89] width 311 height 15
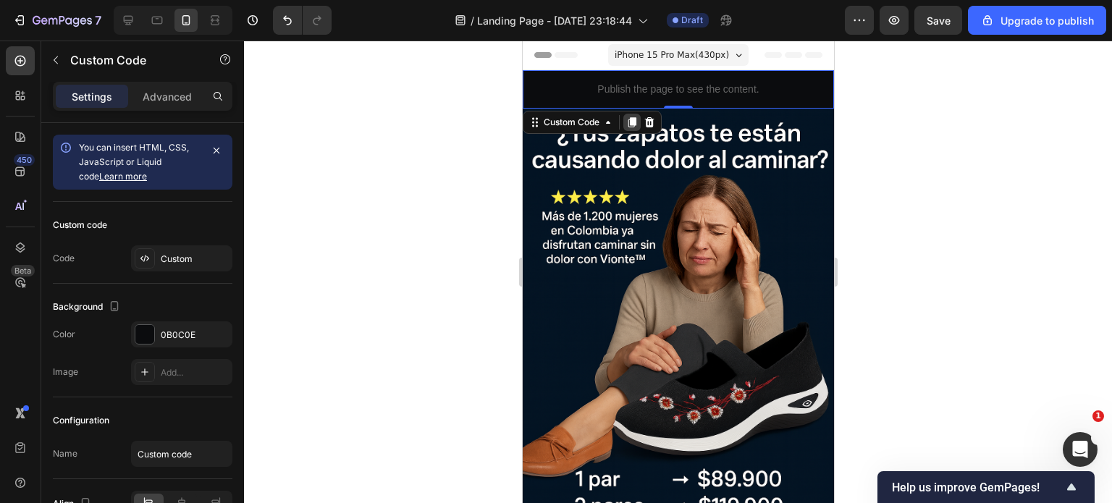
click at [635, 123] on icon at bounding box center [632, 122] width 8 height 10
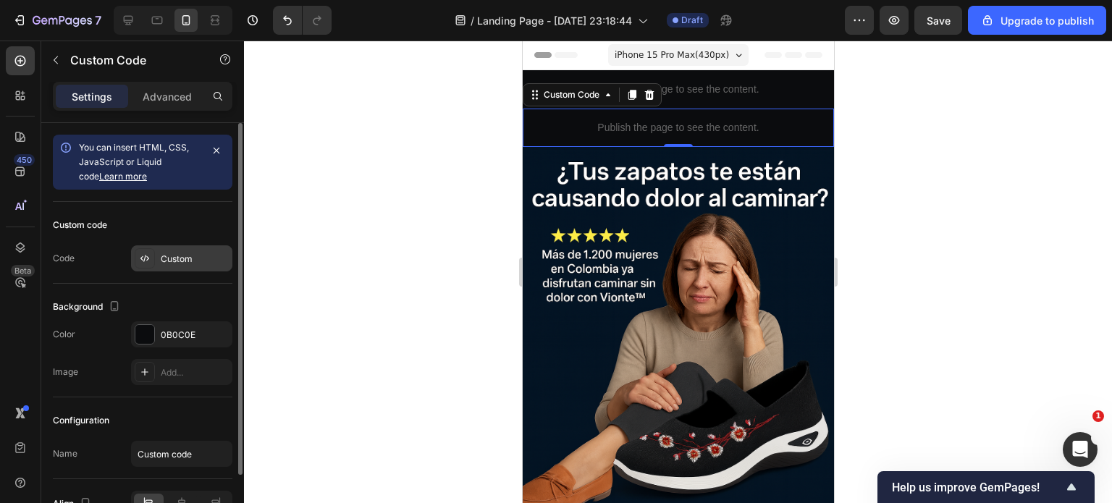
click at [194, 253] on div "Custom" at bounding box center [195, 259] width 68 height 13
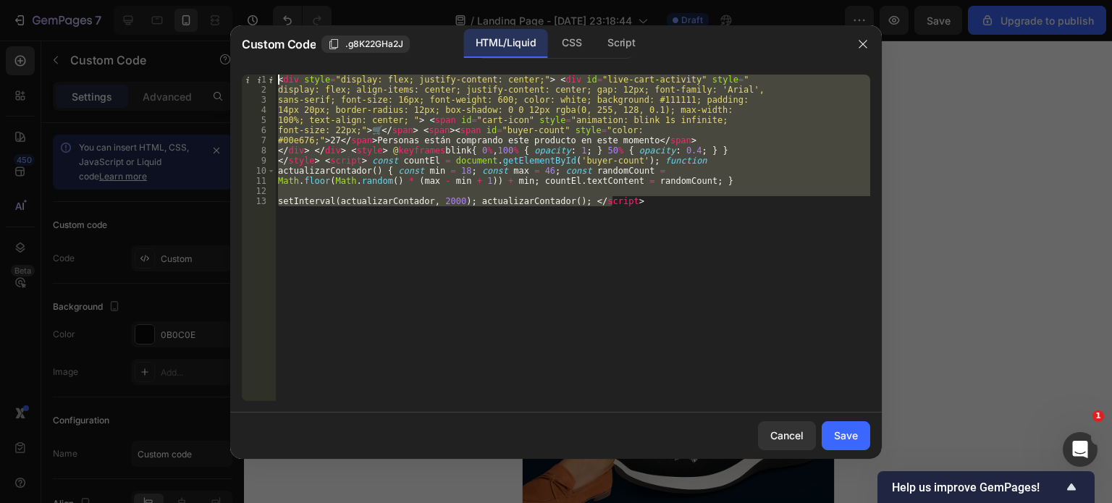
drag, startPoint x: 629, startPoint y: 206, endPoint x: 225, endPoint y: 77, distance: 423.2
click at [225, 77] on div "Custom Code .g8K22GHa2J HTML/Liquid CSS Script setInterval(actualizarContador, …" at bounding box center [556, 251] width 1112 height 503
paste textarea "shipmentCount; } setInterval(updateShipments, 5000); // cada 5 segundos </scrip…"
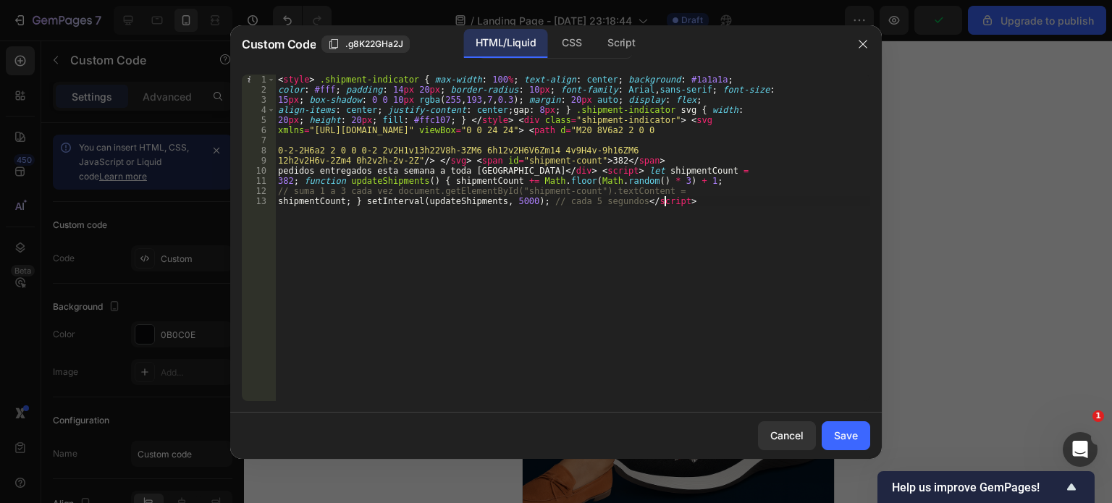
click at [282, 167] on div "< style > .shipment-indicator { max-width : 100 % ; text-align : center ; backg…" at bounding box center [572, 248] width 595 height 347
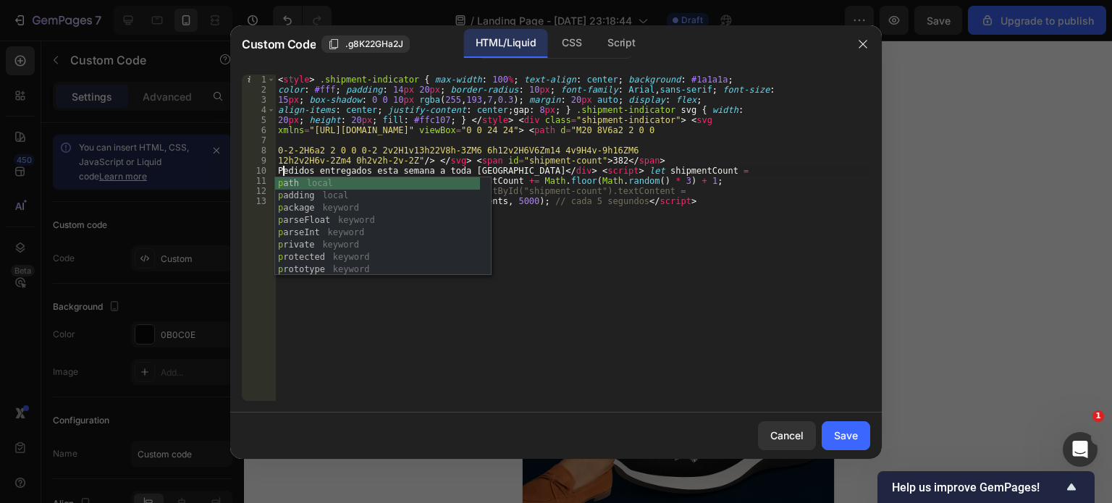
click at [529, 234] on div "< style > .shipment-indicator { max-width : 100 % ; text-align : center ; backg…" at bounding box center [572, 248] width 595 height 347
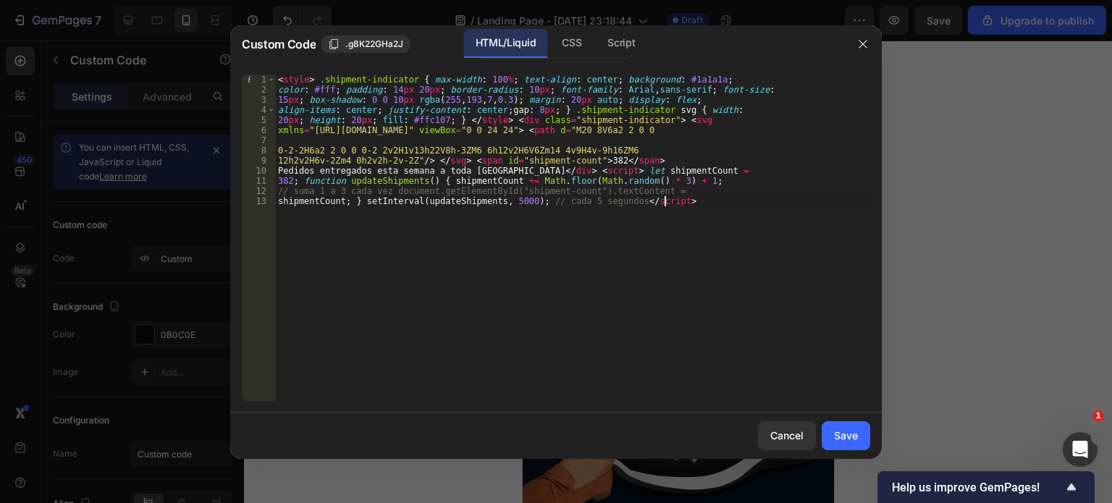
click at [290, 180] on div "< style > .shipment-indicator { max-width : 100 % ; text-align : center ; backg…" at bounding box center [572, 248] width 595 height 347
type textarea "386; function updateShipments() { shipmentCount += Math.floor(Math.random() * 3…"
click at [860, 438] on button "Save" at bounding box center [846, 435] width 49 height 29
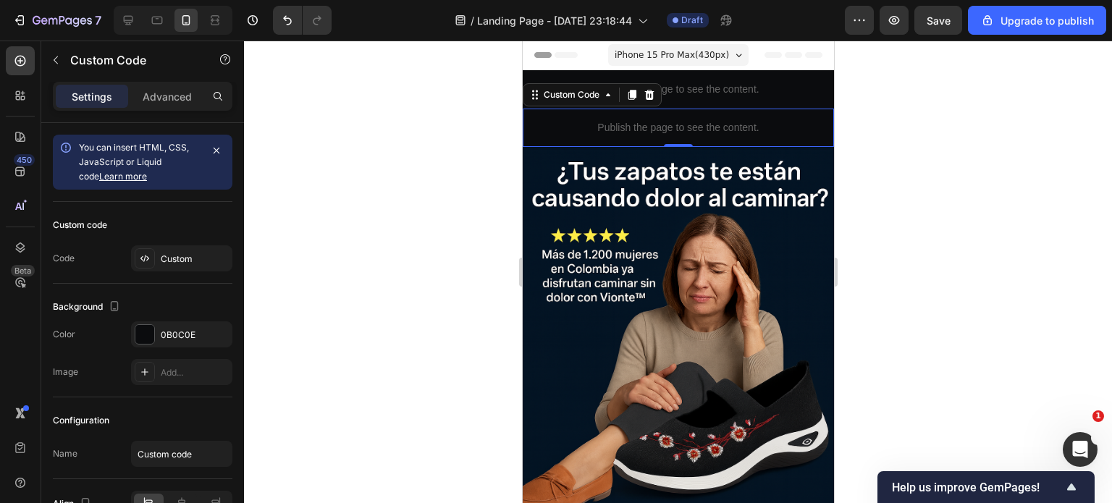
click at [629, 130] on p "Publish the page to see the content." at bounding box center [677, 127] width 311 height 15
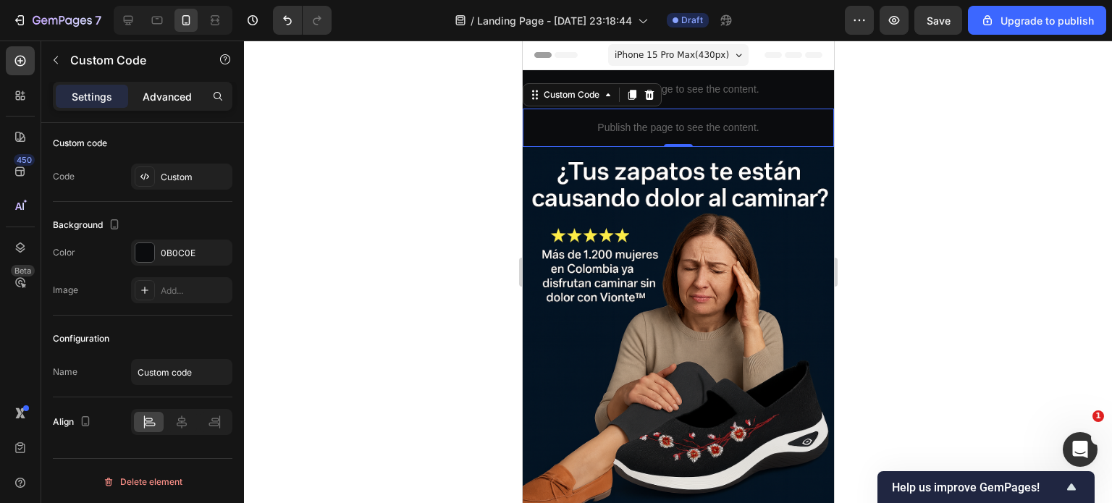
click at [175, 100] on p "Advanced" at bounding box center [167, 96] width 49 height 15
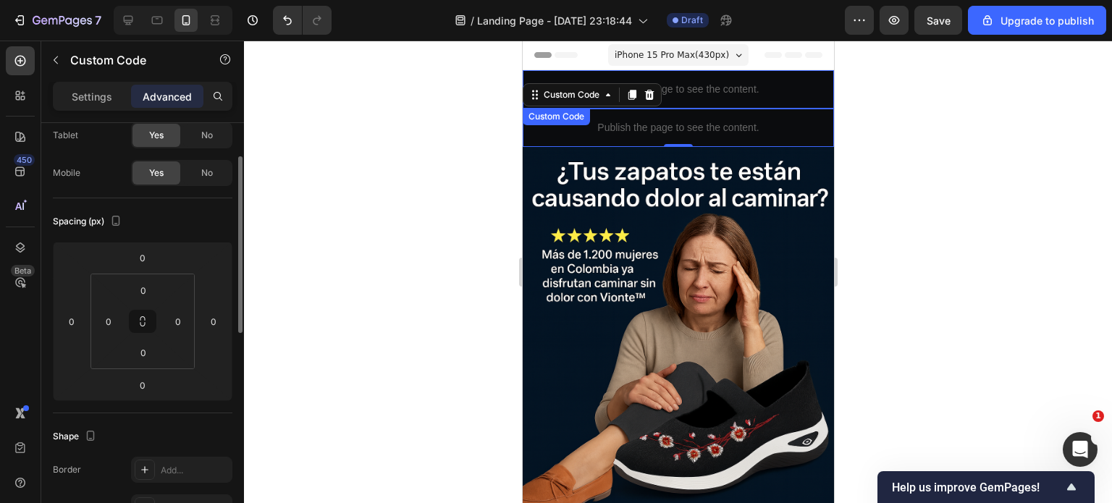
click at [697, 90] on p "Publish the page to see the content." at bounding box center [677, 89] width 311 height 15
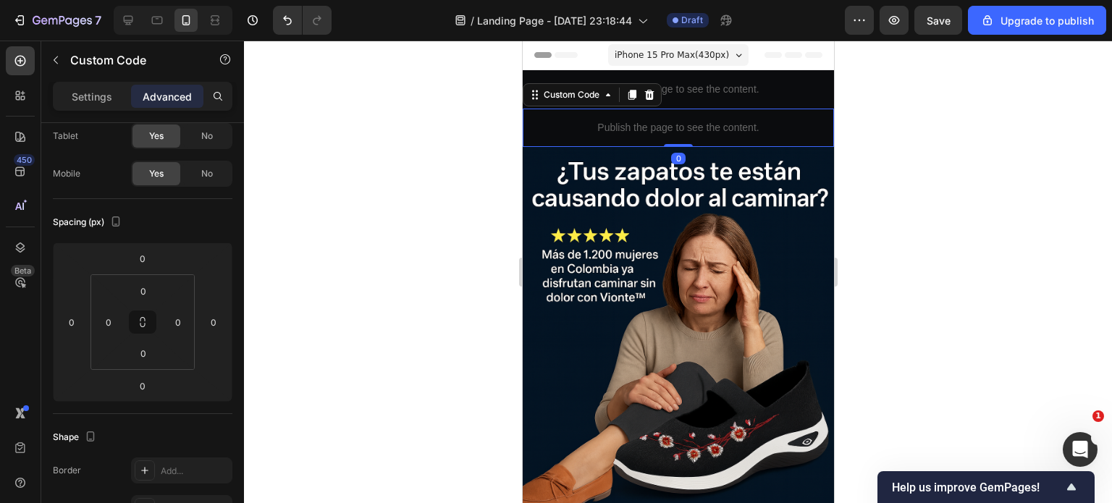
click at [702, 114] on div "Publish the page to see the content." at bounding box center [677, 128] width 311 height 38
drag, startPoint x: 678, startPoint y: 143, endPoint x: 680, endPoint y: 121, distance: 21.8
click at [680, 121] on div "Publish the page to see the content. Custom Code 0" at bounding box center [677, 128] width 311 height 38
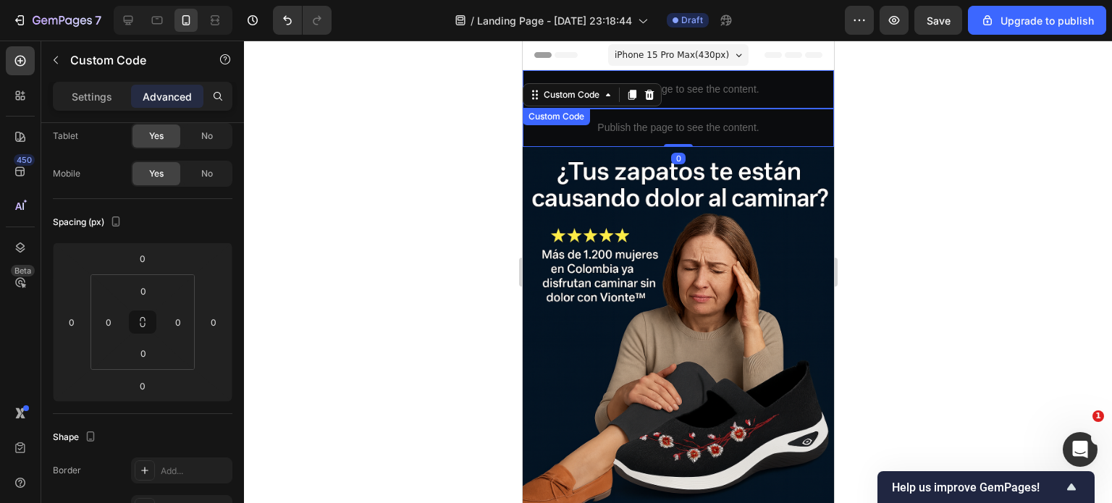
click at [676, 94] on p "Publish the page to see the content." at bounding box center [677, 89] width 311 height 15
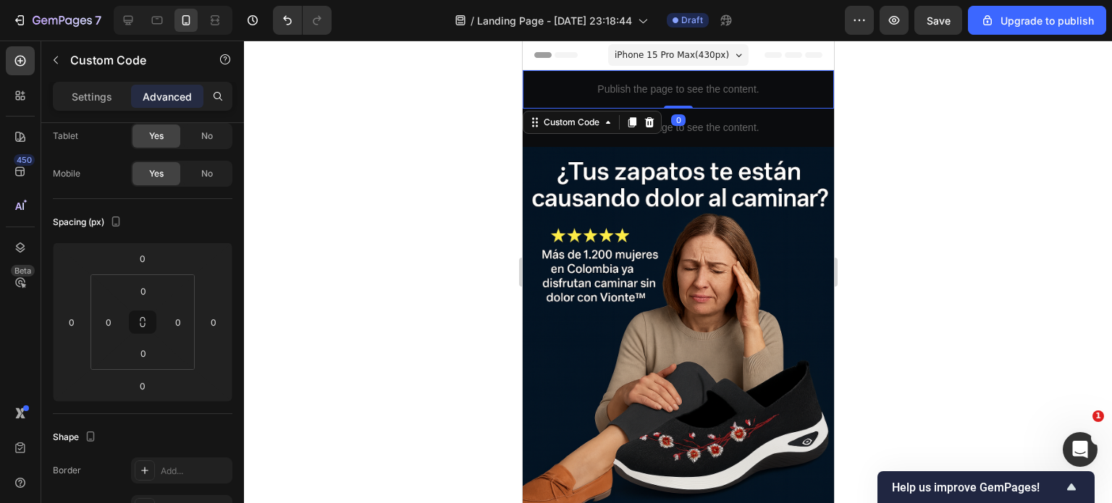
drag, startPoint x: 677, startPoint y: 106, endPoint x: 680, endPoint y: 80, distance: 25.5
click at [680, 80] on div "Publish the page to see the content. Custom Code 0" at bounding box center [677, 89] width 311 height 38
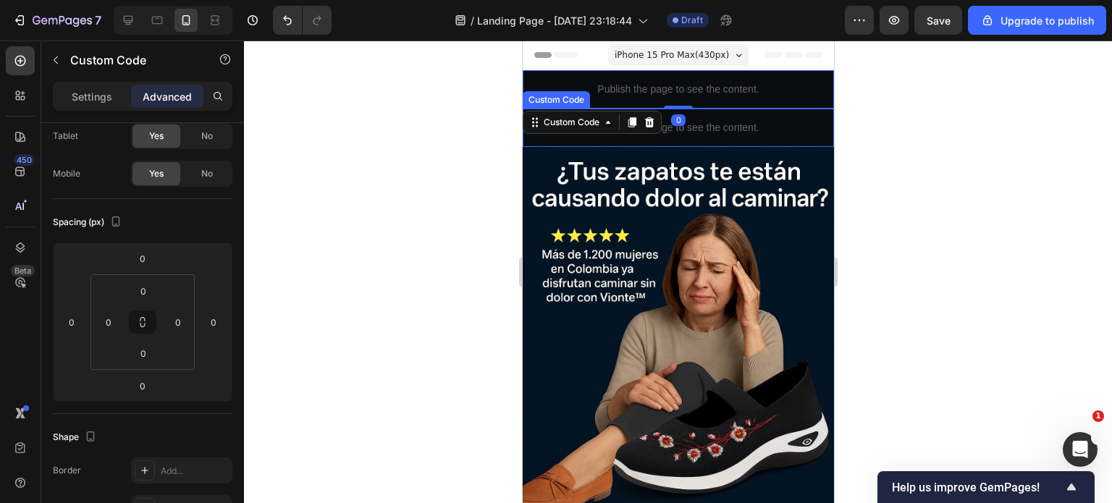
click at [710, 119] on div "Publish the page to see the content." at bounding box center [677, 128] width 311 height 38
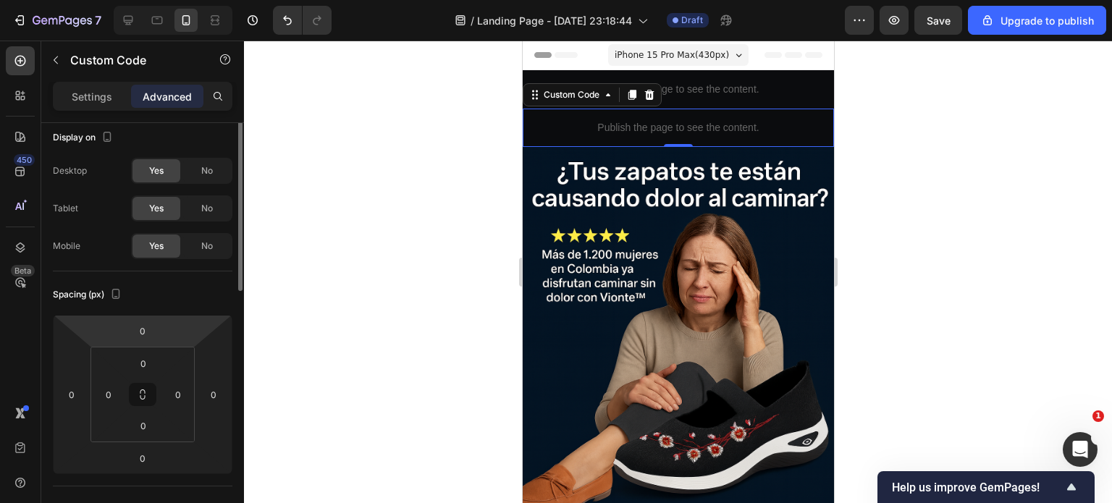
scroll to position [0, 0]
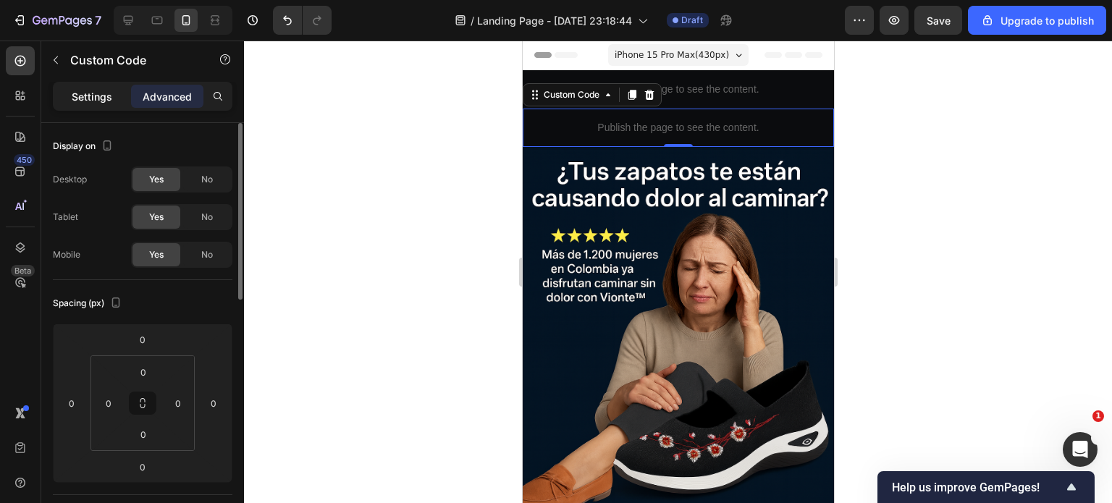
click at [96, 95] on p "Settings" at bounding box center [92, 96] width 41 height 15
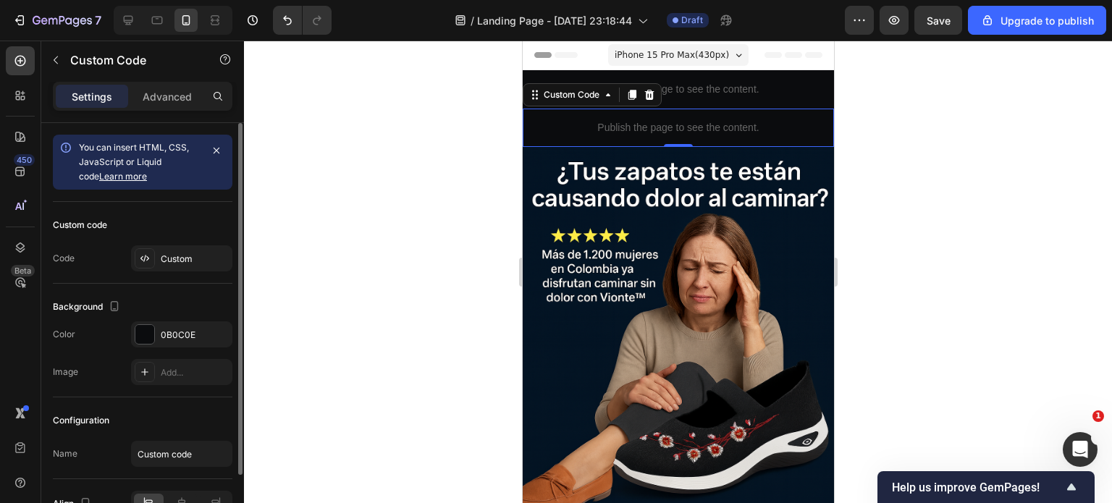
scroll to position [72, 0]
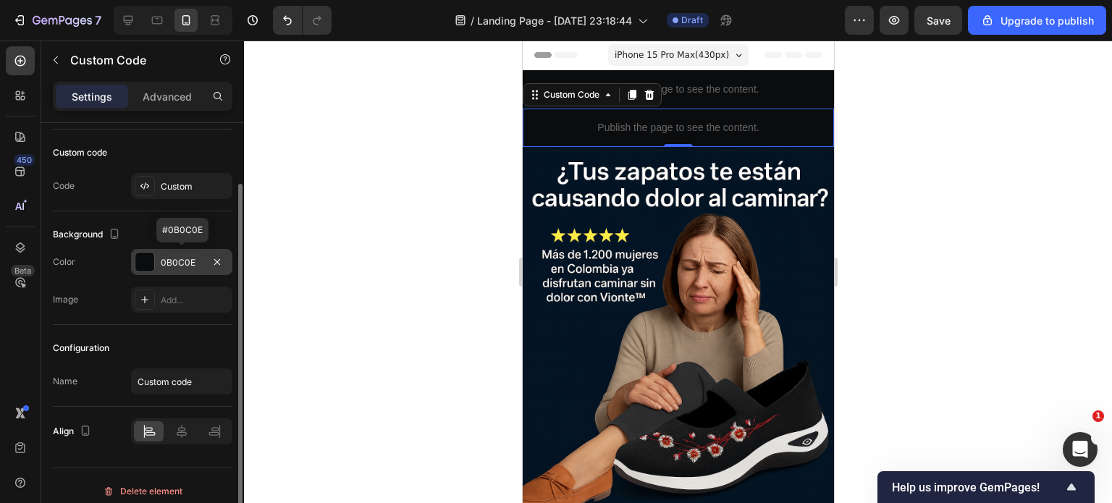
click at [159, 260] on div "0B0C0E" at bounding box center [181, 262] width 101 height 26
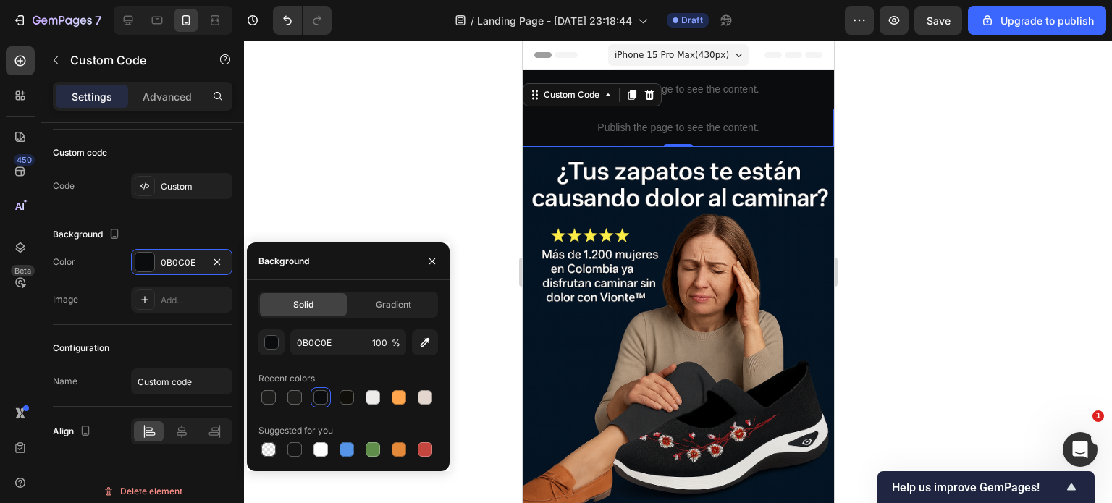
click at [322, 392] on div at bounding box center [321, 397] width 14 height 14
click at [346, 397] on div at bounding box center [347, 397] width 14 height 14
click at [318, 401] on div at bounding box center [321, 397] width 14 height 14
type input "0B0C0E"
click at [431, 262] on icon "button" at bounding box center [432, 262] width 6 height 6
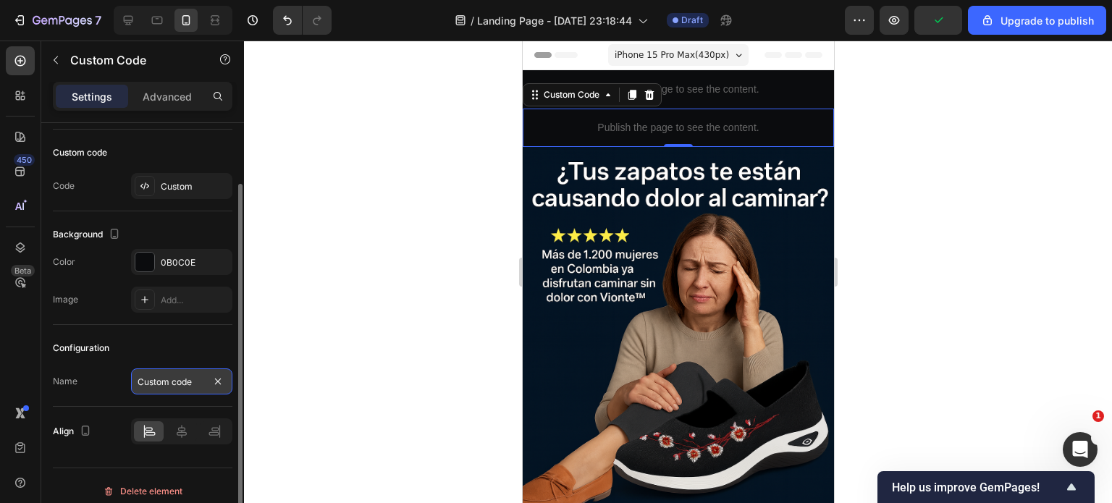
click at [164, 383] on input "Custom code" at bounding box center [181, 382] width 101 height 26
click at [168, 337] on div "Configuration" at bounding box center [143, 348] width 180 height 23
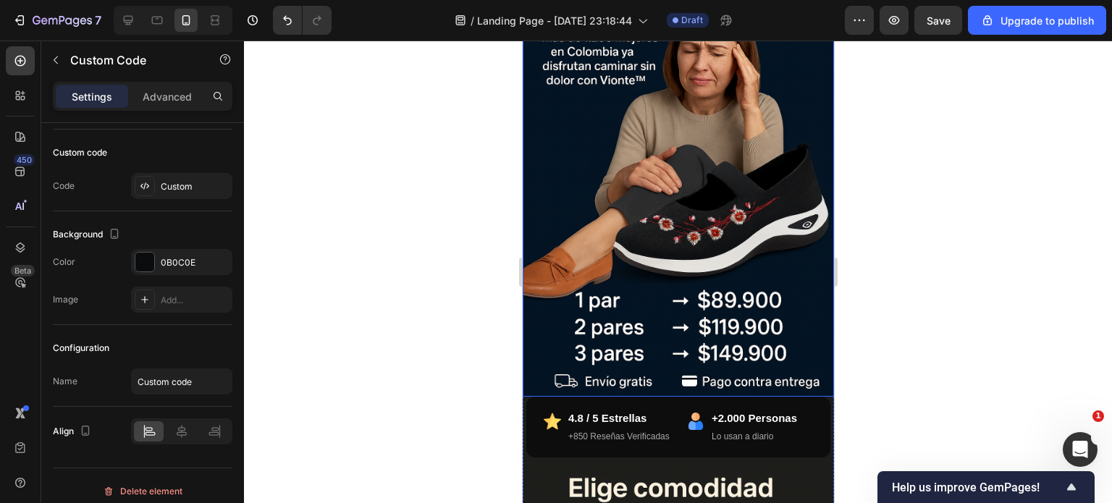
scroll to position [507, 0]
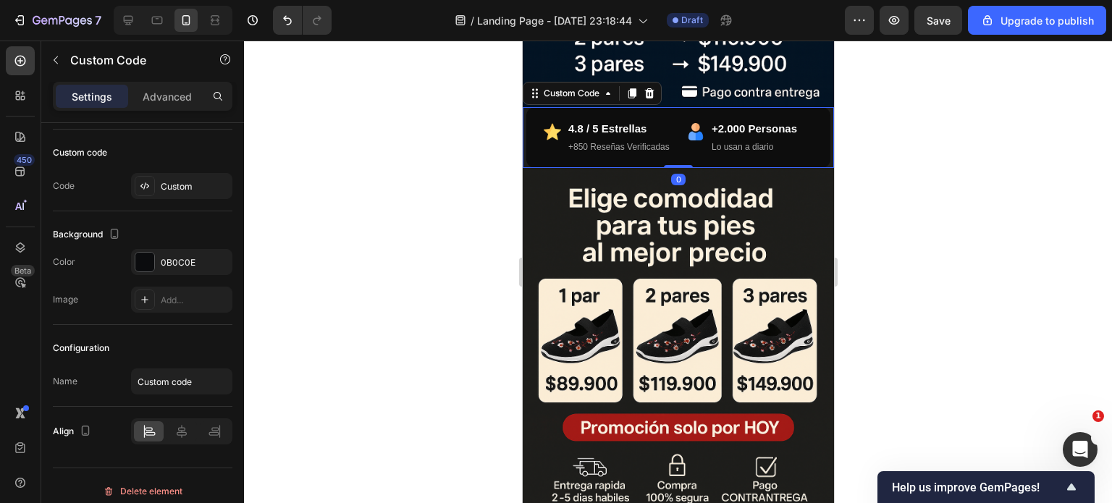
click at [629, 122] on strong "4.8 / 5 Estrellas" at bounding box center [607, 128] width 78 height 12
click at [634, 85] on div at bounding box center [631, 93] width 17 height 17
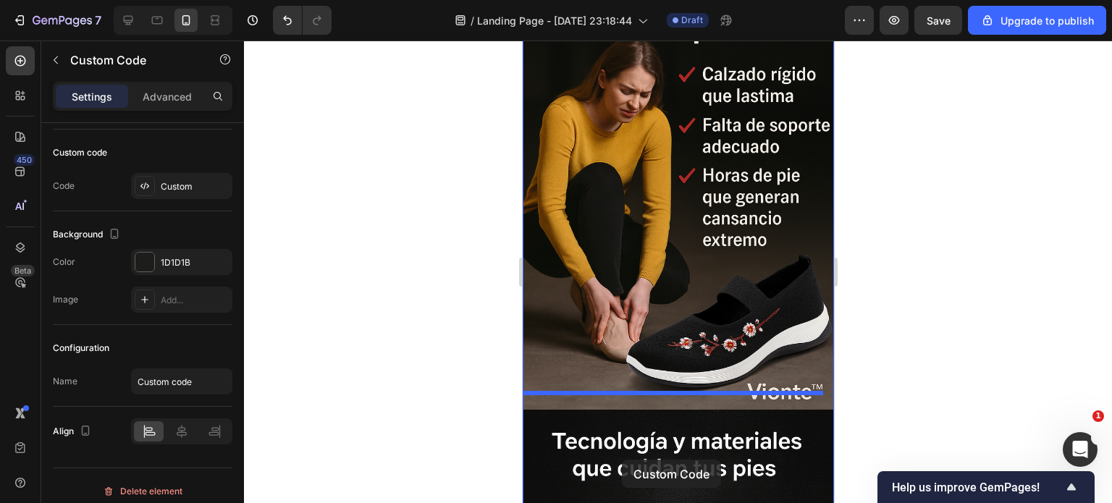
scroll to position [1683, 0]
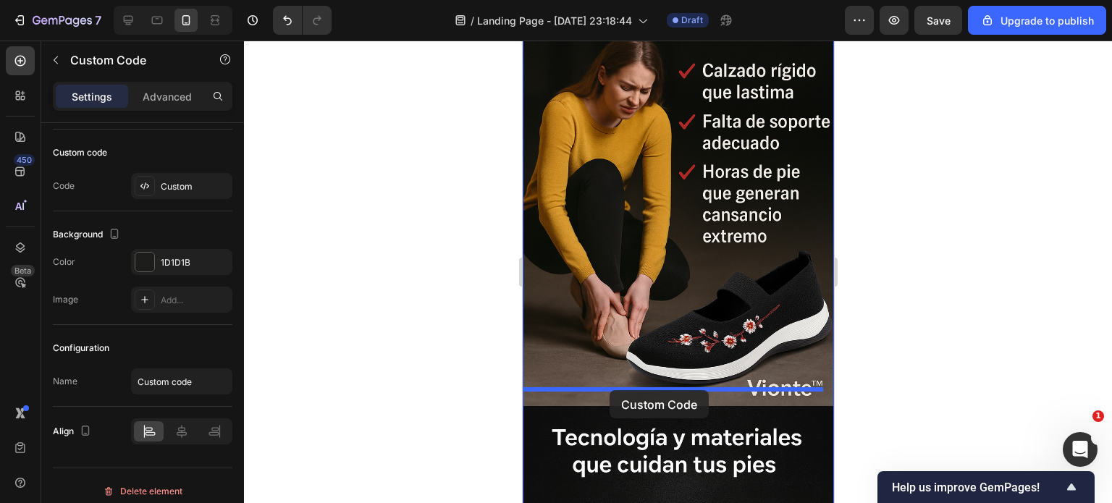
drag, startPoint x: 590, startPoint y: 184, endPoint x: 609, endPoint y: 390, distance: 207.2
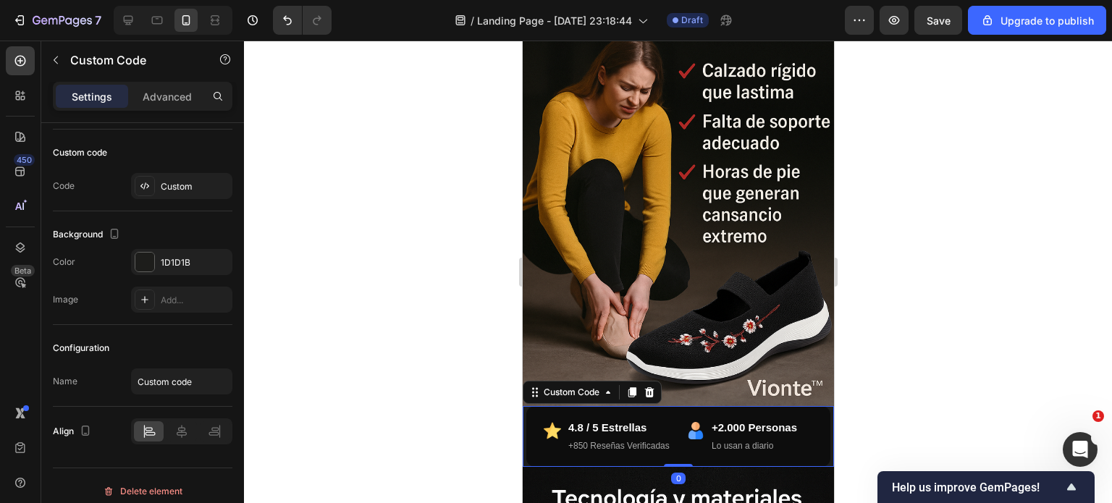
click at [468, 373] on div at bounding box center [678, 272] width 868 height 463
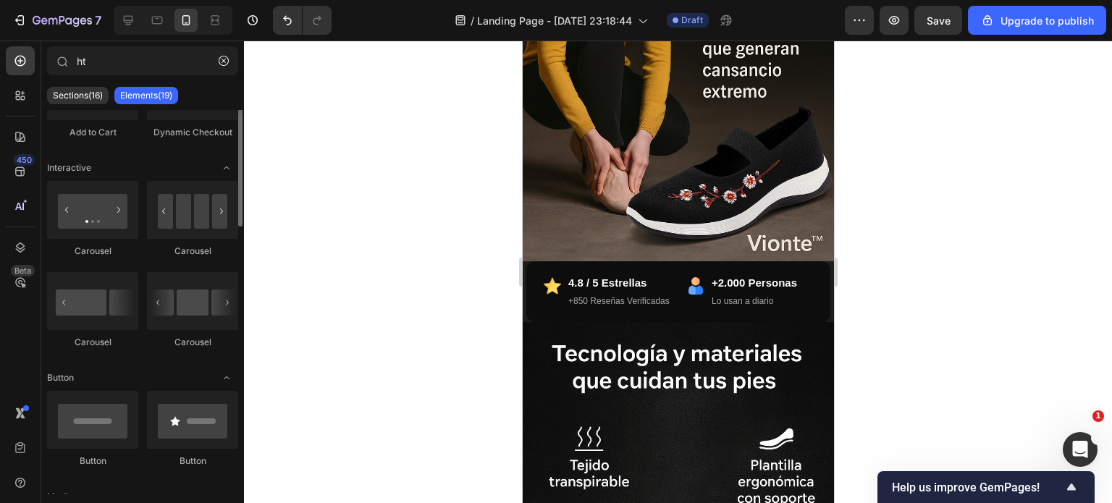
scroll to position [72, 0]
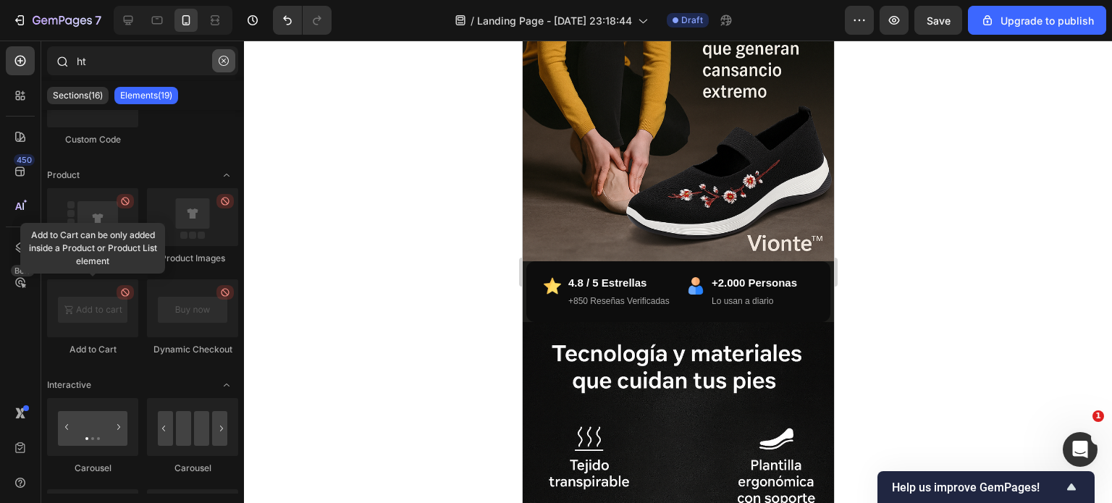
click at [221, 60] on icon "button" at bounding box center [224, 61] width 10 height 10
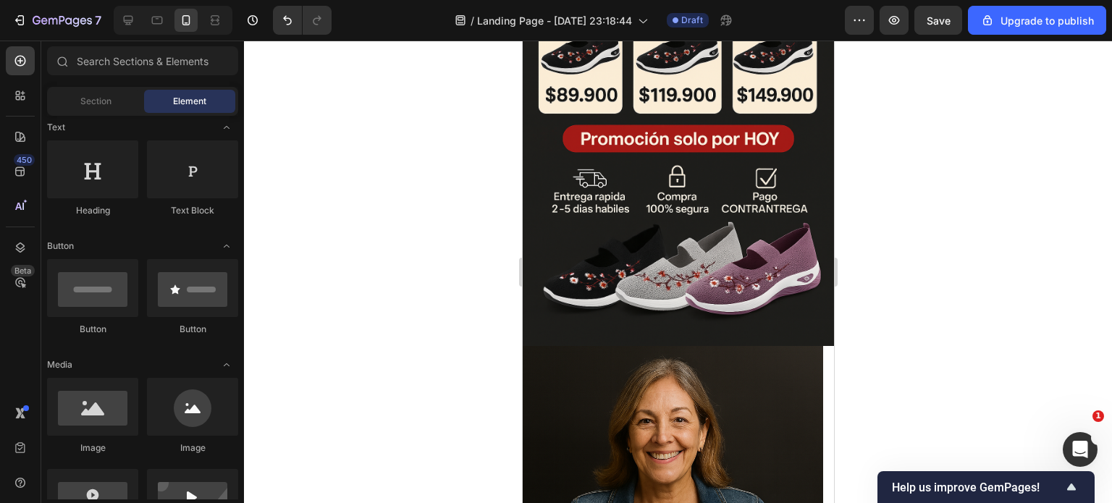
scroll to position [797, 0]
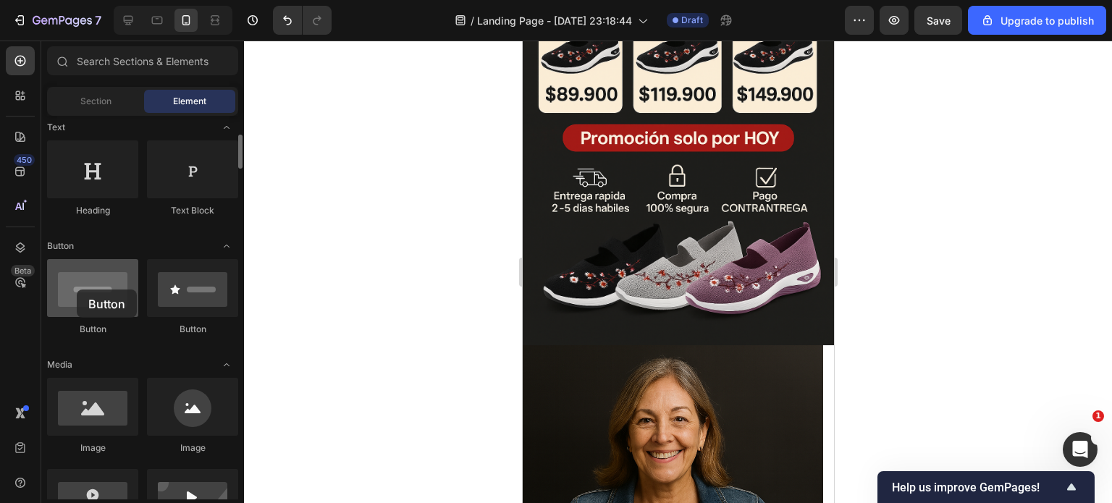
click at [77, 290] on div at bounding box center [92, 288] width 91 height 58
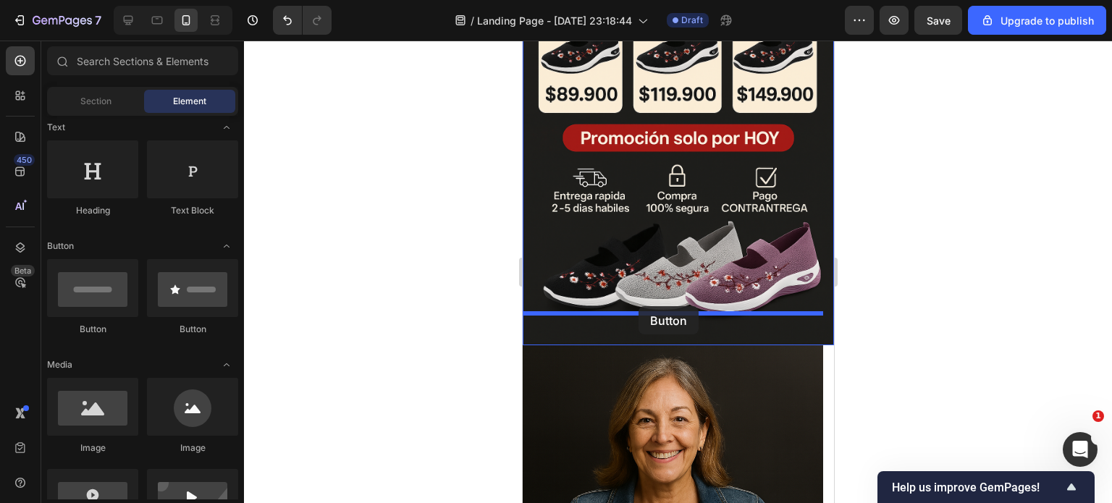
drag, startPoint x: 600, startPoint y: 340, endPoint x: 638, endPoint y: 306, distance: 50.8
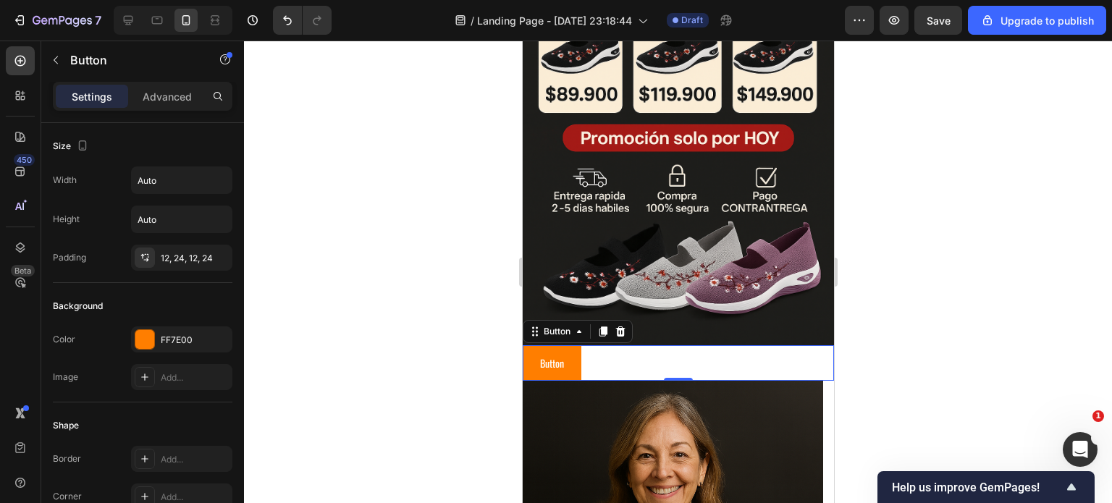
click at [603, 327] on icon at bounding box center [603, 332] width 8 height 10
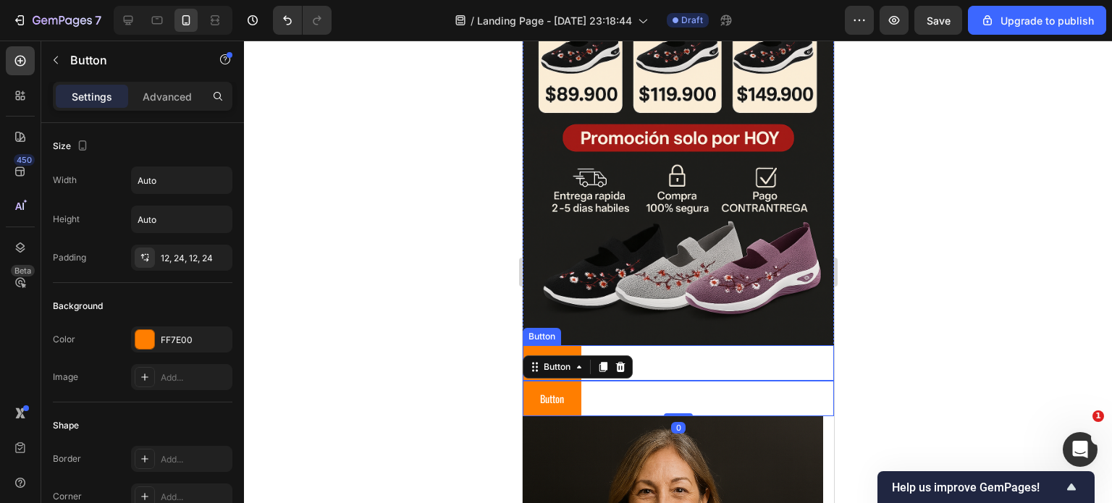
scroll to position [72, 0]
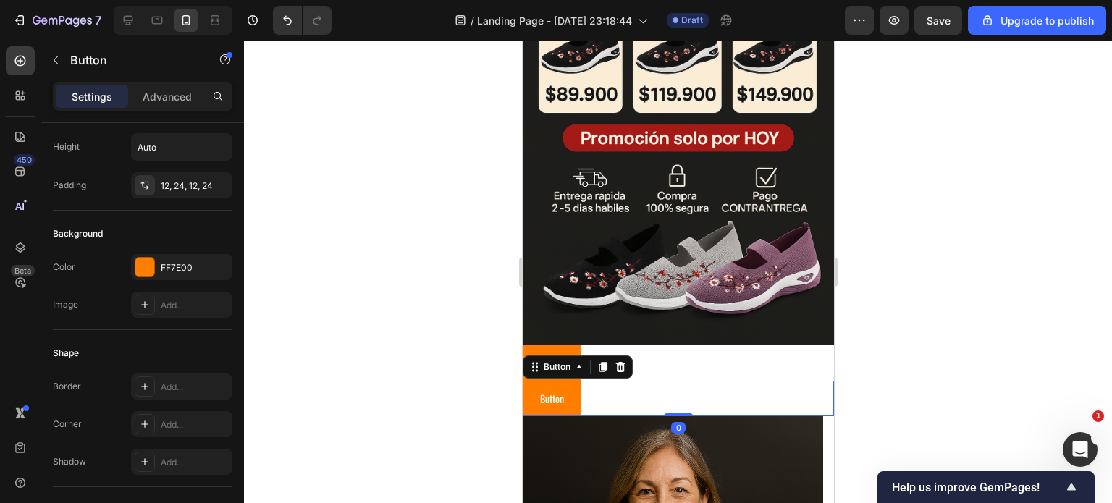
click at [621, 361] on icon at bounding box center [620, 367] width 12 height 12
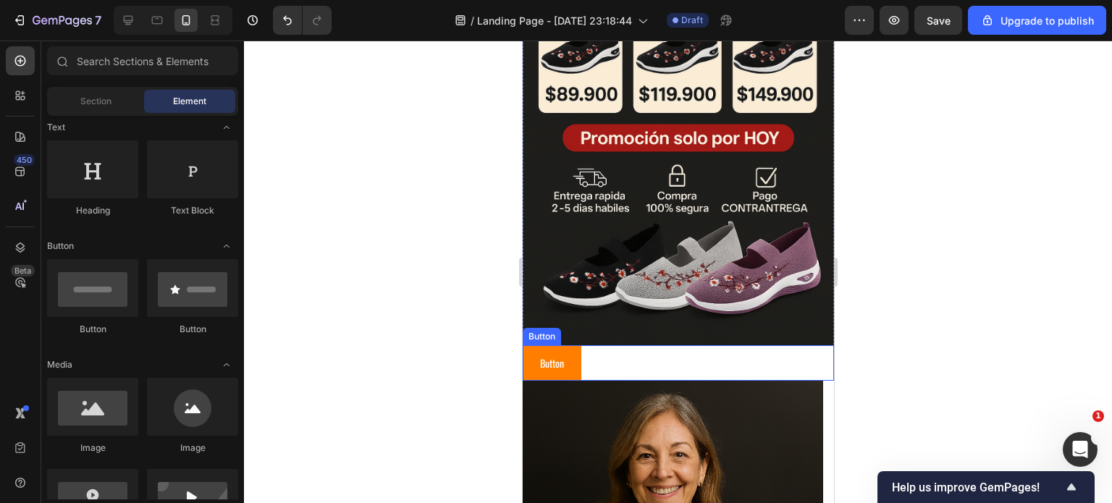
click at [588, 345] on div "Button Button" at bounding box center [677, 362] width 311 height 35
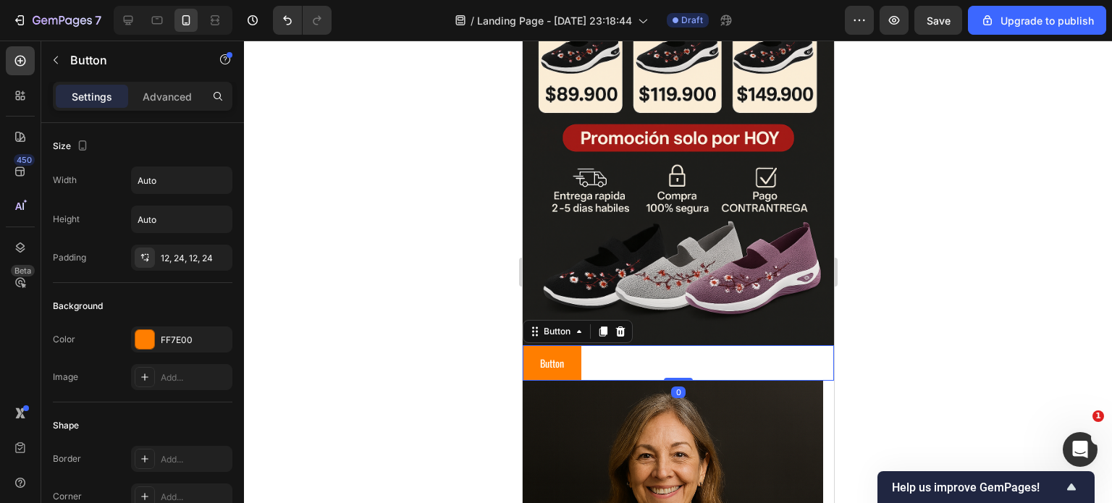
click at [618, 326] on icon at bounding box center [620, 332] width 12 height 12
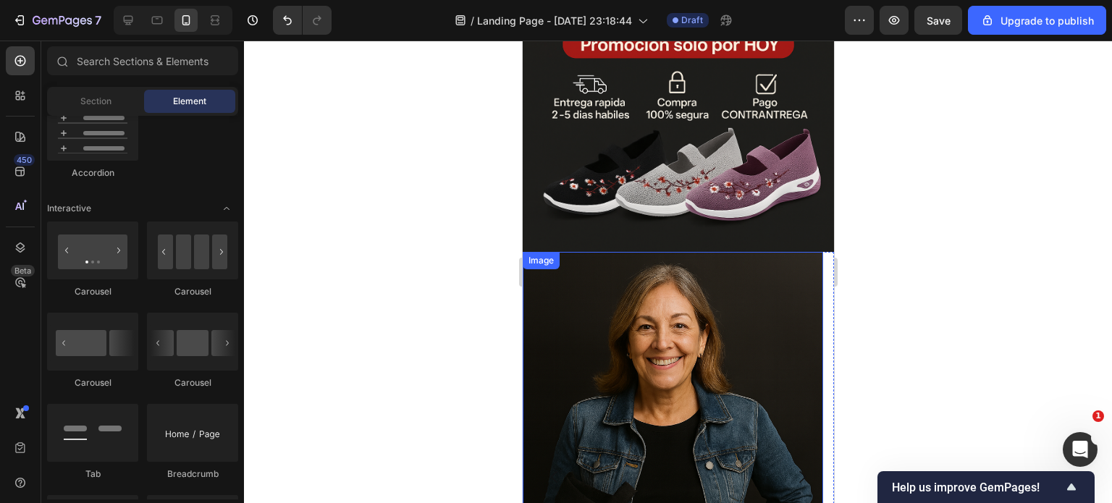
scroll to position [1014, 0]
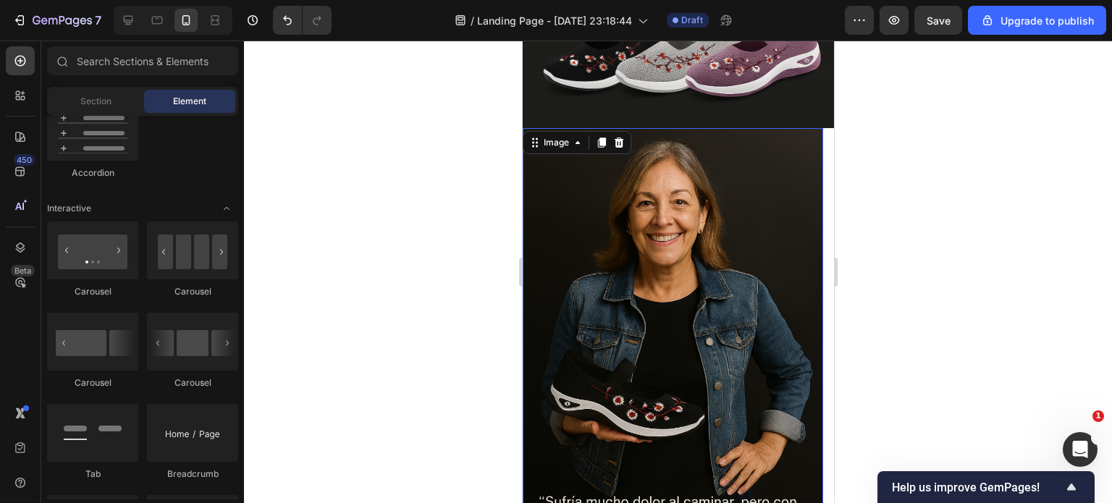
click at [663, 310] on img at bounding box center [672, 353] width 301 height 451
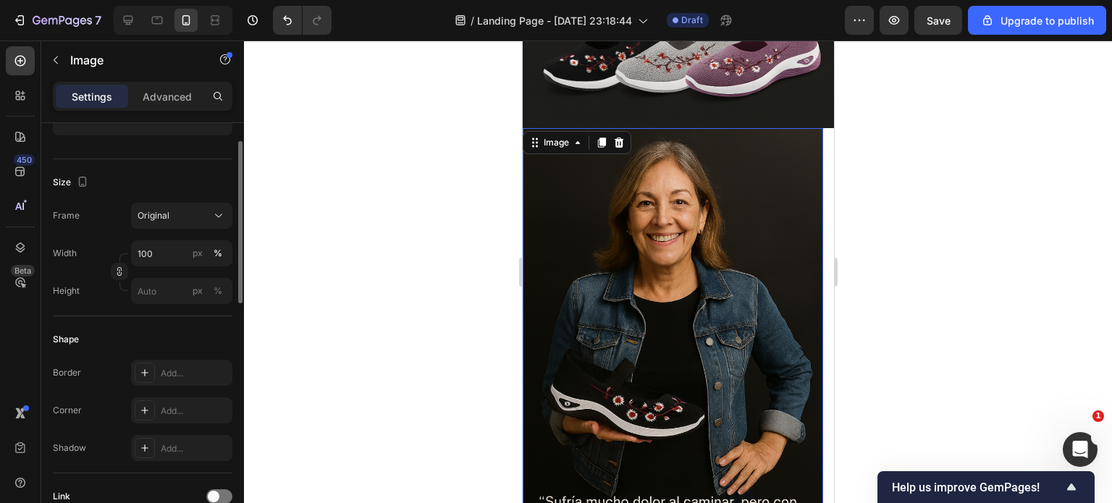
scroll to position [236, 0]
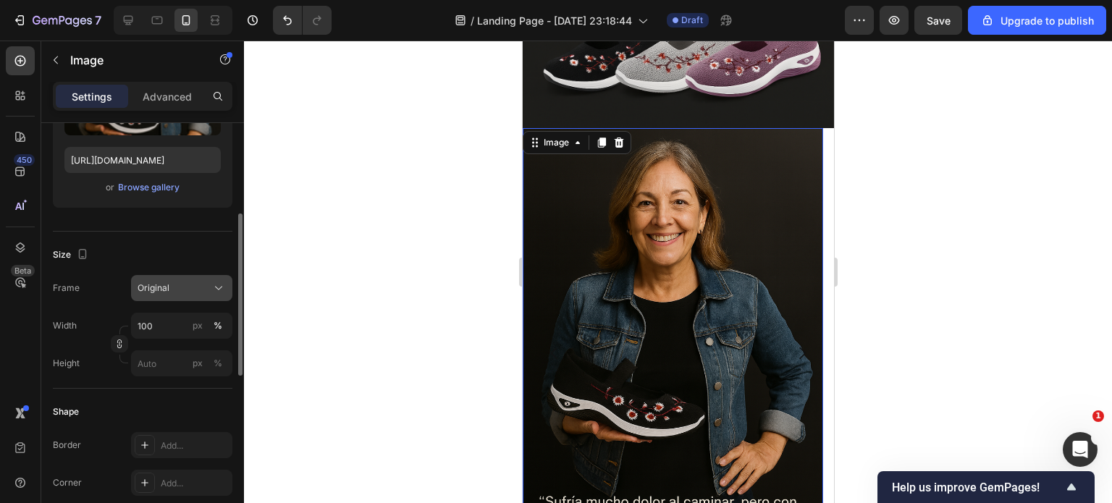
click at [194, 275] on button "Original" at bounding box center [181, 288] width 101 height 26
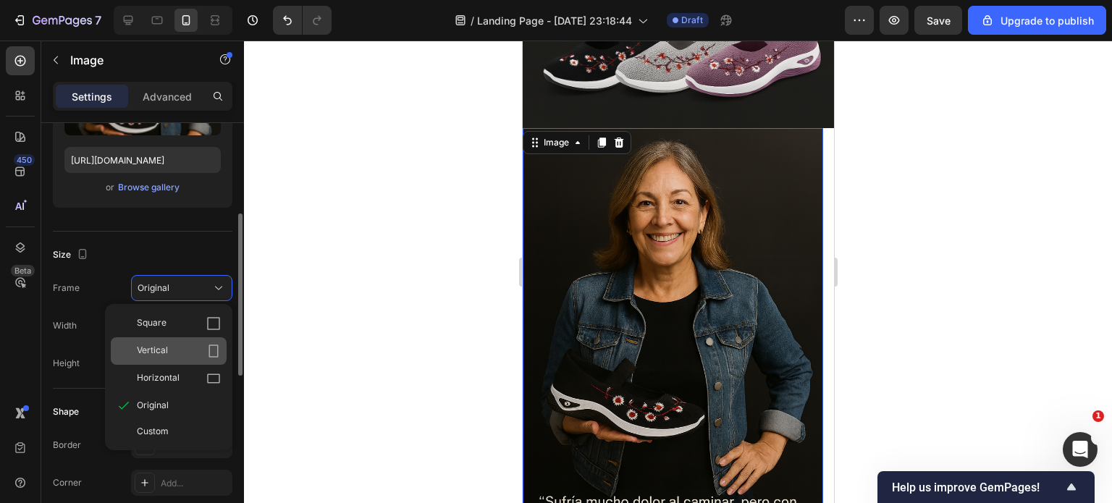
click at [167, 345] on span "Vertical" at bounding box center [152, 351] width 31 height 14
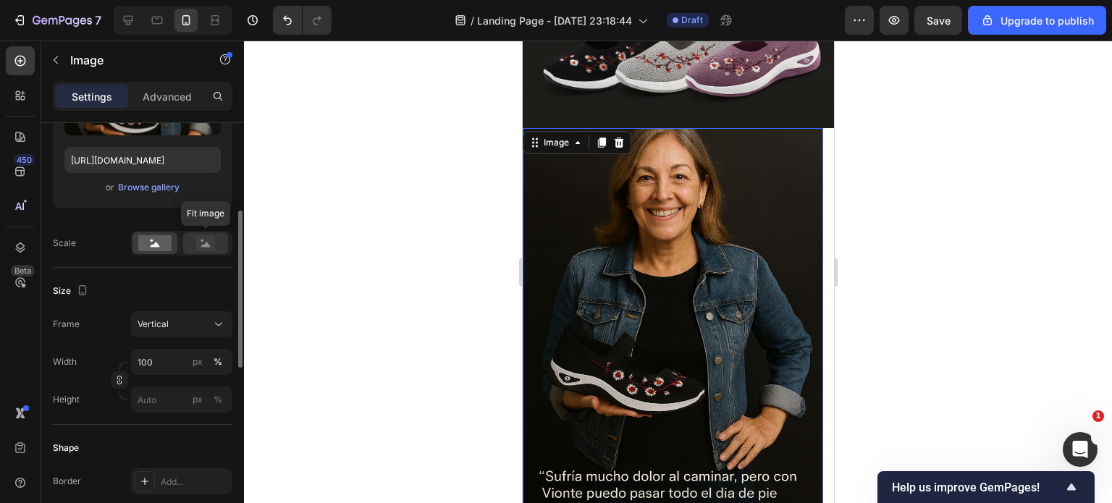
click at [206, 238] on rect at bounding box center [205, 243] width 19 height 14
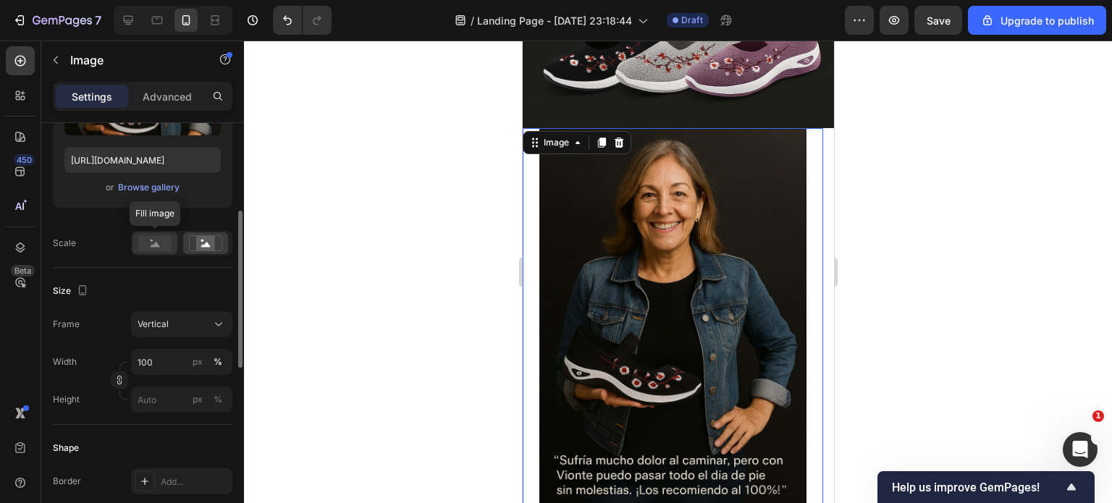
click at [156, 244] on icon at bounding box center [155, 244] width 9 height 5
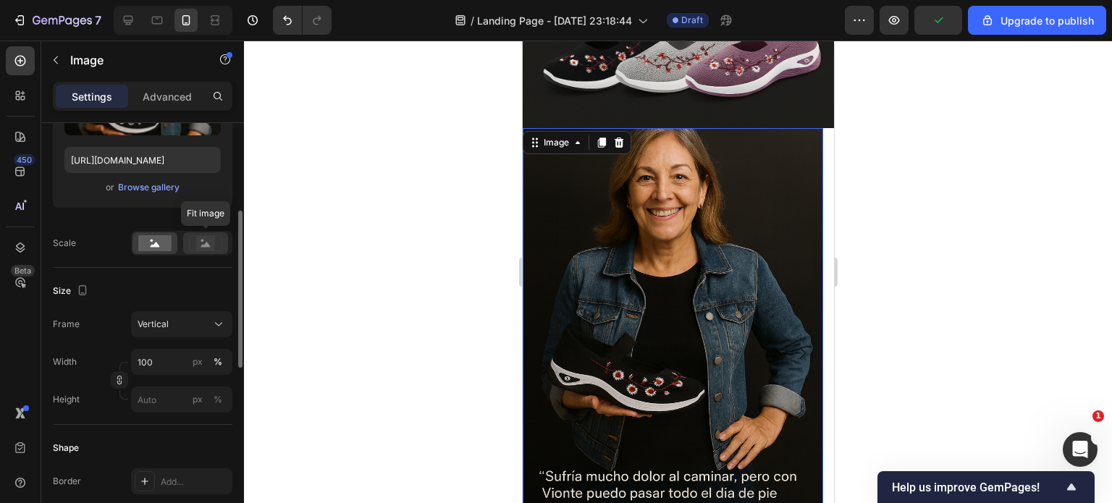
click at [191, 245] on icon at bounding box center [205, 243] width 33 height 16
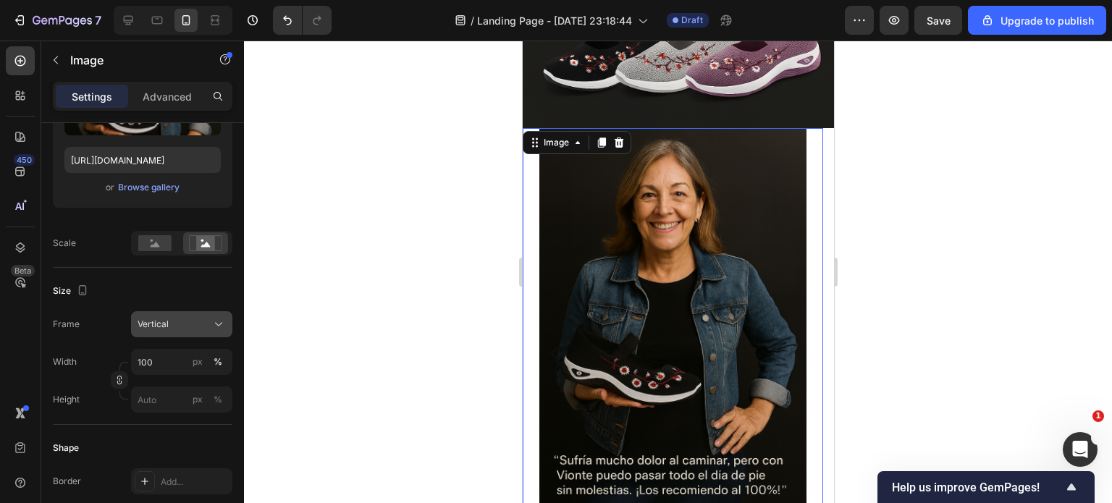
click at [193, 324] on div "Vertical" at bounding box center [173, 324] width 71 height 13
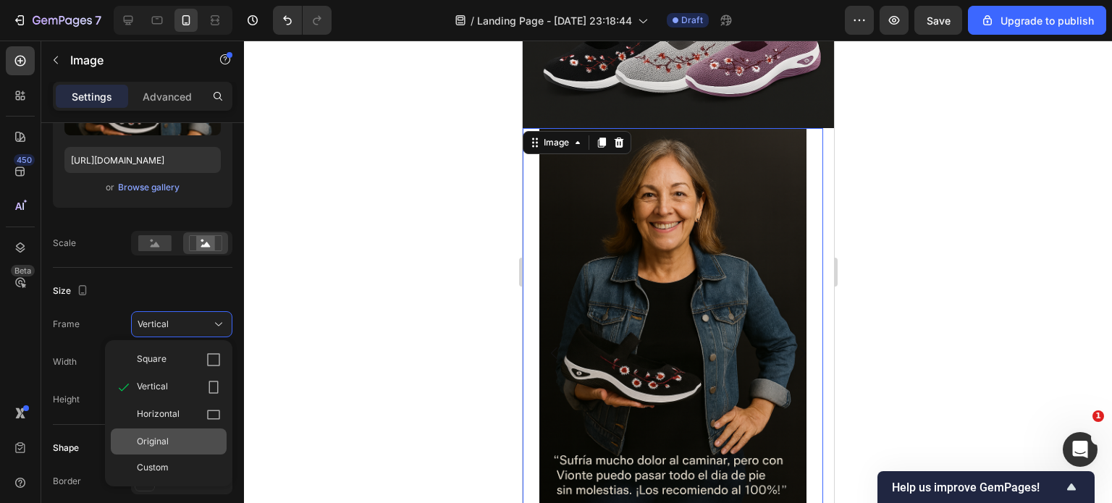
click at [172, 441] on div "Original" at bounding box center [179, 441] width 84 height 13
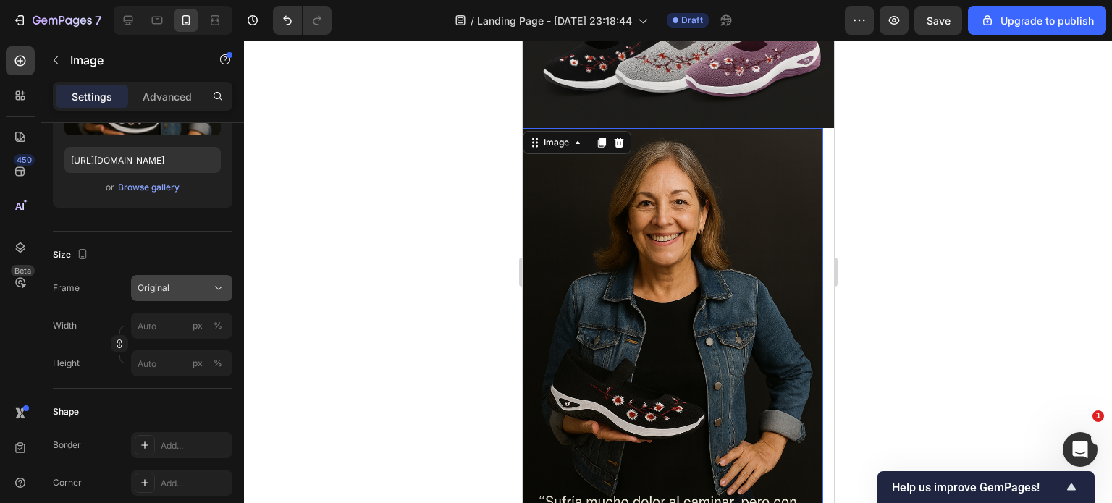
click at [200, 287] on div "Original" at bounding box center [173, 288] width 71 height 13
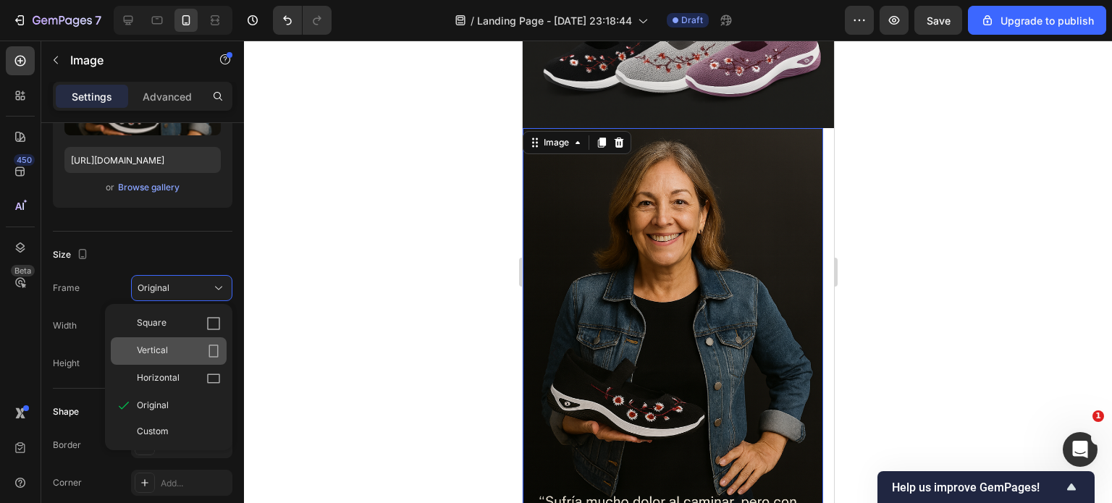
click at [203, 350] on div "Vertical" at bounding box center [179, 351] width 84 height 14
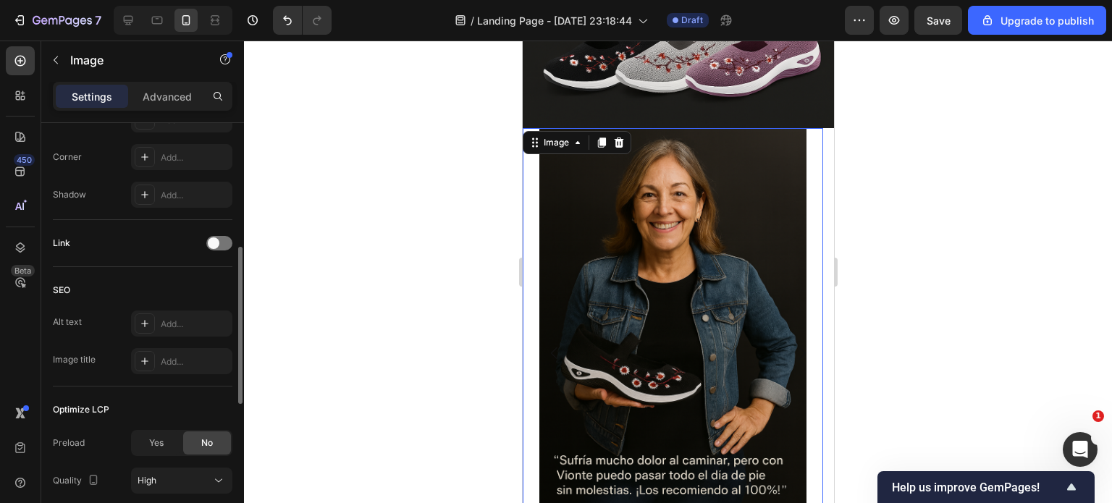
scroll to position [671, 0]
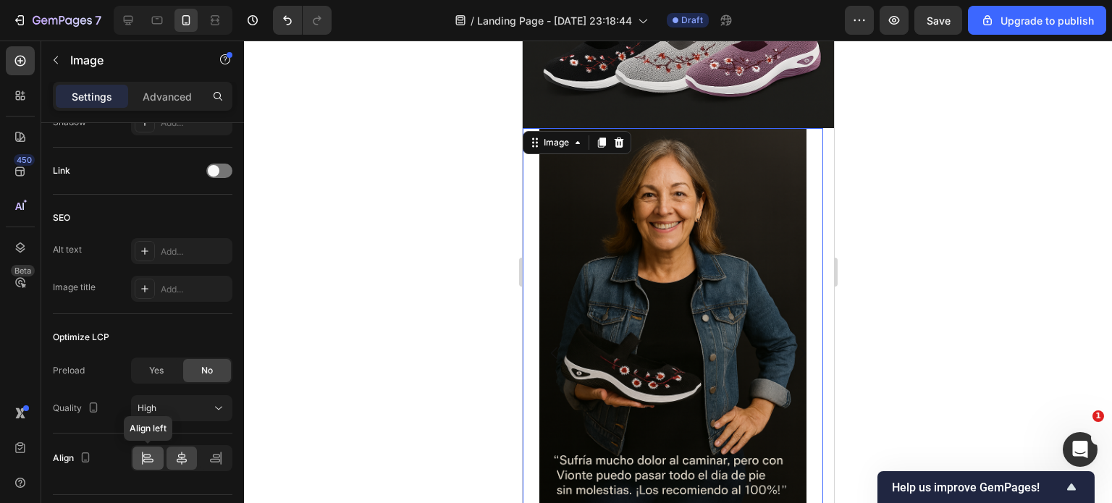
click at [148, 459] on icon at bounding box center [148, 461] width 10 height 4
click at [177, 458] on icon at bounding box center [182, 458] width 14 height 14
click at [152, 406] on span "High" at bounding box center [147, 408] width 19 height 11
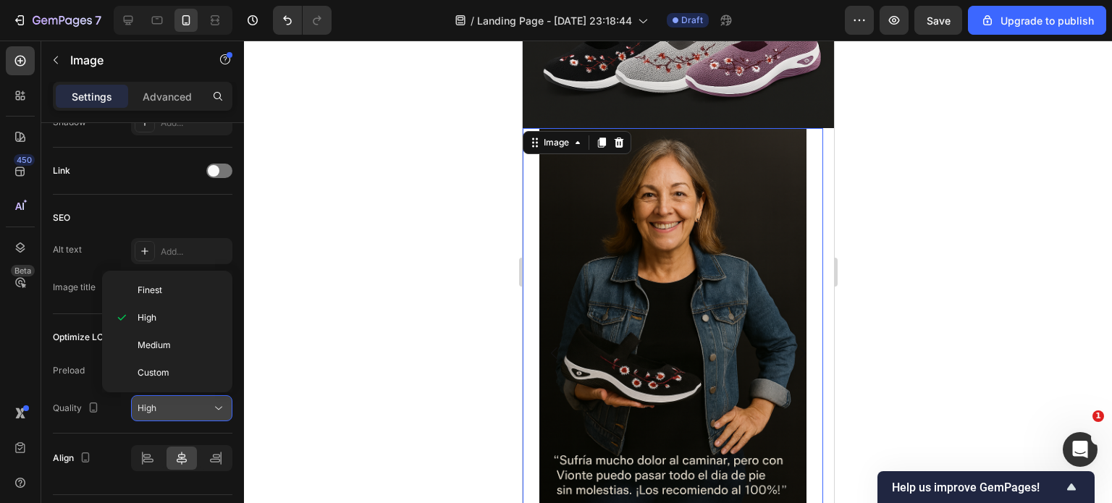
click at [152, 406] on span "High" at bounding box center [147, 408] width 19 height 11
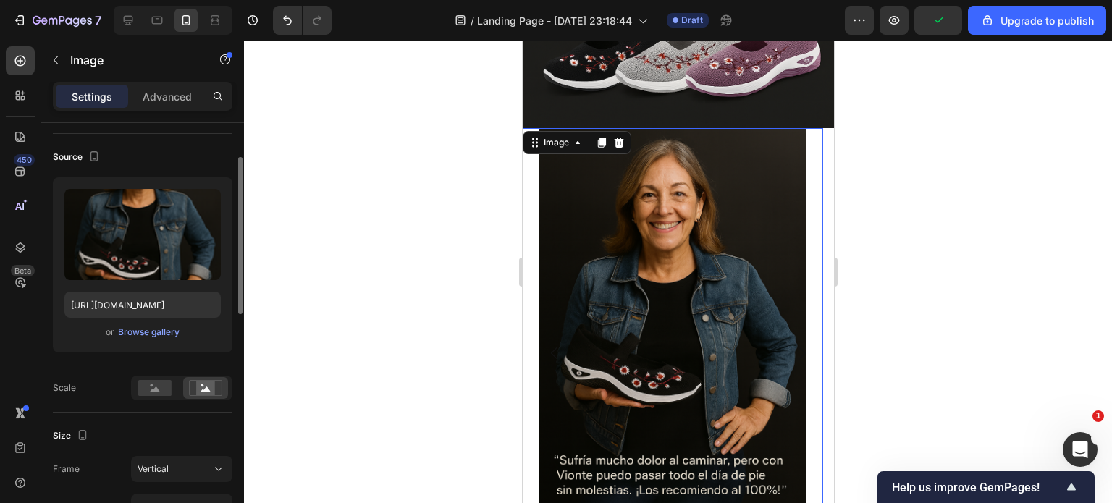
scroll to position [19, 0]
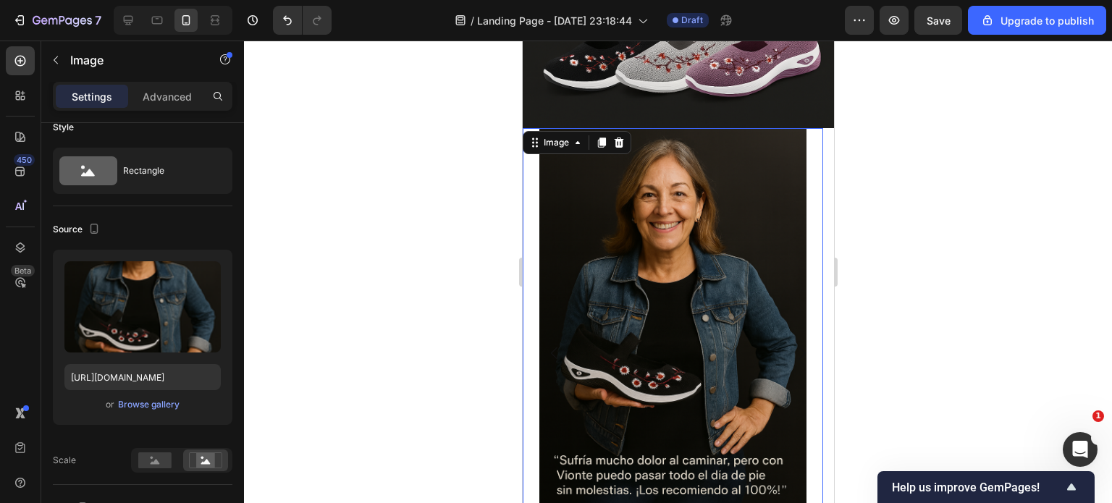
click at [531, 272] on img at bounding box center [672, 328] width 301 height 401
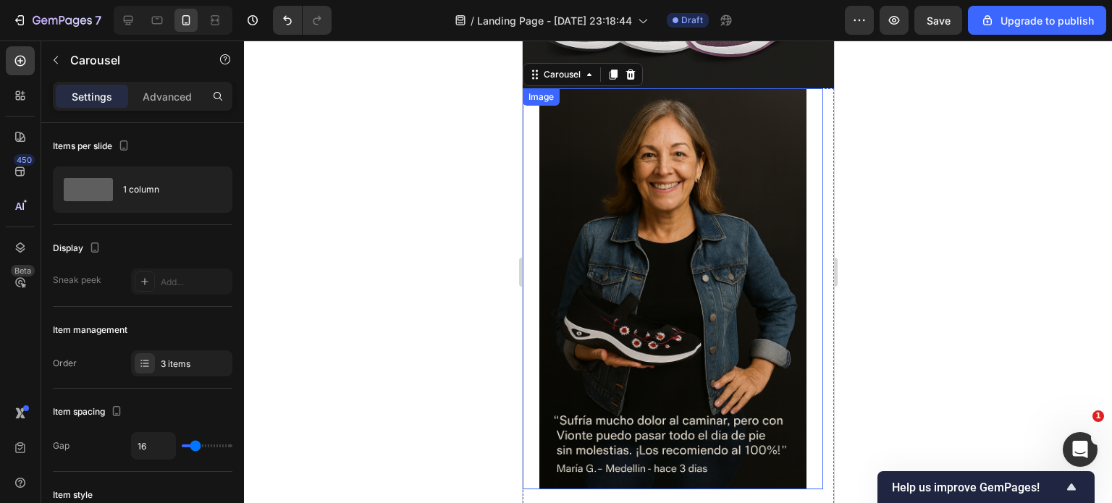
scroll to position [1086, 0]
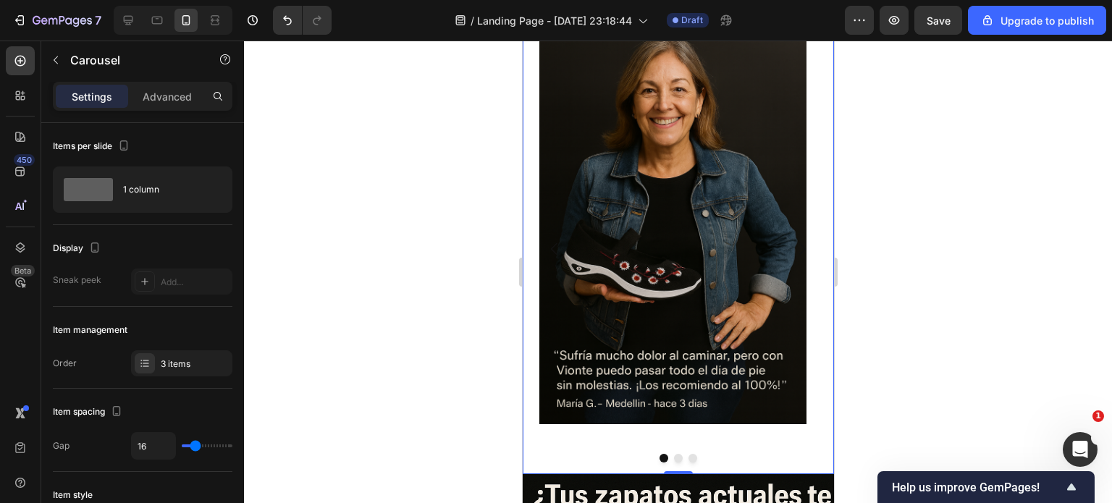
click at [673, 460] on button "Dot" at bounding box center [677, 458] width 9 height 9
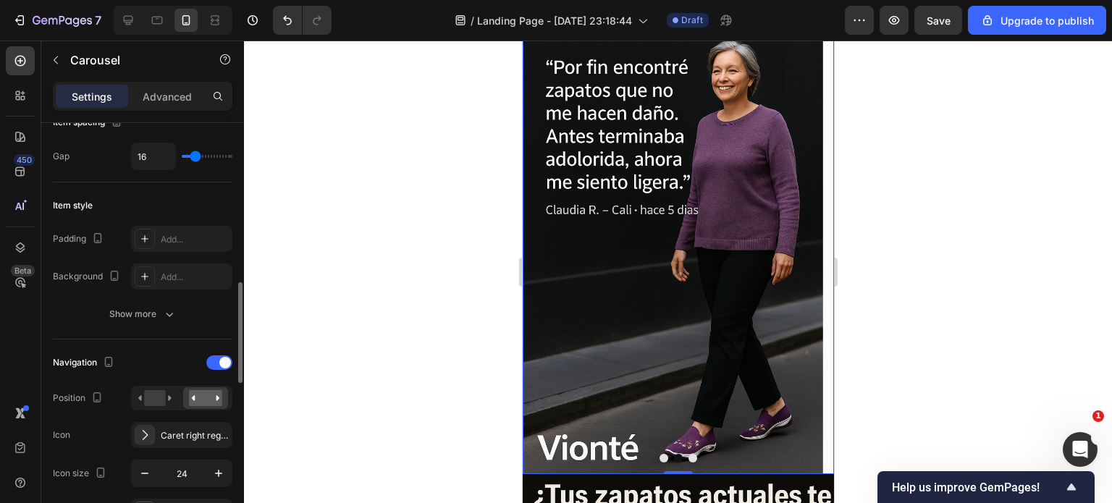
scroll to position [362, 0]
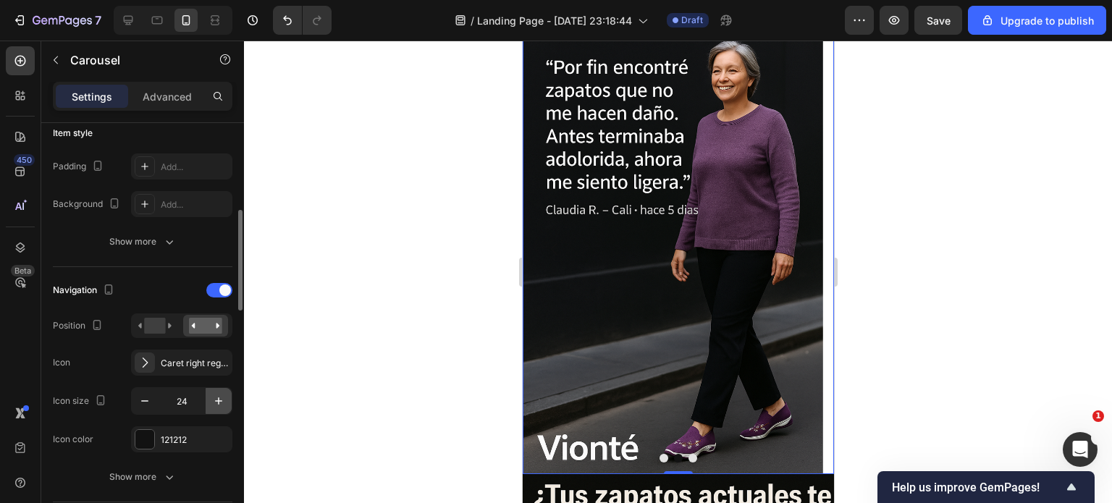
click at [222, 399] on icon "button" at bounding box center [218, 401] width 14 height 14
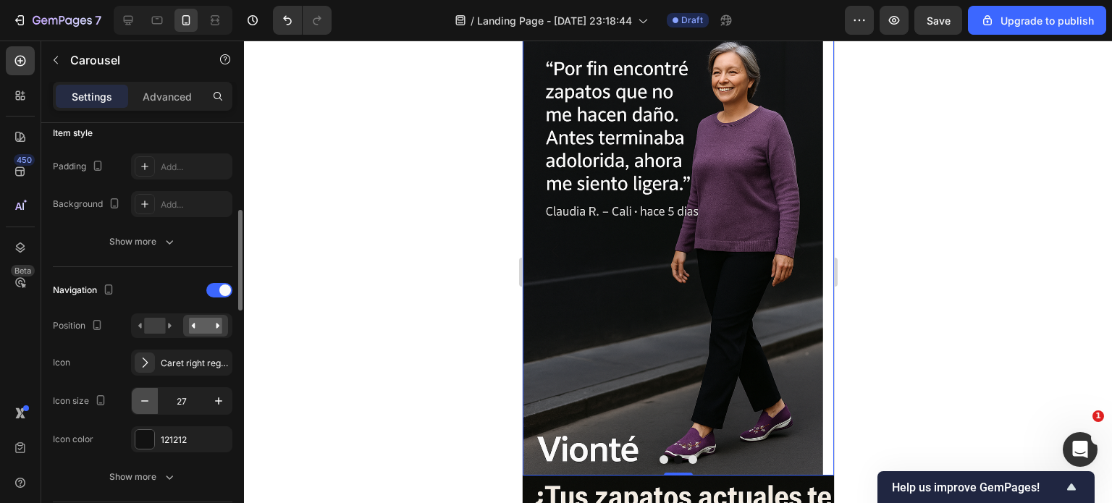
click at [132, 395] on button "button" at bounding box center [145, 401] width 26 height 26
click at [135, 396] on button "button" at bounding box center [145, 401] width 26 height 26
type input "24"
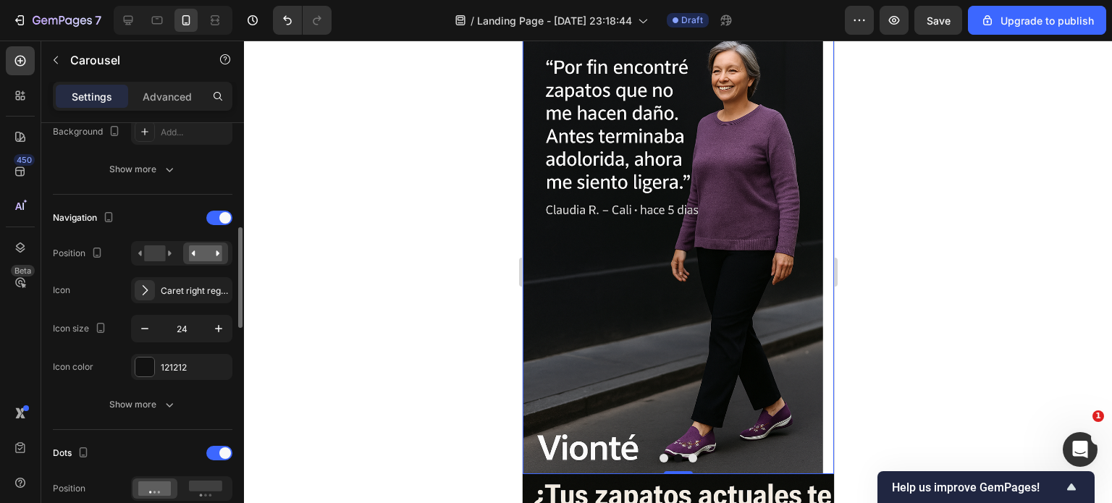
scroll to position [579, 0]
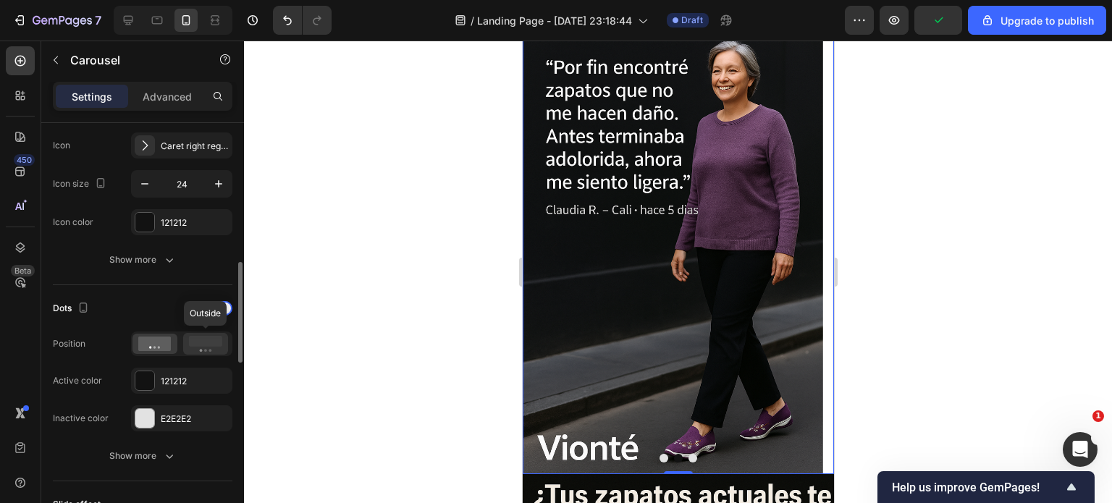
click at [211, 342] on rect at bounding box center [205, 341] width 33 height 11
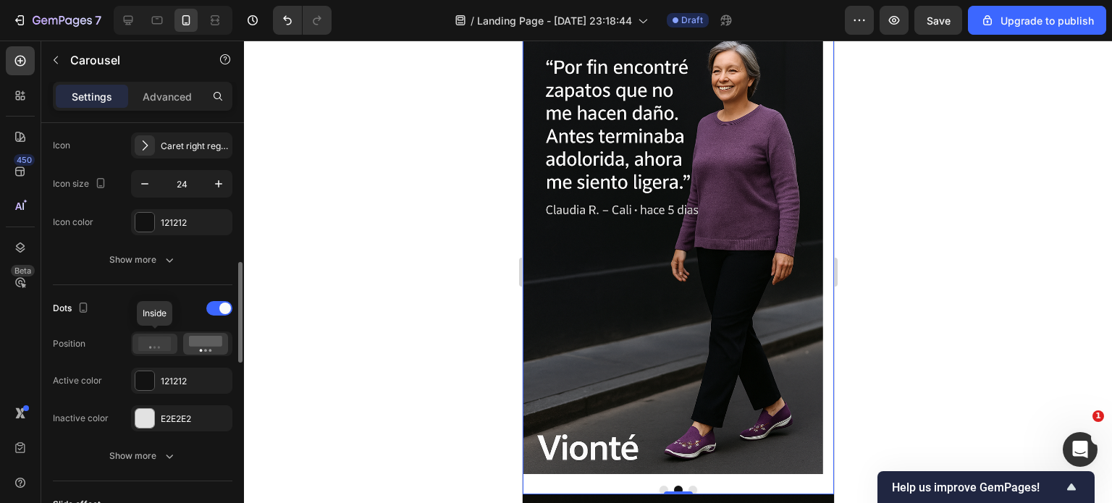
click at [156, 344] on icon at bounding box center [154, 344] width 33 height 14
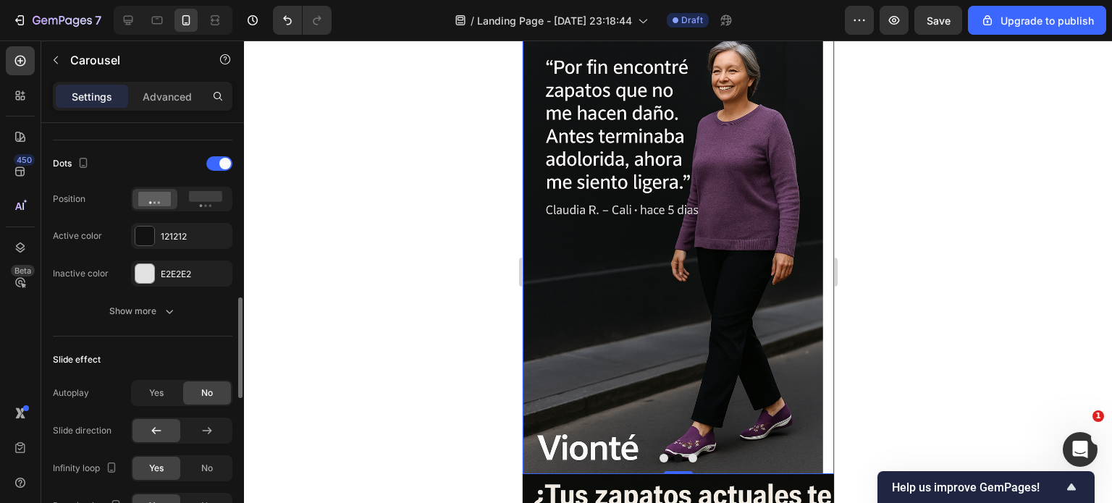
scroll to position [652, 0]
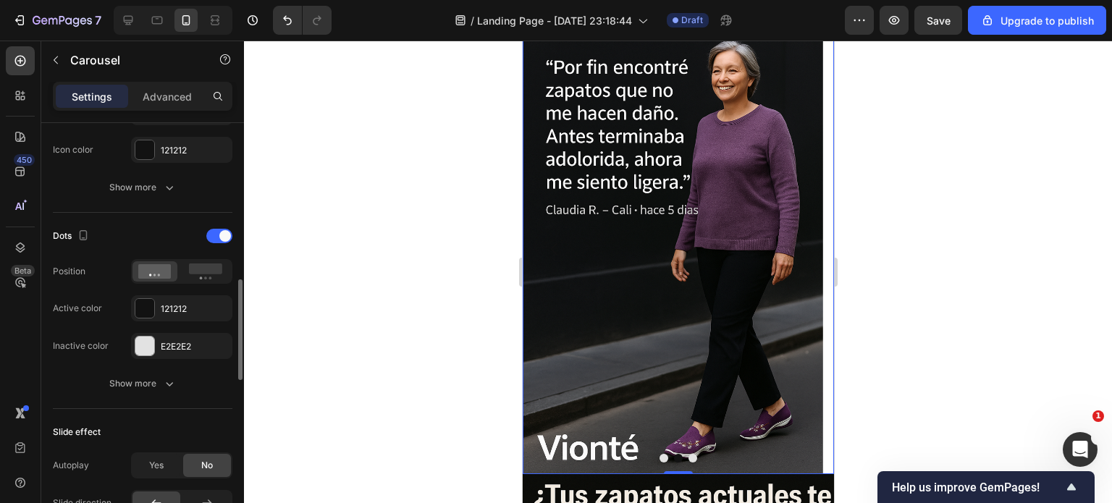
click at [94, 381] on button "Show more" at bounding box center [143, 384] width 180 height 26
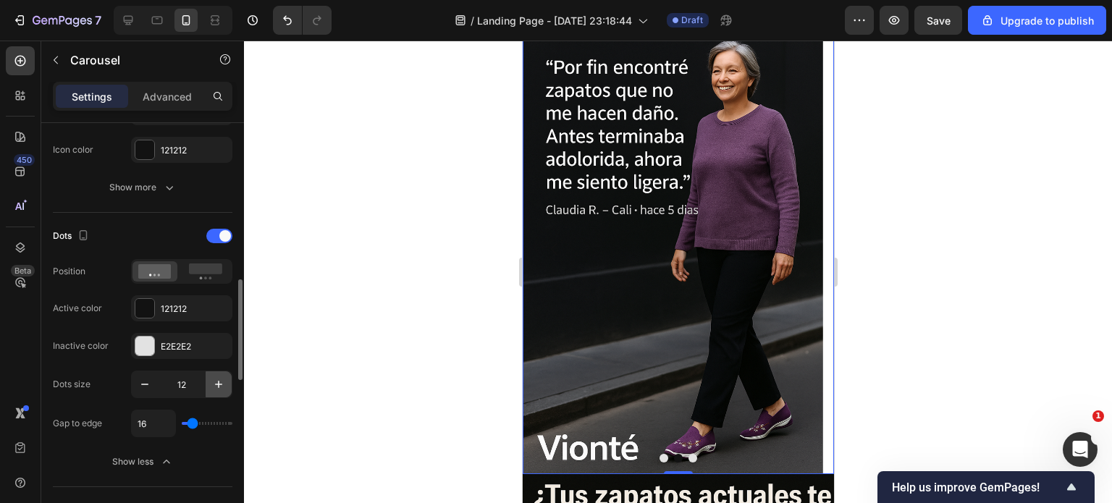
click at [222, 382] on icon "button" at bounding box center [218, 384] width 7 height 7
type input "15"
type input "34"
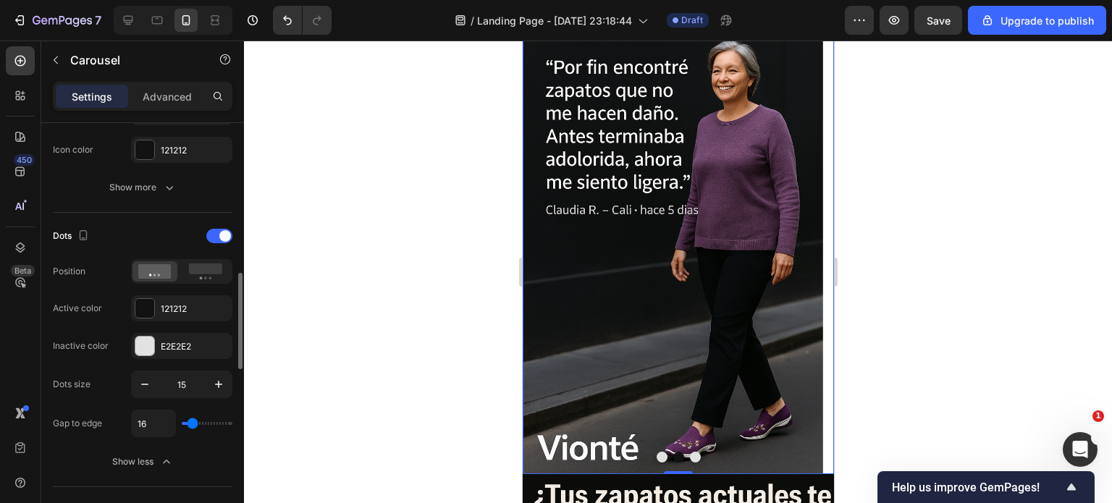
type input "34"
type input "41"
type input "40"
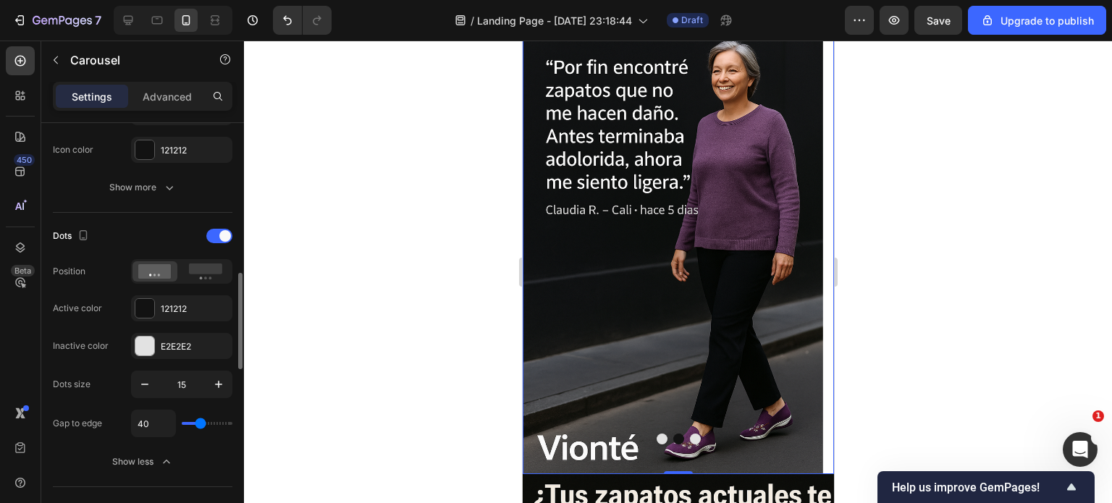
type input "34"
type input "32"
type input "25"
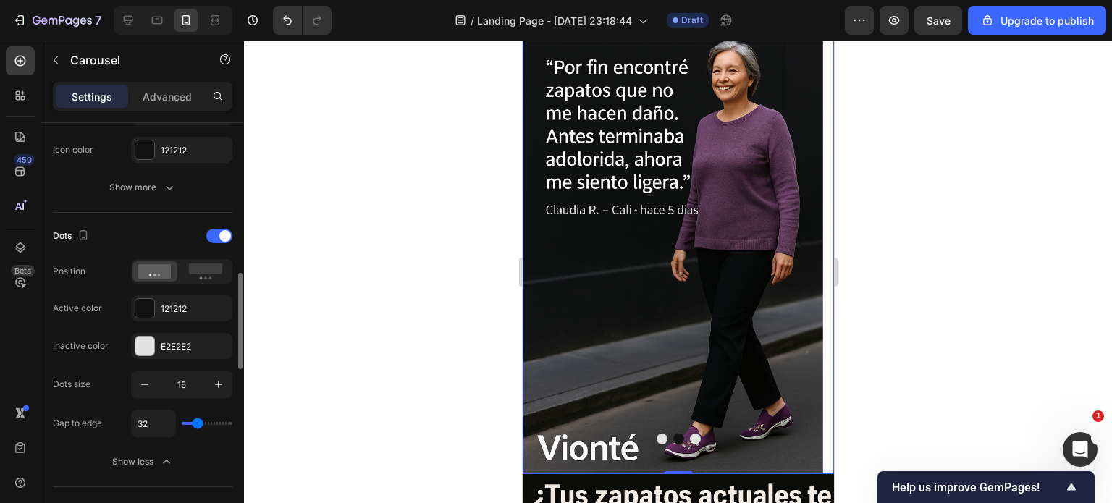
type input "25"
type input "22"
type input "18"
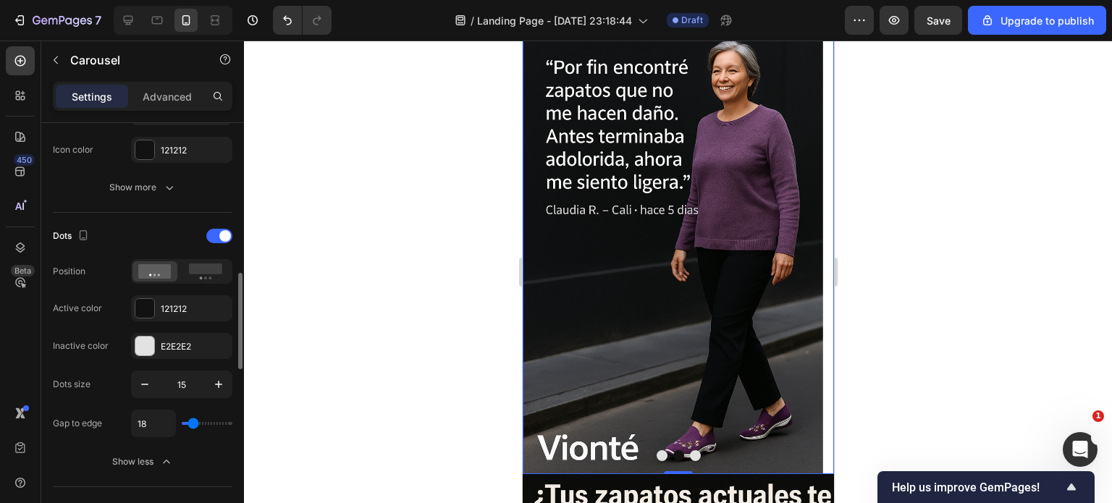
type input "16"
type input "15"
type input "13"
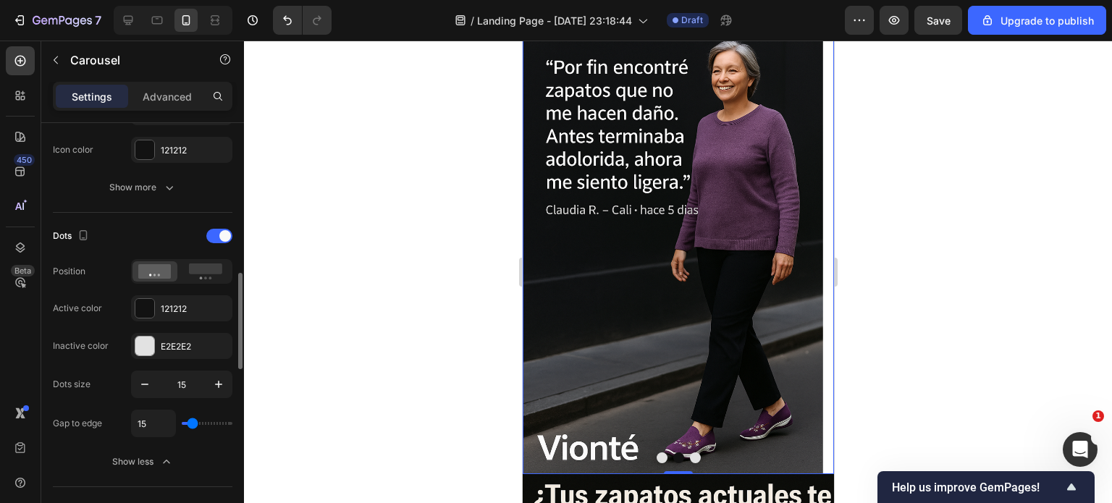
type input "13"
type input "15"
type input "18"
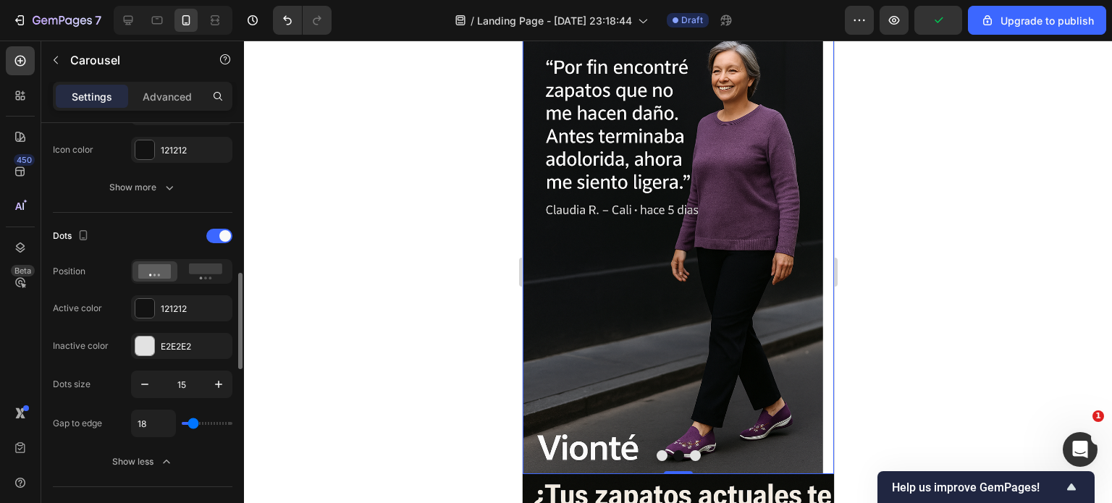
type input "16"
click at [193, 425] on input "range" at bounding box center [207, 423] width 51 height 3
click at [151, 386] on icon "button" at bounding box center [145, 384] width 14 height 14
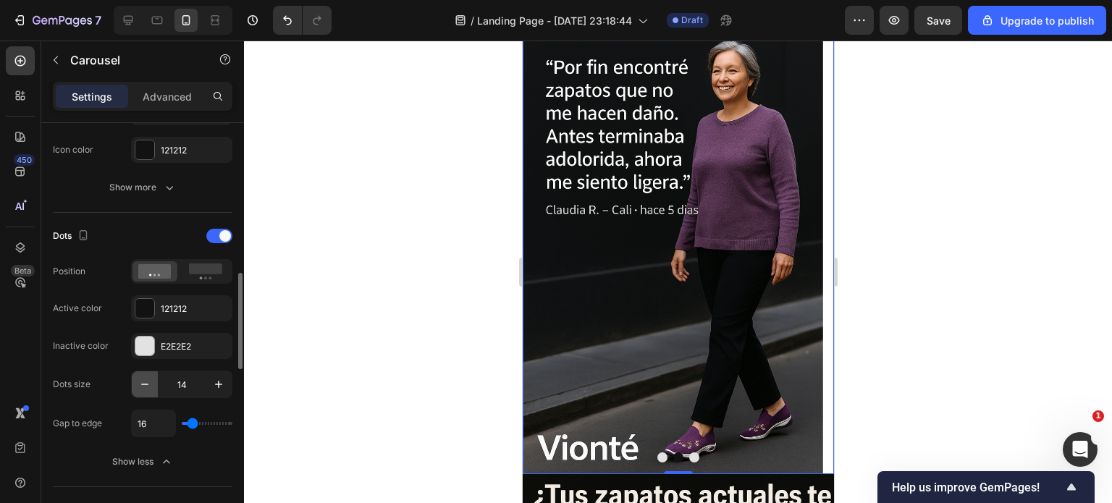
click at [151, 386] on icon "button" at bounding box center [145, 384] width 14 height 14
type input "12"
click at [214, 264] on rect at bounding box center [205, 269] width 33 height 11
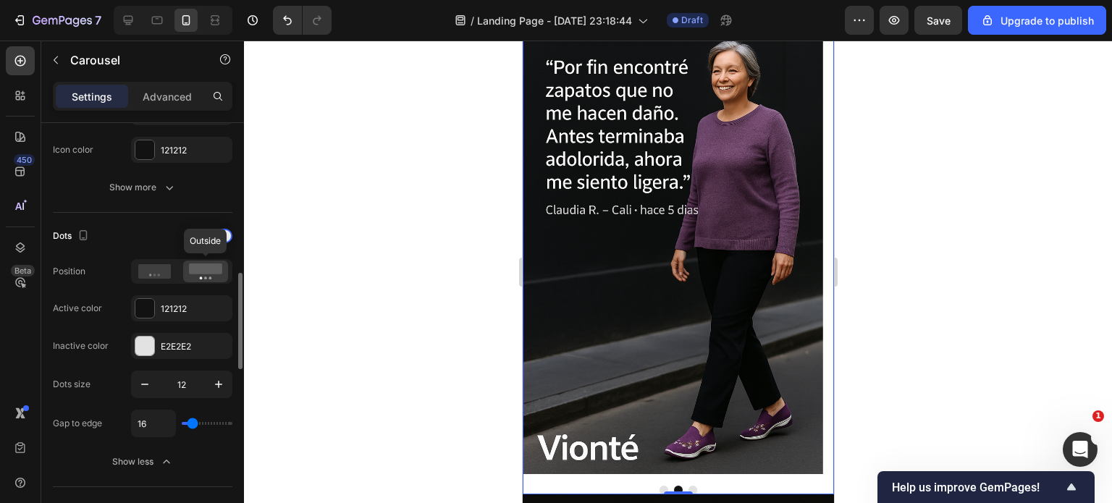
click at [214, 264] on rect at bounding box center [205, 269] width 33 height 11
click at [151, 259] on div at bounding box center [181, 271] width 101 height 25
click at [151, 267] on icon at bounding box center [154, 271] width 33 height 14
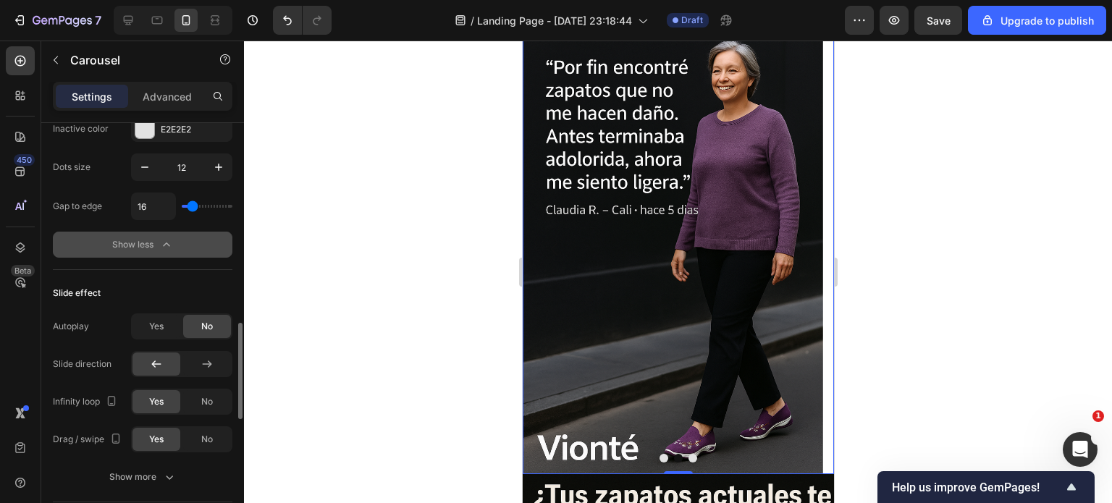
scroll to position [941, 0]
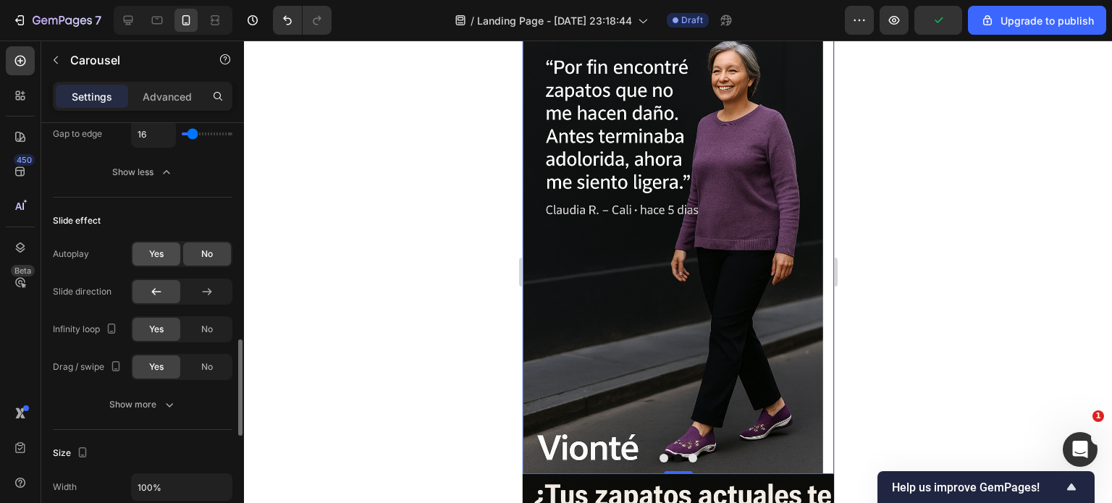
click at [161, 256] on span "Yes" at bounding box center [156, 254] width 14 height 13
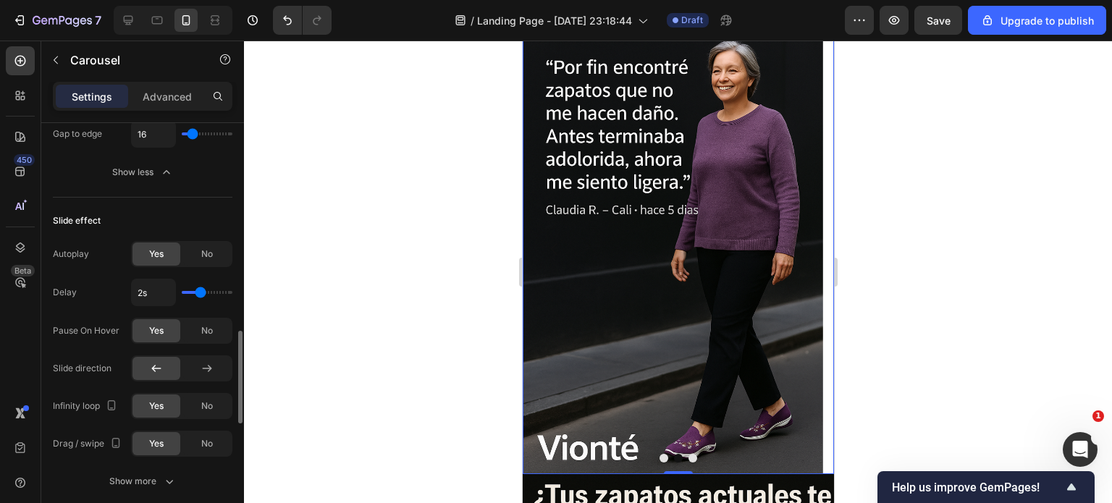
type input "2.2s"
type input "2.2"
type input "2.3s"
type input "2.3"
type input "2.4s"
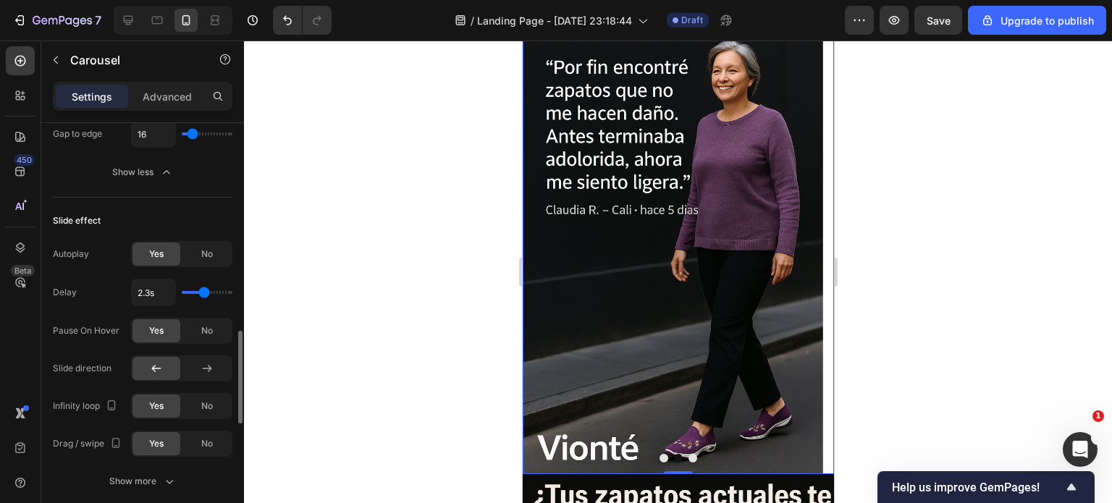
type input "2.4"
type input "2.5s"
type input "2.5"
type input "2.6s"
type input "2.6"
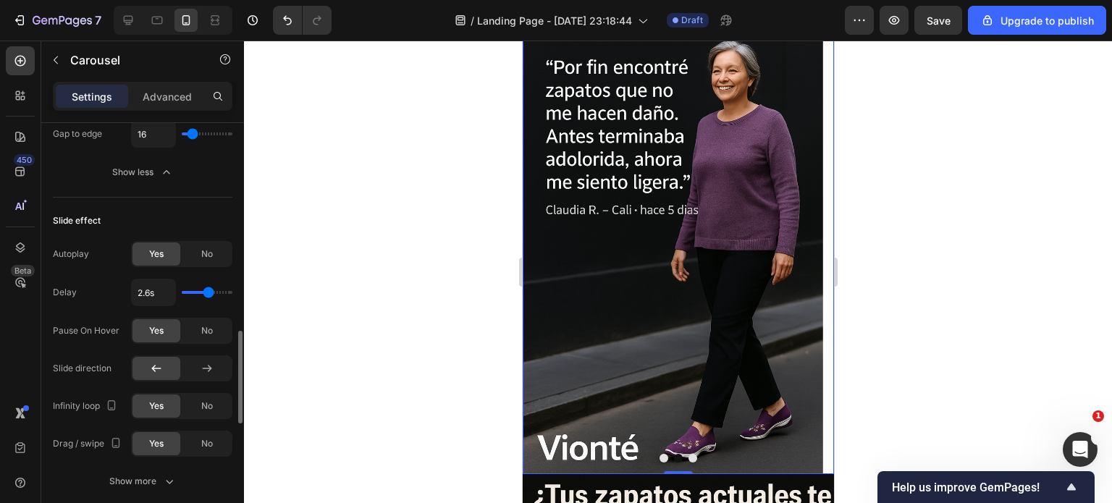
type input "2.3s"
type input "2.3"
type input "1.9s"
type input "1.9"
type input "2s"
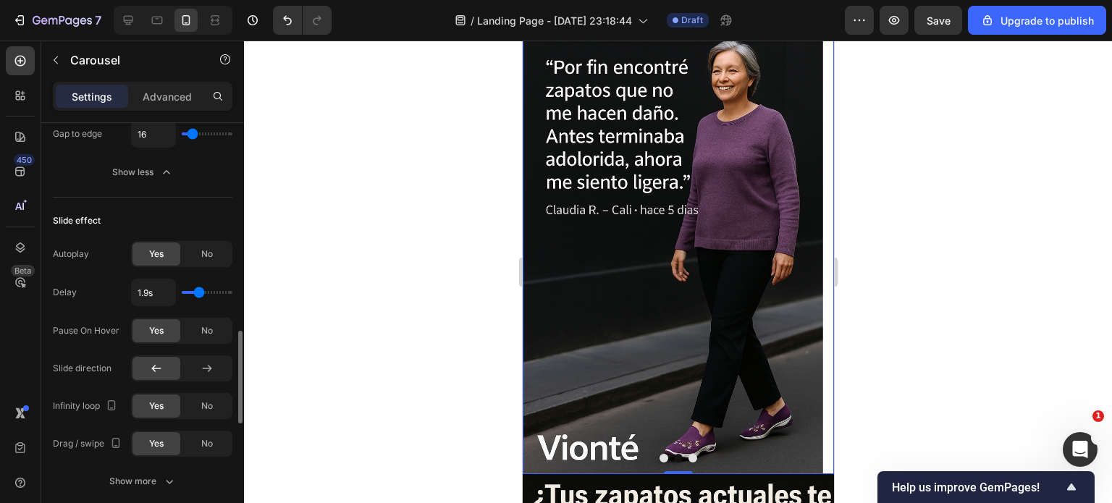
type input "2"
type input "2.1s"
type input "2.1"
type input "2s"
type input "2"
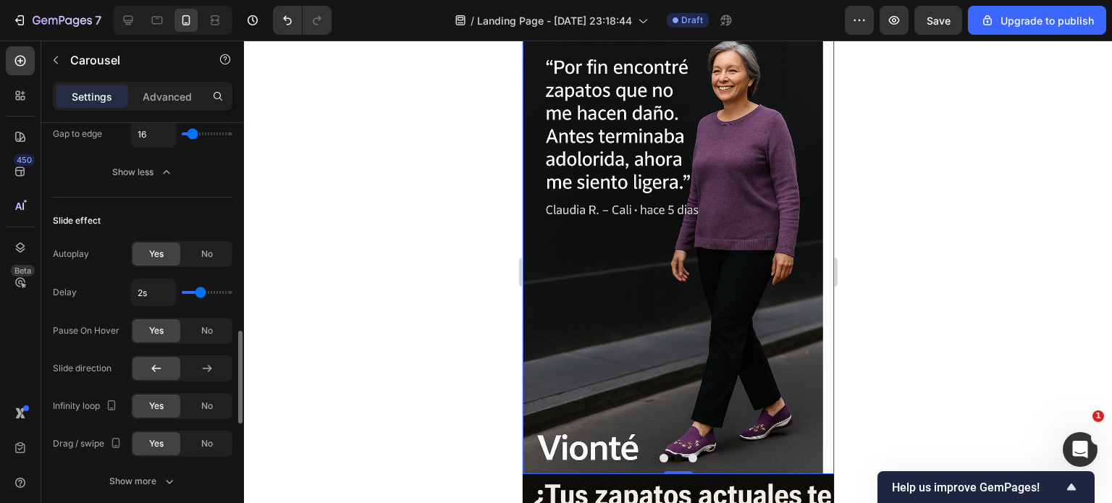
click at [201, 292] on input "range" at bounding box center [207, 292] width 51 height 3
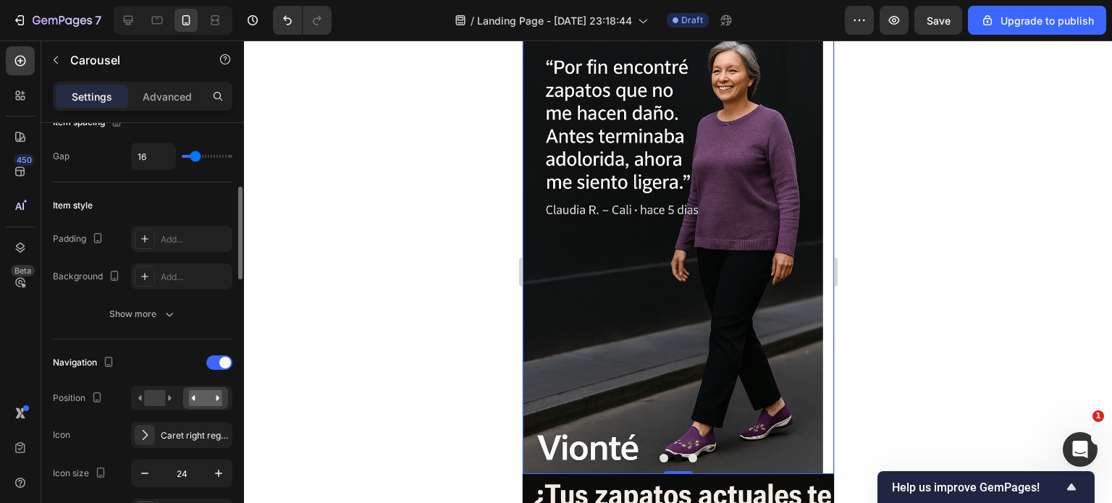
scroll to position [0, 0]
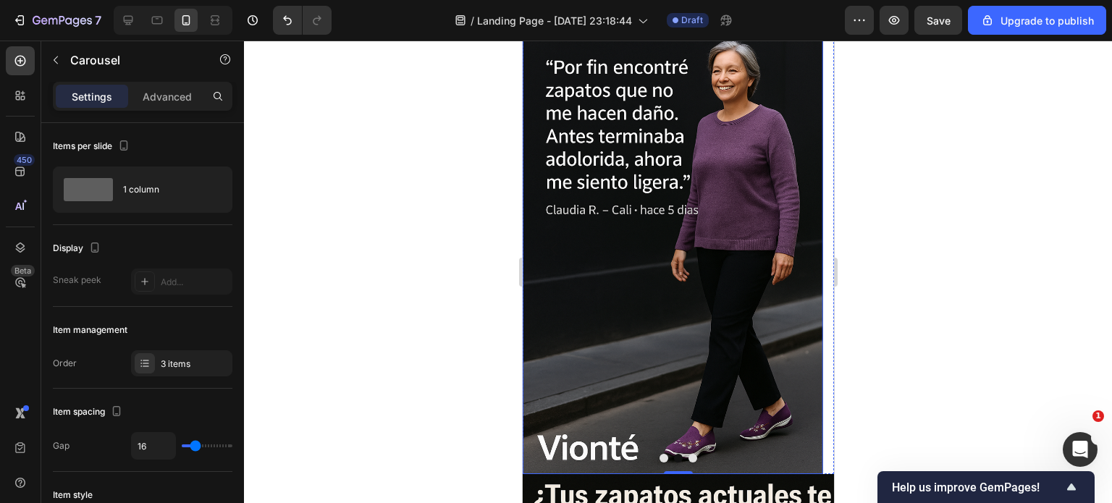
click at [673, 298] on img at bounding box center [672, 249] width 301 height 451
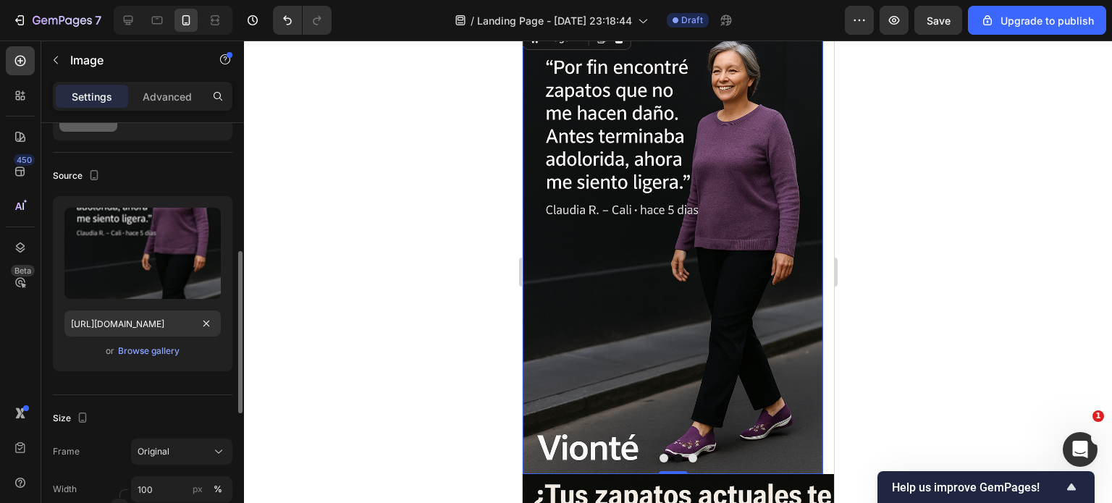
scroll to position [217, 0]
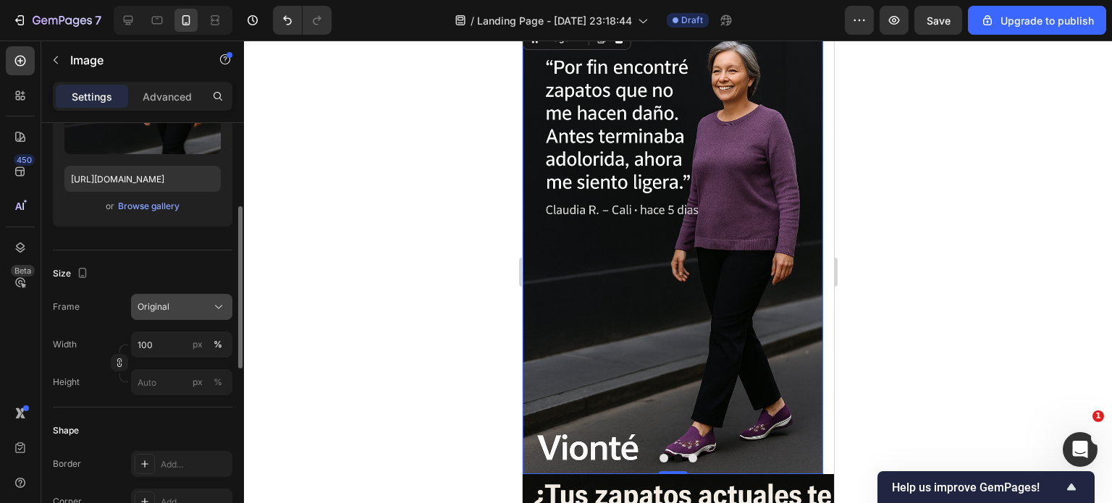
click at [182, 310] on div "Original" at bounding box center [173, 307] width 71 height 13
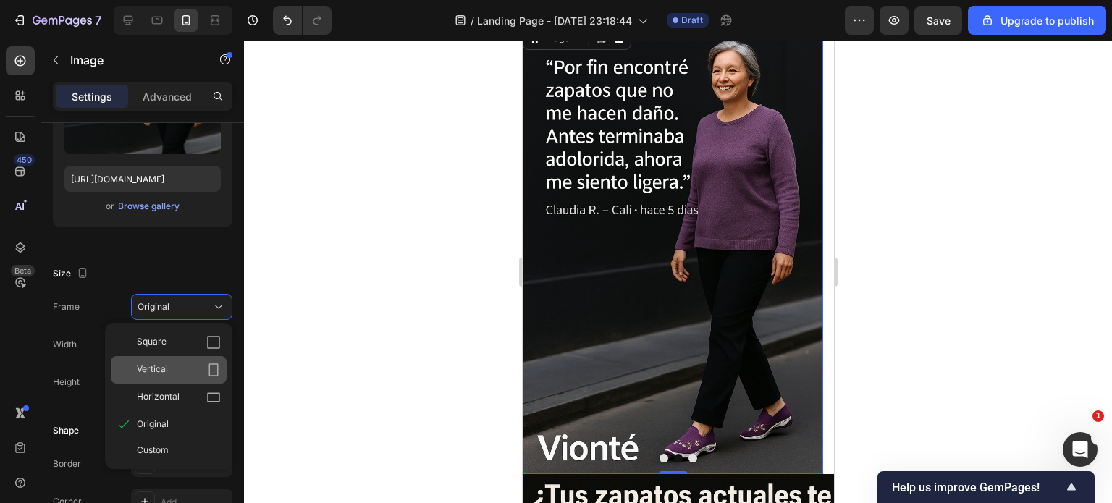
click at [212, 369] on icon at bounding box center [213, 370] width 14 height 14
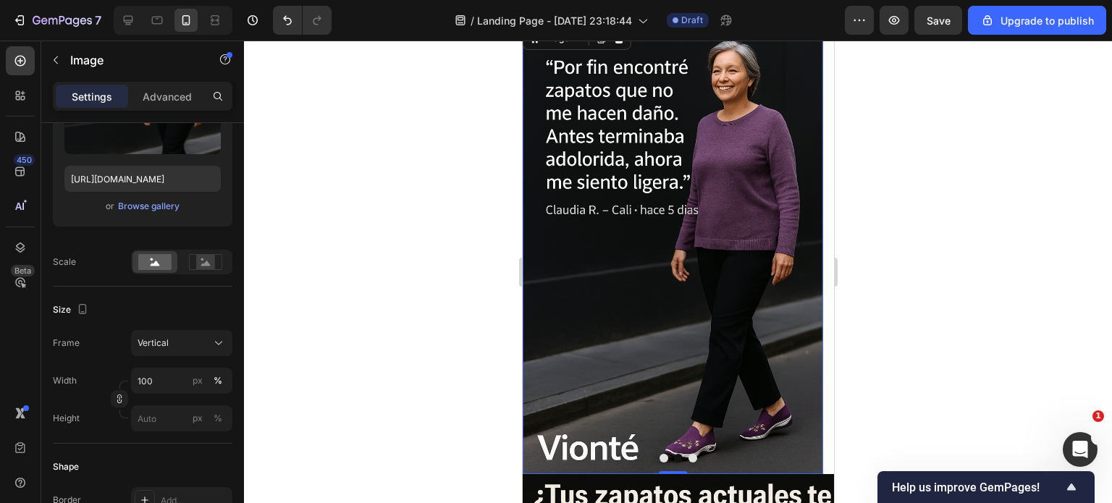
scroll to position [1061, 0]
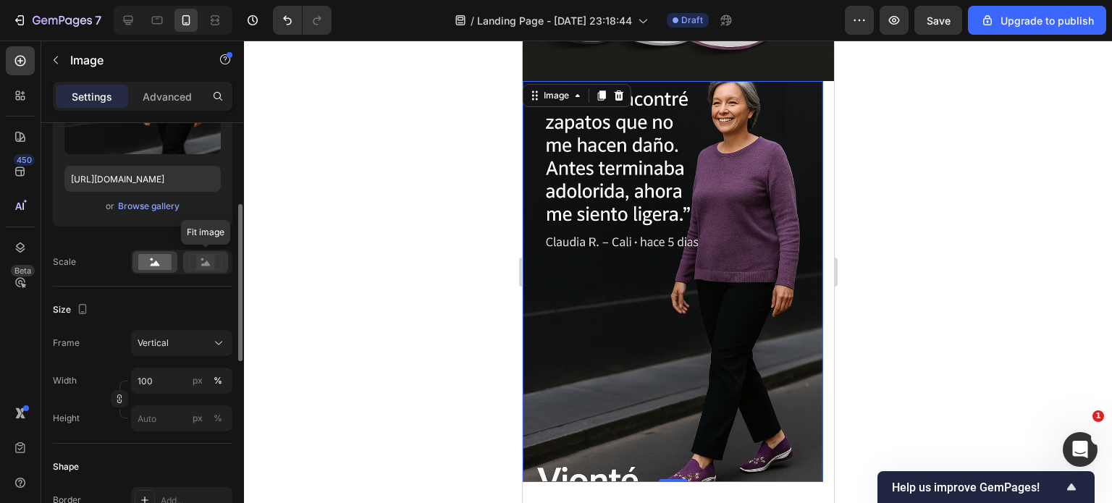
click at [203, 259] on circle at bounding box center [202, 260] width 3 height 3
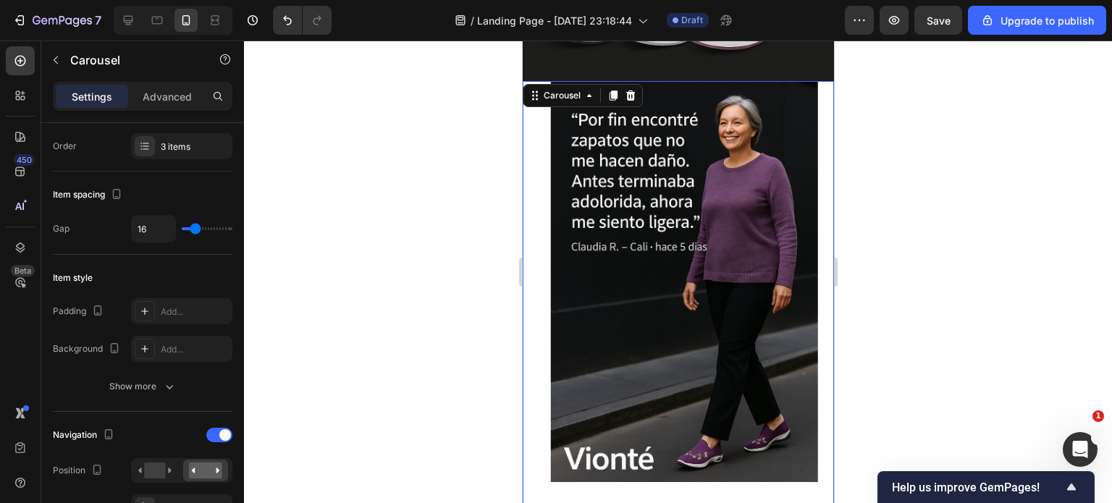
scroll to position [0, 0]
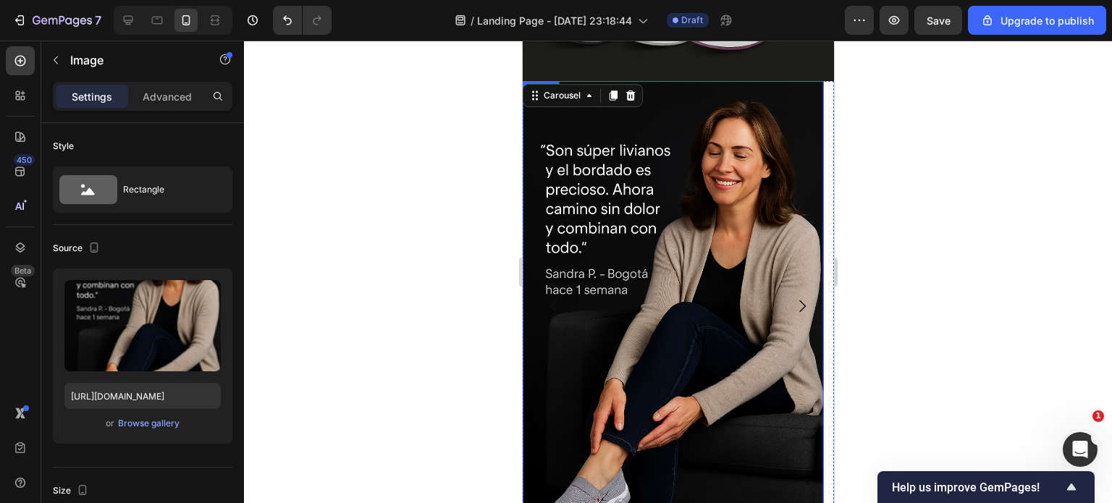
click at [725, 306] on img at bounding box center [672, 306] width 301 height 451
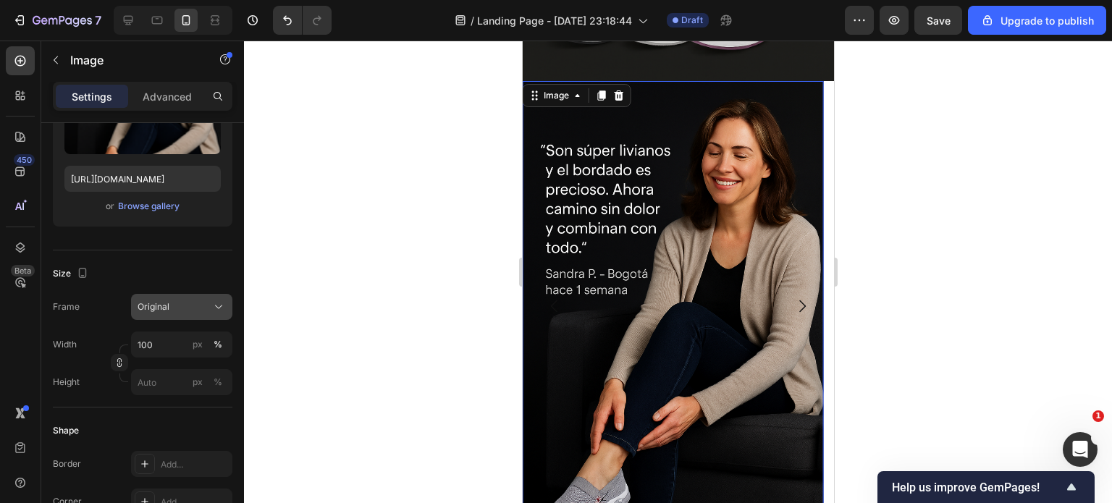
click at [180, 302] on div "Original" at bounding box center [173, 307] width 71 height 13
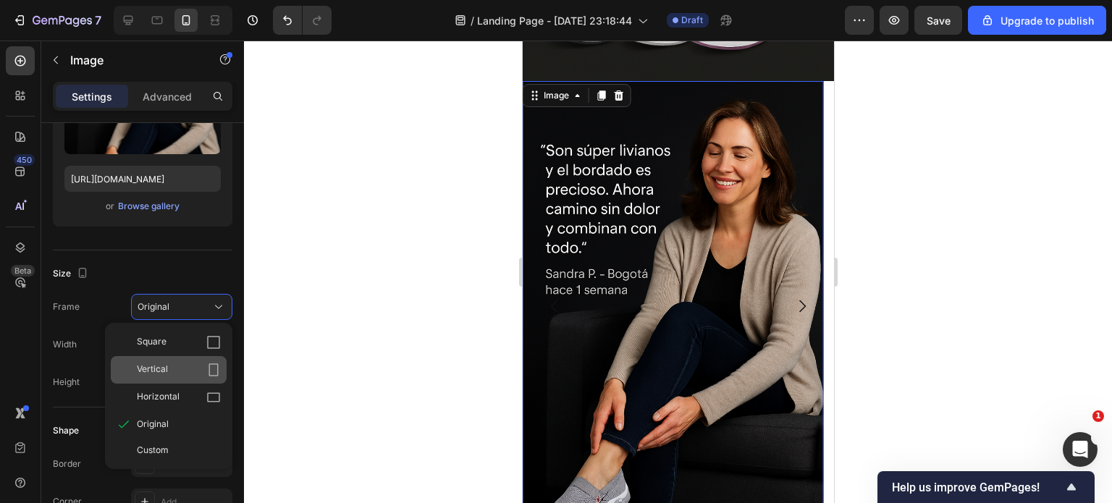
click at [204, 365] on div "Vertical" at bounding box center [179, 370] width 84 height 14
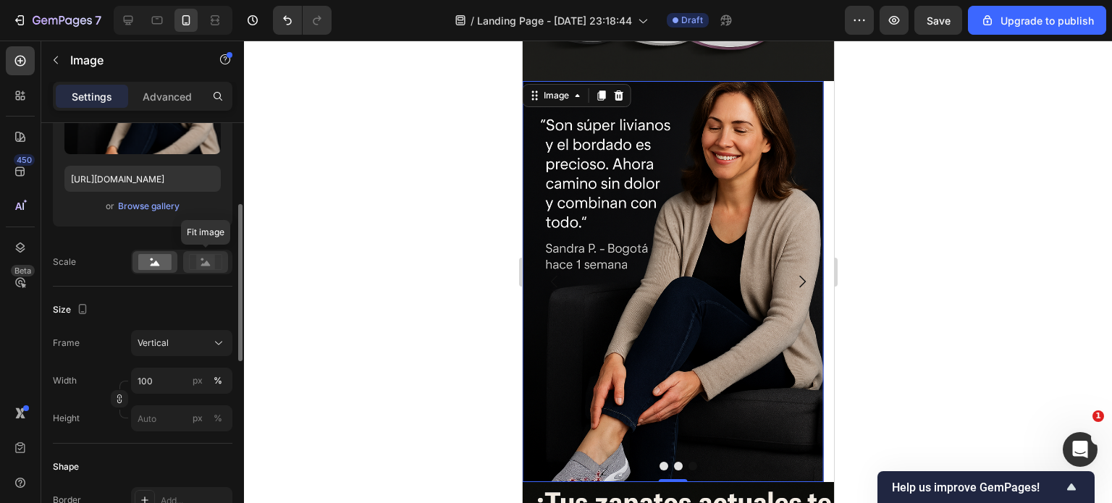
click at [213, 263] on rect at bounding box center [205, 262] width 19 height 14
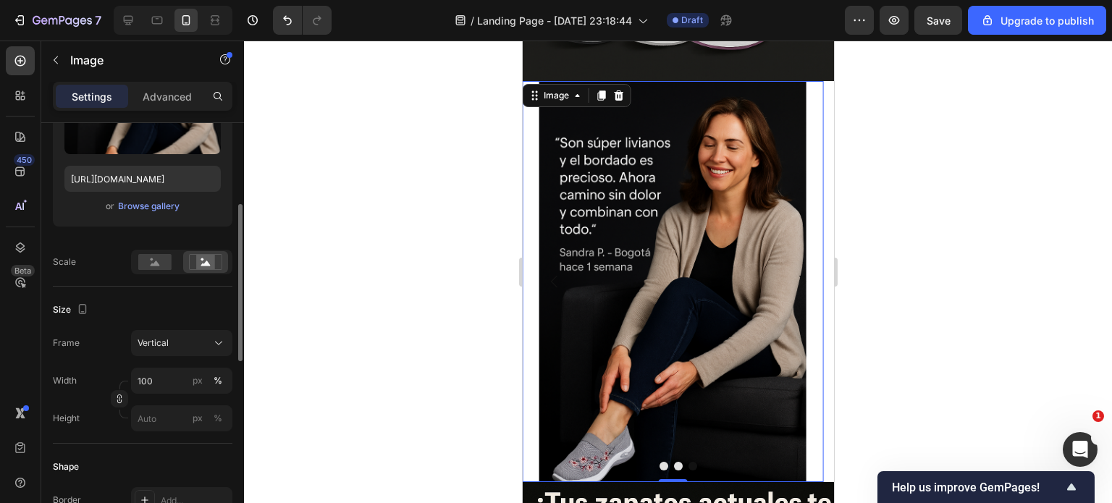
click at [159, 295] on div "Size Frame Vertical Width 100 px % Height px %" at bounding box center [143, 365] width 180 height 157
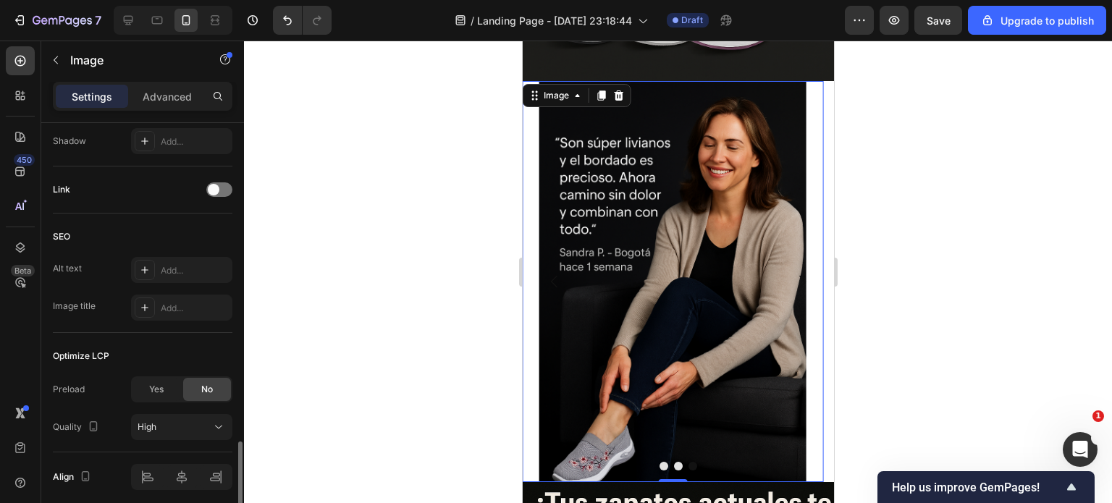
scroll to position [707, 0]
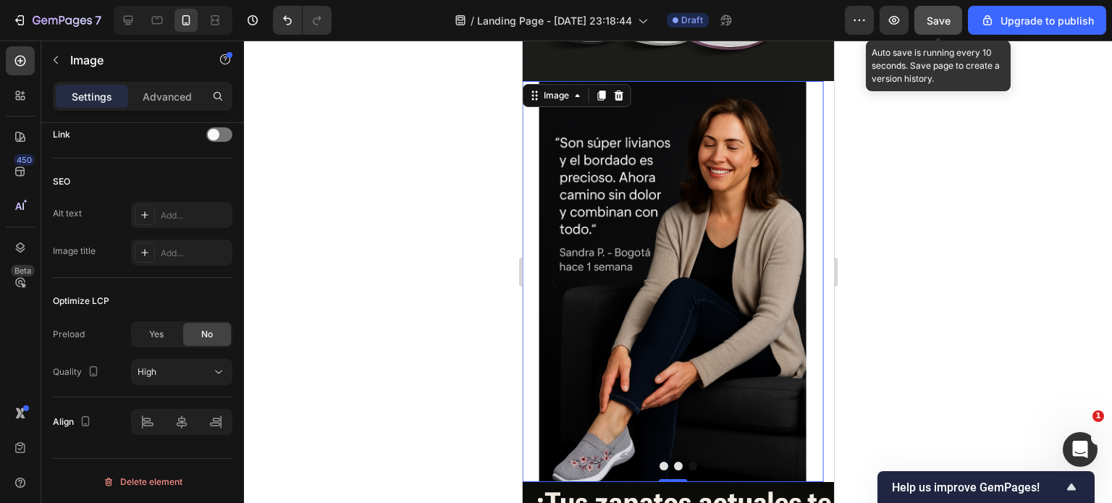
drag, startPoint x: 954, startPoint y: 17, endPoint x: 952, endPoint y: 28, distance: 11.8
click at [954, 17] on button "Save" at bounding box center [939, 20] width 48 height 29
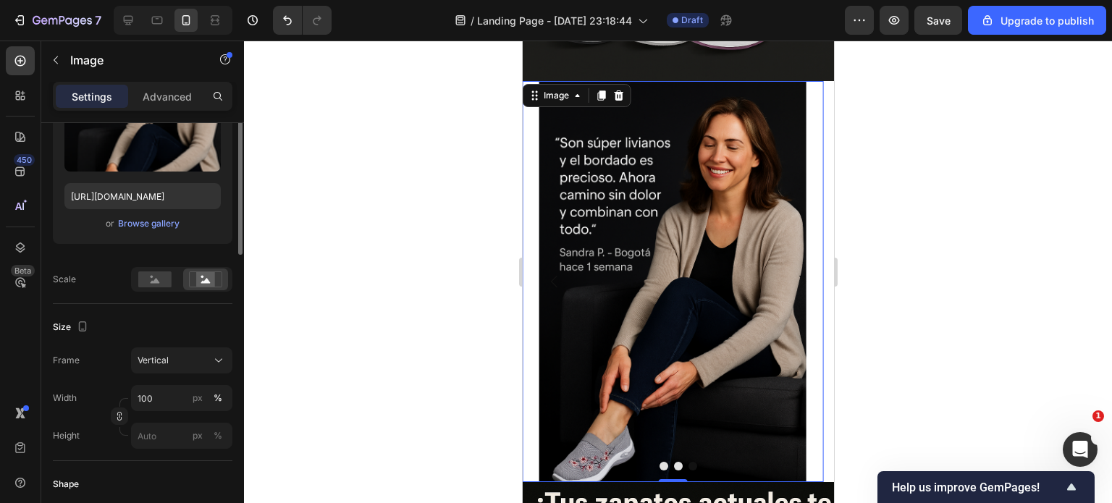
scroll to position [127, 0]
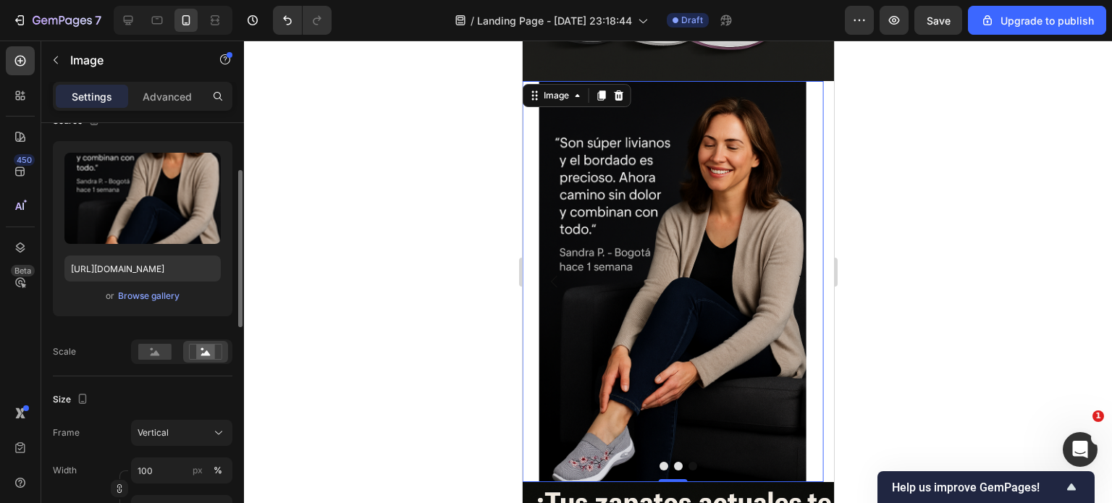
click at [585, 285] on img at bounding box center [672, 281] width 301 height 401
click at [526, 280] on img at bounding box center [672, 281] width 301 height 401
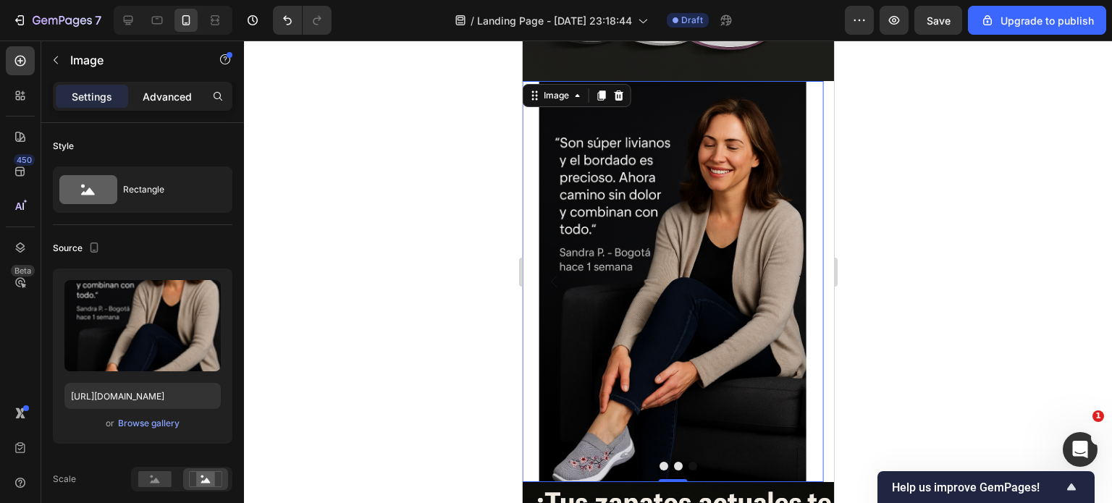
click at [163, 91] on p "Advanced" at bounding box center [167, 96] width 49 height 15
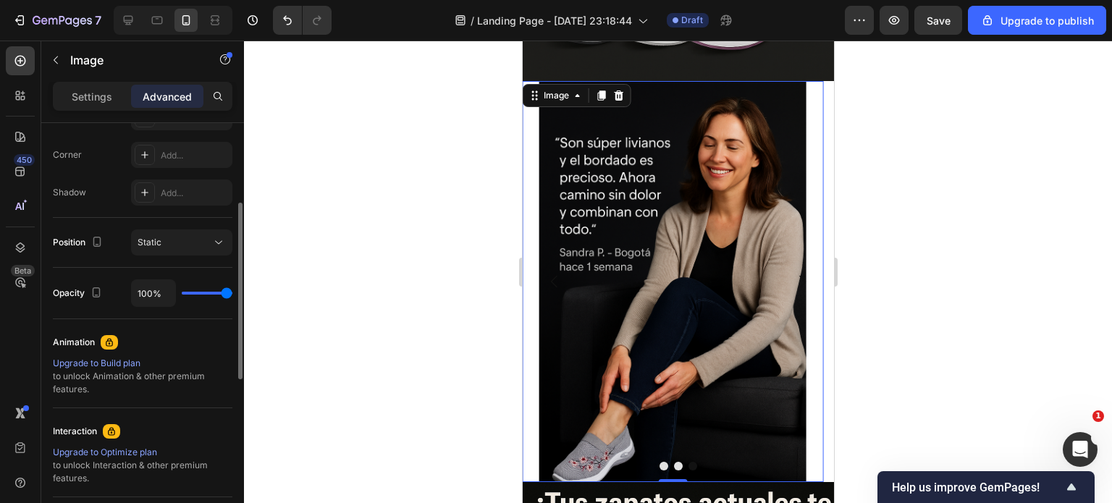
scroll to position [362, 0]
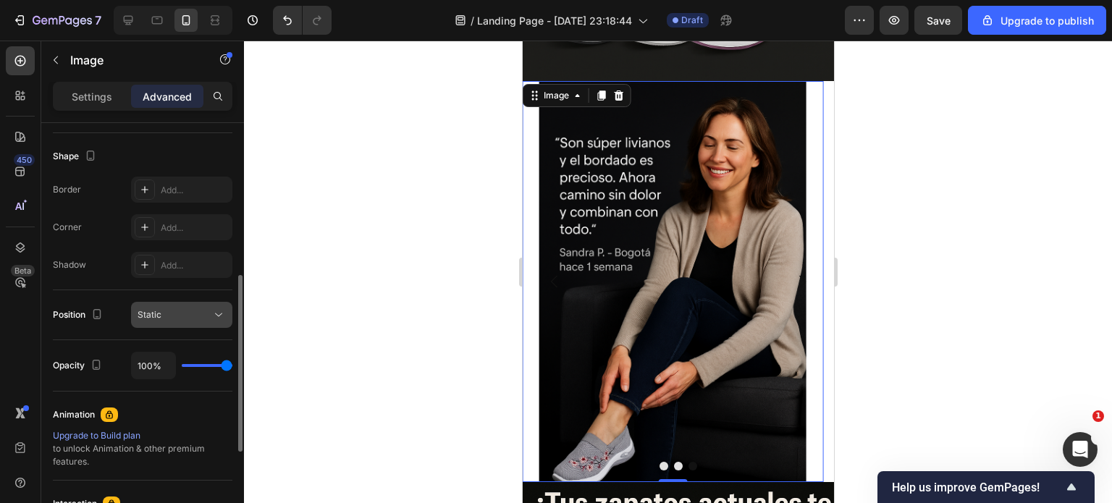
click at [181, 314] on div "Static" at bounding box center [175, 314] width 74 height 13
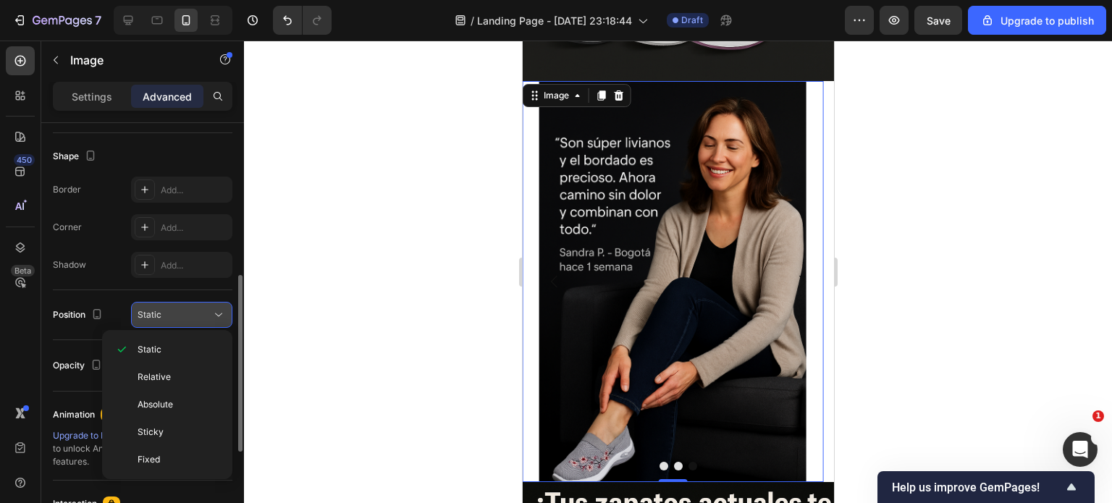
click at [180, 311] on div "Static" at bounding box center [175, 314] width 74 height 13
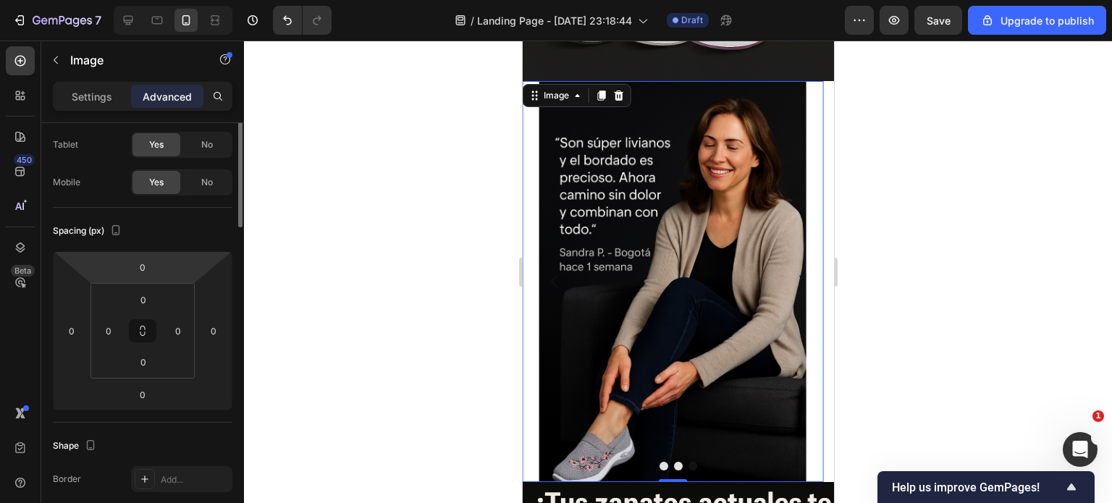
scroll to position [0, 0]
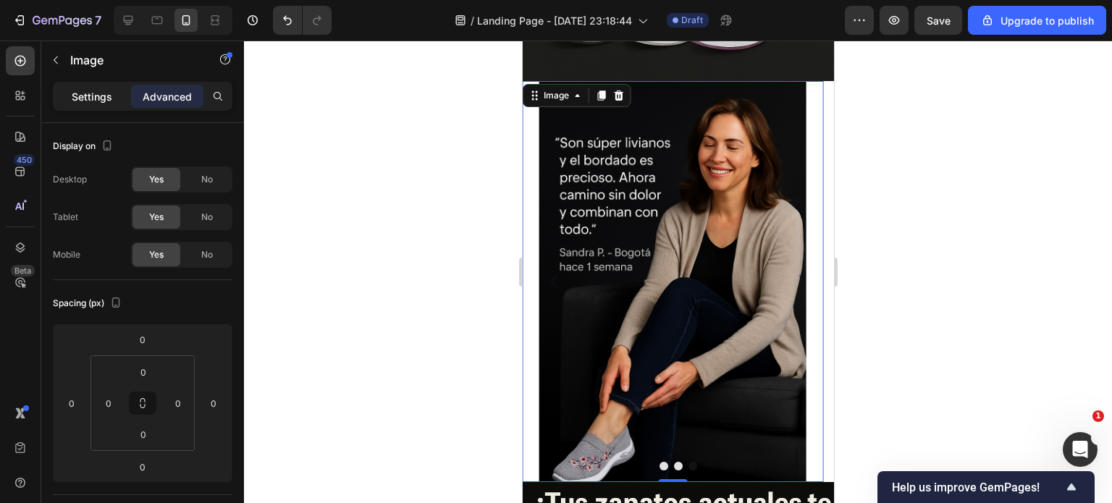
click at [87, 97] on p "Settings" at bounding box center [92, 96] width 41 height 15
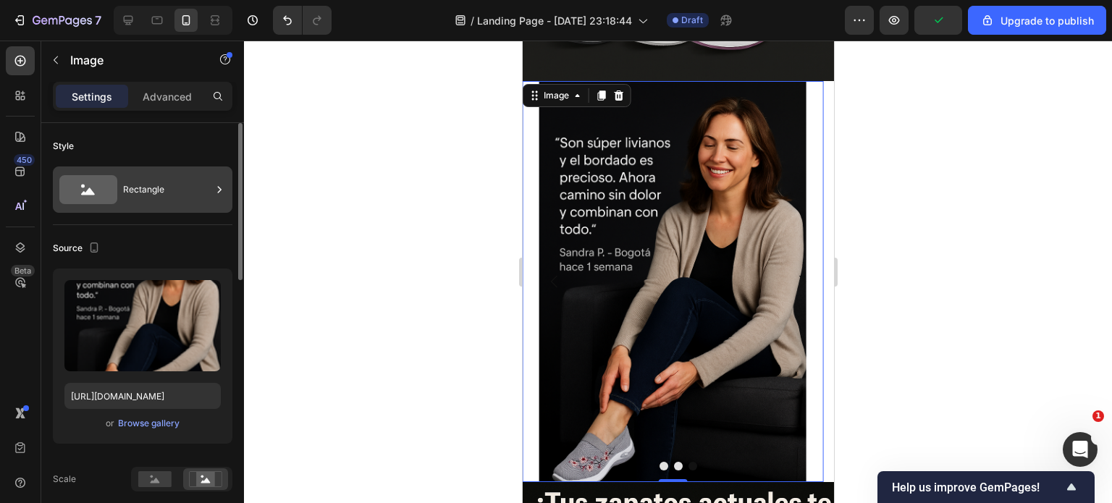
click at [220, 188] on icon at bounding box center [220, 189] width 4 height 7
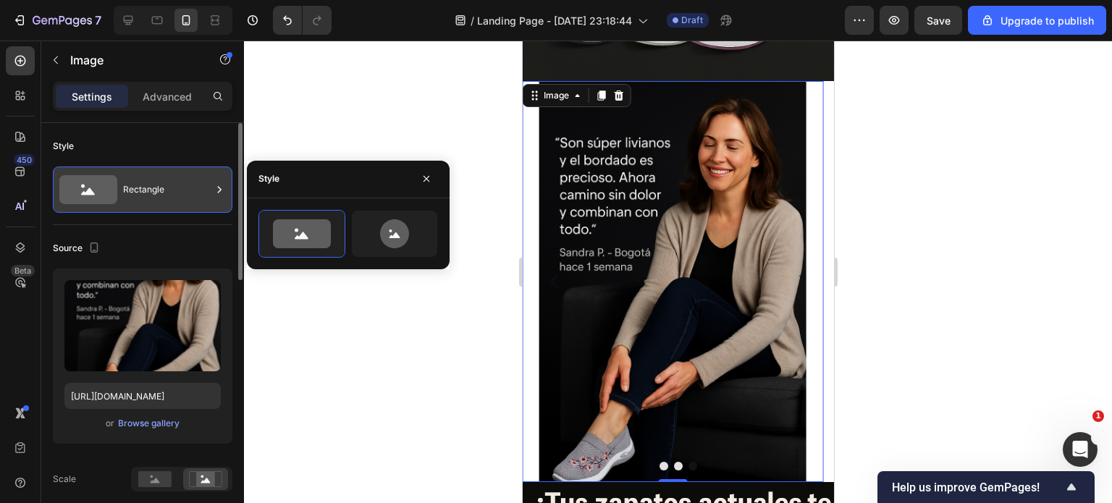
click at [220, 188] on icon at bounding box center [220, 189] width 4 height 7
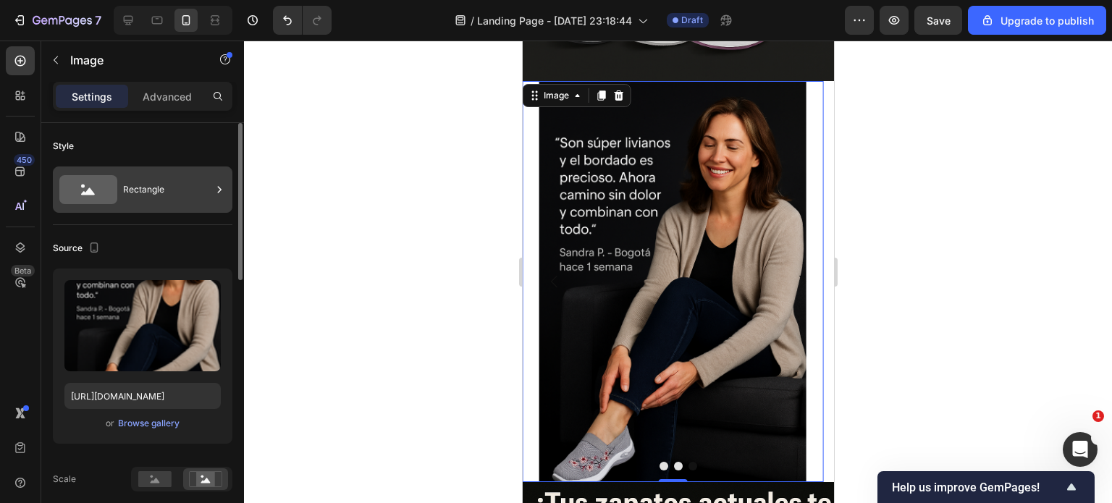
click at [214, 190] on icon at bounding box center [219, 189] width 14 height 14
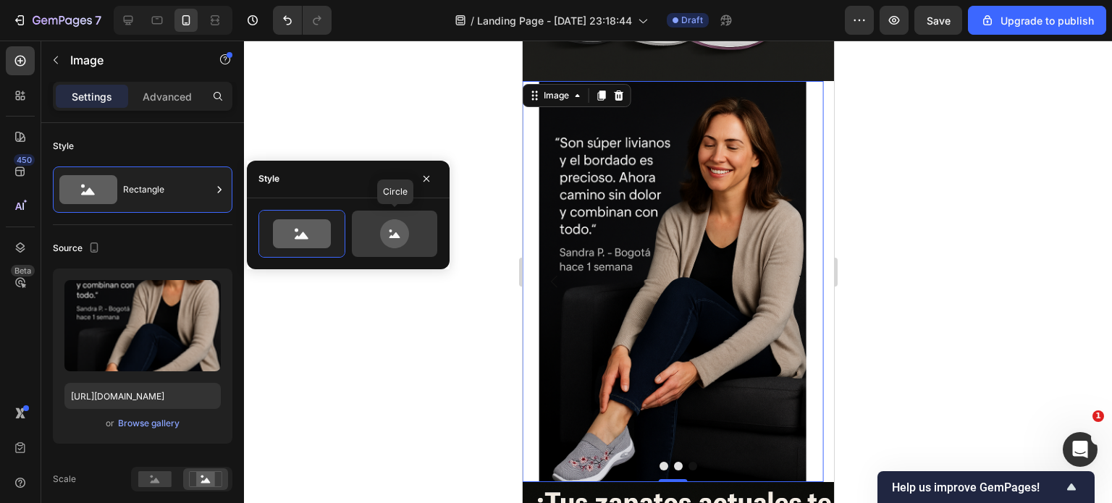
click at [374, 231] on icon at bounding box center [395, 233] width 68 height 29
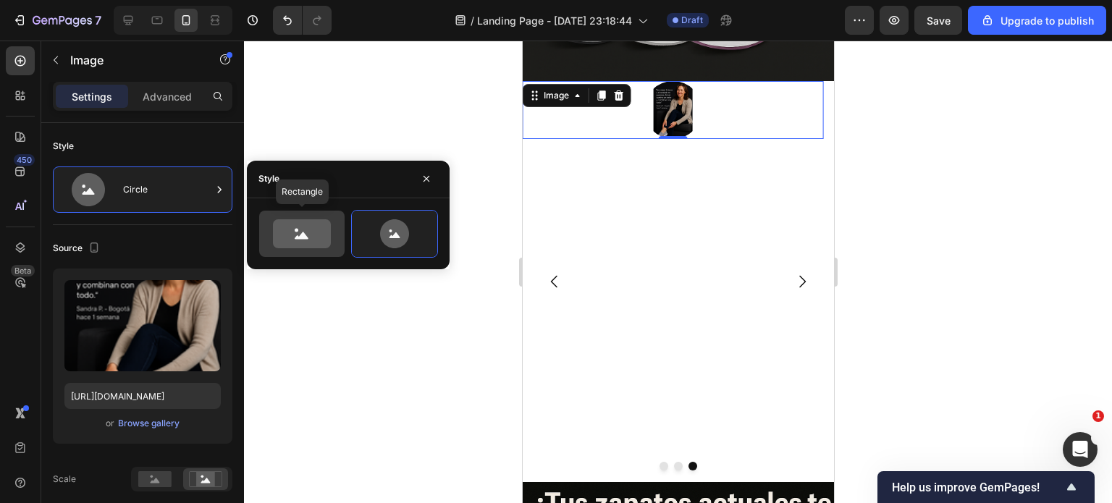
click at [301, 220] on icon at bounding box center [302, 233] width 58 height 29
type input "100"
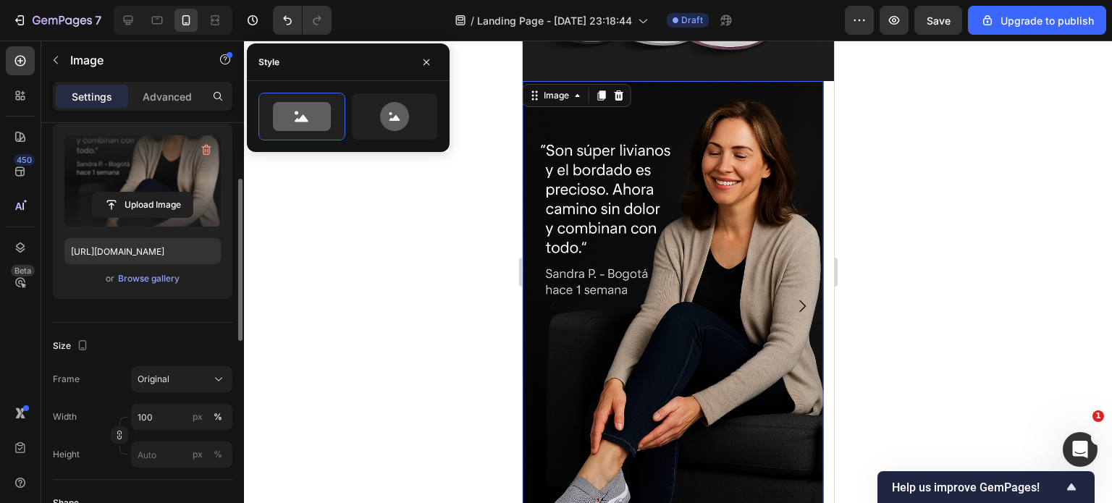
scroll to position [217, 0]
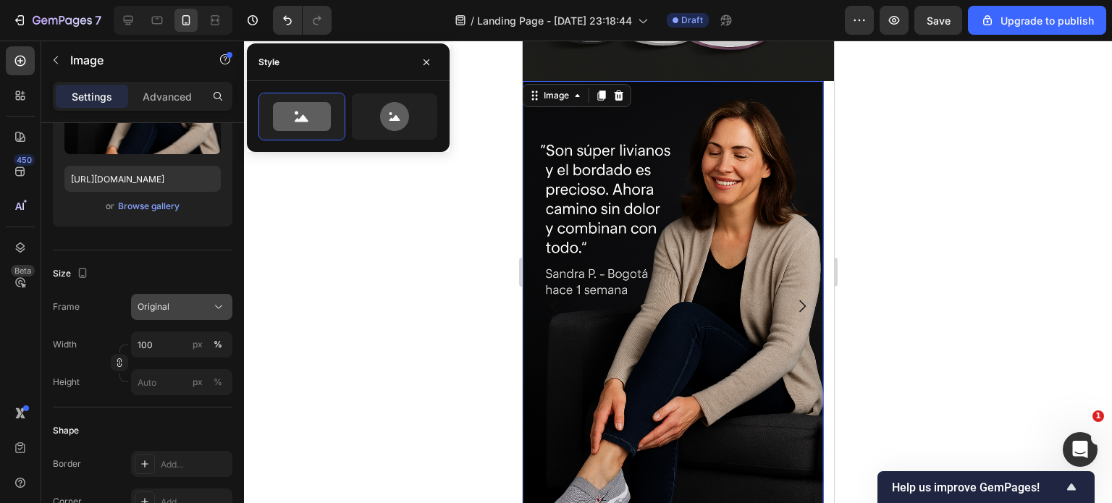
click at [166, 308] on span "Original" at bounding box center [154, 307] width 32 height 13
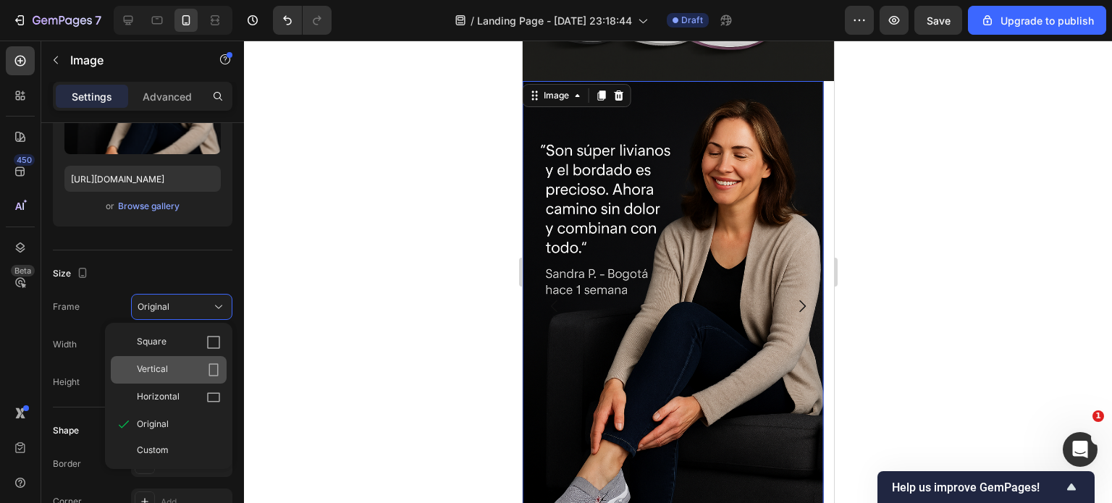
click at [172, 363] on div "Vertical" at bounding box center [179, 370] width 84 height 14
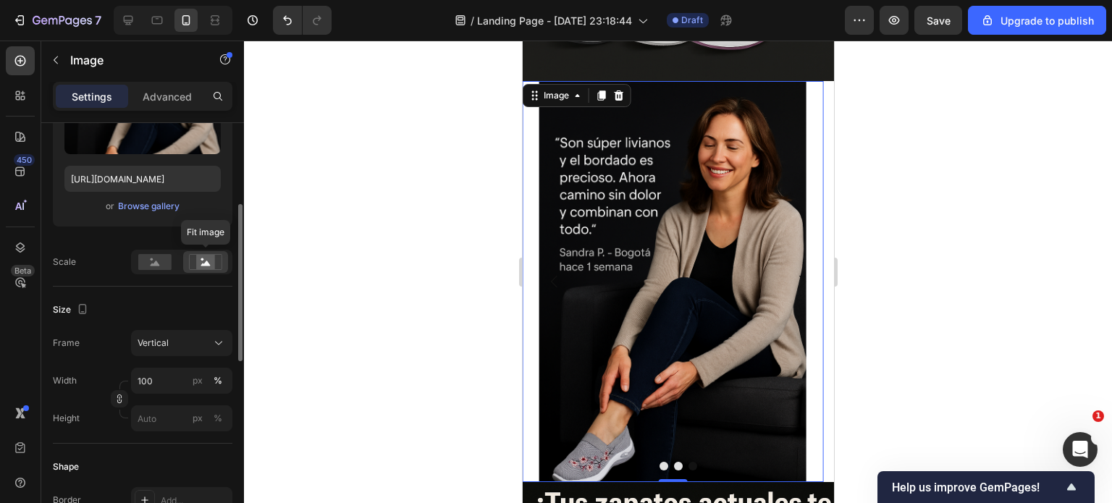
click at [203, 263] on rect at bounding box center [205, 262] width 19 height 14
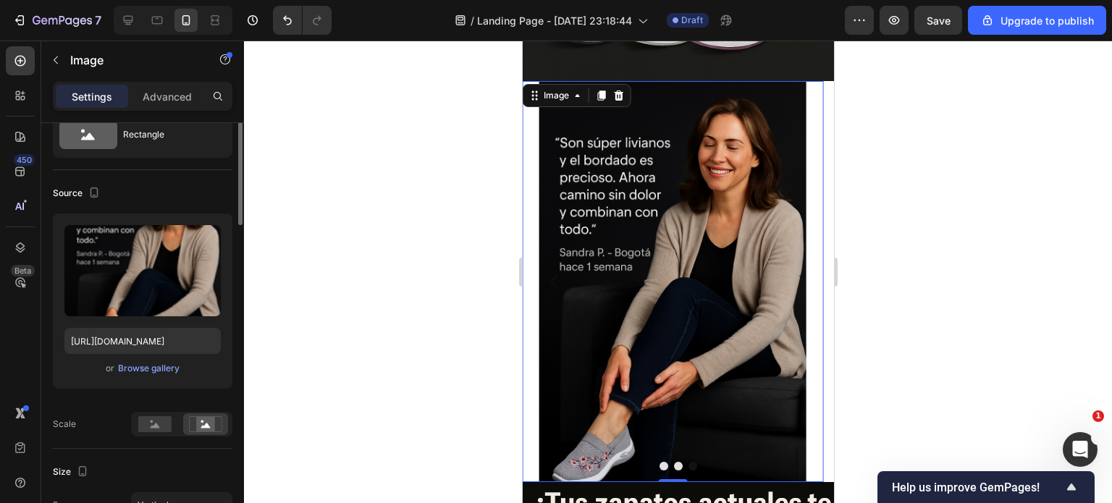
scroll to position [0, 0]
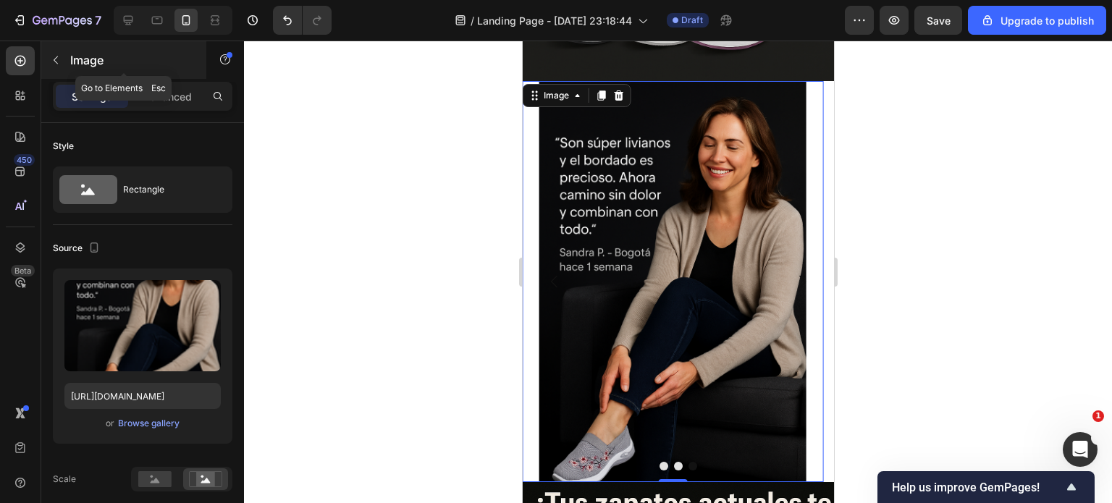
click at [58, 66] on button "button" at bounding box center [55, 60] width 23 height 23
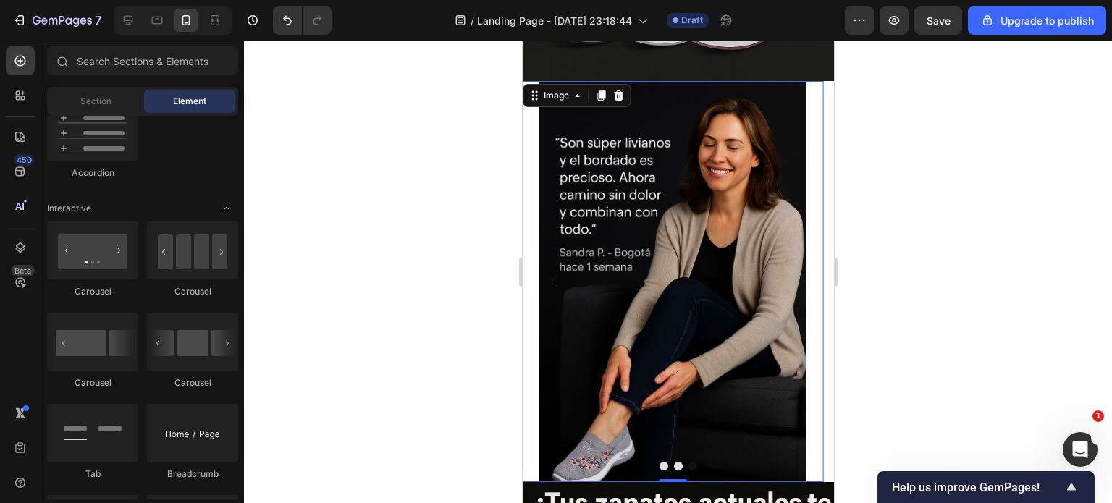
click at [535, 277] on img at bounding box center [672, 281] width 301 height 401
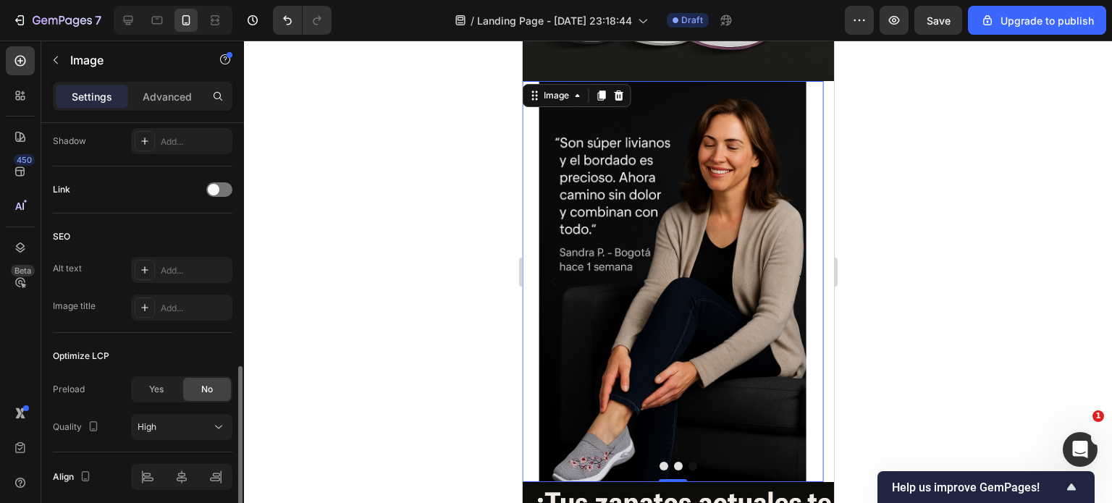
scroll to position [707, 0]
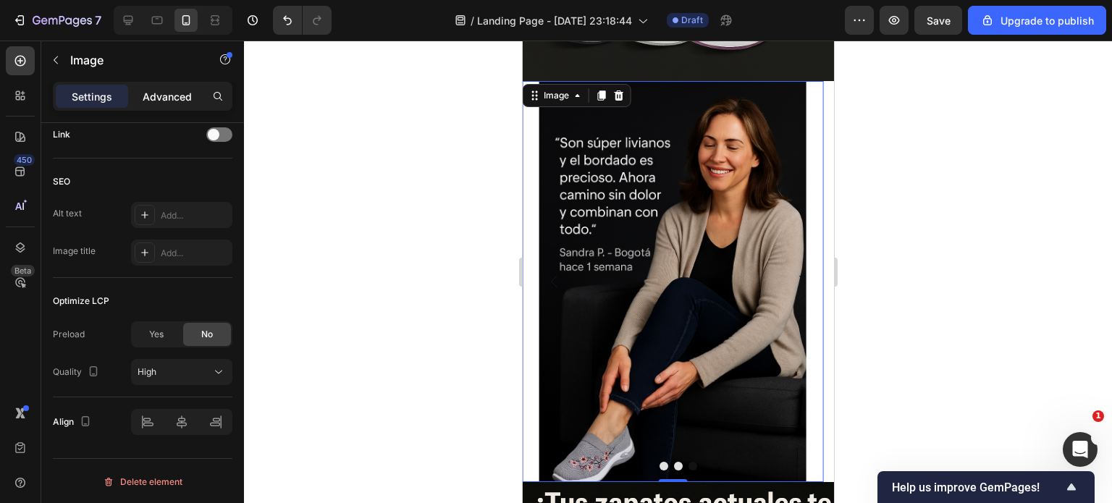
click at [150, 91] on p "Advanced" at bounding box center [167, 96] width 49 height 15
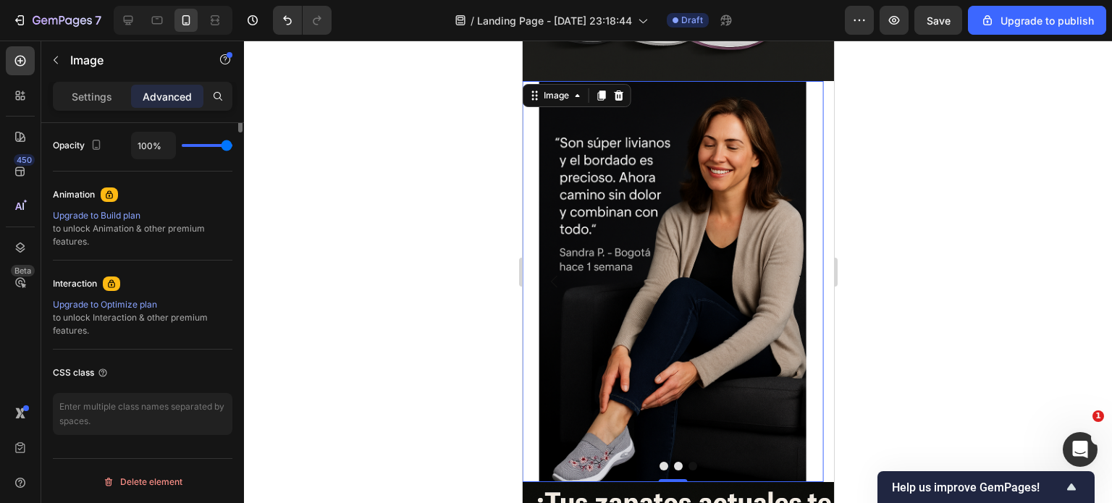
scroll to position [220, 0]
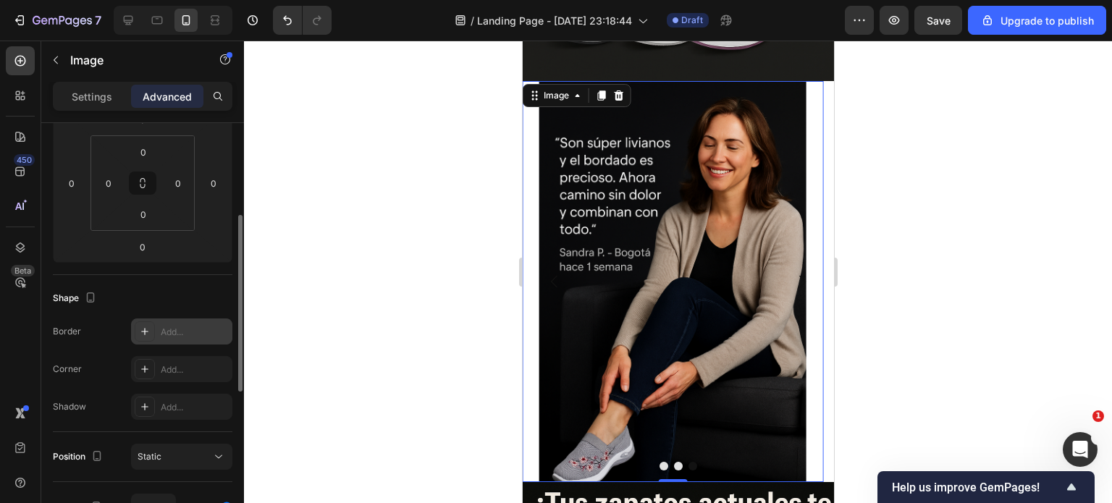
click at [185, 329] on div "Add..." at bounding box center [195, 332] width 68 height 13
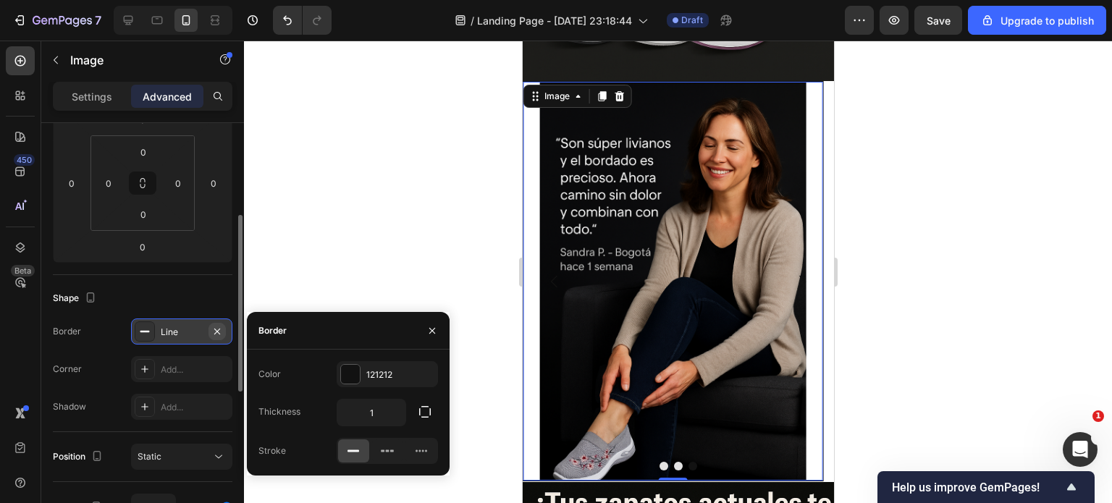
click at [220, 332] on icon "button" at bounding box center [217, 332] width 12 height 12
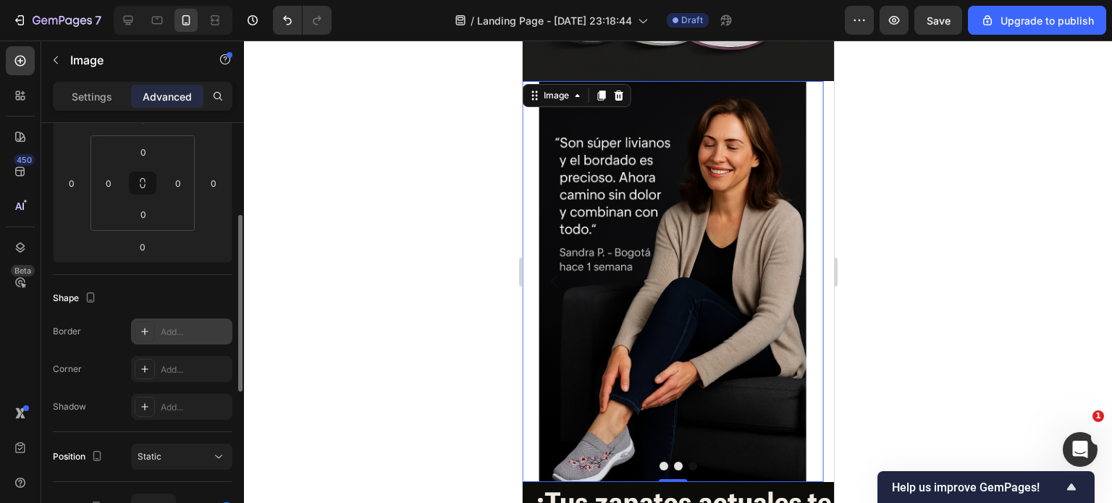
scroll to position [365, 0]
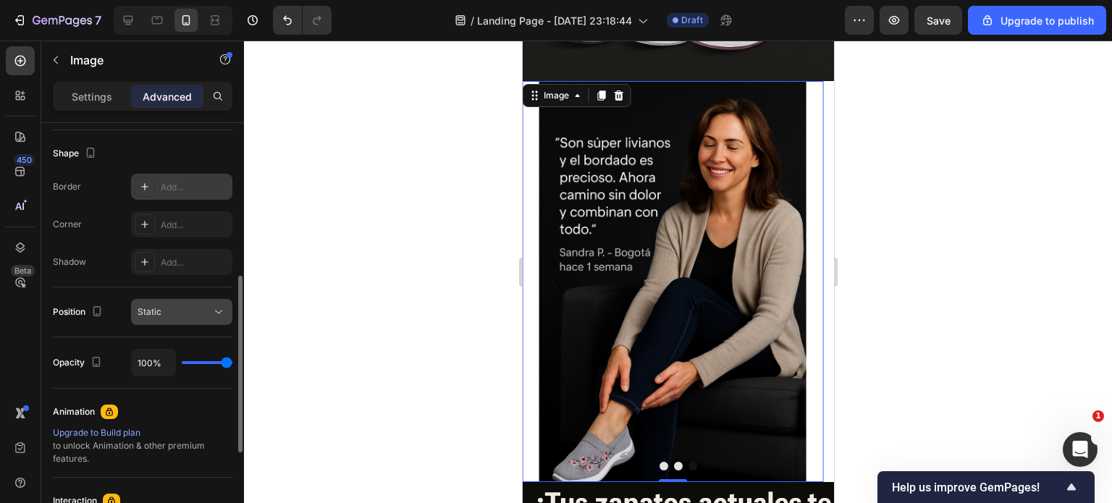
click at [158, 312] on span "Static" at bounding box center [150, 311] width 24 height 11
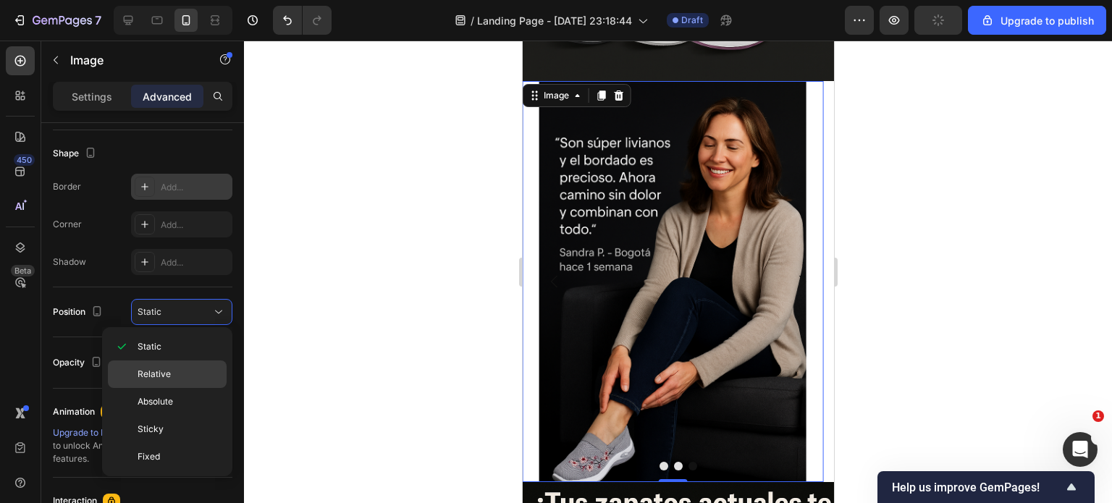
click at [149, 369] on span "Relative" at bounding box center [154, 374] width 33 height 13
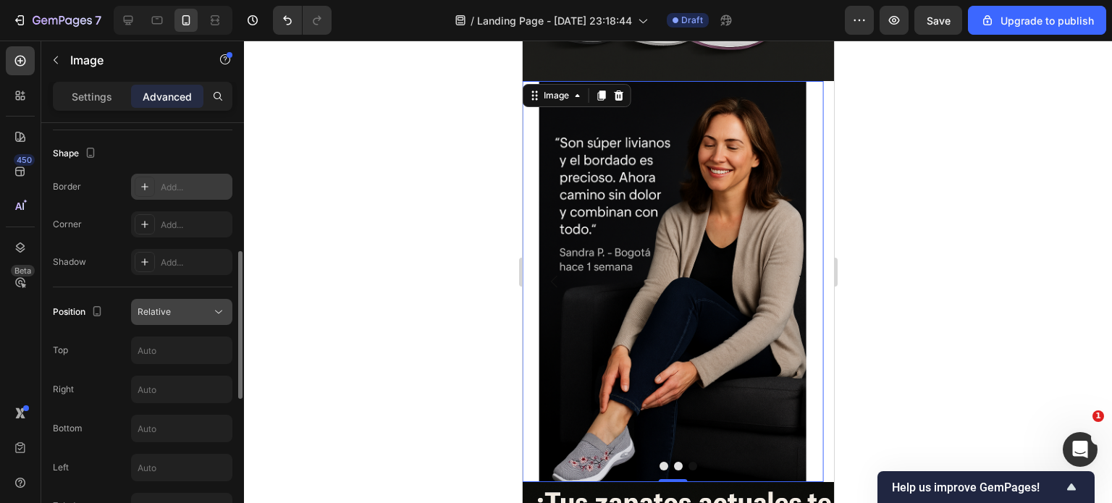
click at [162, 317] on span "Relative" at bounding box center [154, 312] width 33 height 13
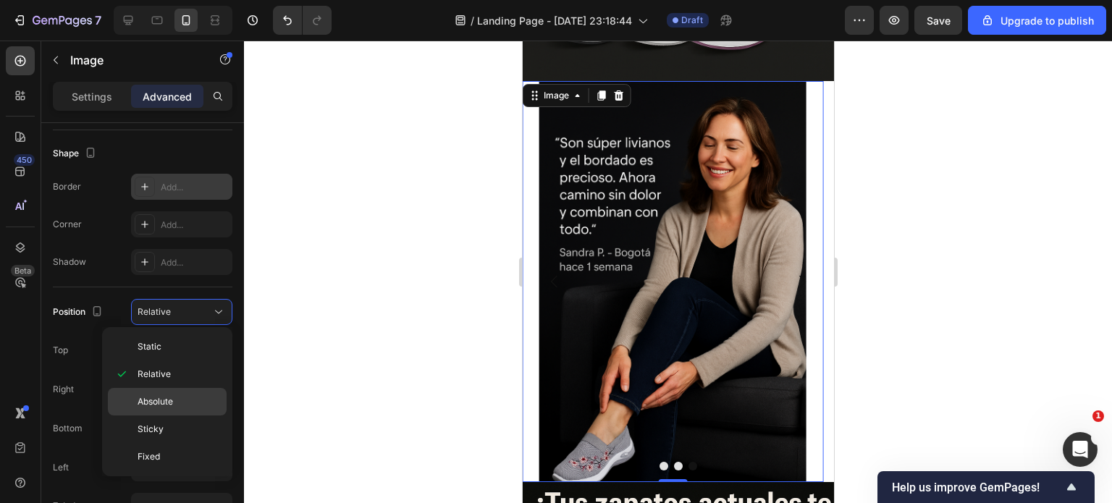
click at [154, 399] on span "Absolute" at bounding box center [155, 401] width 35 height 13
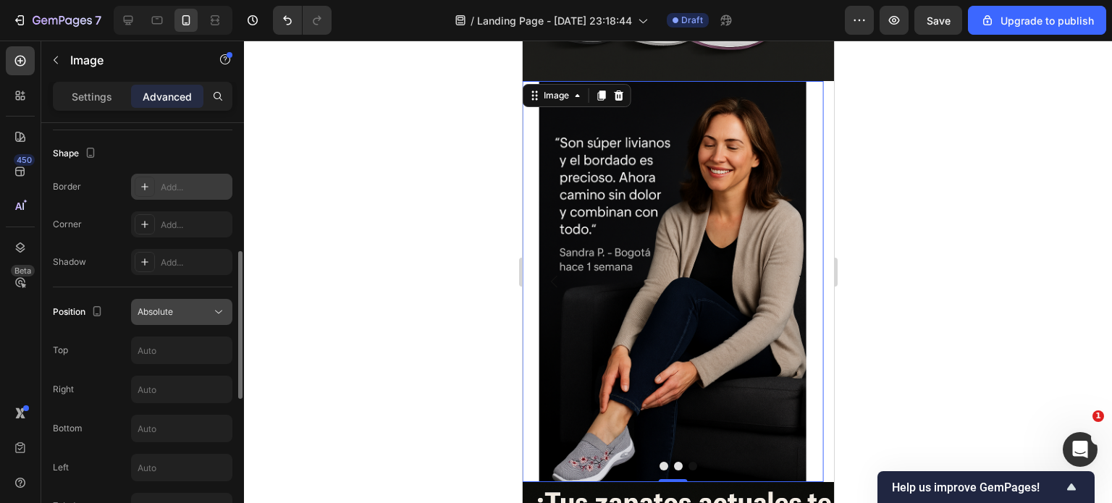
click at [177, 312] on div "Absolute" at bounding box center [175, 312] width 74 height 13
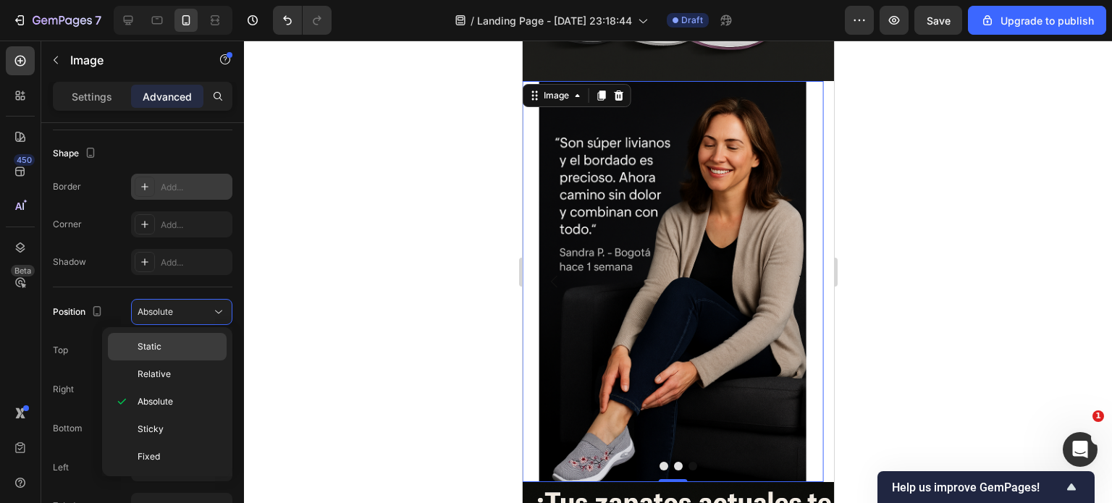
click at [161, 337] on div "Static" at bounding box center [167, 347] width 119 height 28
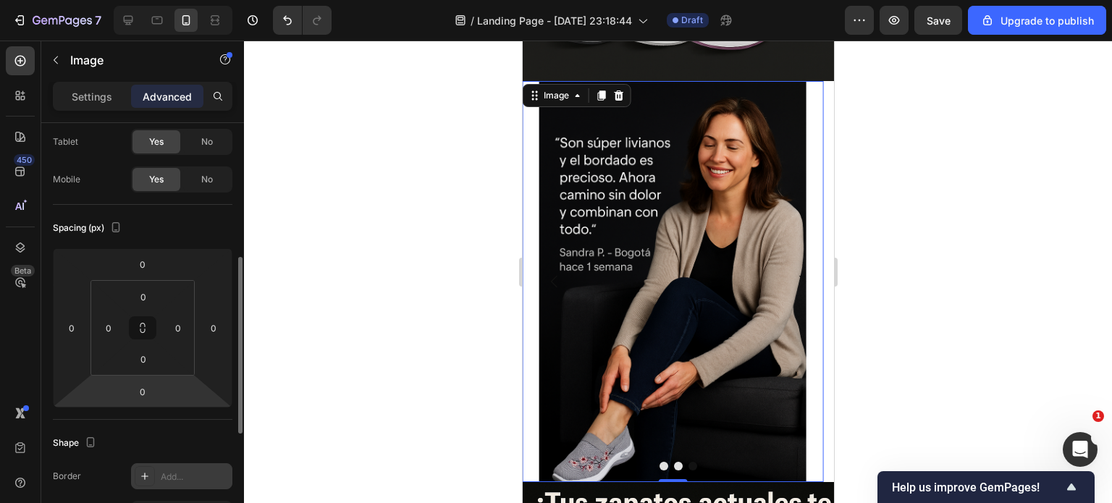
scroll to position [0, 0]
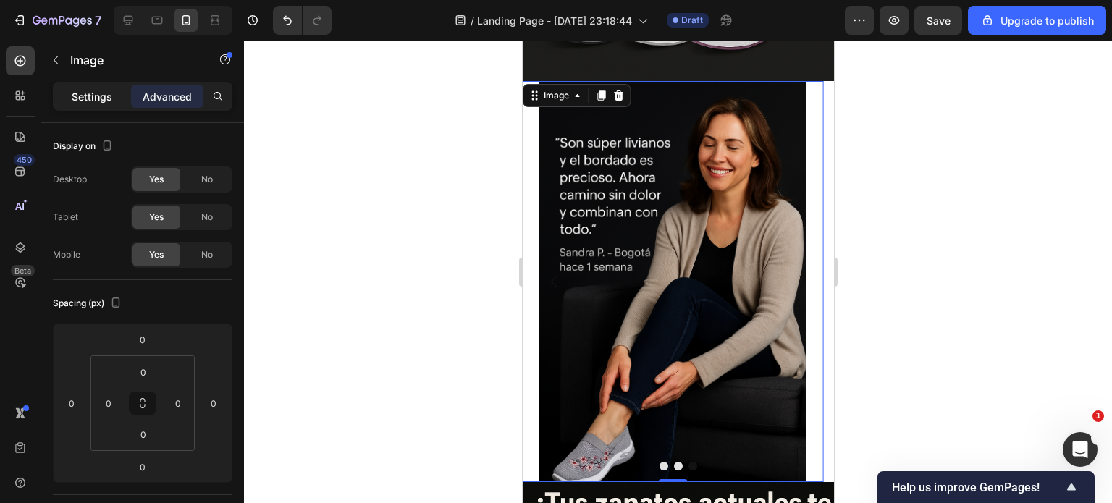
click at [84, 96] on p "Settings" at bounding box center [92, 96] width 41 height 15
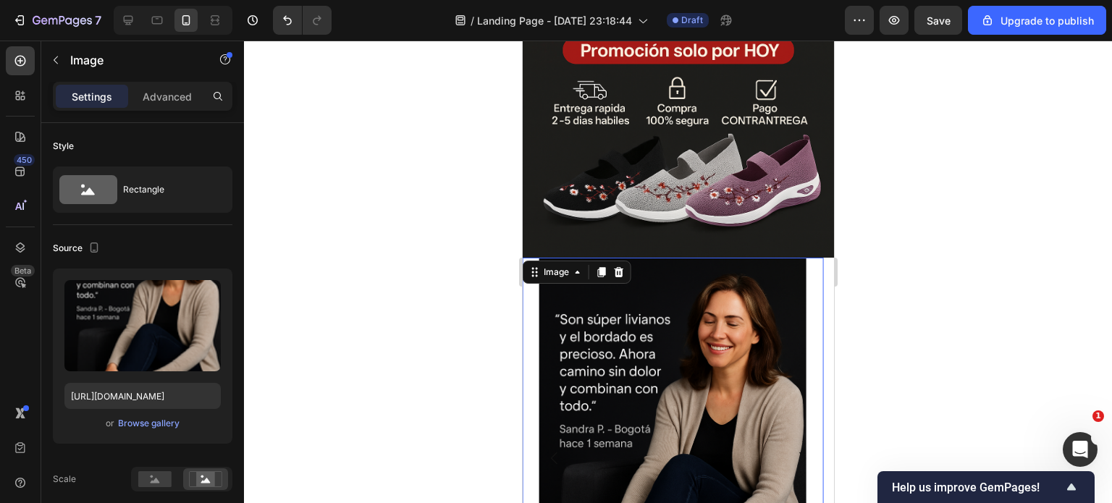
scroll to position [916, 0]
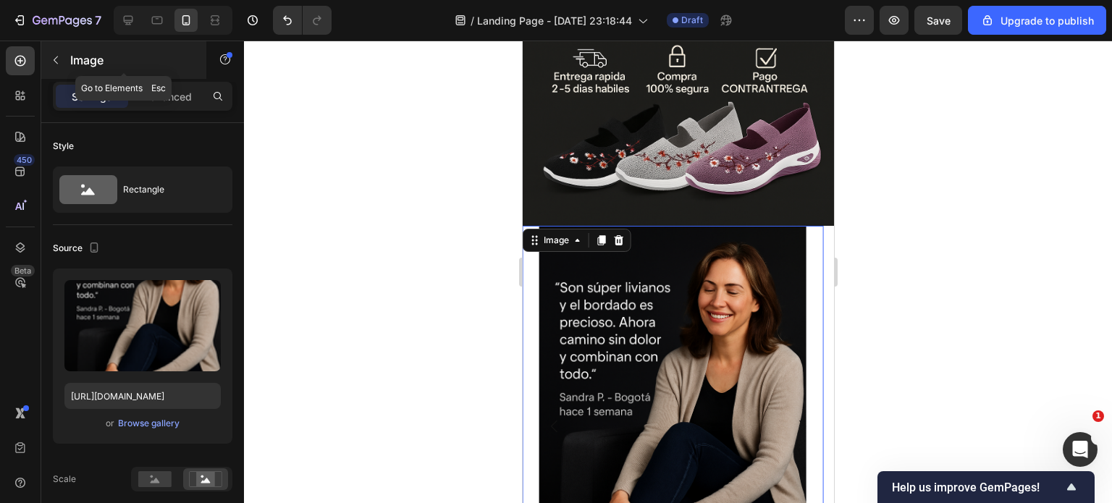
click at [61, 57] on icon "button" at bounding box center [56, 60] width 12 height 12
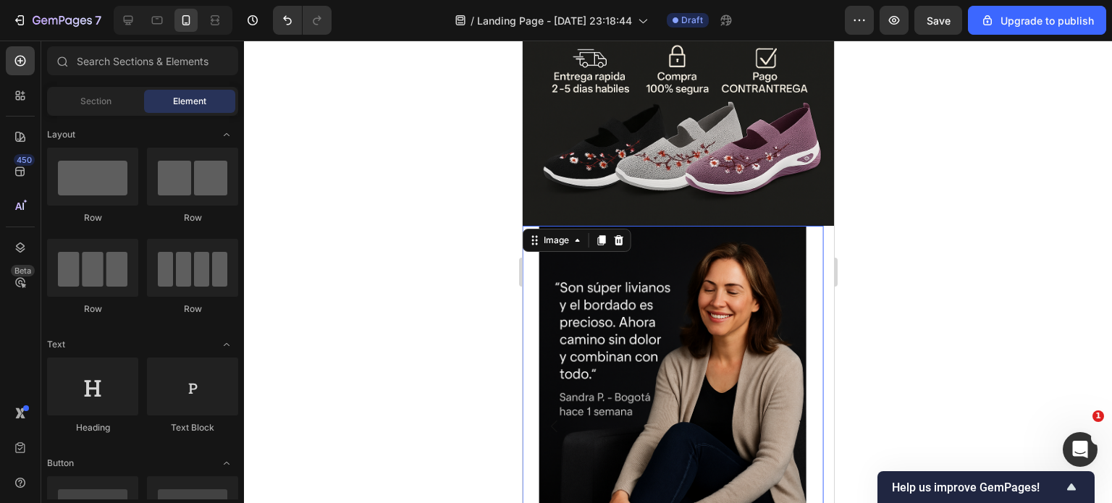
click at [542, 308] on img at bounding box center [672, 426] width 301 height 401
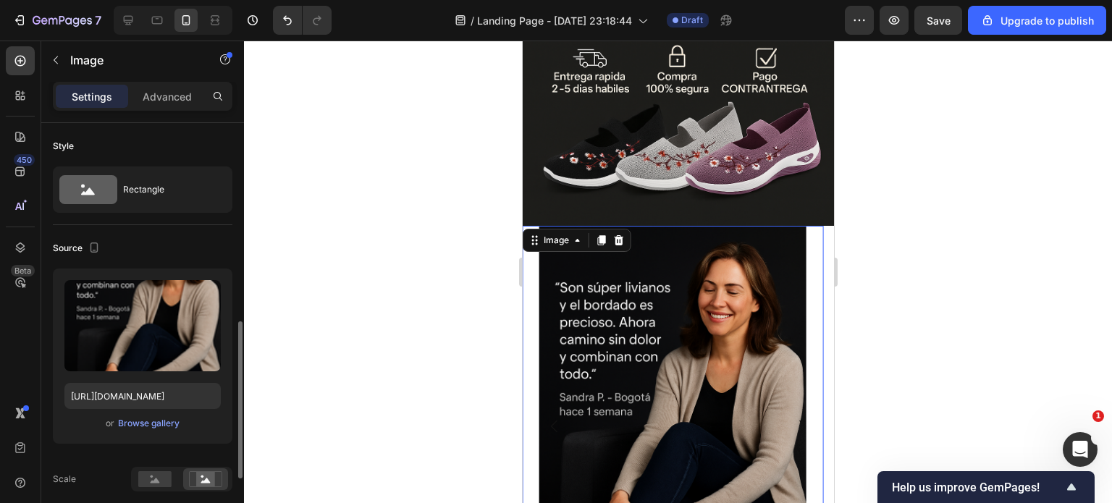
scroll to position [145, 0]
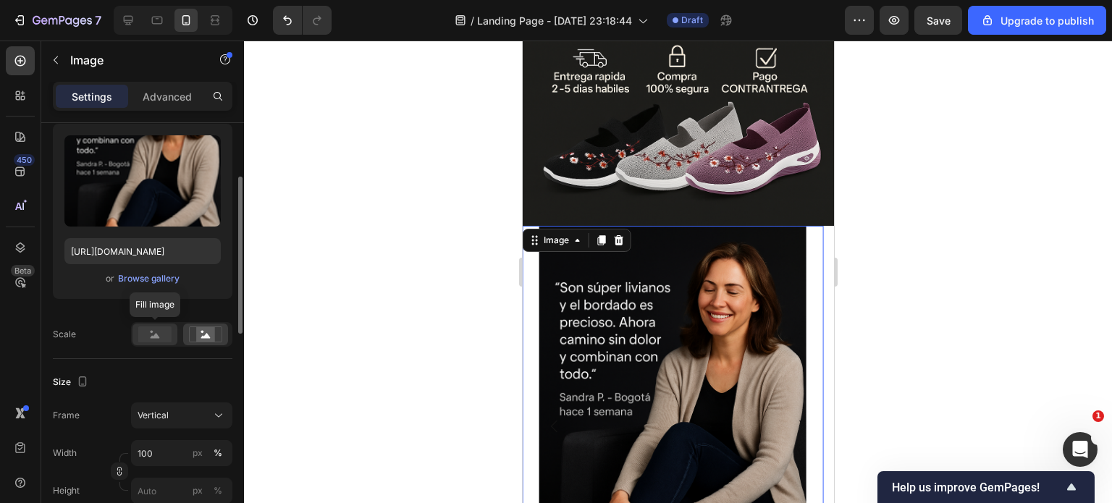
click at [166, 335] on rect at bounding box center [154, 335] width 33 height 16
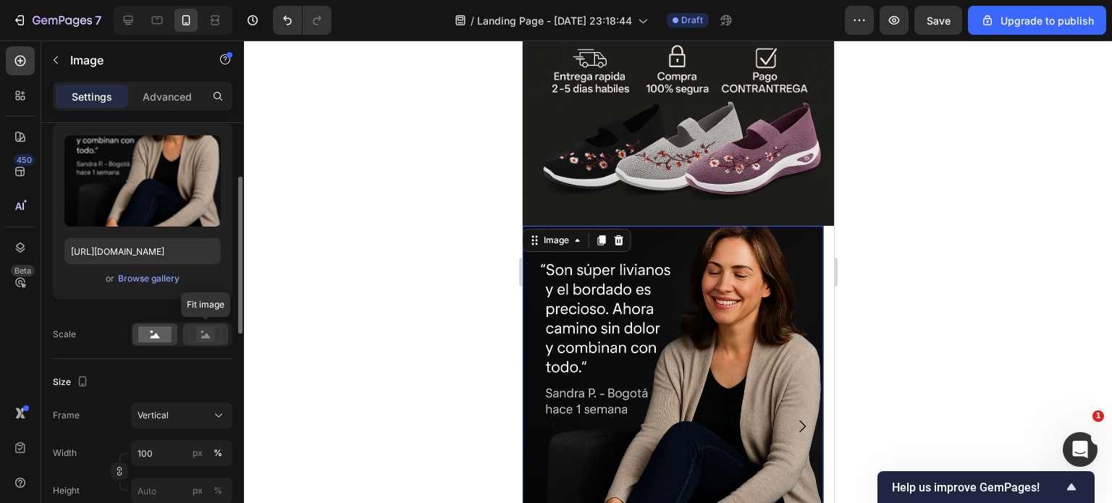
click at [202, 336] on icon at bounding box center [205, 335] width 9 height 5
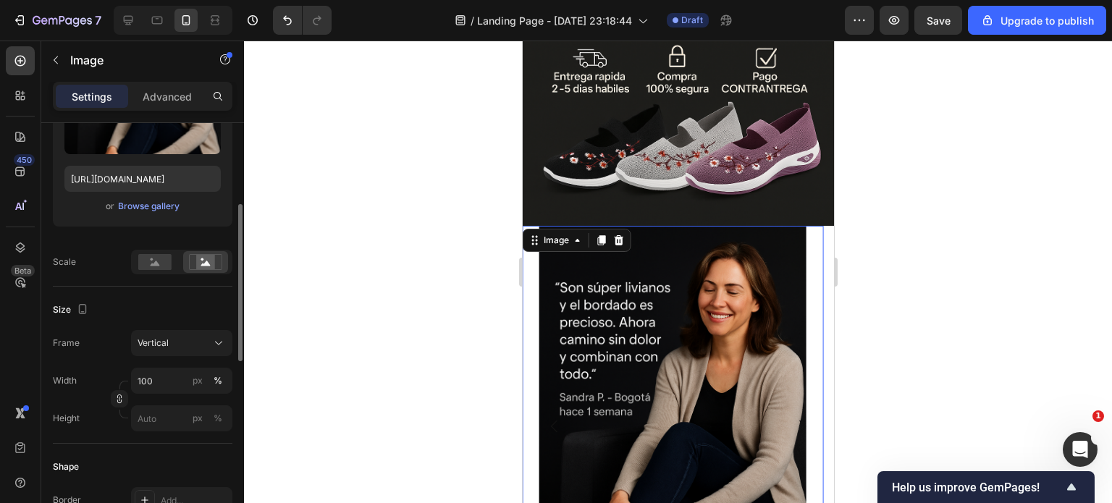
scroll to position [290, 0]
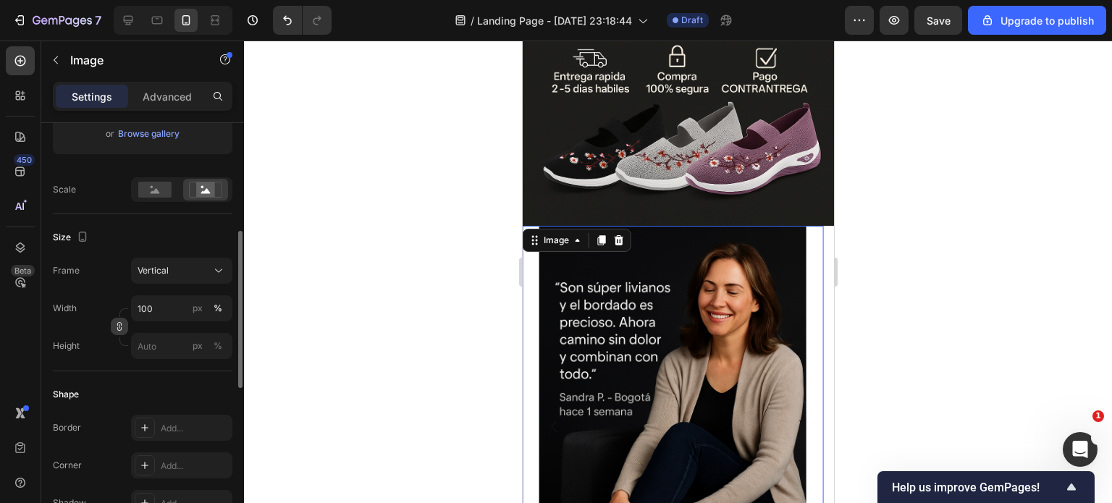
click at [119, 324] on icon "button" at bounding box center [119, 327] width 10 height 10
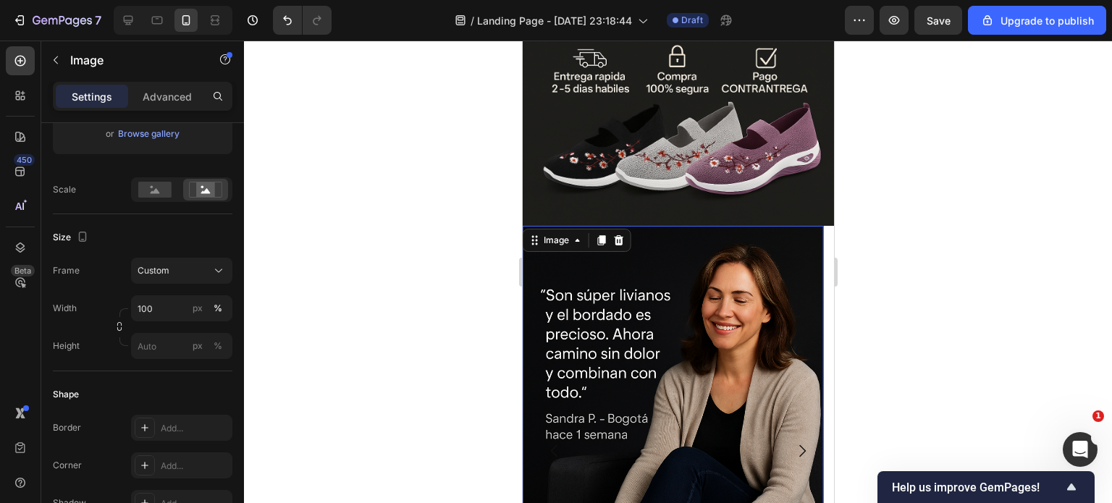
scroll to position [988, 0]
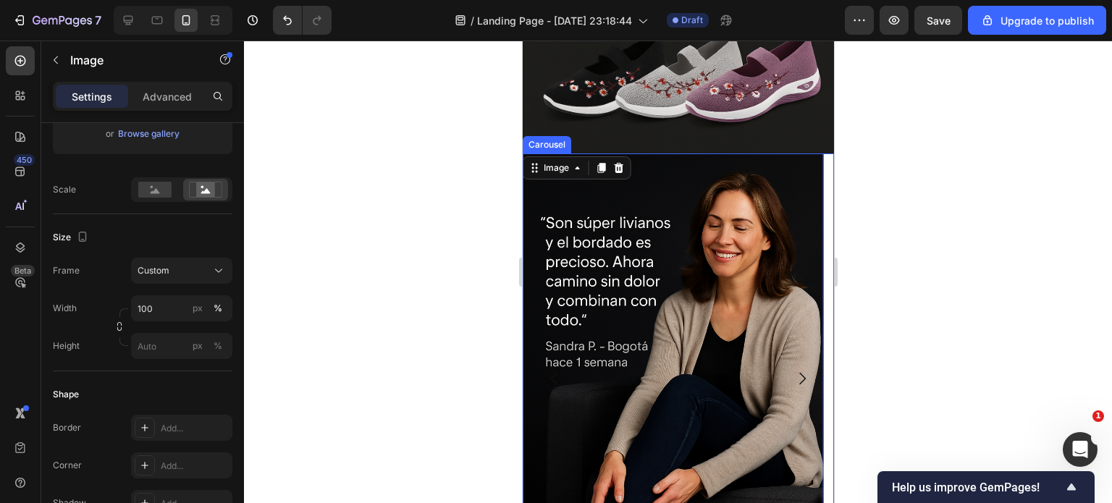
click at [793, 370] on icon "Carousel Next Arrow" at bounding box center [801, 378] width 17 height 17
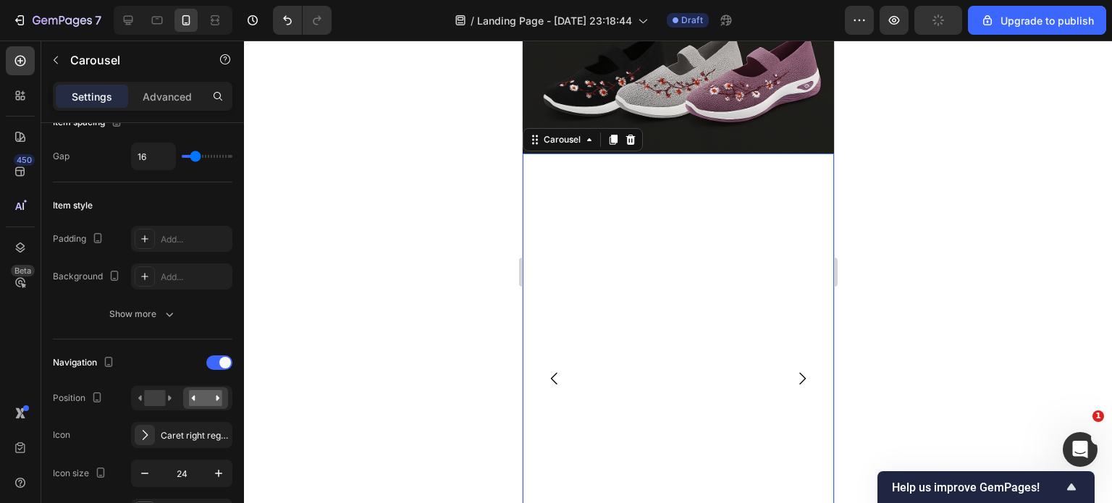
scroll to position [0, 0]
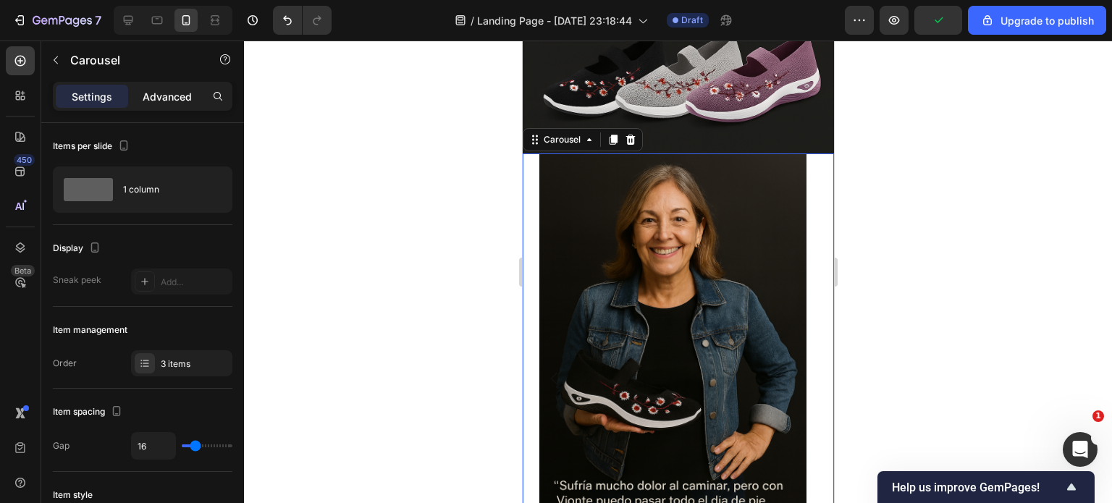
click at [164, 104] on div "Advanced" at bounding box center [167, 96] width 72 height 23
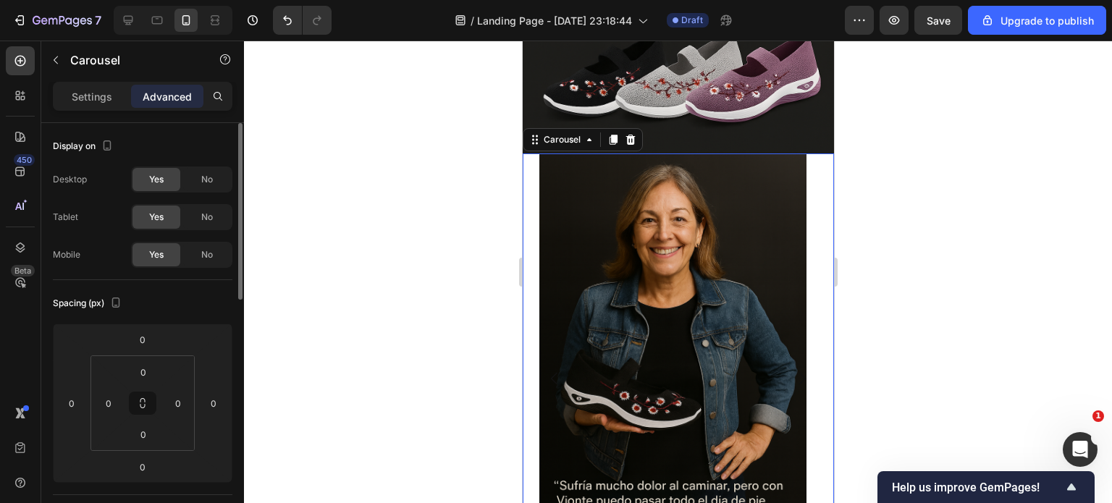
scroll to position [217, 0]
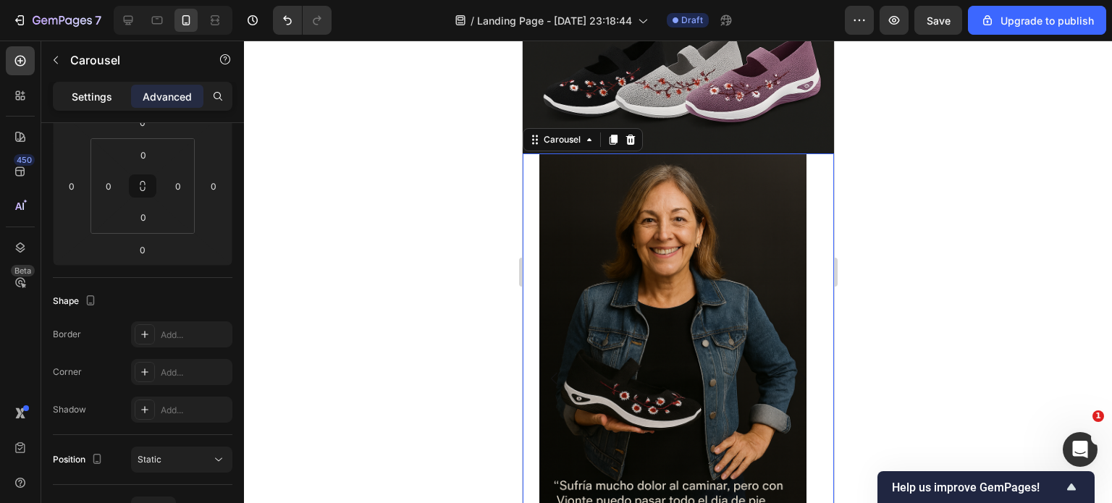
click at [86, 98] on p "Settings" at bounding box center [92, 96] width 41 height 15
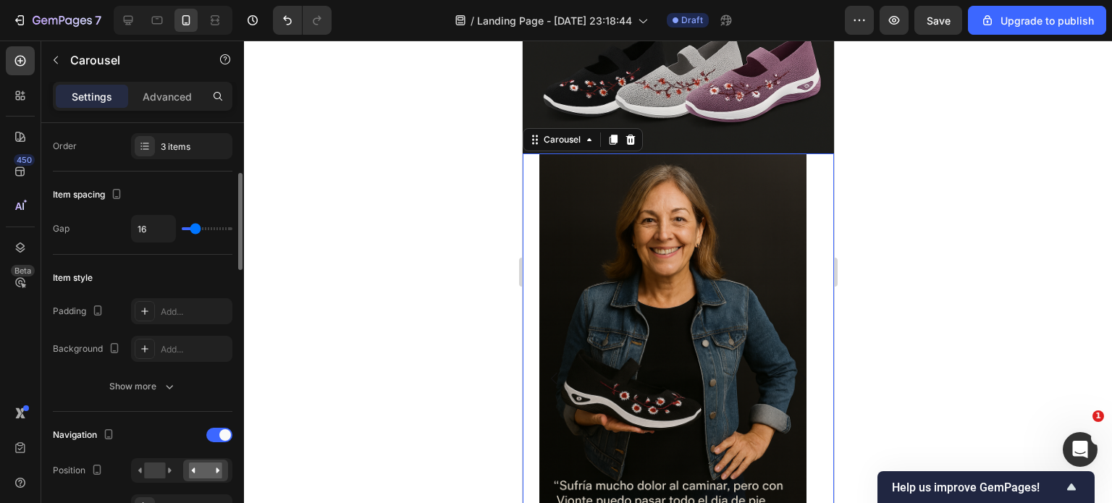
scroll to position [0, 0]
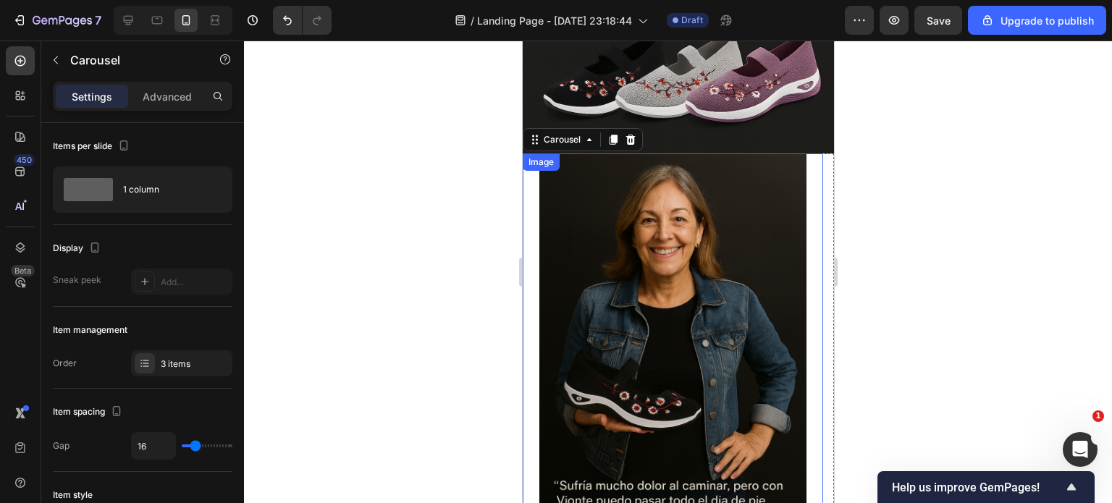
click at [671, 283] on img at bounding box center [672, 354] width 301 height 401
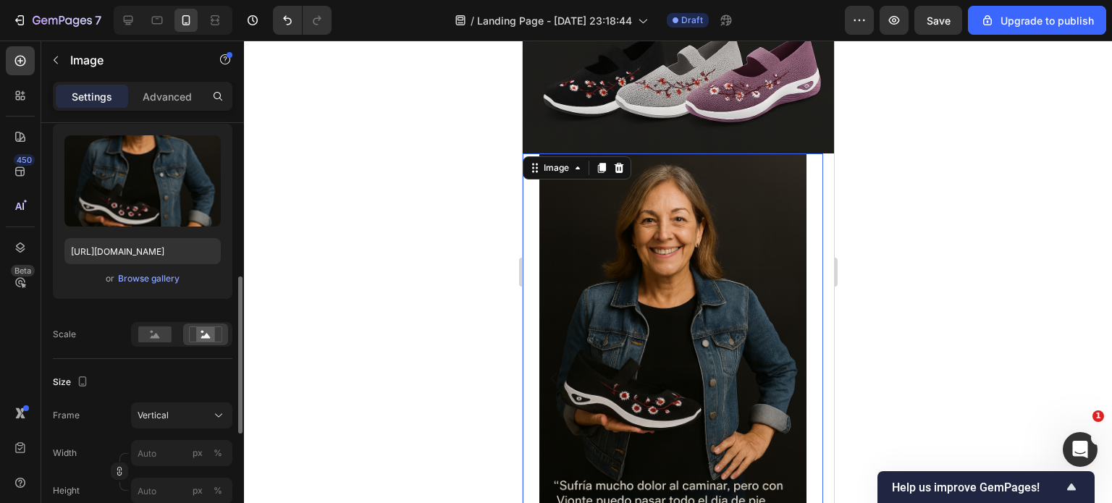
scroll to position [217, 0]
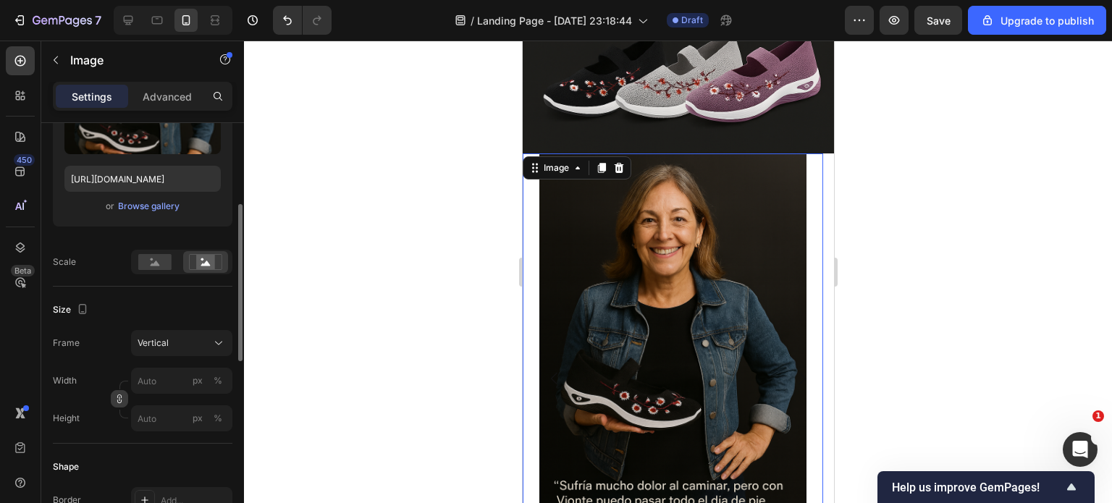
click at [117, 400] on icon "button" at bounding box center [119, 402] width 4 height 4
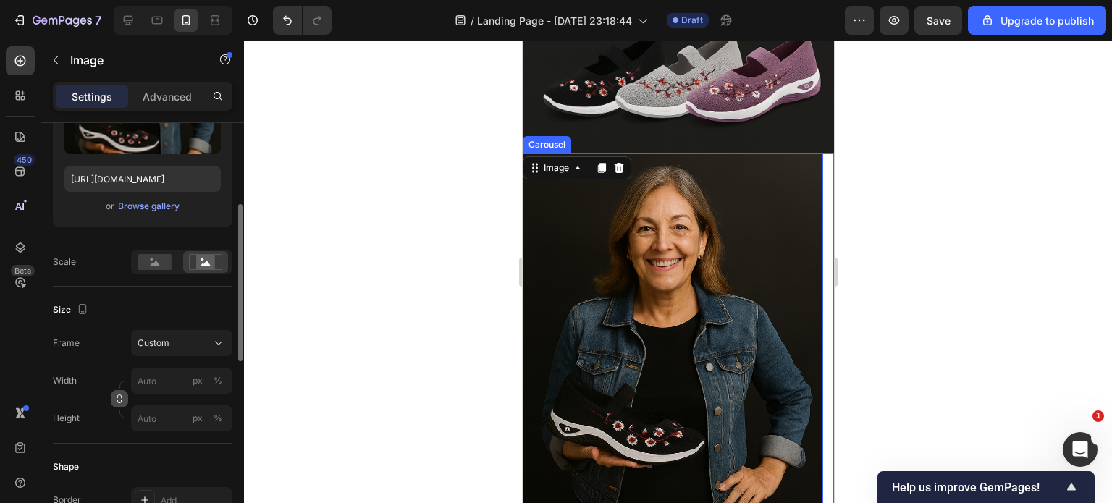
scroll to position [1133, 0]
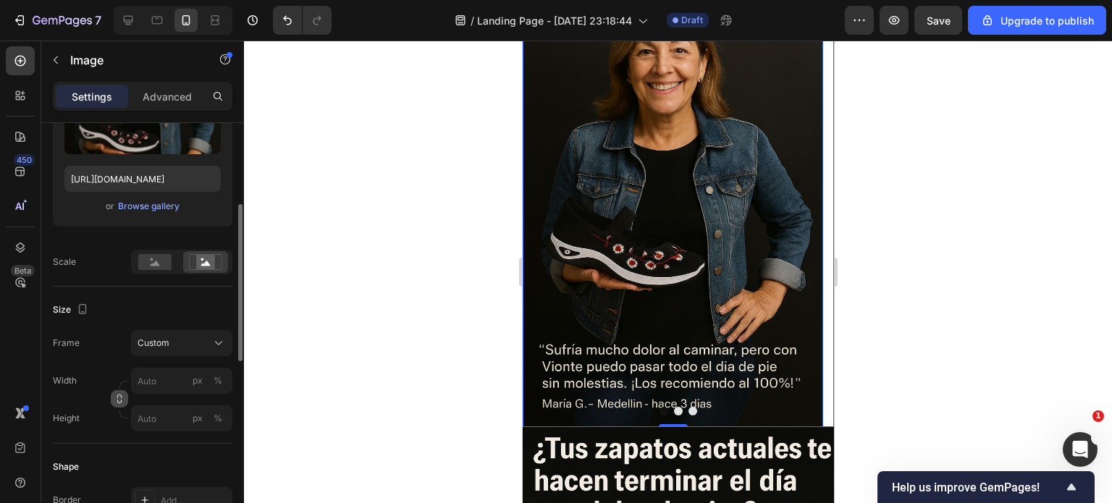
click at [688, 409] on button "Dot" at bounding box center [692, 411] width 9 height 9
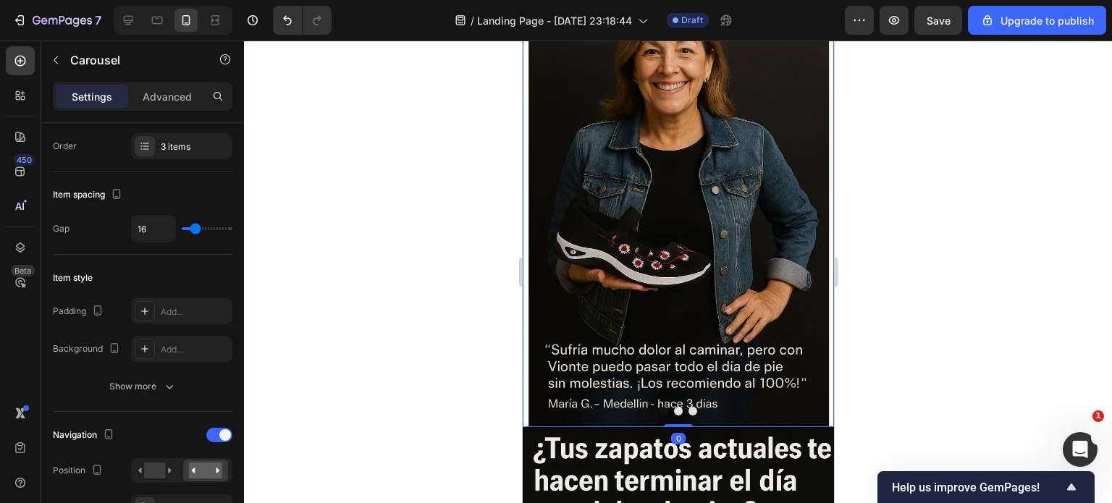
scroll to position [0, 0]
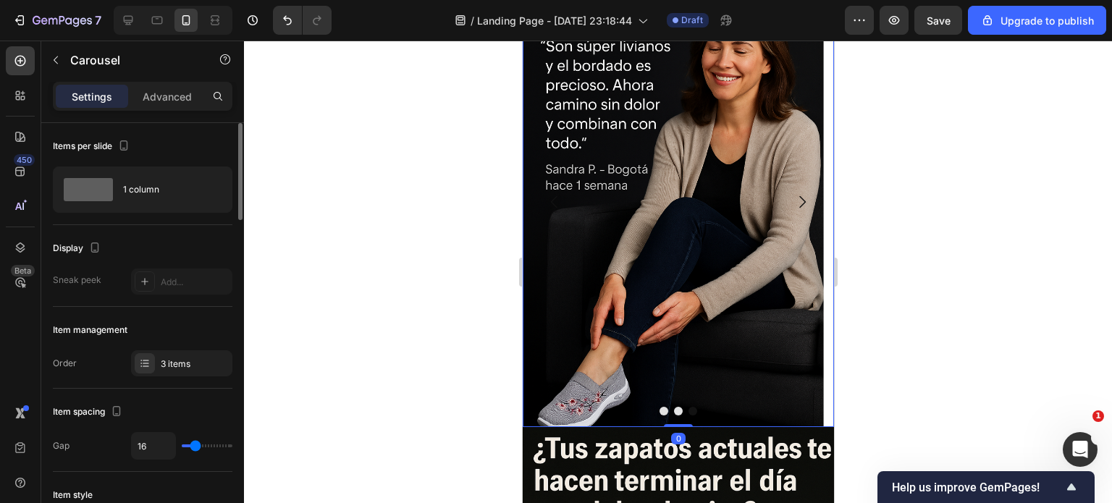
click at [688, 409] on button "Dot" at bounding box center [692, 411] width 9 height 9
click at [659, 411] on button "Dot" at bounding box center [663, 411] width 9 height 9
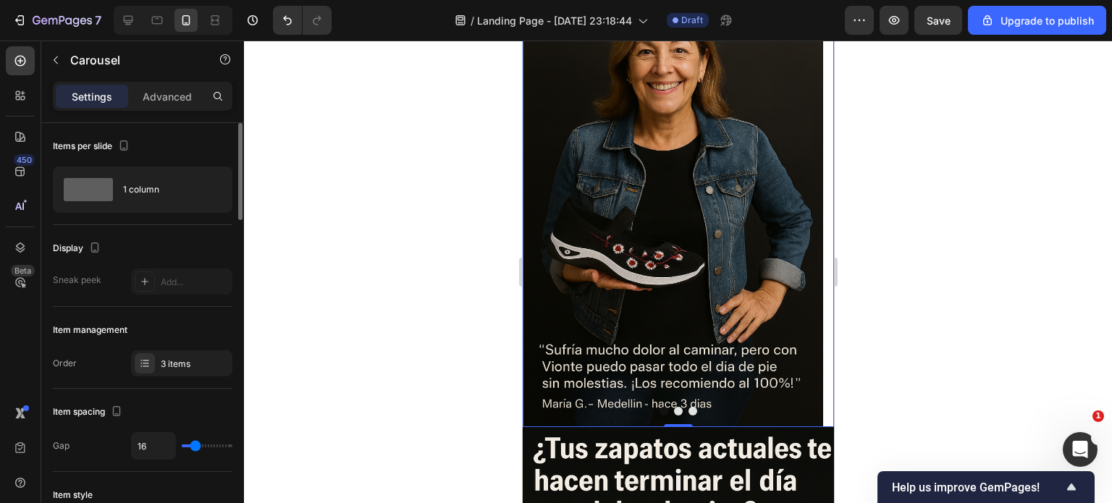
click at [674, 411] on button "Dot" at bounding box center [677, 411] width 9 height 9
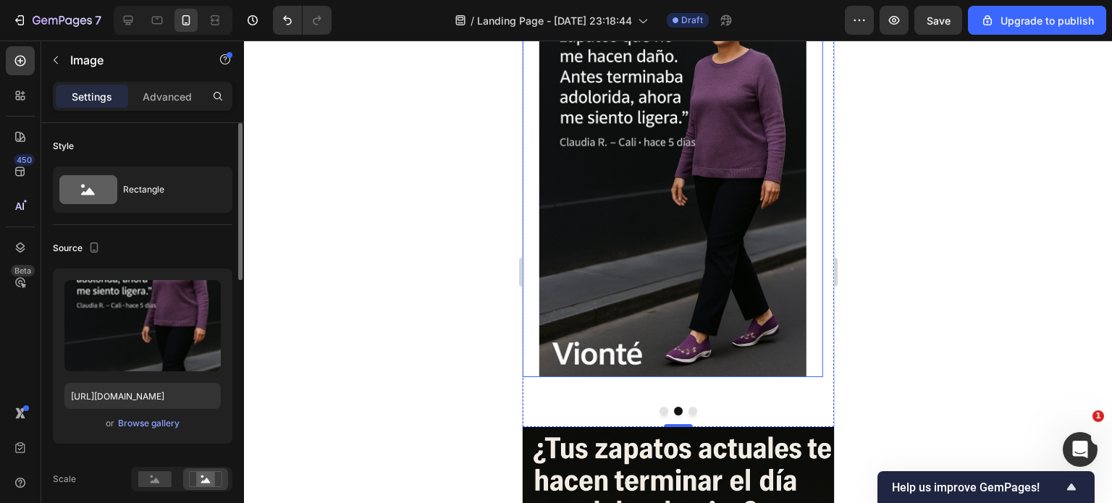
click at [571, 254] on img at bounding box center [672, 177] width 301 height 401
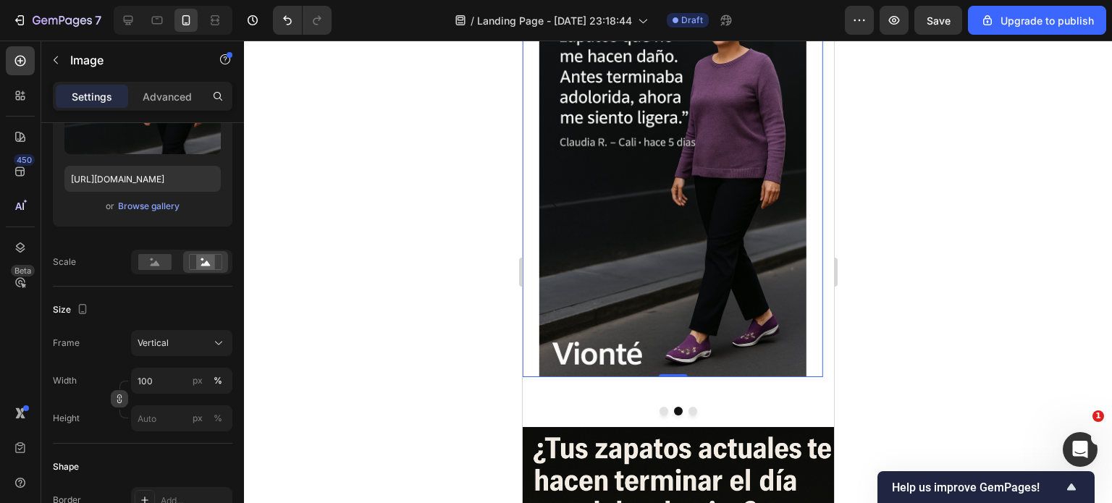
click at [119, 400] on icon "button" at bounding box center [119, 399] width 10 height 10
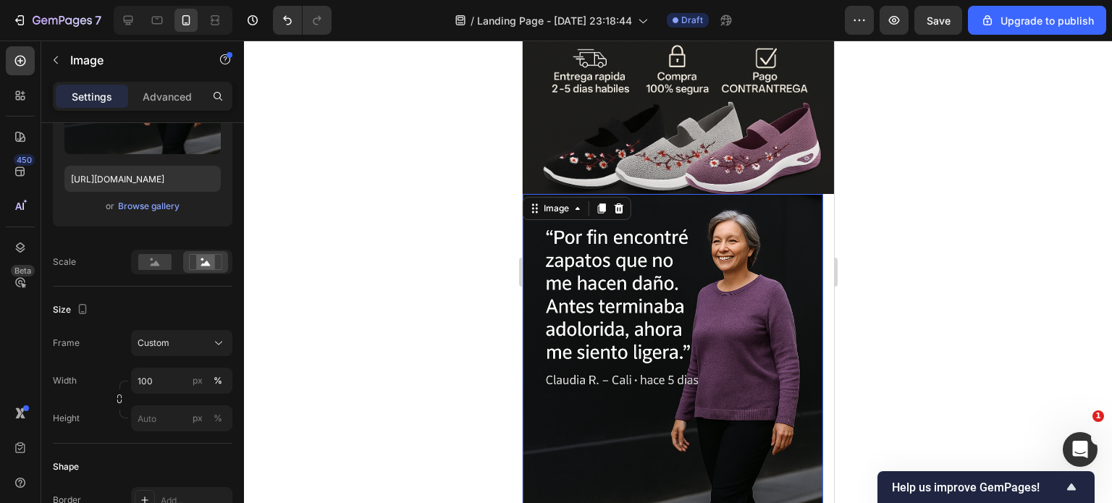
scroll to position [844, 0]
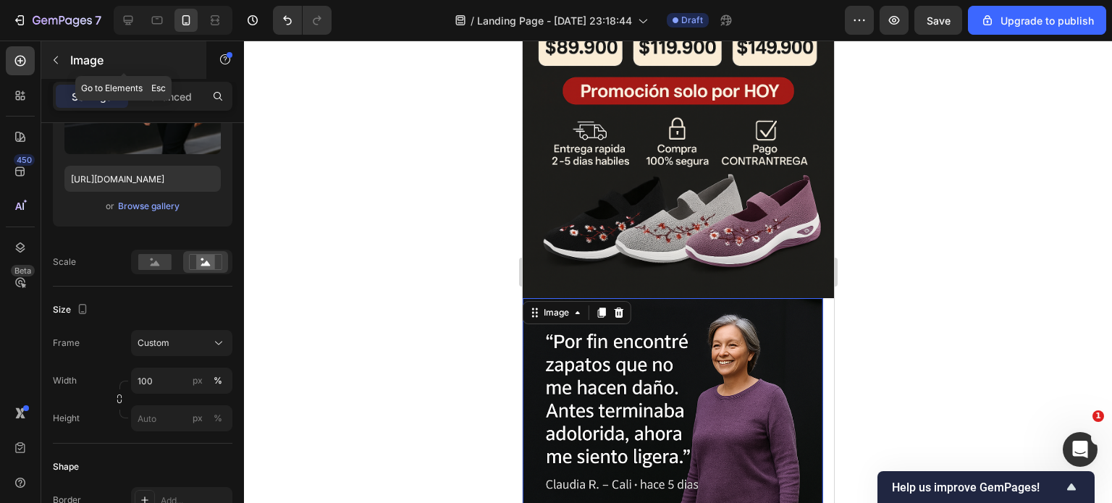
click at [57, 58] on icon "button" at bounding box center [56, 60] width 12 height 12
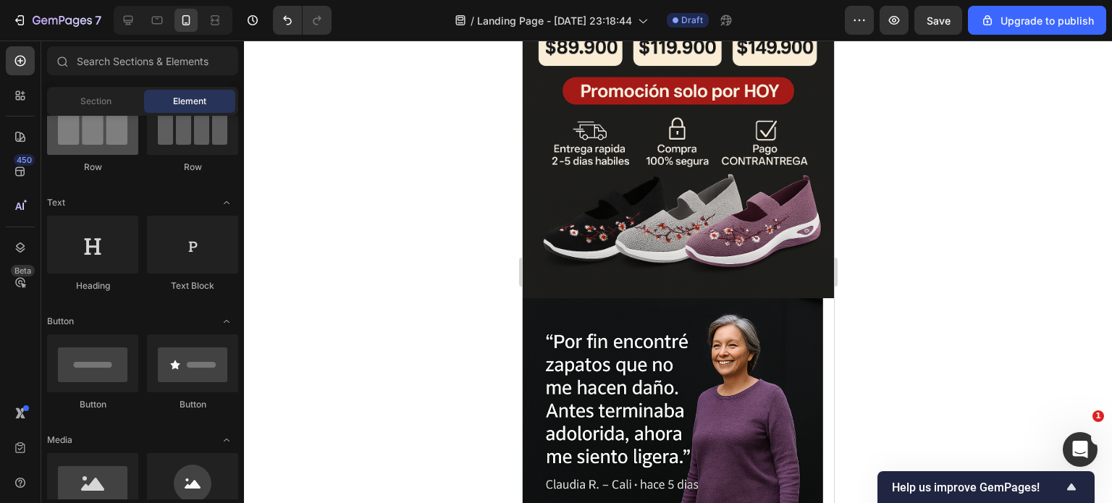
scroll to position [0, 0]
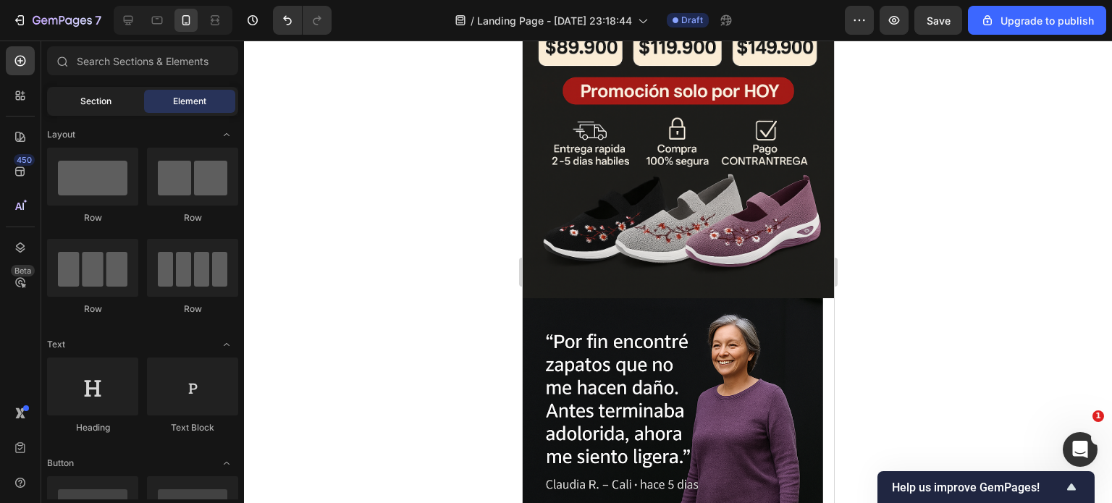
click at [101, 98] on span "Section" at bounding box center [95, 101] width 31 height 13
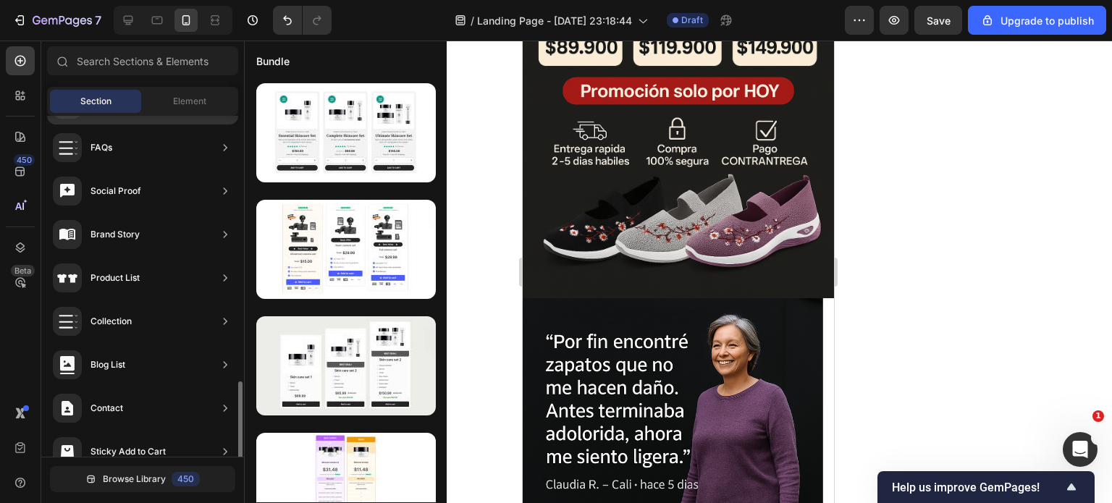
scroll to position [498, 0]
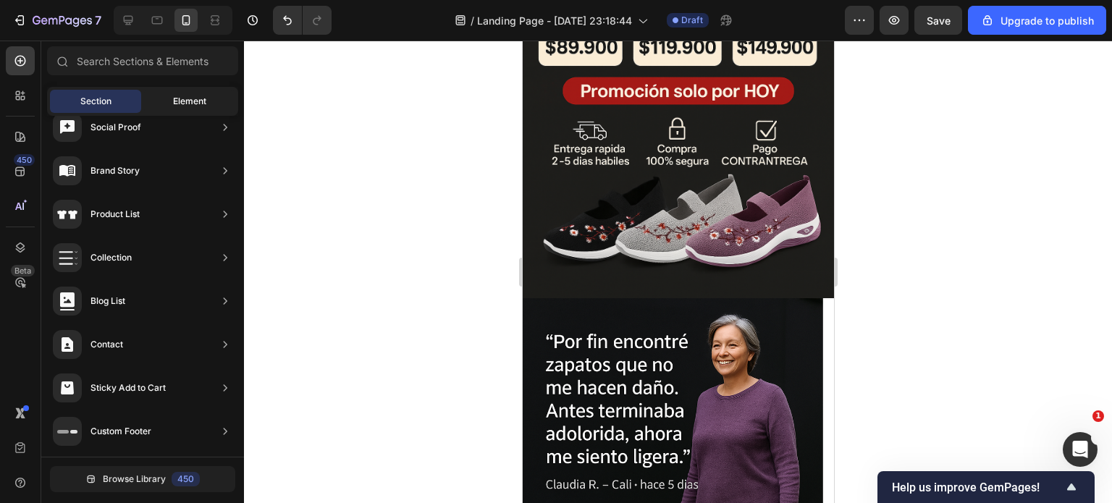
click at [180, 99] on span "Element" at bounding box center [189, 101] width 33 height 13
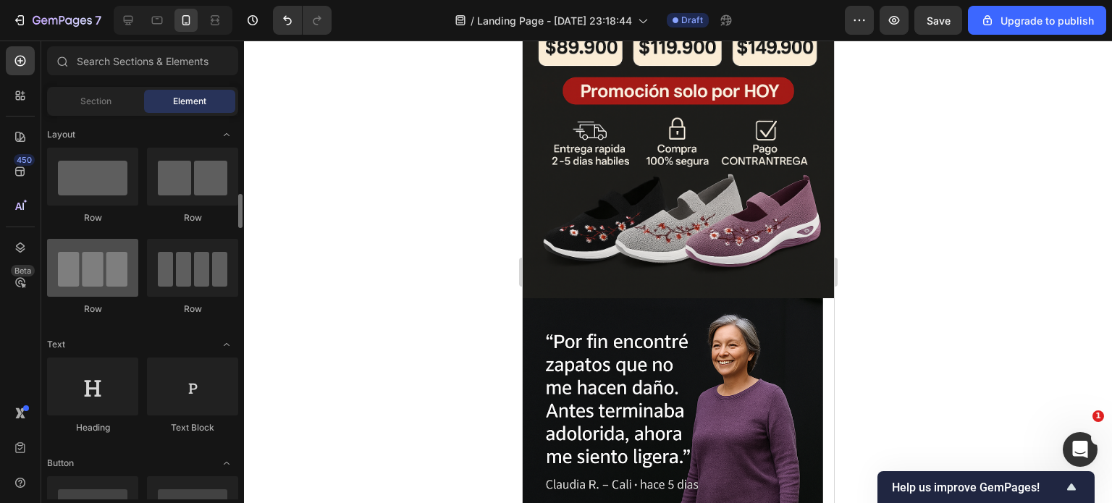
scroll to position [145, 0]
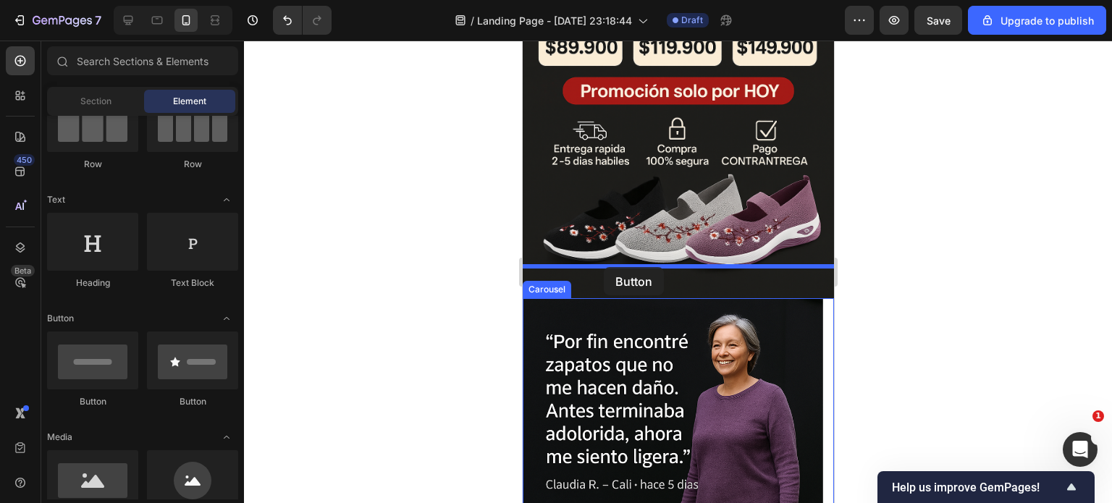
drag, startPoint x: 616, startPoint y: 403, endPoint x: 602, endPoint y: 268, distance: 135.5
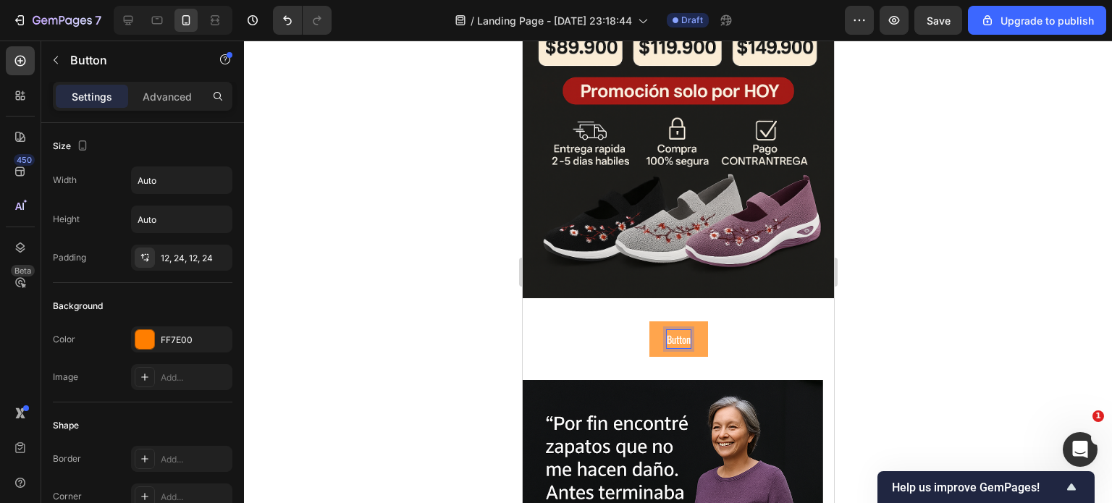
click at [673, 330] on p "Button" at bounding box center [678, 339] width 24 height 18
click at [192, 257] on div "12, 24, 12, 24" at bounding box center [182, 258] width 42 height 13
click at [699, 322] on button "Button" at bounding box center [678, 339] width 59 height 35
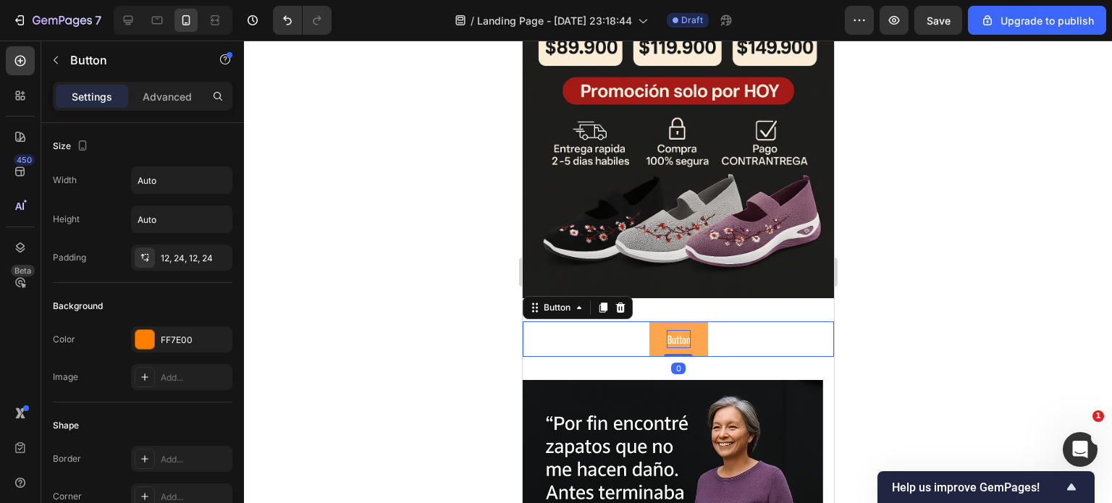
drag, startPoint x: 671, startPoint y: 324, endPoint x: 675, endPoint y: 295, distance: 29.3
click at [675, 322] on div "Button Button 0" at bounding box center [677, 339] width 311 height 35
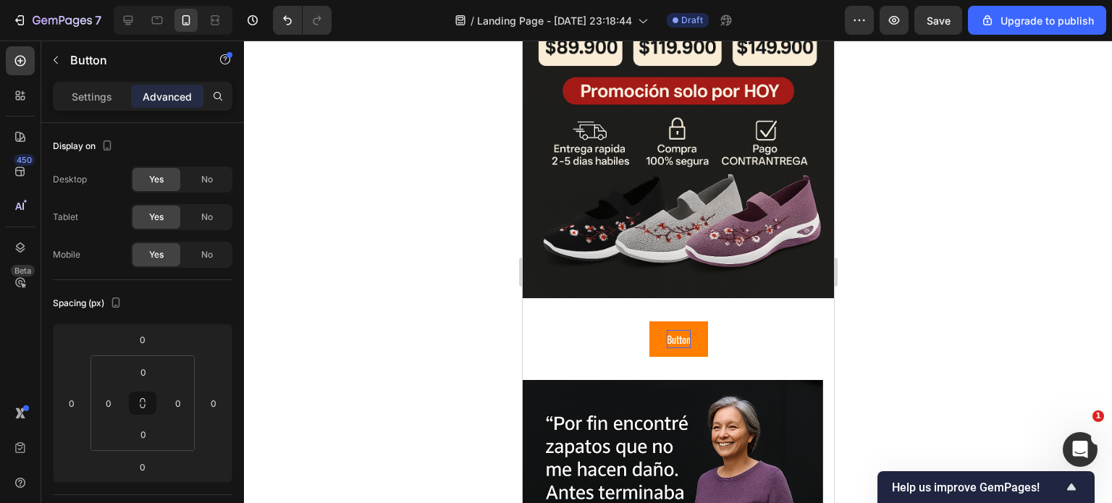
click at [666, 330] on p "Button" at bounding box center [678, 339] width 24 height 18
click at [672, 330] on p "Button" at bounding box center [678, 339] width 24 height 18
click at [642, 322] on button "COMPRAR" at bounding box center [678, 339] width 72 height 35
click at [867, 309] on div at bounding box center [678, 272] width 868 height 463
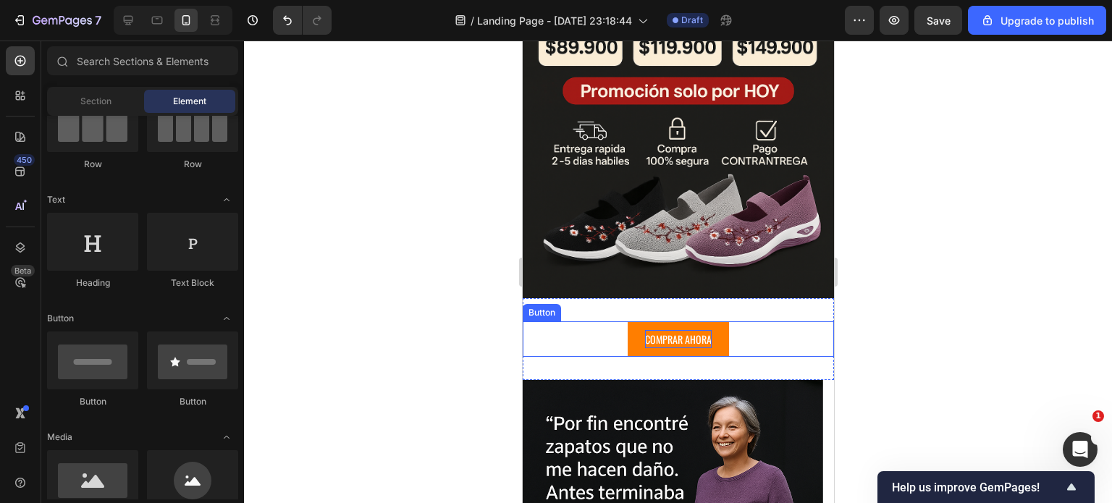
click at [684, 330] on p "COMPRAR AHORA" at bounding box center [678, 339] width 67 height 18
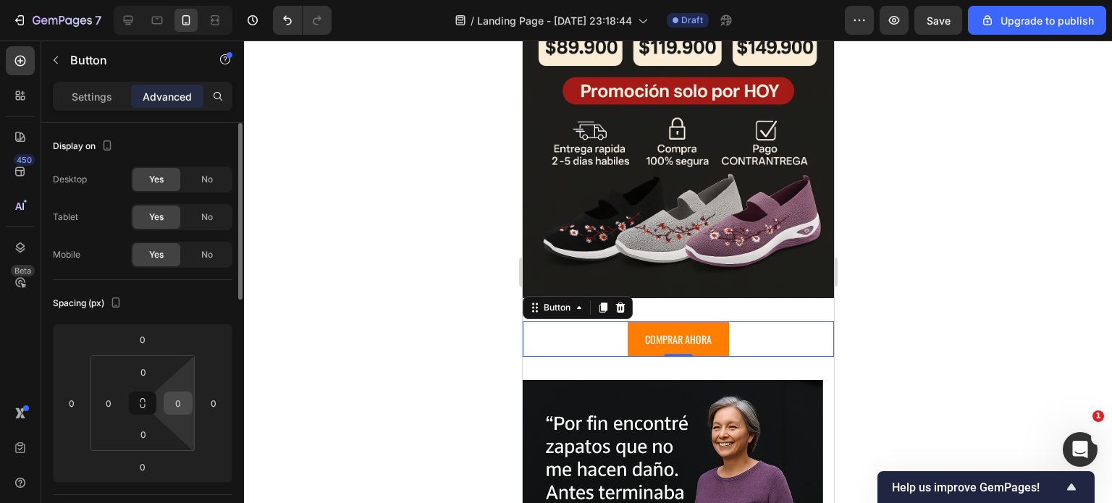
click at [168, 408] on input "0" at bounding box center [178, 403] width 22 height 22
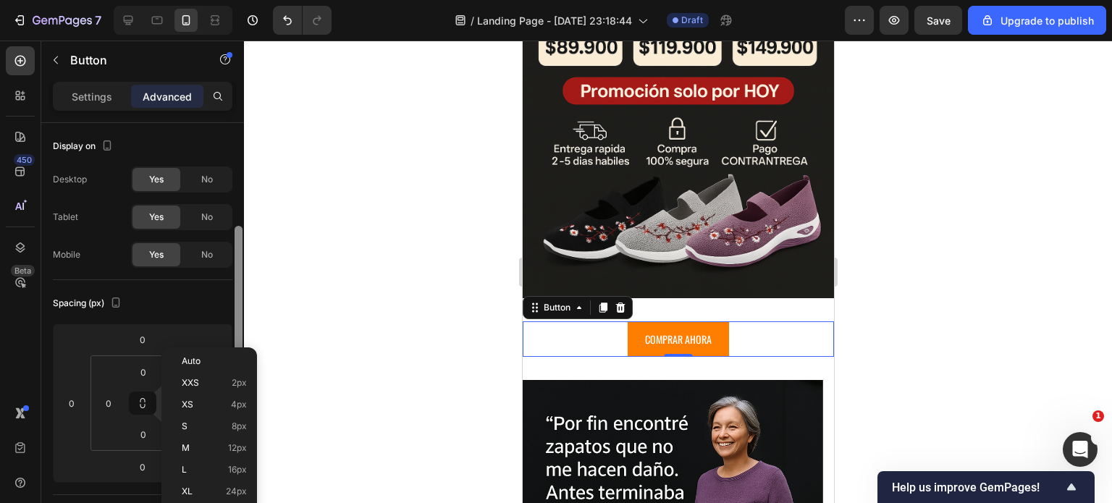
scroll to position [72, 0]
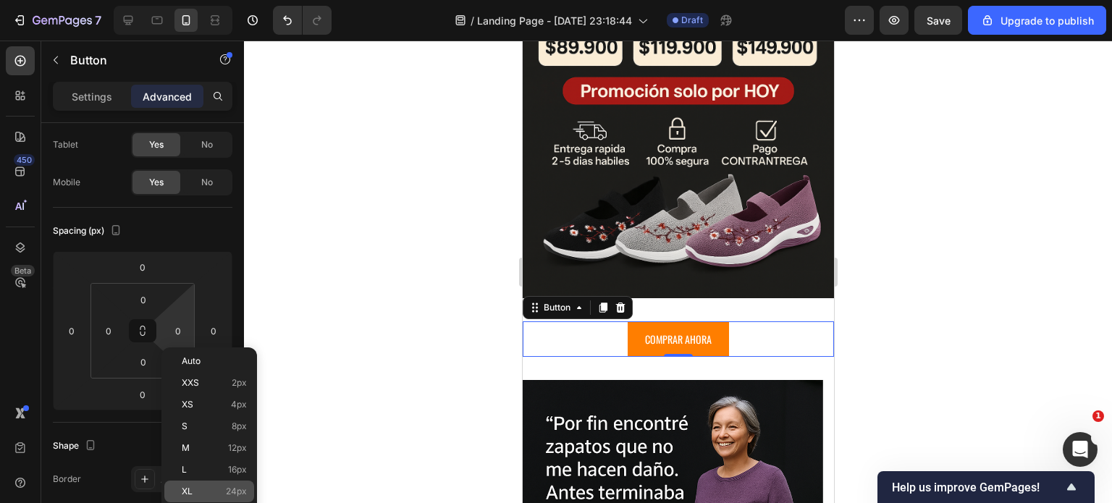
click at [206, 484] on div "XL 24px" at bounding box center [209, 492] width 90 height 22
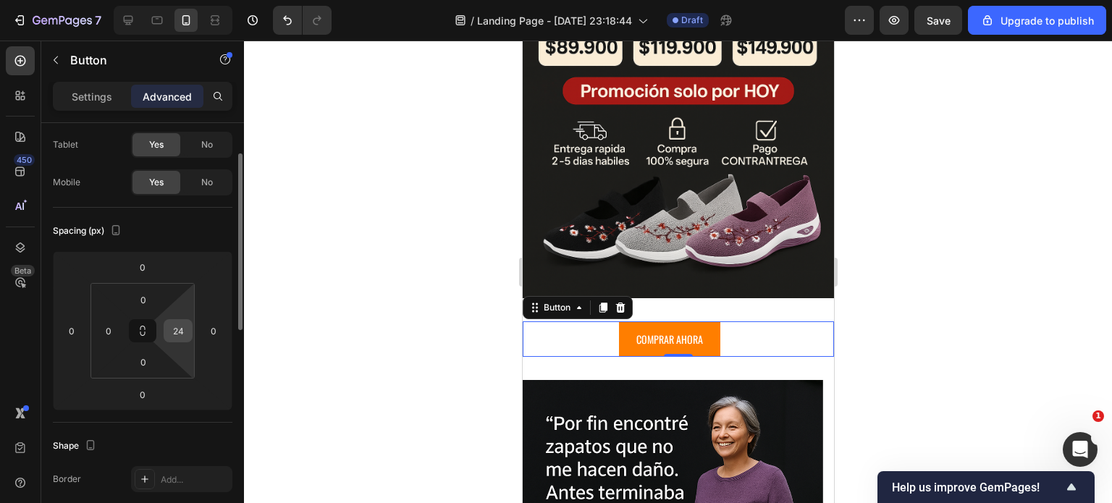
click at [180, 332] on input "24" at bounding box center [178, 331] width 22 height 22
type input "0"
click at [143, 331] on icon at bounding box center [143, 331] width 12 height 12
click at [175, 329] on input "0" at bounding box center [178, 331] width 22 height 22
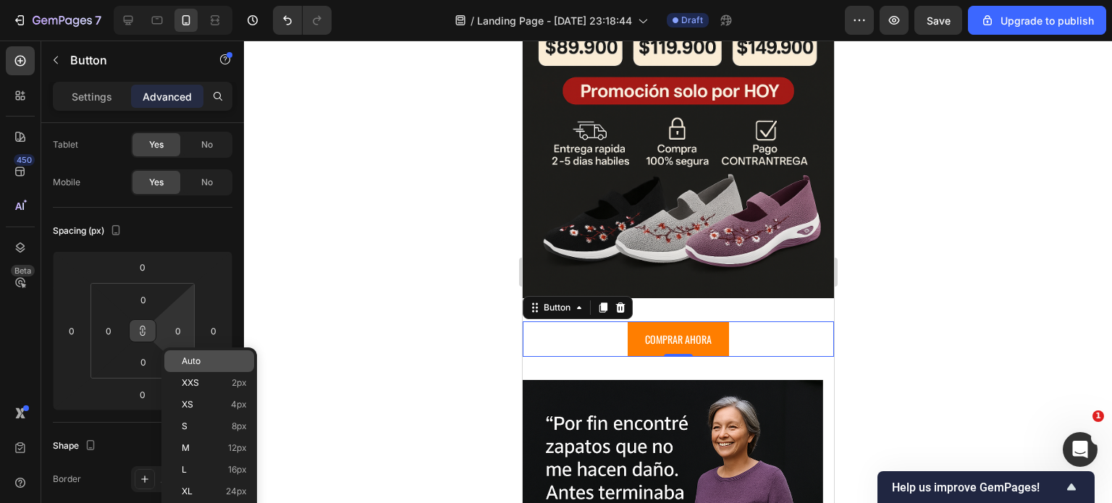
click at [186, 358] on span "Auto" at bounding box center [191, 361] width 19 height 10
type input "Auto"
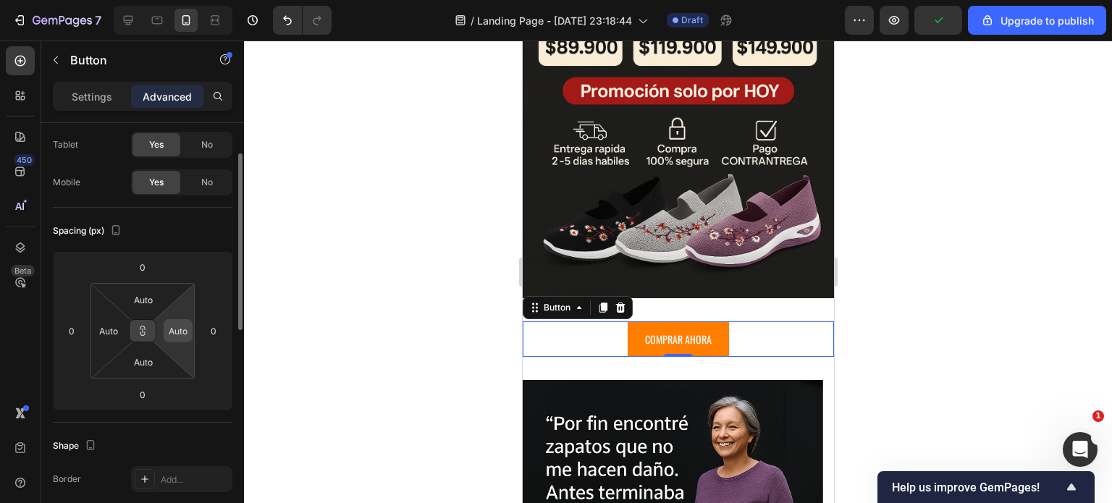
click at [174, 332] on input "Auto" at bounding box center [178, 331] width 22 height 22
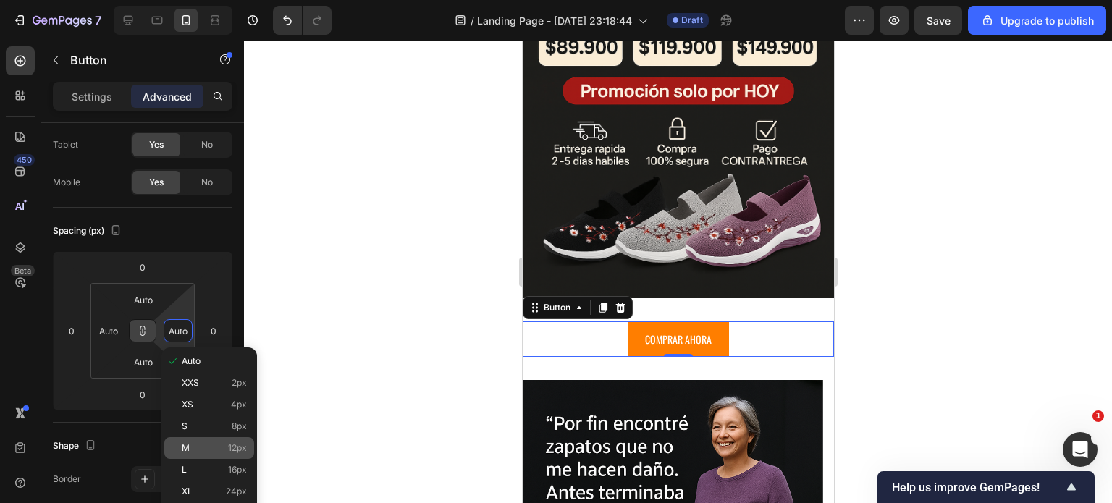
click at [195, 445] on p "M 12px" at bounding box center [214, 448] width 65 height 10
type input "12"
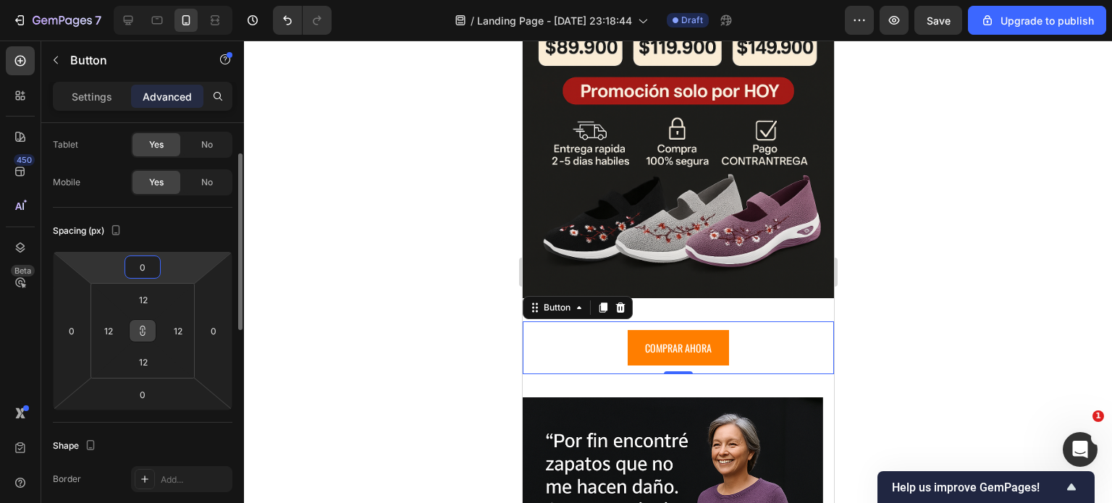
click at [154, 268] on input "0" at bounding box center [142, 267] width 29 height 22
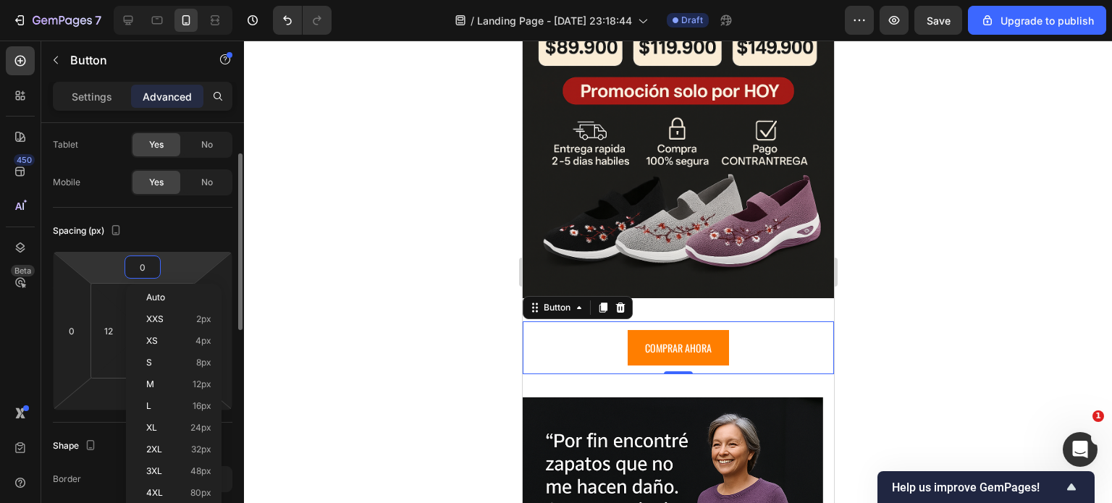
click at [154, 268] on input "0" at bounding box center [142, 267] width 29 height 22
click at [206, 301] on p "Auto" at bounding box center [178, 298] width 65 height 10
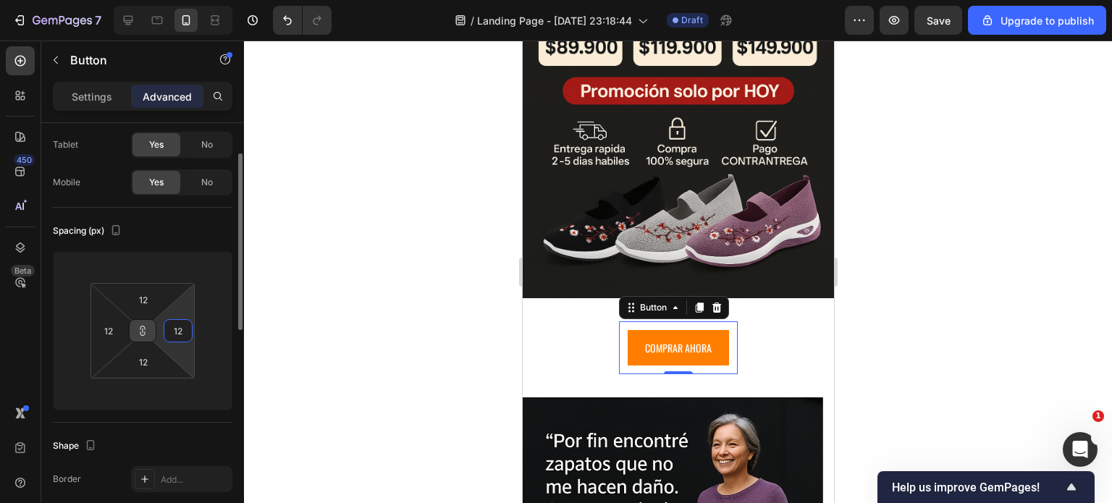
click at [180, 338] on input "12" at bounding box center [178, 331] width 22 height 22
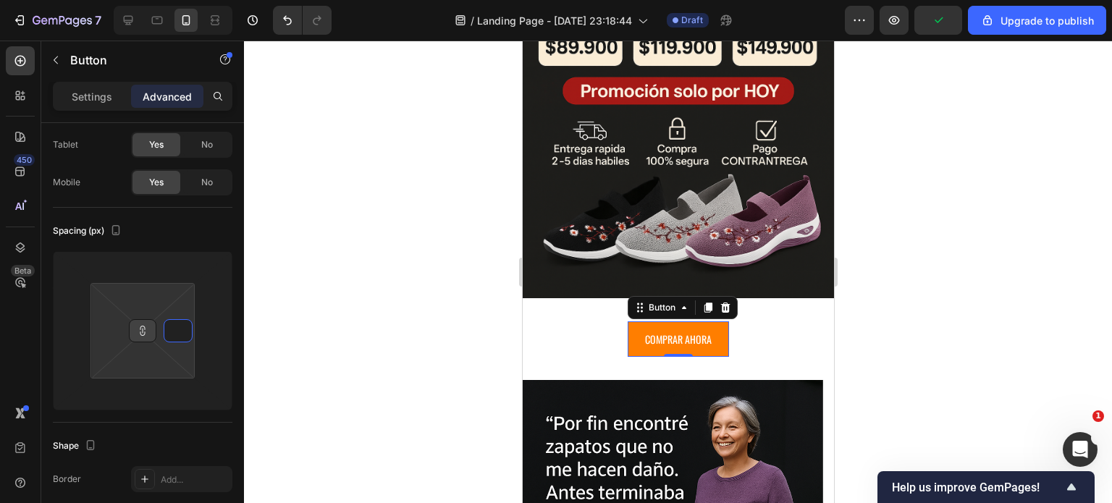
type input "1"
click at [148, 333] on button at bounding box center [143, 330] width 28 height 23
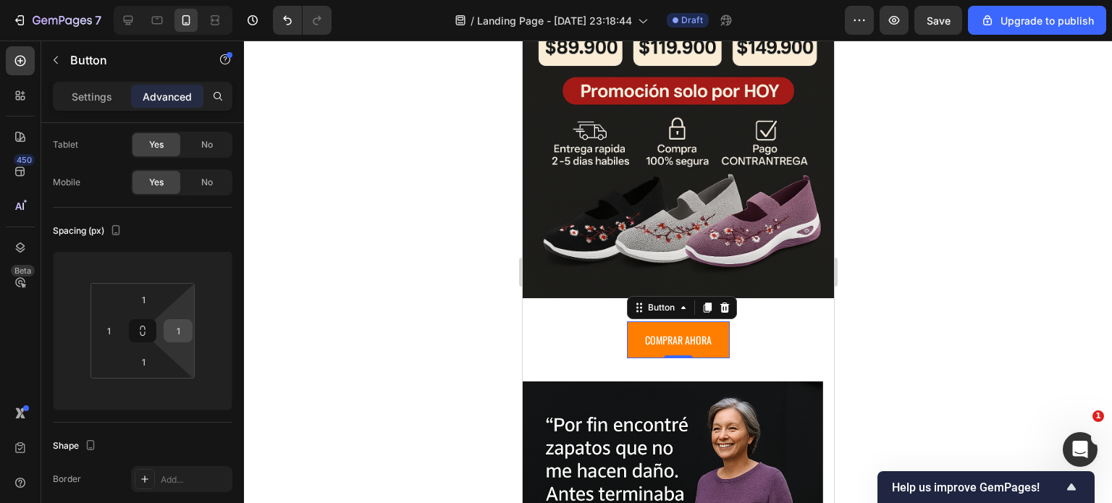
click at [182, 338] on input "1" at bounding box center [178, 331] width 22 height 22
click at [140, 329] on icon at bounding box center [143, 331] width 12 height 12
click at [163, 0] on html "7 / Landing Page - Sep 27, 23:18:44 Draft Preview Save Upgrade to publish 450 B…" at bounding box center [556, 0] width 1112 height 0
type input "1"
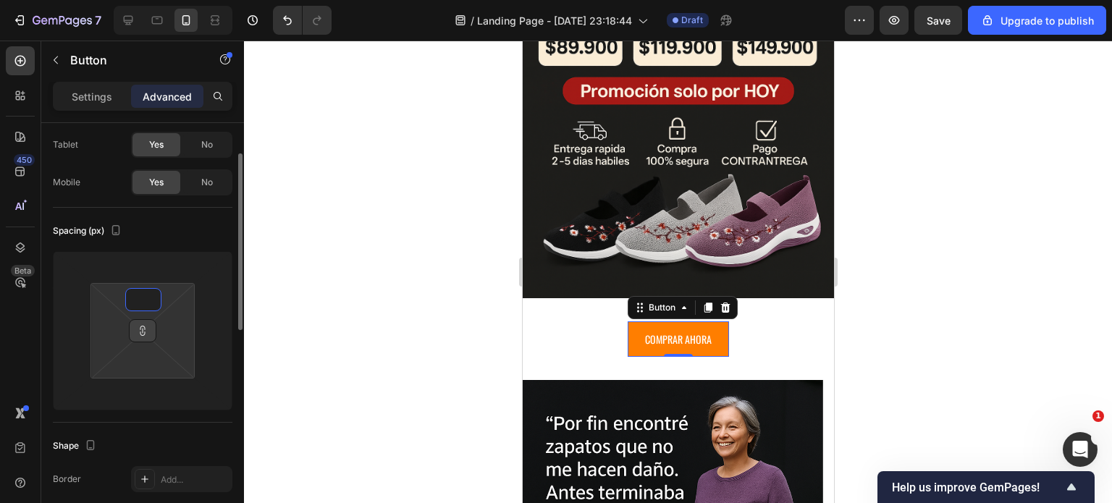
click at [109, 0] on html "7 / Landing Page - Sep 27, 23:18:44 Draft Preview Save Upgrade to publish 450 B…" at bounding box center [556, 0] width 1112 height 0
type input "3"
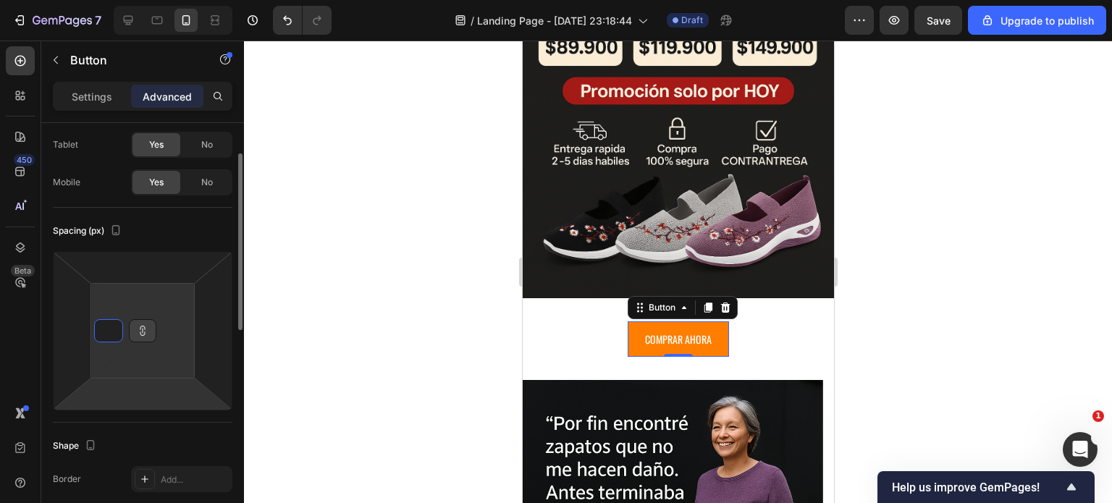
type input "1"
click at [174, 411] on div "Spacing (px) 1 1 1 1" at bounding box center [143, 315] width 180 height 215
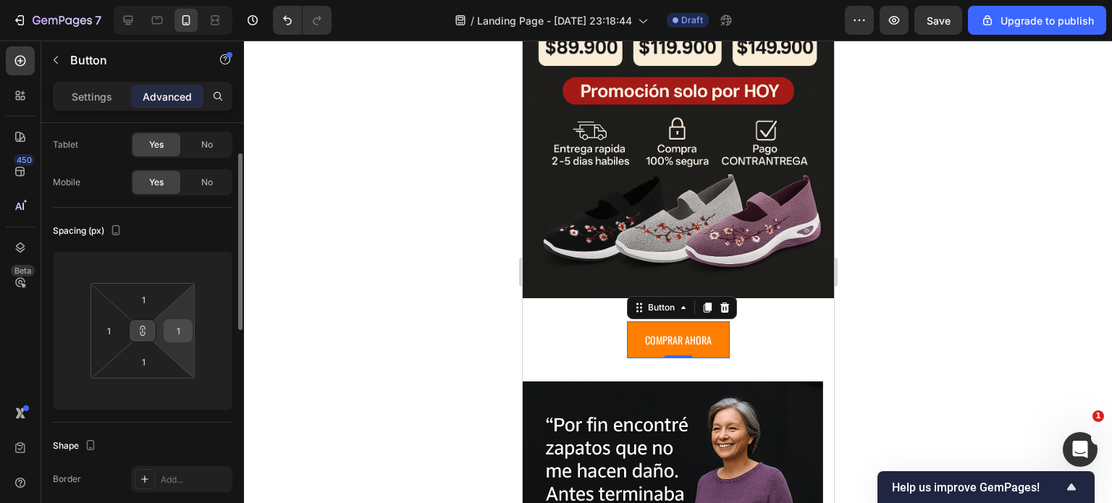
click at [184, 327] on input "1" at bounding box center [178, 331] width 22 height 22
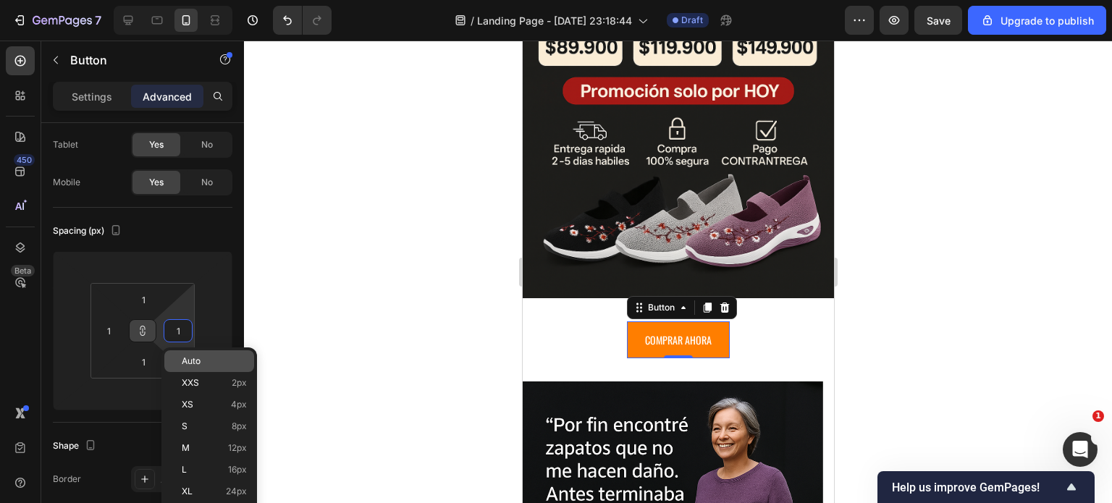
click at [194, 358] on span "Auto" at bounding box center [191, 361] width 19 height 10
type input "Auto"
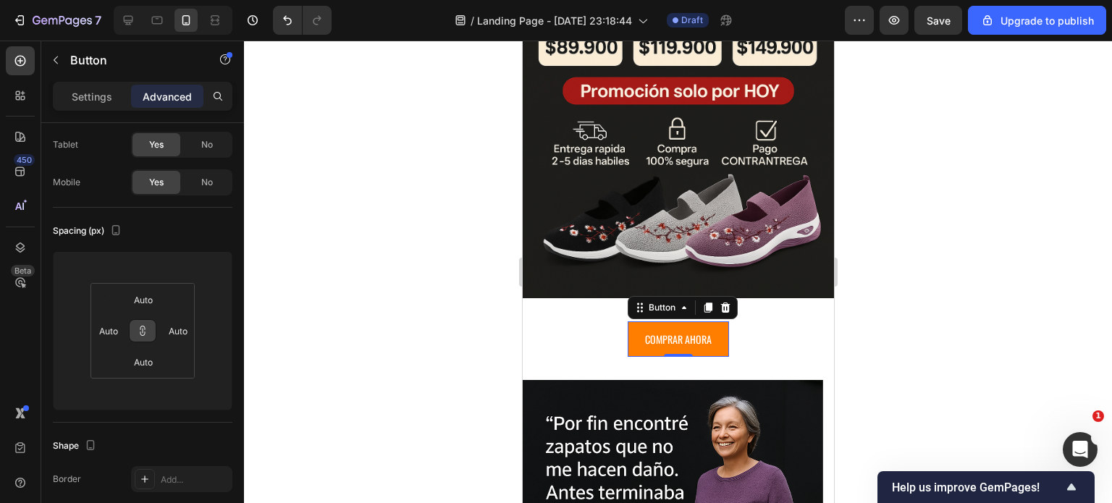
drag, startPoint x: 717, startPoint y: 313, endPoint x: 757, endPoint y: 313, distance: 40.6
click at [721, 322] on button "COMPRAR AHORA" at bounding box center [677, 339] width 101 height 35
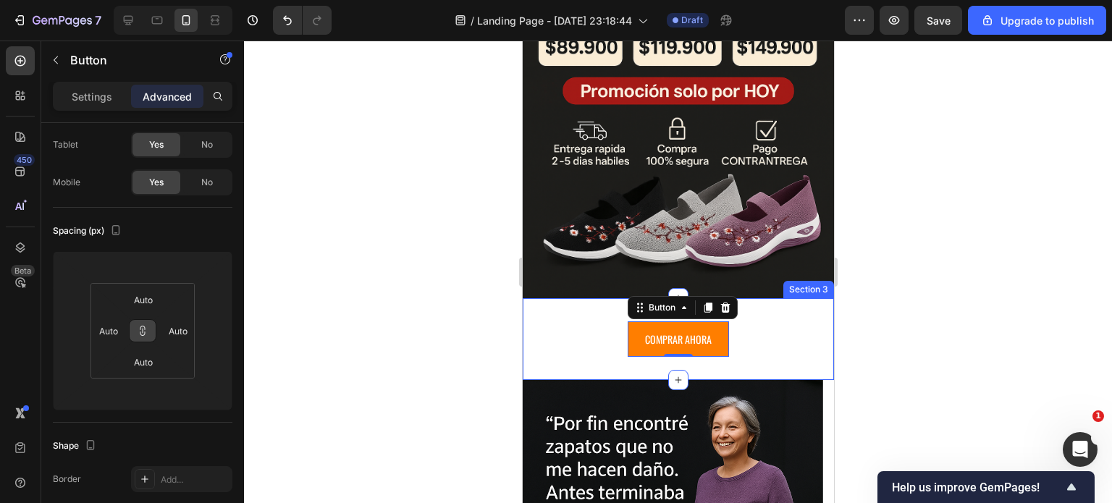
click at [760, 322] on div "COMPRAR AHORA Button 0" at bounding box center [677, 339] width 311 height 35
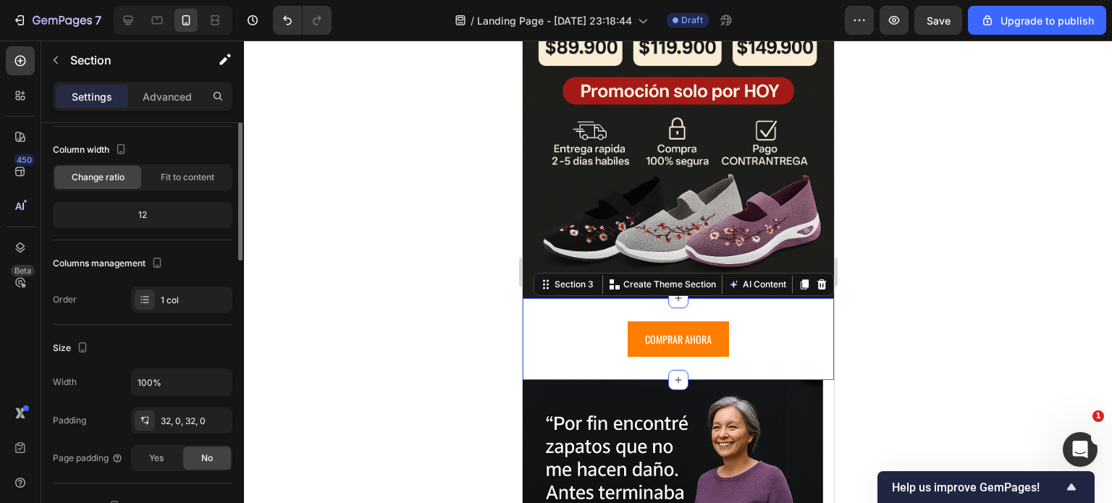
scroll to position [0, 0]
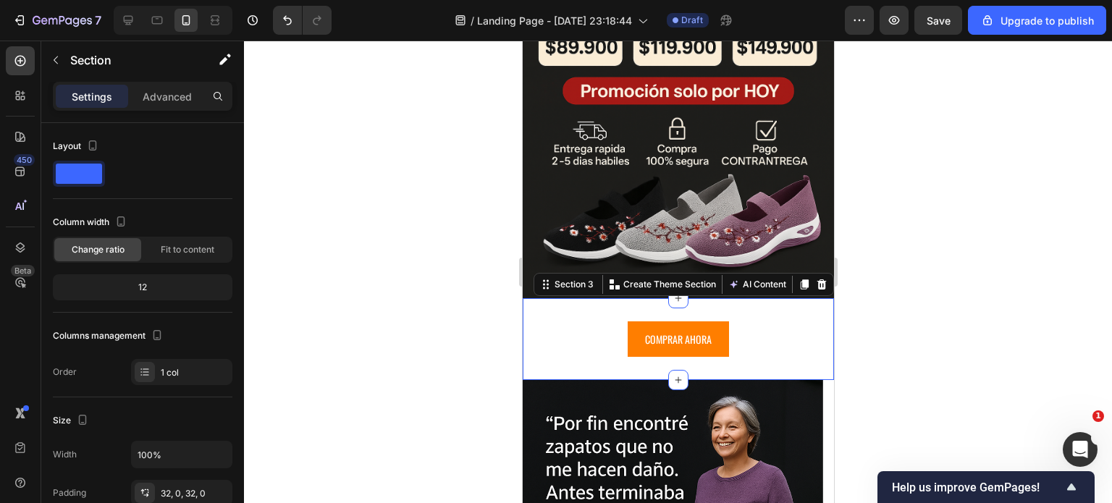
click at [535, 322] on div "COMPRAR AHORA Button" at bounding box center [677, 339] width 311 height 35
click at [647, 335] on div "COMPRAR AHORA Button Section 3 You can create reusable sections Create Theme Se…" at bounding box center [677, 339] width 311 height 82
click at [562, 322] on div "COMPRAR AHORA Button" at bounding box center [677, 339] width 311 height 35
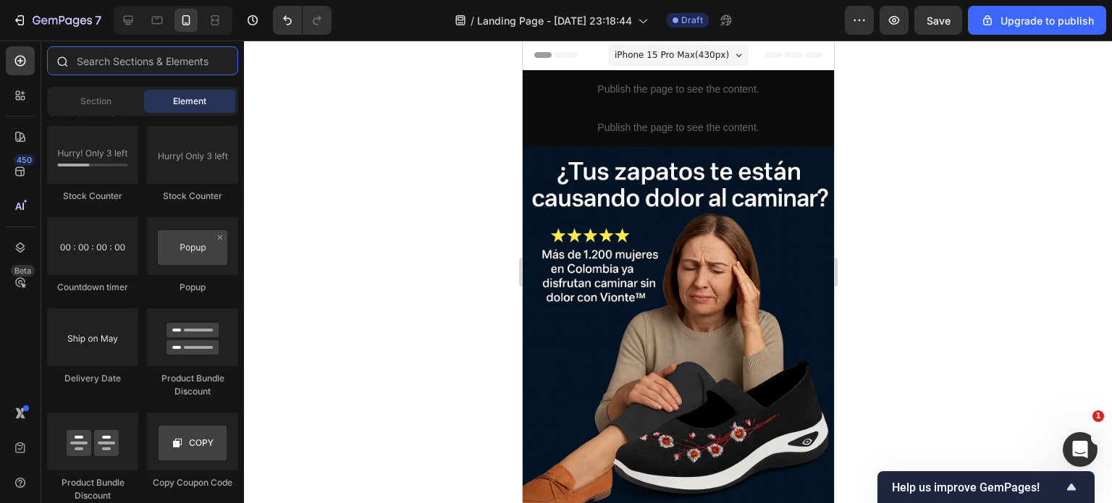
click at [110, 63] on input "text" at bounding box center [142, 60] width 191 height 29
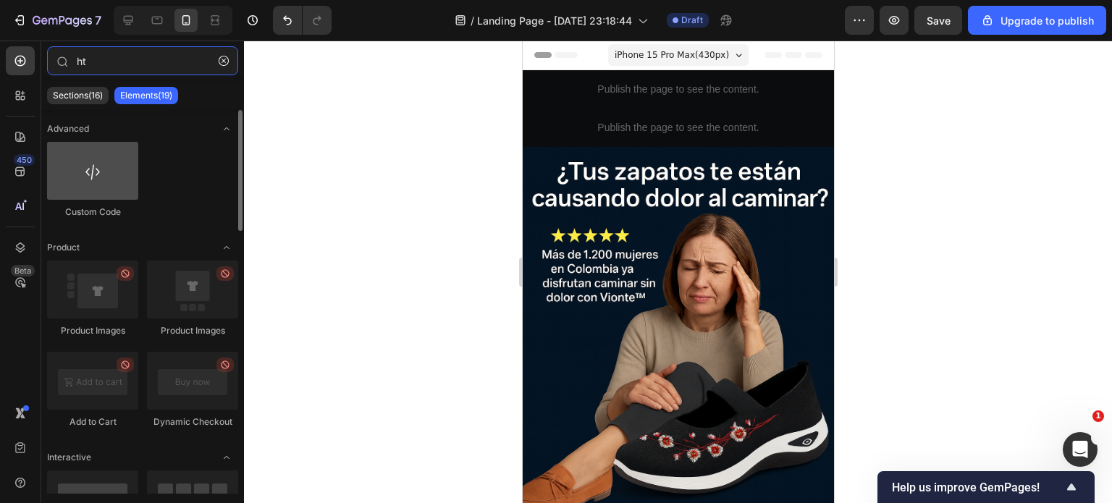
type input "ht"
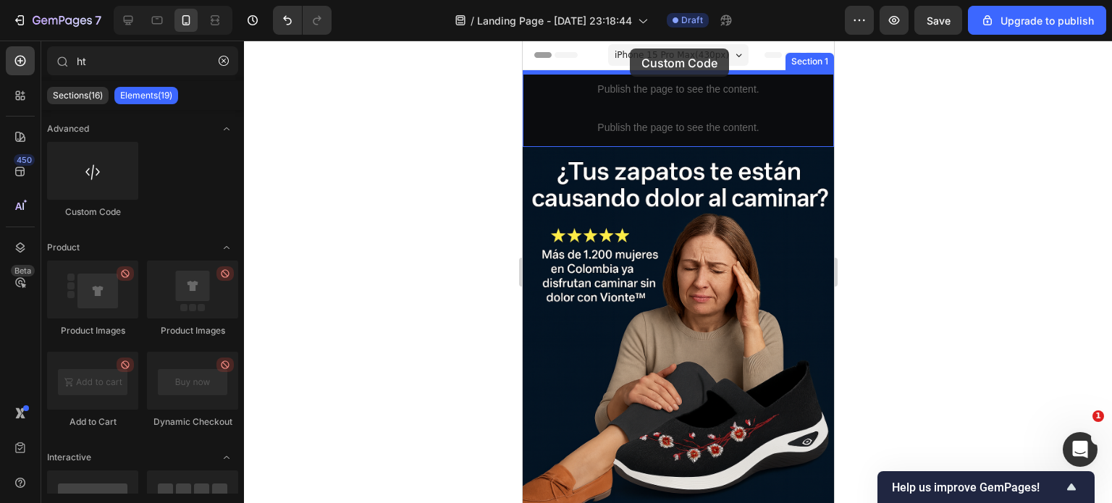
drag, startPoint x: 635, startPoint y: 209, endPoint x: 629, endPoint y: 49, distance: 160.1
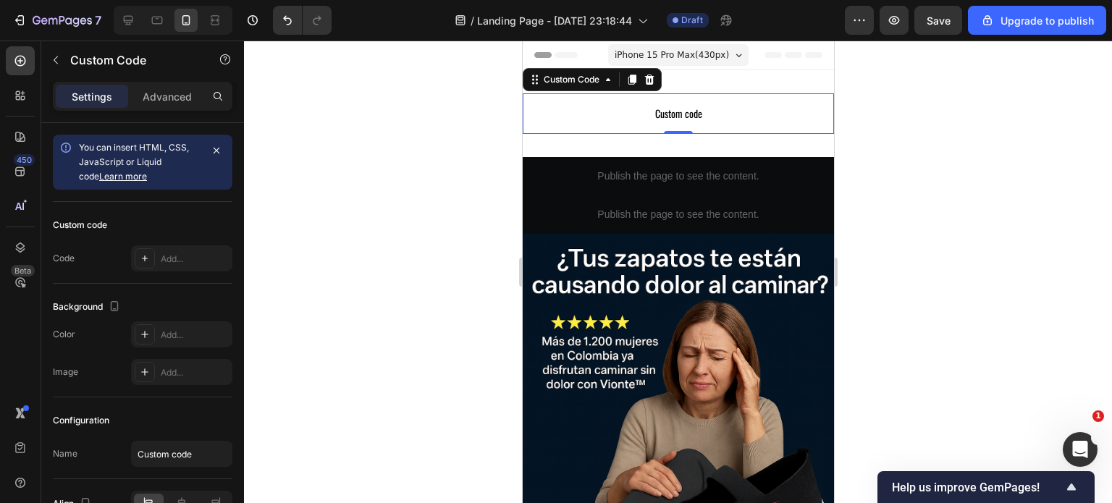
click at [602, 113] on span "Custom code" at bounding box center [677, 113] width 311 height 17
click at [675, 109] on span "Custom code" at bounding box center [677, 113] width 311 height 17
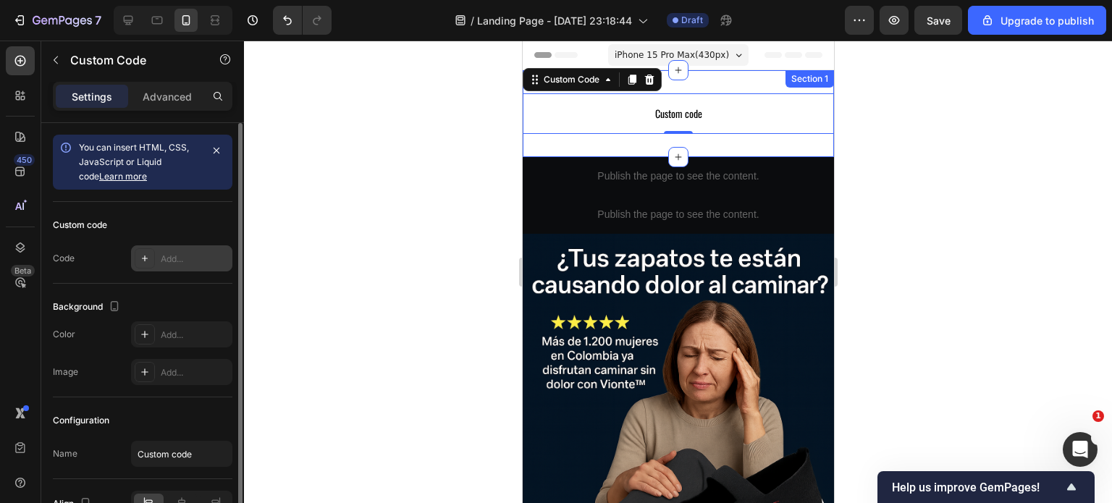
click at [160, 267] on div "Add..." at bounding box center [181, 258] width 101 height 26
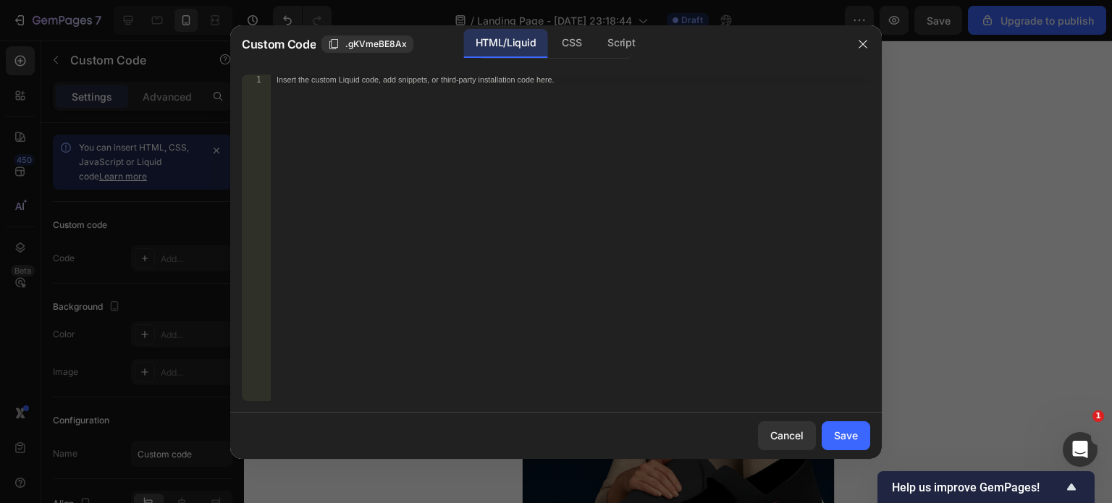
click at [400, 198] on div "Insert the custom Liquid code, add snippets, or third-party installation code h…" at bounding box center [571, 248] width 600 height 347
paste textarea "</html>"
type textarea "</html>"
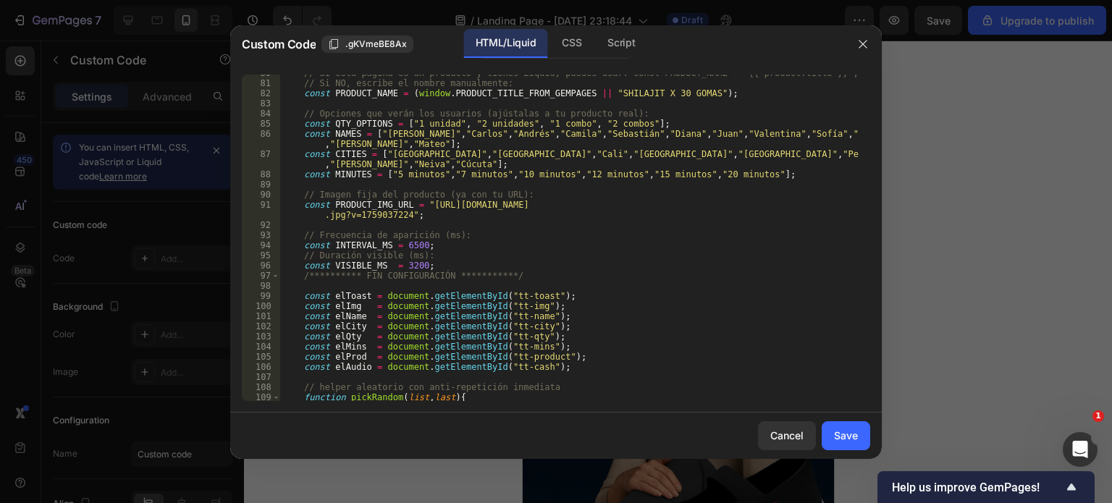
scroll to position [851, 0]
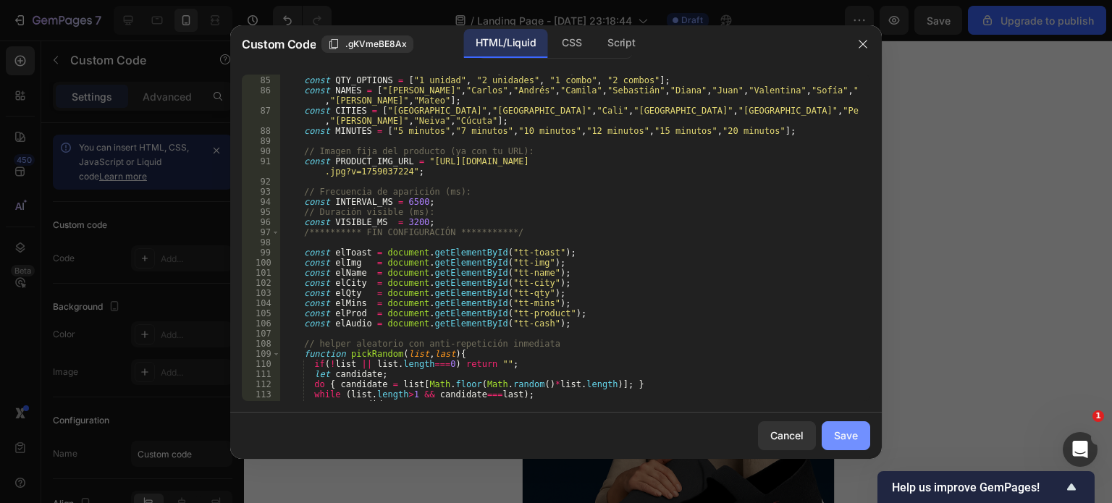
click at [846, 442] on div "Save" at bounding box center [846, 435] width 24 height 15
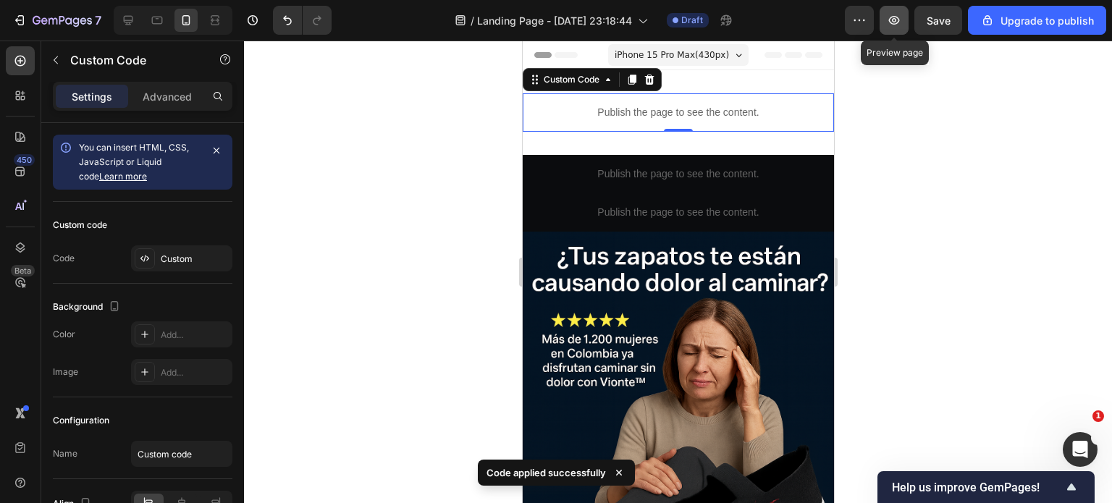
click at [894, 25] on icon "button" at bounding box center [894, 20] width 14 height 14
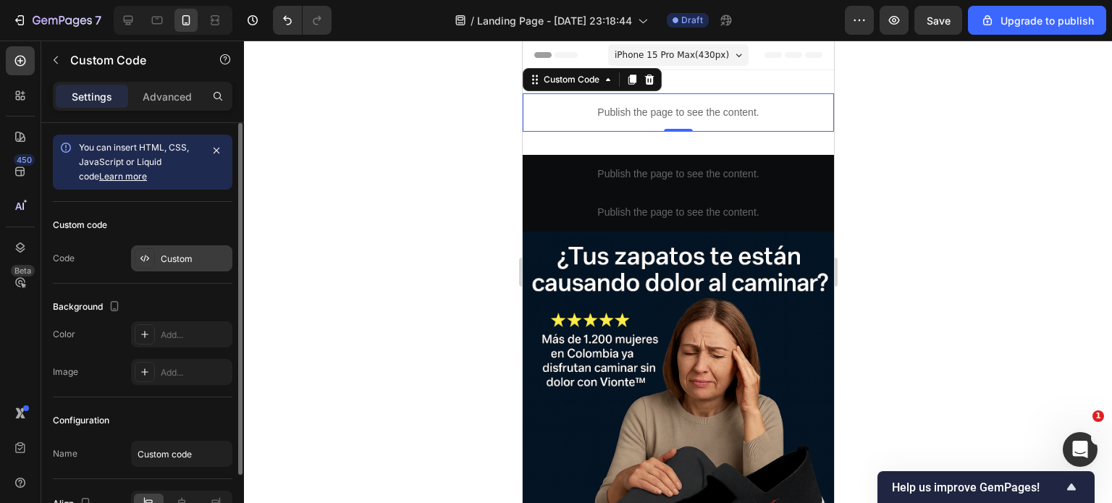
click at [210, 253] on div "Custom" at bounding box center [195, 259] width 68 height 13
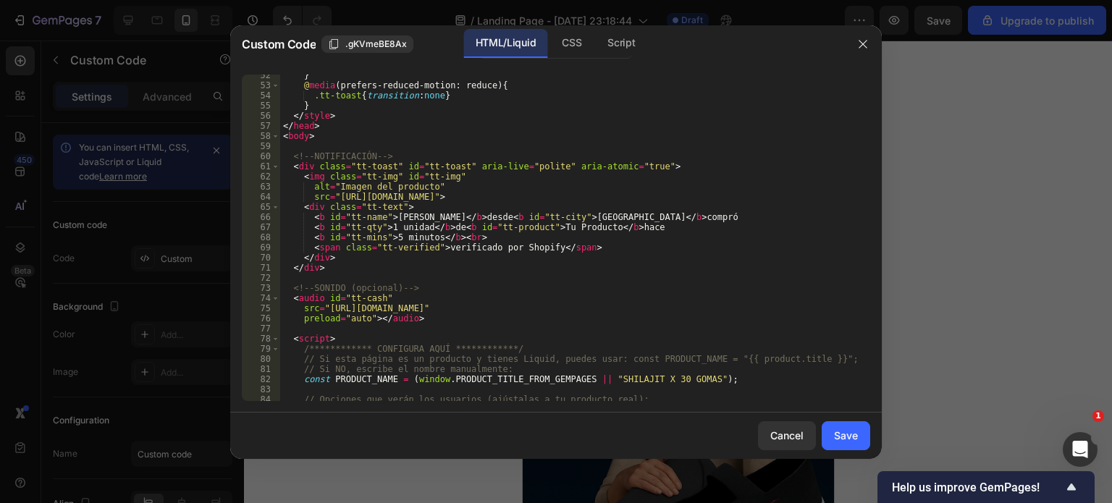
scroll to position [565, 0]
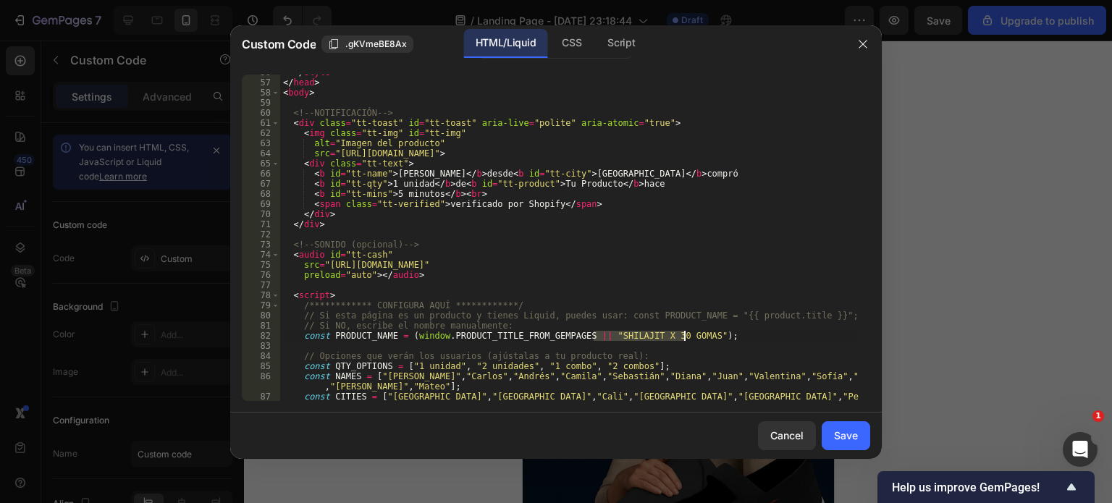
drag, startPoint x: 594, startPoint y: 336, endPoint x: 683, endPoint y: 334, distance: 89.1
click at [683, 334] on div "</ style > </ head > < body > <!-- NOTIFICACIÓN --> < div class = "tt-toast" id…" at bounding box center [569, 245] width 579 height 357
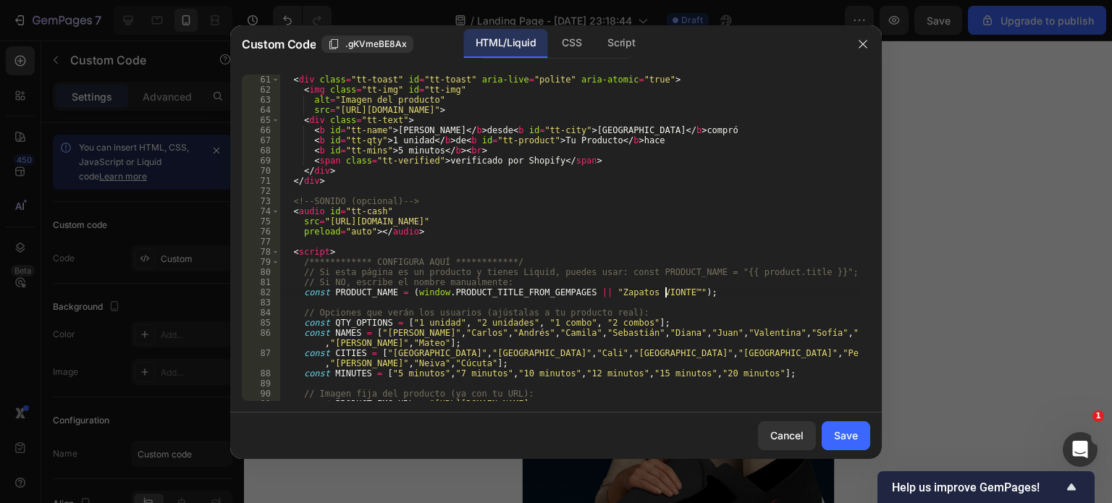
scroll to position [608, 0]
click at [445, 321] on div "**********" at bounding box center [569, 253] width 579 height 357
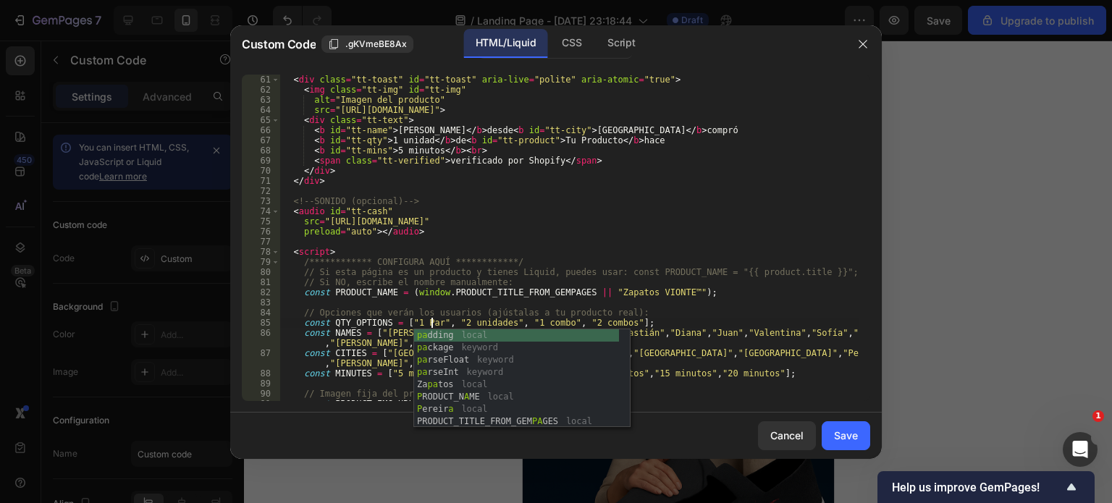
scroll to position [0, 12]
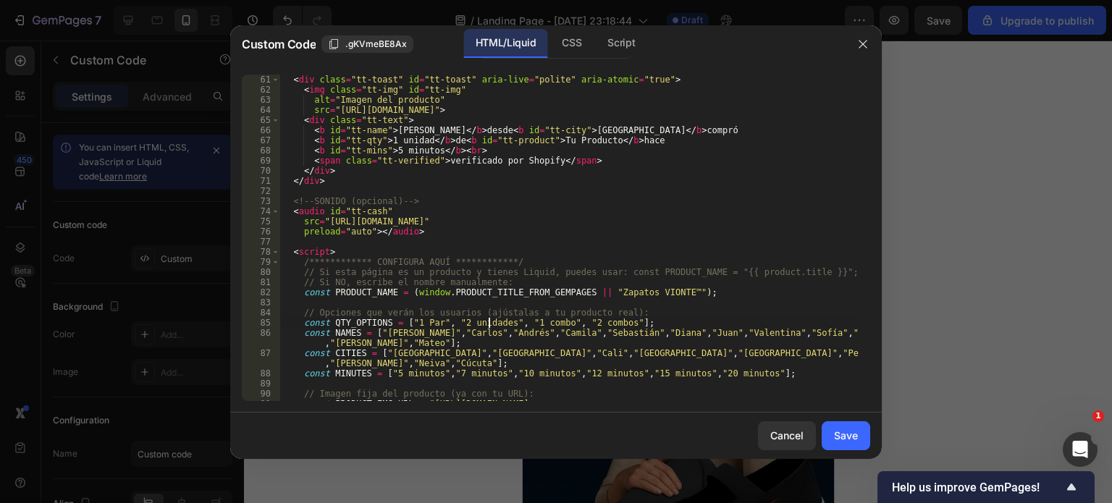
click at [487, 321] on div "**********" at bounding box center [569, 253] width 579 height 357
click at [535, 319] on div "**********" at bounding box center [569, 253] width 579 height 357
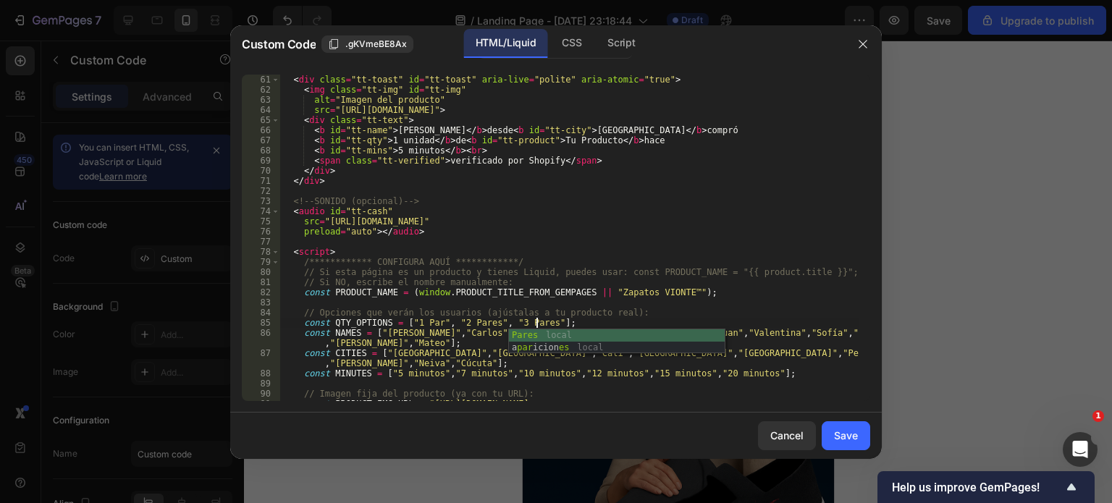
scroll to position [652, 0]
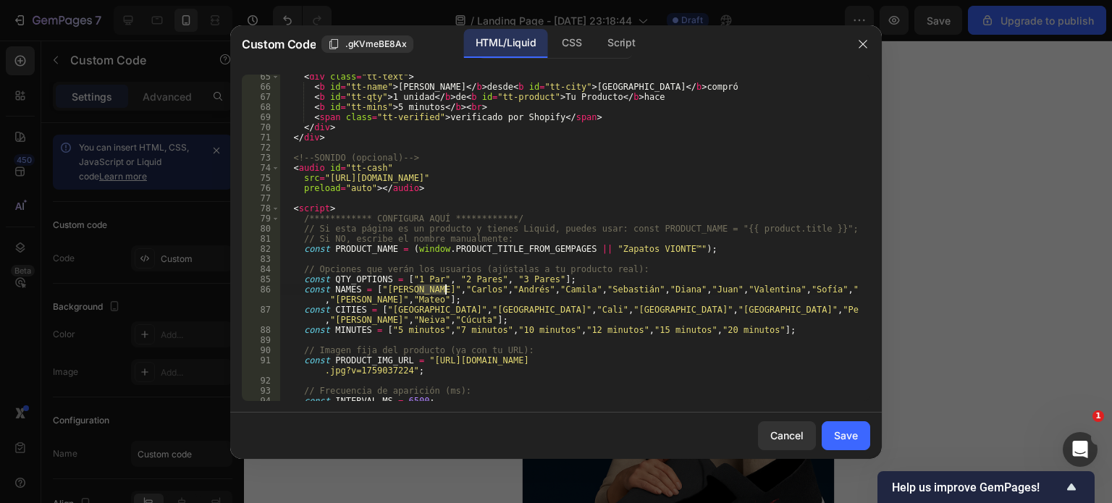
drag, startPoint x: 417, startPoint y: 287, endPoint x: 446, endPoint y: 287, distance: 29.0
click at [446, 287] on div "**********" at bounding box center [569, 245] width 579 height 347
type textarea "const MINUTES = ["5 minutos","7 minutos","10 minutos","12 minutos","15 minutos"…"
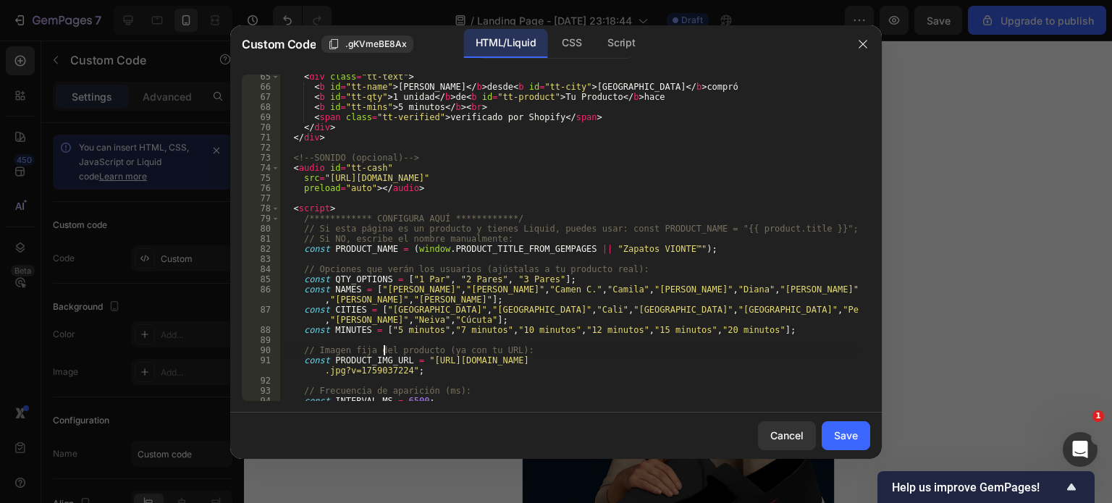
type textarea "const PRODUCT_IMG_URL = "https://cdn.shopify.com/s/files/1/0400/3463/1844/files…"
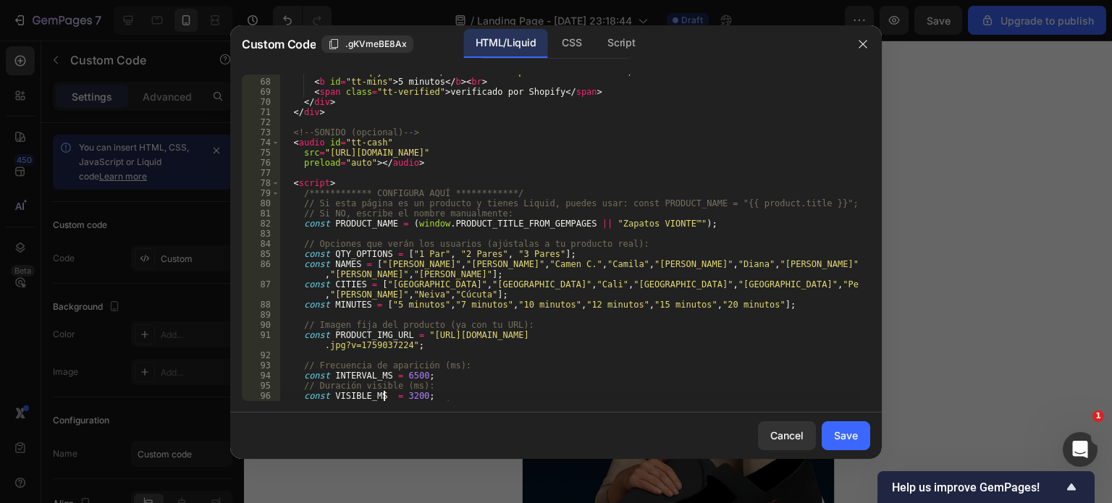
type textarea "**********"
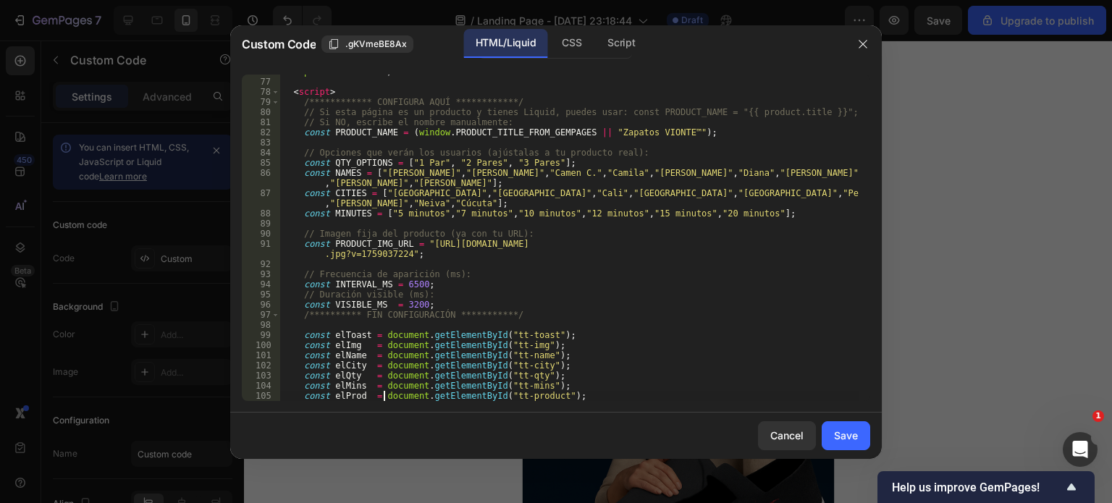
scroll to position [768, 0]
type textarea "const elToast = document.getElementById("tt-toast");"
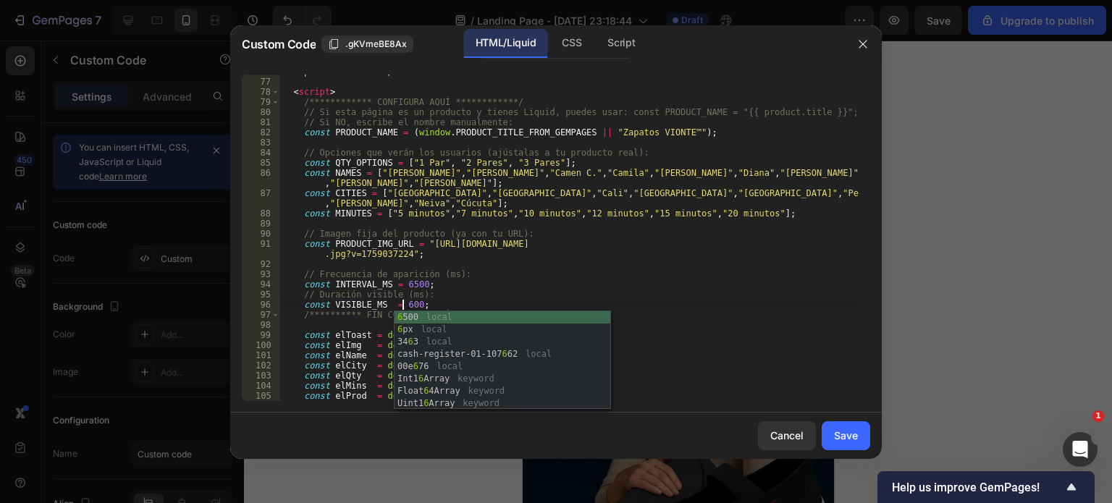
scroll to position [0, 10]
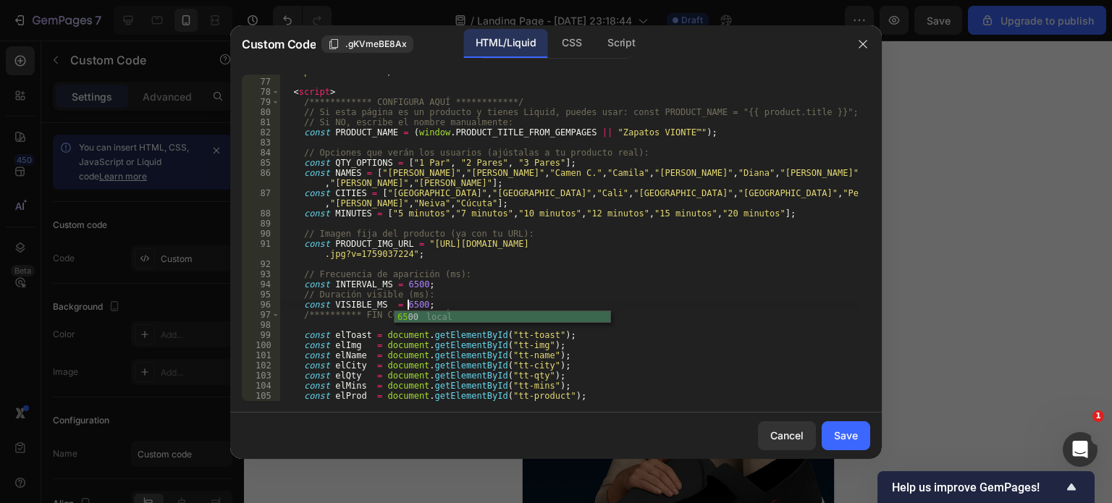
click at [626, 278] on div "**********" at bounding box center [569, 240] width 579 height 347
type textarea "// Frecuencia de aparición (ms):"
click at [846, 431] on div "Save" at bounding box center [846, 435] width 24 height 15
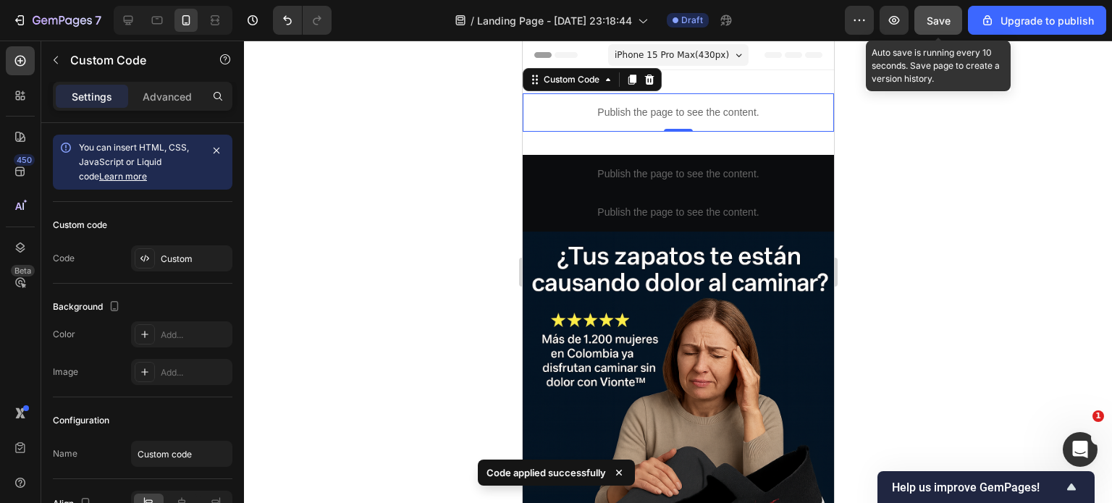
click at [938, 11] on button "Save" at bounding box center [939, 20] width 48 height 29
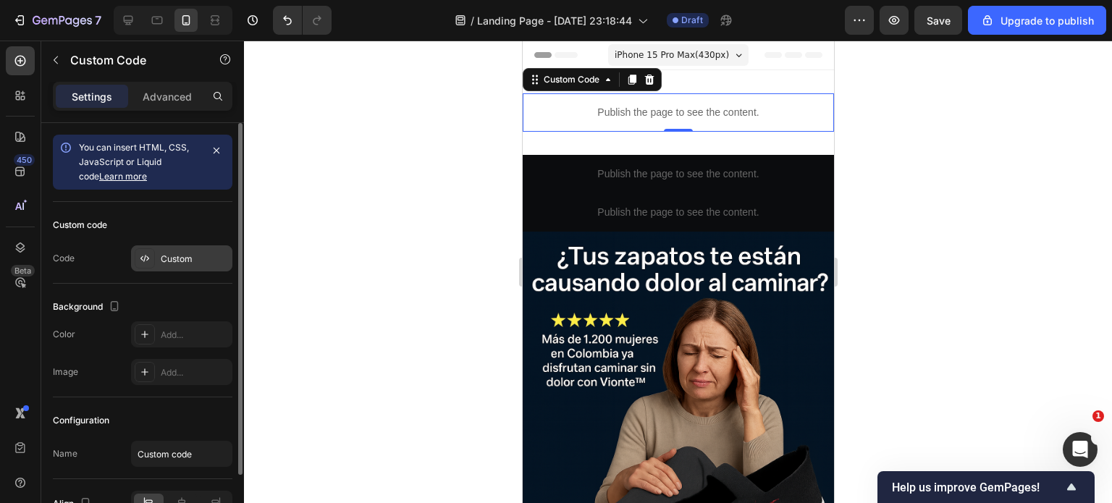
click at [160, 249] on div "Custom" at bounding box center [181, 258] width 101 height 26
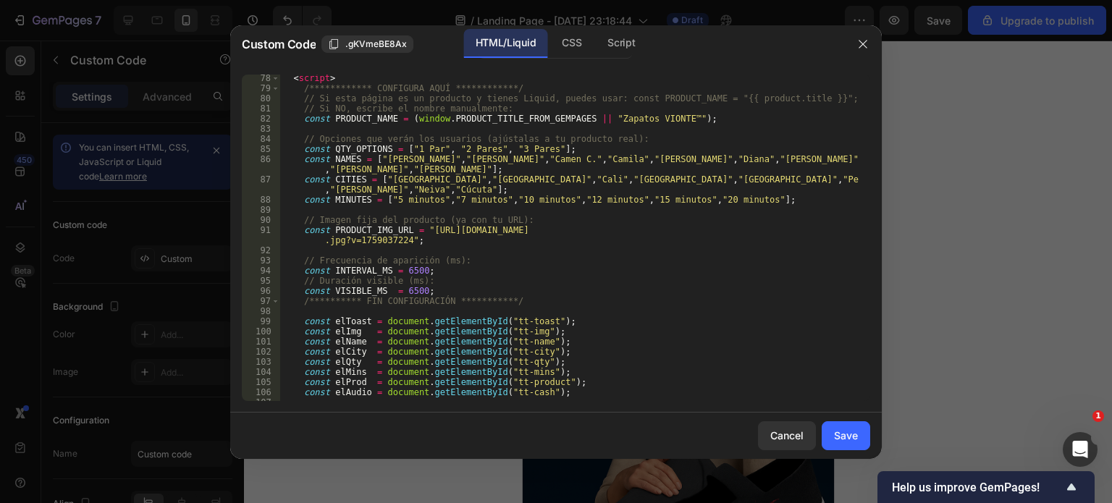
scroll to position [869, 0]
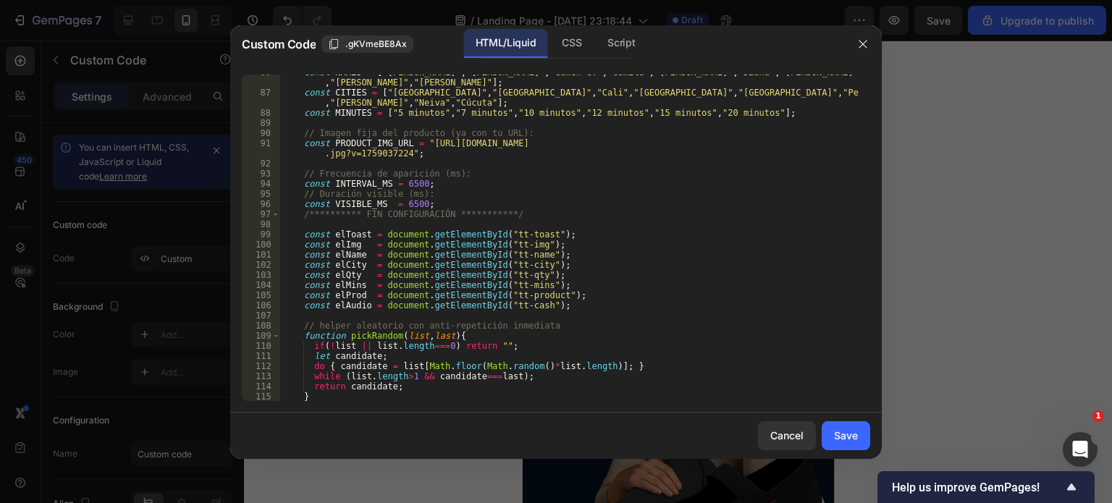
click at [406, 203] on div "**********" at bounding box center [569, 245] width 579 height 357
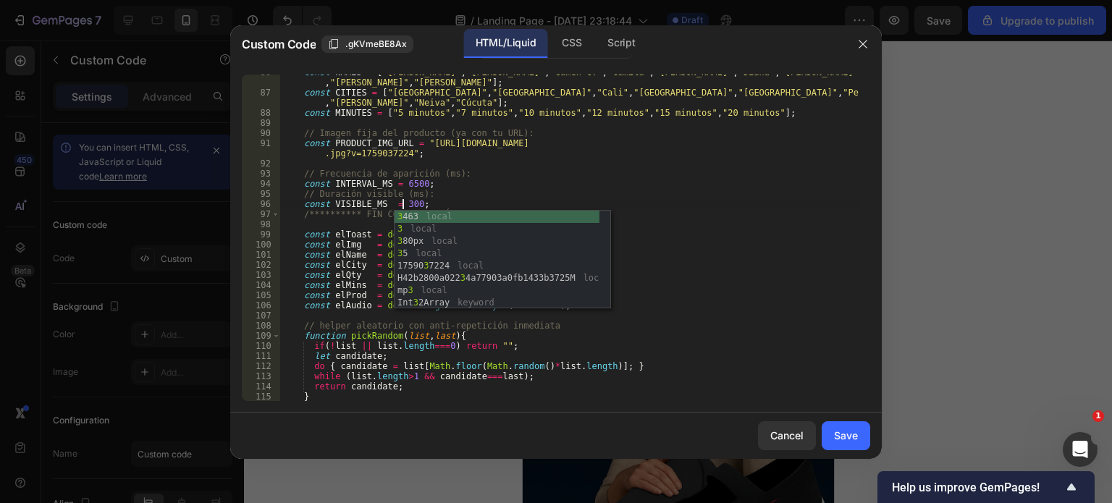
scroll to position [0, 10]
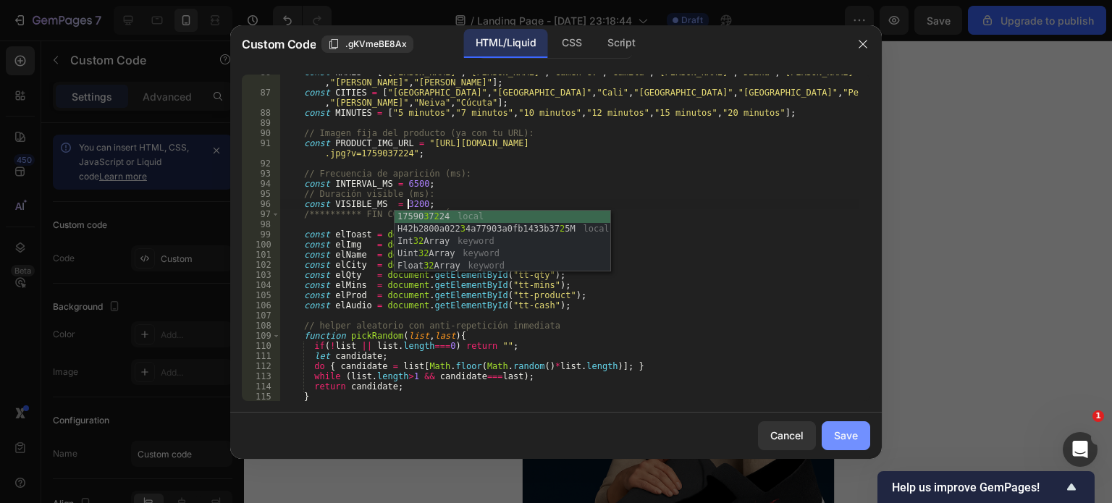
type textarea "const VISIBLE_MS = 3200;"
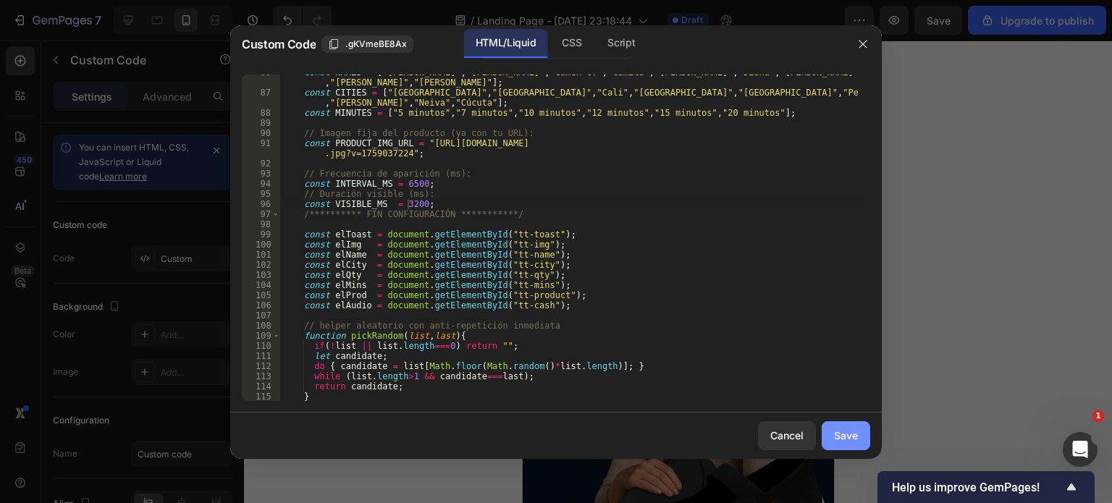
click at [850, 442] on div "Save" at bounding box center [846, 435] width 24 height 15
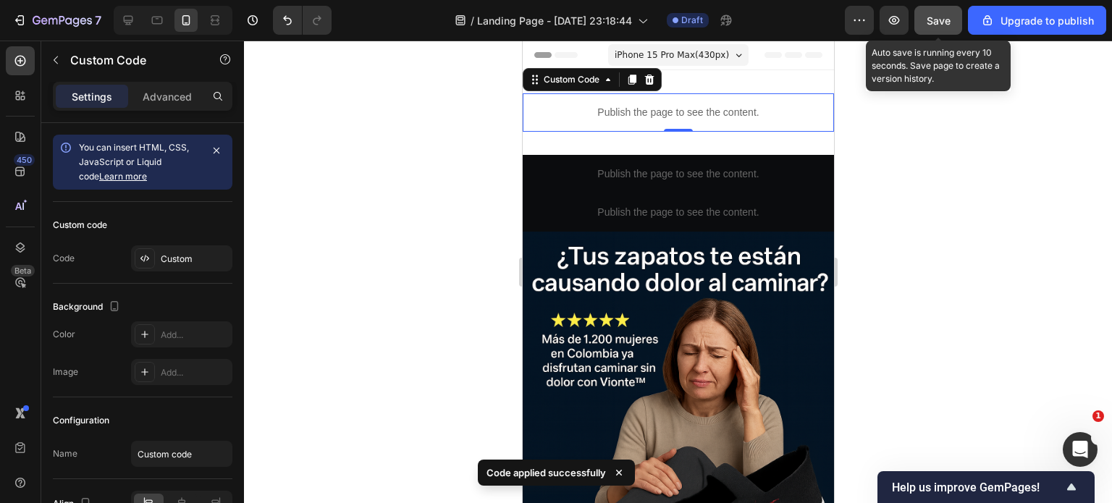
click at [934, 23] on span "Save" at bounding box center [939, 20] width 24 height 12
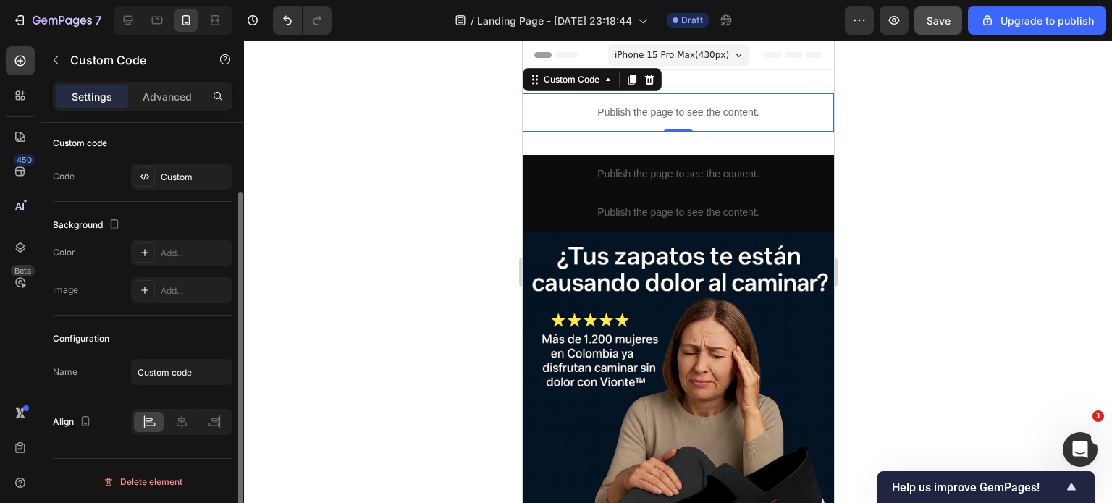
scroll to position [0, 0]
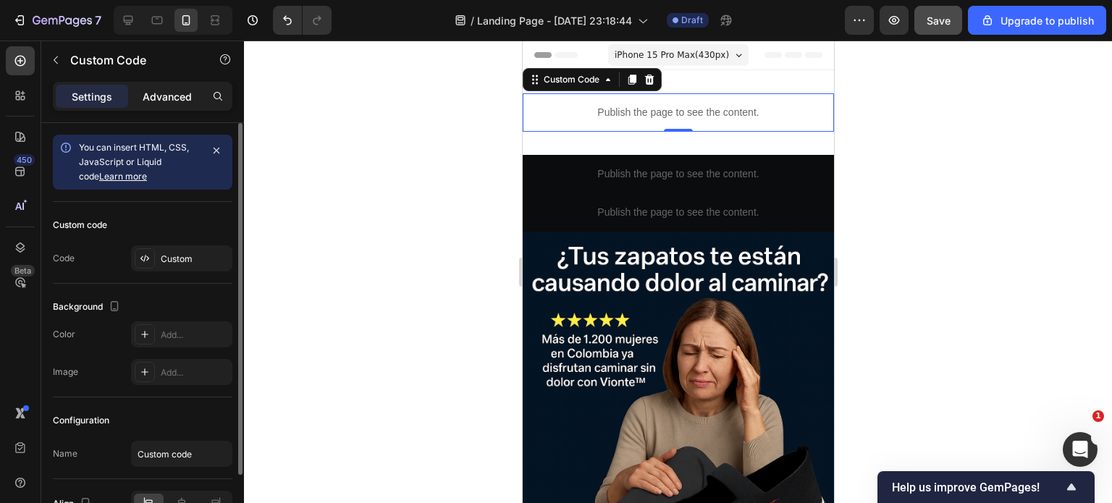
click at [182, 93] on p "Advanced" at bounding box center [167, 96] width 49 height 15
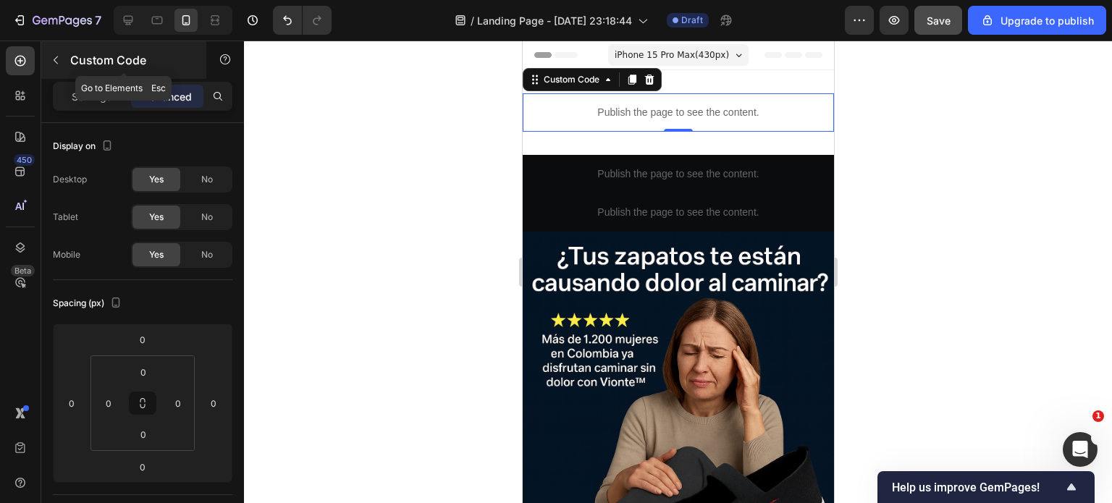
click at [59, 57] on icon "button" at bounding box center [56, 60] width 12 height 12
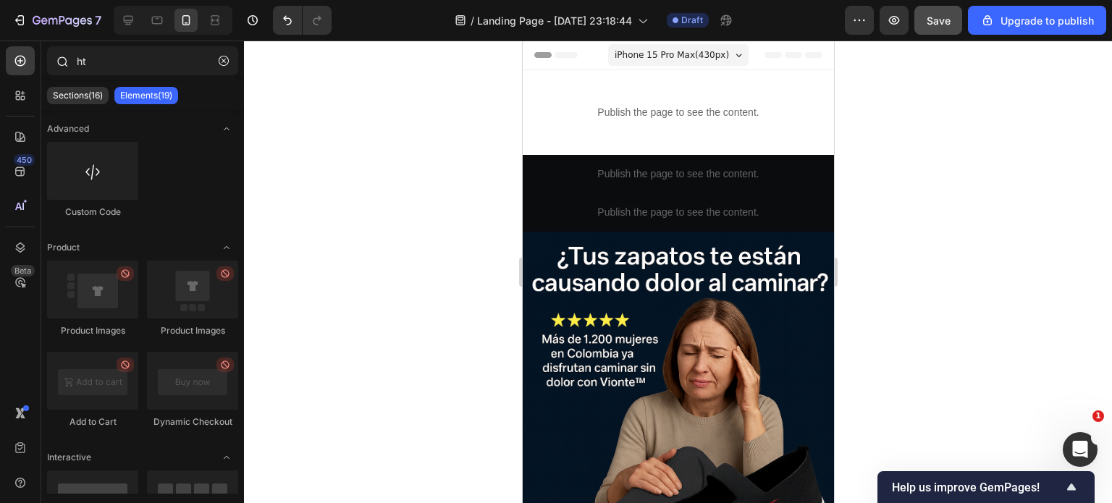
drag, startPoint x: 226, startPoint y: 57, endPoint x: 220, endPoint y: 77, distance: 21.1
click at [226, 58] on icon "button" at bounding box center [224, 61] width 10 height 10
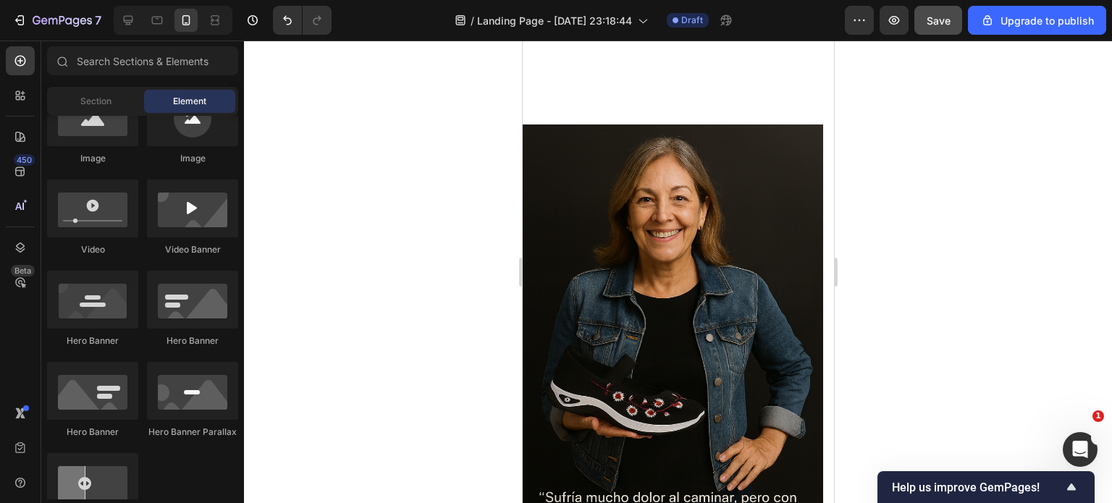
scroll to position [1304, 0]
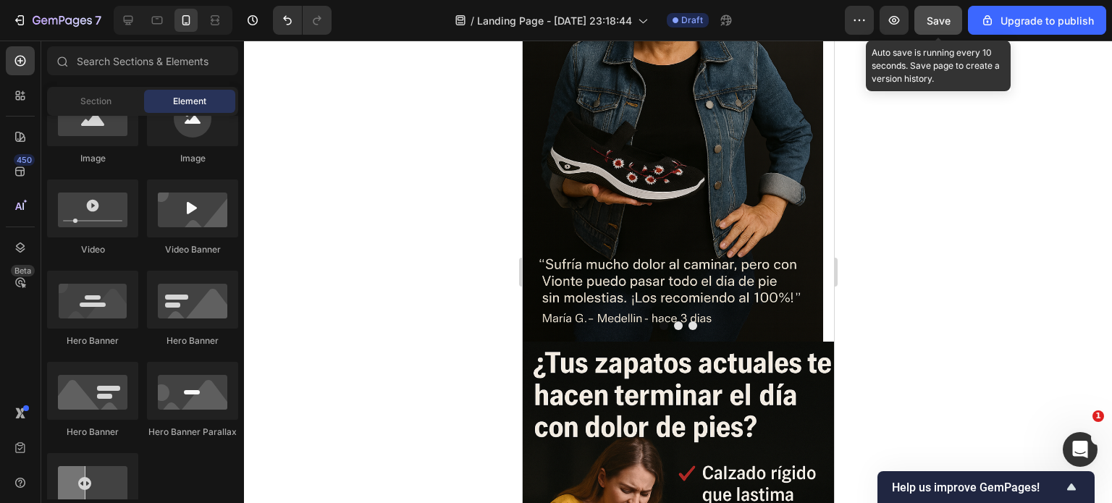
click at [942, 25] on span "Save" at bounding box center [939, 20] width 24 height 12
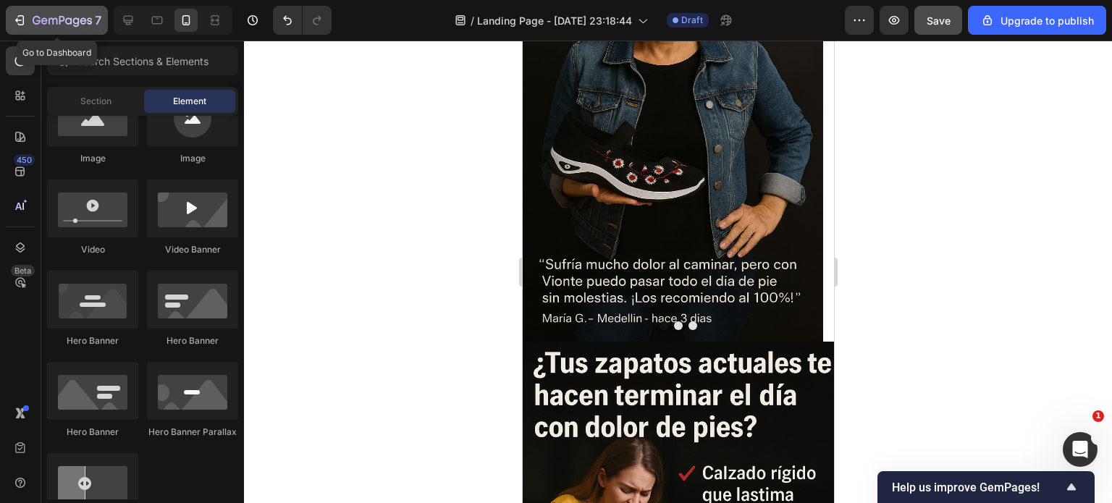
click at [37, 17] on icon "button" at bounding box center [37, 20] width 8 height 9
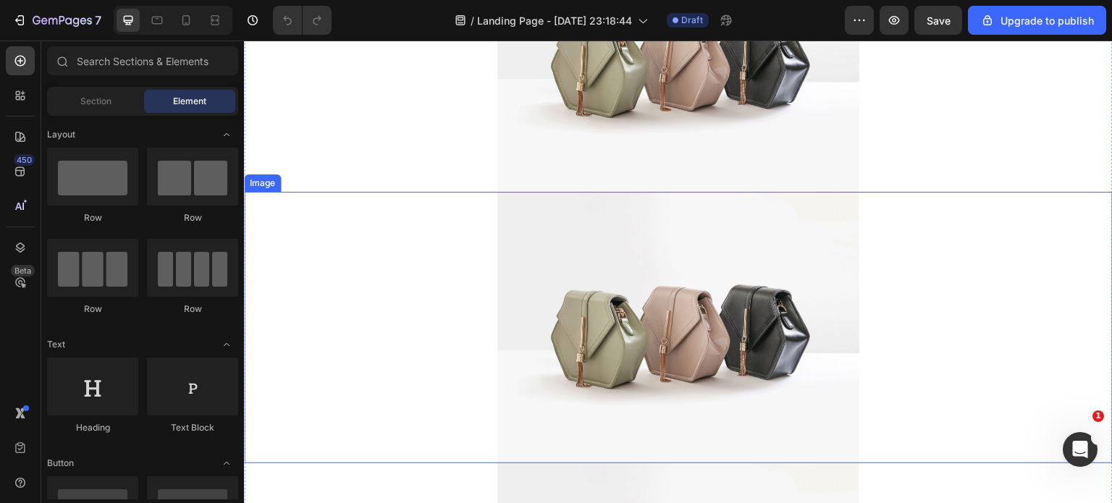
scroll to position [3548, 0]
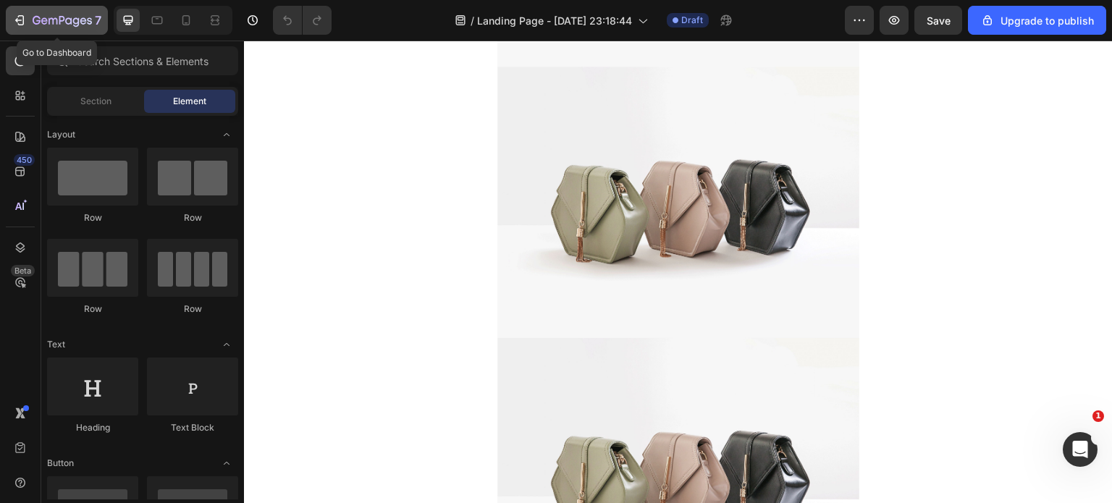
click at [21, 20] on icon "button" at bounding box center [18, 20] width 7 height 4
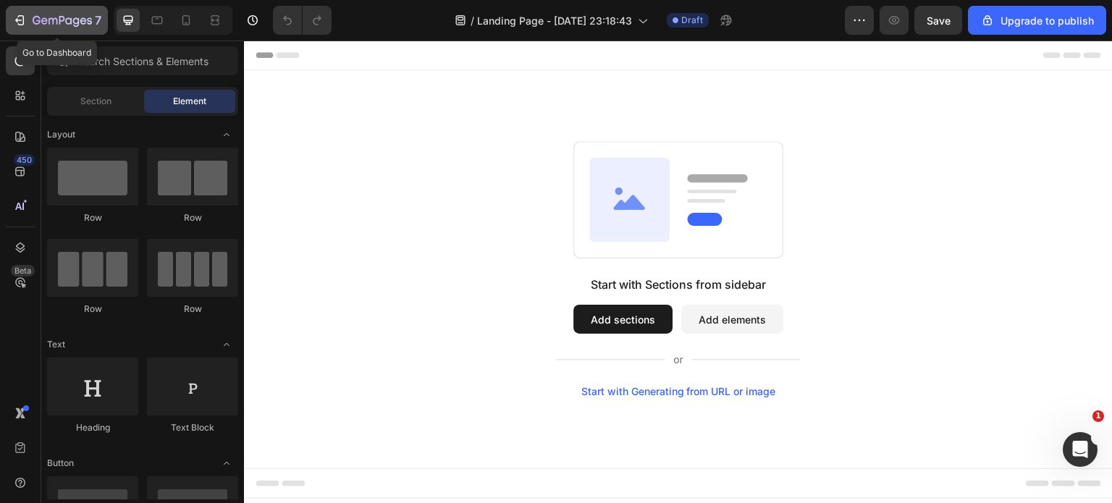
click at [21, 20] on icon "button" at bounding box center [19, 20] width 14 height 14
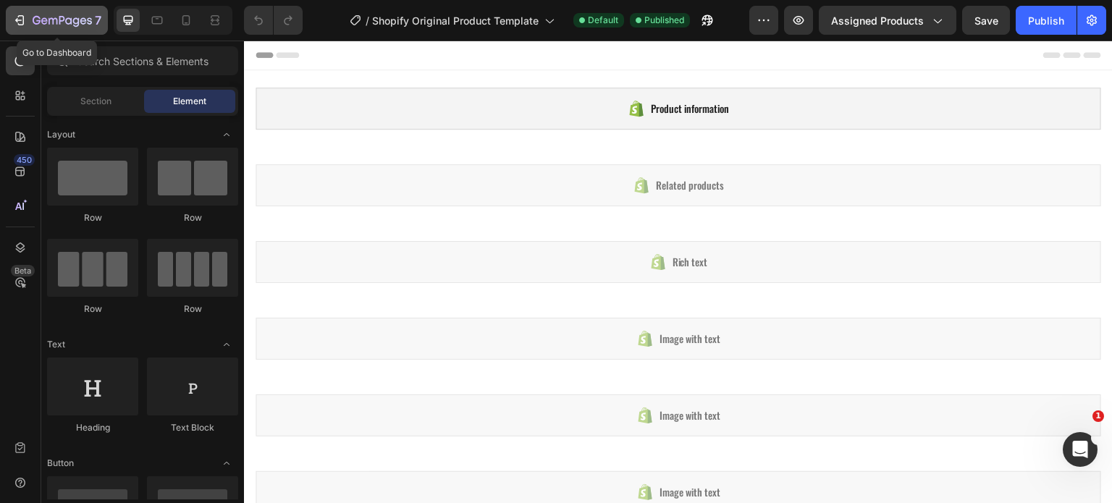
click at [22, 20] on icon "button" at bounding box center [19, 20] width 14 height 14
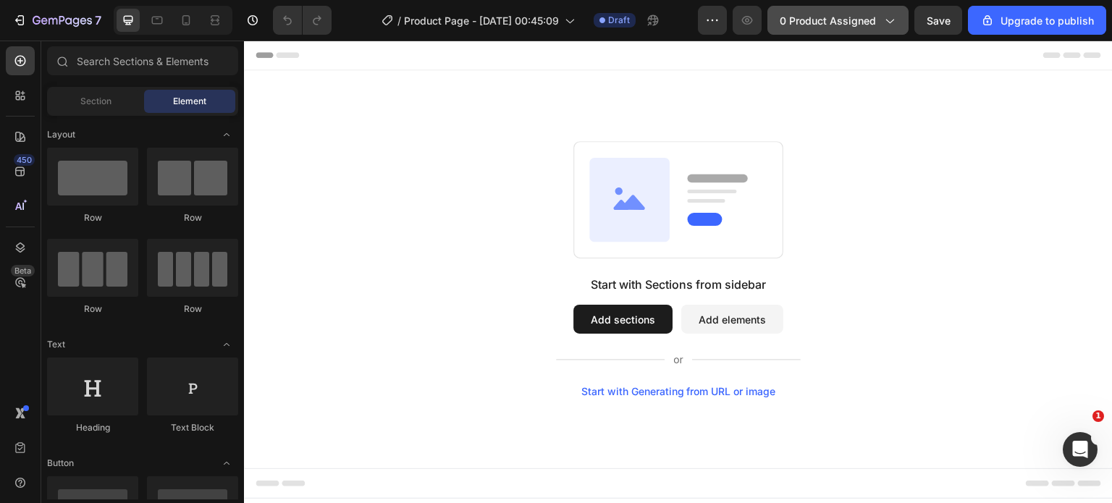
click at [843, 26] on span "0 product assigned" at bounding box center [828, 20] width 96 height 15
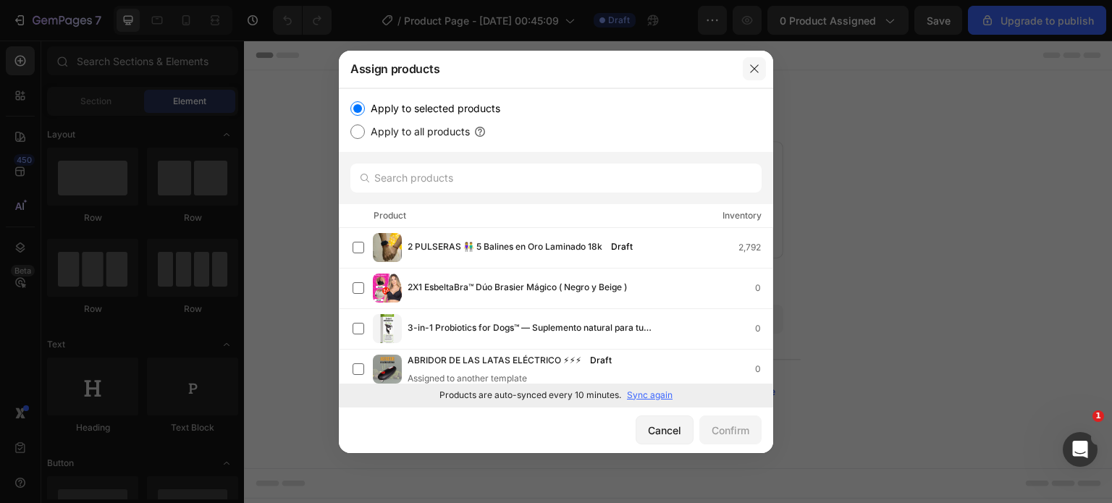
click at [749, 68] on icon "button" at bounding box center [755, 69] width 12 height 12
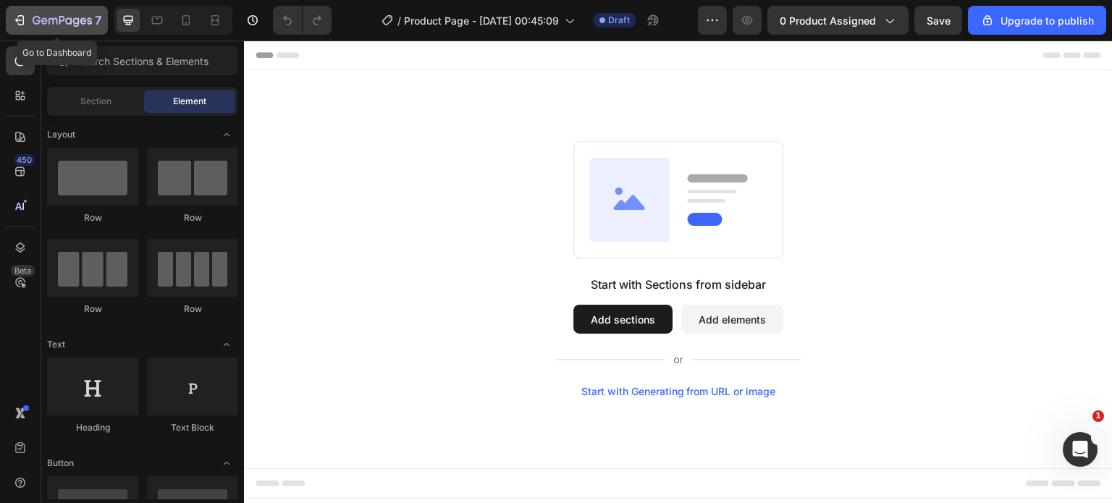
click at [16, 20] on icon "button" at bounding box center [18, 20] width 7 height 4
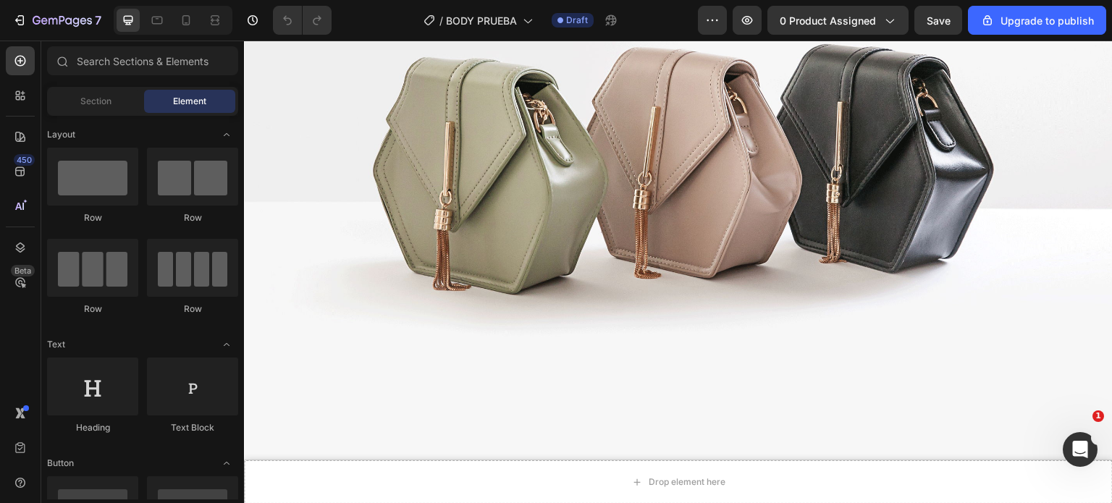
scroll to position [612, 0]
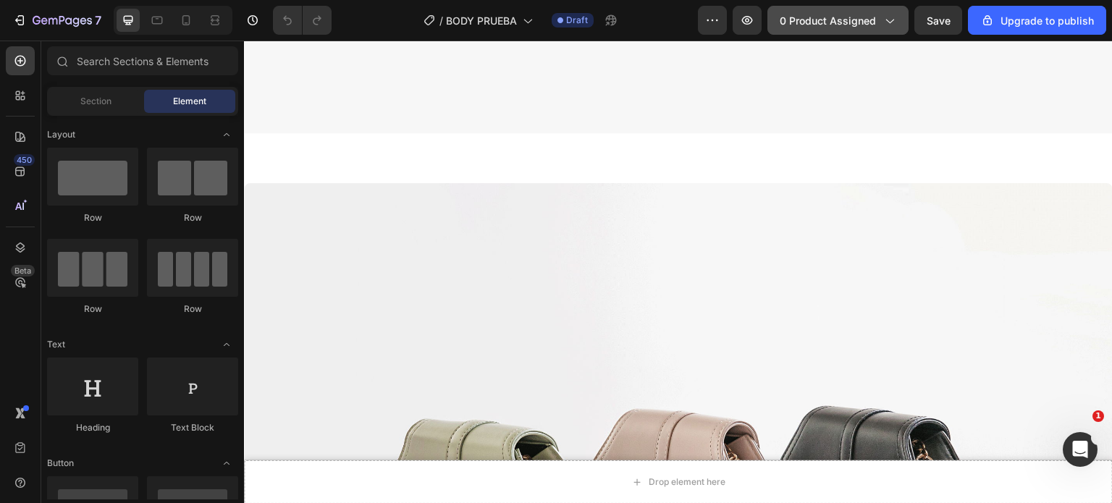
click at [846, 25] on span "0 product assigned" at bounding box center [828, 20] width 96 height 15
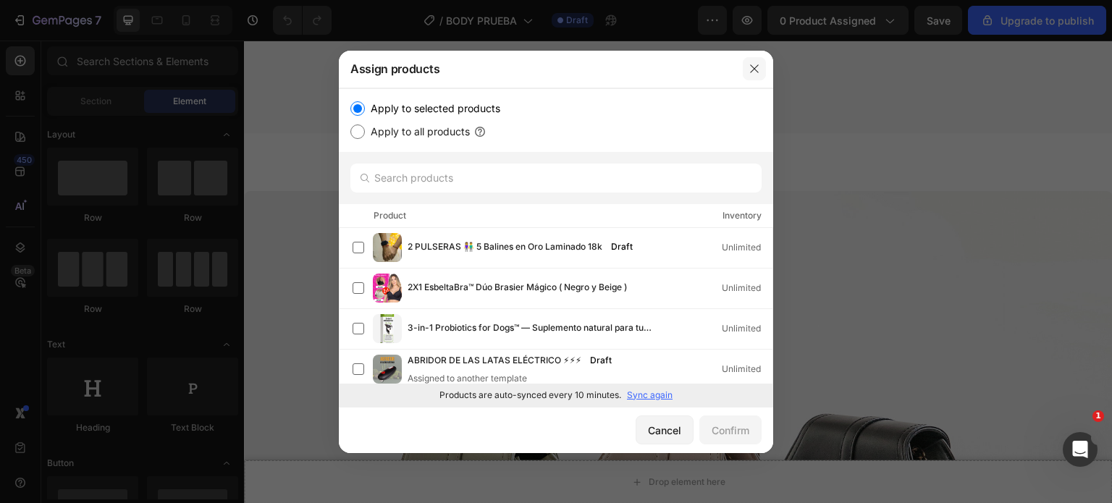
click at [757, 67] on icon "button" at bounding box center [755, 69] width 12 height 12
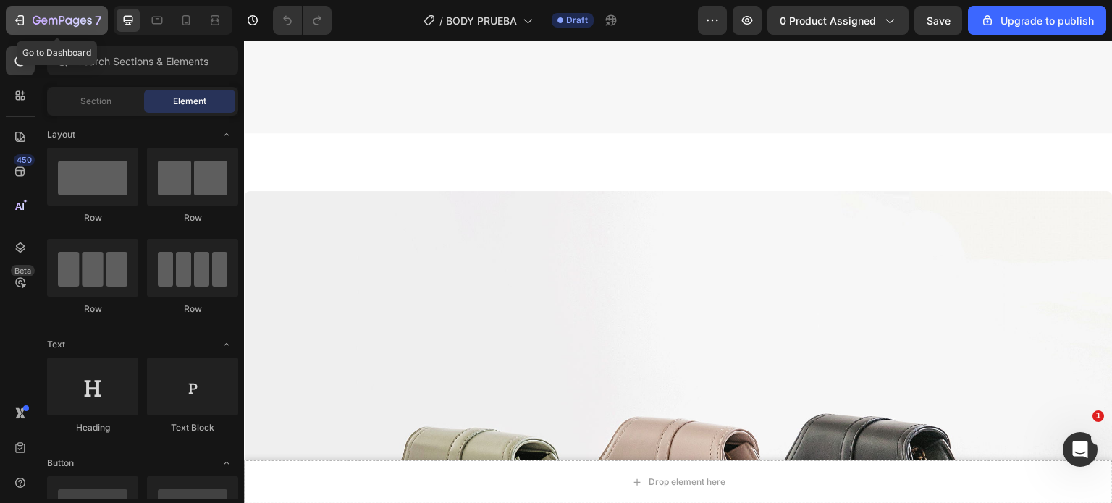
click at [36, 20] on icon "button" at bounding box center [37, 20] width 8 height 9
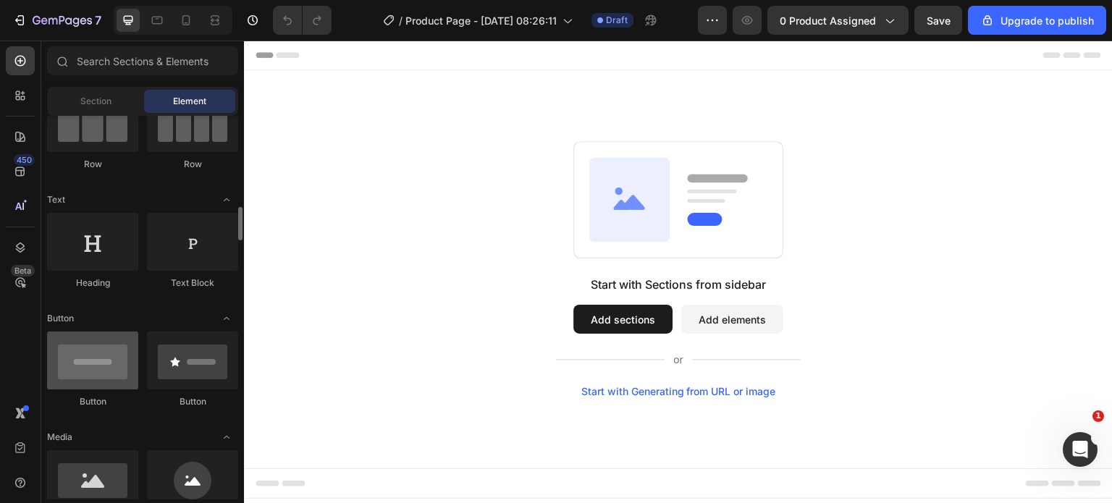
scroll to position [217, 0]
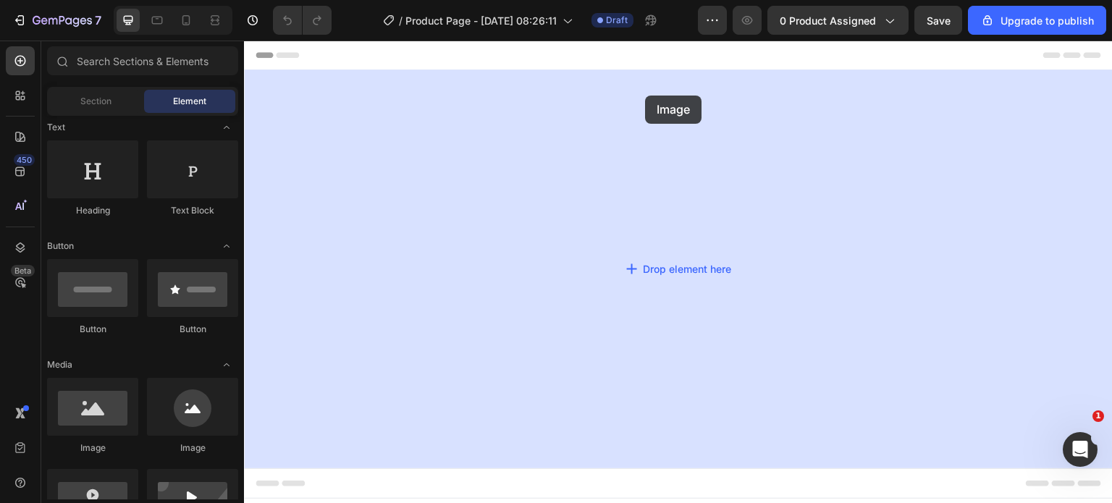
drag, startPoint x: 329, startPoint y: 463, endPoint x: 645, endPoint y: 96, distance: 484.7
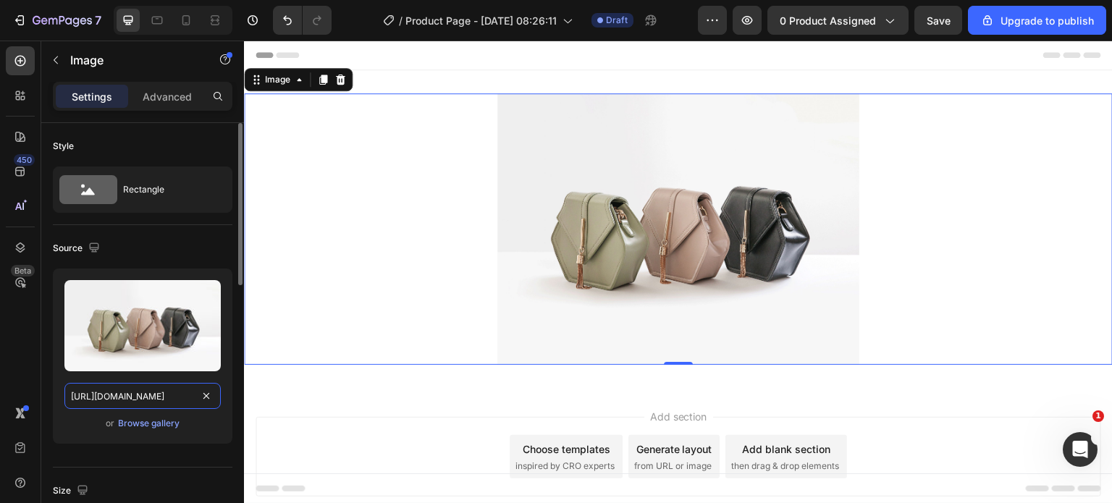
click at [122, 388] on input "https://cdn.shopify.com/s/files/1/2005/9307/files/image_demo.jpg" at bounding box center [142, 396] width 156 height 26
paste input "0400/3463/1844/files/gempages_478358424204084444-61fc8138-ac3b-4580-afa4-8cd45e…"
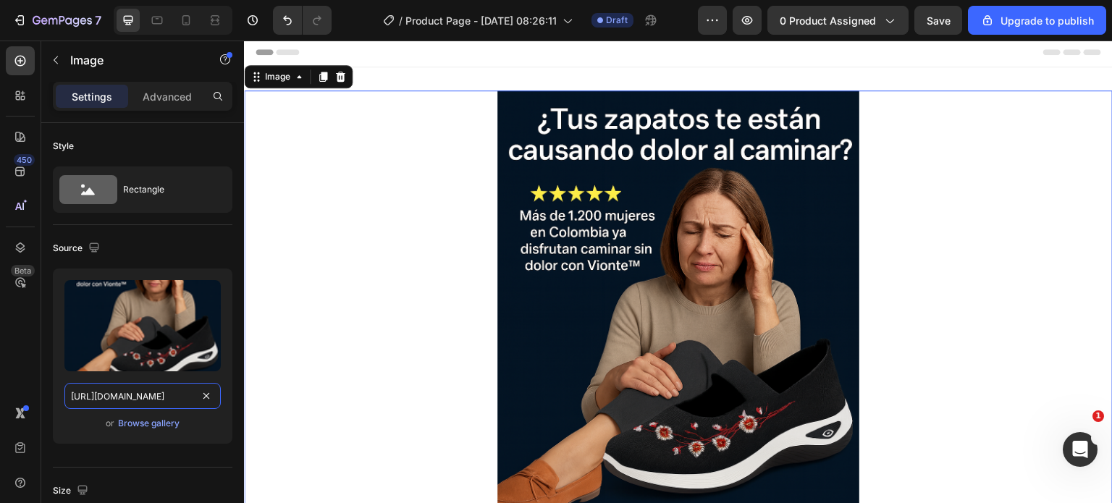
scroll to position [0, 0]
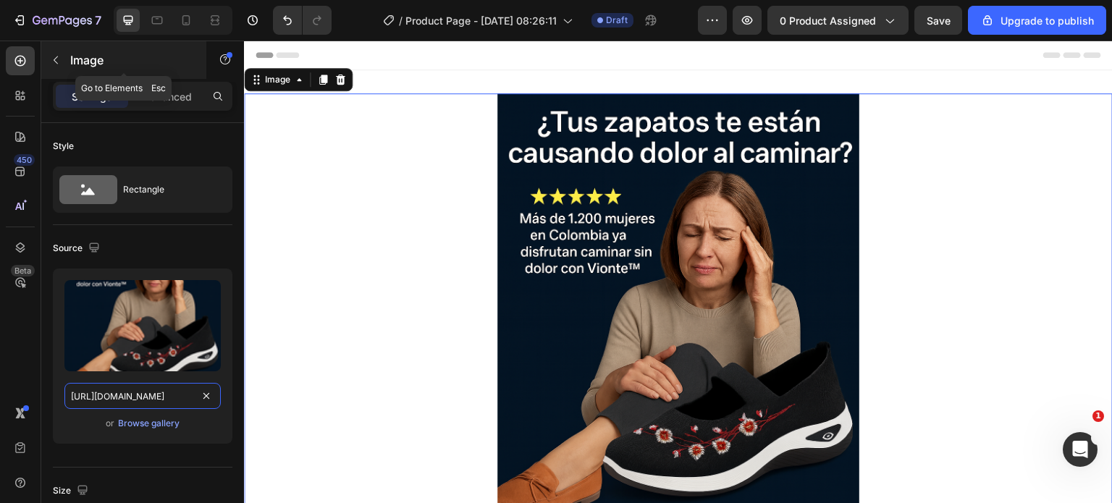
type input "https://cdn.shopify.com/s/files/1/0400/3463/1844/files/gempages_478358424204084…"
click at [56, 56] on icon "button" at bounding box center [56, 60] width 12 height 12
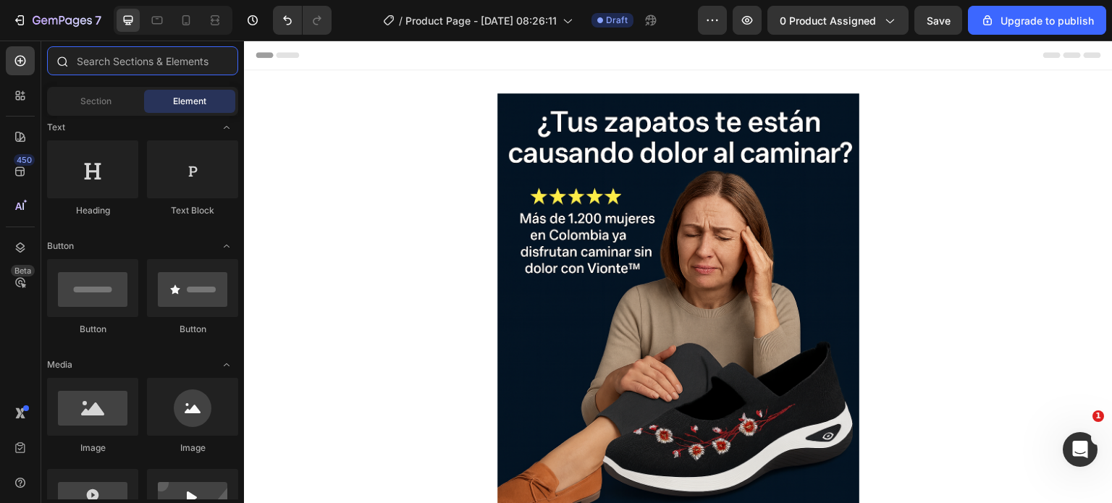
click at [125, 56] on input "text" at bounding box center [142, 60] width 191 height 29
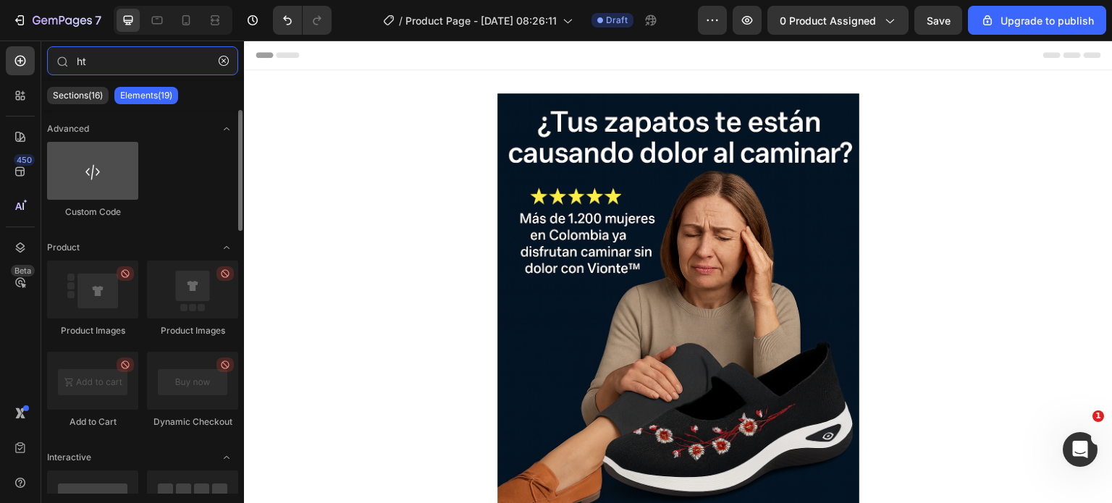
type input "ht"
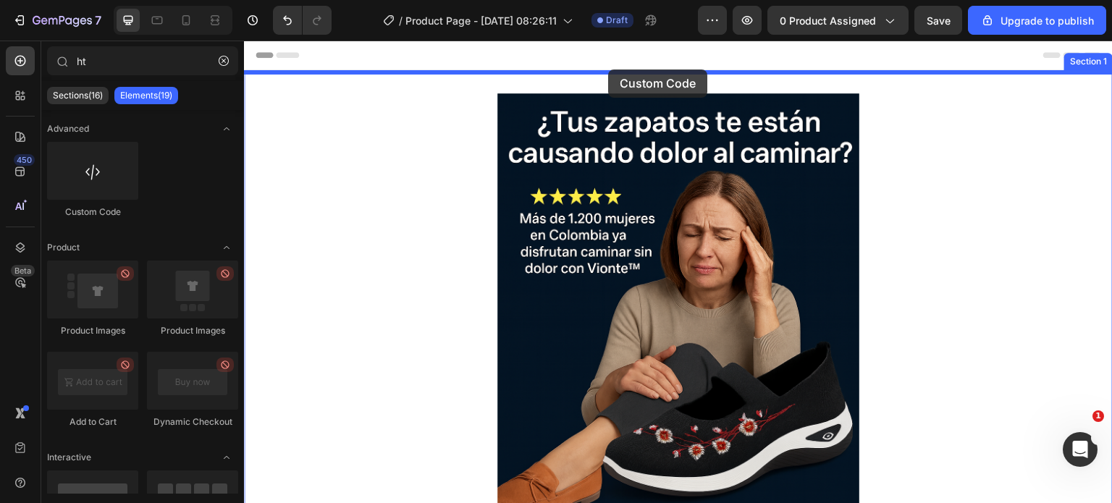
drag, startPoint x: 345, startPoint y: 224, endPoint x: 610, endPoint y: 70, distance: 305.7
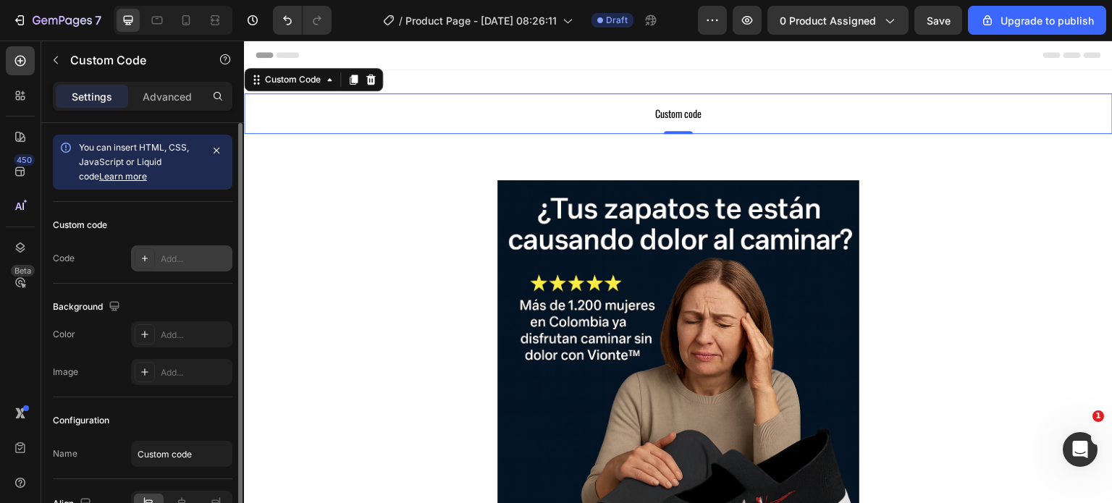
click at [151, 257] on div at bounding box center [145, 258] width 20 height 20
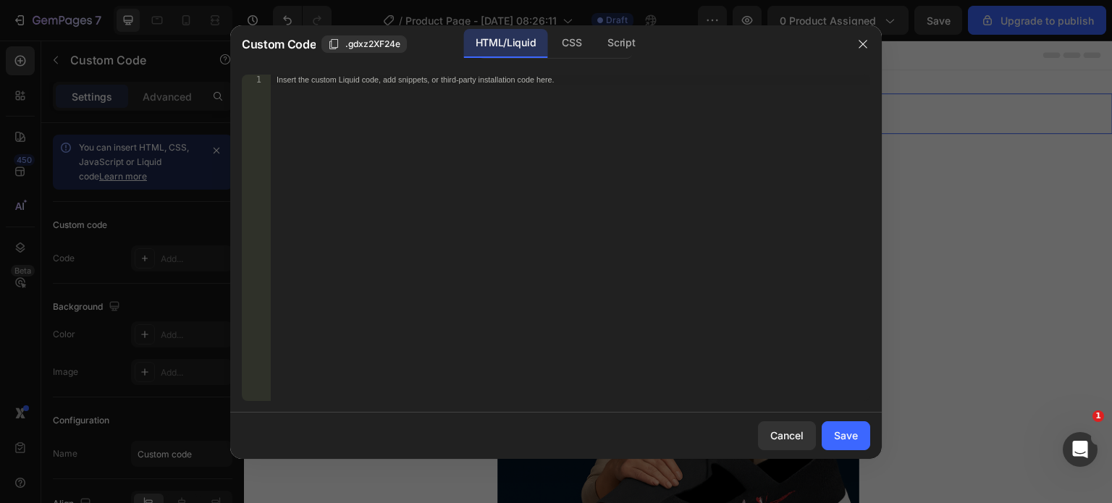
click at [466, 112] on div "Insert the custom Liquid code, add snippets, or third-party installation code h…" at bounding box center [571, 248] width 600 height 347
paste textarea "setInterval(actualizarContador, 2000); actualizarContador(); </script>"
type textarea "setInterval(actualizarContador, 2000); actualizarContador(); </script>"
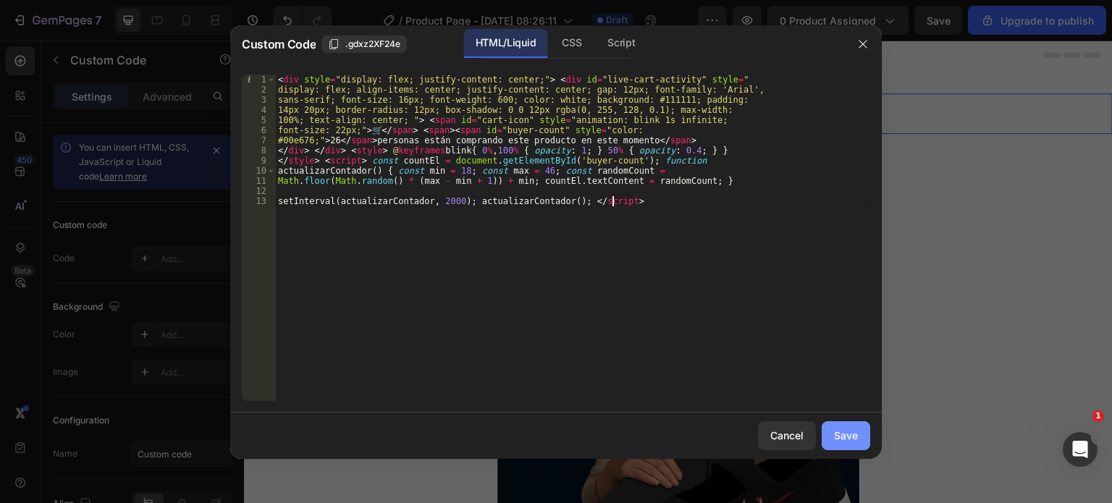
click at [849, 429] on div "Save" at bounding box center [846, 435] width 24 height 15
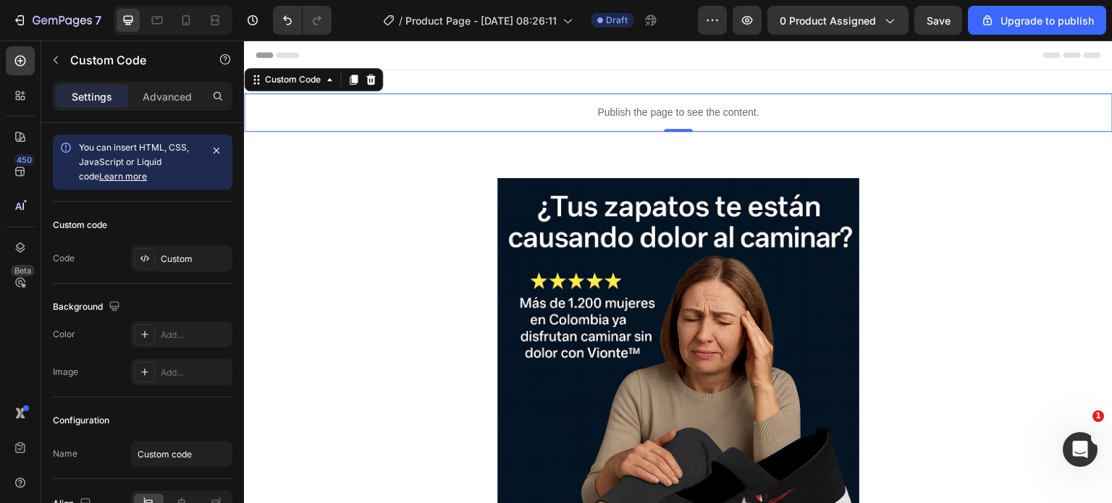
click at [552, 108] on p "Publish the page to see the content." at bounding box center [678, 112] width 869 height 15
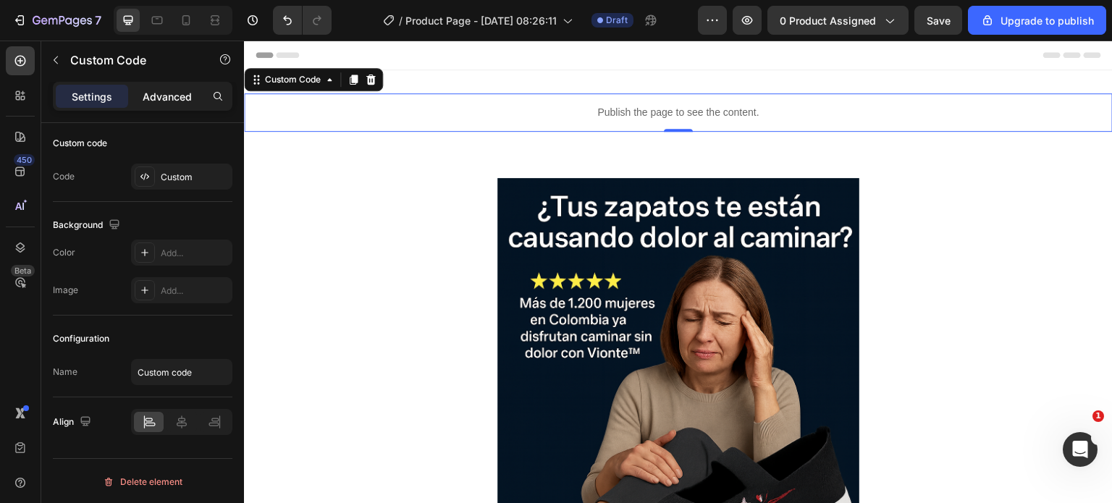
click at [166, 103] on p "Advanced" at bounding box center [167, 96] width 49 height 15
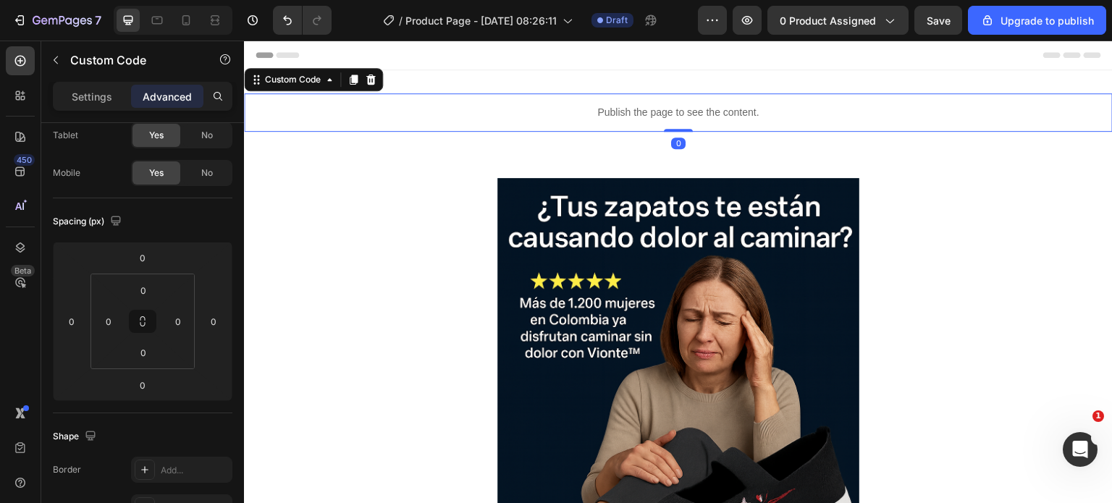
drag, startPoint x: 671, startPoint y: 127, endPoint x: 673, endPoint y: 107, distance: 20.4
click at [673, 107] on div "Publish the page to see the content. Custom Code 0" at bounding box center [678, 112] width 869 height 38
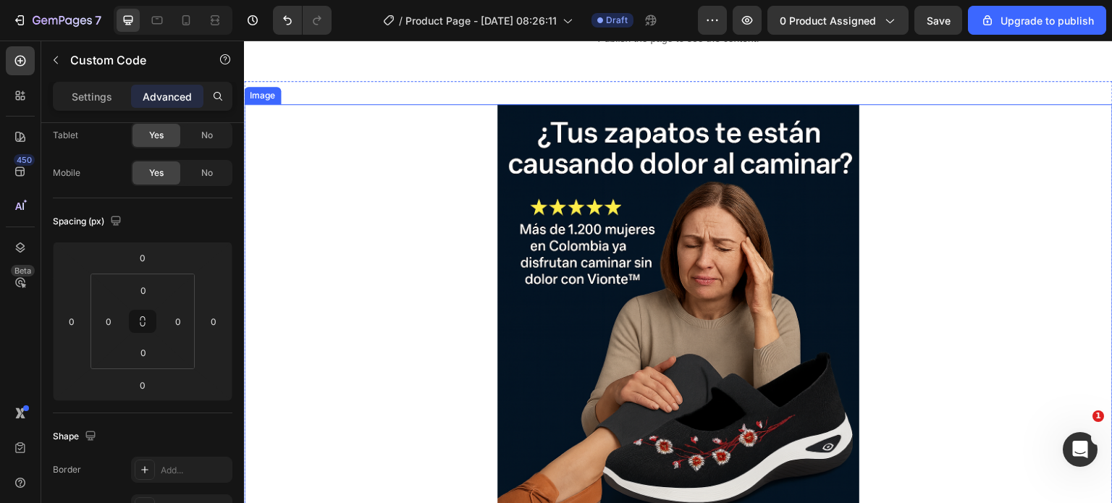
scroll to position [72, 0]
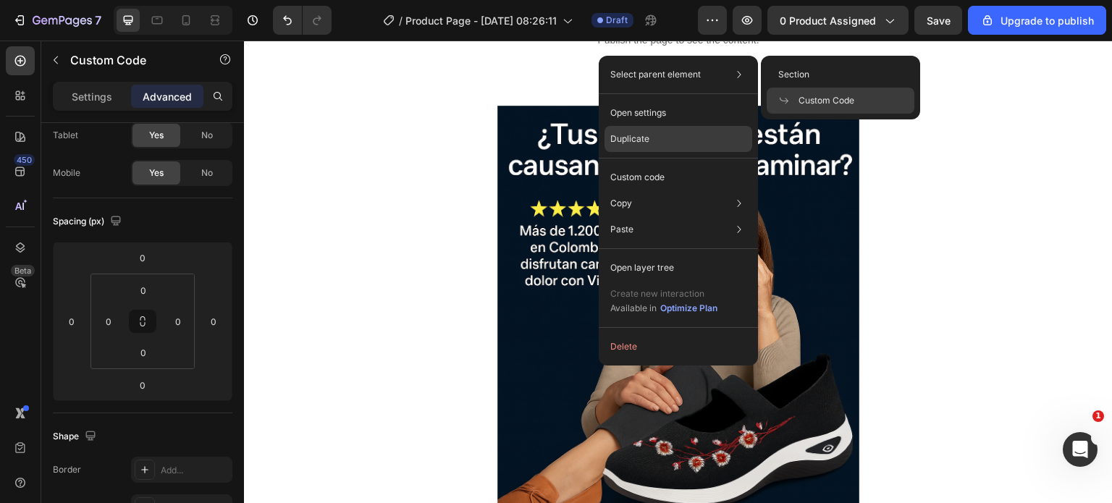
click at [629, 138] on p "Duplicate" at bounding box center [629, 139] width 39 height 13
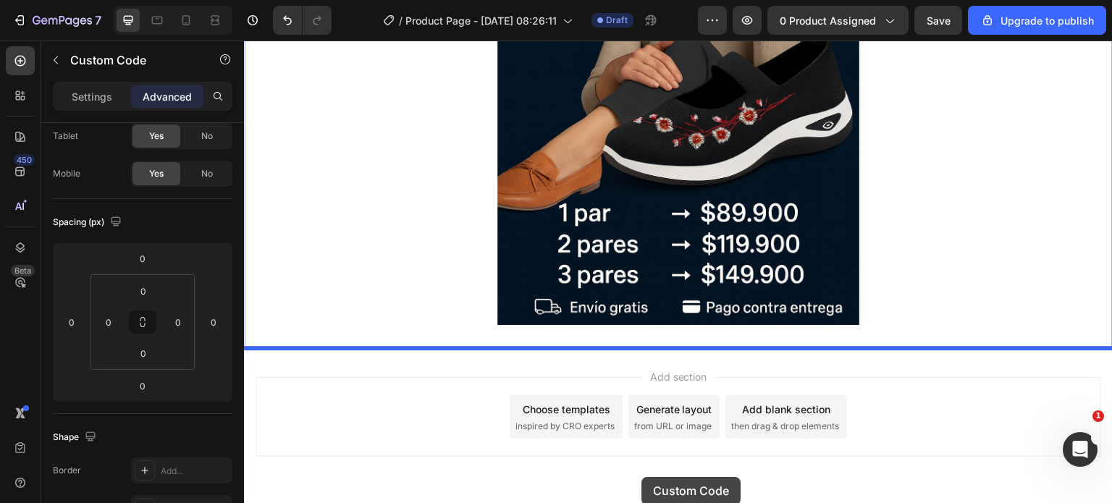
scroll to position [465, 0]
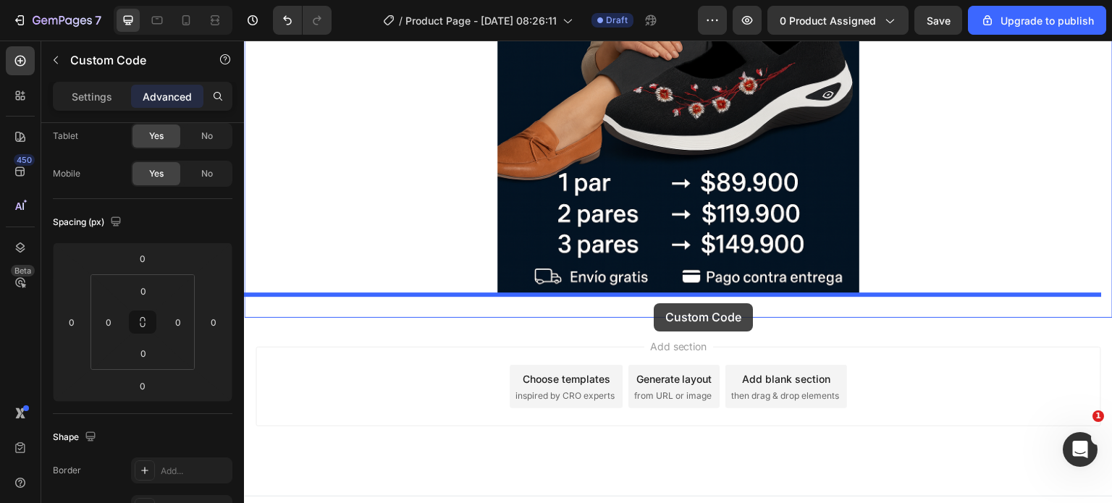
drag, startPoint x: 634, startPoint y: 78, endPoint x: 654, endPoint y: 303, distance: 226.1
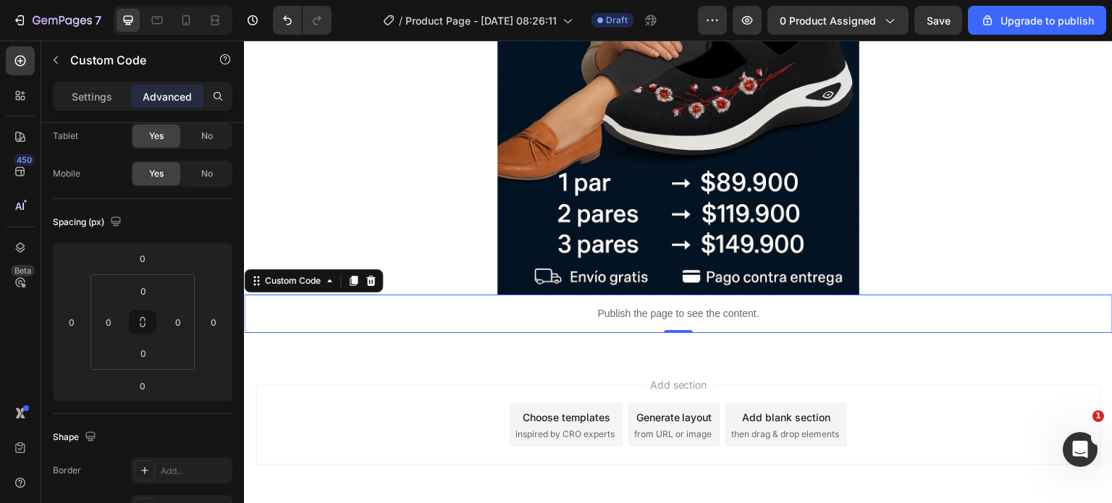
click at [595, 314] on p "Publish the page to see the content." at bounding box center [678, 313] width 869 height 15
click at [56, 54] on icon "button" at bounding box center [56, 60] width 12 height 12
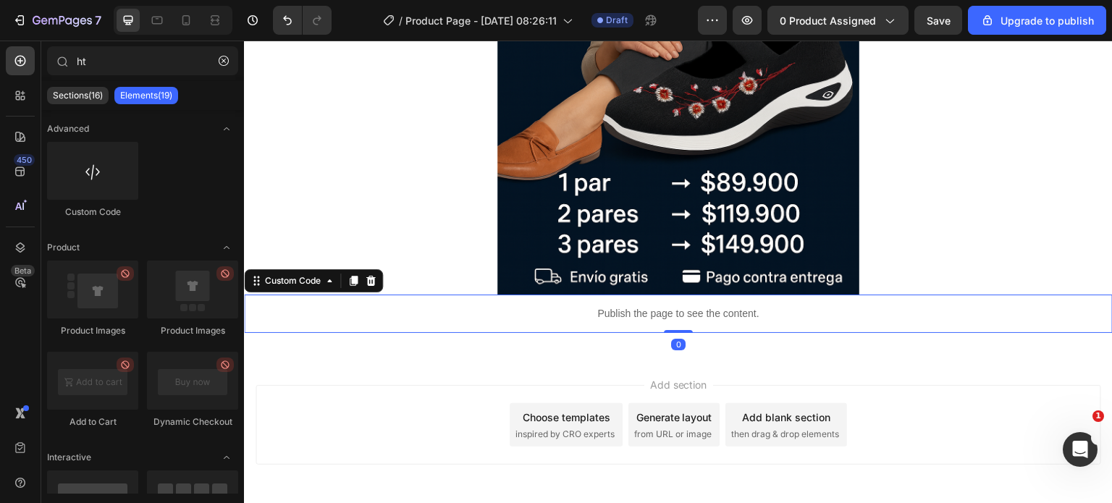
click at [629, 310] on p "Publish the page to see the content." at bounding box center [678, 313] width 869 height 15
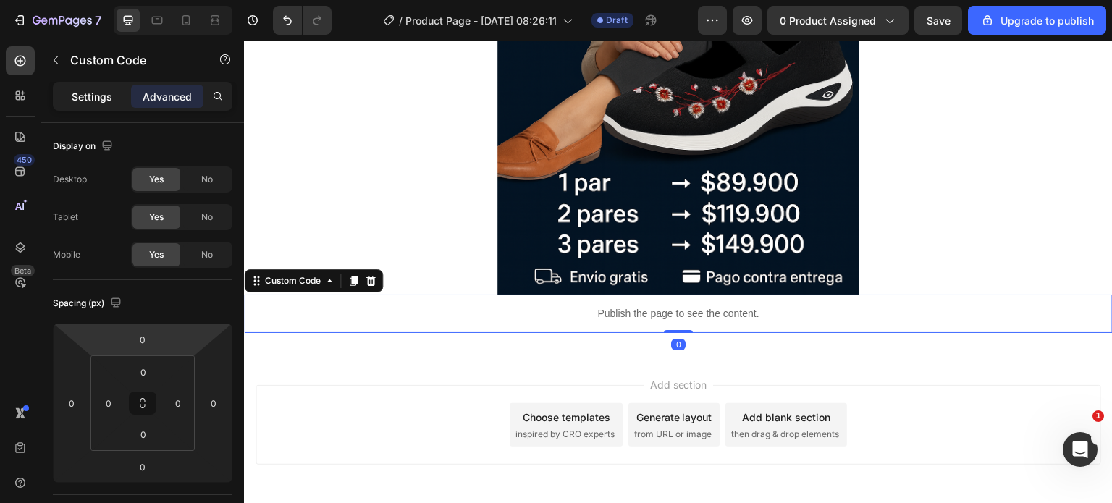
click at [98, 89] on p "Settings" at bounding box center [92, 96] width 41 height 15
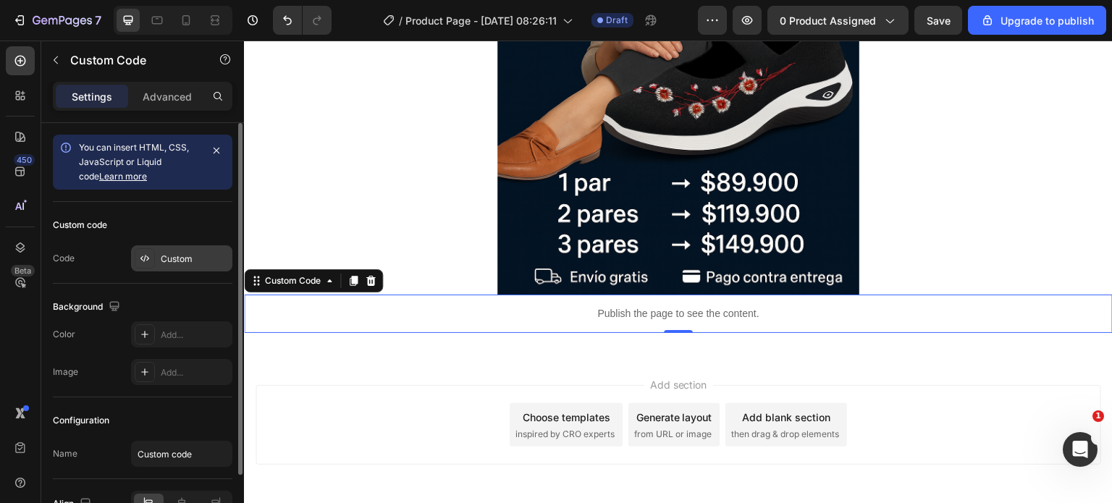
click at [164, 253] on div "Custom" at bounding box center [195, 259] width 68 height 13
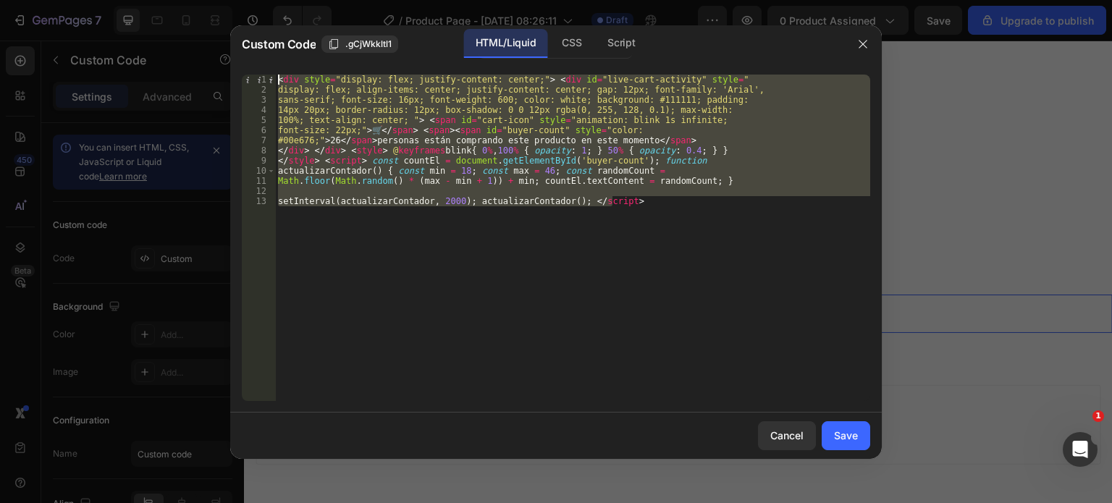
drag, startPoint x: 629, startPoint y: 202, endPoint x: 296, endPoint y: 60, distance: 361.4
click at [296, 60] on div "Custom Code .gCjWkkltl1 HTML/Liquid CSS Script setInterval(actualizarContador, …" at bounding box center [556, 242] width 652 height 434
paste textarea "{ font-size: 12px; color: #aaa; } </style>"
type textarea "{ font-size: 12px; color: #aaa; } </style>"
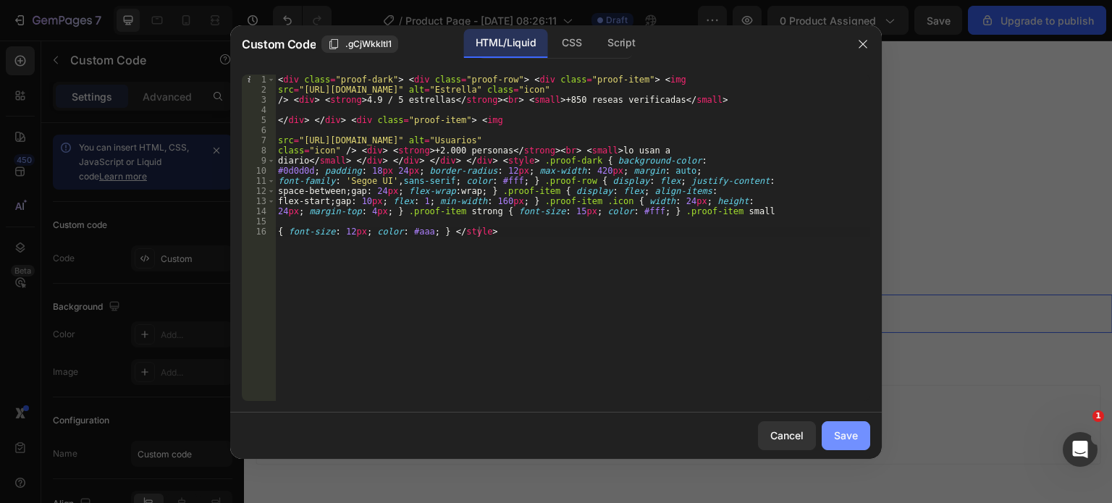
click at [849, 440] on div "Save" at bounding box center [846, 435] width 24 height 15
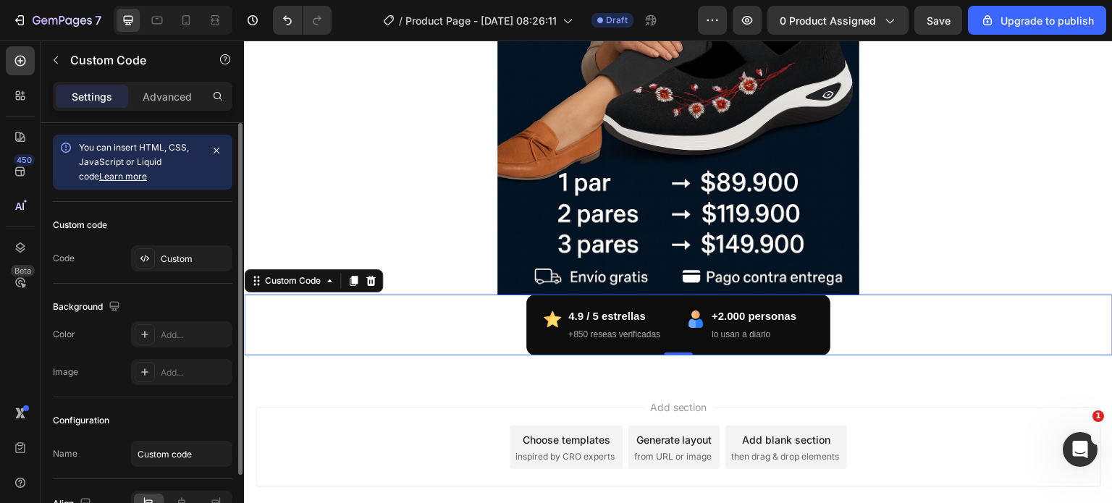
scroll to position [82, 0]
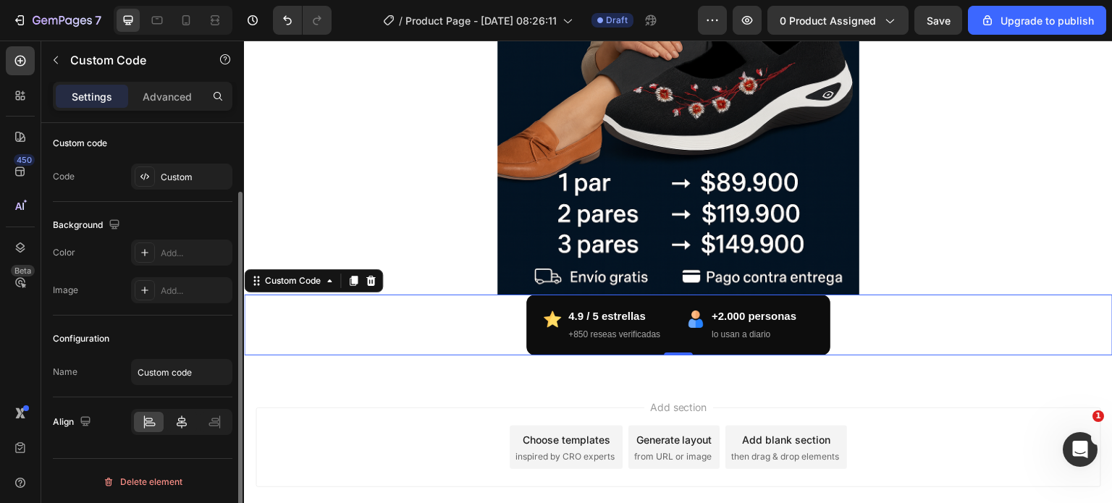
click at [180, 416] on icon at bounding box center [182, 422] width 10 height 13
click at [150, 418] on icon at bounding box center [148, 420] width 7 height 4
click at [183, 422] on icon at bounding box center [182, 422] width 14 height 14
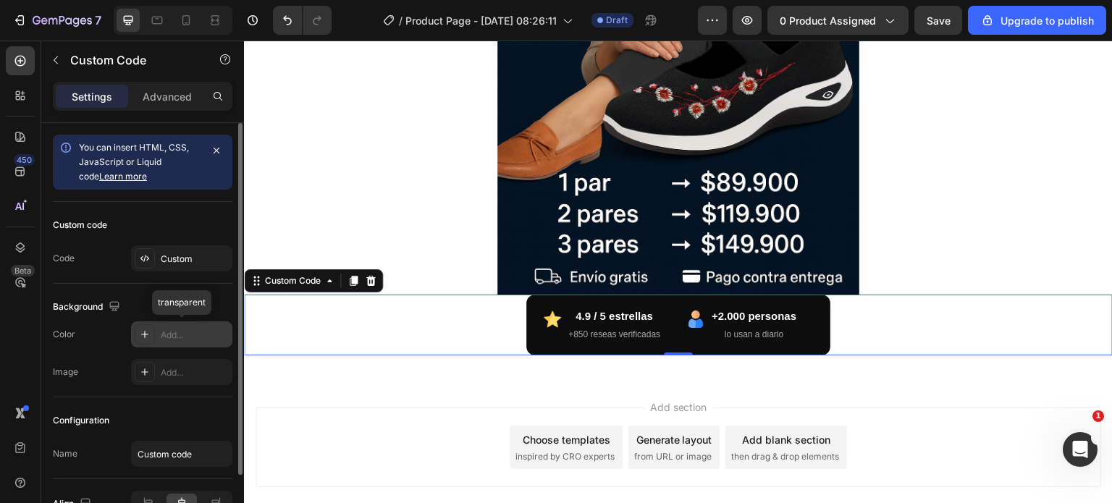
click at [145, 335] on icon at bounding box center [145, 335] width 12 height 12
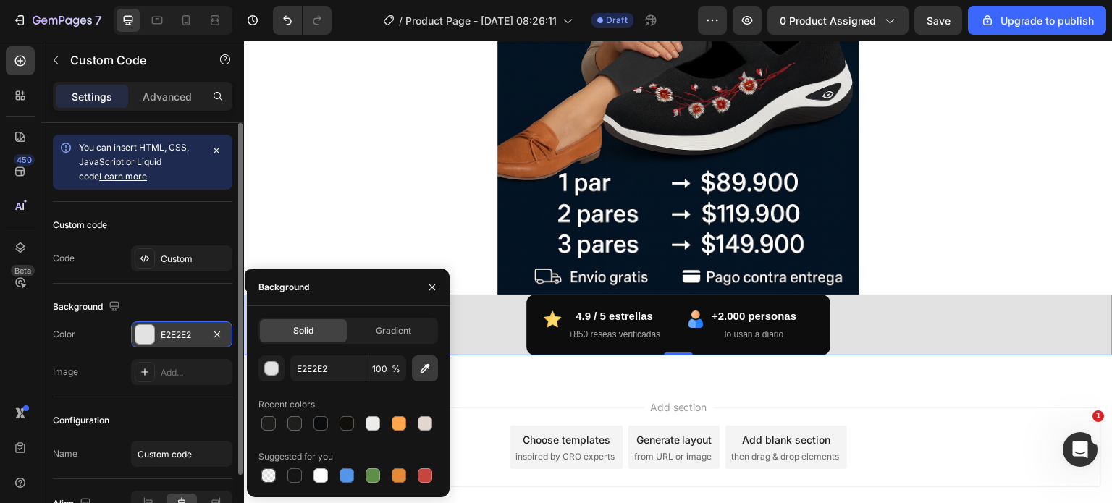
click at [425, 369] on icon "button" at bounding box center [425, 368] width 9 height 9
type input "0D0D0D"
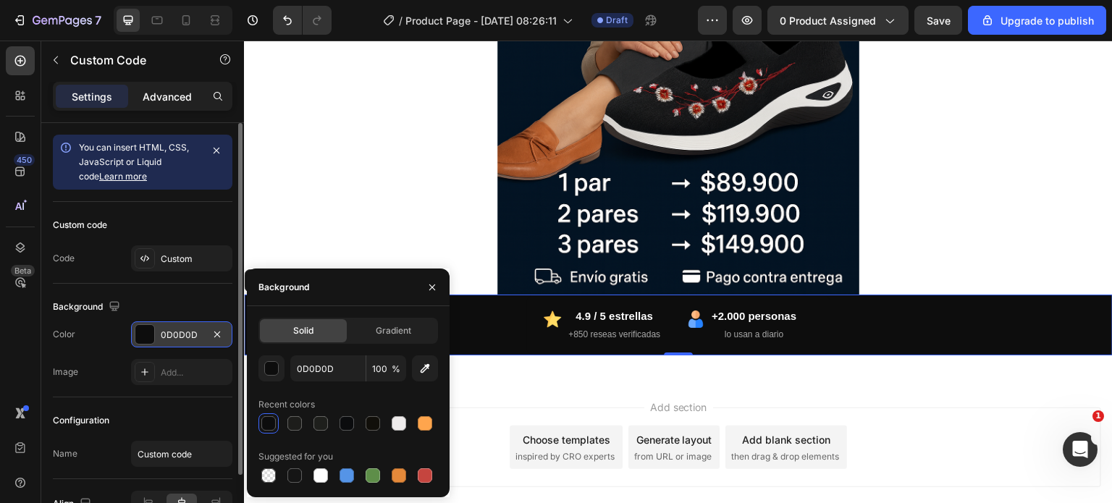
click at [162, 94] on p "Advanced" at bounding box center [167, 96] width 49 height 15
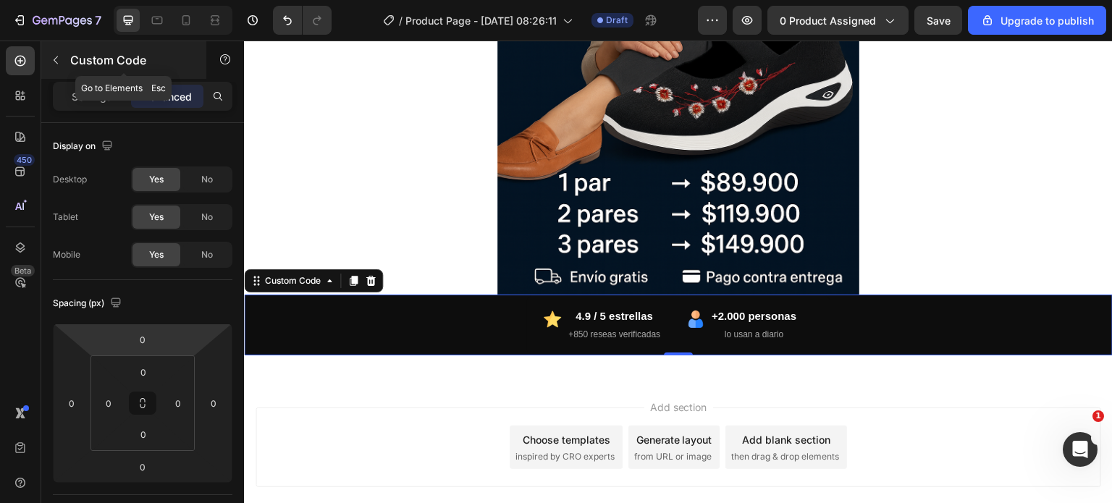
click at [57, 56] on icon "button" at bounding box center [56, 60] width 4 height 8
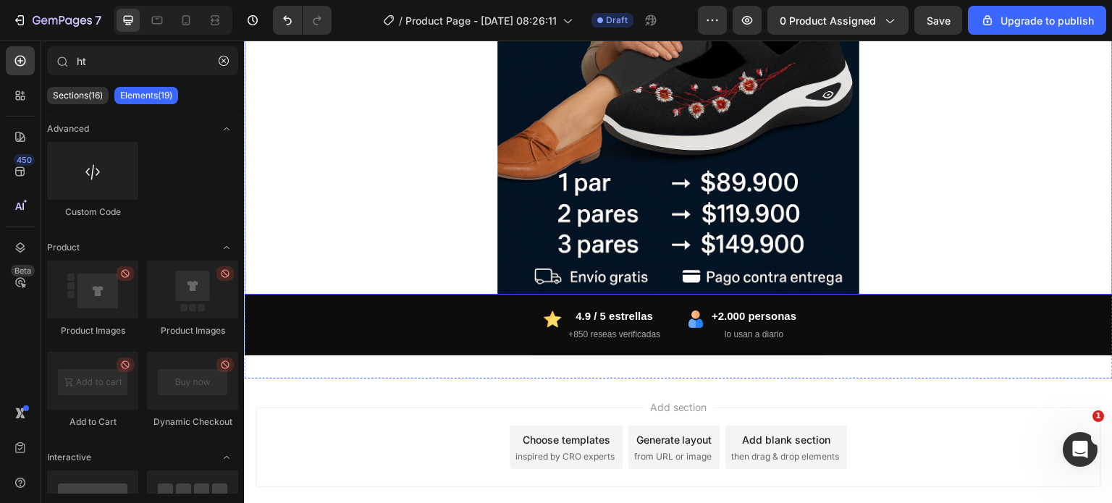
scroll to position [537, 0]
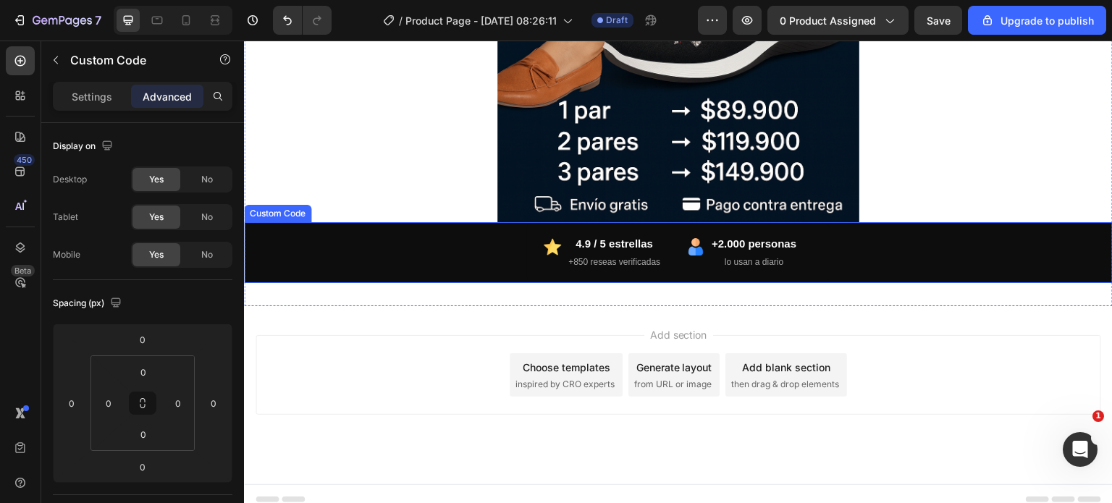
click at [484, 248] on div "4.9 / 5 estrellas +850 reseas verificadas +2.000 personas lo usan a diario" at bounding box center [678, 252] width 869 height 61
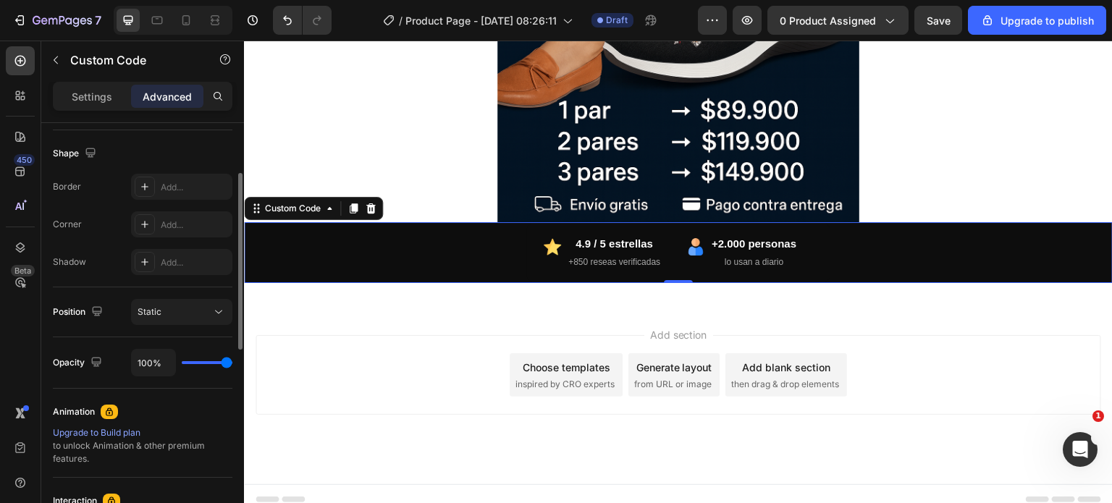
scroll to position [293, 0]
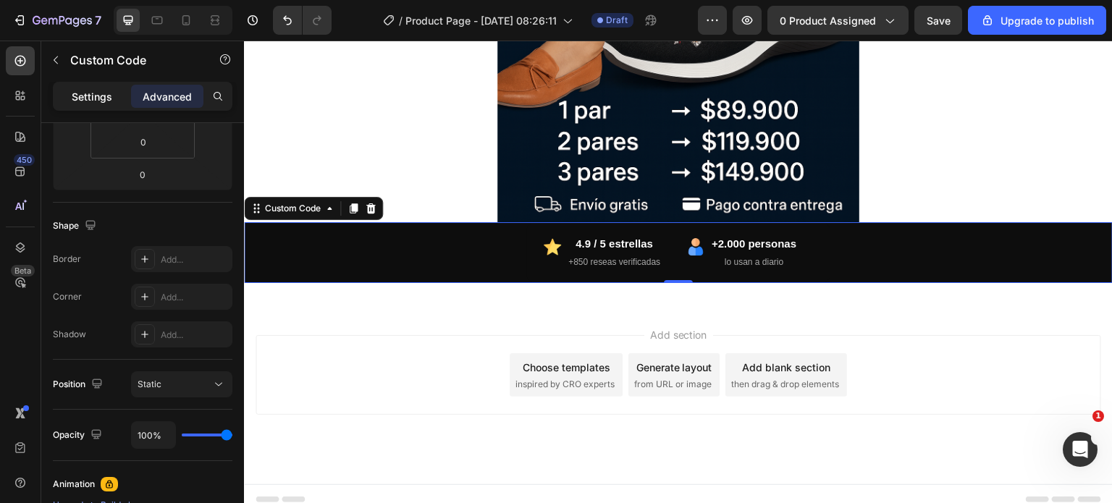
click at [97, 96] on p "Settings" at bounding box center [92, 96] width 41 height 15
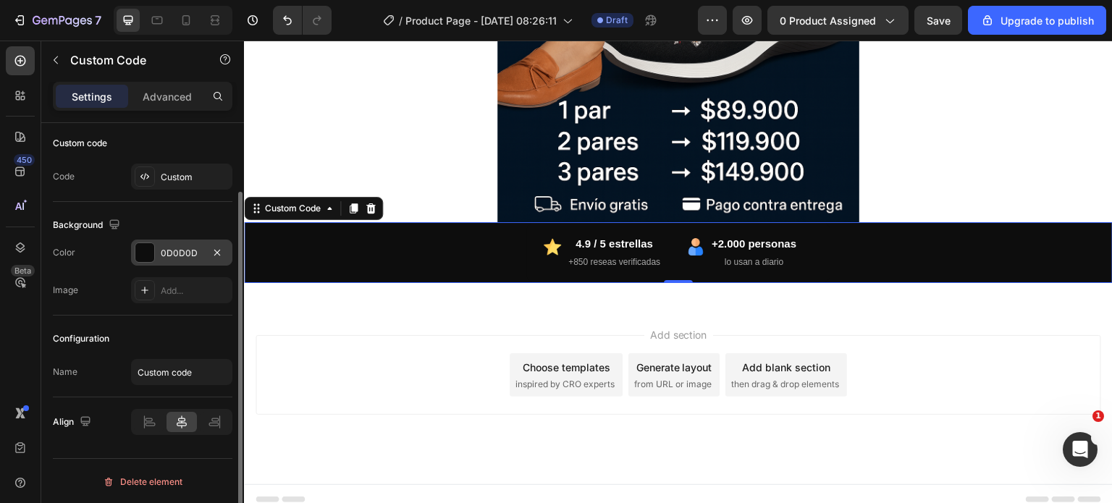
click at [179, 255] on div "0D0D0D" at bounding box center [182, 253] width 42 height 13
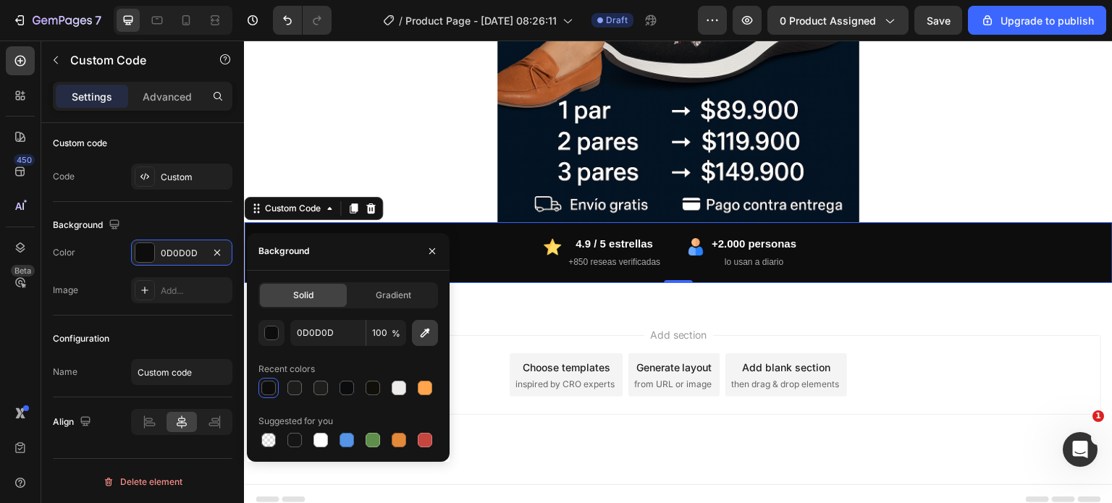
click at [429, 334] on icon "button" at bounding box center [425, 333] width 14 height 14
type input "051426"
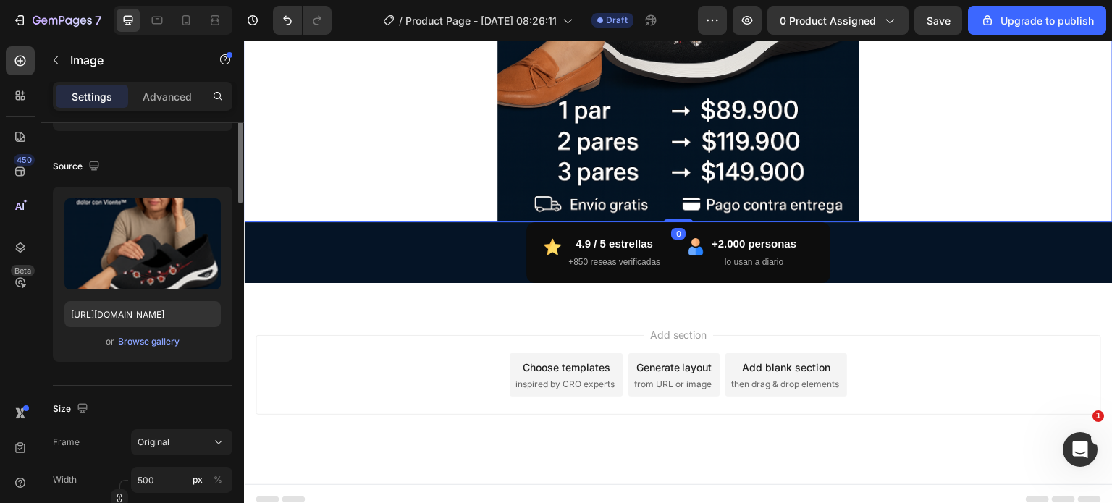
scroll to position [0, 0]
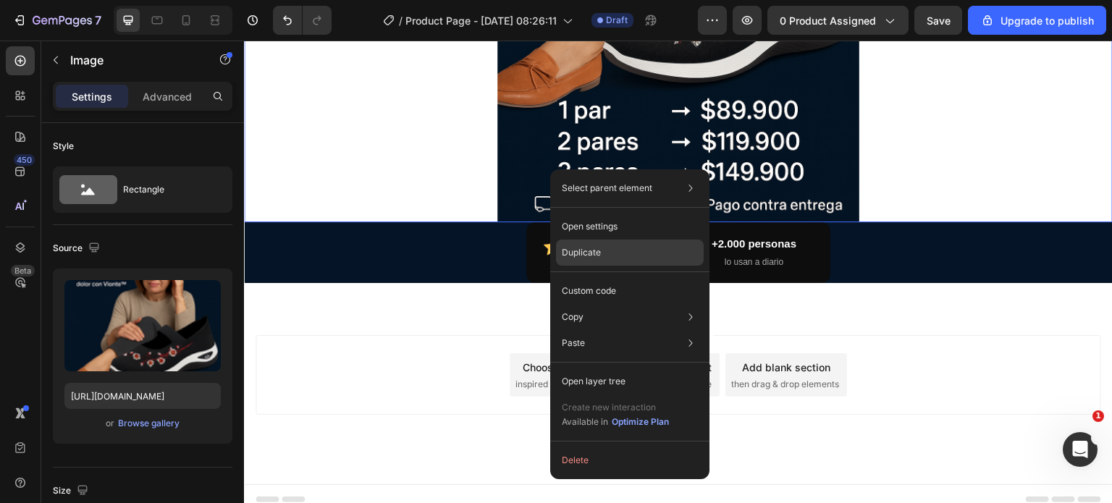
click at [584, 248] on p "Duplicate" at bounding box center [581, 252] width 39 height 13
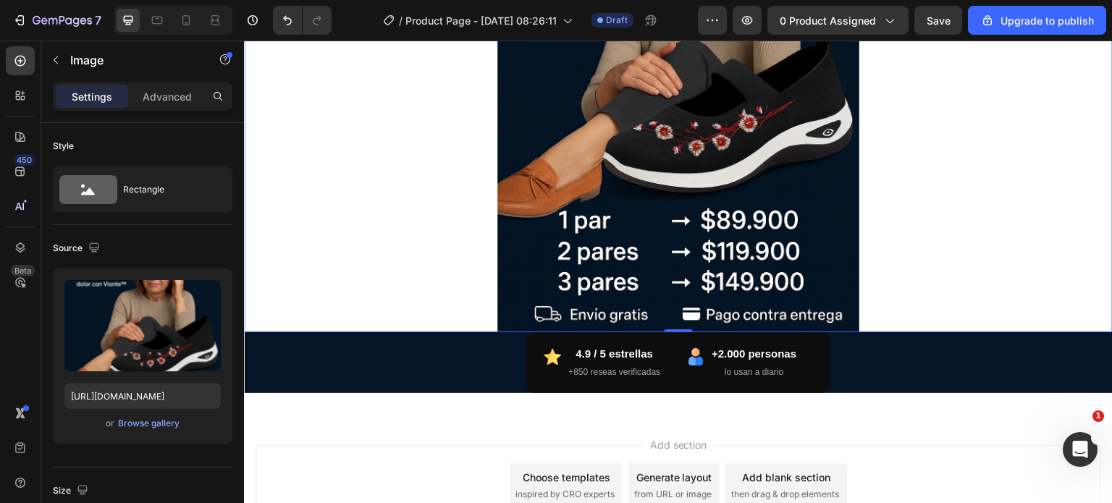
scroll to position [1091, 0]
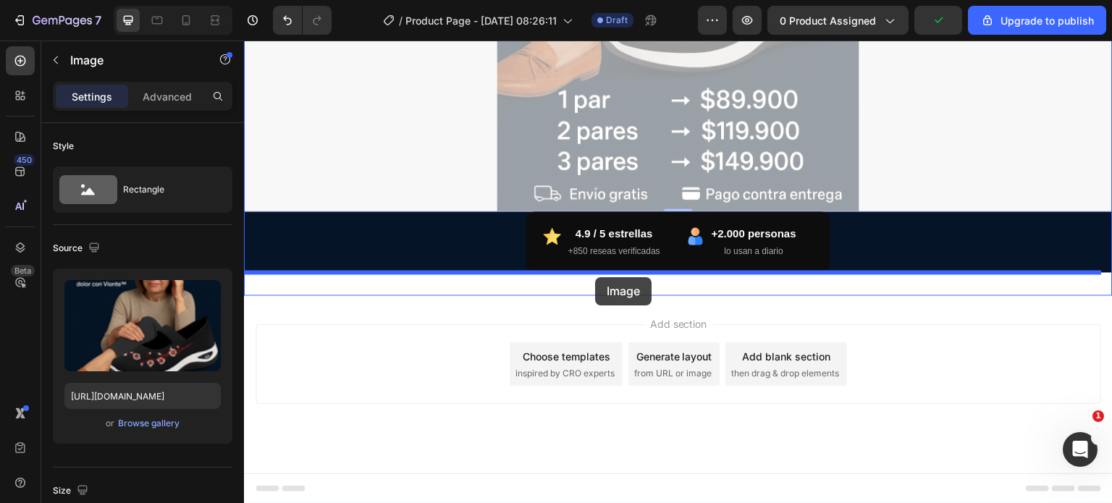
drag, startPoint x: 587, startPoint y: 129, endPoint x: 595, endPoint y: 277, distance: 148.7
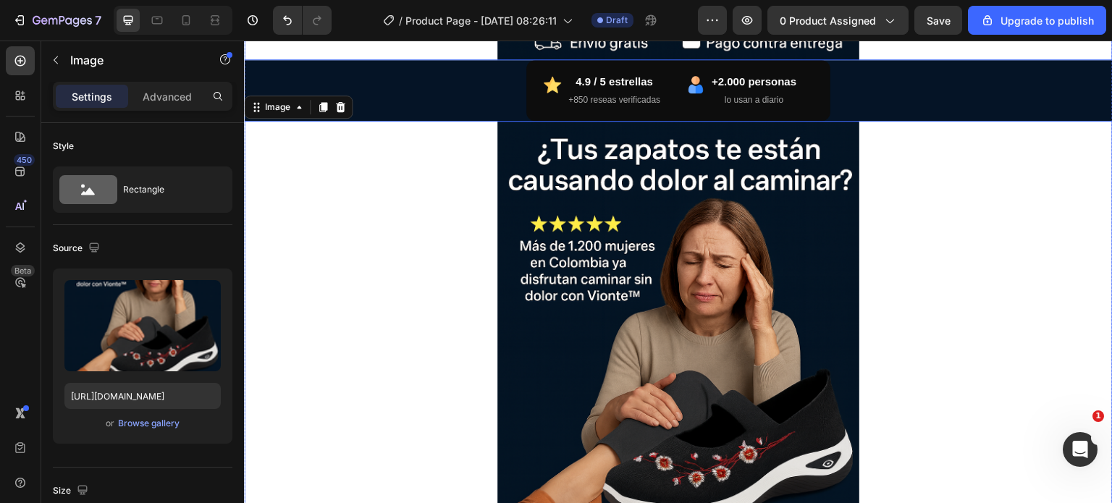
scroll to position [724, 0]
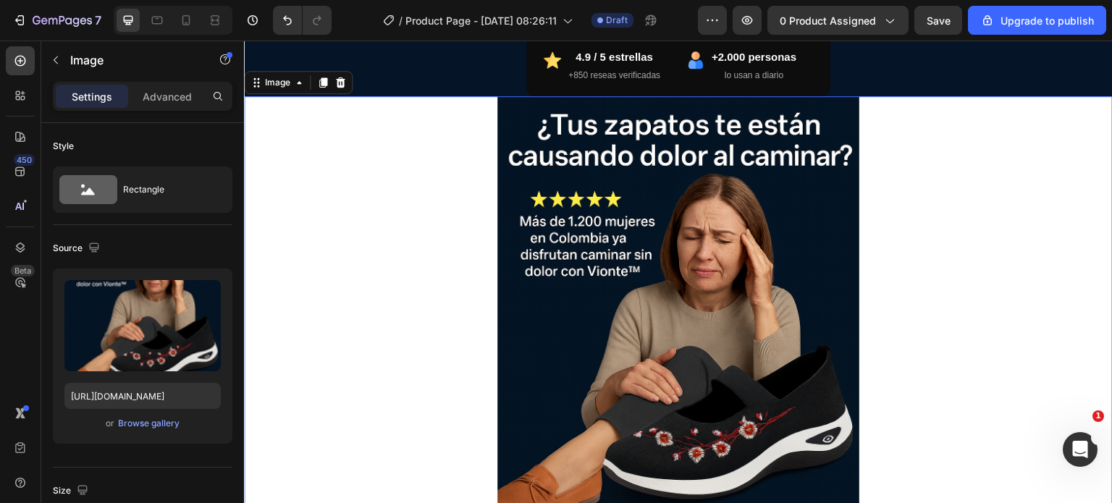
click at [657, 292] on img at bounding box center [679, 367] width 362 height 543
click at [145, 388] on input "https://cdn.shopify.com/s/files/1/0400/3463/1844/files/gempages_478358424204084…" at bounding box center [142, 396] width 156 height 26
paste input "fd2cf09-4ba7-4045-b121-370d489d01e1.png?v=1759033257"
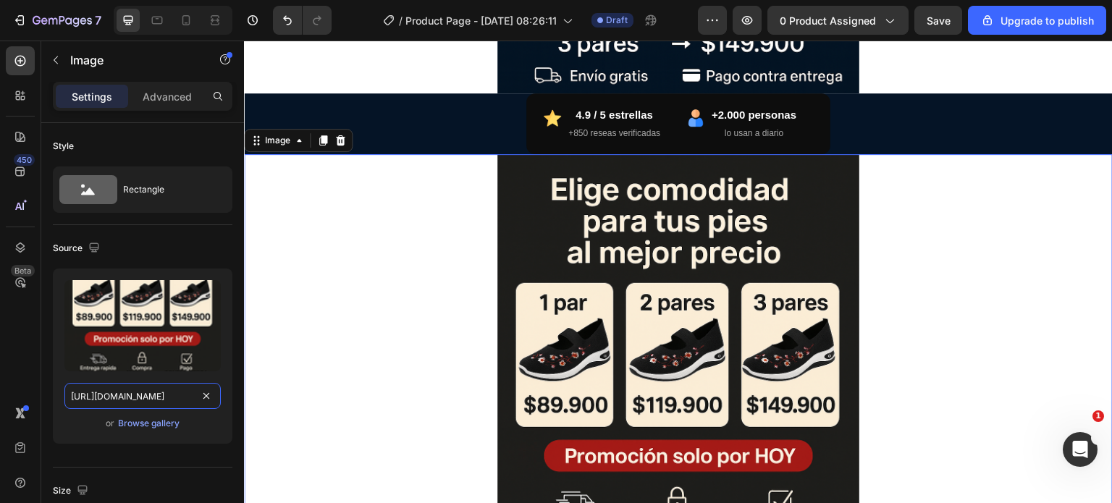
scroll to position [579, 0]
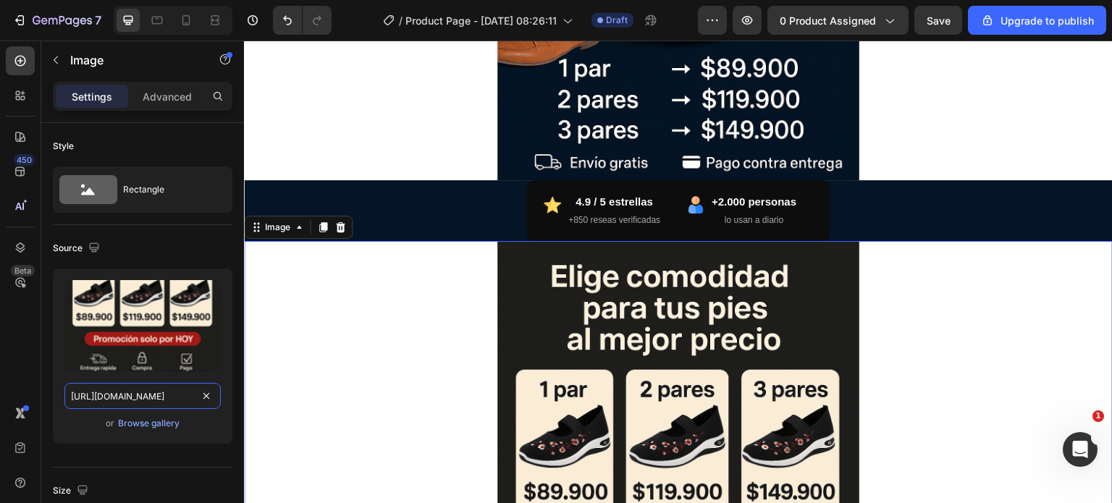
type input "[URL][DOMAIN_NAME]"
click at [907, 309] on div at bounding box center [678, 512] width 869 height 543
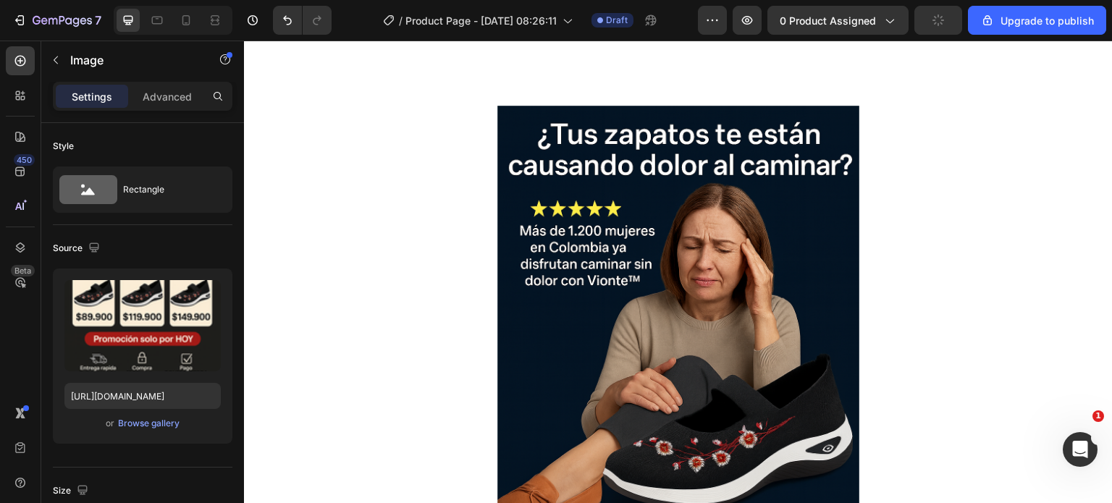
scroll to position [0, 0]
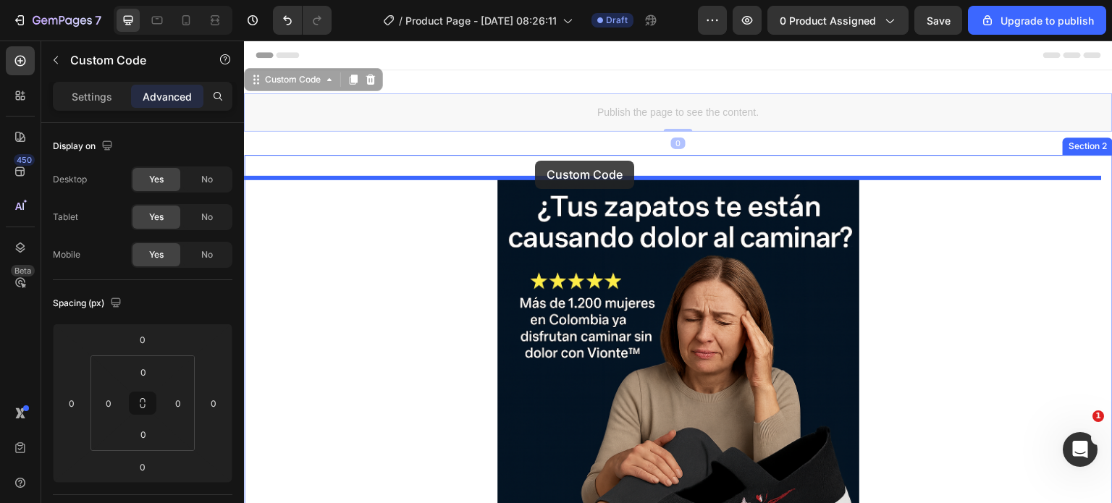
drag, startPoint x: 534, startPoint y: 104, endPoint x: 535, endPoint y: 161, distance: 57.2
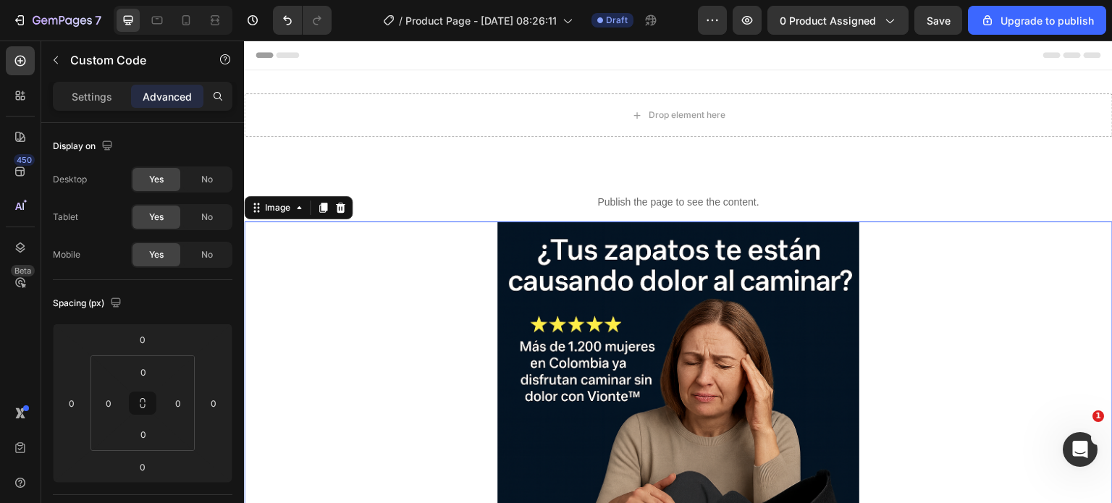
click at [414, 249] on div at bounding box center [678, 493] width 869 height 543
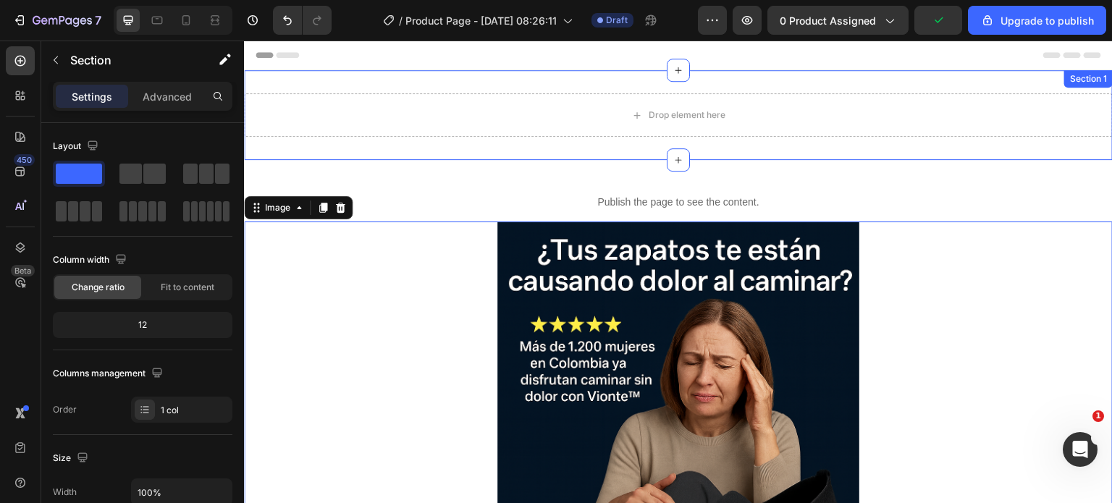
click at [516, 87] on div "Drop element here Section 1" at bounding box center [678, 115] width 869 height 90
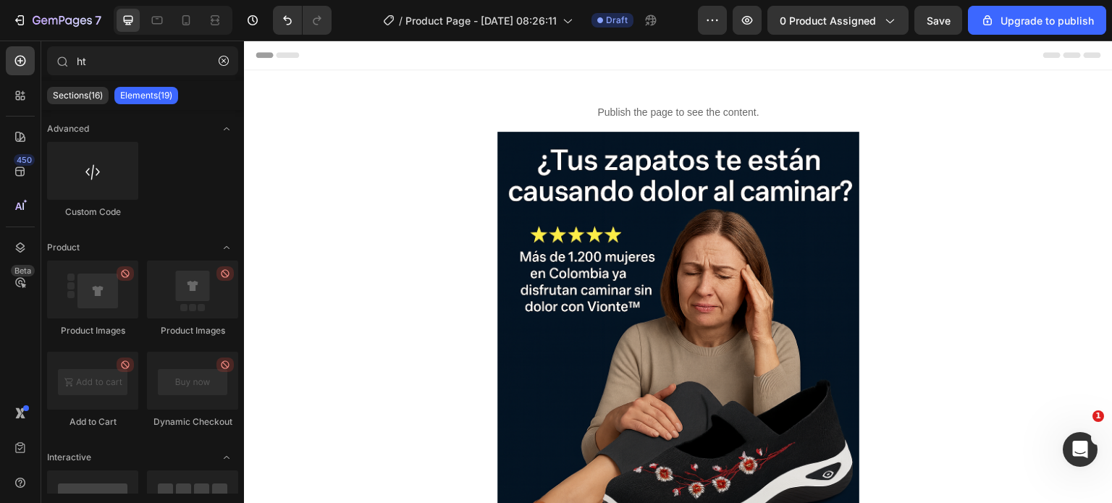
click at [534, 43] on div "Header" at bounding box center [679, 55] width 846 height 29
click at [536, 51] on div "Header" at bounding box center [679, 55] width 846 height 29
click at [269, 51] on div "Header" at bounding box center [280, 54] width 54 height 17
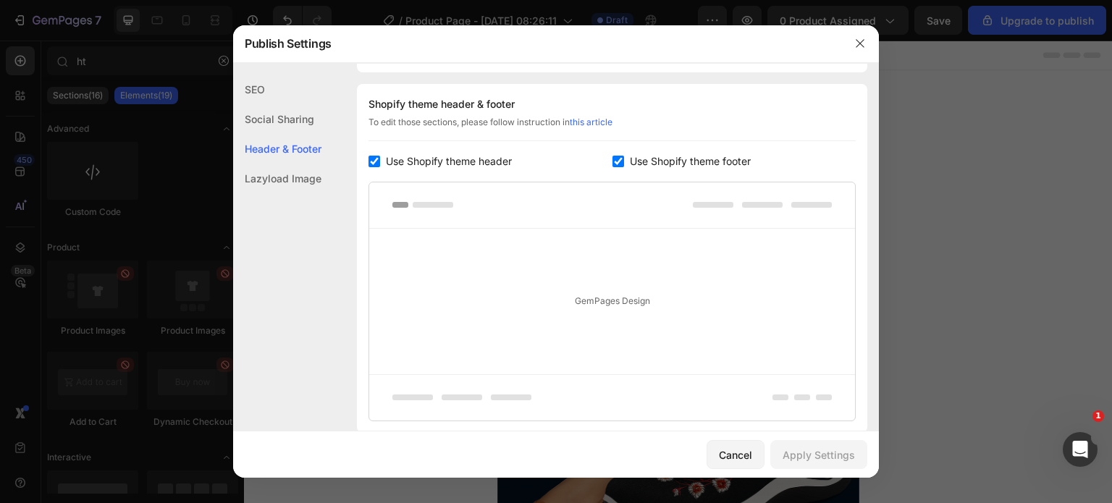
scroll to position [211, 0]
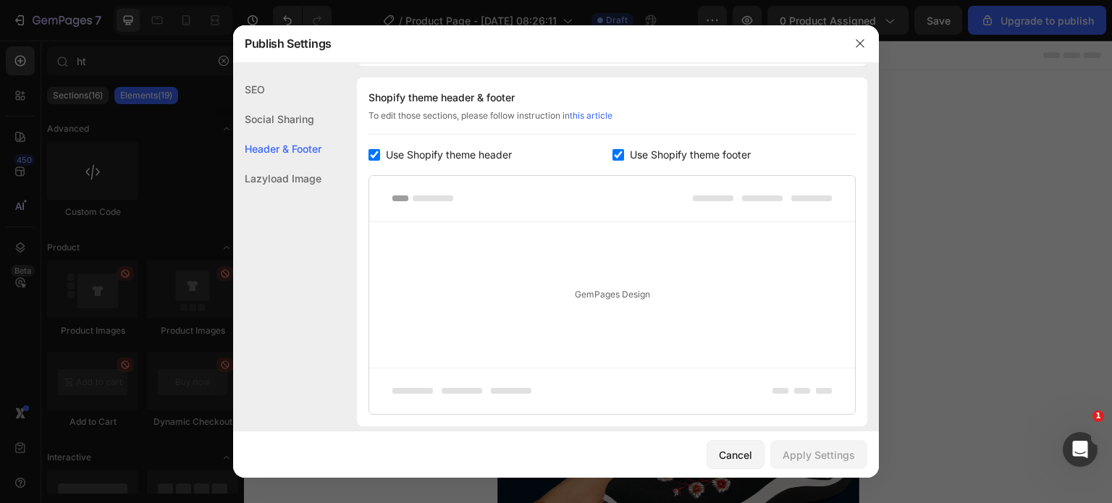
click at [377, 157] on input "checkbox" at bounding box center [375, 155] width 12 height 12
checkbox input "false"
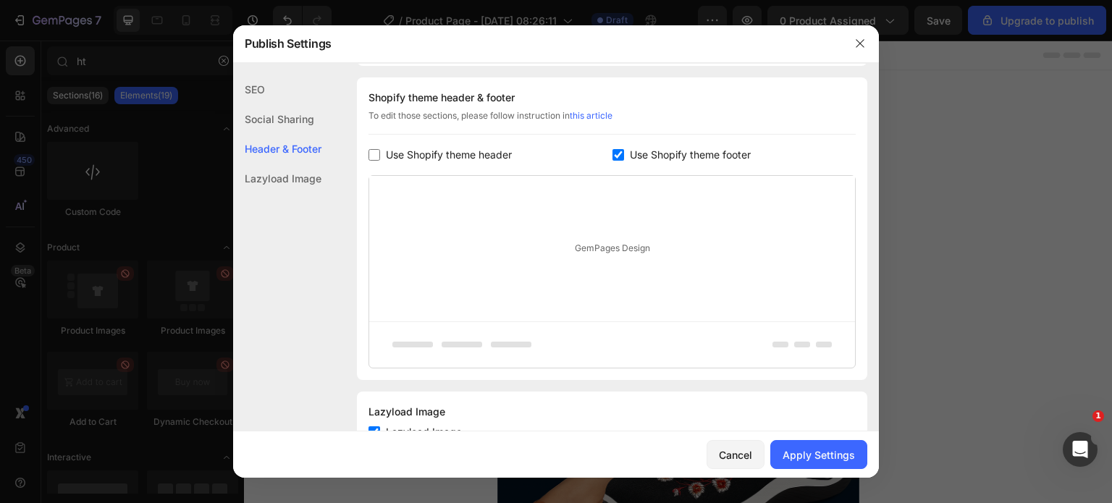
drag, startPoint x: 611, startPoint y: 154, endPoint x: 622, endPoint y: 189, distance: 36.4
click at [613, 156] on input "checkbox" at bounding box center [619, 155] width 12 height 12
checkbox input "false"
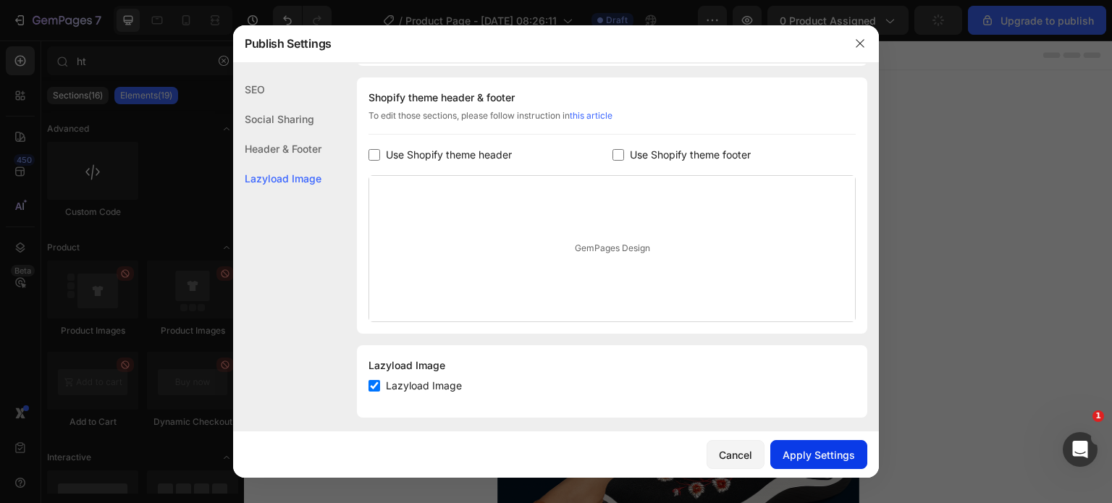
click at [817, 453] on div "Apply Settings" at bounding box center [819, 455] width 72 height 15
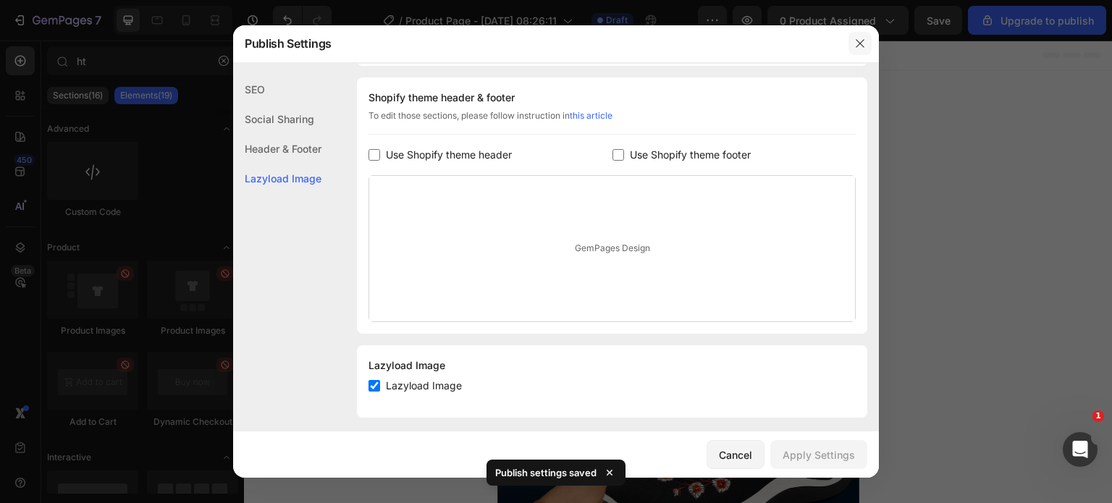
click at [855, 43] on icon "button" at bounding box center [861, 44] width 12 height 12
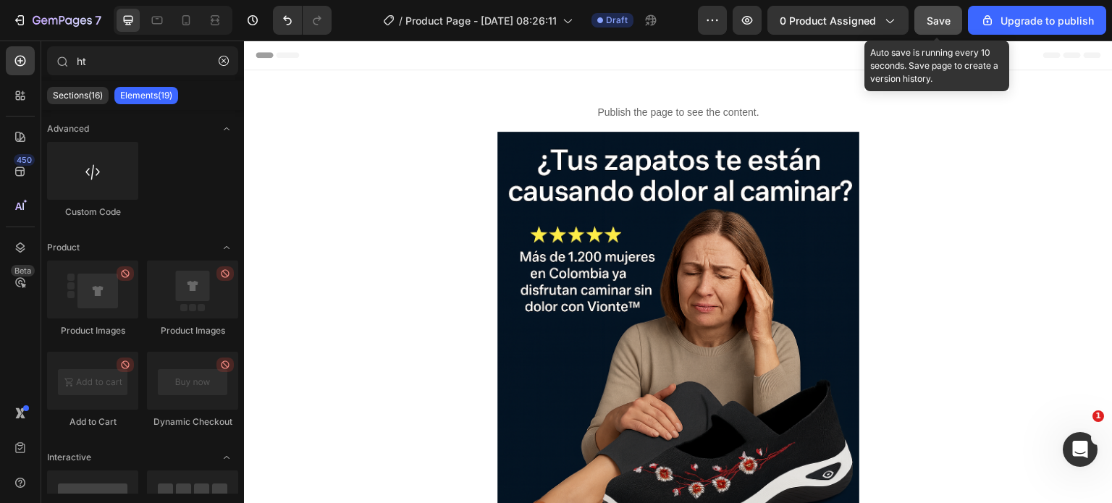
click at [938, 18] on span "Save" at bounding box center [939, 20] width 24 height 12
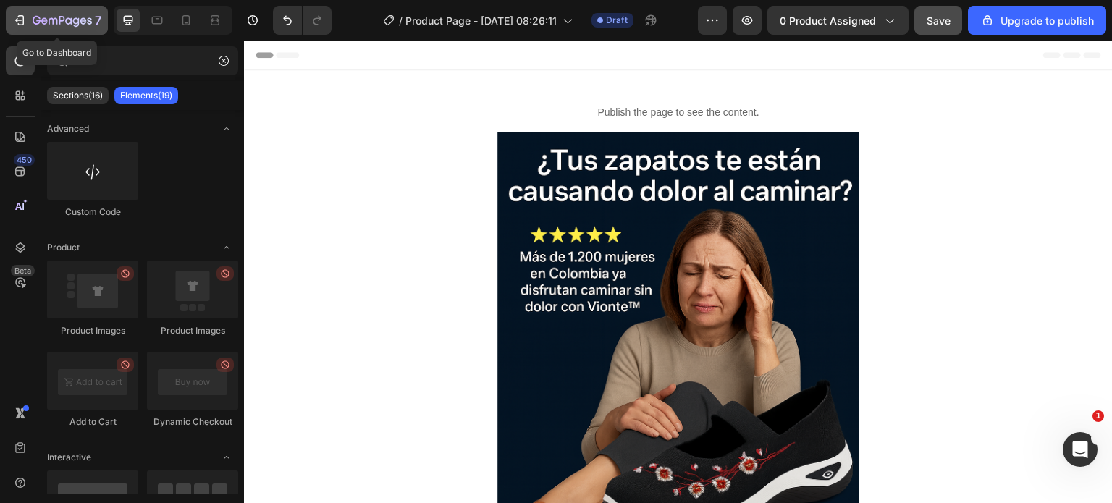
click at [38, 15] on icon "button" at bounding box center [62, 21] width 59 height 12
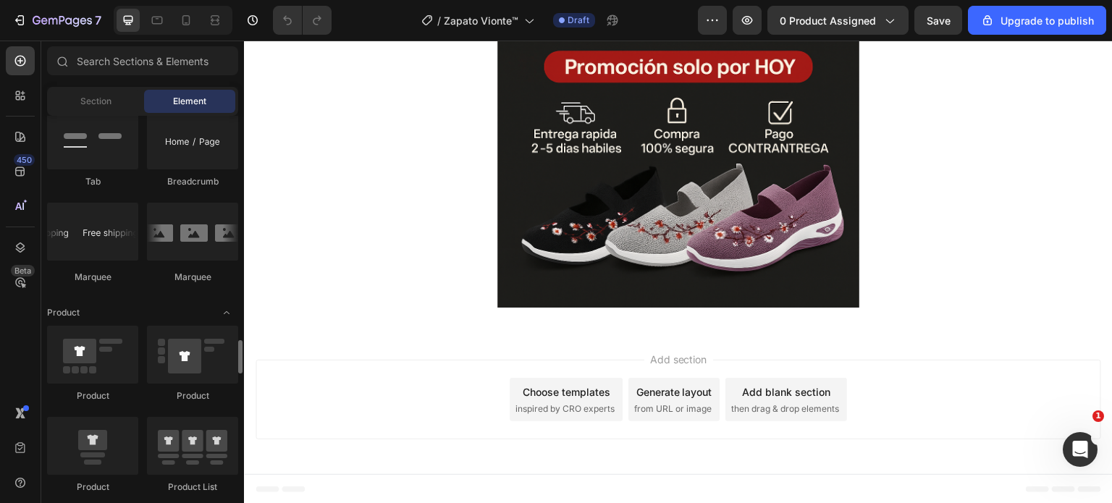
scroll to position [1738, 0]
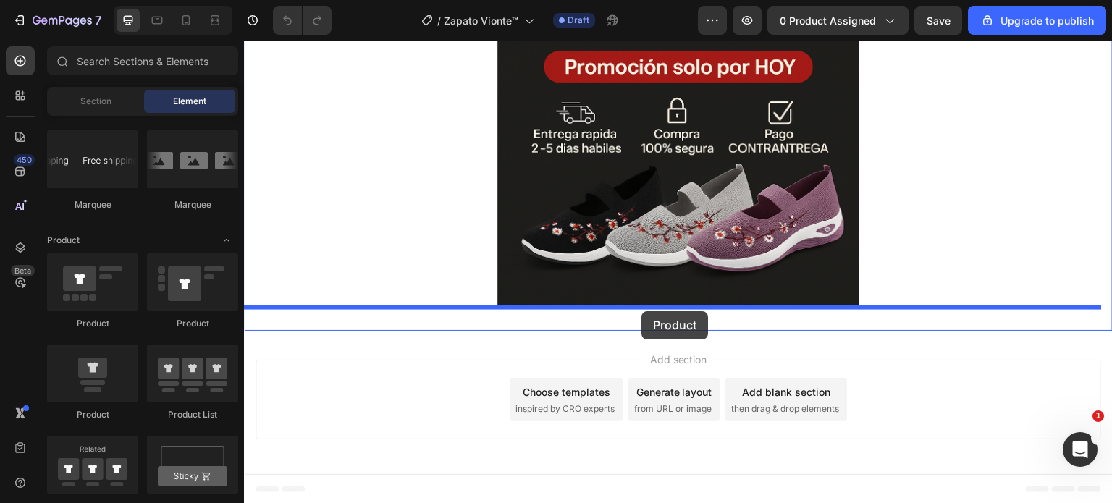
drag, startPoint x: 344, startPoint y: 327, endPoint x: 642, endPoint y: 311, distance: 298.0
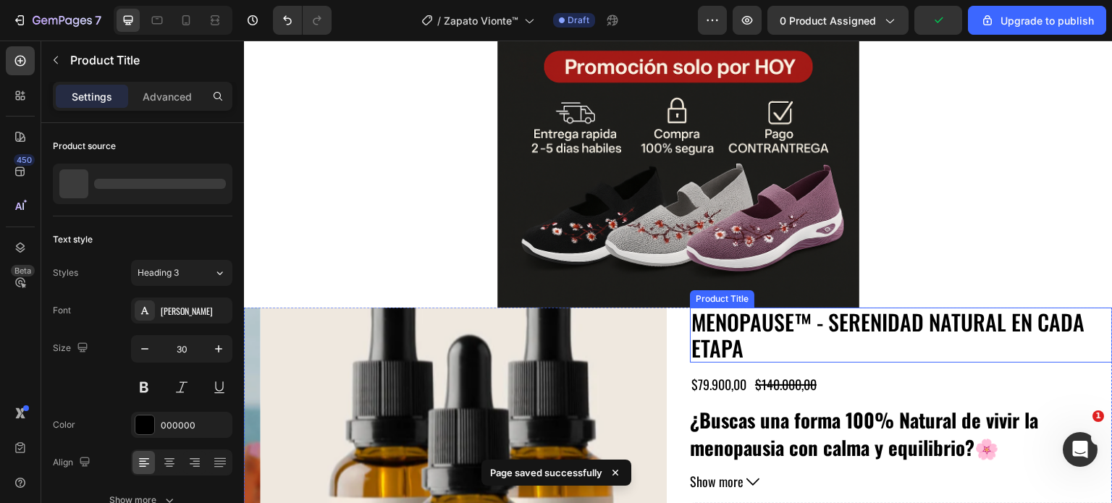
click at [690, 330] on h2 "MENOPAUSE™ - SERENIDAD NATURAL EN CADA ETAPA" at bounding box center [901, 335] width 423 height 55
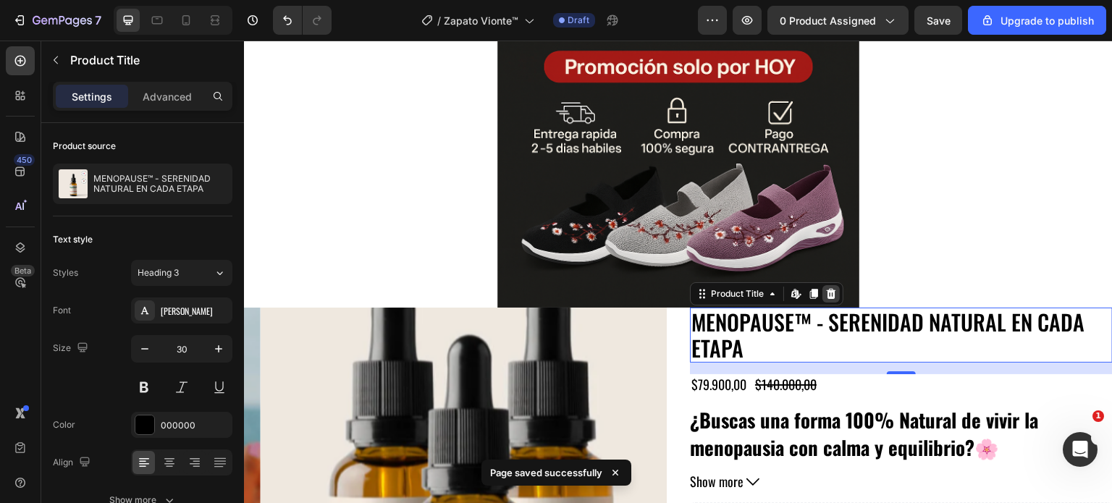
click at [831, 290] on icon at bounding box center [832, 294] width 12 height 12
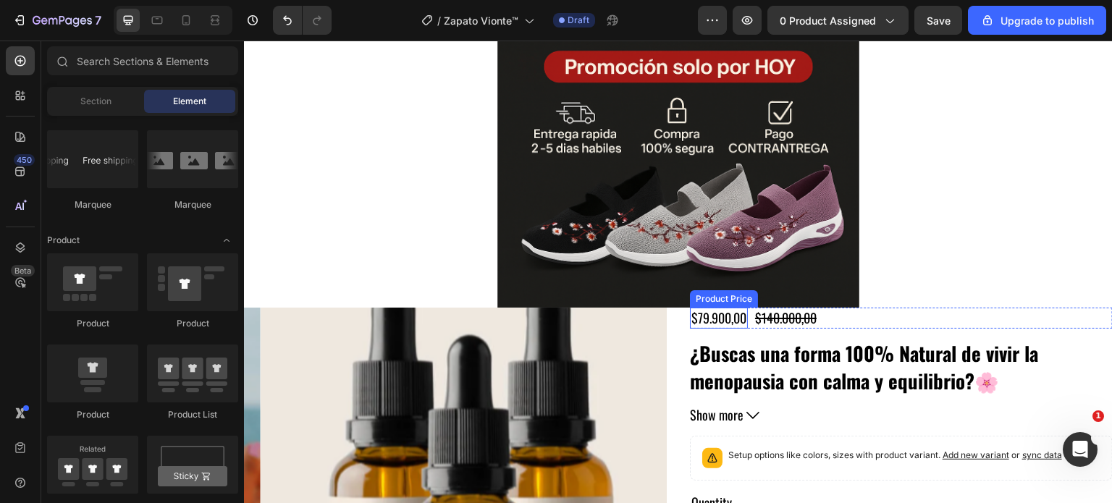
click at [726, 322] on div "$79.900,00" at bounding box center [719, 318] width 58 height 21
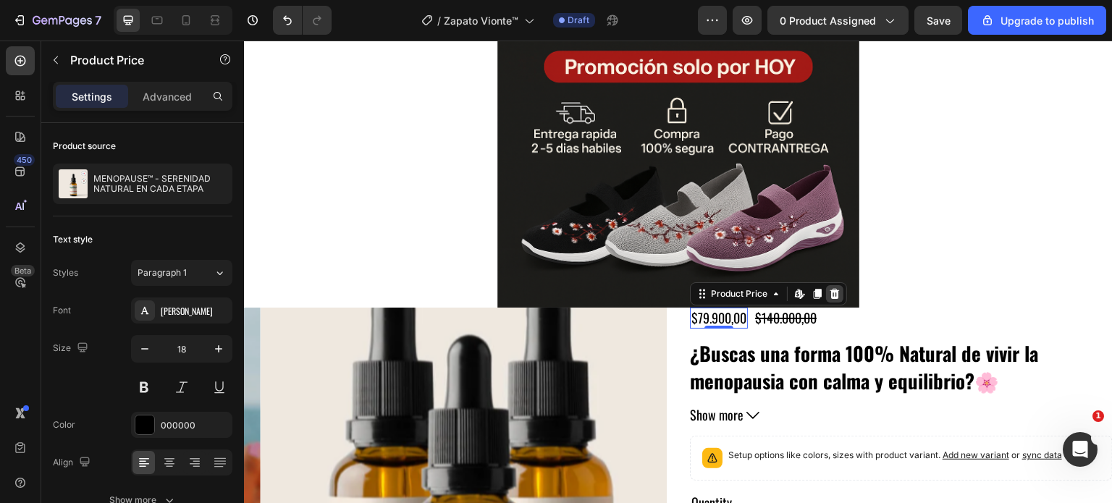
click at [831, 298] on icon at bounding box center [835, 294] width 9 height 10
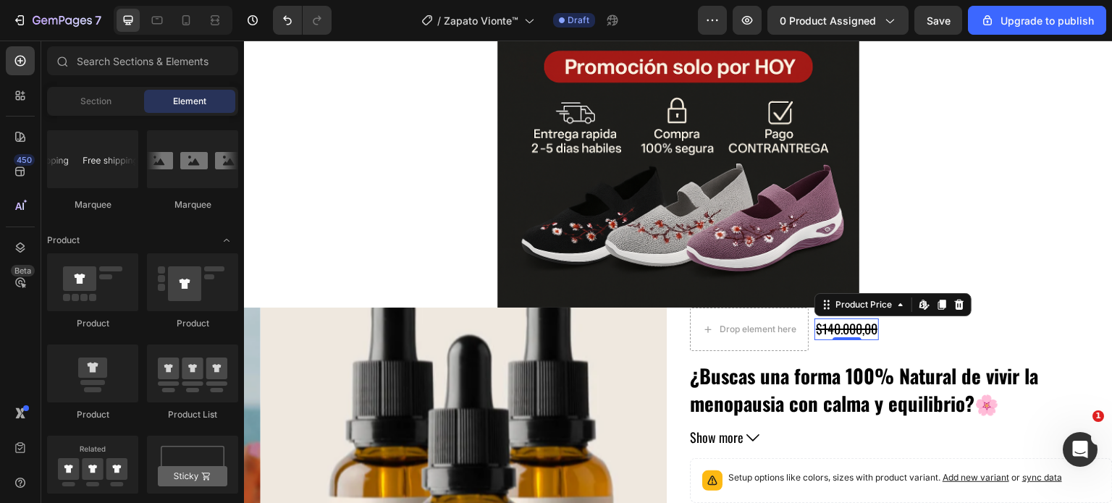
click at [815, 335] on div "$140.000,00" at bounding box center [847, 329] width 64 height 21
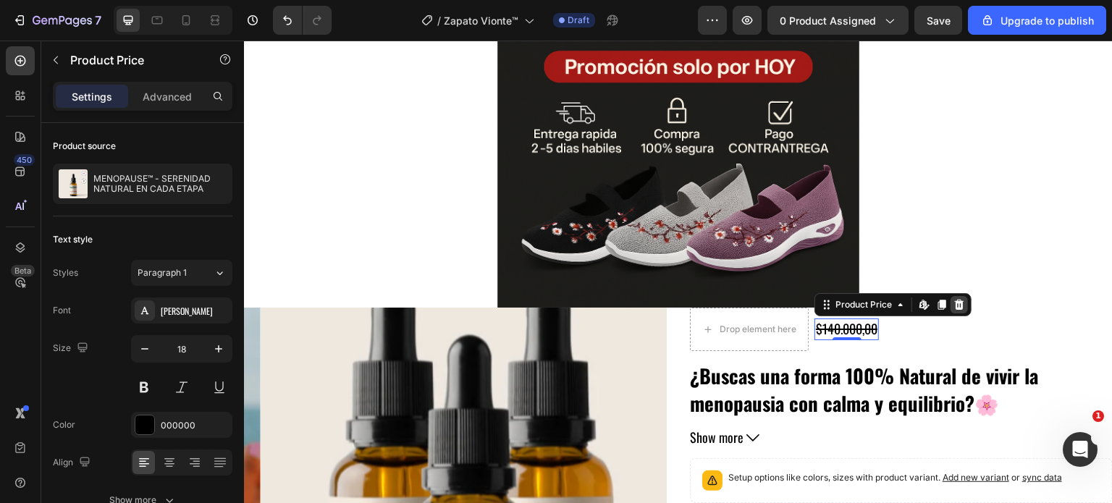
click at [955, 307] on icon at bounding box center [959, 305] width 9 height 10
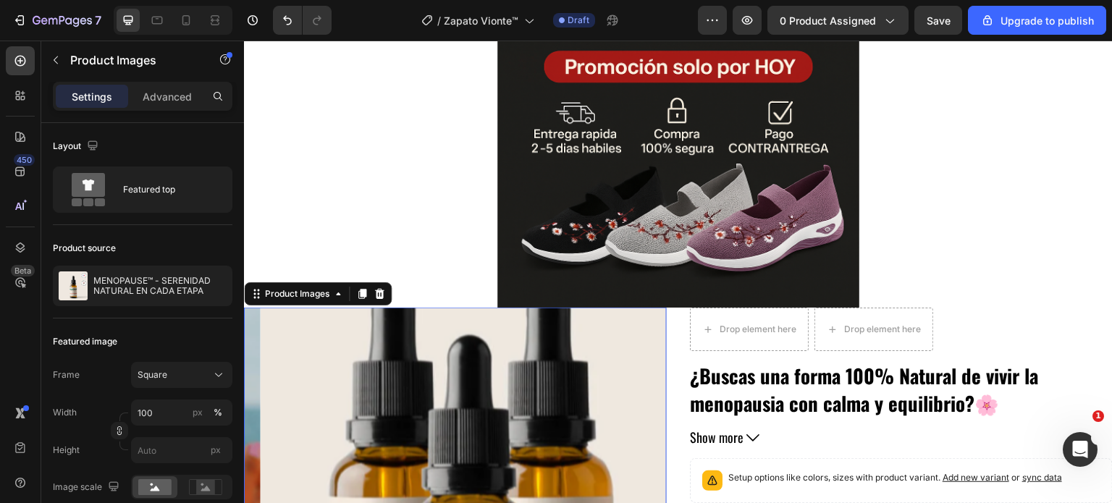
click at [379, 298] on icon at bounding box center [380, 294] width 12 height 12
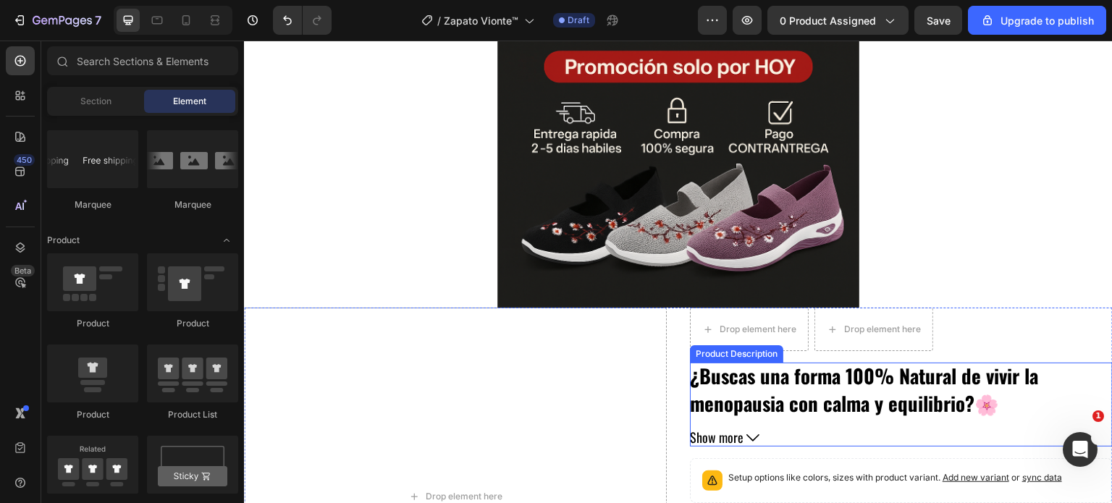
click at [707, 394] on strong "¿Buscas una forma 100% Natural de vivir la menopausia con calma y equilibrio?🌸" at bounding box center [864, 389] width 348 height 56
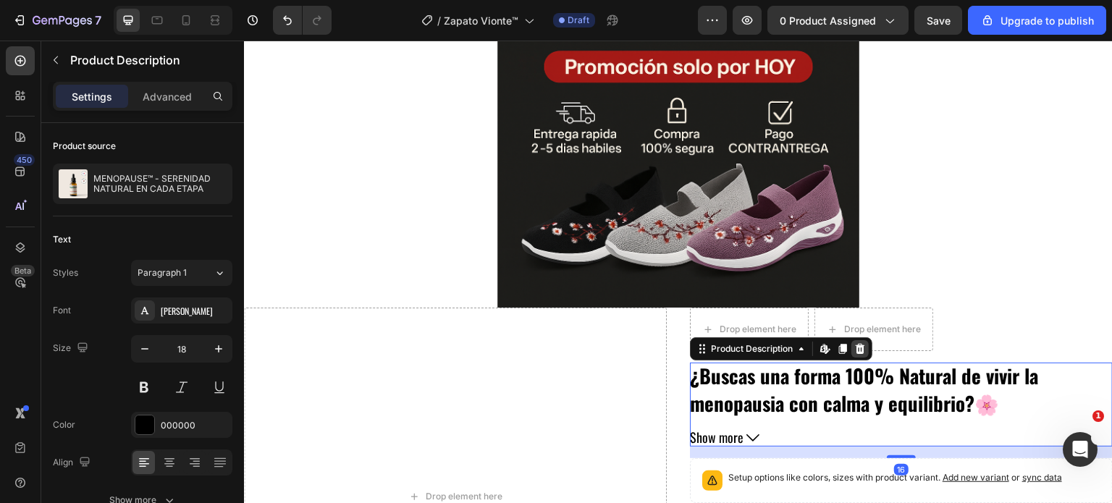
click at [856, 353] on icon at bounding box center [860, 349] width 9 height 10
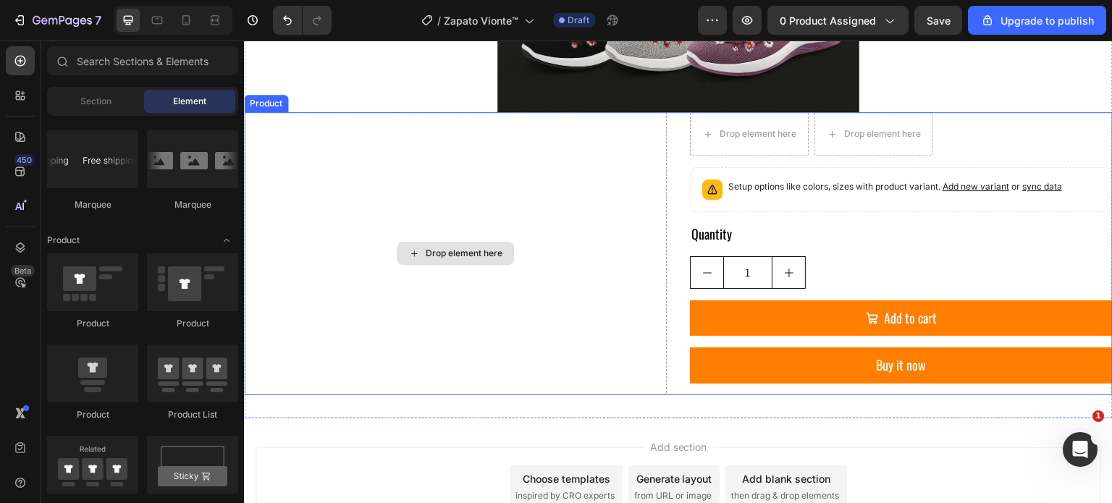
scroll to position [1188, 0]
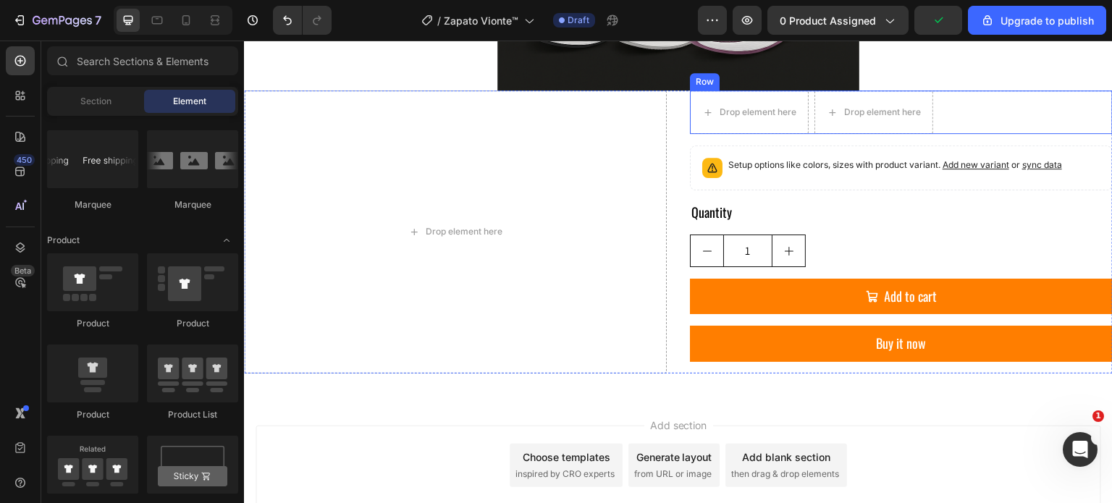
click at [976, 120] on div "Drop element here Drop element here Row" at bounding box center [901, 112] width 423 height 43
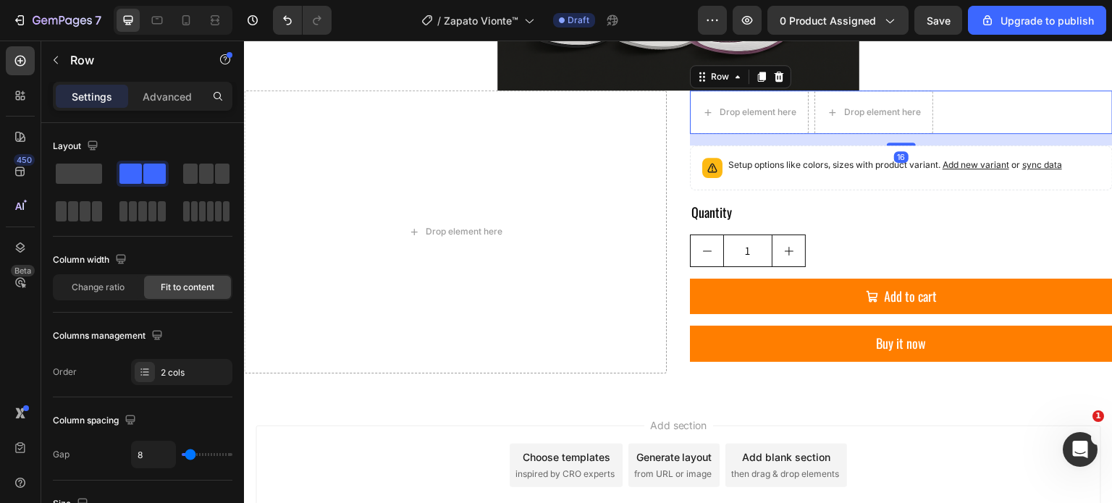
click at [775, 80] on icon at bounding box center [779, 77] width 9 height 10
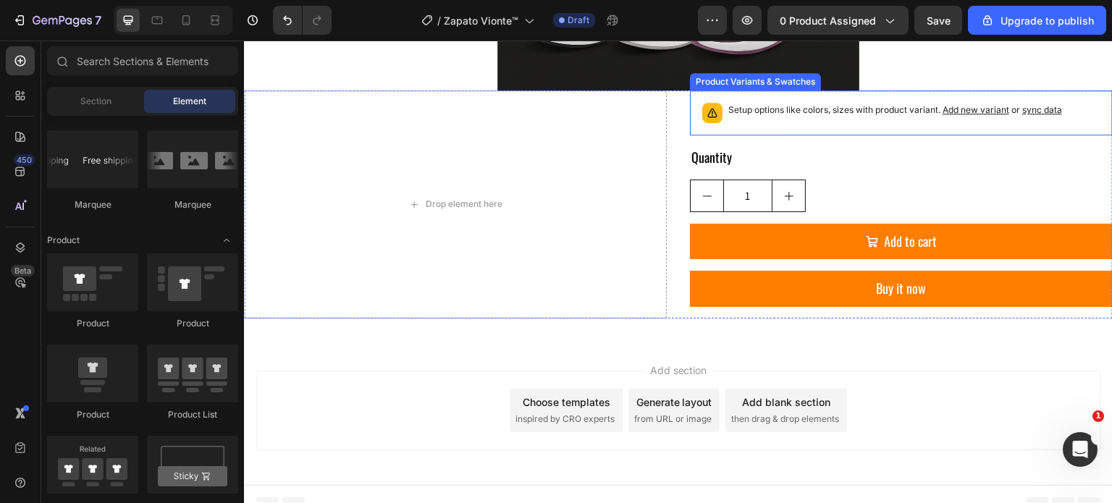
click at [769, 107] on p "Setup options like colors, sizes with product variant. Add new variant or sync …" at bounding box center [896, 110] width 334 height 14
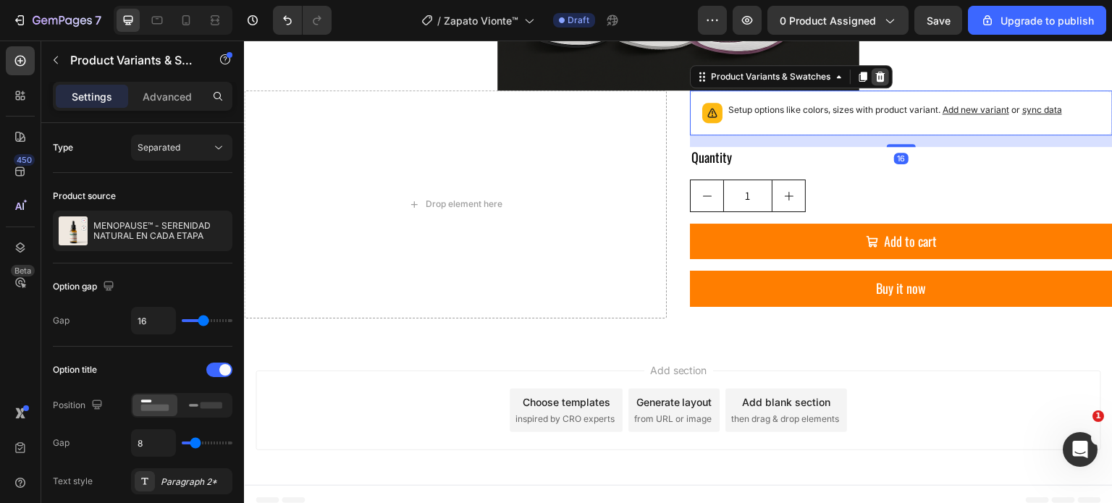
click at [876, 79] on icon at bounding box center [880, 77] width 9 height 10
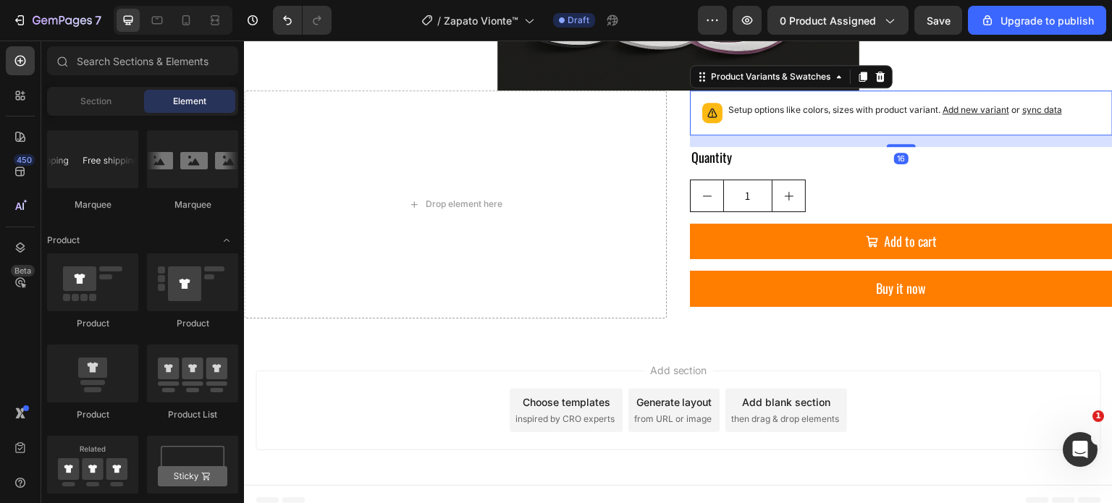
scroll to position [1143, 0]
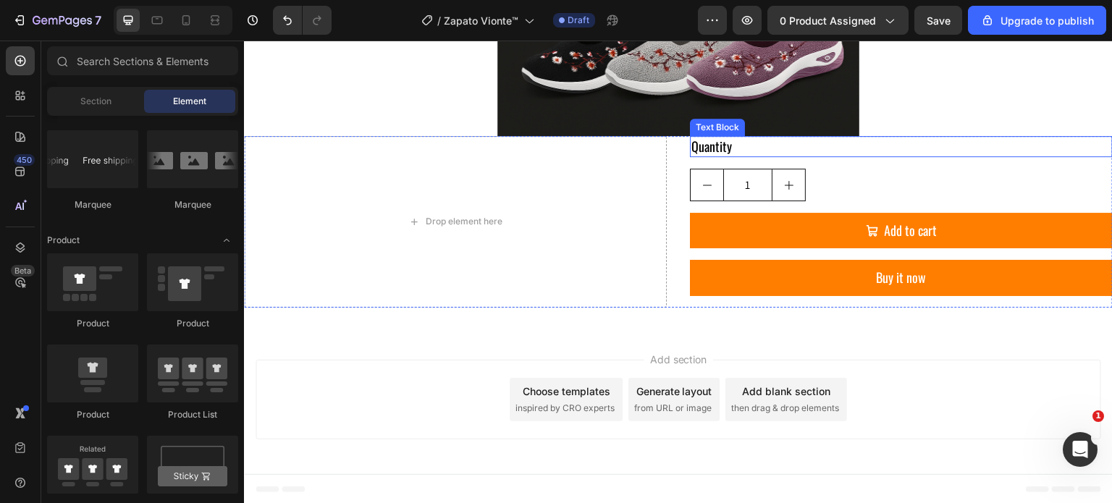
click at [822, 146] on div "Quantity" at bounding box center [901, 146] width 423 height 21
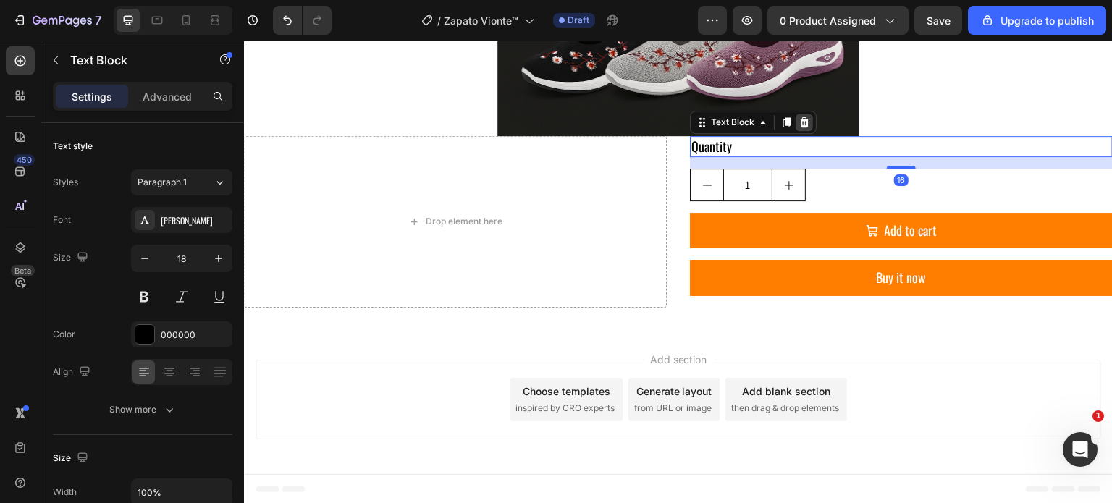
click at [800, 122] on icon at bounding box center [804, 122] width 9 height 10
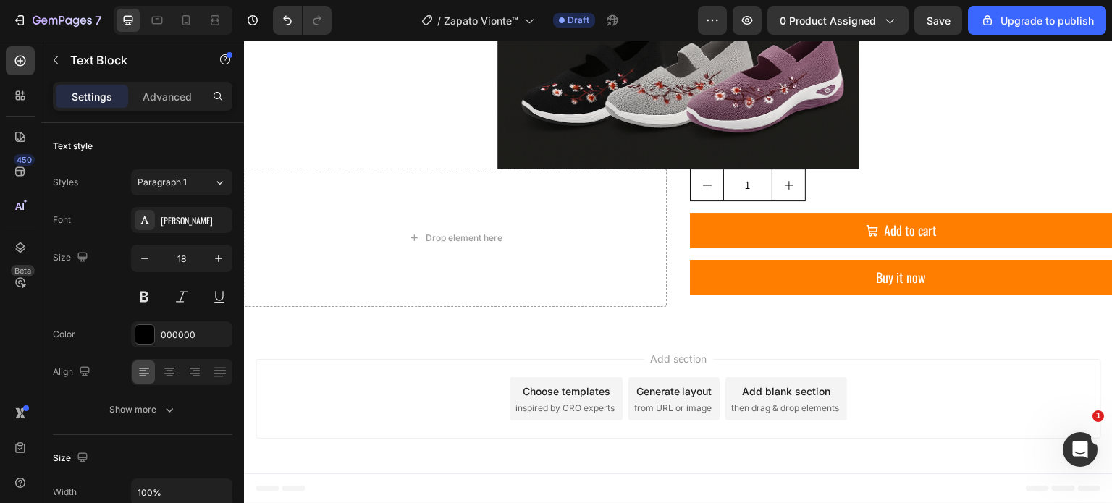
scroll to position [1110, 0]
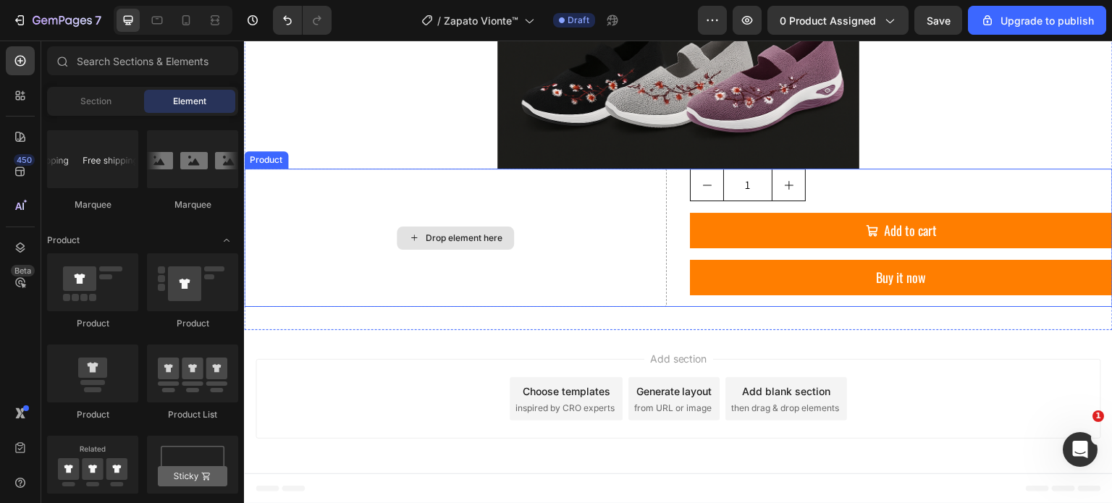
click at [630, 190] on div "Drop element here" at bounding box center [455, 238] width 423 height 138
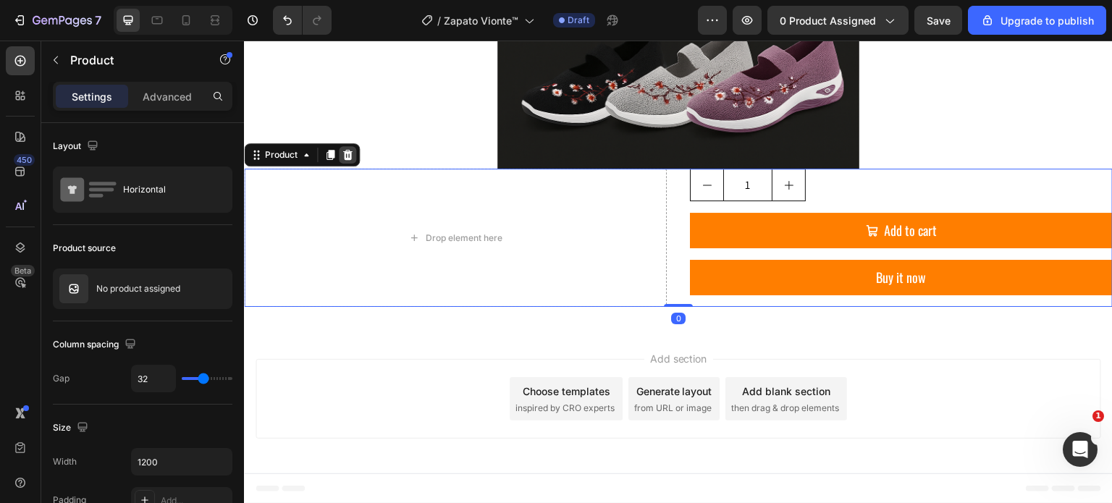
click at [353, 152] on div at bounding box center [347, 154] width 17 height 17
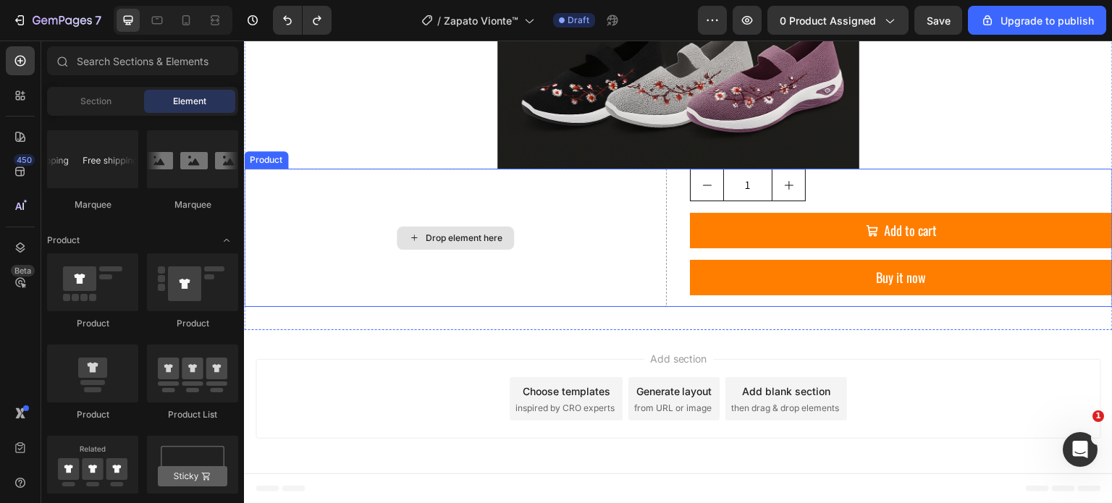
click at [598, 238] on div "Drop element here" at bounding box center [455, 238] width 423 height 138
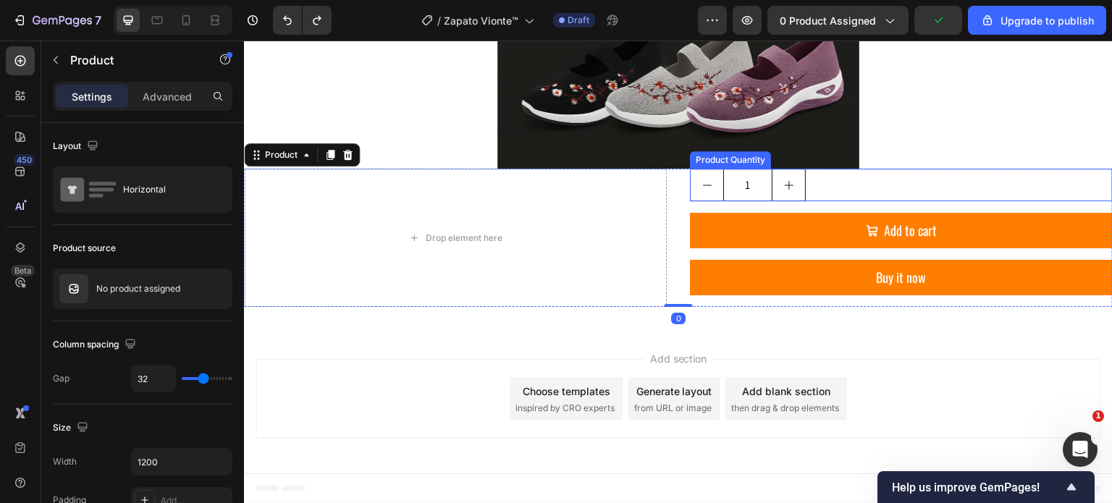
click at [868, 186] on div "1" at bounding box center [901, 185] width 423 height 33
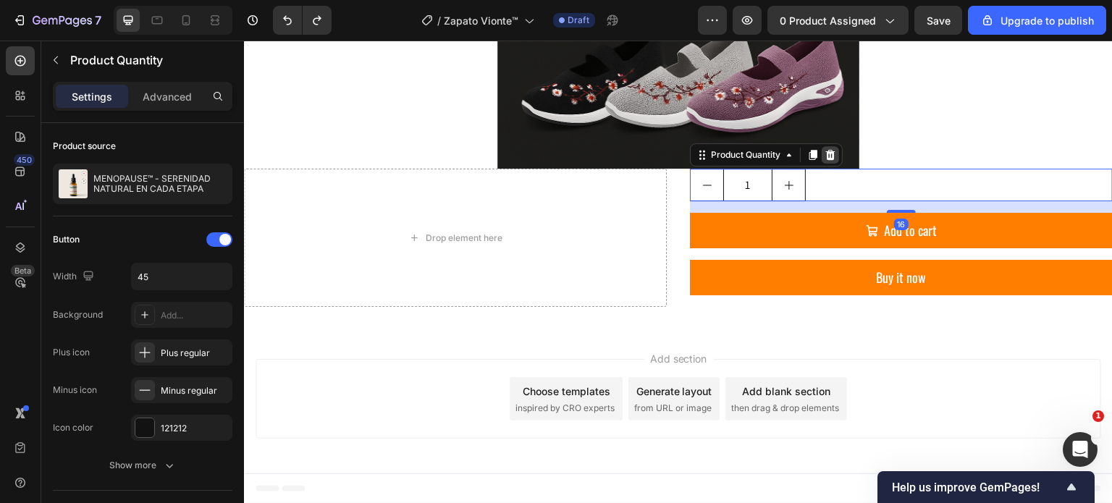
click at [826, 156] on icon at bounding box center [830, 155] width 9 height 10
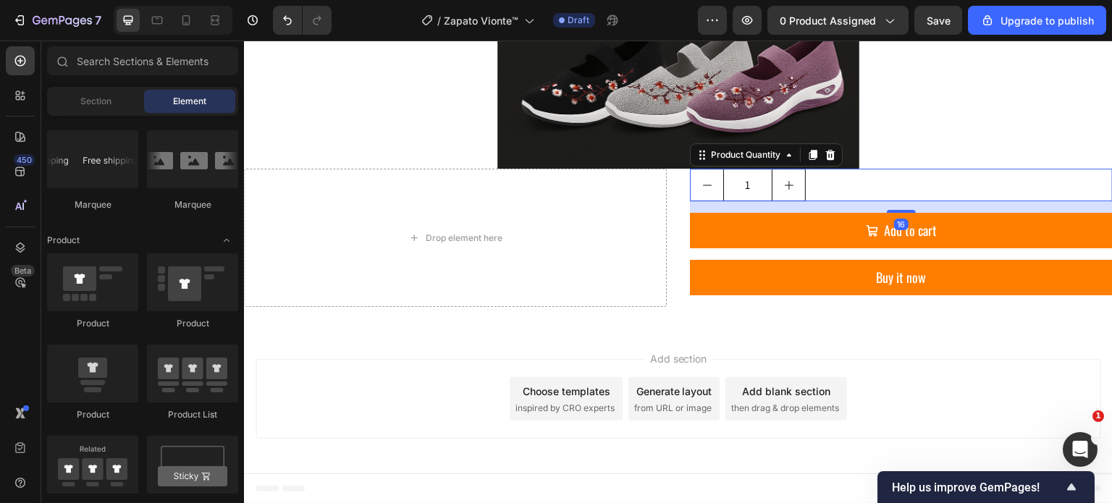
scroll to position [1066, 0]
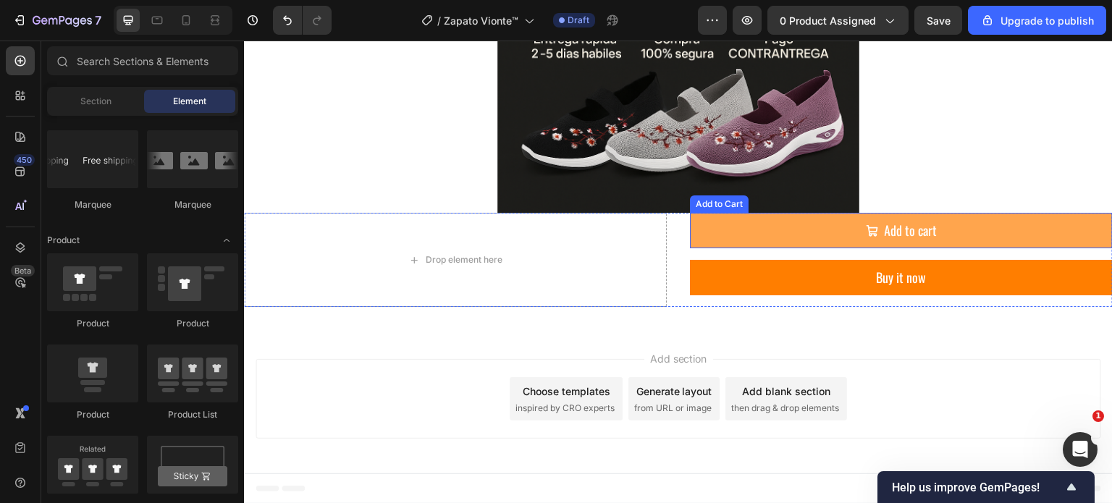
click at [1066, 238] on button "Add to cart" at bounding box center [901, 230] width 423 height 35
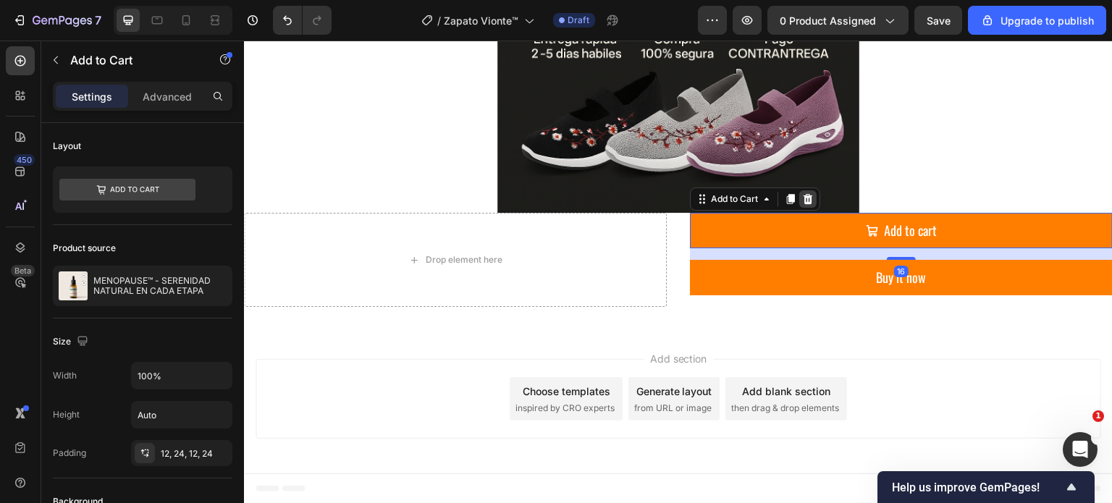
click at [804, 201] on icon at bounding box center [808, 199] width 9 height 10
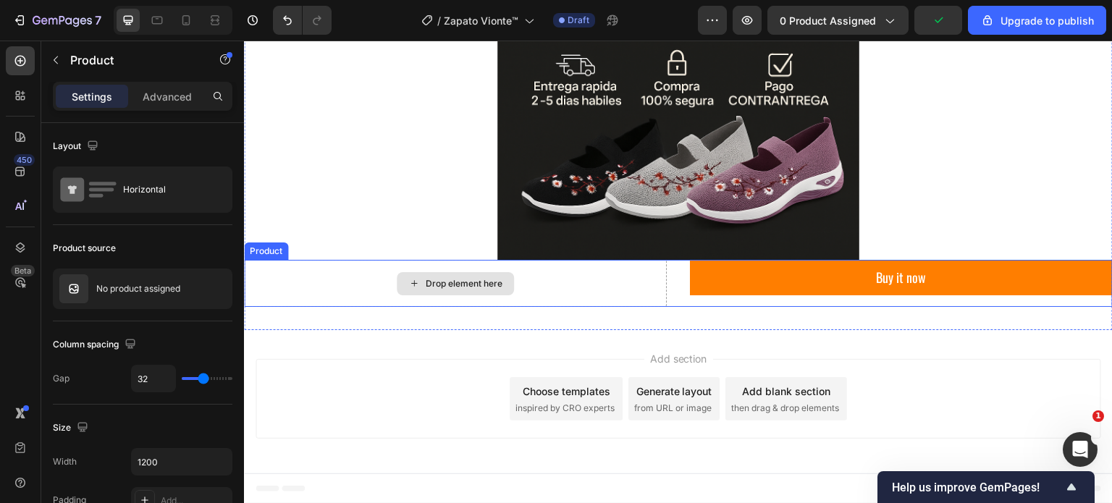
click at [656, 272] on div "Drop element here" at bounding box center [455, 283] width 423 height 47
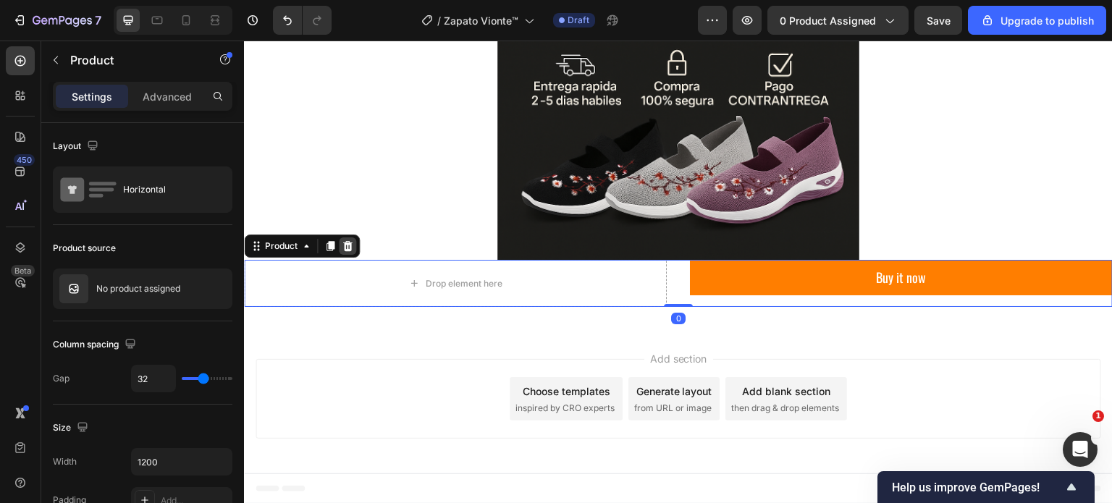
click at [352, 249] on icon at bounding box center [348, 246] width 12 height 12
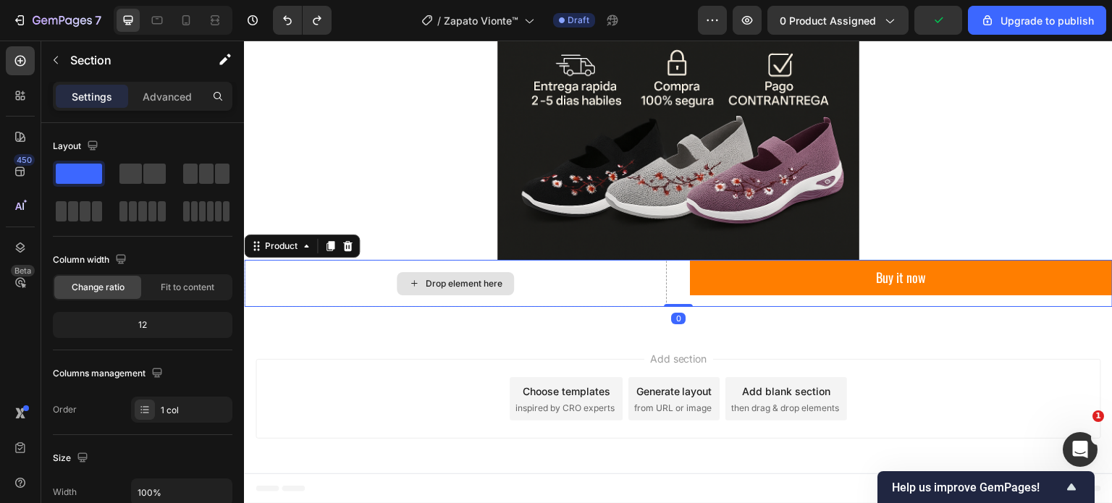
click at [661, 284] on div "Drop element here" at bounding box center [455, 283] width 423 height 47
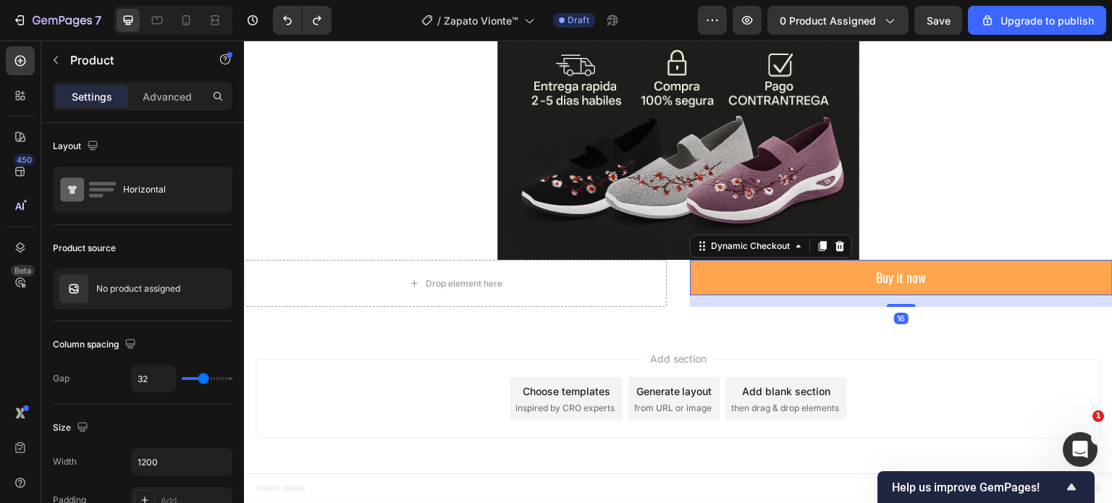
click at [838, 276] on button "Buy it now" at bounding box center [901, 277] width 423 height 35
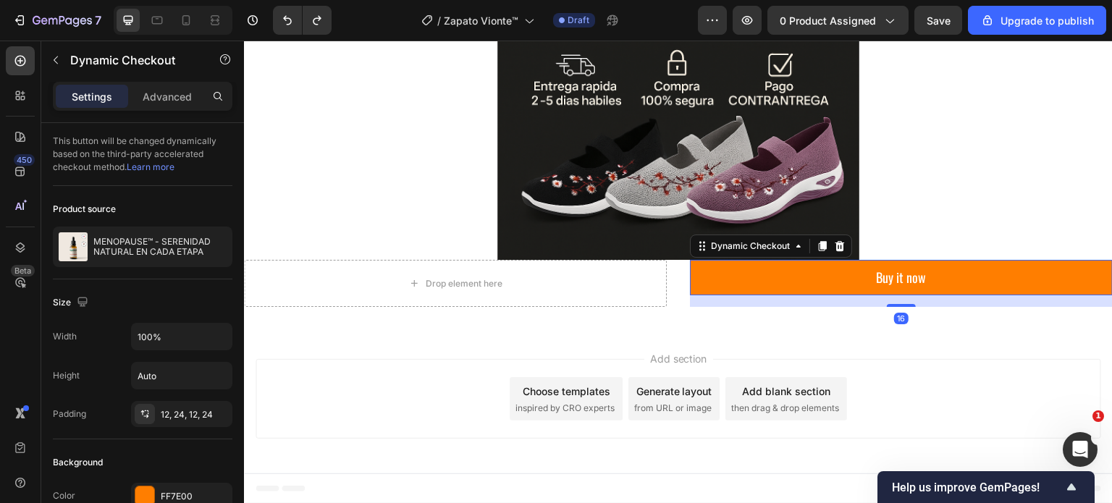
drag, startPoint x: 837, startPoint y: 245, endPoint x: 836, endPoint y: 261, distance: 16.7
click at [837, 245] on icon at bounding box center [840, 246] width 9 height 10
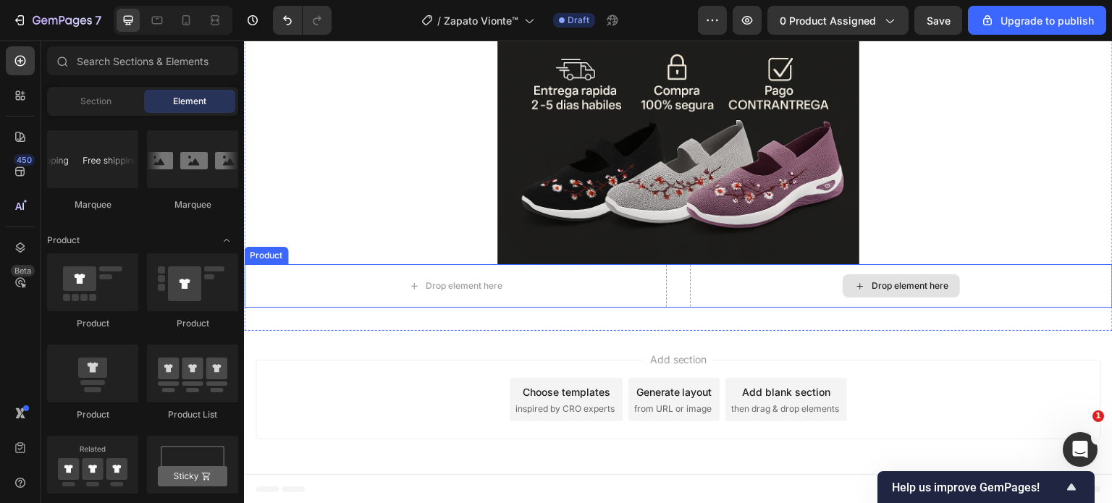
click at [669, 295] on div "Drop element here Drop element here Product" at bounding box center [678, 285] width 869 height 43
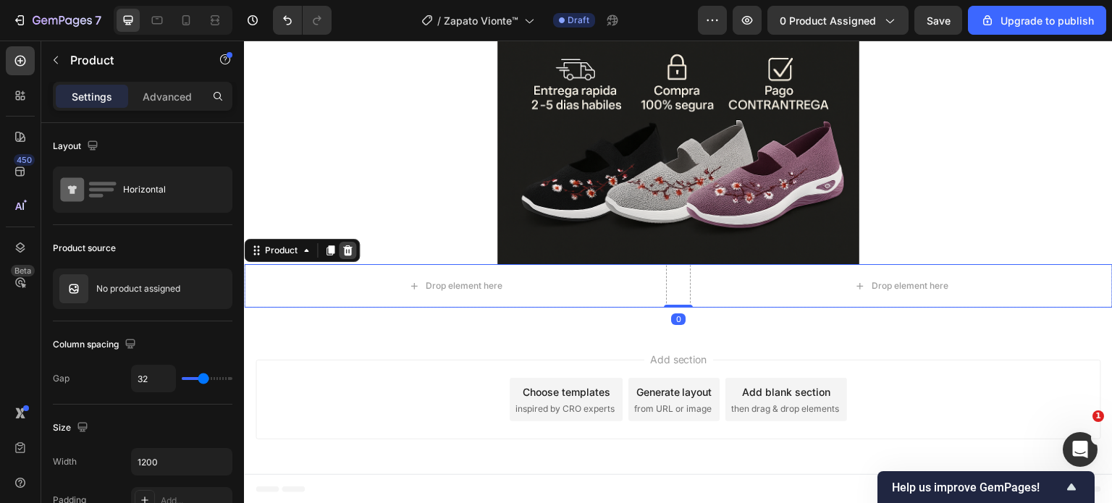
click at [345, 249] on icon at bounding box center [347, 250] width 9 height 10
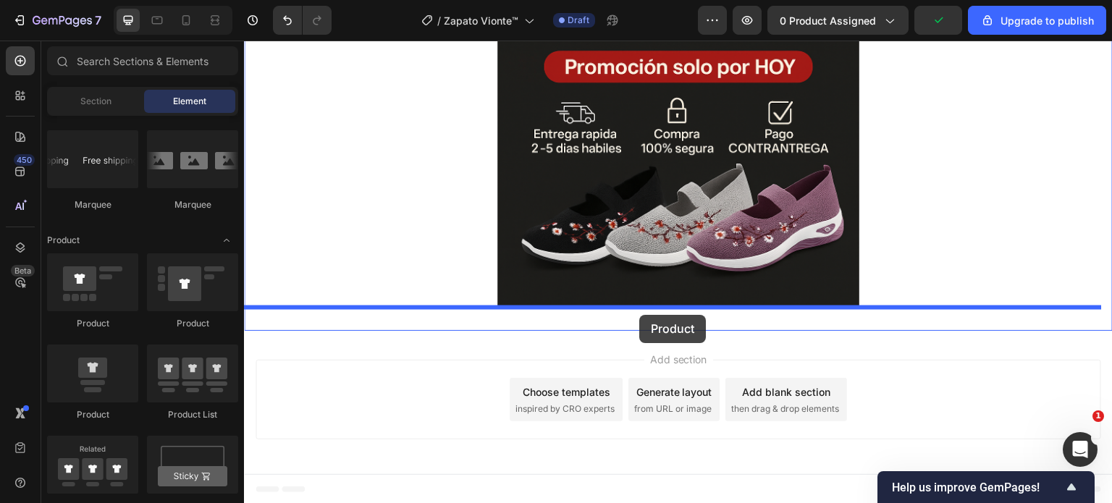
drag, startPoint x: 325, startPoint y: 417, endPoint x: 639, endPoint y: 315, distance: 330.5
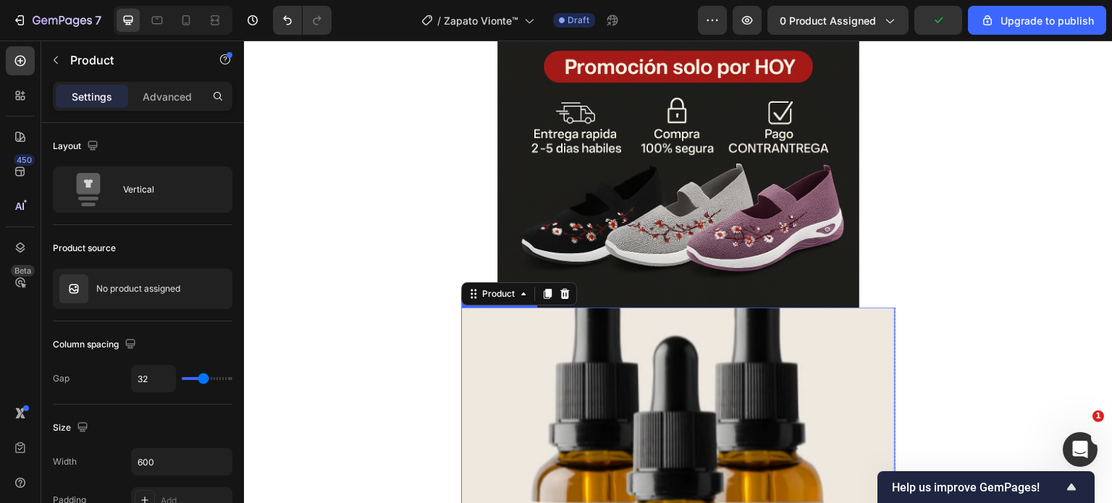
scroll to position [1019, 0]
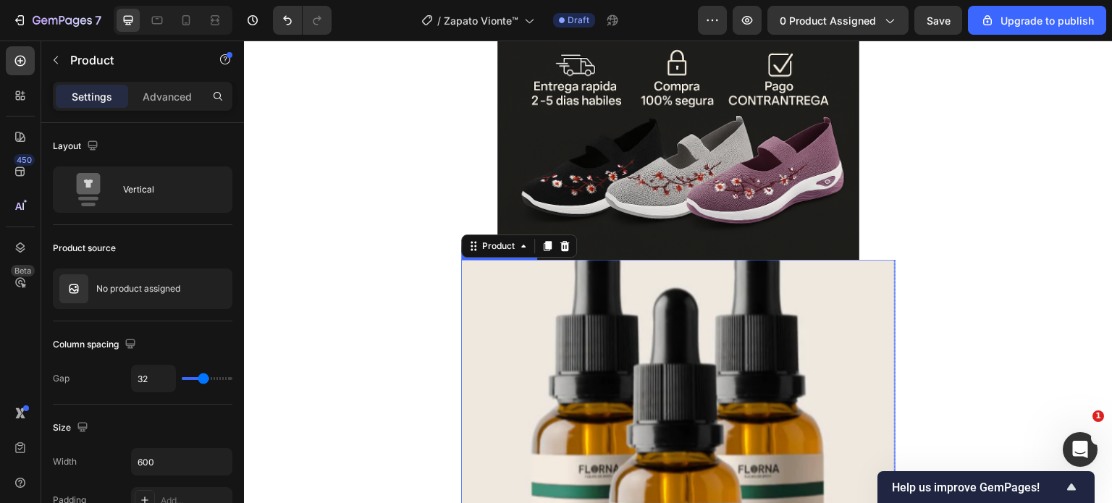
click at [639, 333] on img at bounding box center [678, 477] width 435 height 435
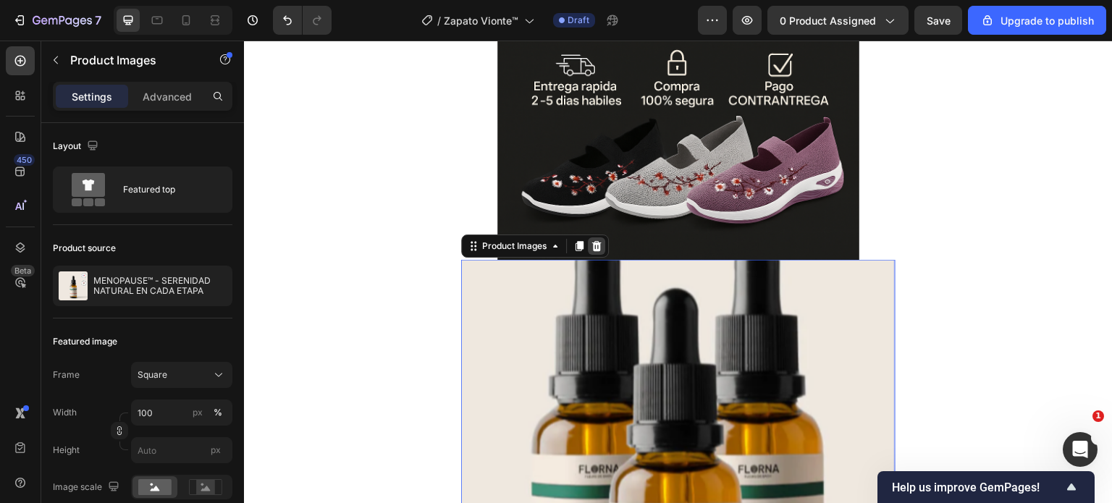
click at [592, 245] on icon at bounding box center [596, 246] width 9 height 10
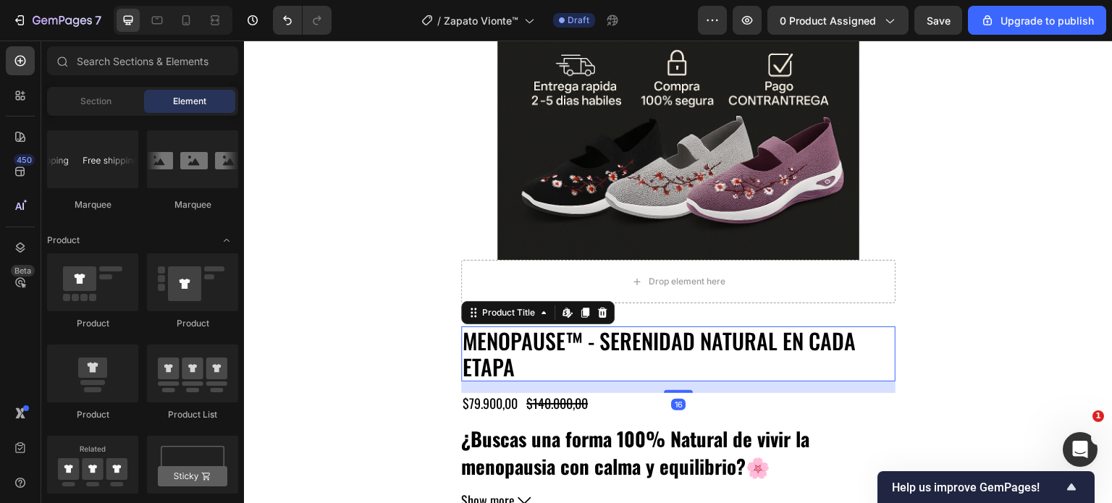
click at [671, 361] on h2 "MENOPAUSE™ - SERENIDAD NATURAL EN CADA ETAPA" at bounding box center [678, 354] width 435 height 55
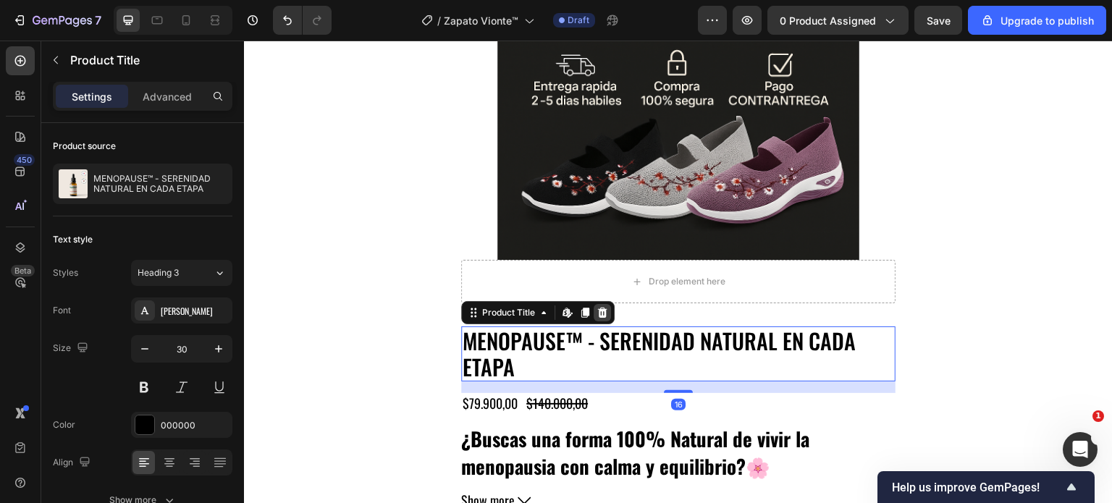
click at [605, 313] on div at bounding box center [602, 312] width 17 height 17
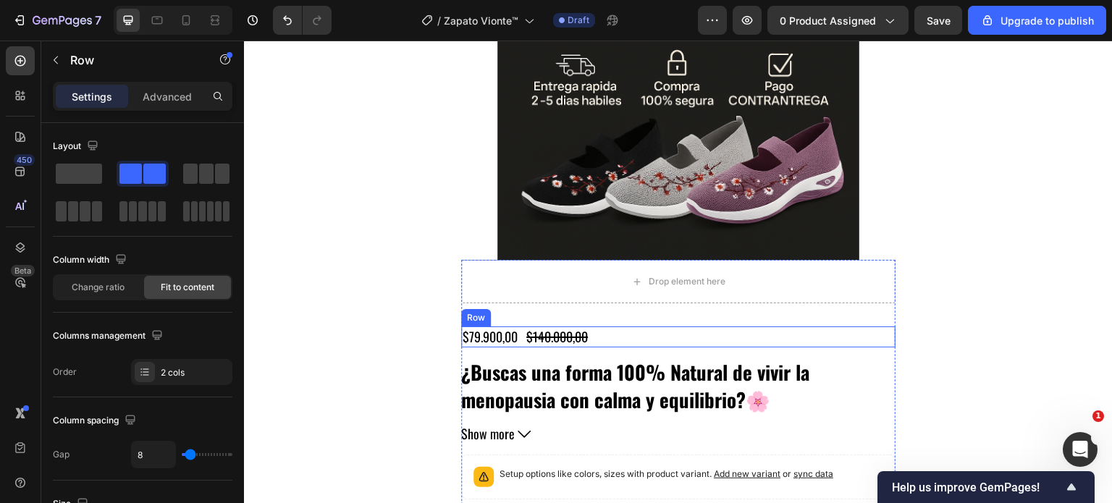
click at [608, 336] on div "$79.900,00 Product Price Product Price $140.000,00 Product Price Product Price …" at bounding box center [678, 337] width 435 height 21
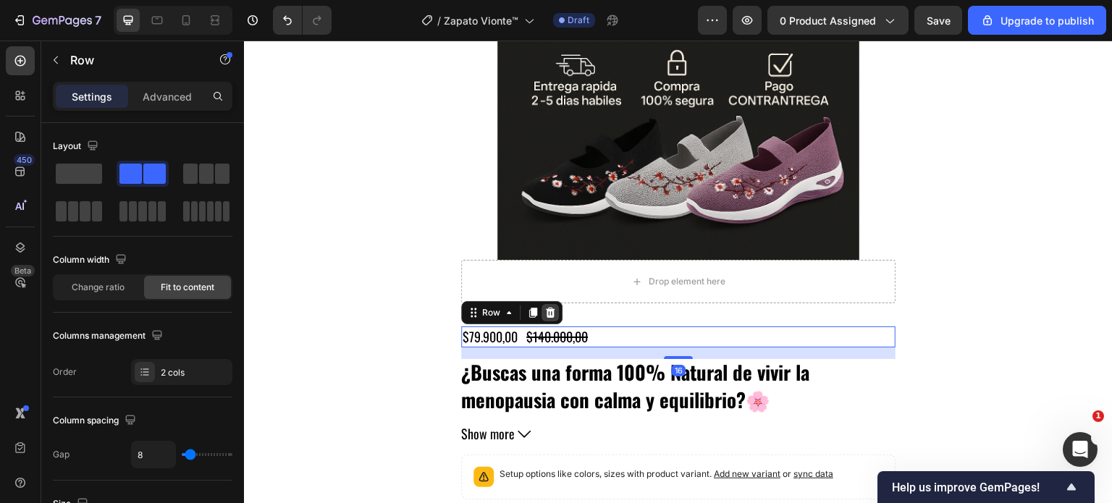
click at [550, 312] on icon at bounding box center [551, 313] width 12 height 12
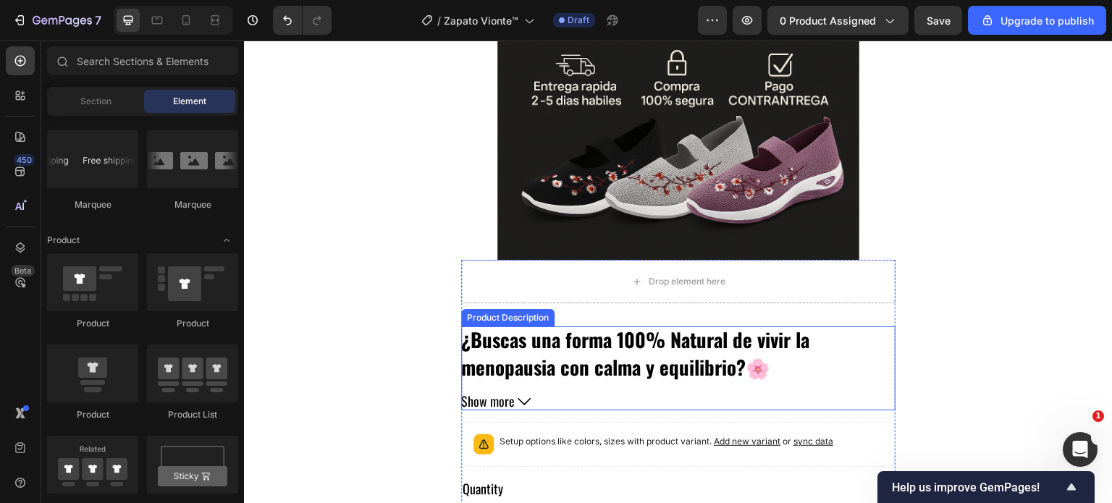
click at [576, 345] on strong "¿Buscas una forma 100% Natural de vivir la menopausia con calma y equilibrio?🌸" at bounding box center [635, 353] width 348 height 56
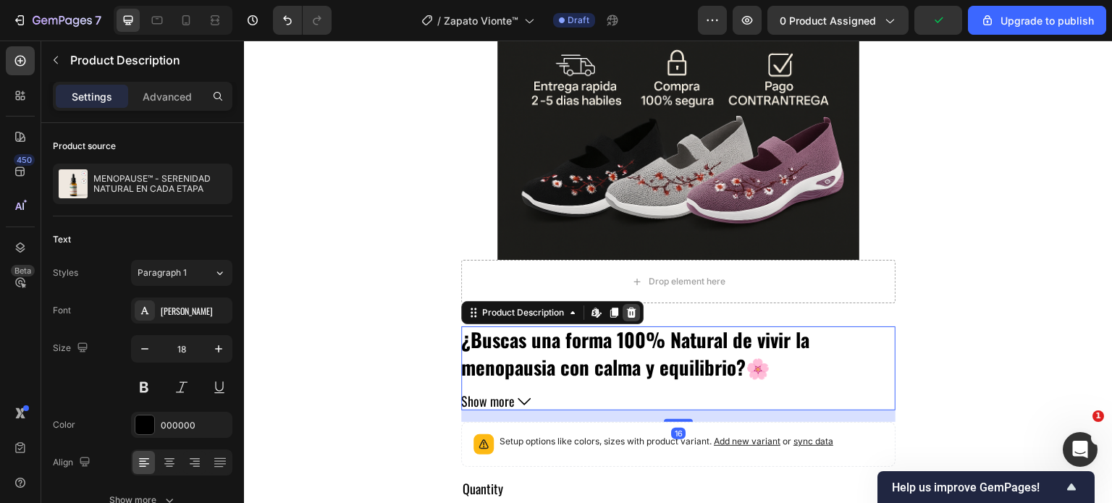
click at [631, 312] on icon at bounding box center [632, 313] width 12 height 12
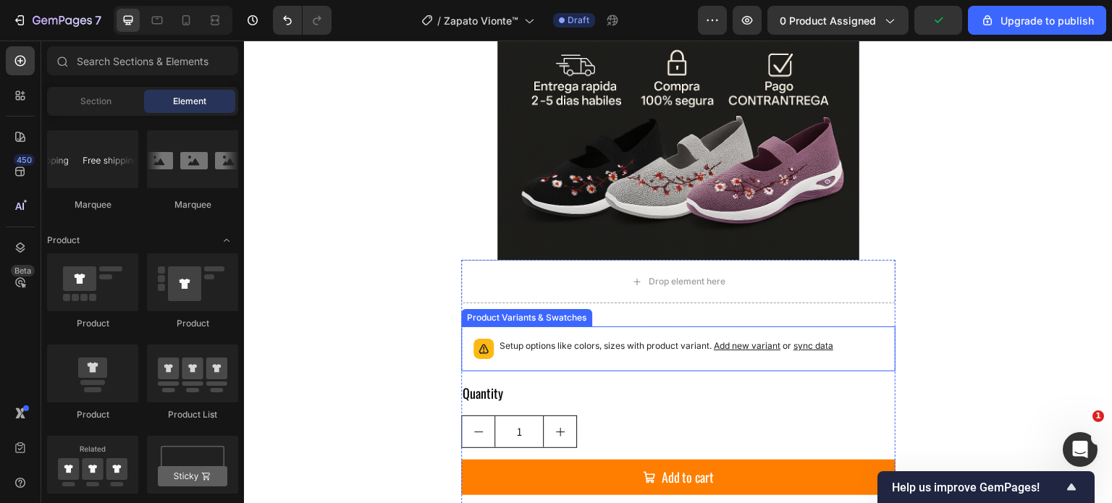
click at [630, 342] on p "Setup options like colors, sizes with product variant. Add new variant or sync …" at bounding box center [667, 346] width 334 height 14
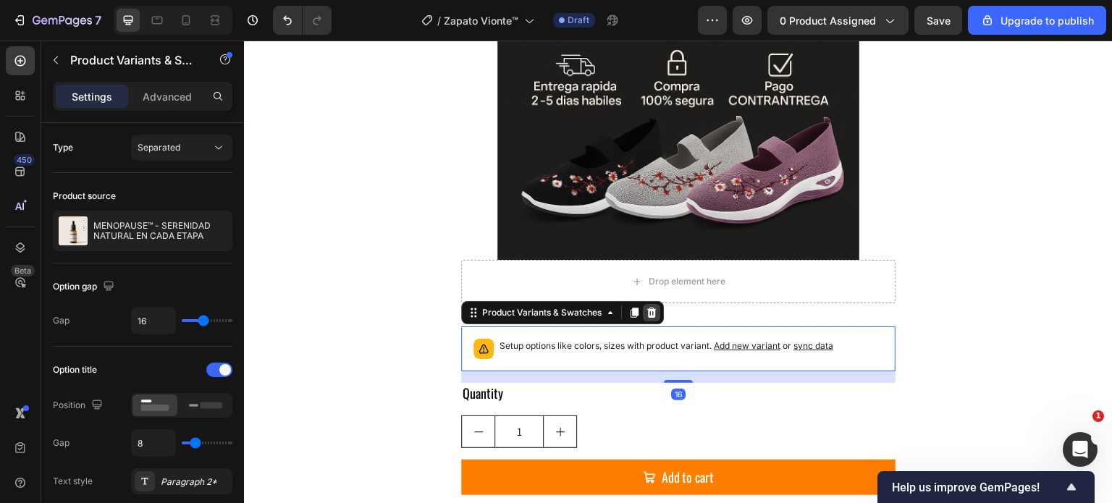
click at [647, 315] on icon at bounding box center [652, 313] width 12 height 12
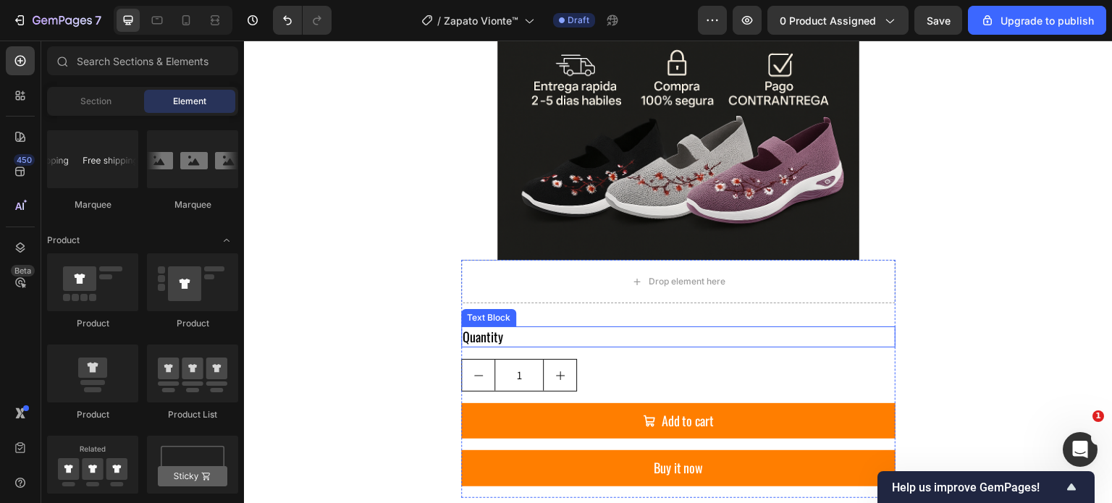
click at [634, 333] on div "Quantity" at bounding box center [678, 337] width 435 height 21
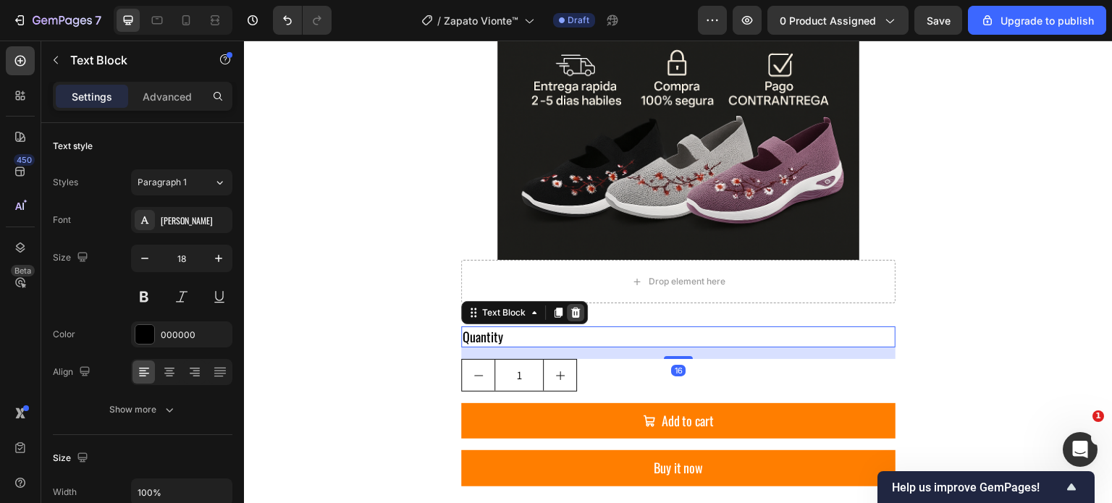
click at [570, 316] on icon at bounding box center [576, 313] width 12 height 12
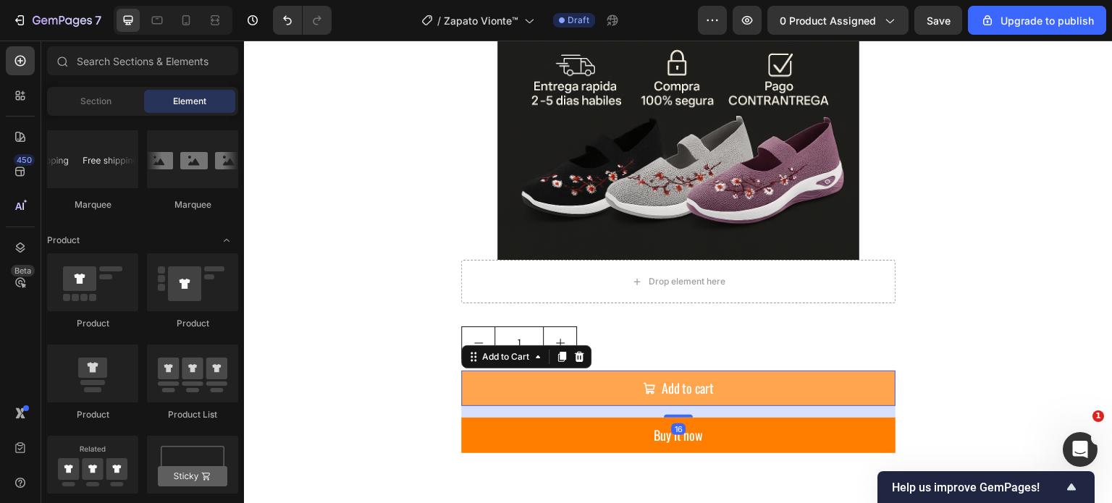
click at [618, 382] on button "Add to cart" at bounding box center [678, 388] width 435 height 35
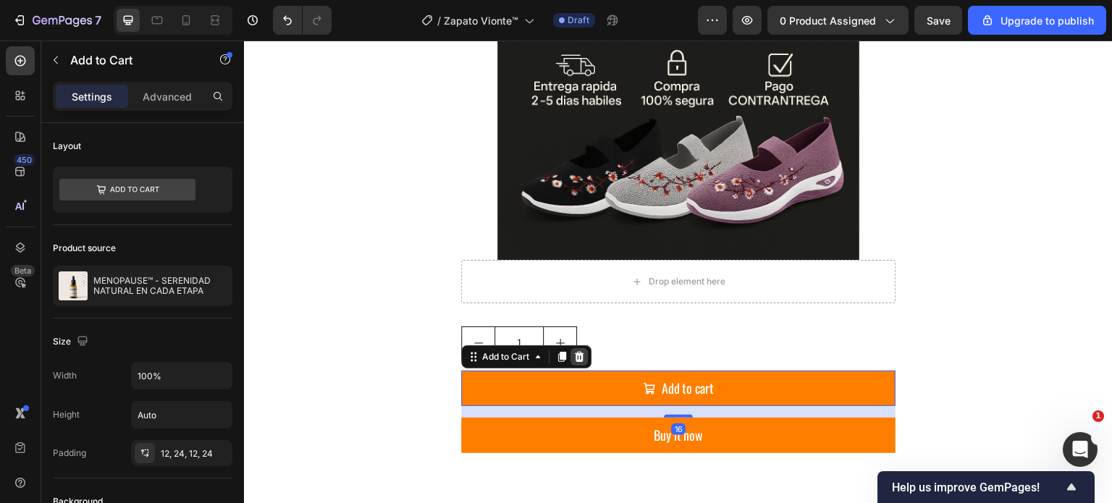
click at [577, 357] on icon at bounding box center [580, 357] width 12 height 12
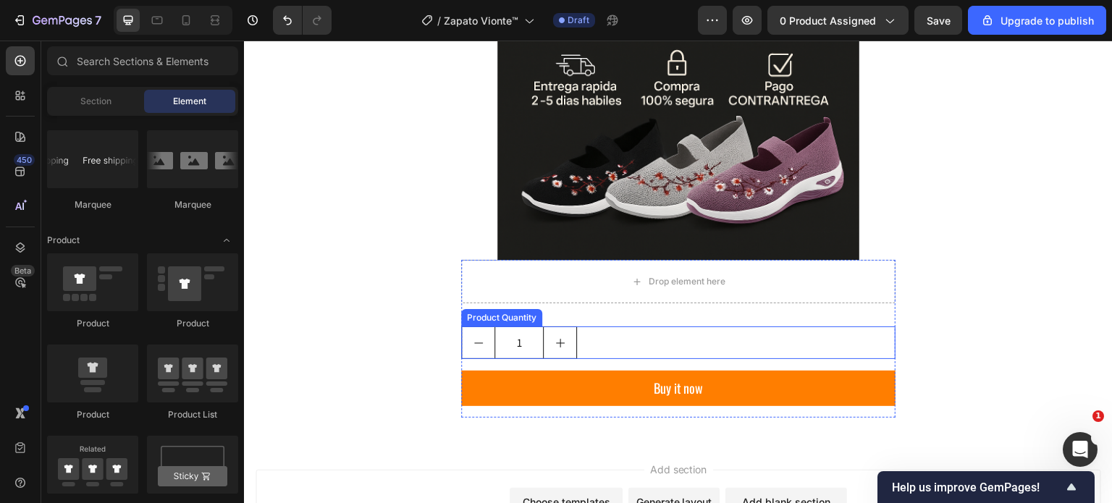
click at [563, 339] on button "increment" at bounding box center [560, 342] width 33 height 31
type input "2"
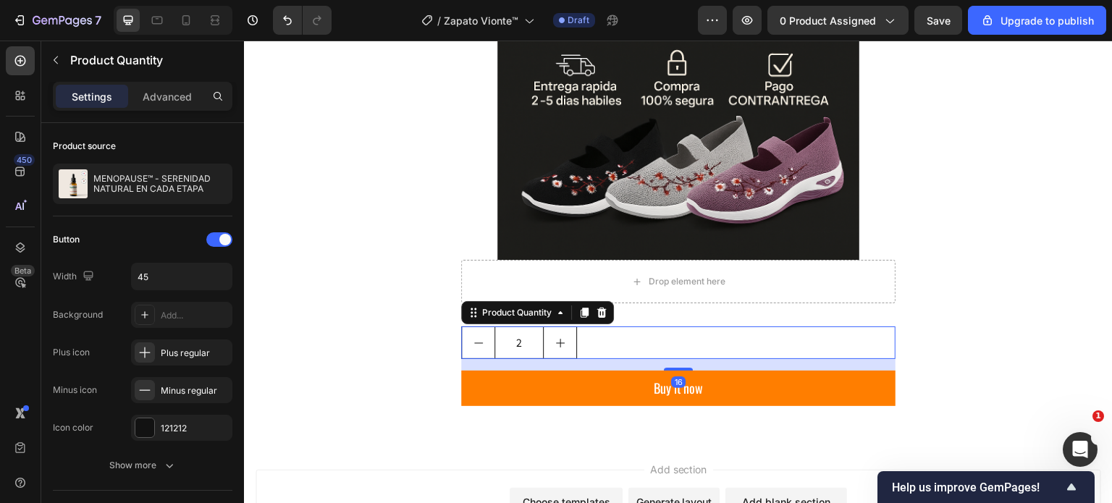
click at [600, 314] on icon at bounding box center [601, 313] width 9 height 10
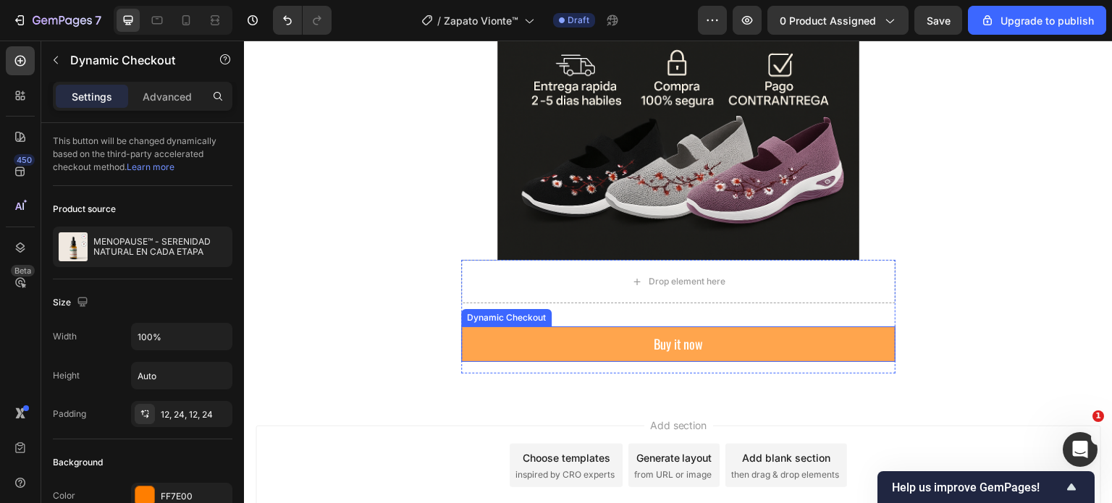
click at [600, 336] on button "Buy it now" at bounding box center [678, 344] width 435 height 35
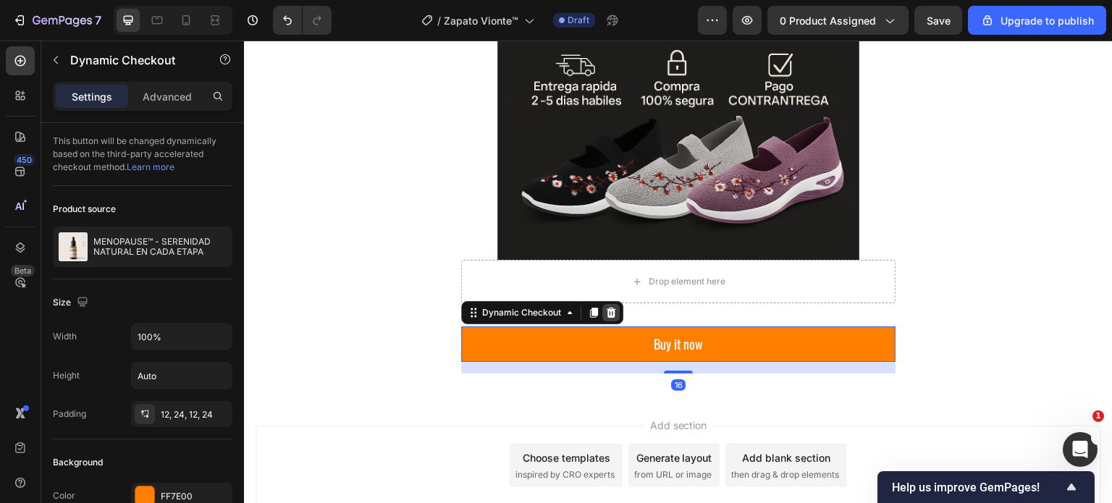
click at [607, 316] on icon at bounding box center [611, 313] width 9 height 10
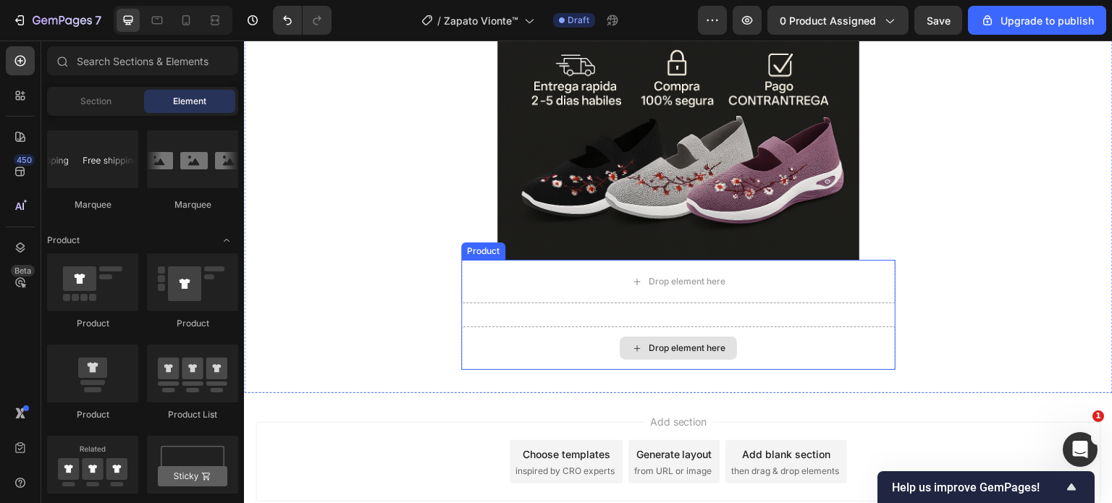
click at [566, 350] on div "Drop element here" at bounding box center [678, 348] width 435 height 43
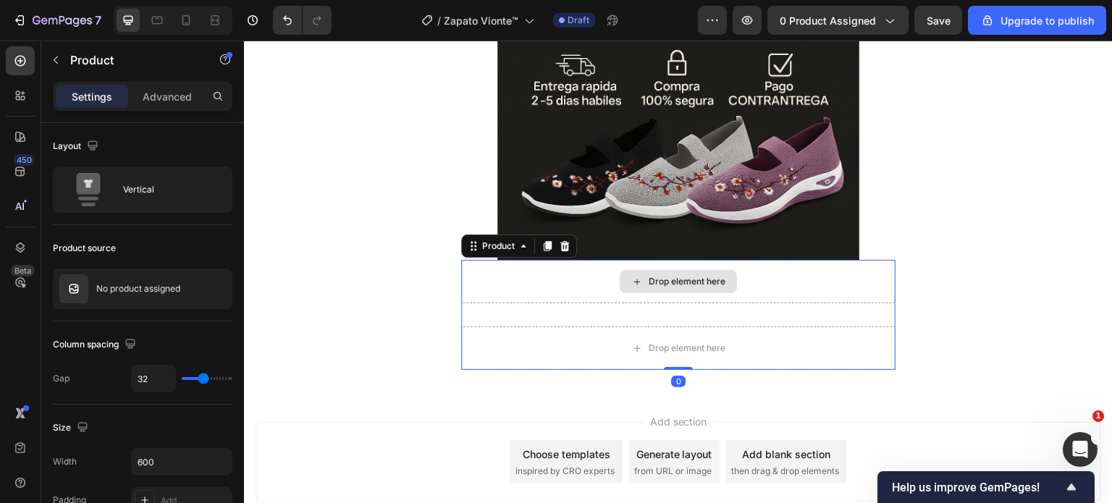
click at [571, 285] on div "Drop element here" at bounding box center [678, 281] width 435 height 43
click at [569, 319] on div "Drop element here Drop element here Product 0" at bounding box center [678, 315] width 435 height 110
click at [744, 327] on div "Drop element here" at bounding box center [678, 348] width 435 height 43
click at [673, 281] on div "Drop element here" at bounding box center [687, 282] width 77 height 12
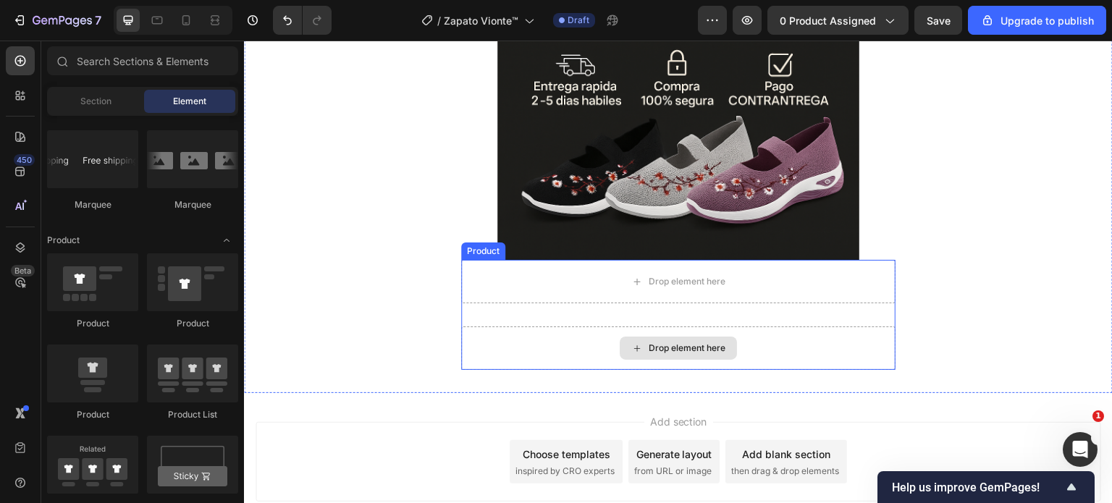
click at [666, 339] on div "Drop element here" at bounding box center [678, 348] width 117 height 23
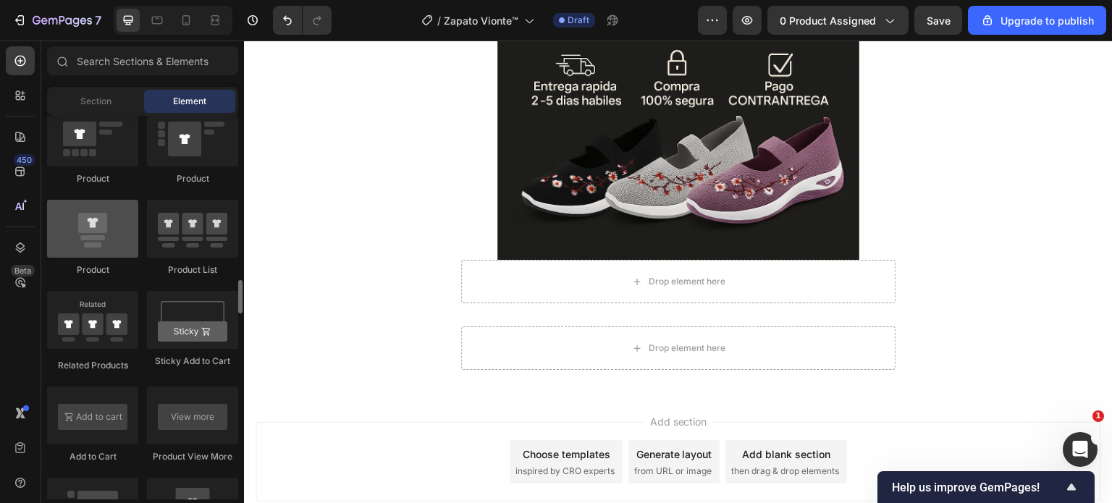
scroll to position [1955, 0]
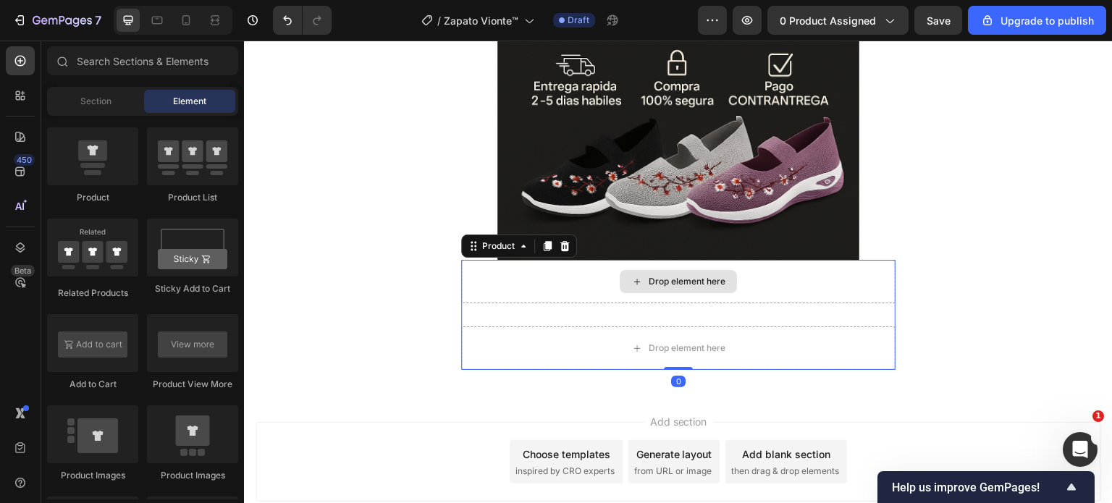
click at [586, 290] on div "Drop element here" at bounding box center [678, 281] width 435 height 43
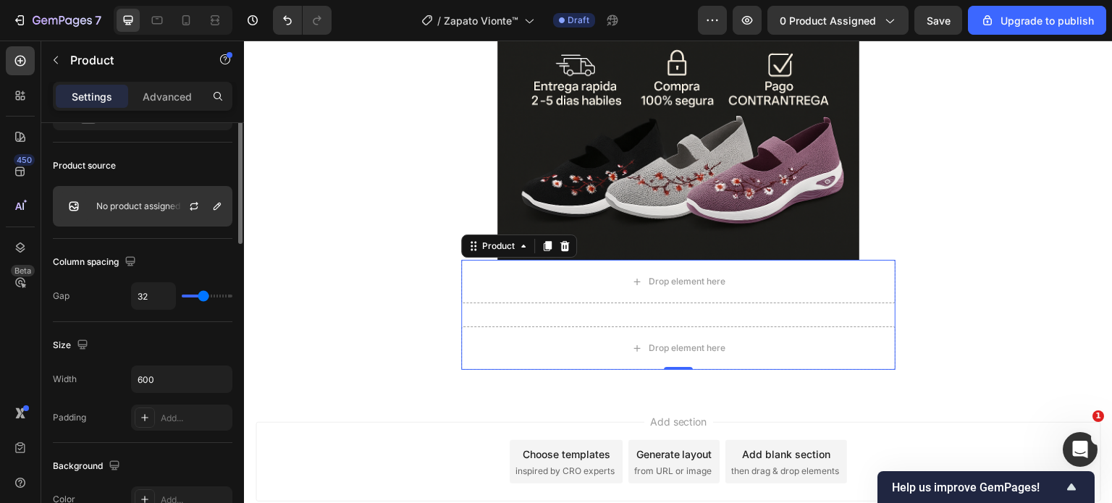
scroll to position [10, 0]
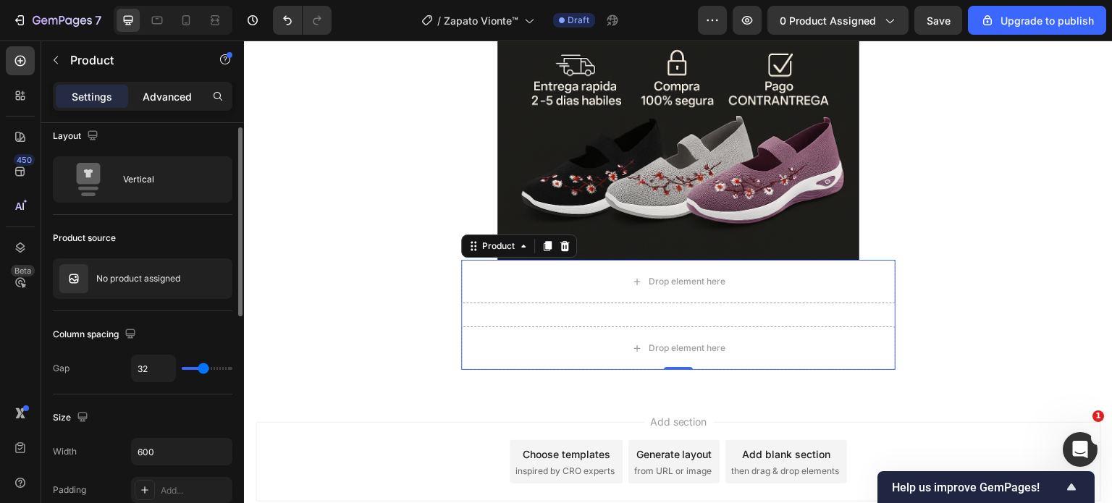
click at [164, 96] on p "Advanced" at bounding box center [167, 96] width 49 height 15
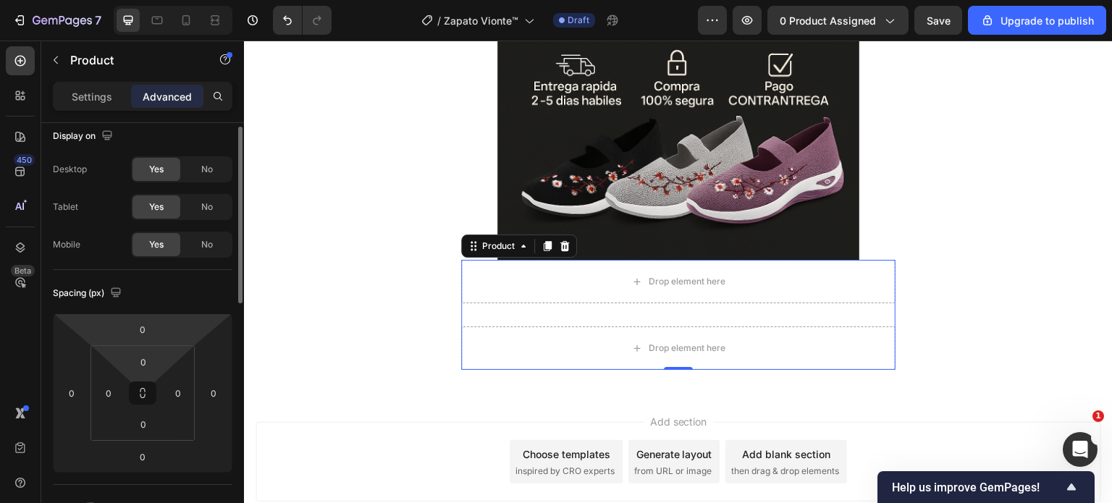
scroll to position [0, 0]
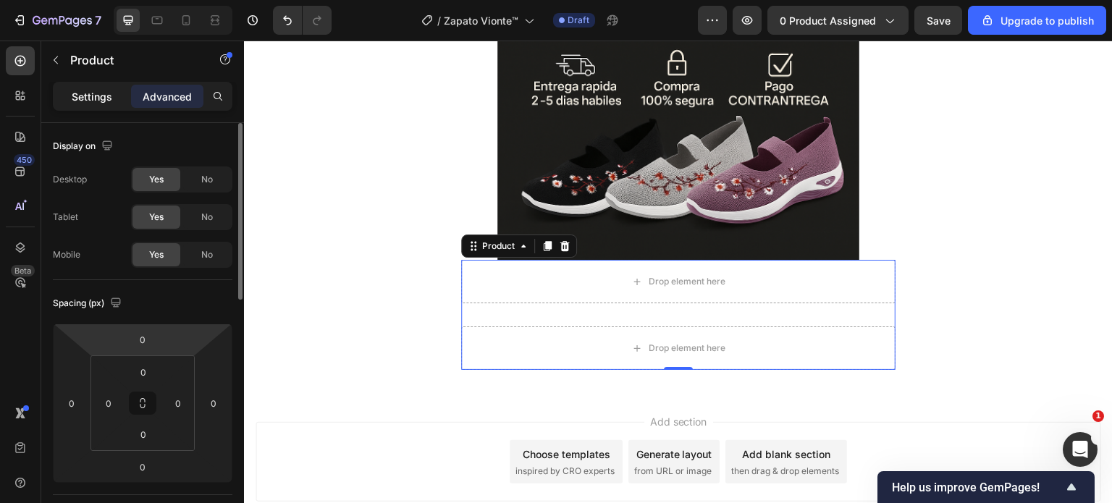
click at [93, 98] on p "Settings" at bounding box center [92, 96] width 41 height 15
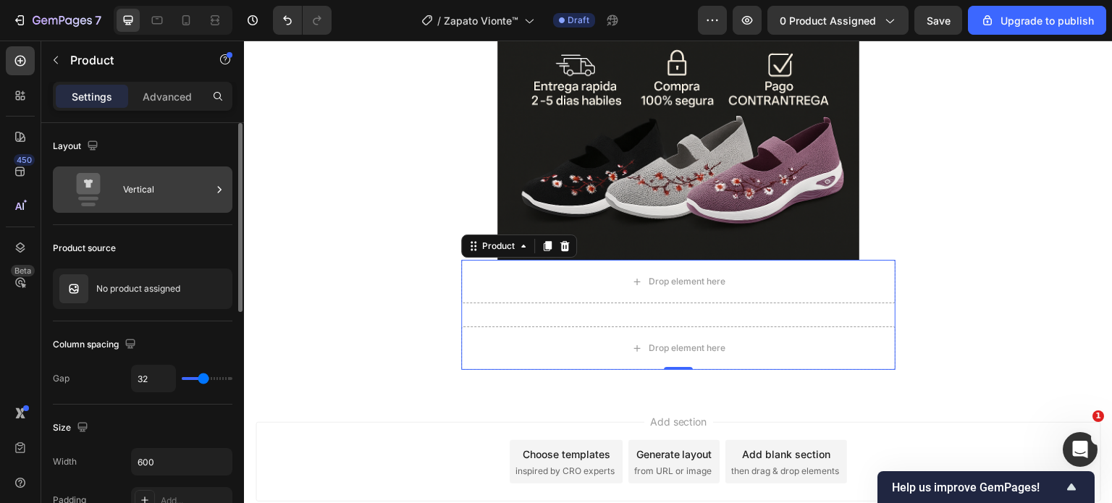
click at [194, 190] on div "Vertical" at bounding box center [167, 189] width 88 height 33
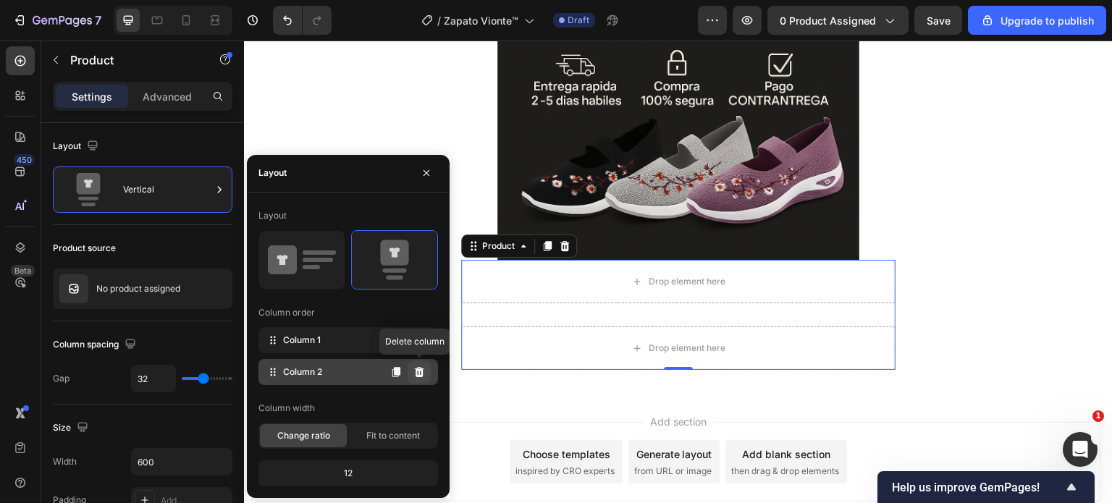
click at [419, 374] on icon at bounding box center [419, 371] width 9 height 10
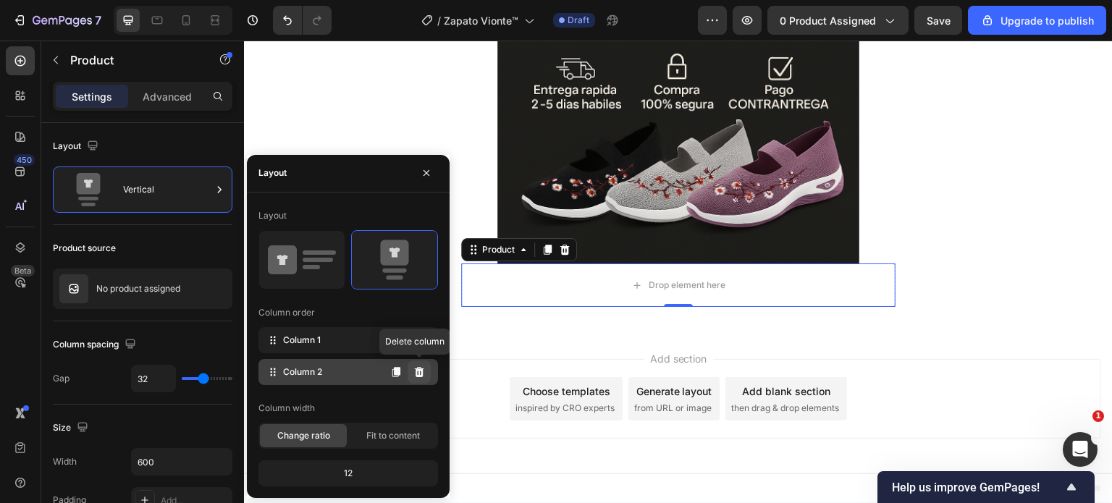
scroll to position [1015, 0]
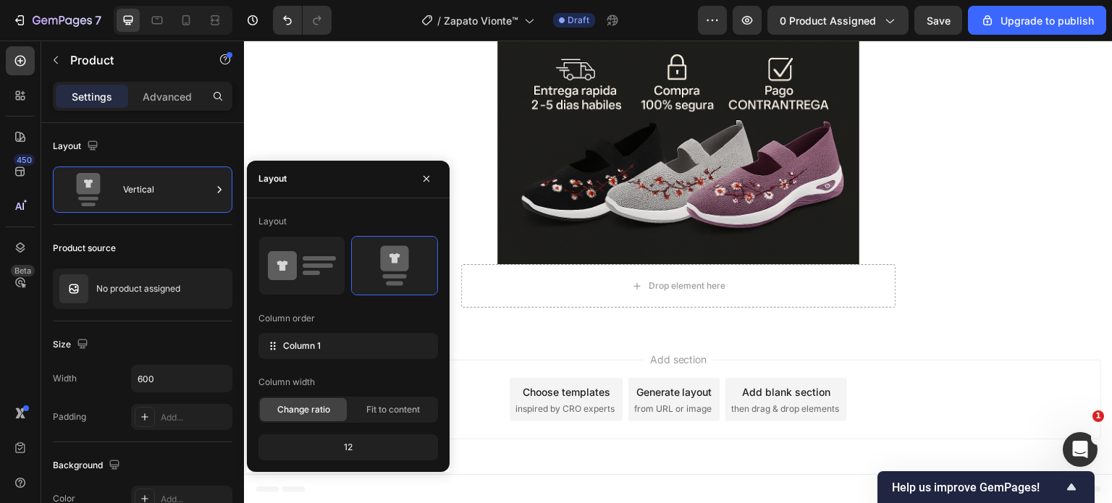
click at [496, 343] on div "Add section Choose templates inspired by CRO experts Generate layout from URL o…" at bounding box center [678, 402] width 869 height 143
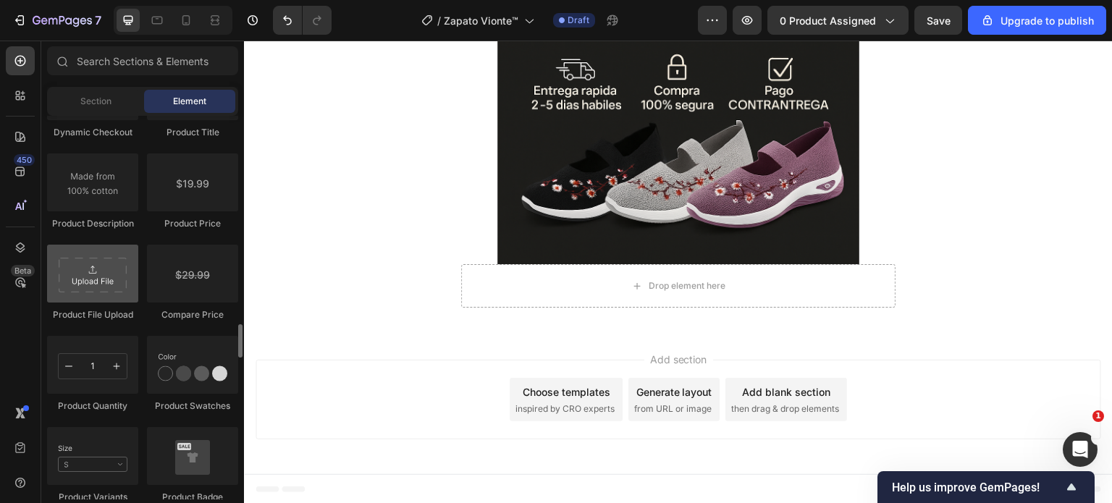
scroll to position [2317, 0]
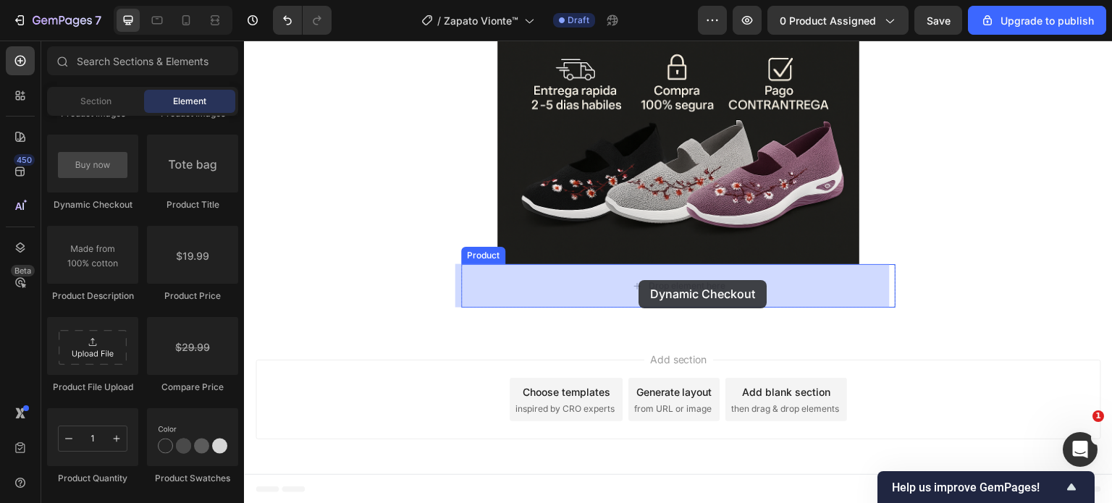
drag, startPoint x: 340, startPoint y: 206, endPoint x: 639, endPoint y: 280, distance: 307.4
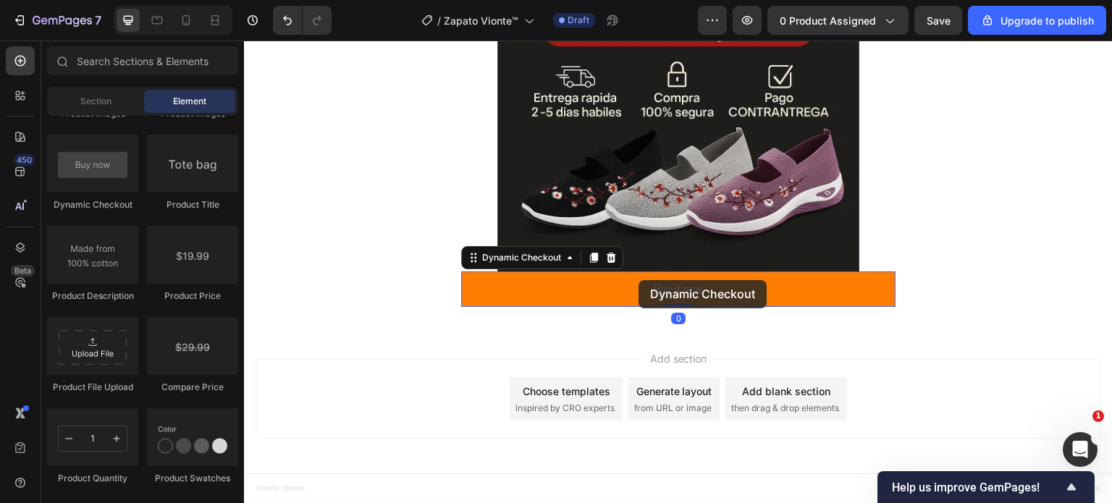
scroll to position [1007, 0]
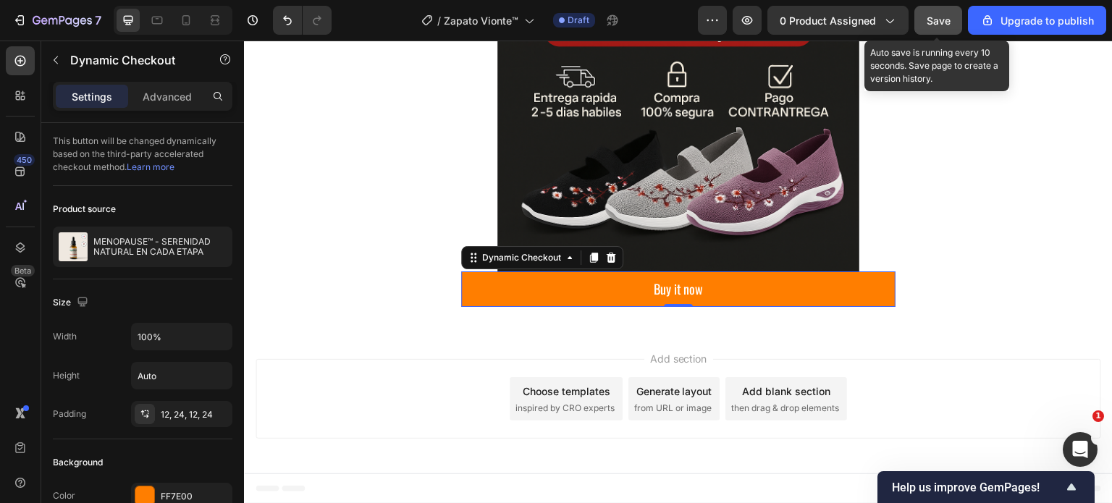
click at [936, 19] on span "Save" at bounding box center [939, 20] width 24 height 12
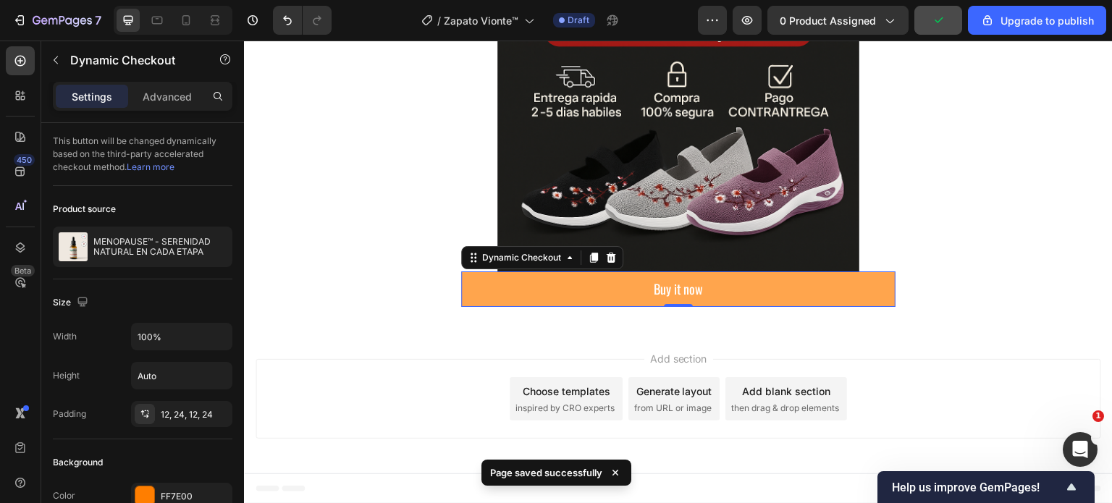
click at [729, 281] on button "Buy it now" at bounding box center [678, 289] width 435 height 35
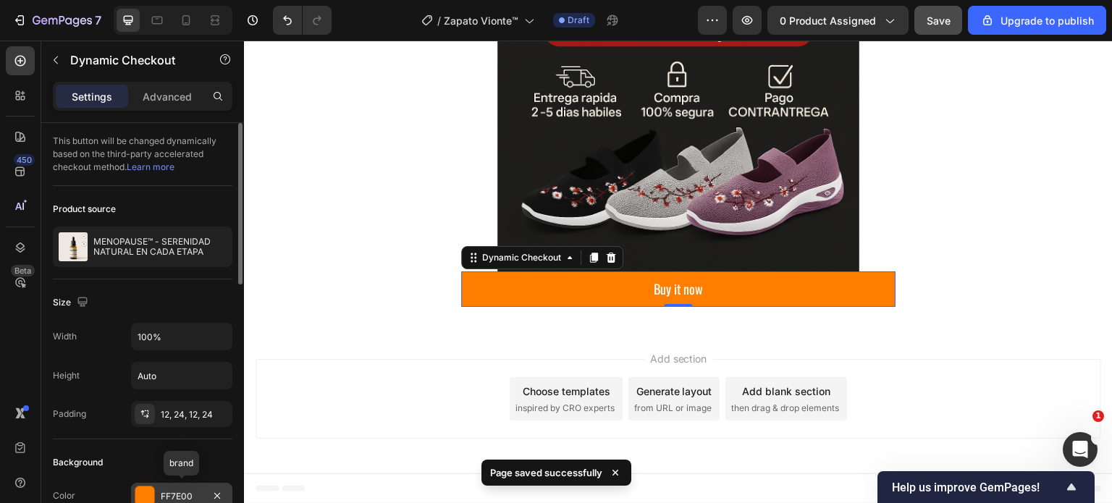
click at [196, 493] on div "FF7E00" at bounding box center [182, 496] width 42 height 13
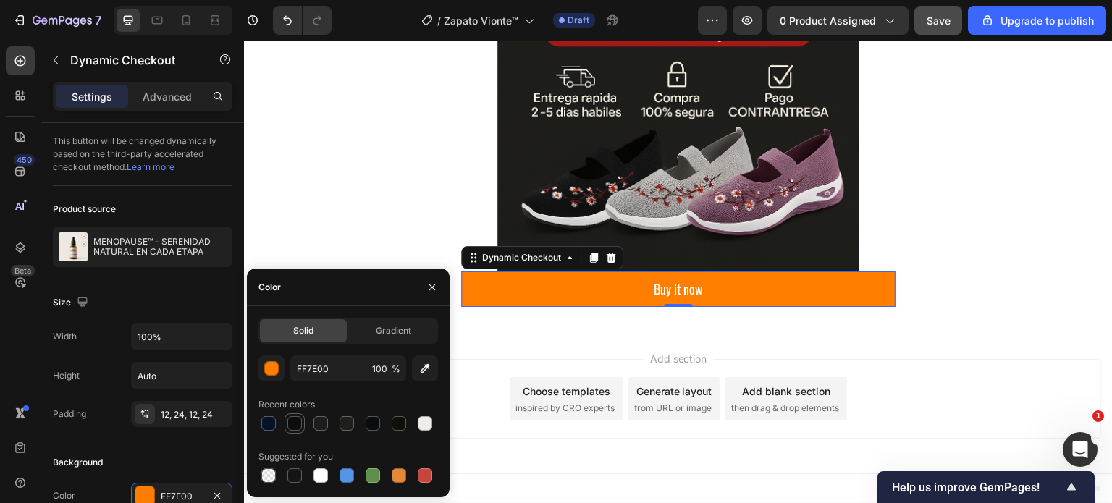
click at [295, 424] on div at bounding box center [294, 423] width 14 height 14
type input "0D0D0D"
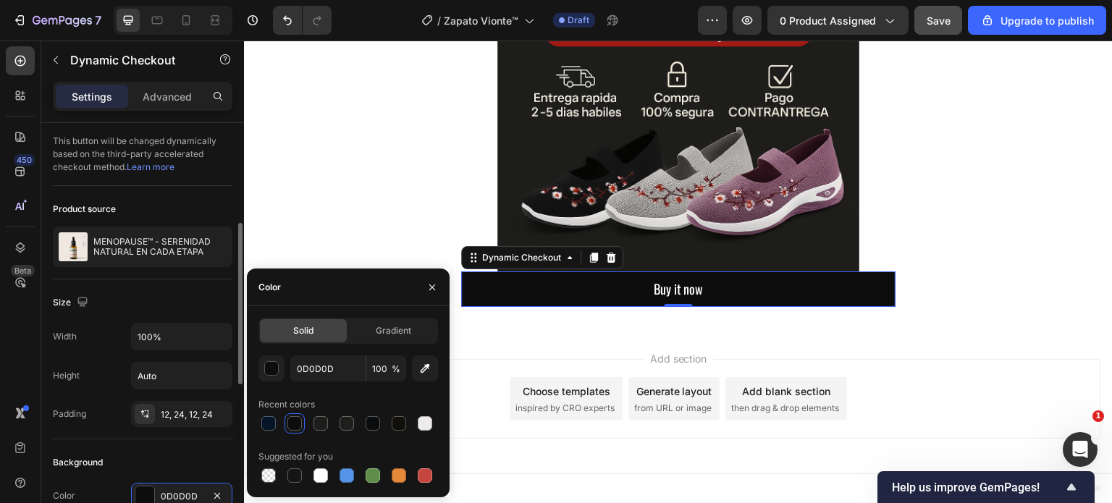
scroll to position [72, 0]
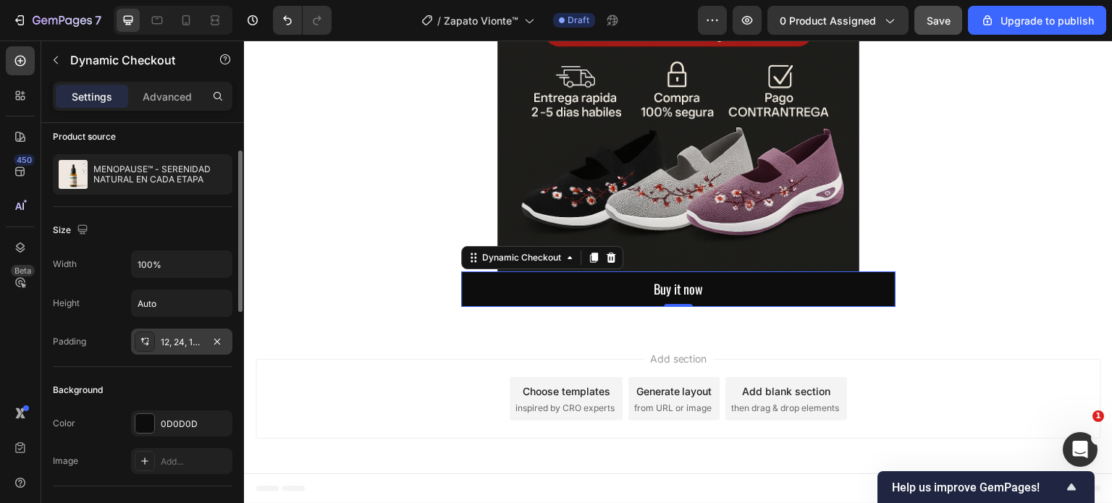
click at [198, 344] on div "12, 24, 12, 24" at bounding box center [182, 342] width 42 height 13
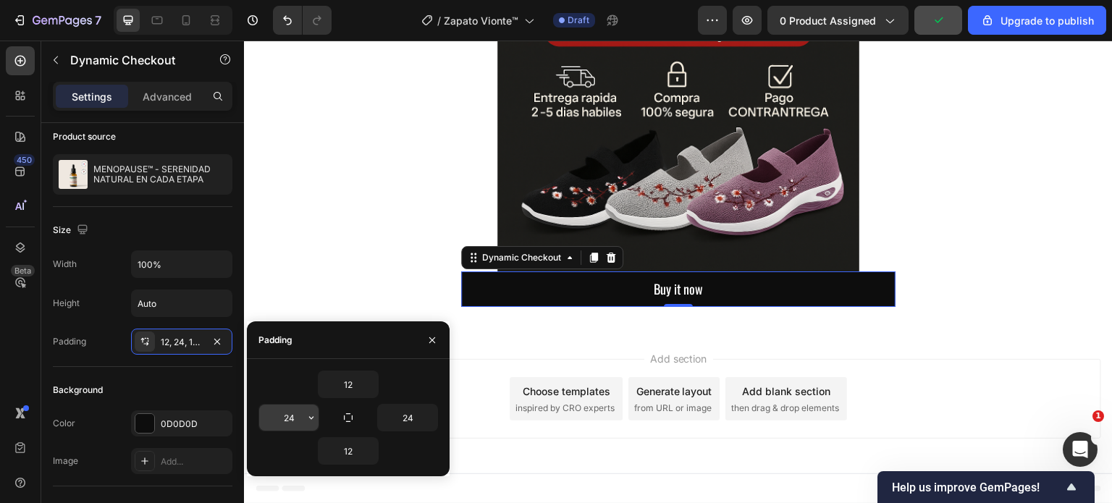
click at [293, 419] on input "24" at bounding box center [288, 418] width 59 height 26
type input "0"
click at [360, 379] on input "12" at bounding box center [348, 384] width 59 height 26
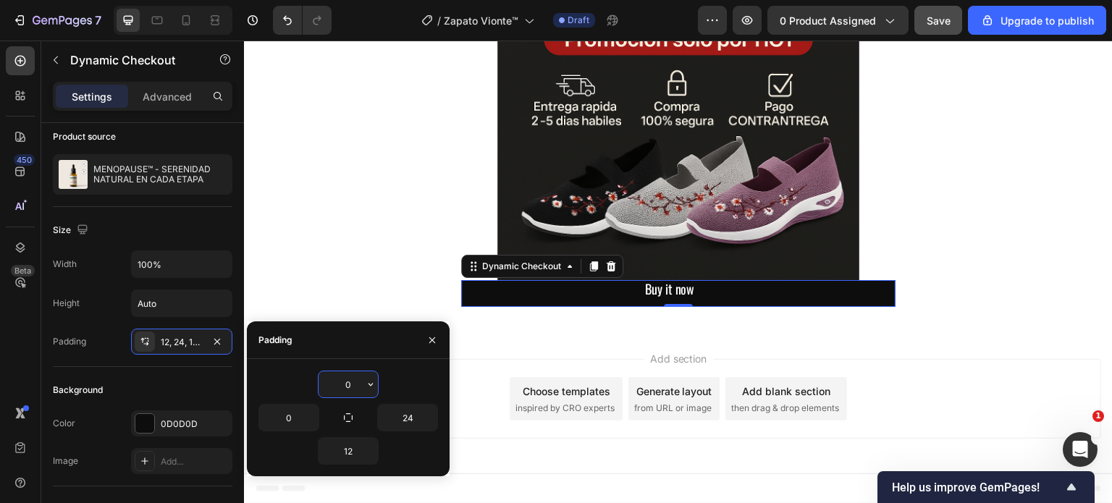
scroll to position [999, 0]
type input "0"
click at [420, 424] on input "24" at bounding box center [407, 418] width 59 height 26
type input "0"
click at [353, 448] on input "12" at bounding box center [348, 451] width 59 height 26
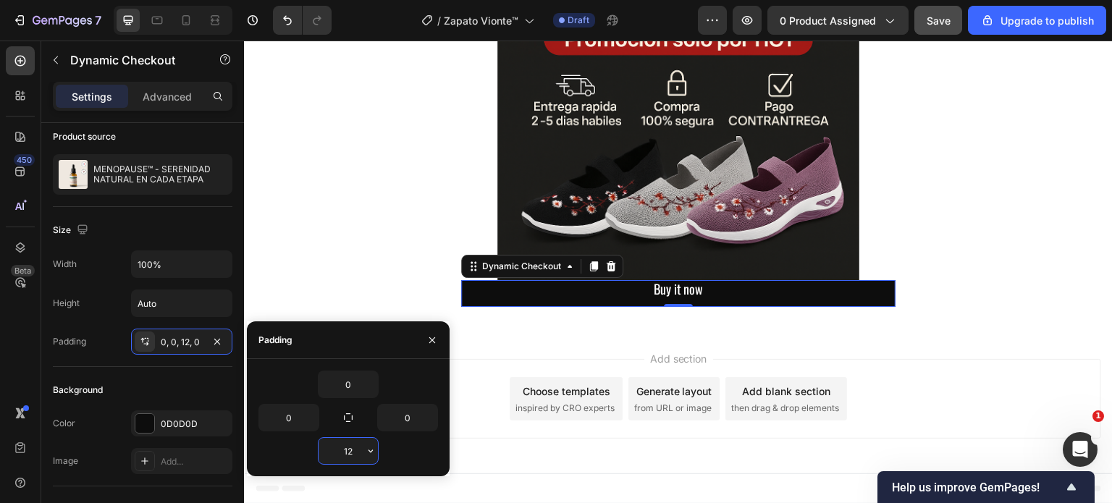
type input "0"
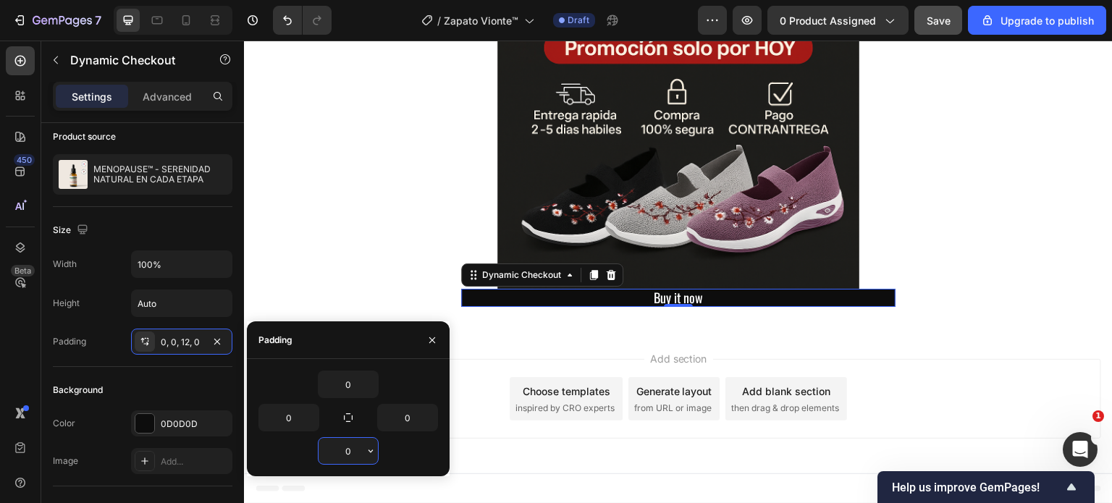
type input "24"
type input "12"
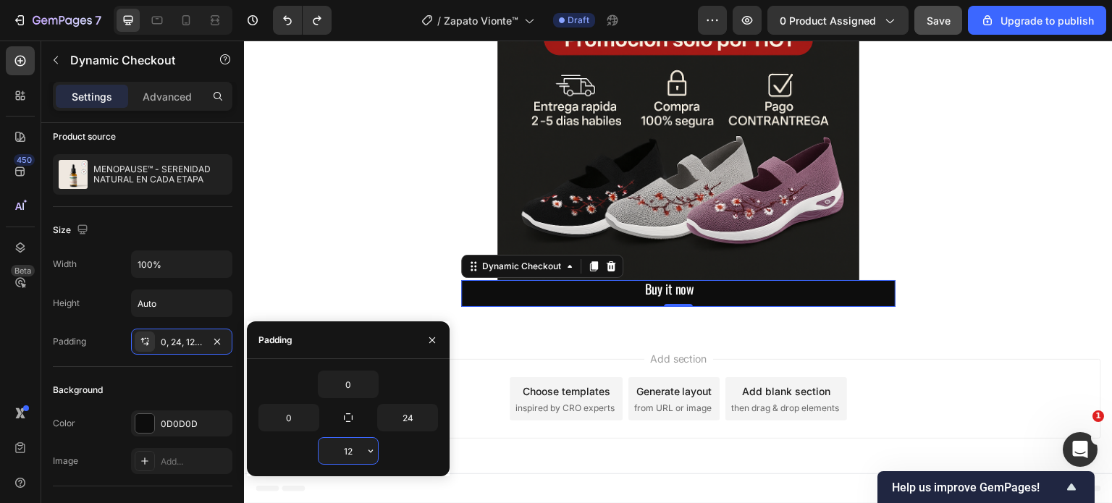
type input "12"
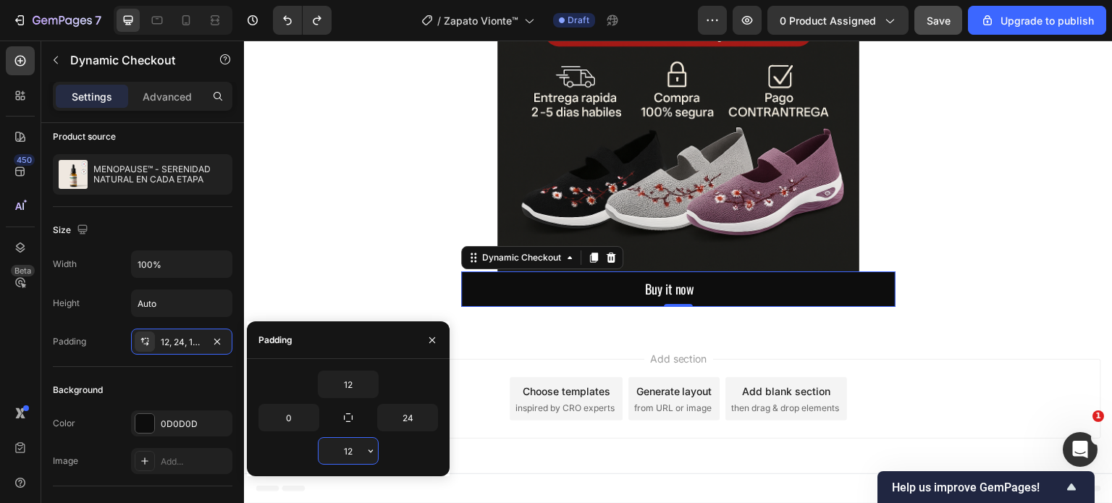
type input "24"
click at [170, 264] on input "100%" at bounding box center [182, 264] width 100 height 26
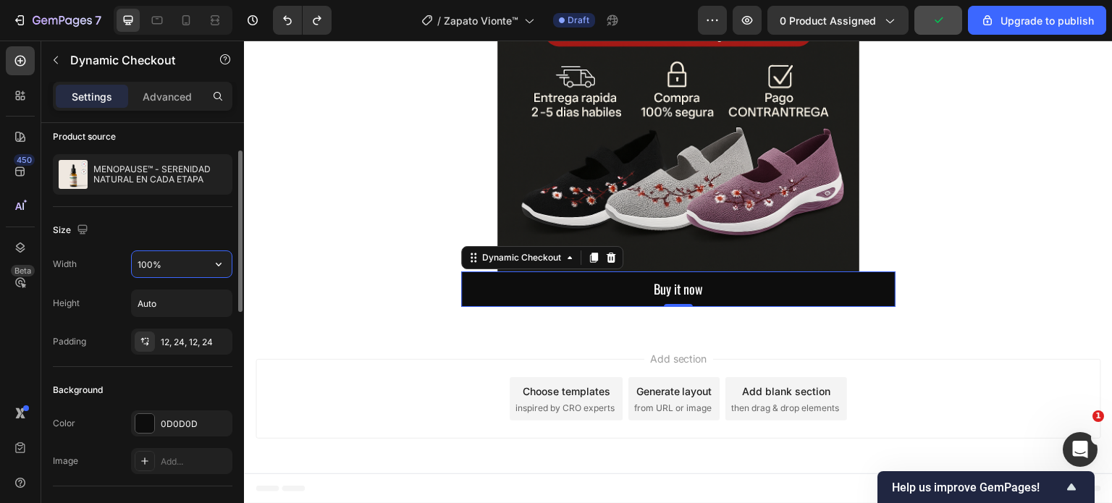
click at [203, 263] on input "100%" at bounding box center [182, 264] width 100 height 26
click at [222, 261] on icon "button" at bounding box center [218, 264] width 14 height 14
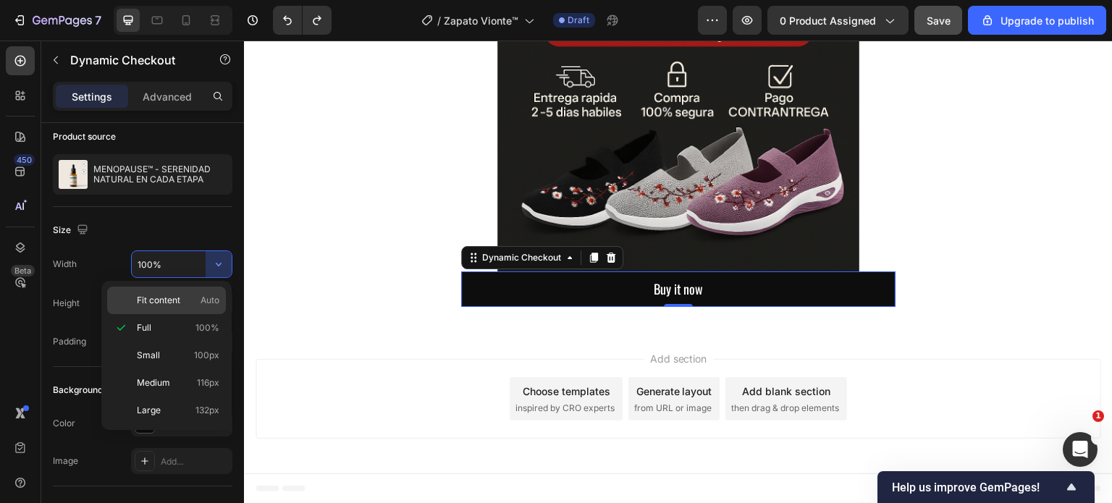
click at [205, 298] on span "Auto" at bounding box center [210, 300] width 19 height 13
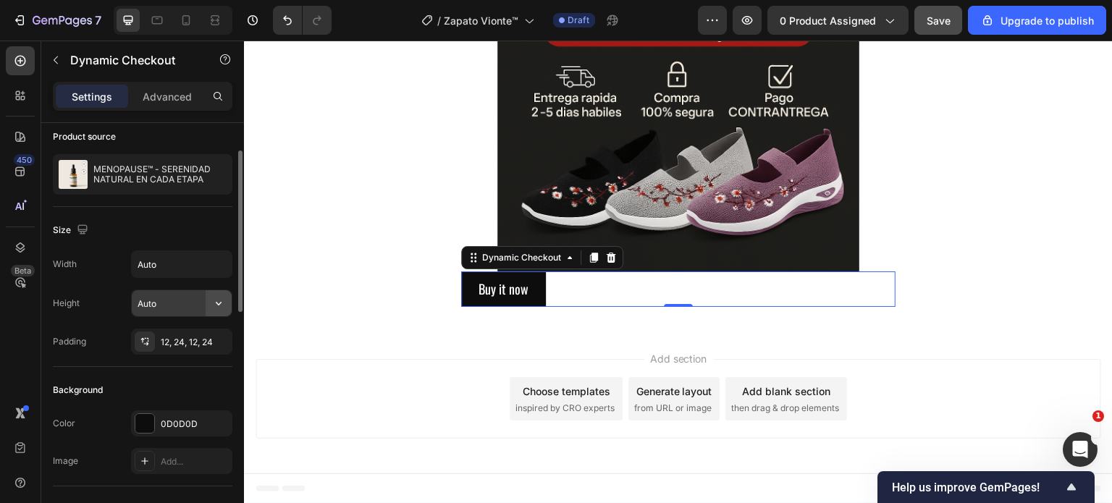
click at [218, 302] on icon "button" at bounding box center [218, 303] width 14 height 14
click at [167, 298] on input "Auto" at bounding box center [182, 303] width 100 height 26
click at [181, 303] on input "Auto" at bounding box center [182, 303] width 100 height 26
type input "100%"
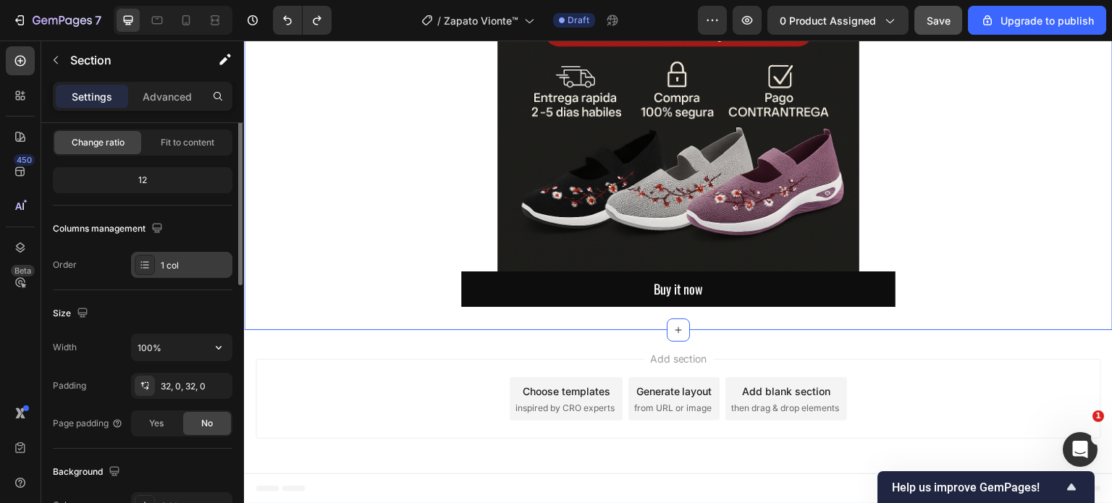
scroll to position [72, 0]
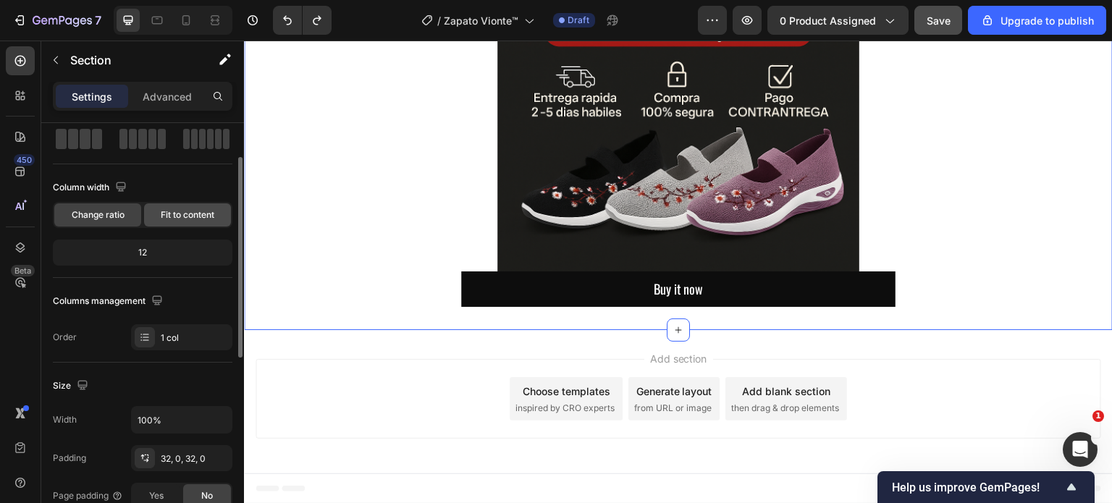
click at [202, 209] on span "Fit to content" at bounding box center [188, 215] width 54 height 13
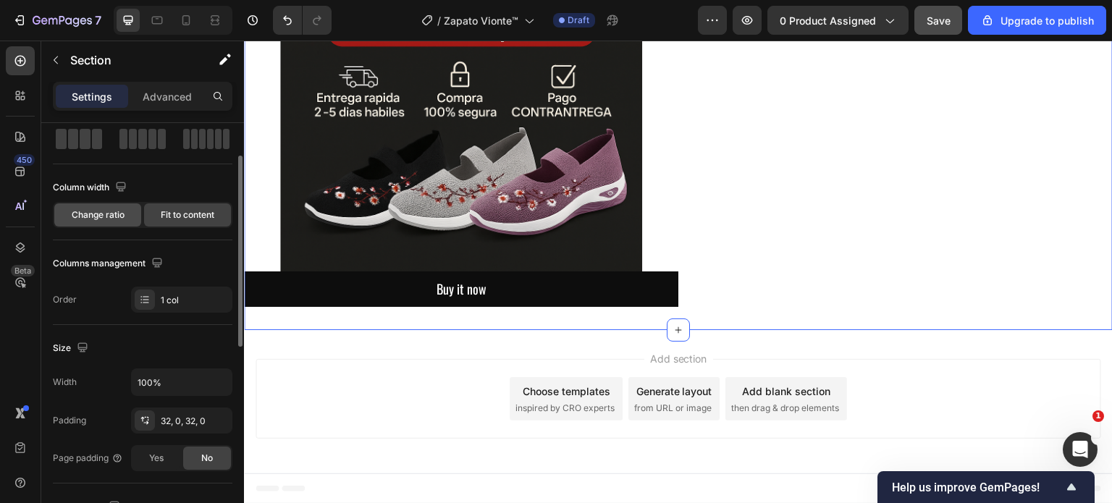
click at [112, 217] on span "Change ratio" at bounding box center [98, 215] width 53 height 13
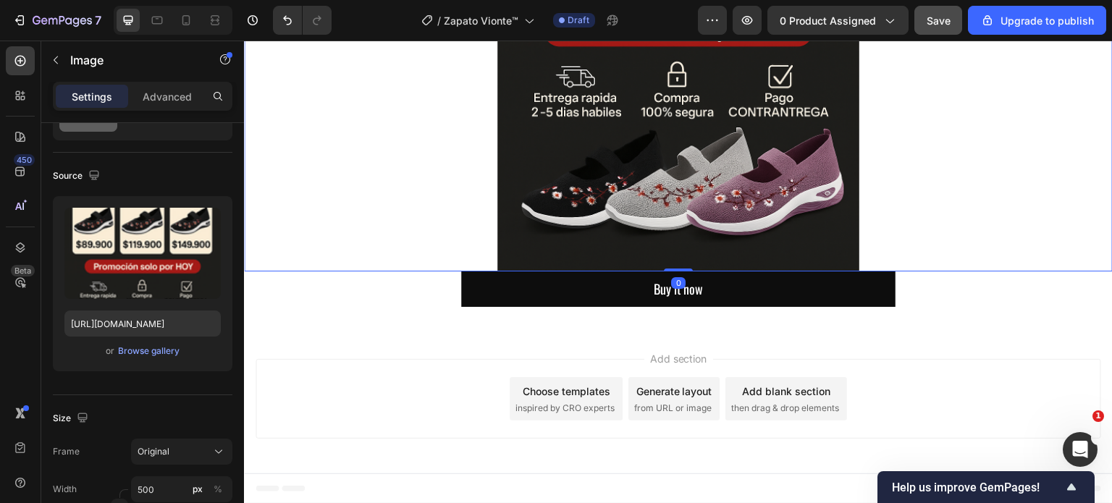
scroll to position [0, 0]
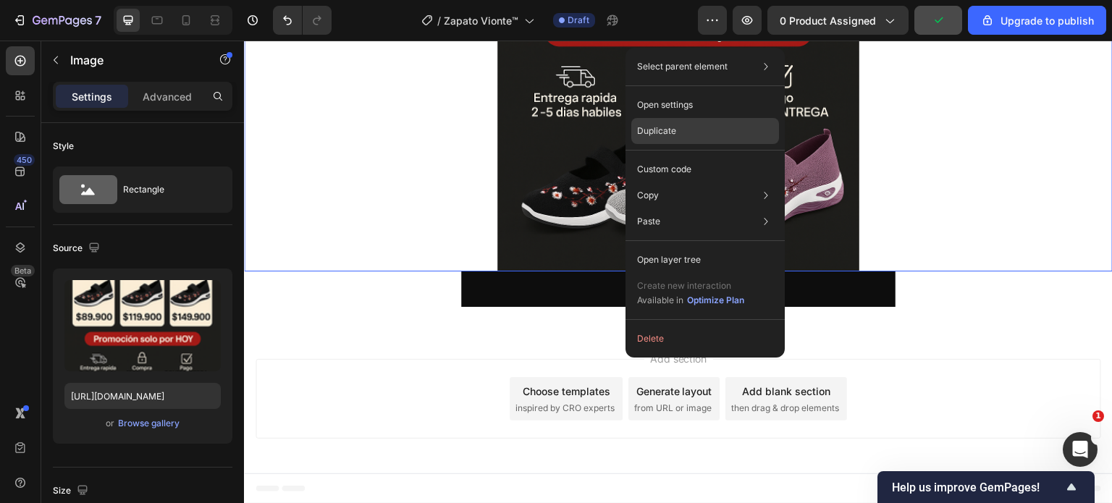
click at [658, 131] on p "Duplicate" at bounding box center [656, 131] width 39 height 13
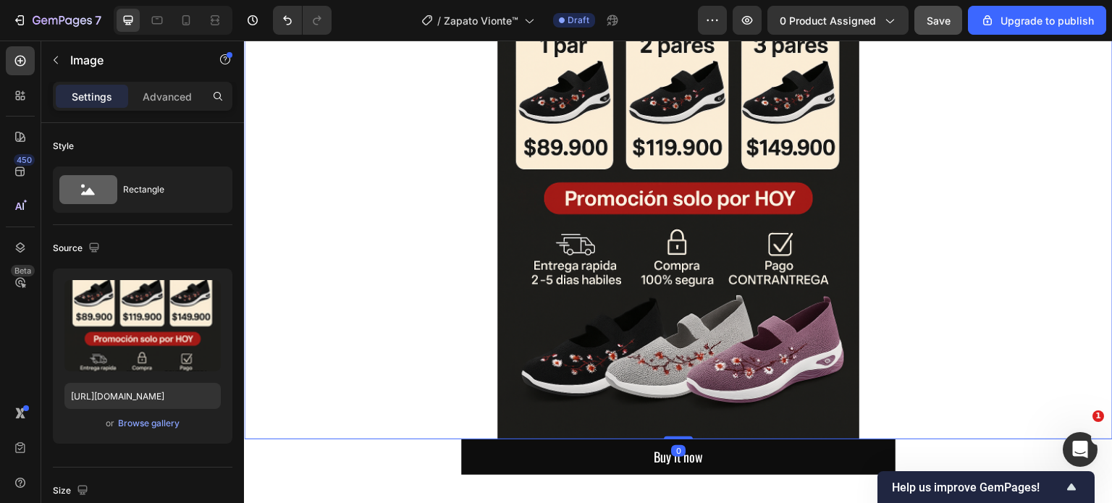
scroll to position [1477, 0]
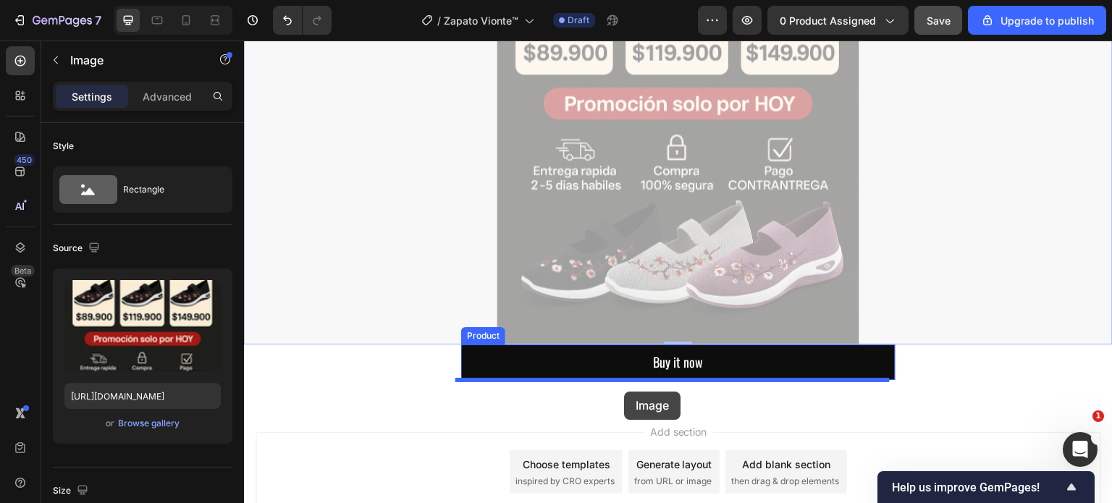
drag, startPoint x: 626, startPoint y: 188, endPoint x: 624, endPoint y: 392, distance: 203.5
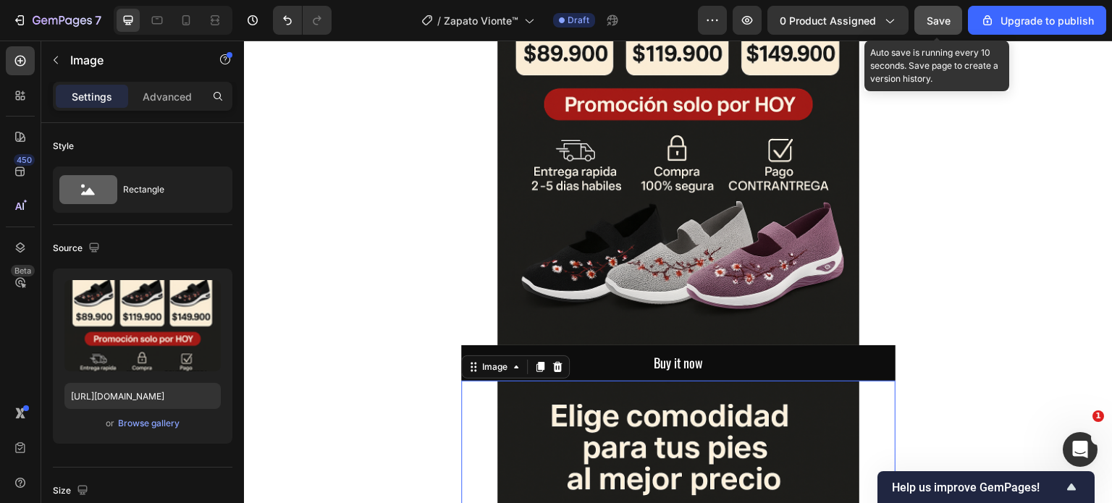
click at [938, 20] on span "Save" at bounding box center [939, 20] width 24 height 12
